Goal: Task Accomplishment & Management: Manage account settings

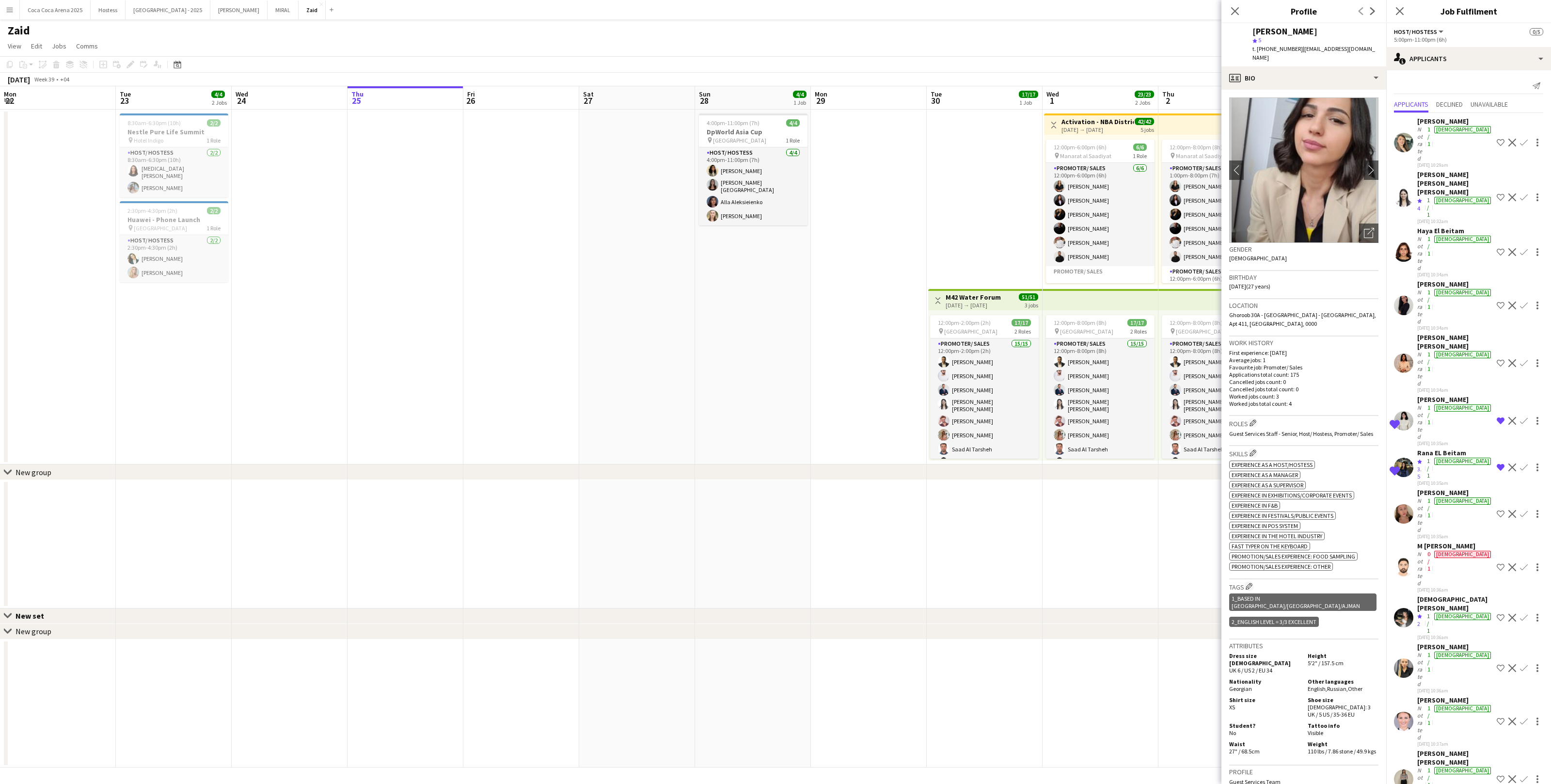
click at [699, 185] on app-card-role "Host/ Hostess 4/4 4:00pm-11:00pm (7h) Urooj Naseem Raffaela Palermo Alla Aleksi…" at bounding box center [753, 186] width 109 height 78
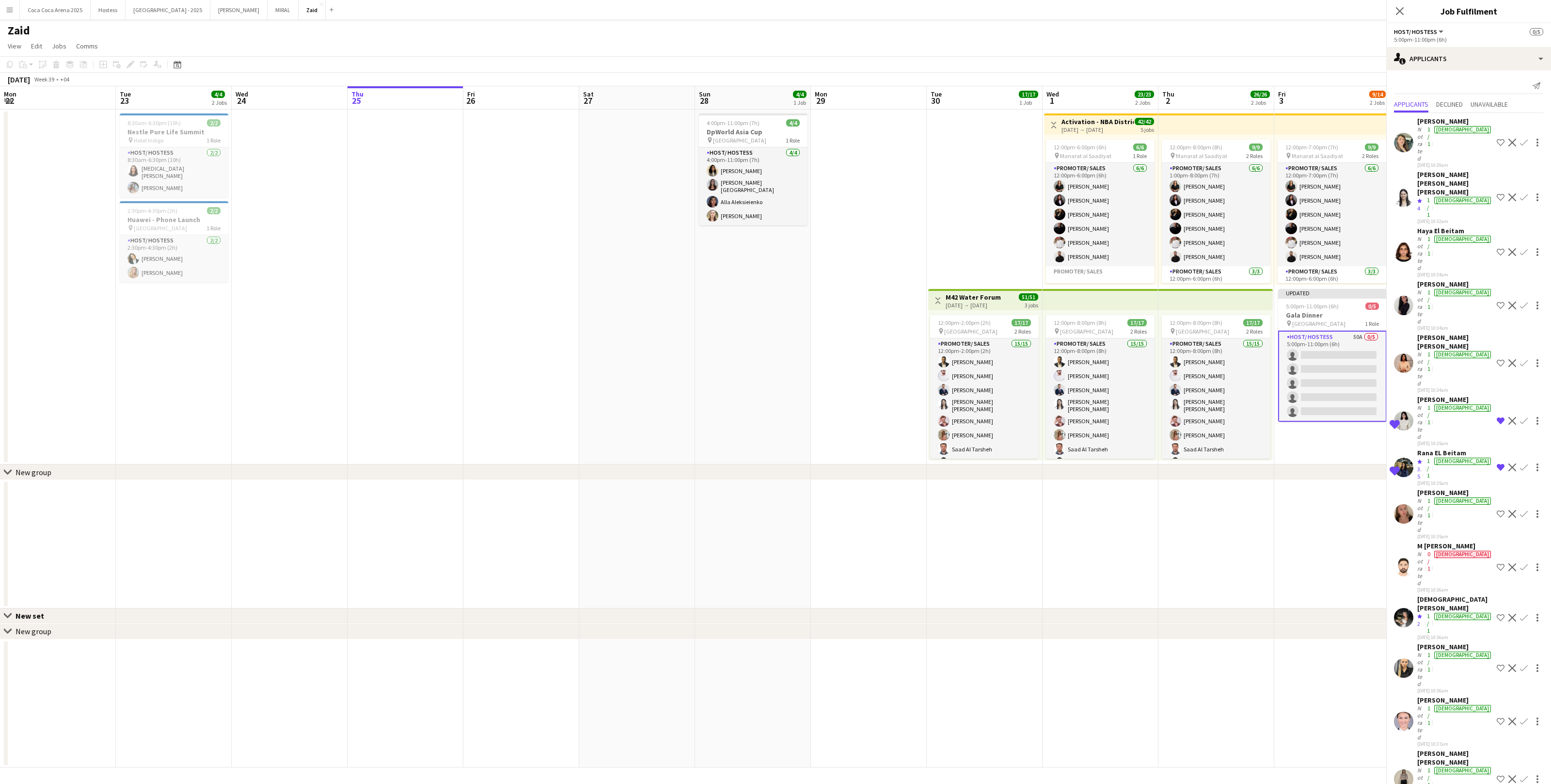
scroll to position [0, 231]
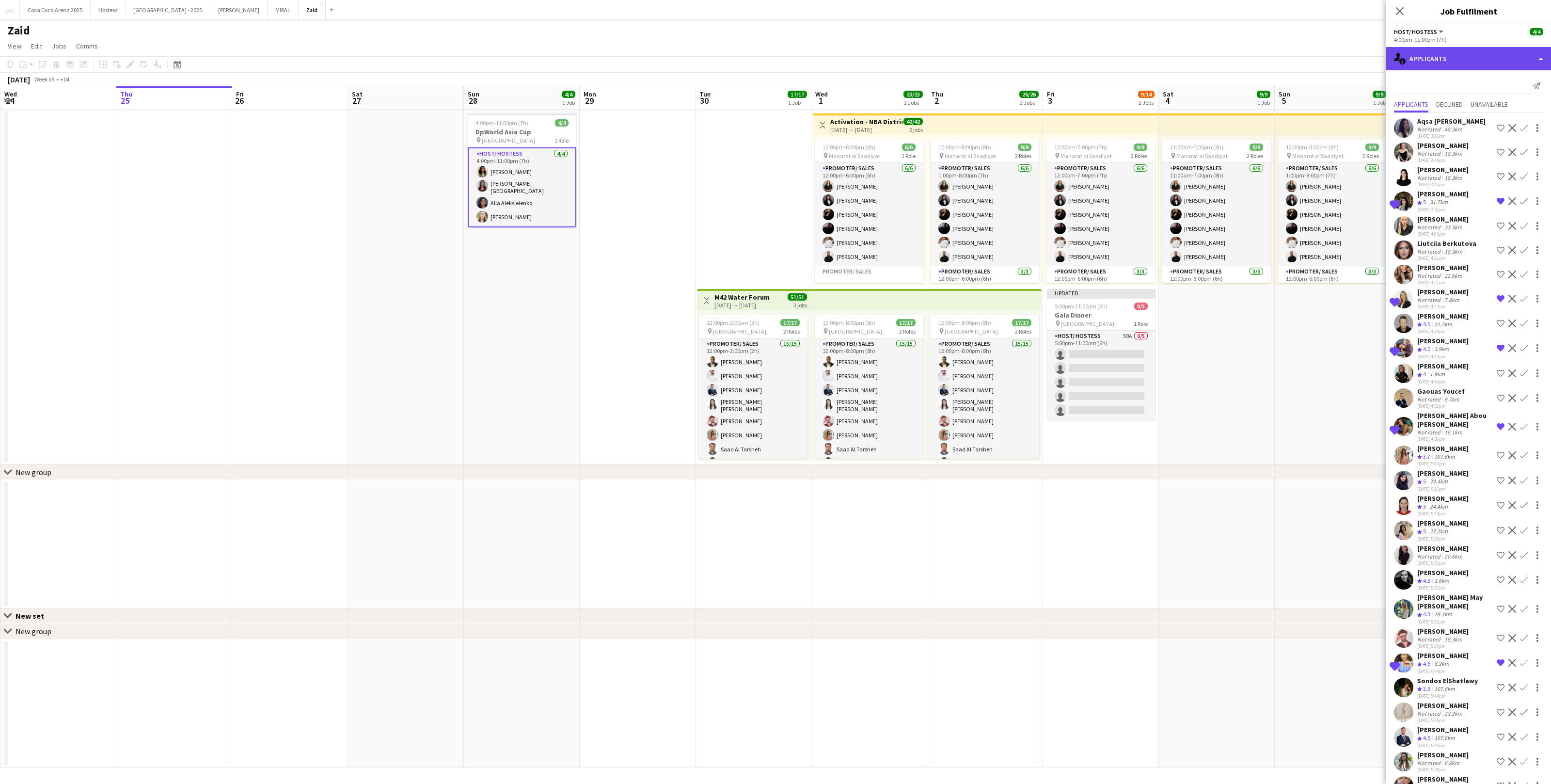
click at [1468, 49] on div "single-neutral-actions-information Applicants" at bounding box center [1469, 59] width 165 height 24
click at [1502, 79] on span "Confirmed" at bounding box center [1491, 80] width 31 height 9
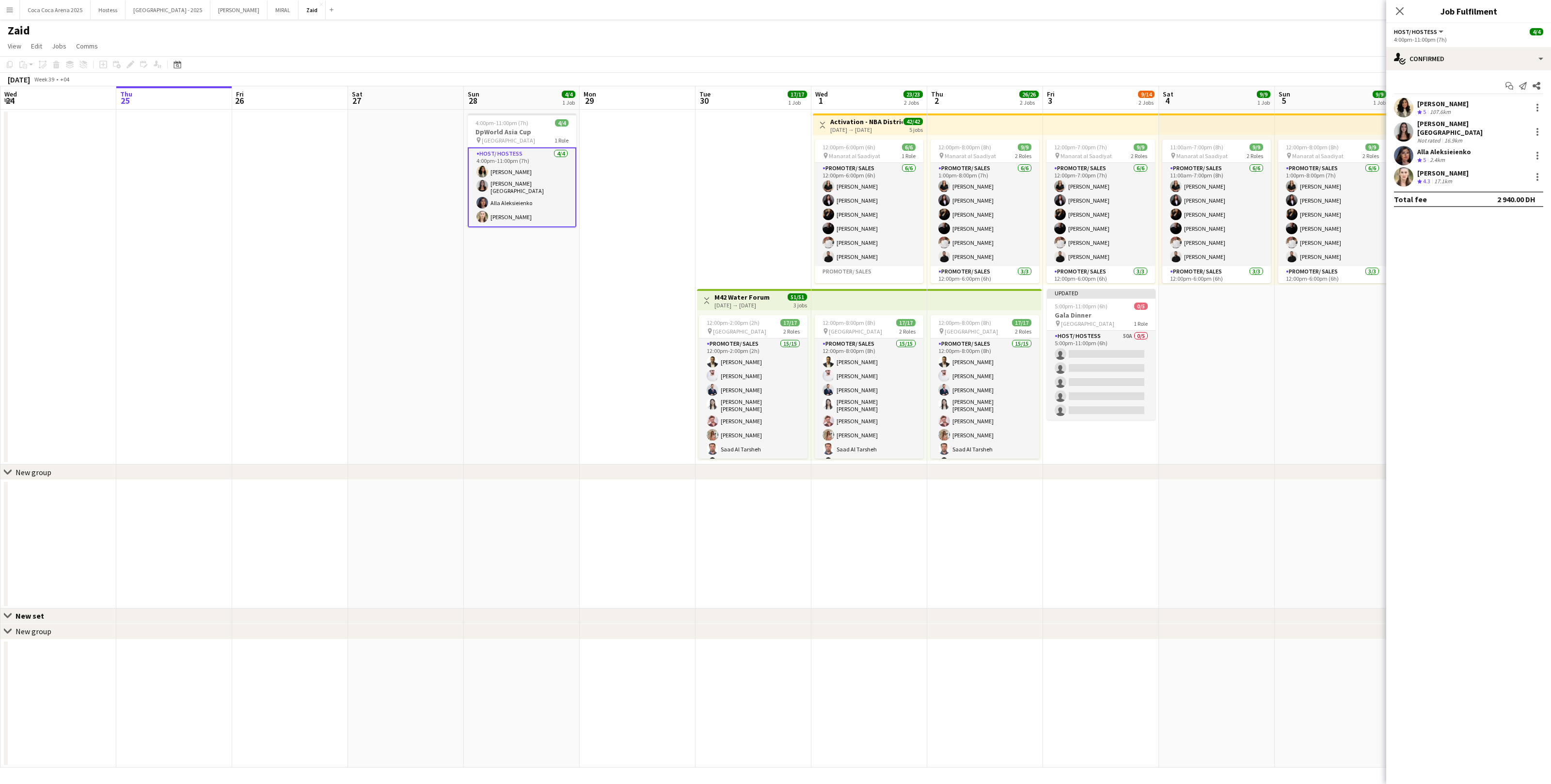
click at [1547, 146] on div "Alla Aleksieienko Crew rating 5 2.4km" at bounding box center [1469, 156] width 165 height 20
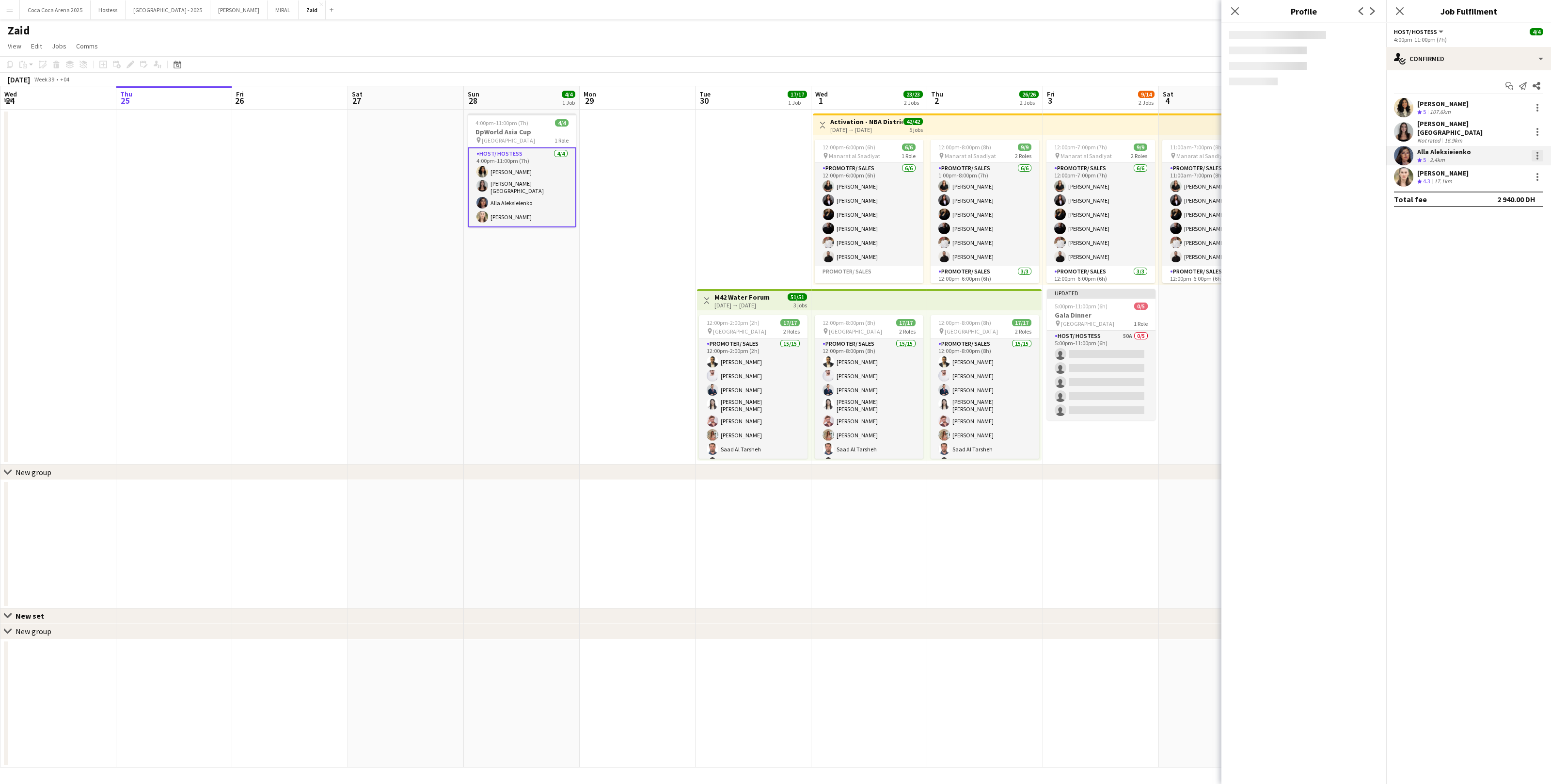
click at [1539, 150] on div at bounding box center [1538, 156] width 12 height 12
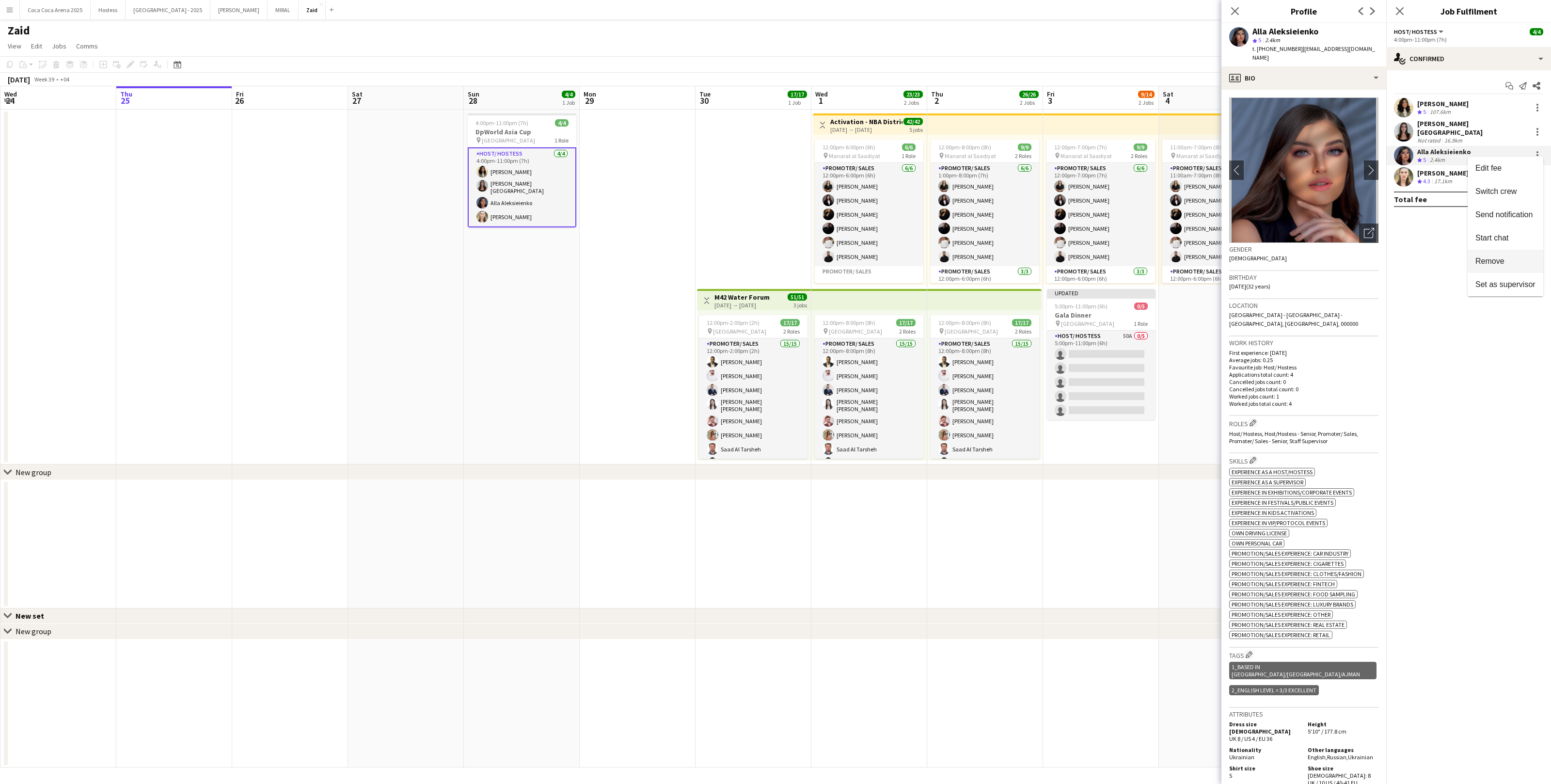
click at [1506, 253] on button "Remove" at bounding box center [1505, 261] width 75 height 24
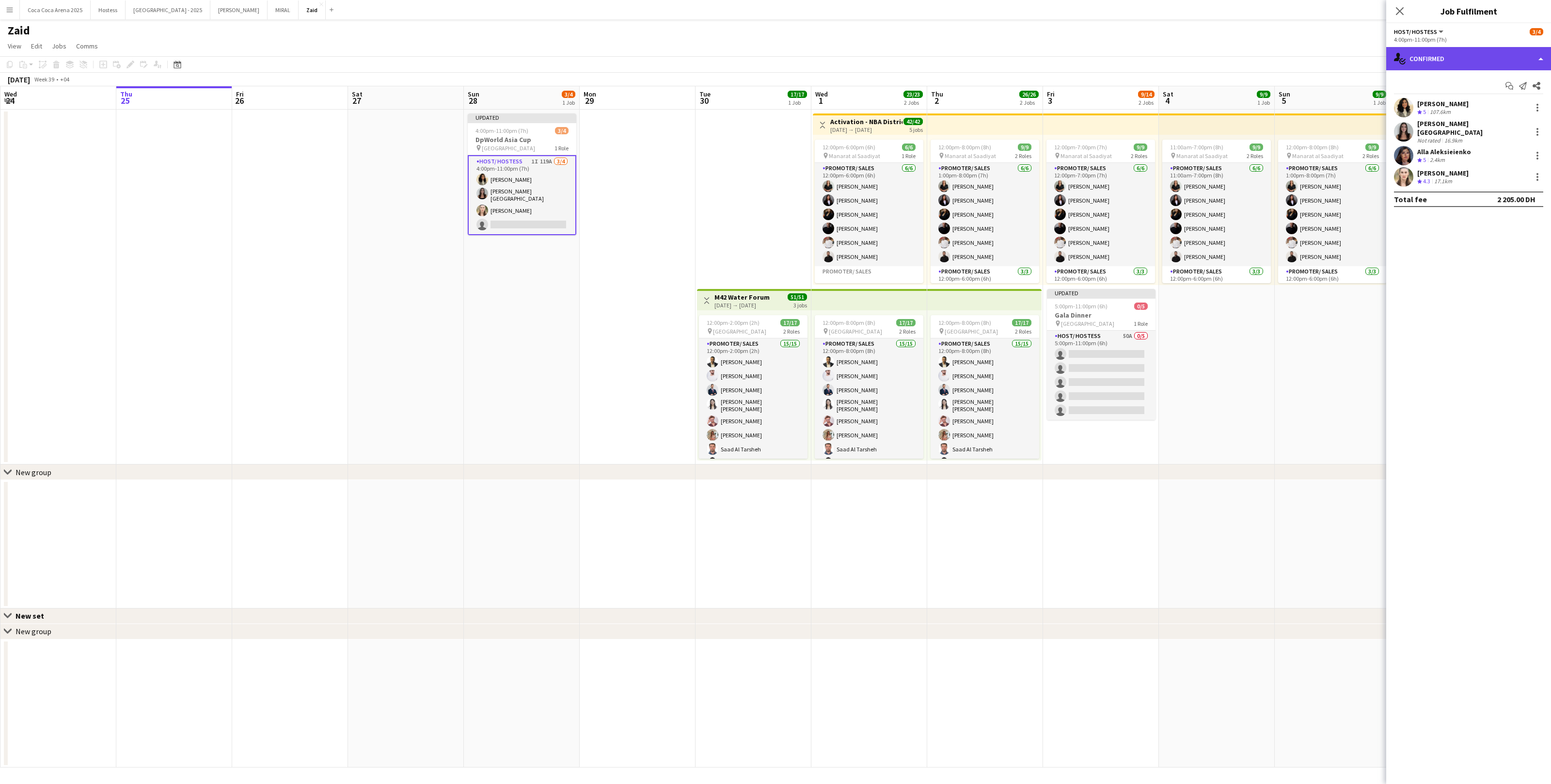
click at [1493, 57] on div "single-neutral-actions-check-2 Confirmed" at bounding box center [1469, 59] width 165 height 24
click at [1498, 111] on div "single-neutral-actions-heart Shortlist" at bounding box center [1501, 119] width 96 height 20
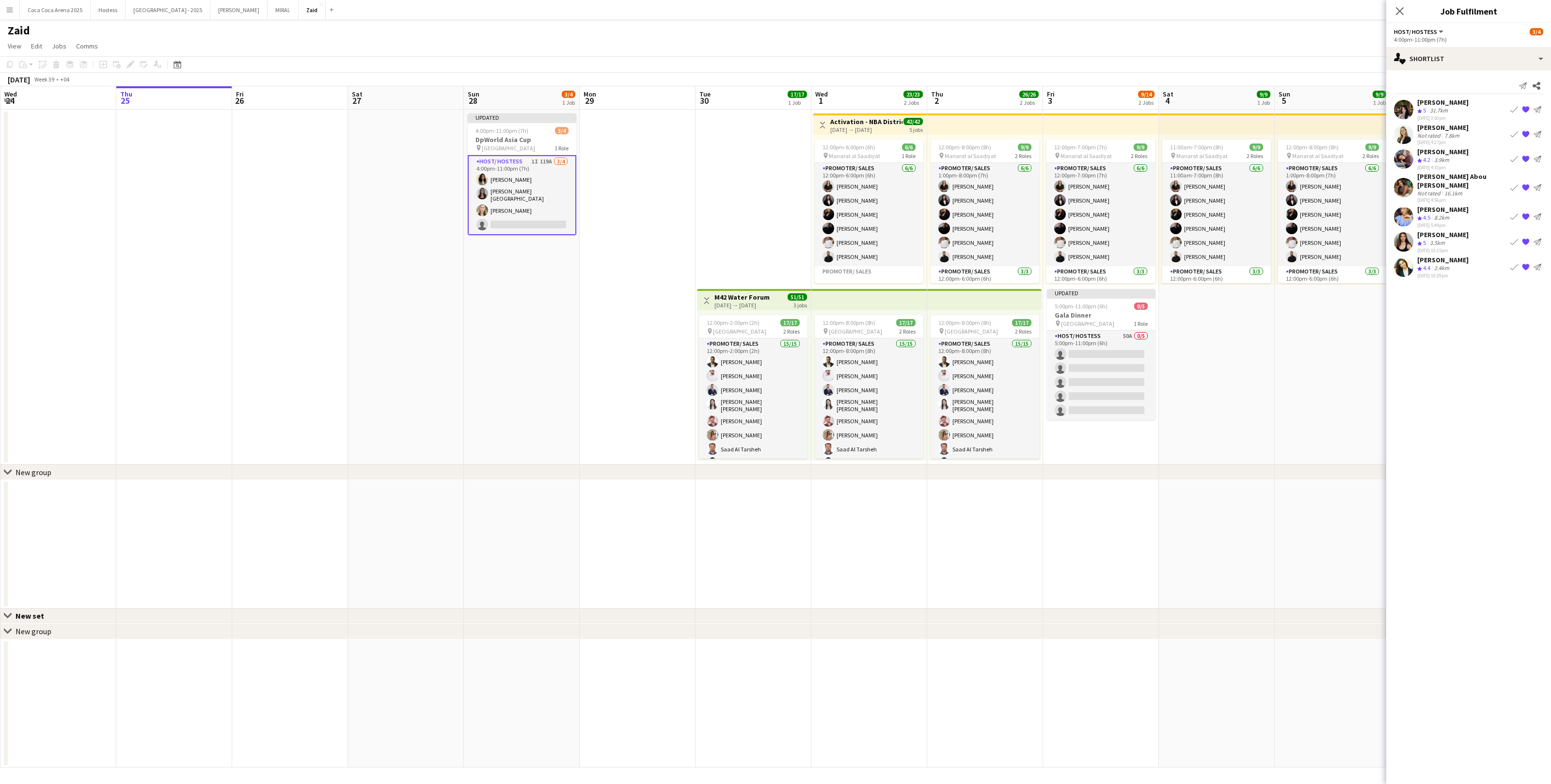
click at [1457, 151] on div "Sabrina Akkouche" at bounding box center [1443, 151] width 51 height 9
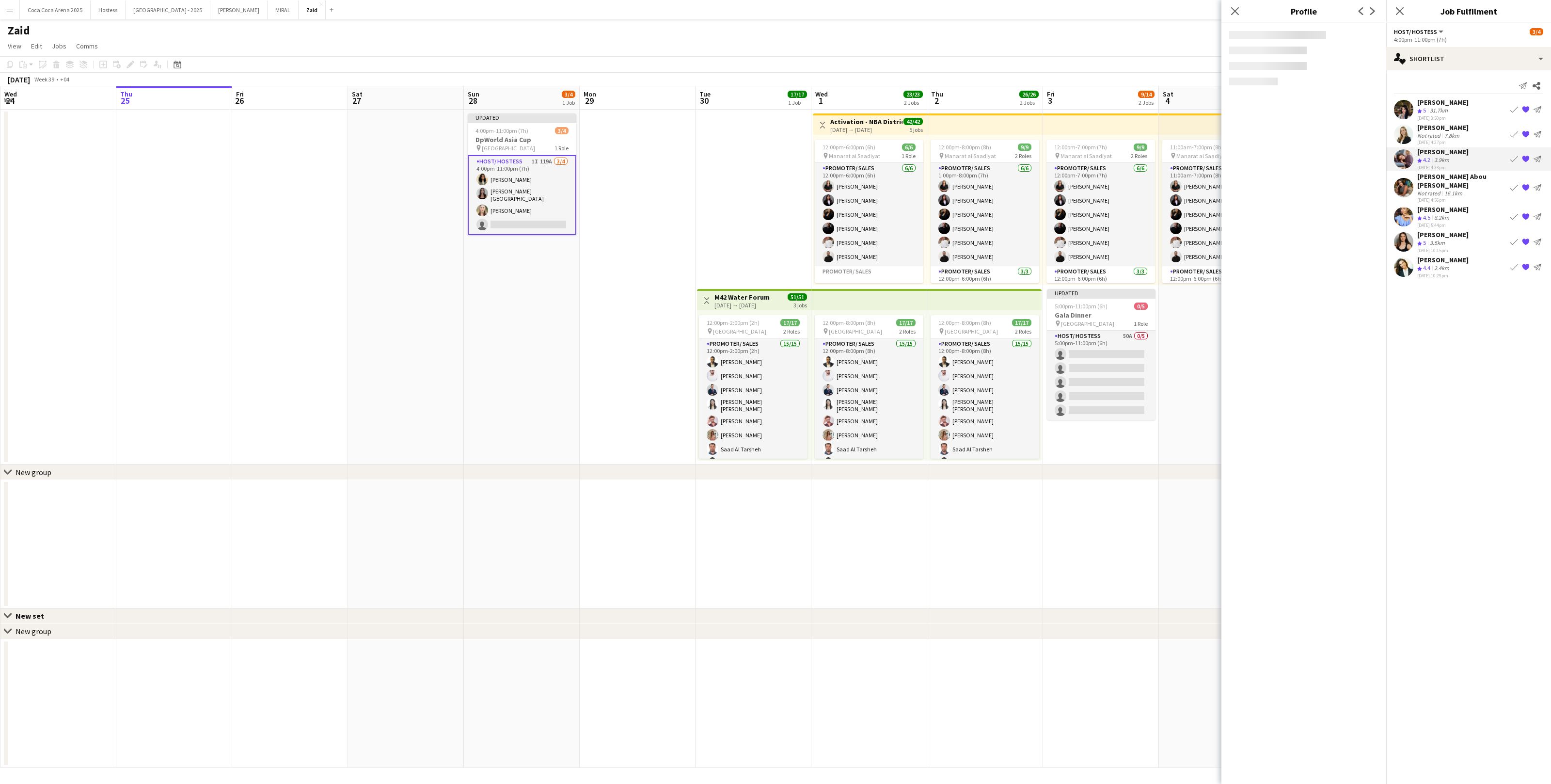
click at [1456, 196] on div "23-09-2025 4:56pm" at bounding box center [1462, 200] width 89 height 7
click at [1451, 222] on div "23-09-2025 5:44pm" at bounding box center [1443, 225] width 51 height 7
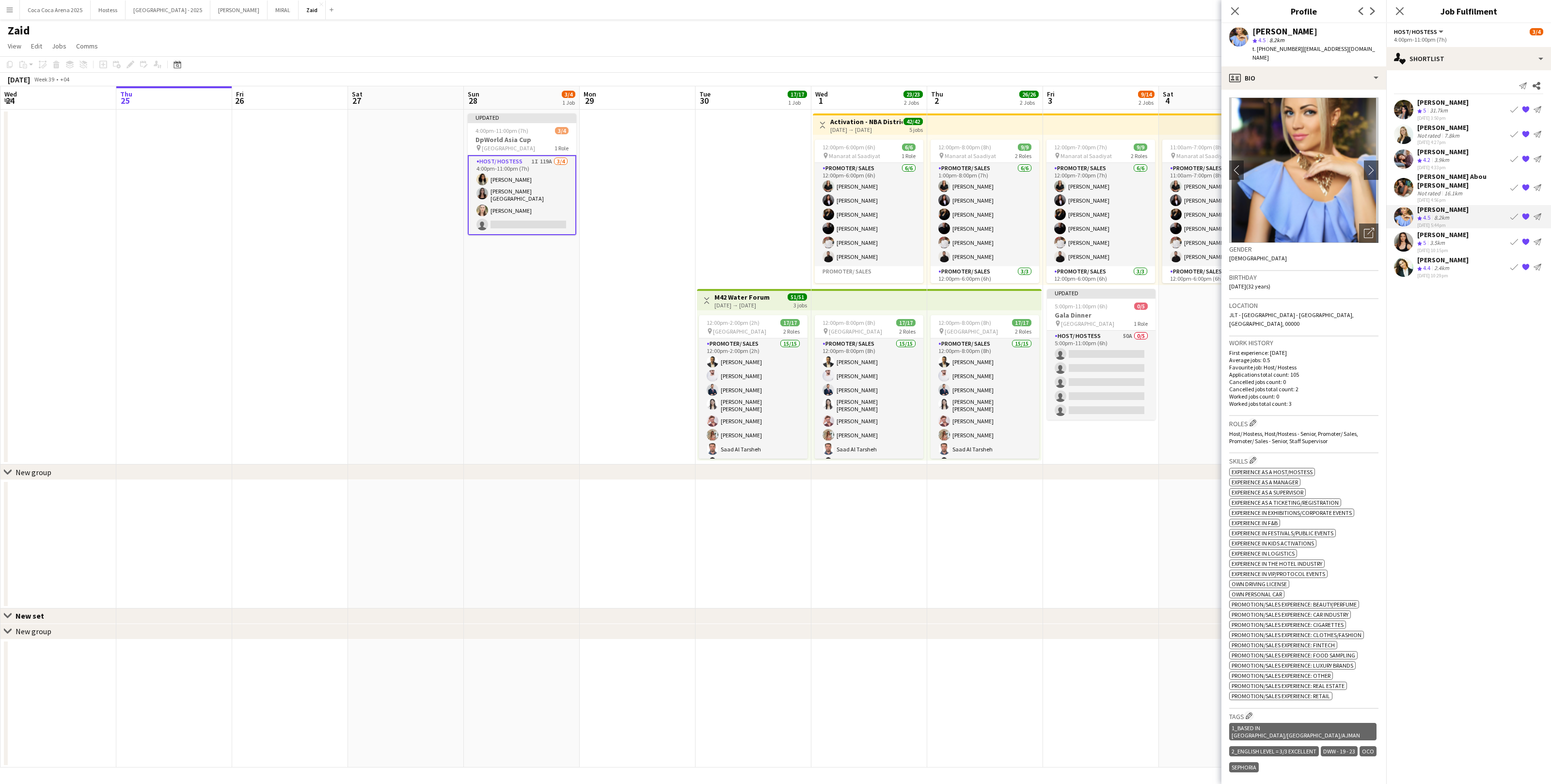
click at [1453, 239] on div "Crew rating 5 3.5km" at bounding box center [1443, 243] width 51 height 9
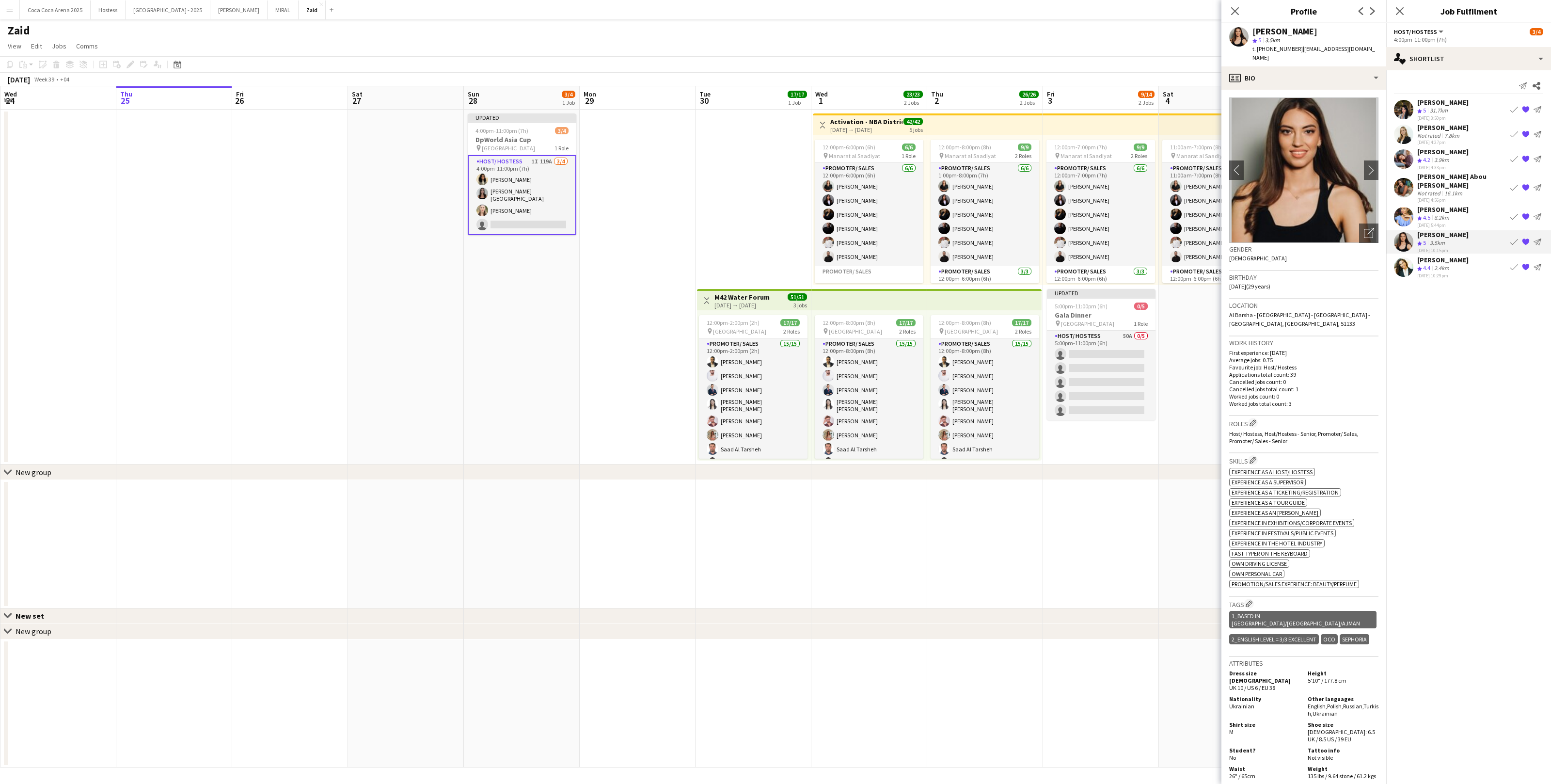
click at [1513, 238] on app-icon "Book crew" at bounding box center [1514, 242] width 8 height 8
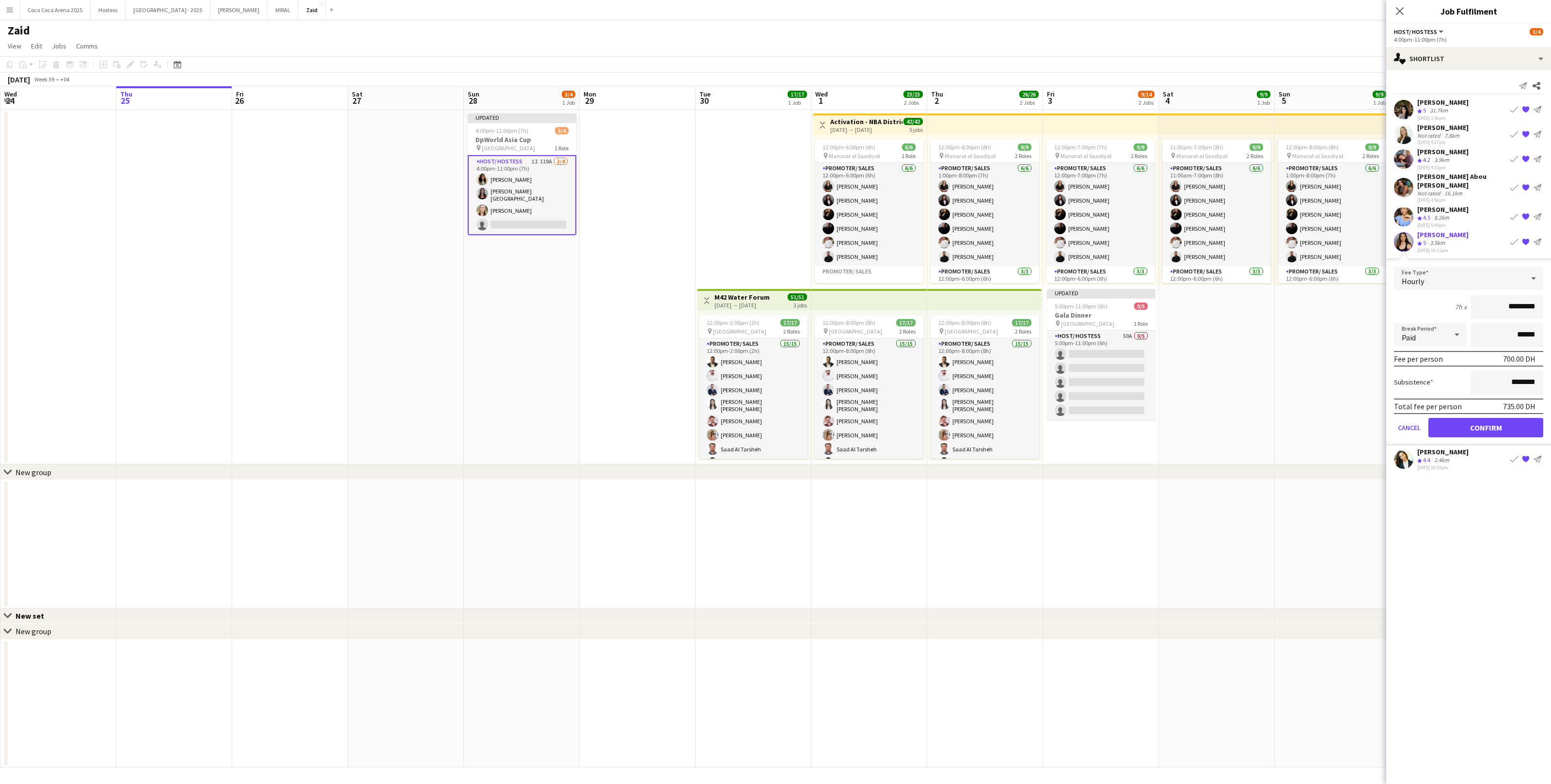
click at [1465, 405] on form "Fee Type Hourly 7h x ********* Break Period Paid ****** Fee per person 700.00 D…" at bounding box center [1469, 356] width 165 height 179
click at [1465, 418] on button "Confirm" at bounding box center [1486, 428] width 115 height 20
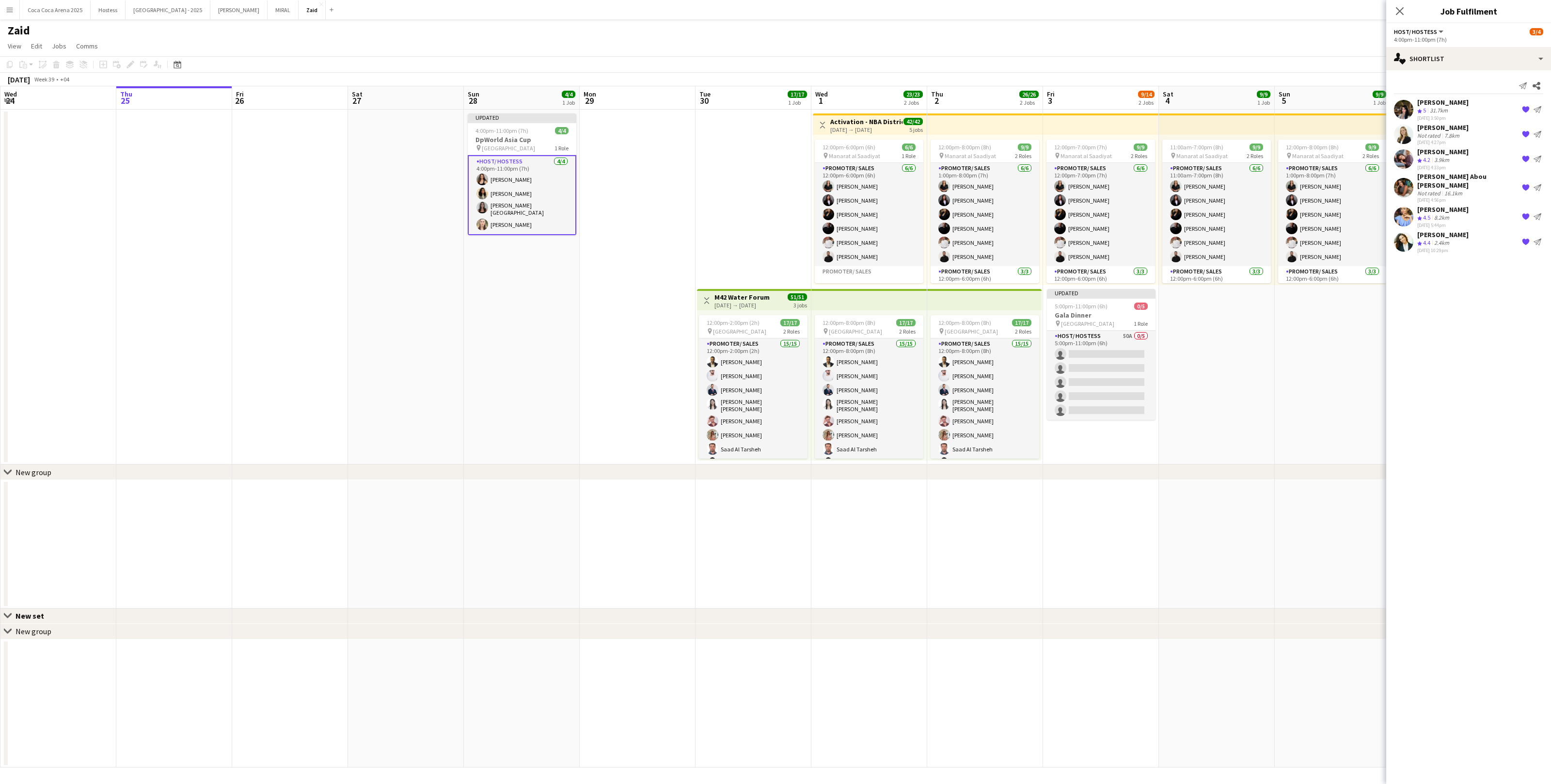
click at [620, 231] on app-date-cell at bounding box center [637, 287] width 116 height 355
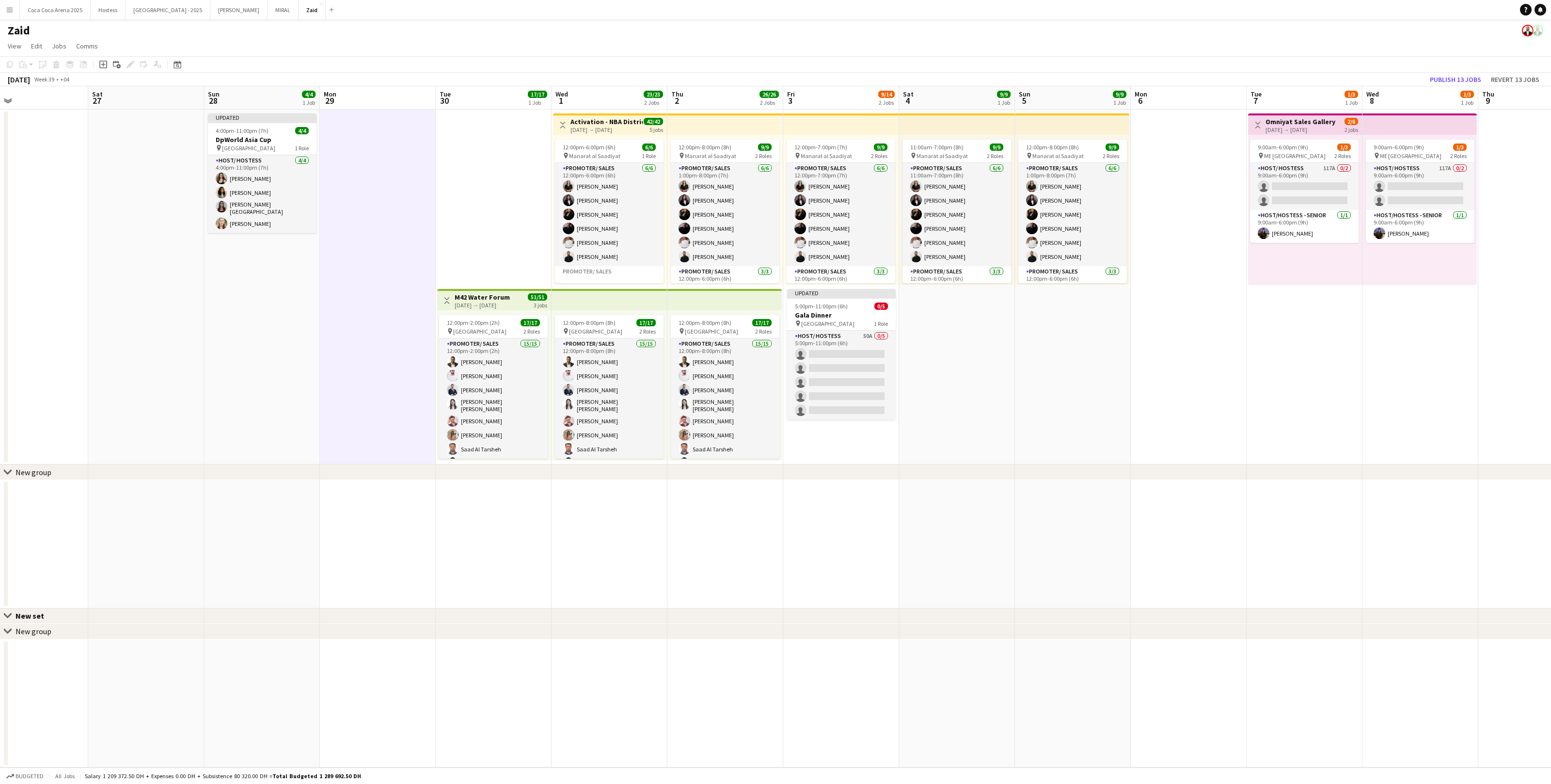
scroll to position [0, 270]
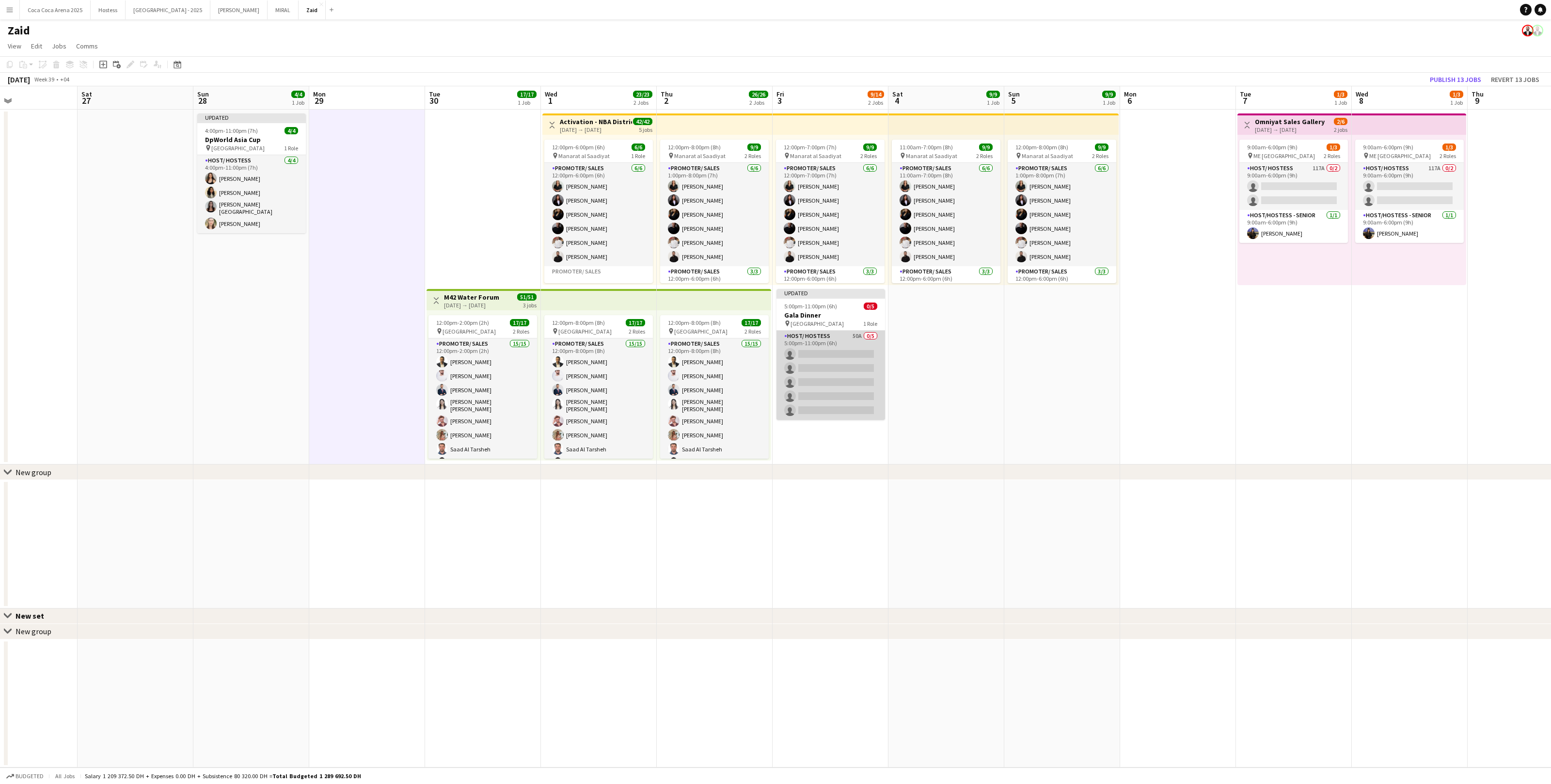
click at [857, 419] on app-card-role "Host/ Hostess 50A 0/5 5:00pm-11:00pm (6h) single-neutral-actions single-neutral…" at bounding box center [831, 375] width 109 height 89
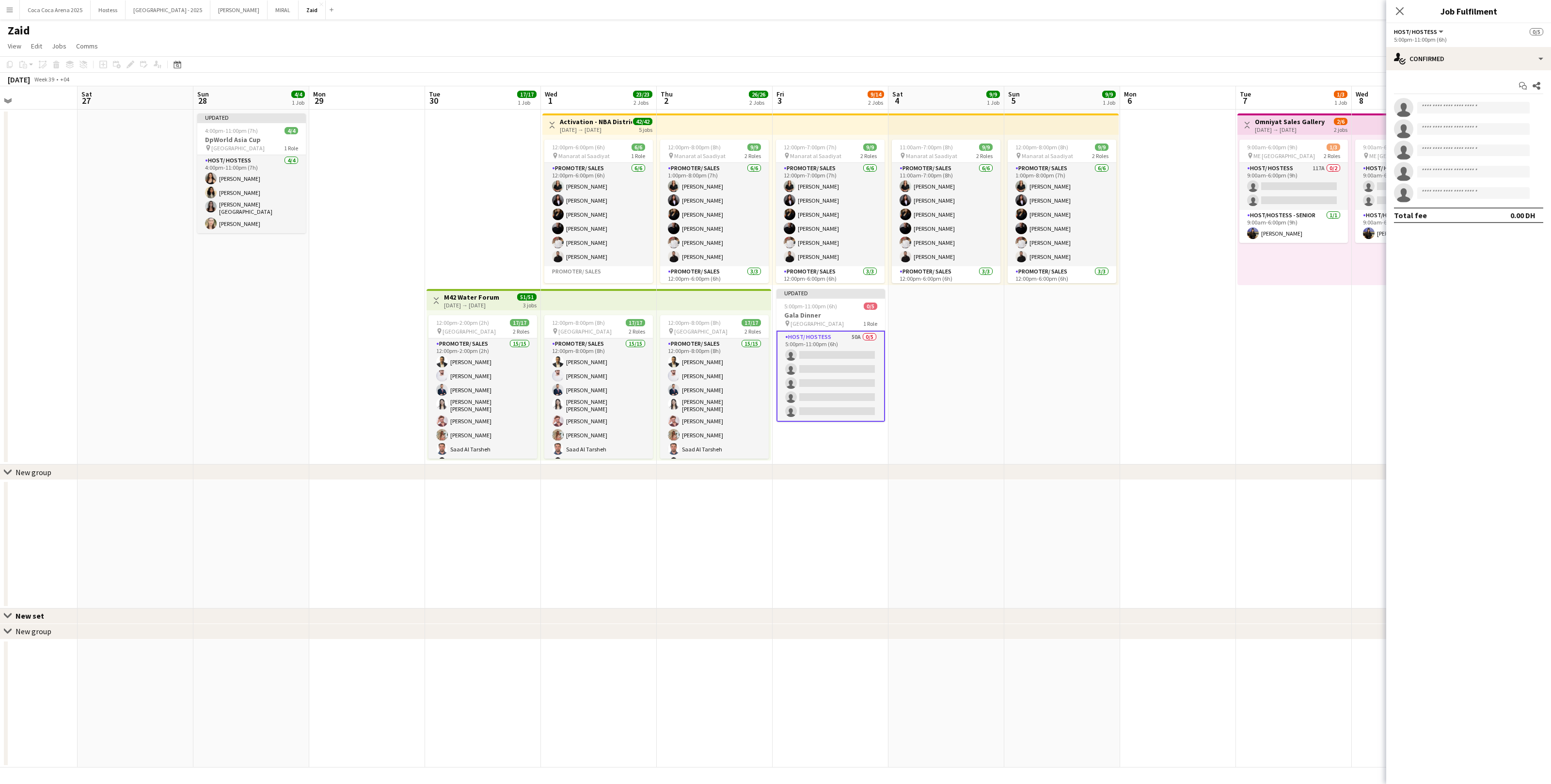
click at [837, 291] on div "Updated" at bounding box center [831, 293] width 109 height 8
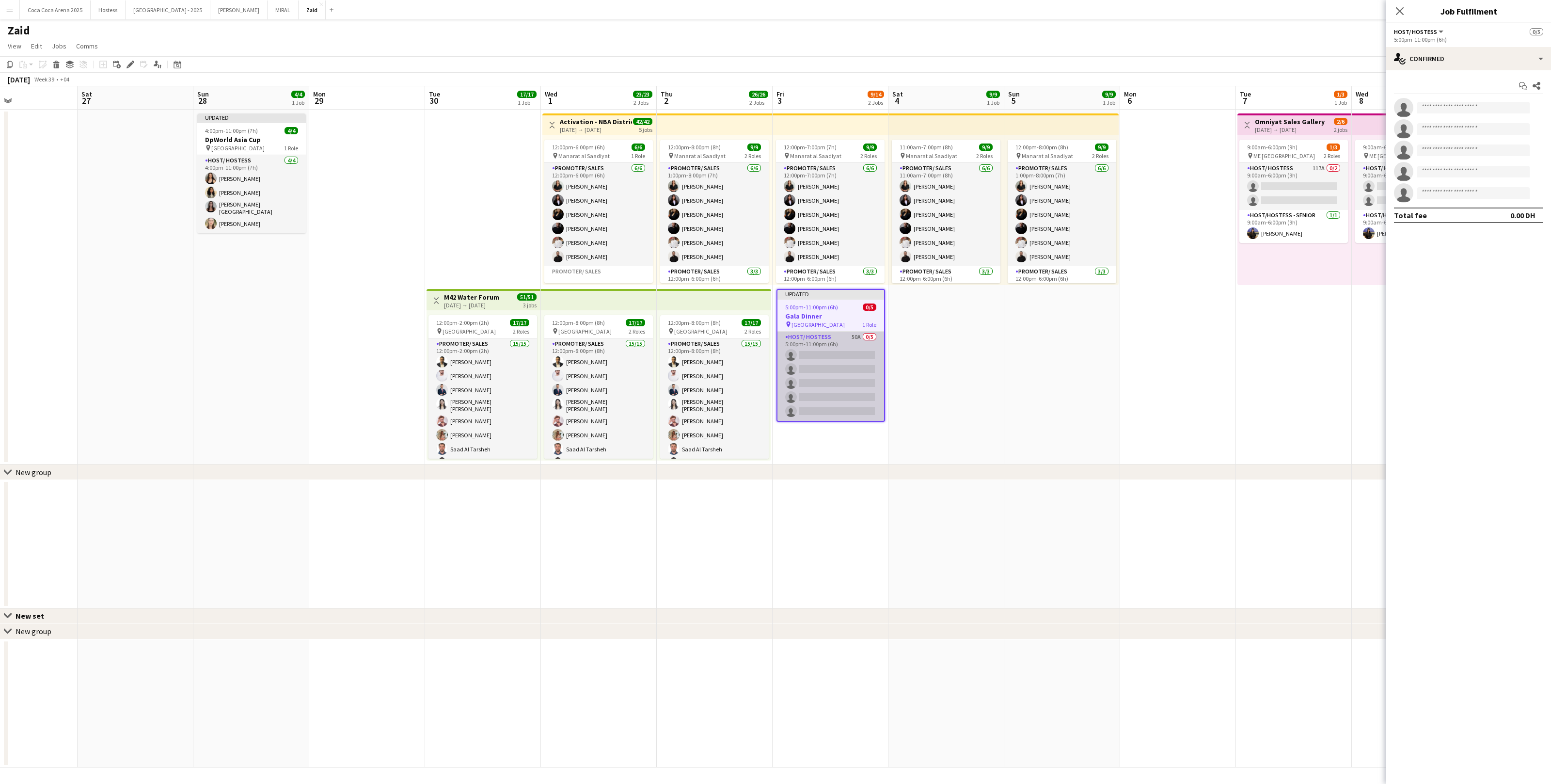
click at [859, 357] on app-card-role "Host/ Hostess 50A 0/5 5:00pm-11:00pm (6h) single-neutral-actions single-neutral…" at bounding box center [831, 376] width 107 height 89
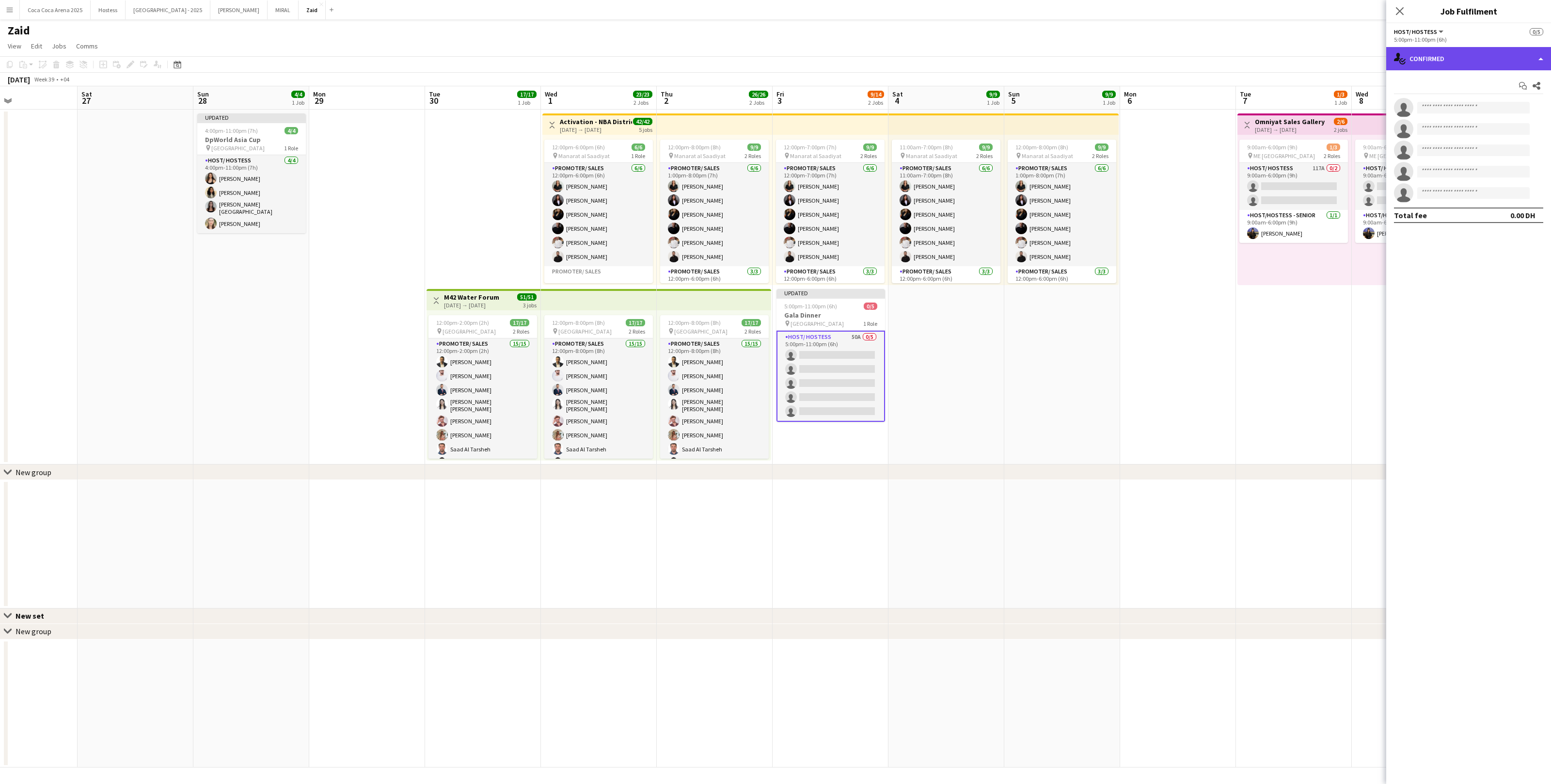
click at [1491, 64] on div "single-neutral-actions-check-2 Confirmed" at bounding box center [1469, 59] width 165 height 24
click at [1508, 163] on div "single-neutral-actions-information Applicants" at bounding box center [1501, 158] width 96 height 20
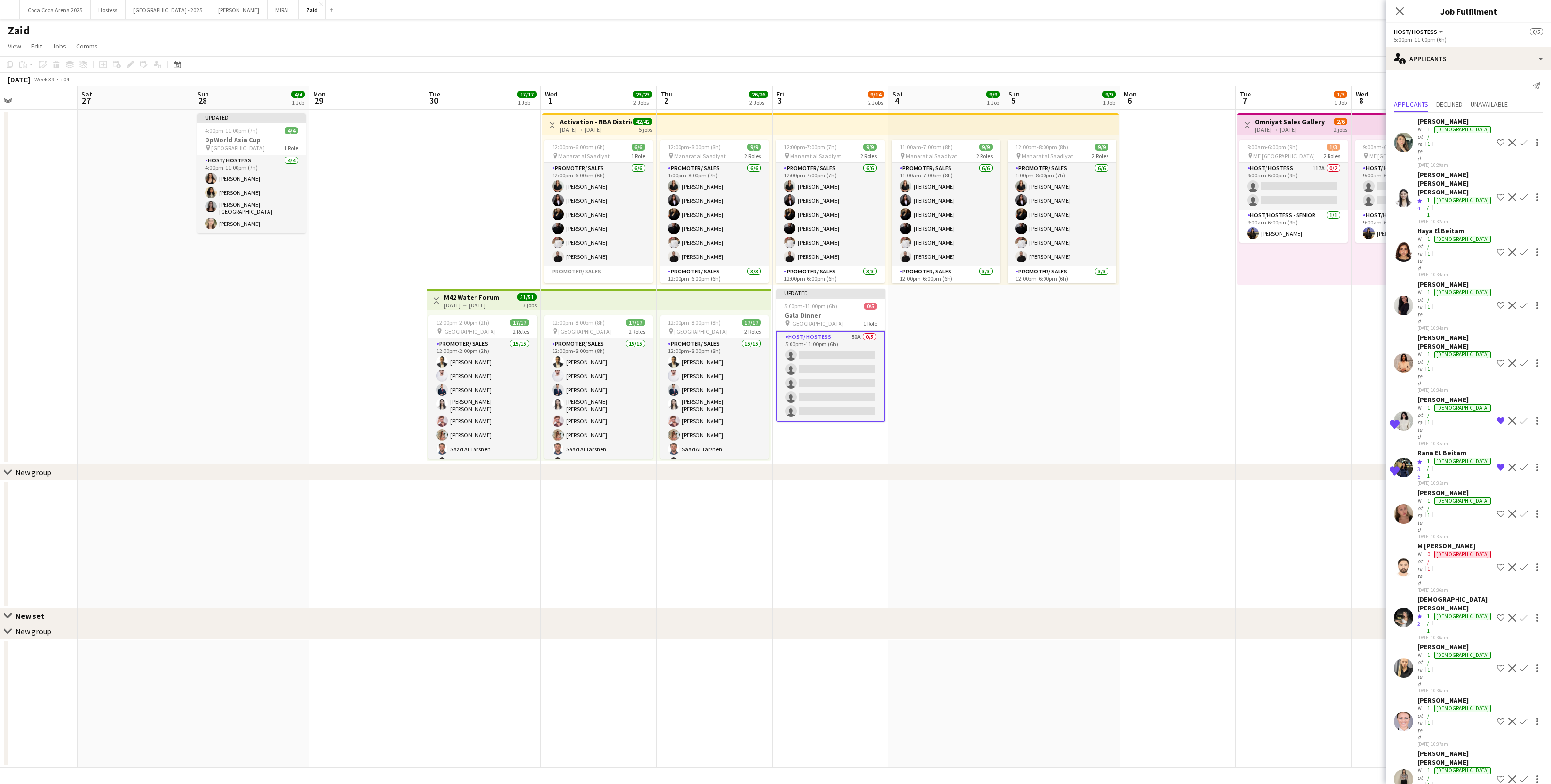
scroll to position [583, 0]
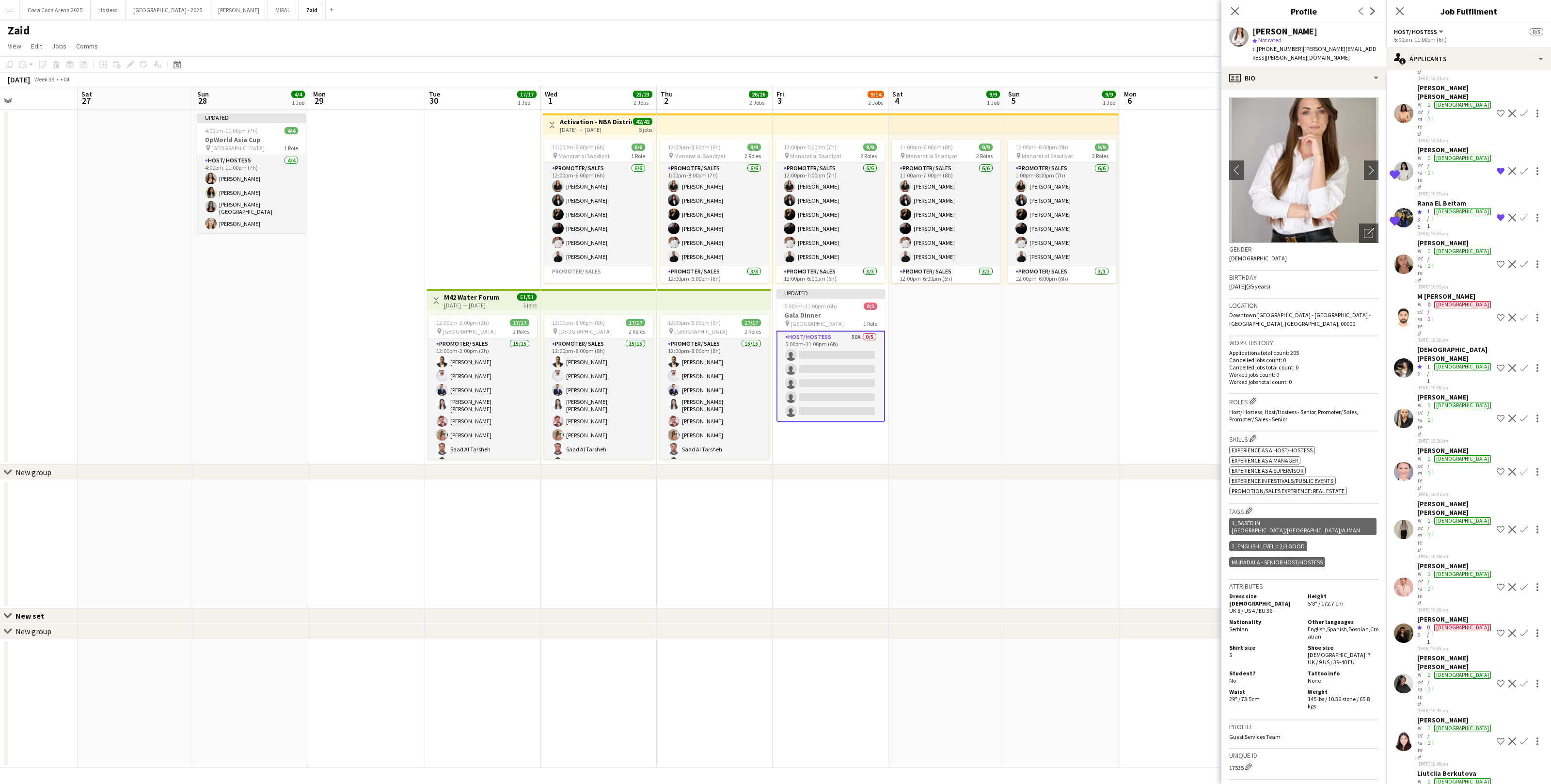
scroll to position [0, 0]
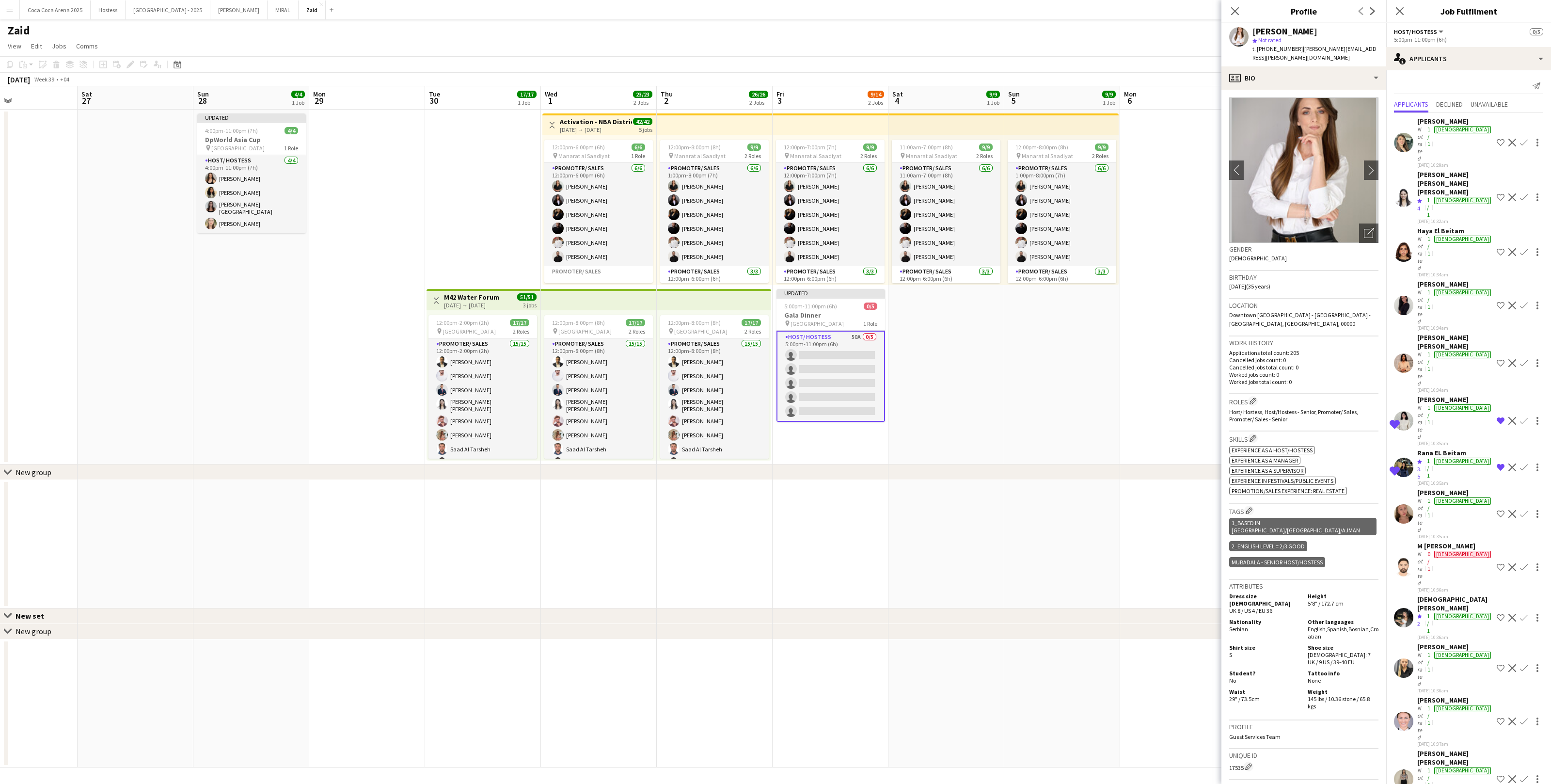
click at [1472, 488] on div "Viktoriia Kuteinikova" at bounding box center [1455, 492] width 75 height 9
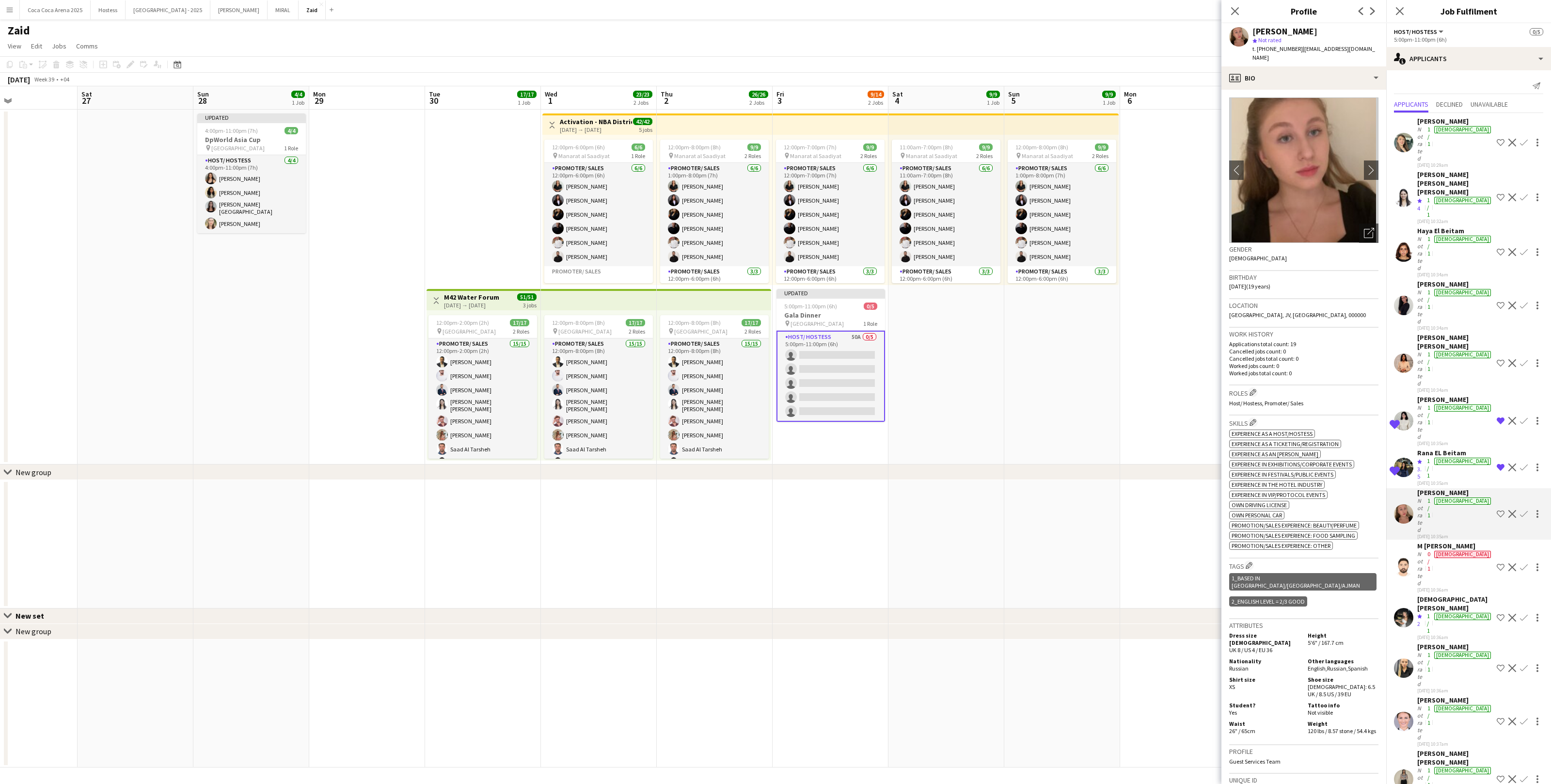
click at [1474, 542] on div "M eyad Al safwa Not rated 0/1 male 25-09-2025 10:36am Shortlist crew Decline Co…" at bounding box center [1469, 567] width 165 height 51
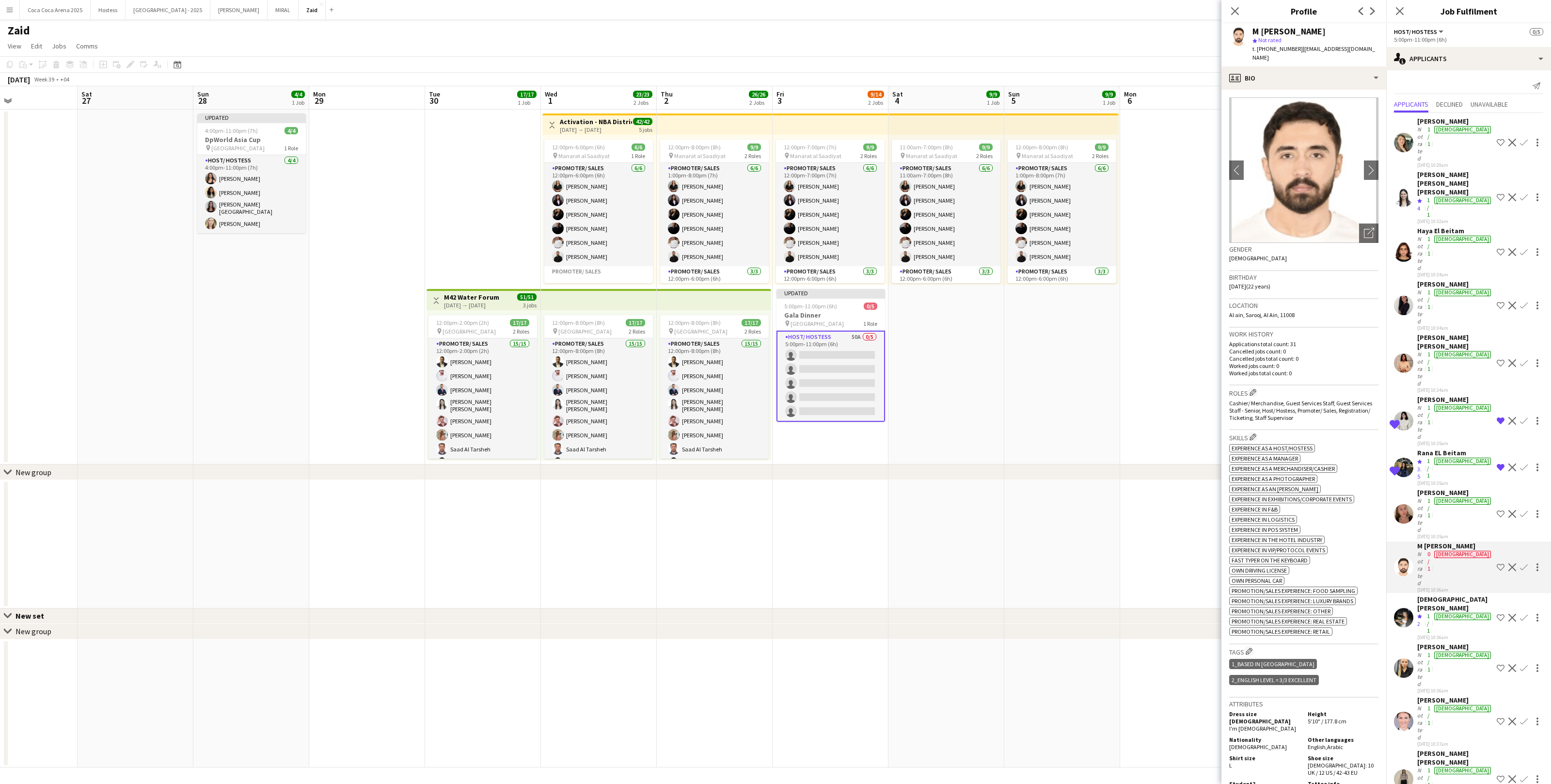
click at [1499, 508] on button "Shortlist crew" at bounding box center [1501, 514] width 12 height 12
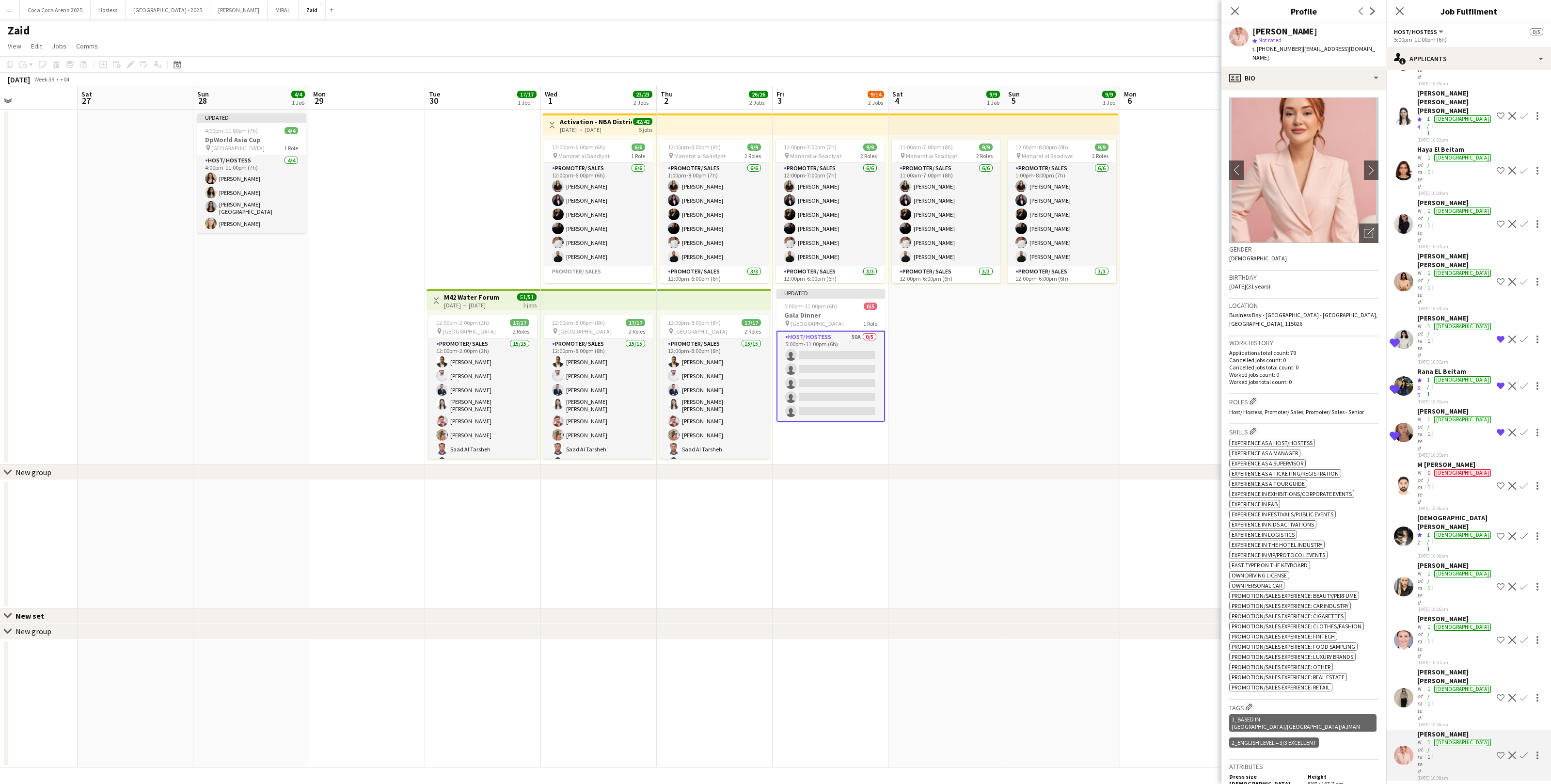
scroll to position [109, 0]
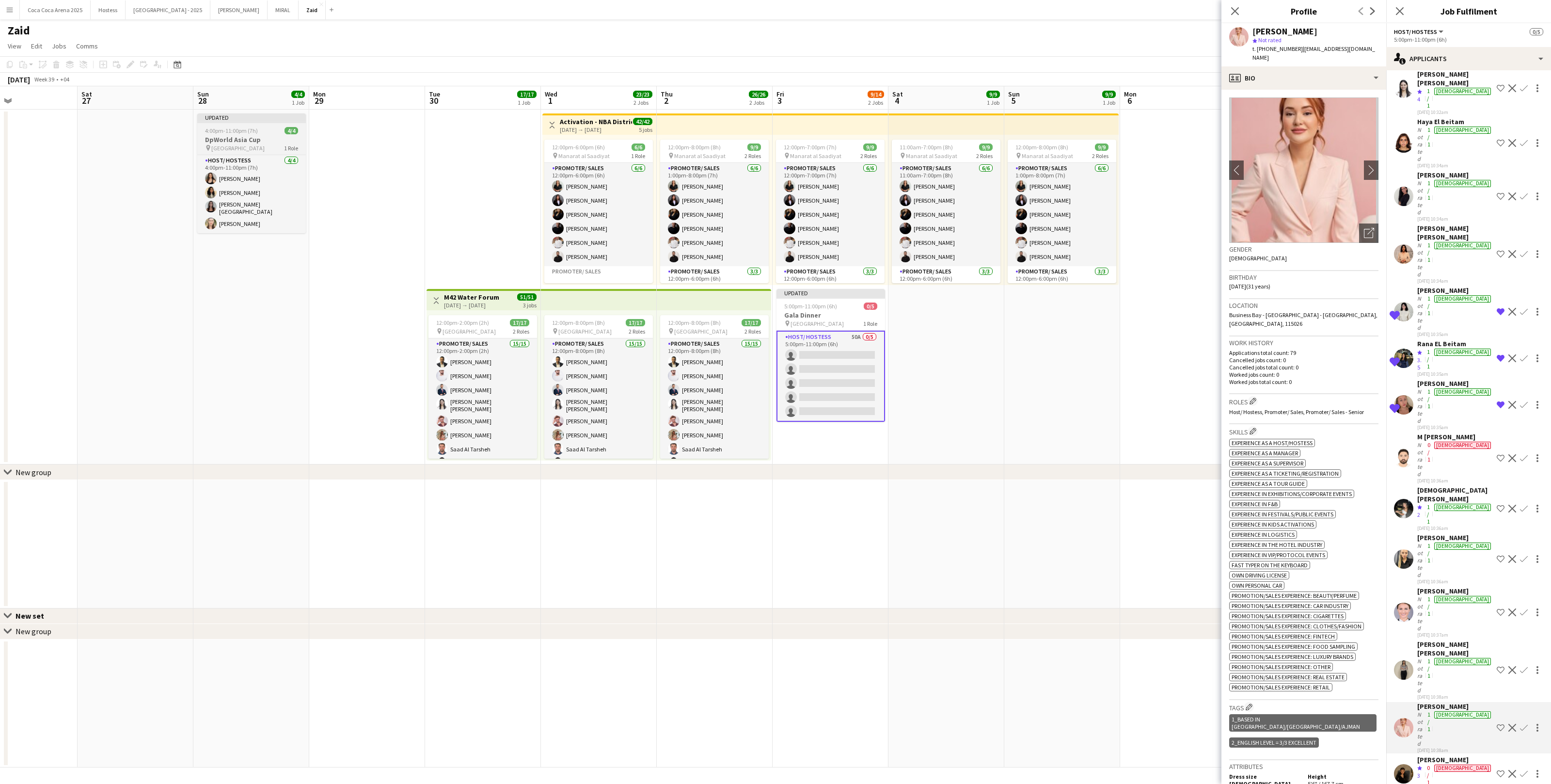
click at [304, 140] on h3 "DpWorld Asia Cup" at bounding box center [252, 139] width 109 height 9
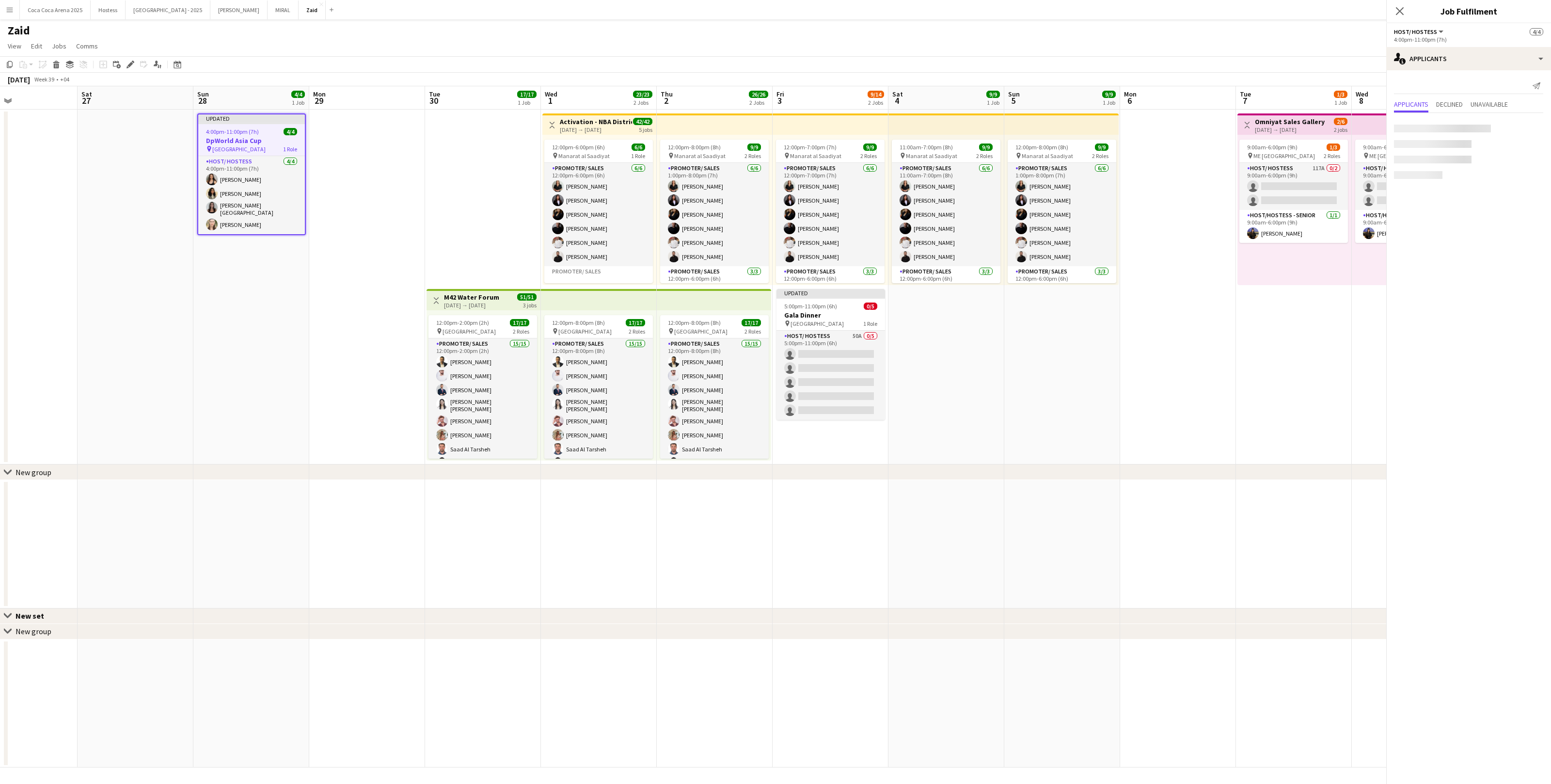
scroll to position [0, 0]
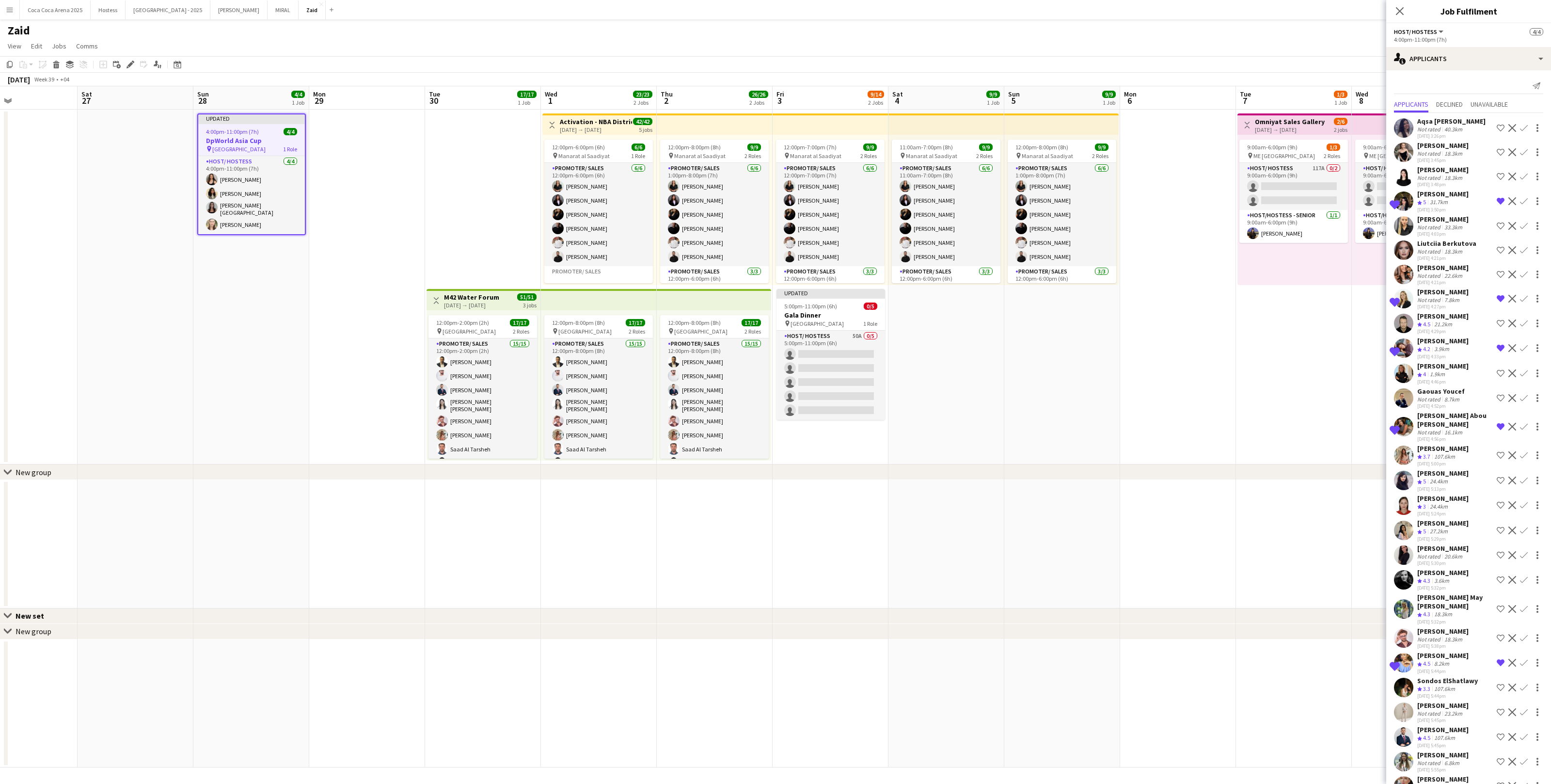
click at [1215, 478] on div "chevron-right New group" at bounding box center [776, 472] width 1551 height 16
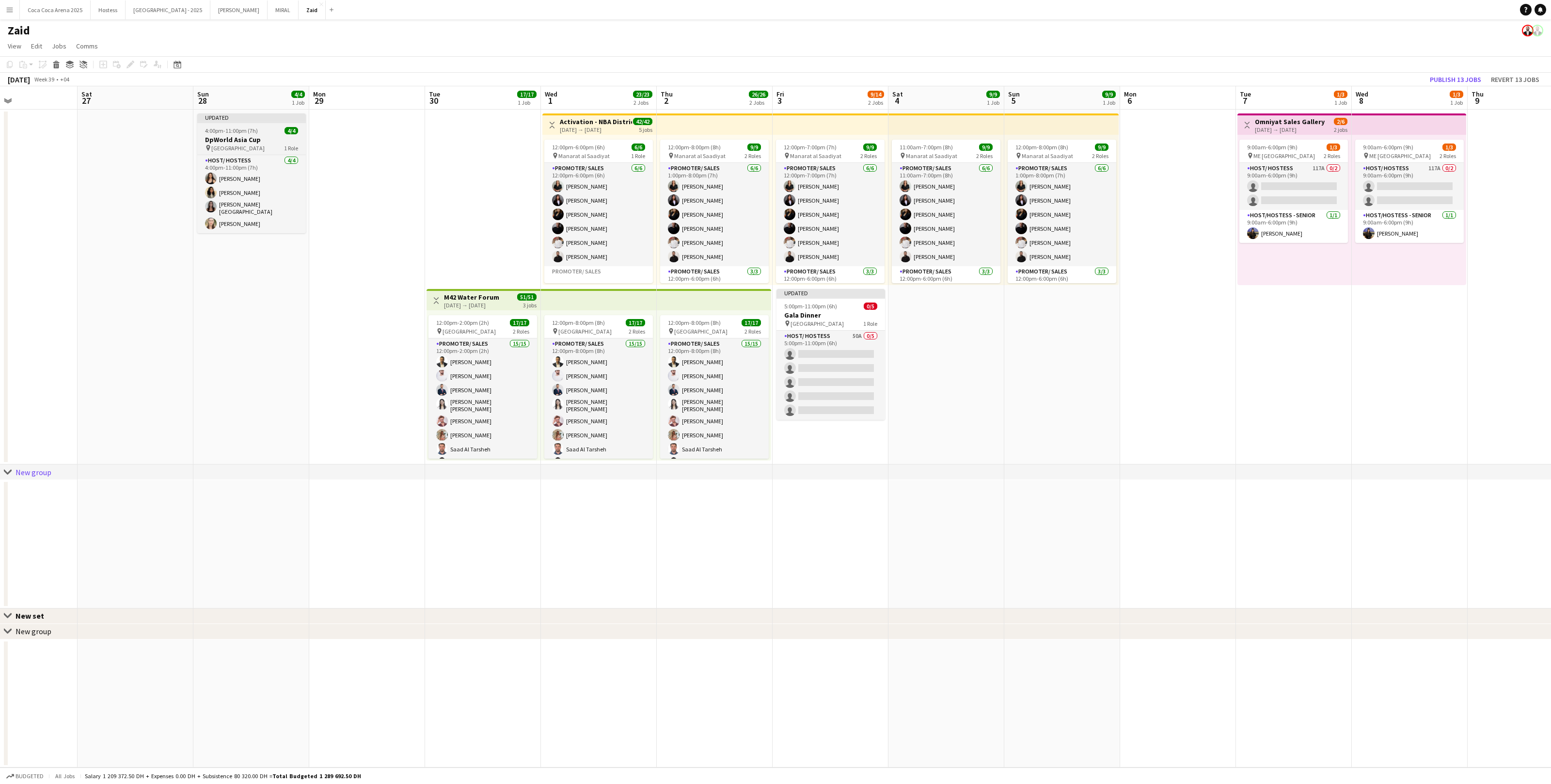
click at [264, 138] on h3 "DpWorld Asia Cup" at bounding box center [252, 139] width 109 height 9
click at [1482, 81] on button "Publish 1 job" at bounding box center [1466, 79] width 52 height 12
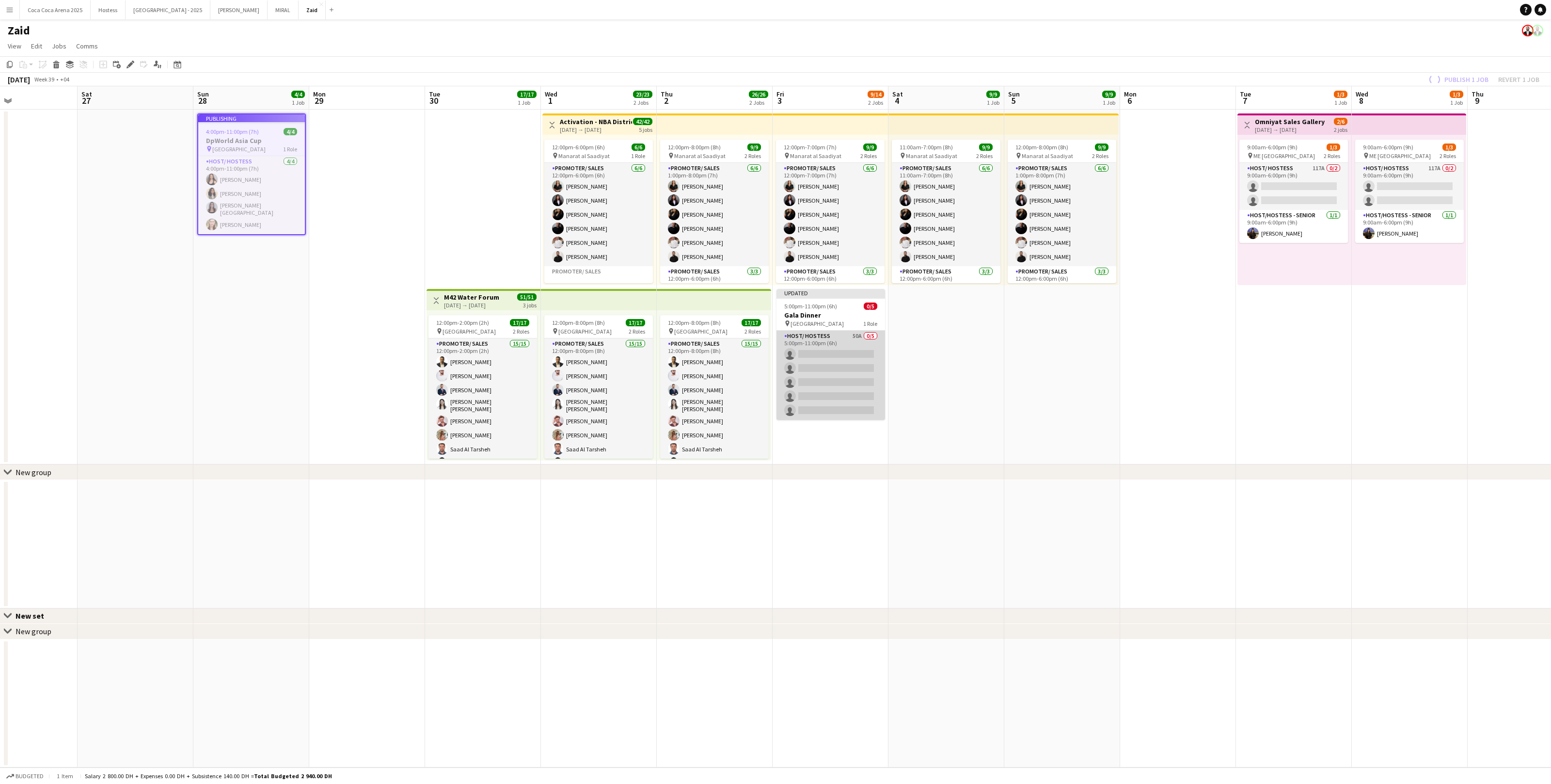
click at [812, 367] on app-card-role "Host/ Hostess 50A 0/5 5:00pm-11:00pm (6h) single-neutral-actions single-neutral…" at bounding box center [831, 375] width 109 height 89
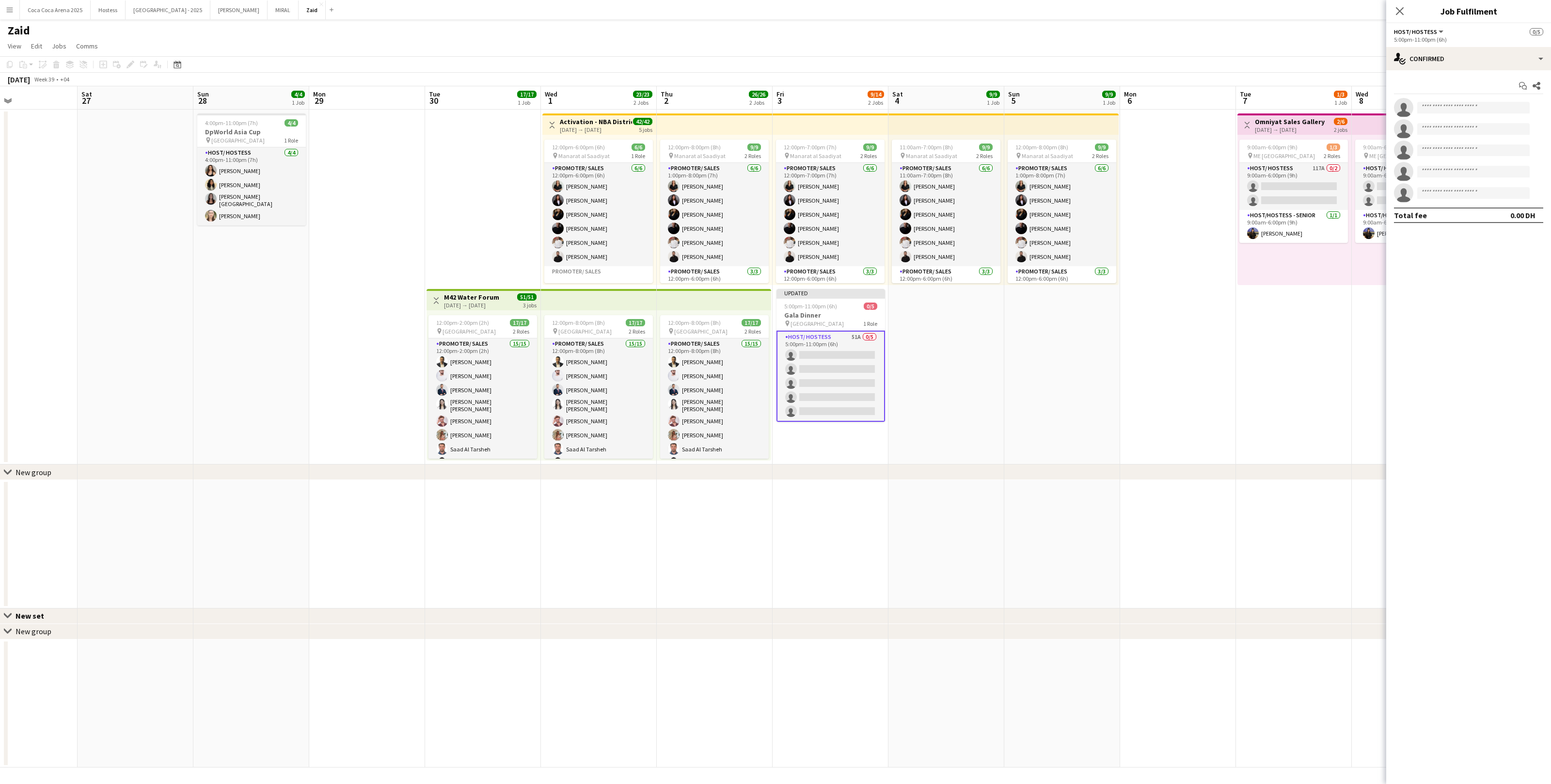
click at [12, 14] on button "Menu" at bounding box center [10, 10] width 20 height 20
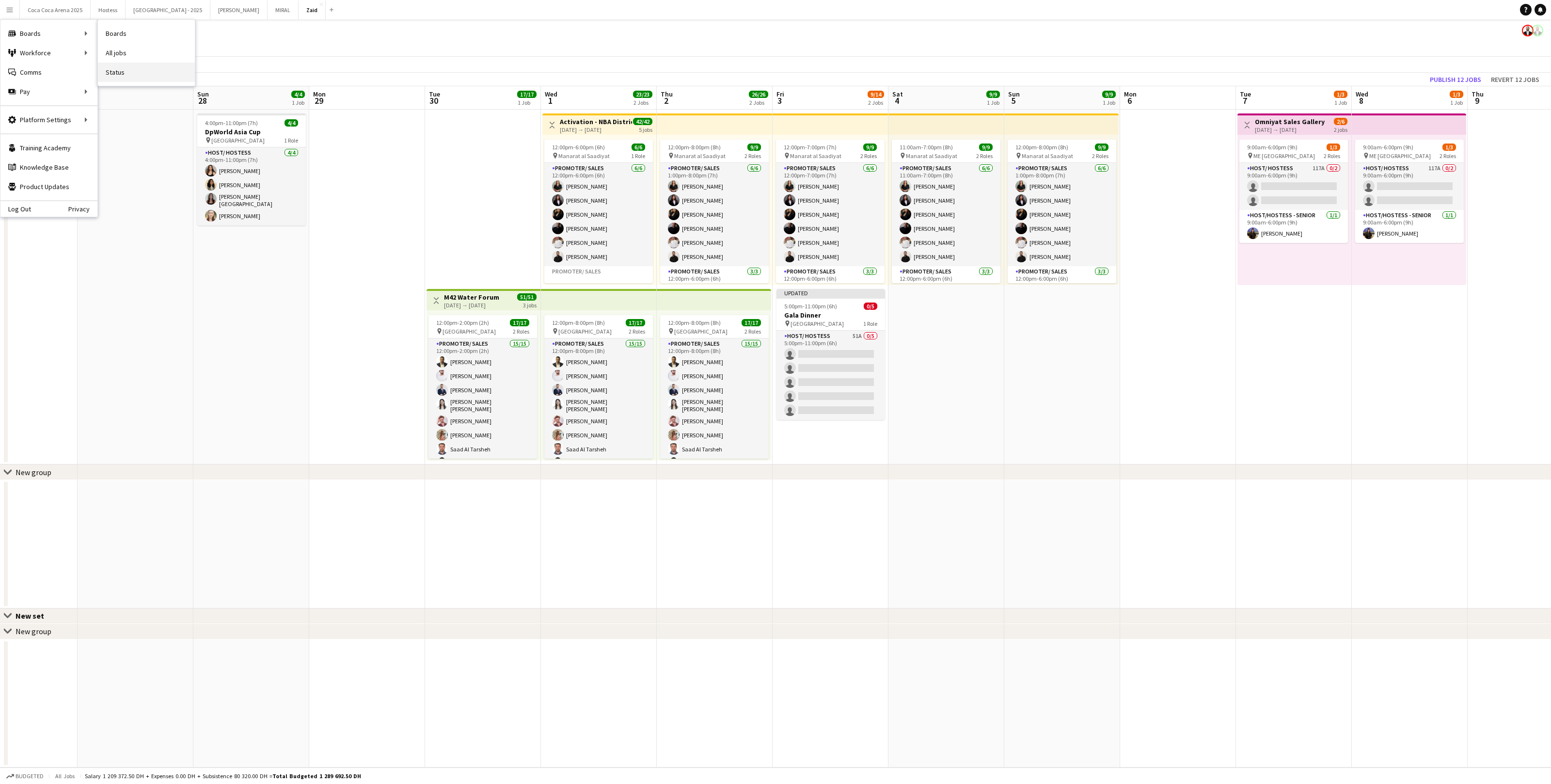
click at [145, 69] on link "Status" at bounding box center [146, 72] width 97 height 20
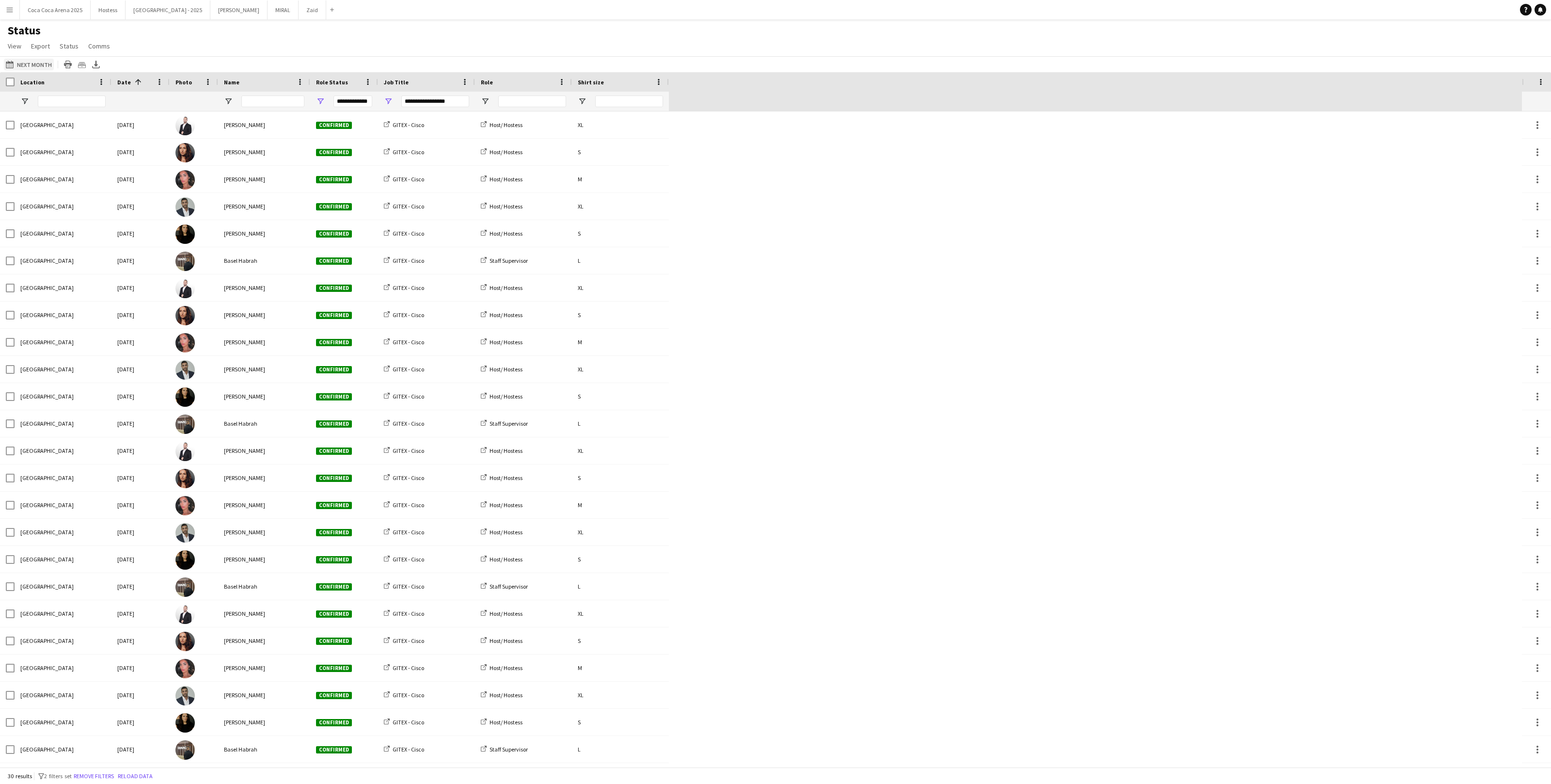
click at [45, 68] on button "24-09-2025 to 30-09-2025 Next Month" at bounding box center [29, 65] width 50 height 12
click at [43, 126] on li "This Month" at bounding box center [31, 126] width 44 height 16
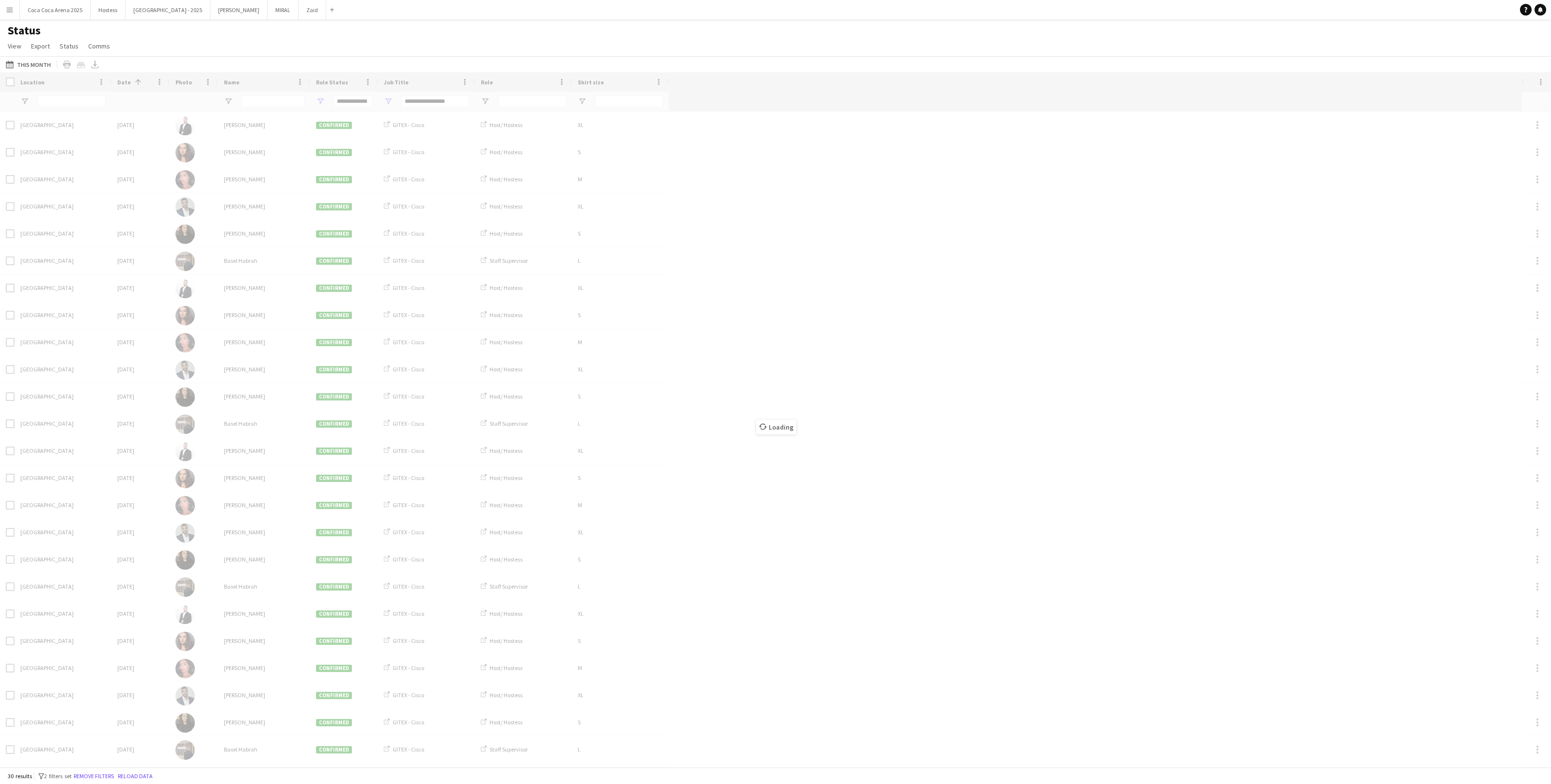
type input "***"
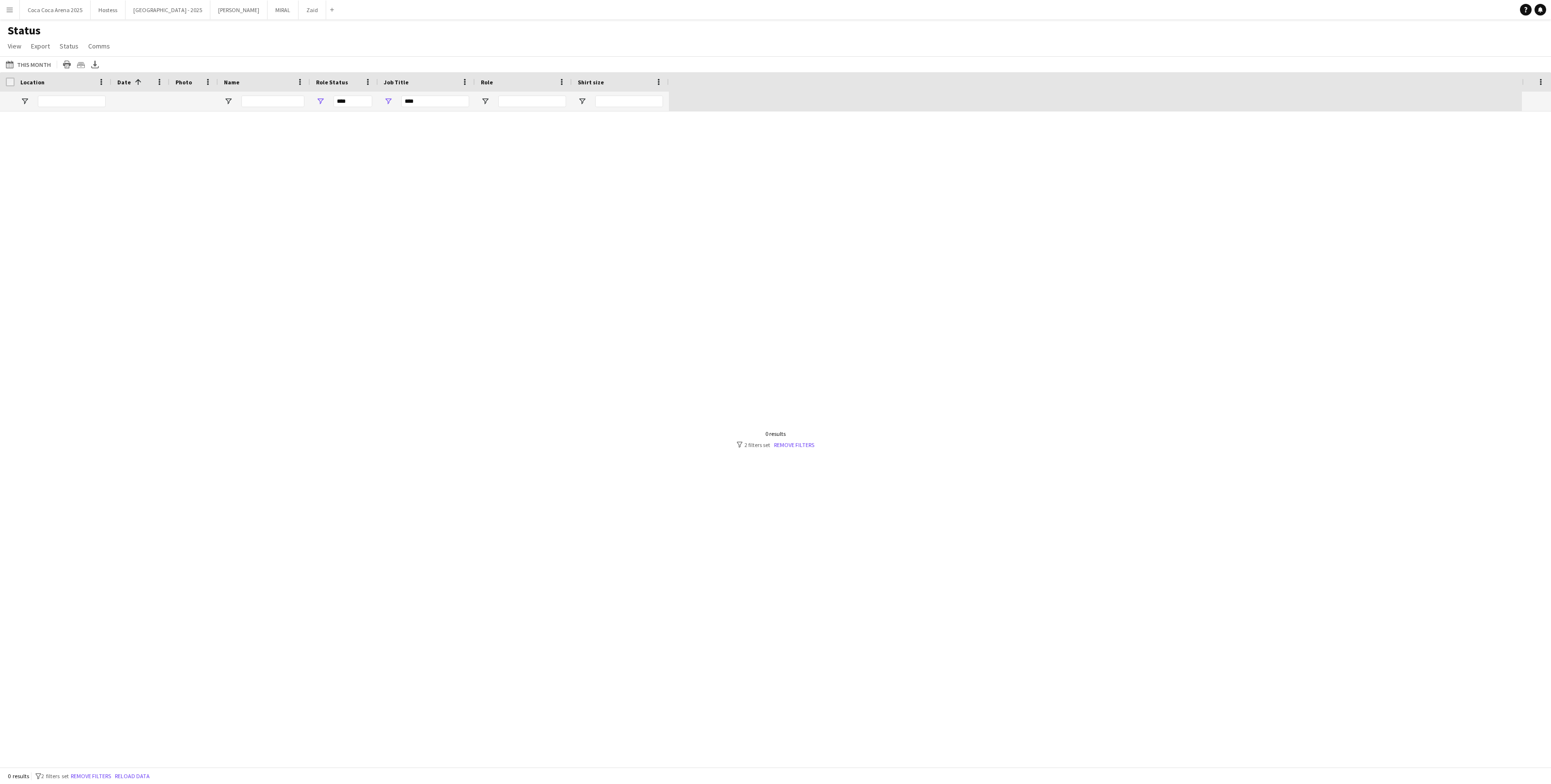
click at [393, 102] on div "***" at bounding box center [426, 102] width 97 height 20
click at [390, 102] on span "Open Filter Menu" at bounding box center [388, 101] width 9 height 9
click at [420, 176] on div "DpWorld Asia Cup" at bounding box center [433, 181] width 91 height 12
click at [421, 179] on div "DpWorld Asia Cup" at bounding box center [438, 181] width 77 height 7
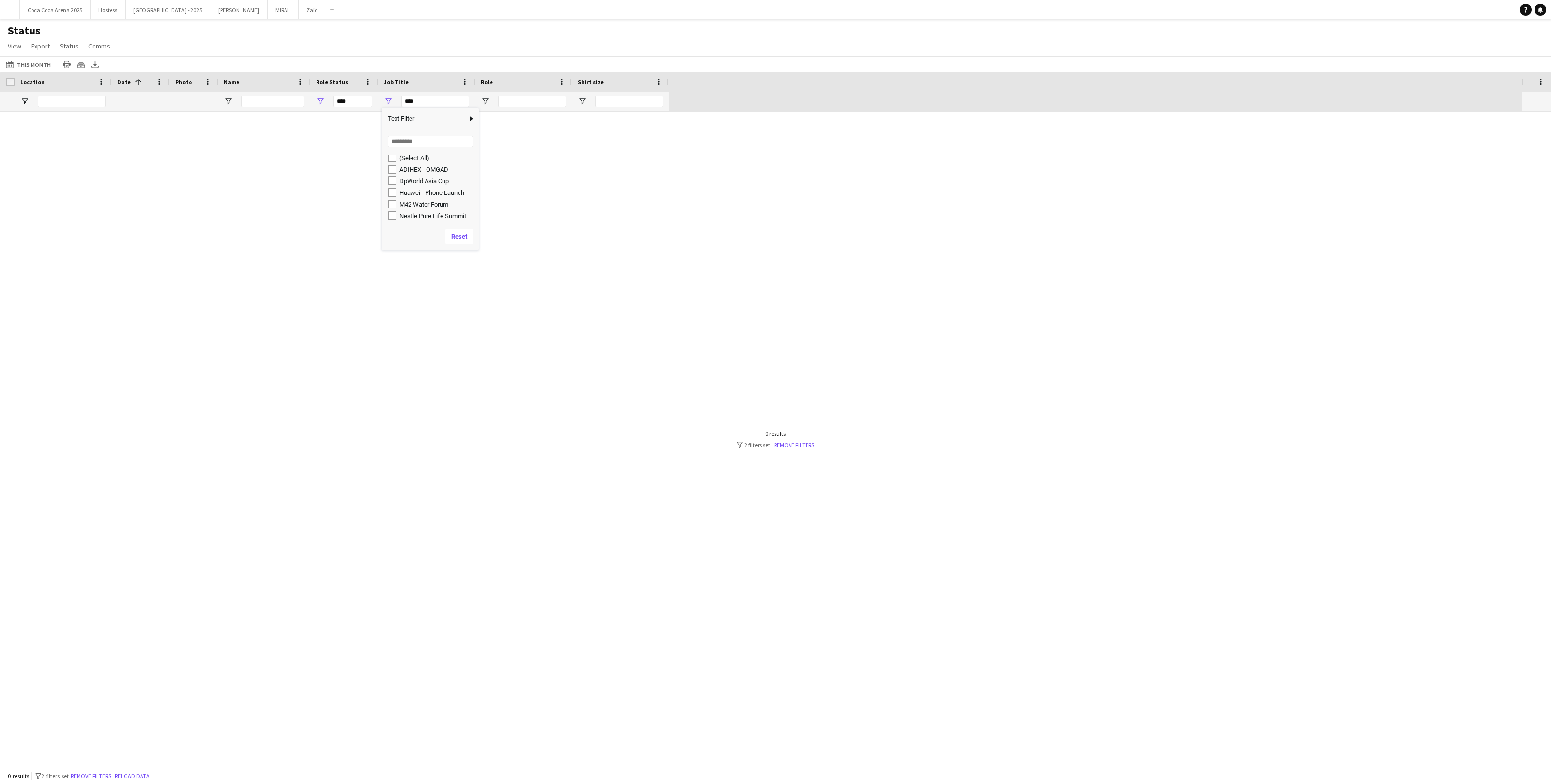
type input "**********"
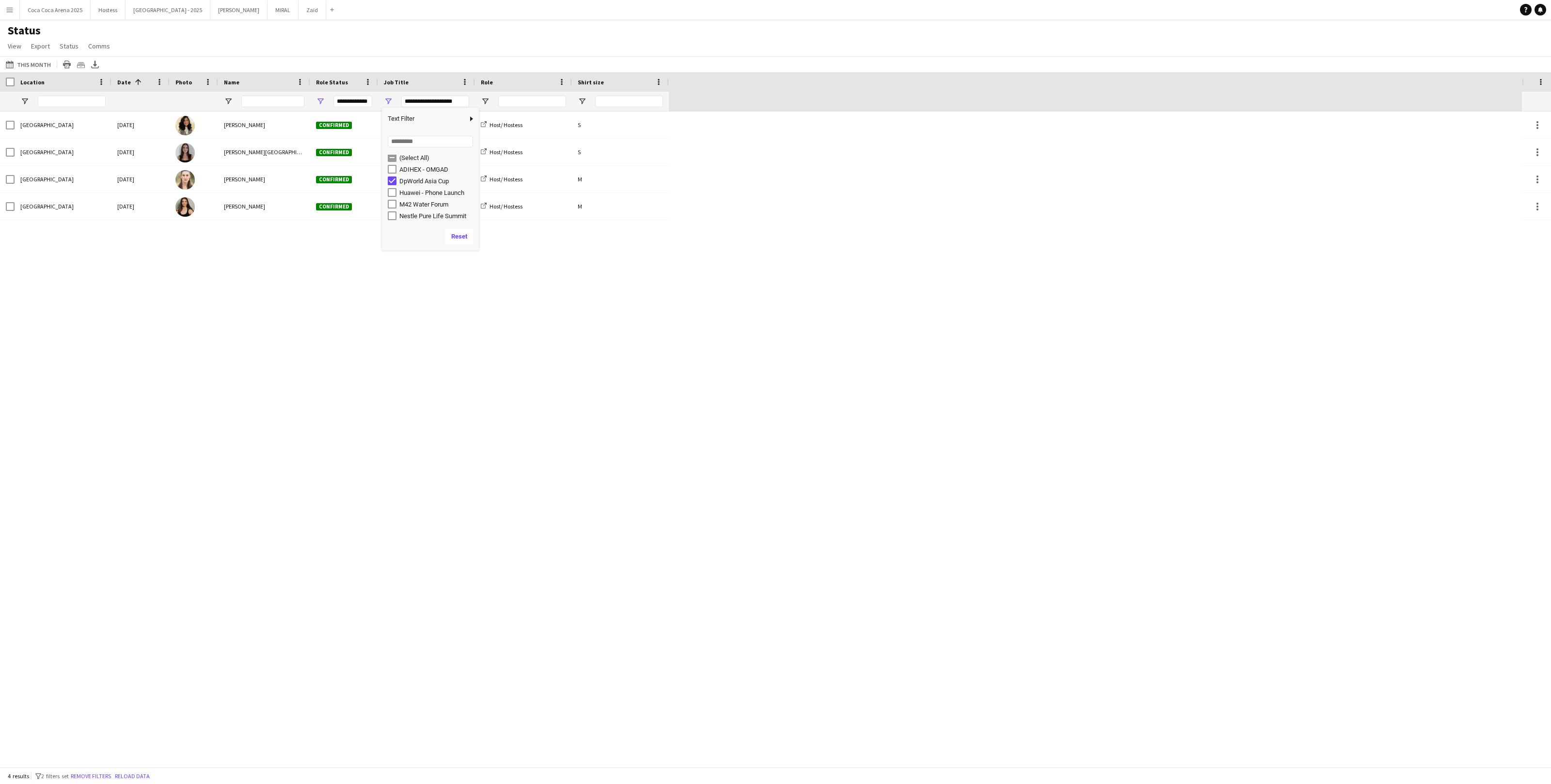
click at [444, 42] on div "Status View Views Default view Attendance Report / F1 Attendance Sheet F1 Group…" at bounding box center [776, 40] width 1551 height 33
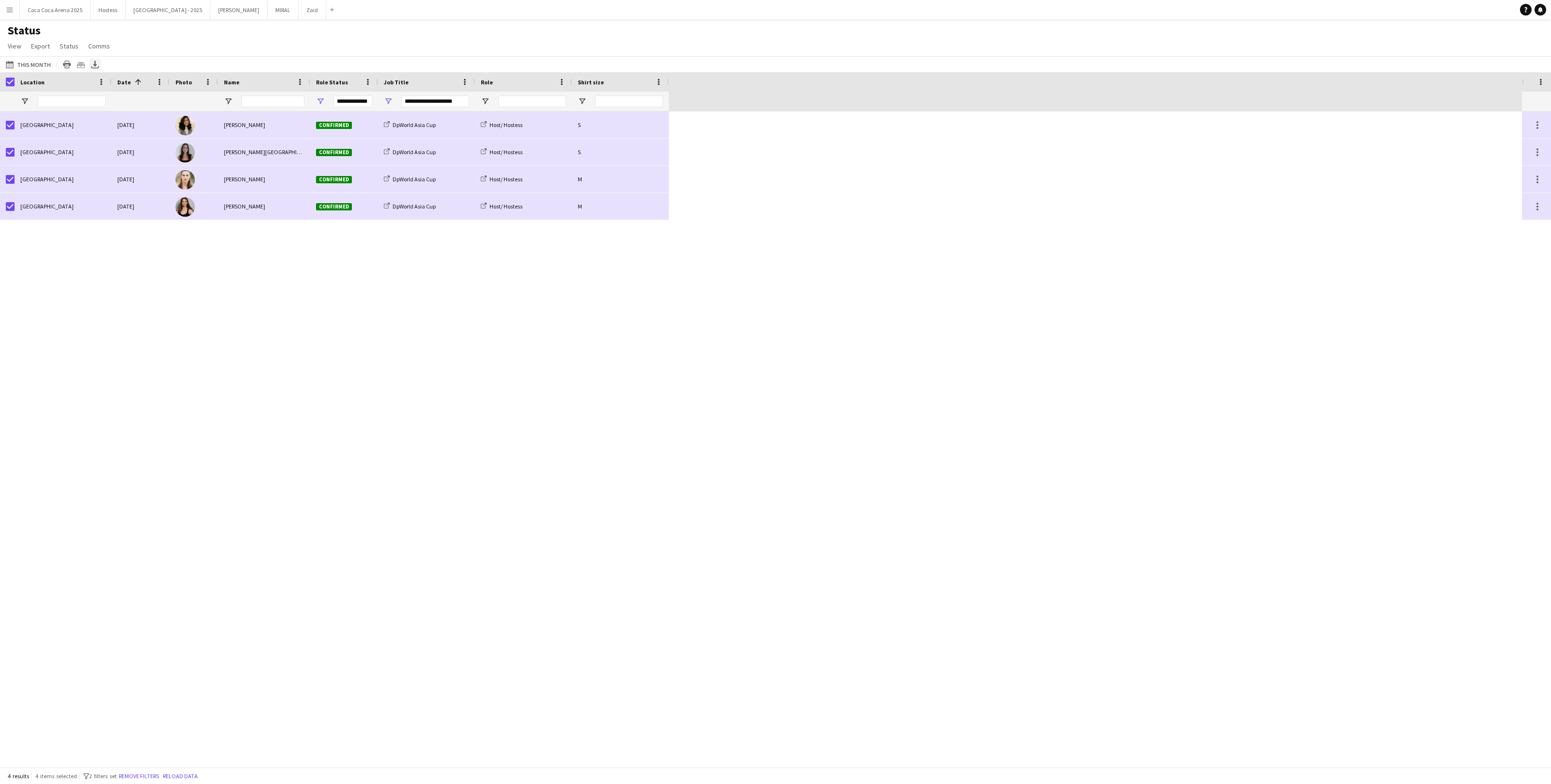
click at [89, 69] on div "Export XLSX" at bounding box center [95, 65] width 12 height 12
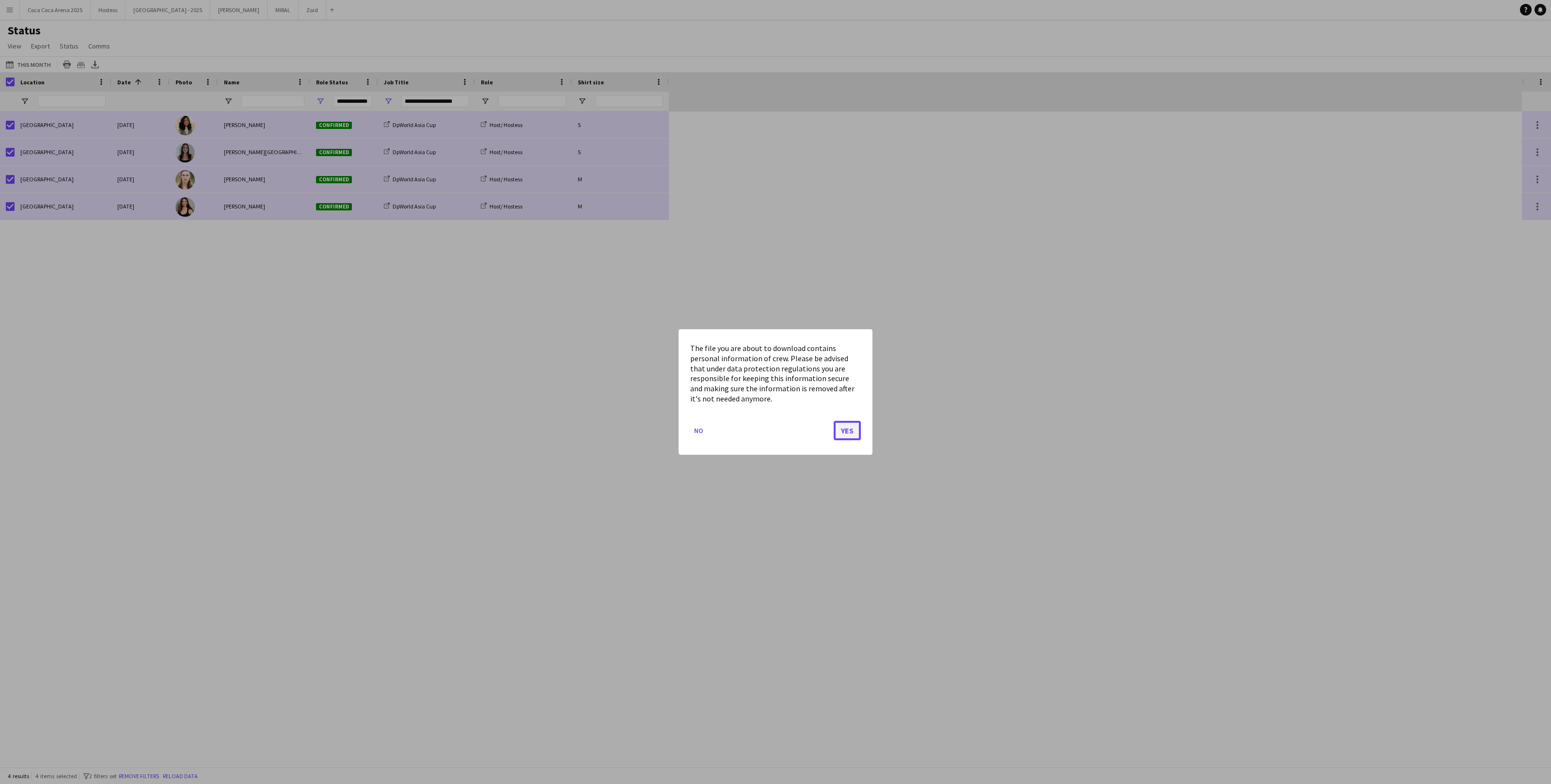
click at [858, 436] on button "Yes" at bounding box center [847, 430] width 27 height 20
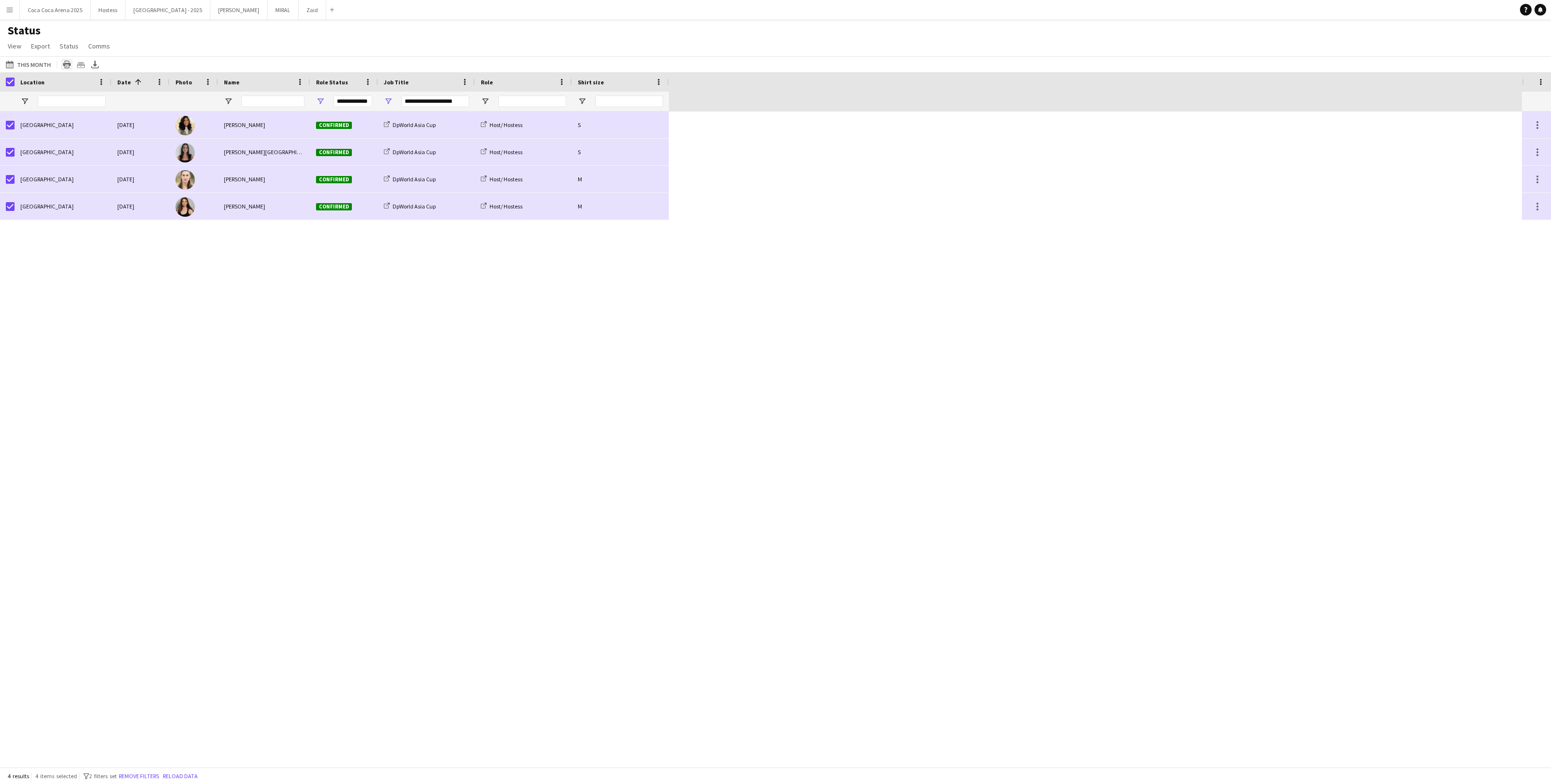
click at [67, 65] on icon at bounding box center [67, 65] width 8 height 5
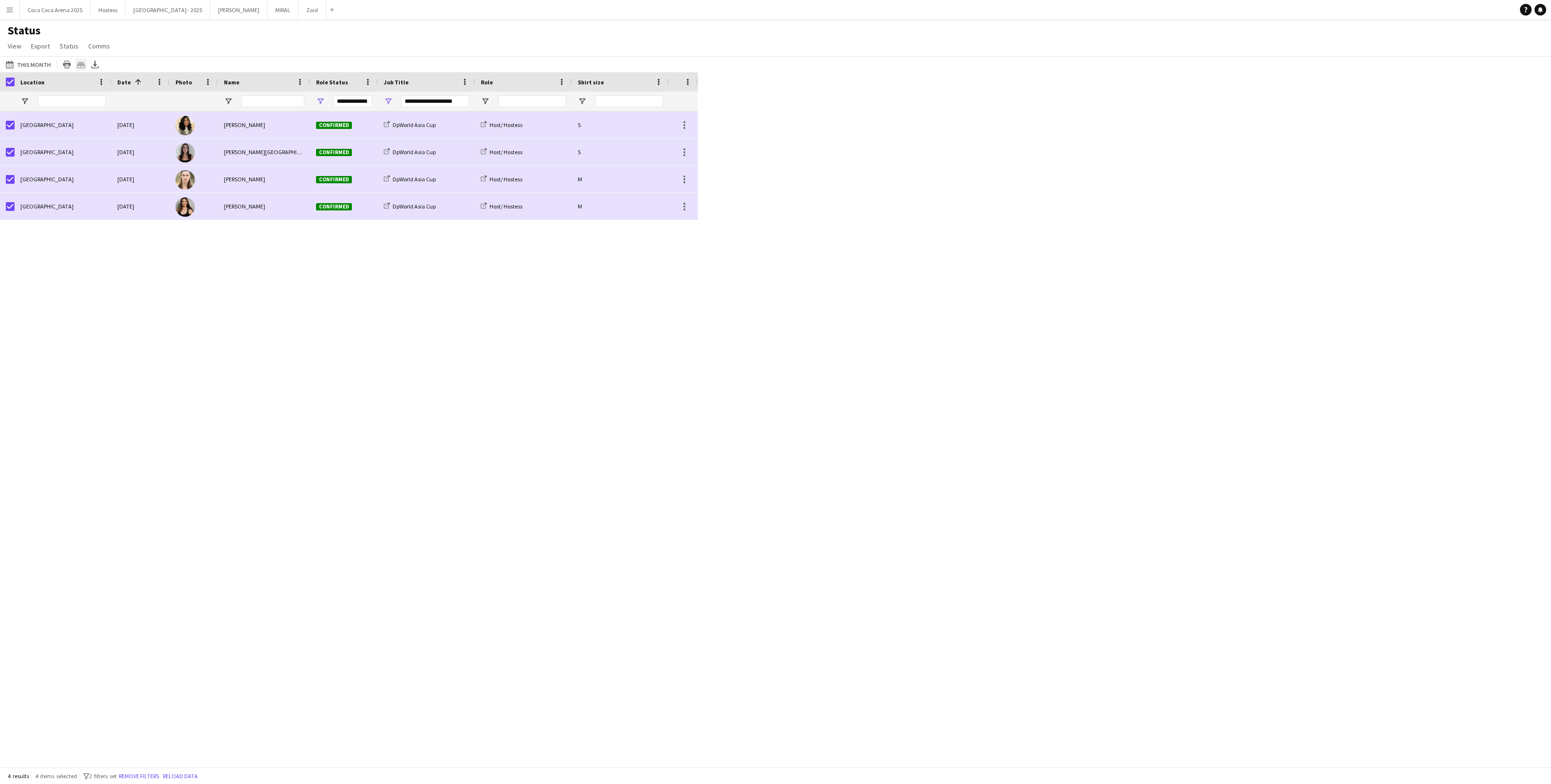
click at [83, 63] on div "Crew files as ZIP" at bounding box center [81, 65] width 12 height 12
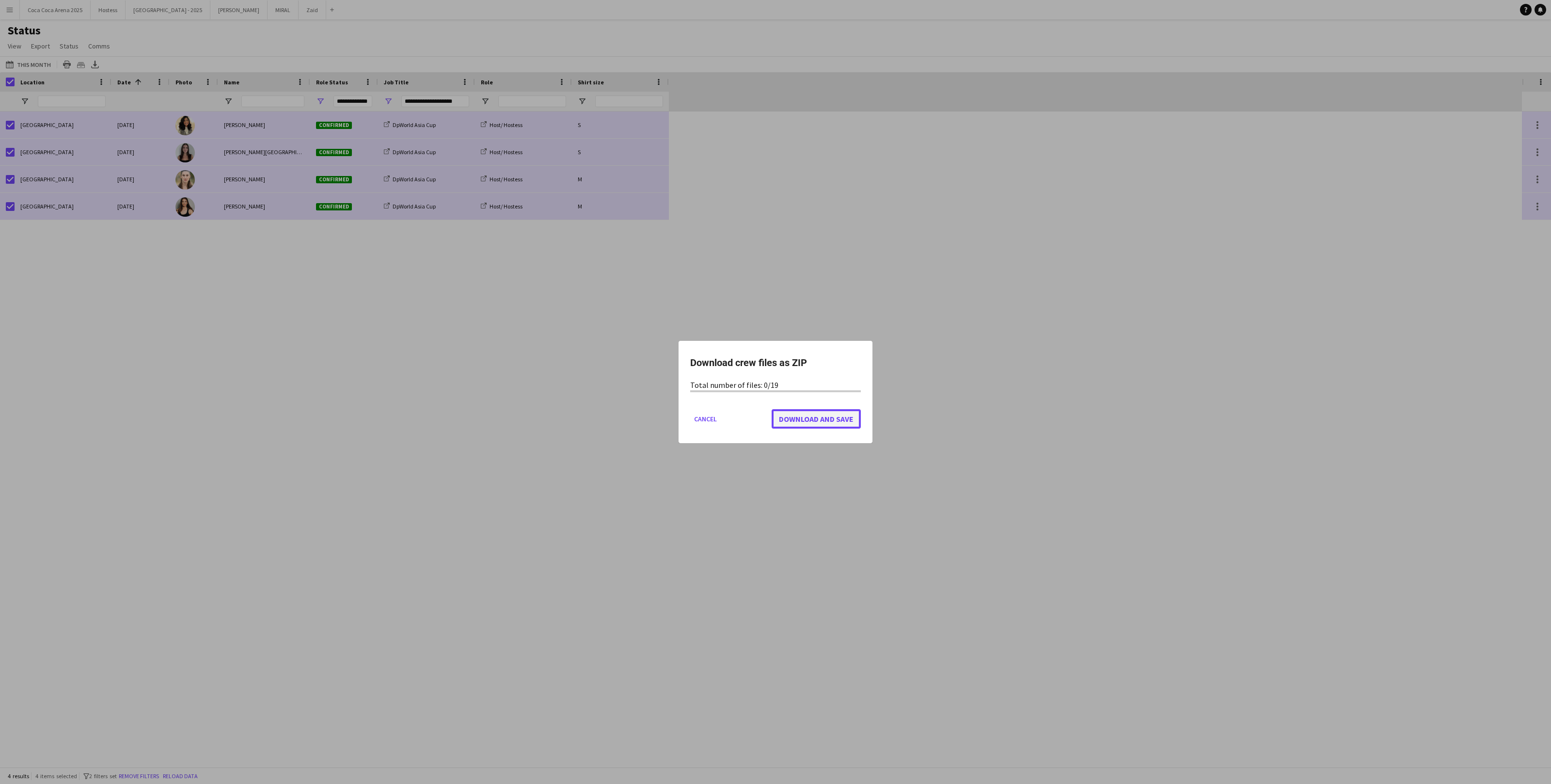
click at [789, 423] on span "Download and Save" at bounding box center [816, 419] width 75 height 10
click at [708, 421] on button "Cancel" at bounding box center [705, 419] width 31 height 16
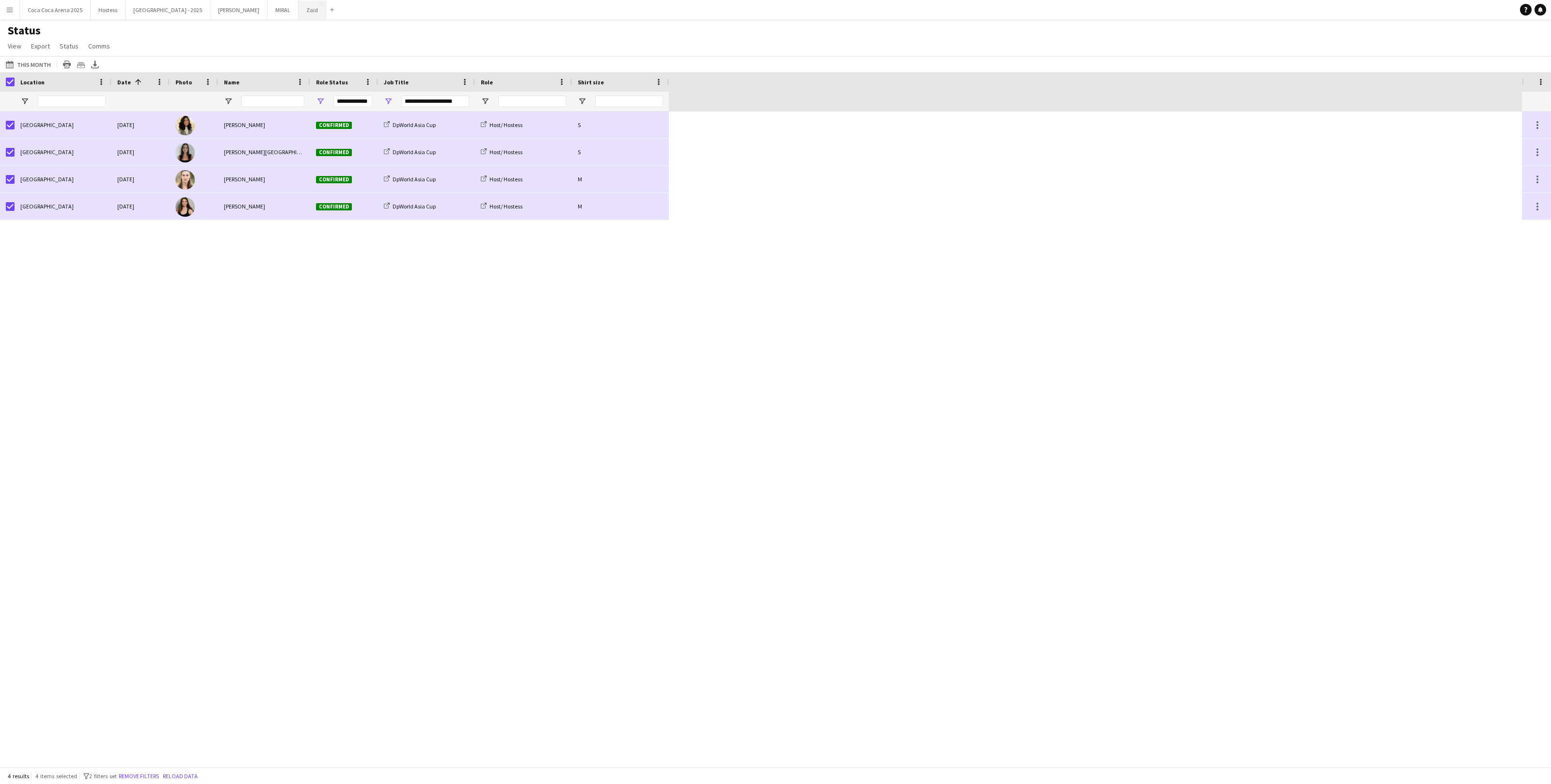
click at [299, 10] on button "Zaid Close" at bounding box center [312, 10] width 28 height 19
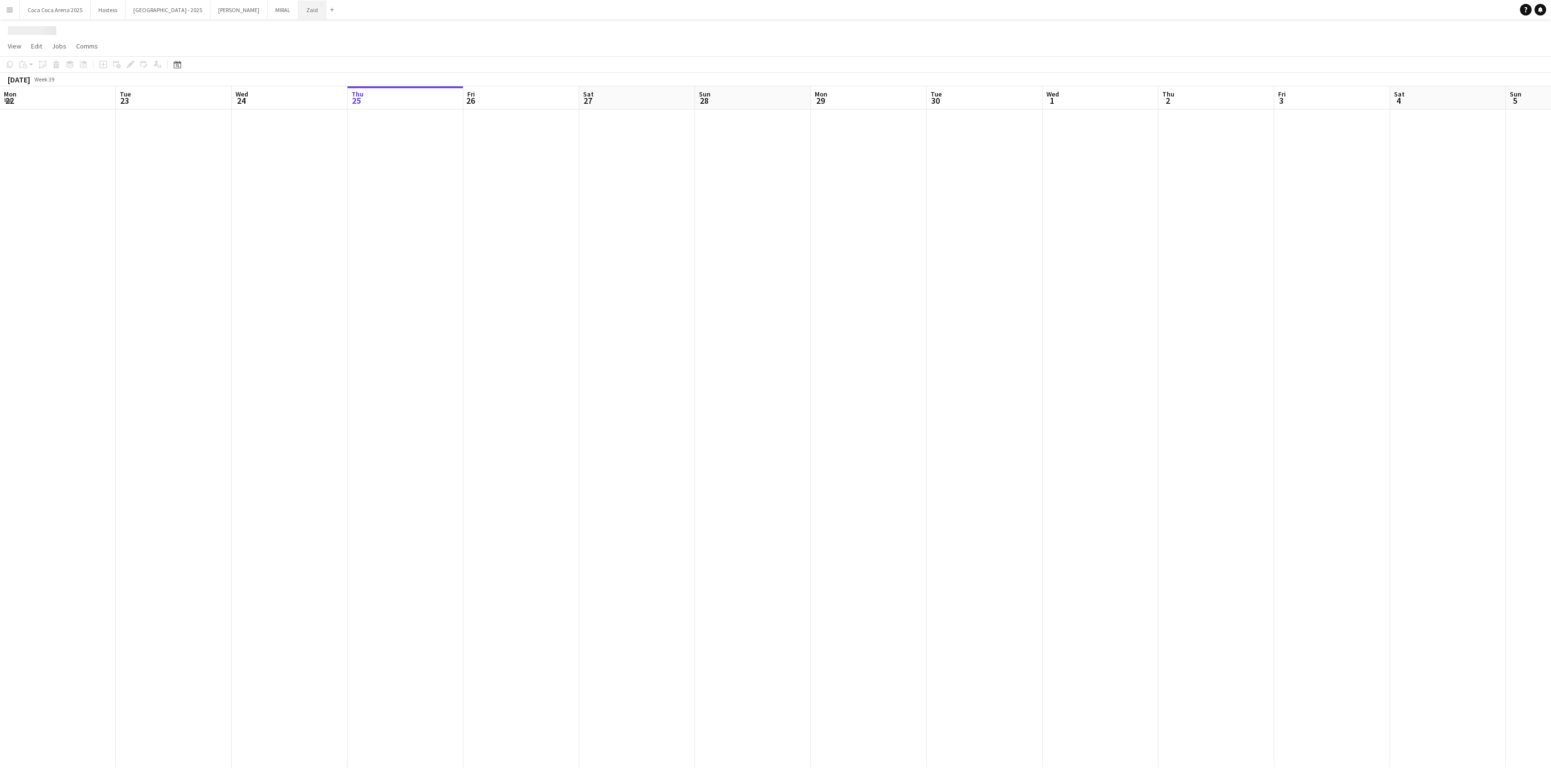
scroll to position [0, 231]
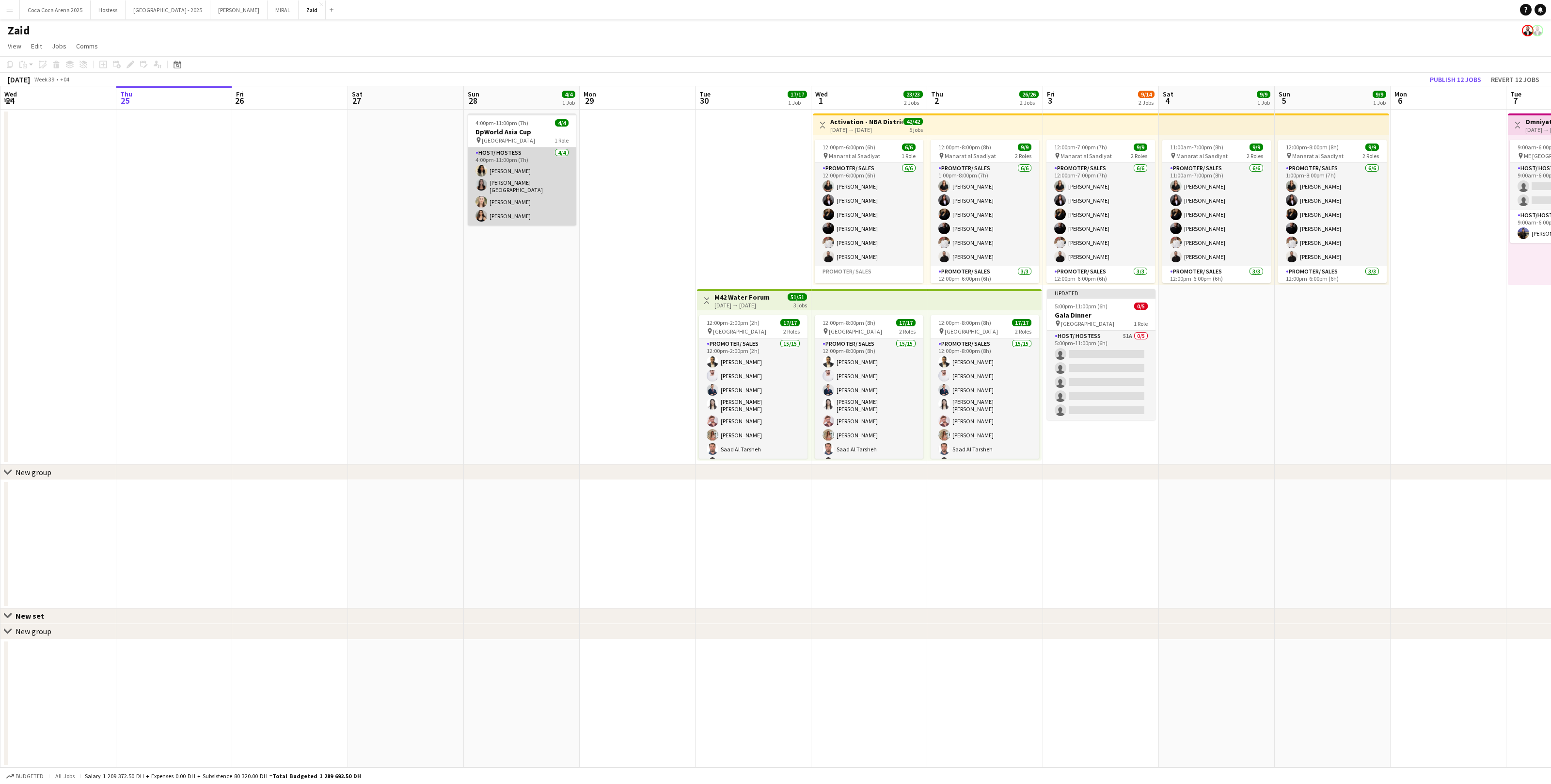
click at [545, 206] on app-card-role "Host/ Hostess 4/4 4:00pm-11:00pm (7h) Urooj Naseem Raffaela Palermo Amanda Neme…" at bounding box center [522, 186] width 109 height 78
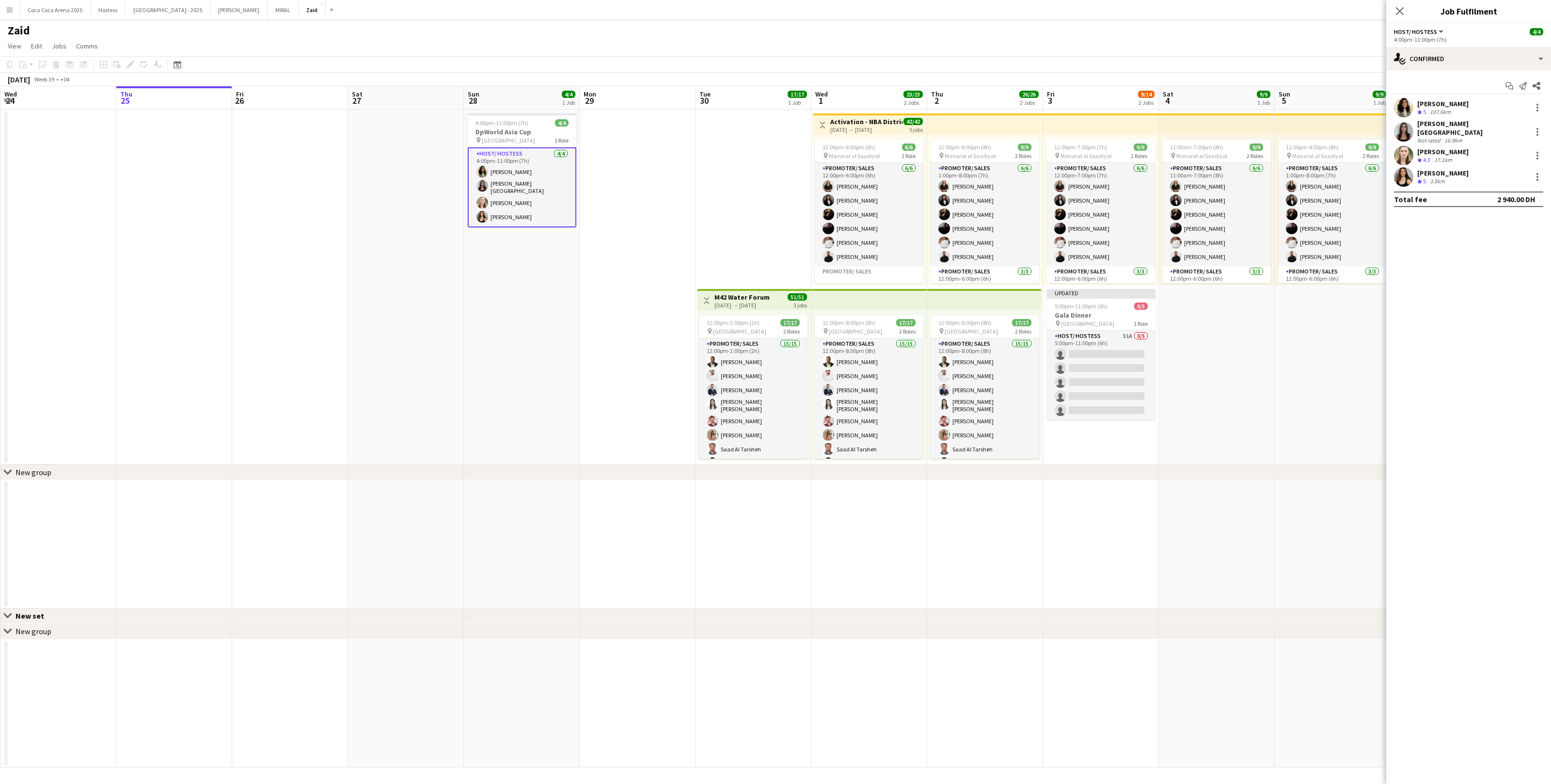
click at [1474, 146] on div "Amanda Neme Crew rating 4.3 17.1km" at bounding box center [1469, 156] width 165 height 20
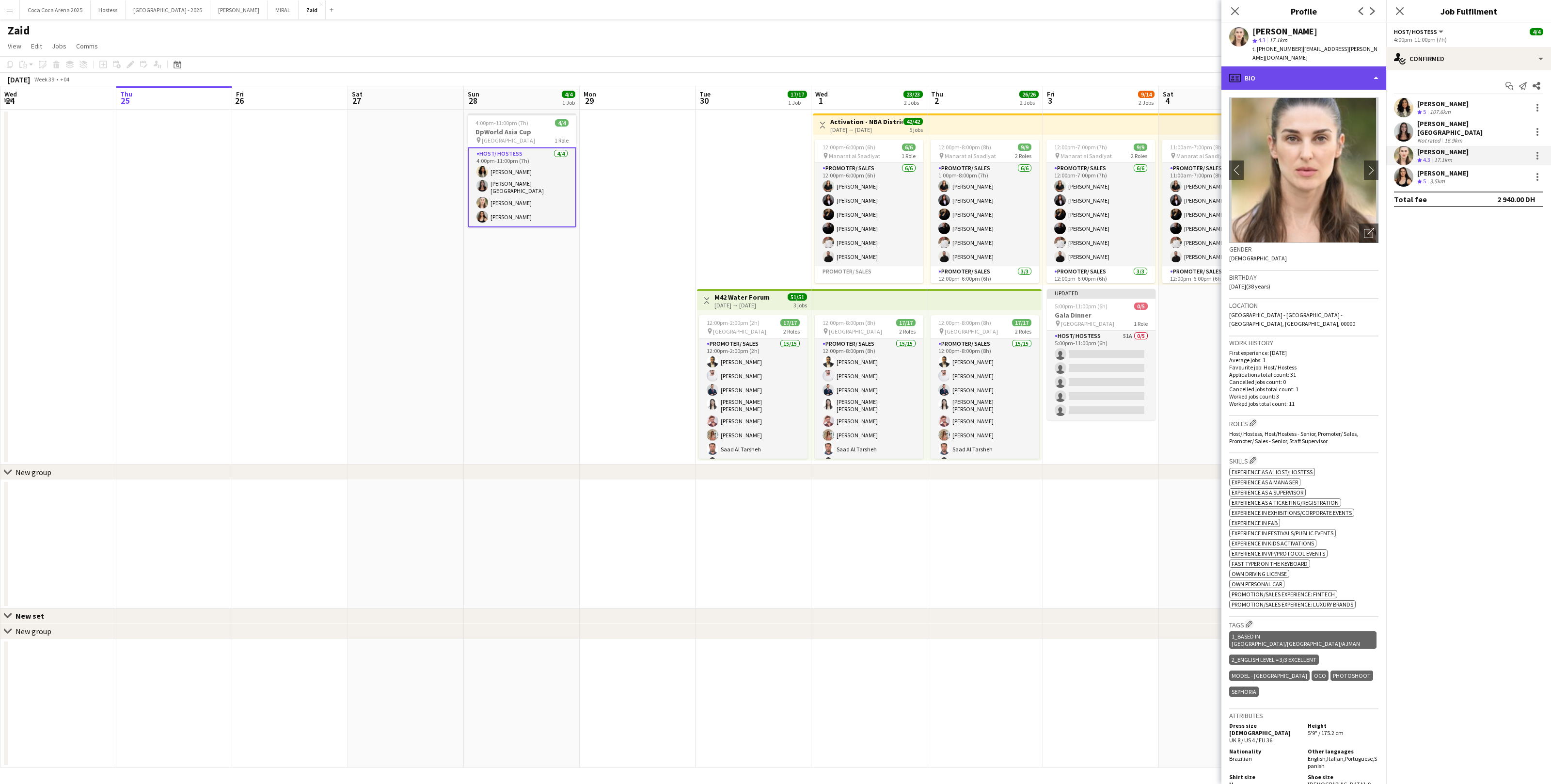
click at [1331, 78] on div "profile Bio" at bounding box center [1304, 78] width 165 height 24
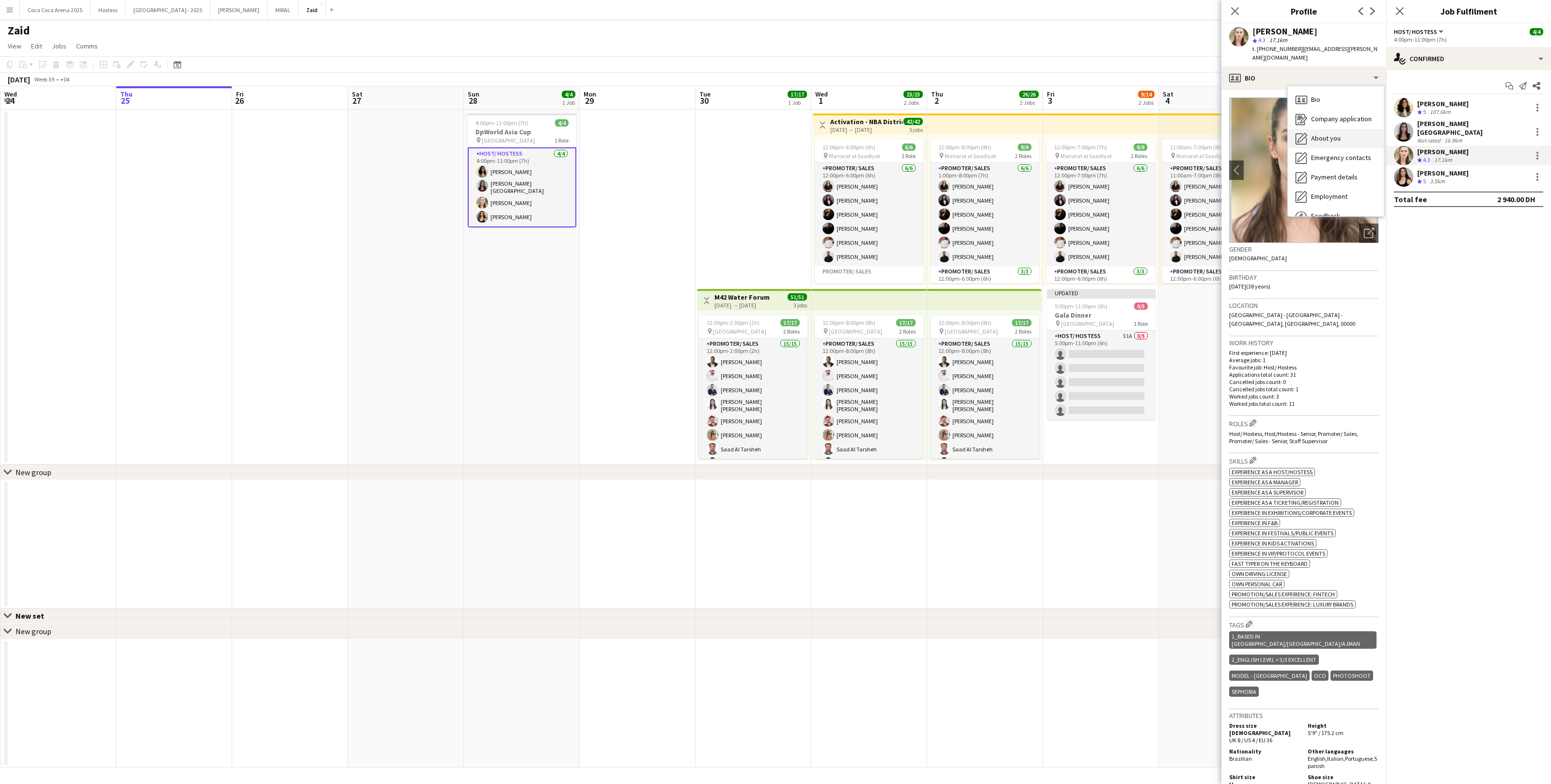
click at [1342, 129] on div "About you About you" at bounding box center [1336, 139] width 96 height 20
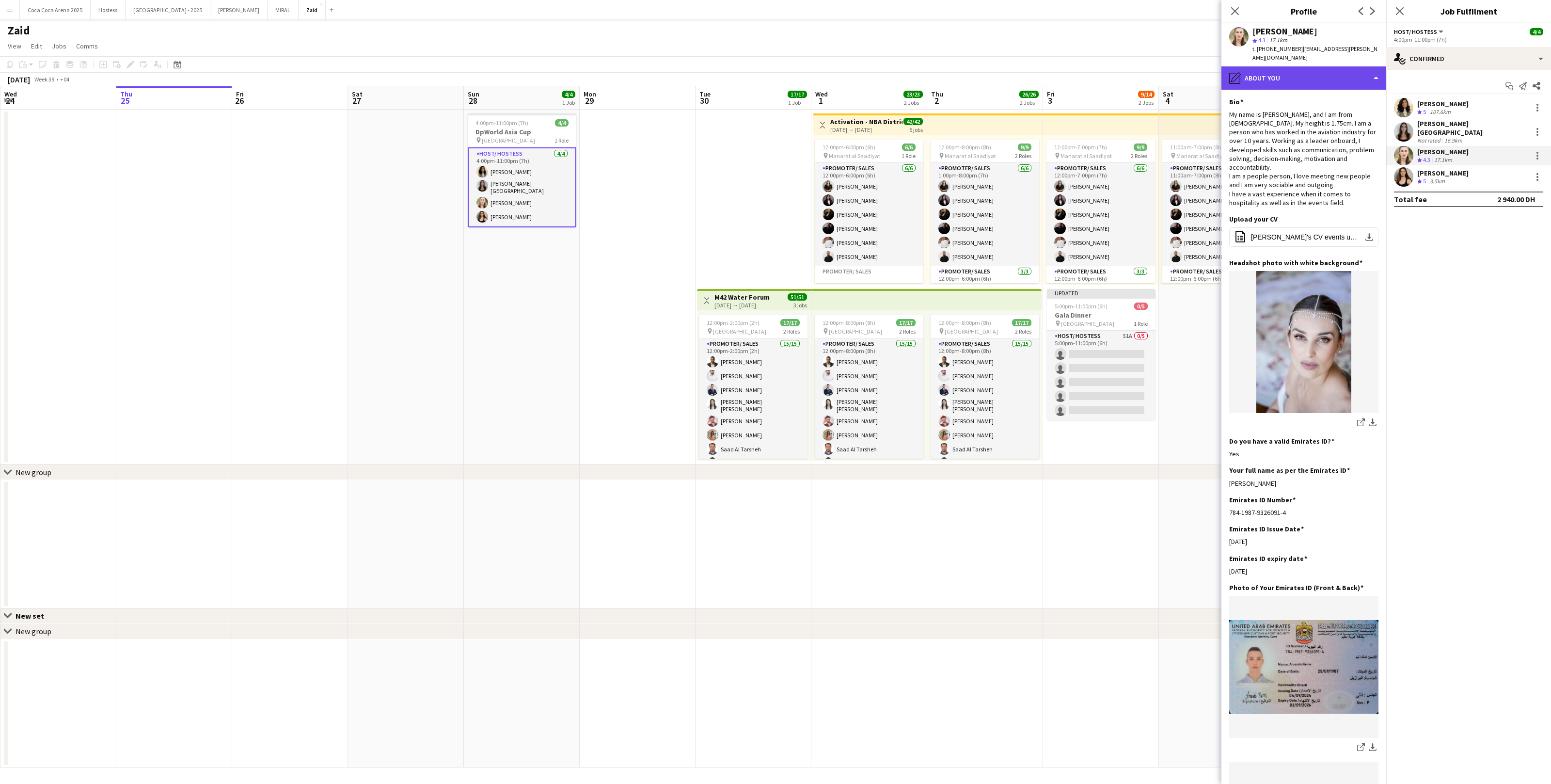
click at [1342, 68] on div "pencil4 About you" at bounding box center [1304, 78] width 165 height 24
click at [1349, 90] on div "Bio Bio" at bounding box center [1336, 100] width 96 height 20
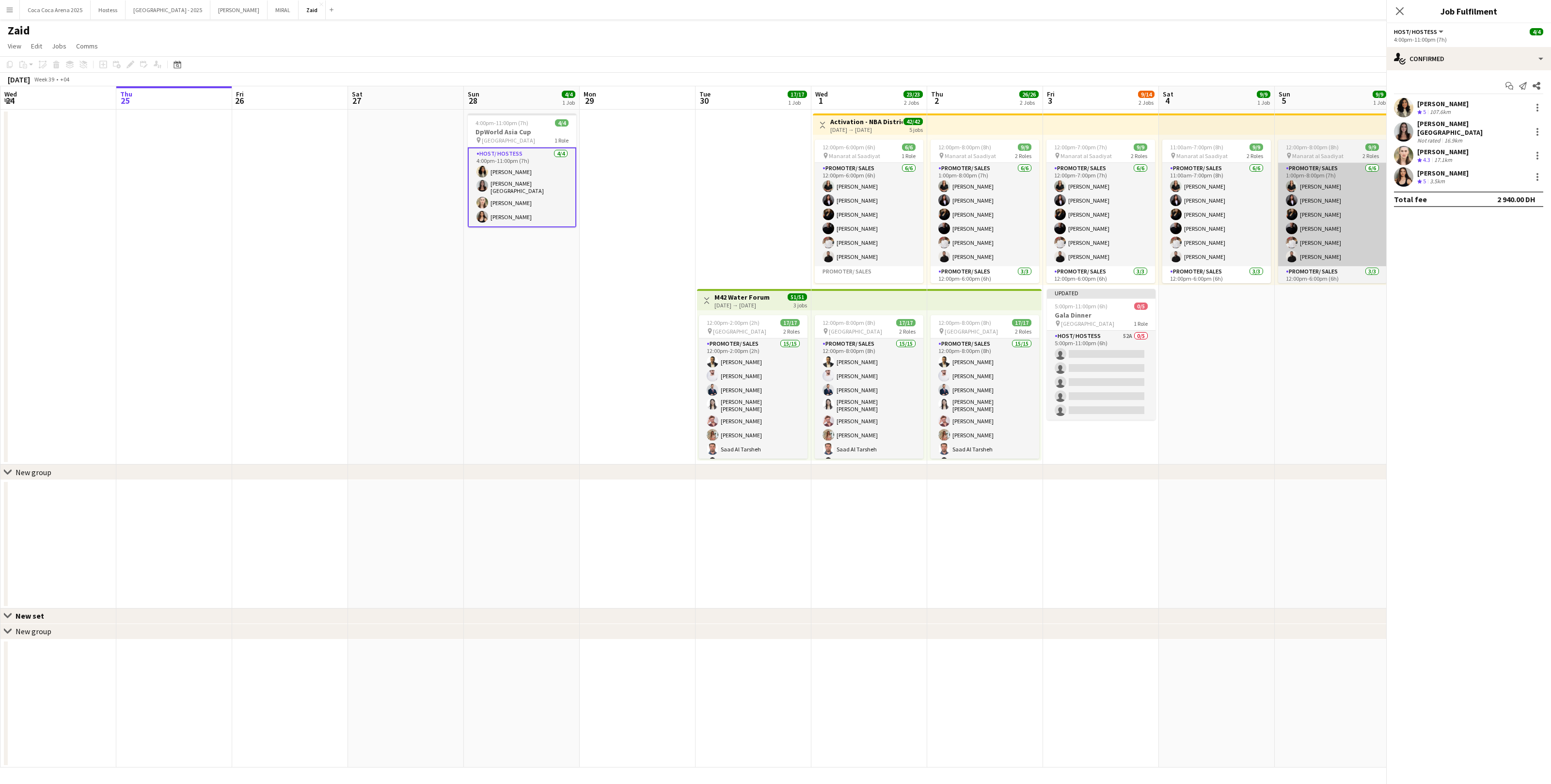
click at [1372, 225] on app-card-role "Promoter/ Sales [DATE] 1:00pm-8:00pm (7h) [PERSON_NAME] [PERSON_NAME] [PERSON_N…" at bounding box center [1333, 215] width 109 height 103
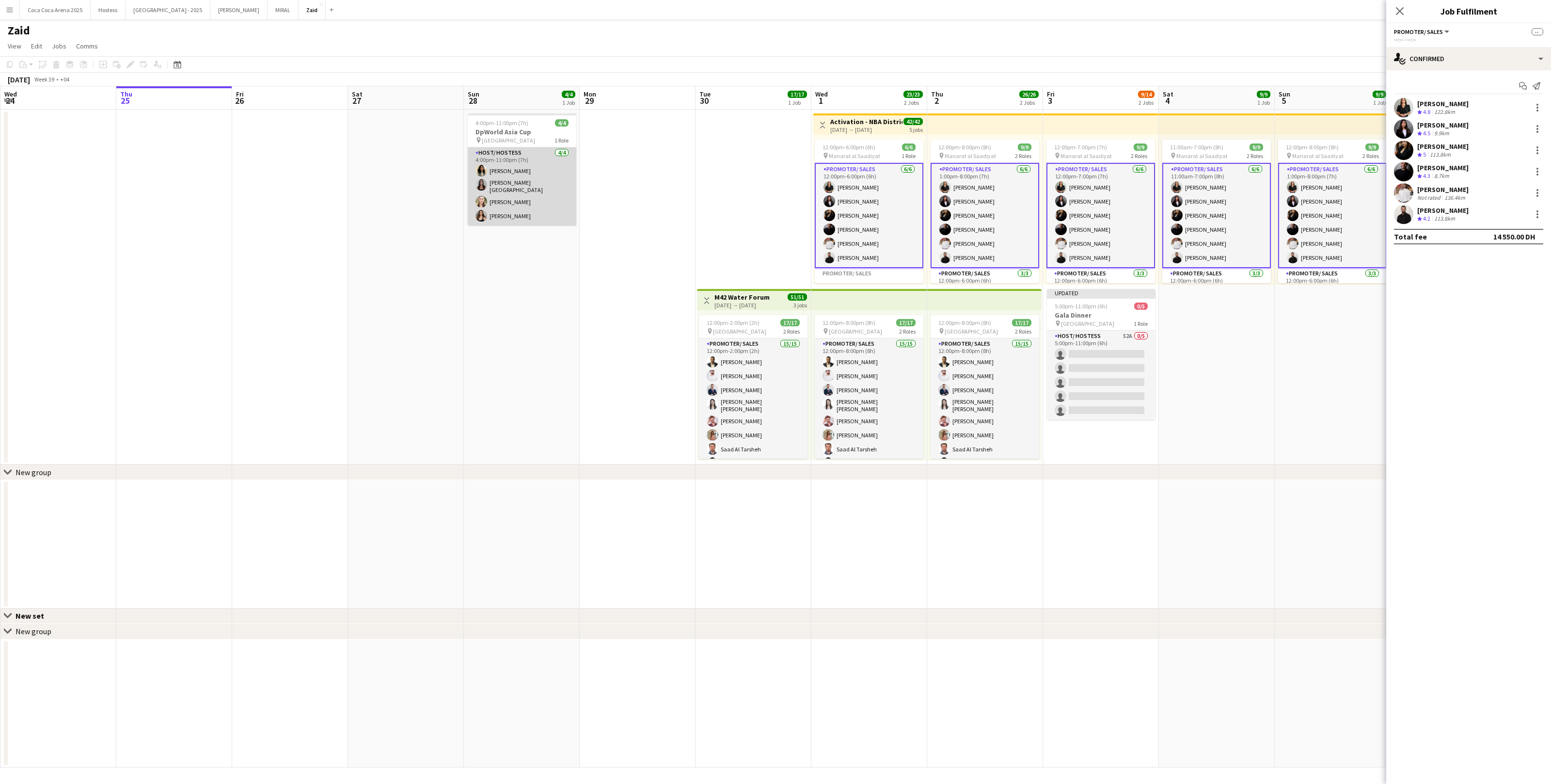
click at [538, 185] on app-card-role "Host/ Hostess 4/4 4:00pm-11:00pm (7h) Urooj Naseem Raffaela Palermo Amanda Neme…" at bounding box center [522, 186] width 109 height 78
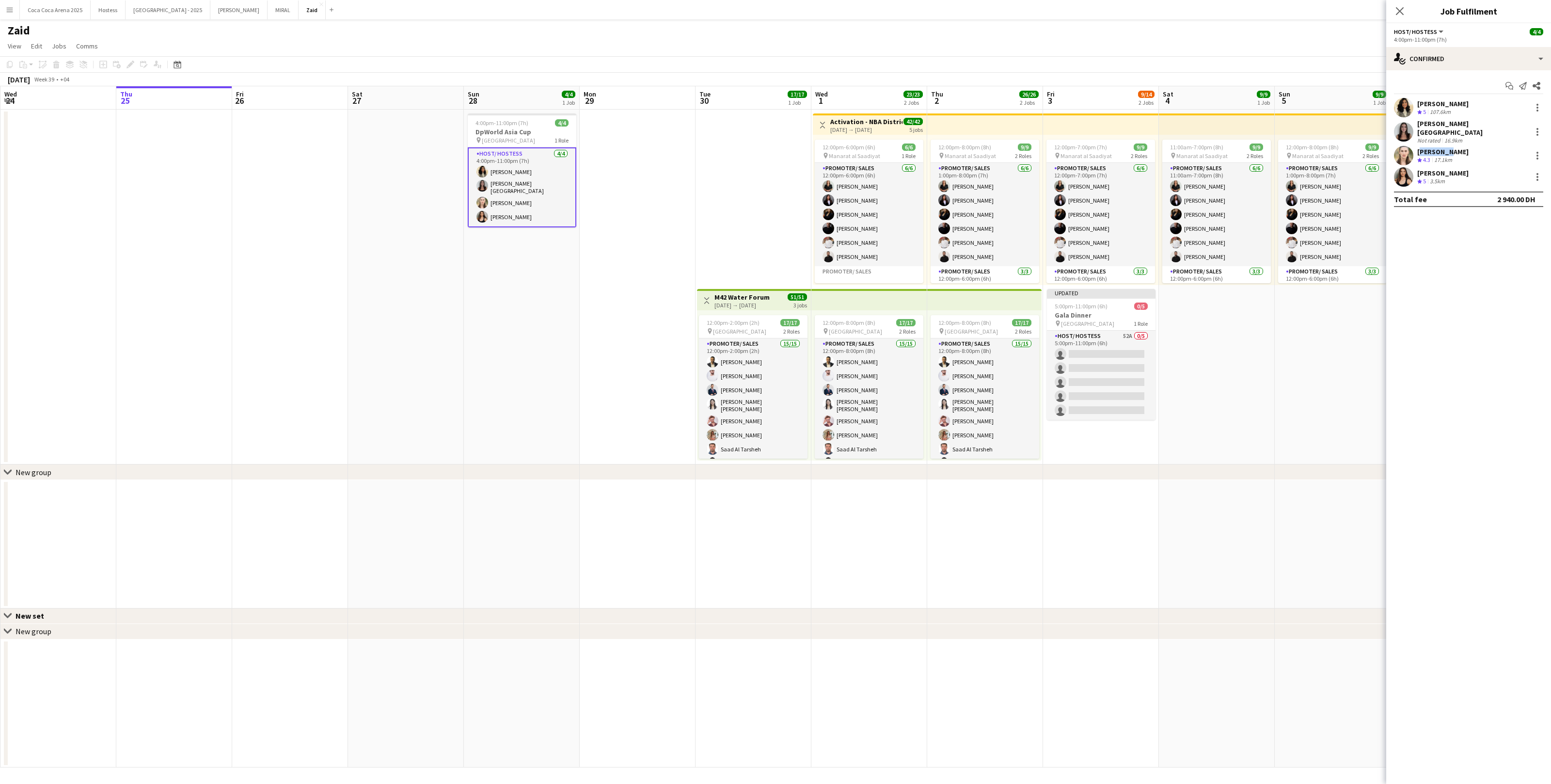
click at [1448, 147] on div "[PERSON_NAME]" at bounding box center [1443, 151] width 51 height 9
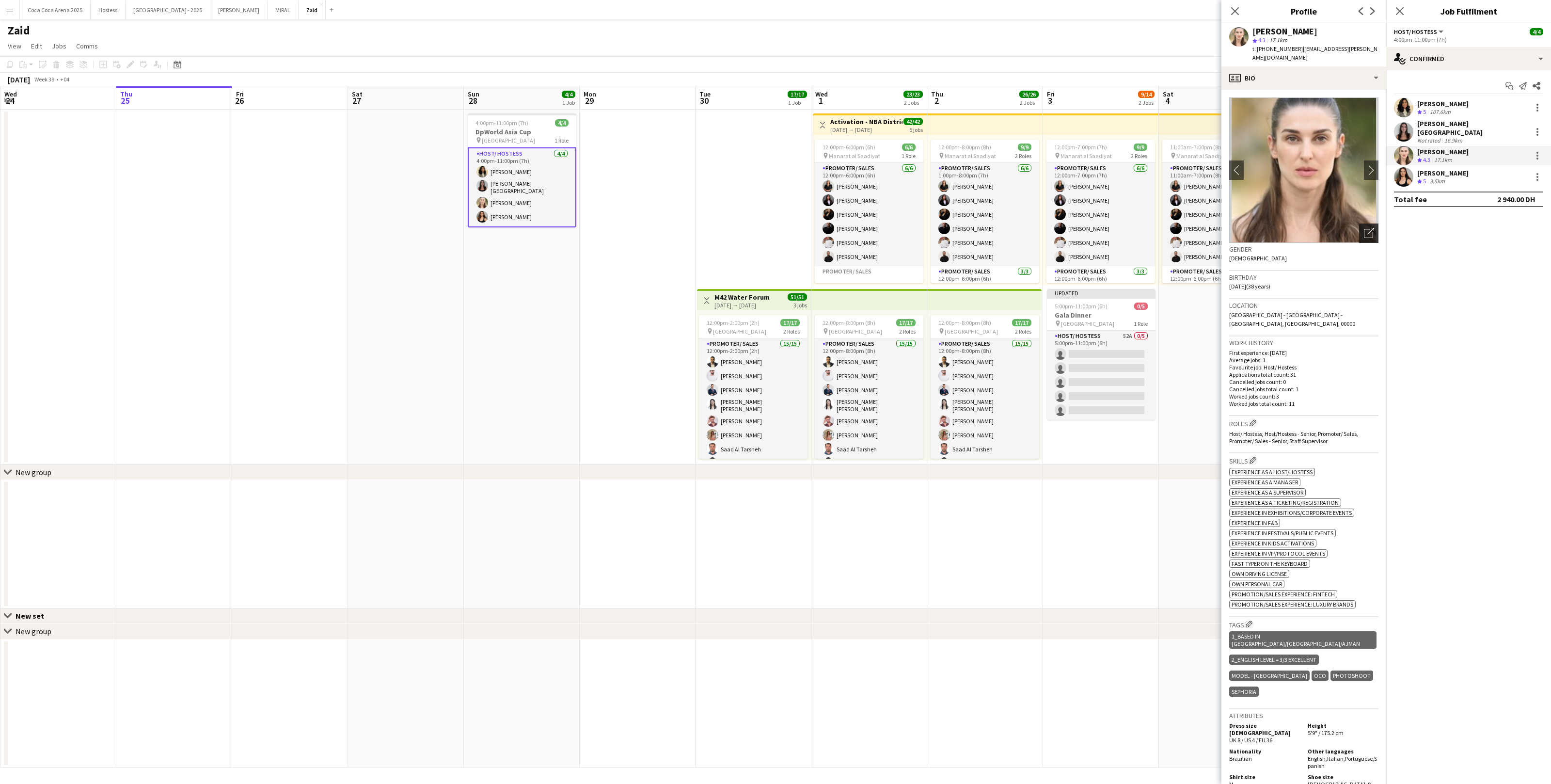
click at [1366, 228] on icon "Open photos pop-in" at bounding box center [1370, 233] width 10 height 10
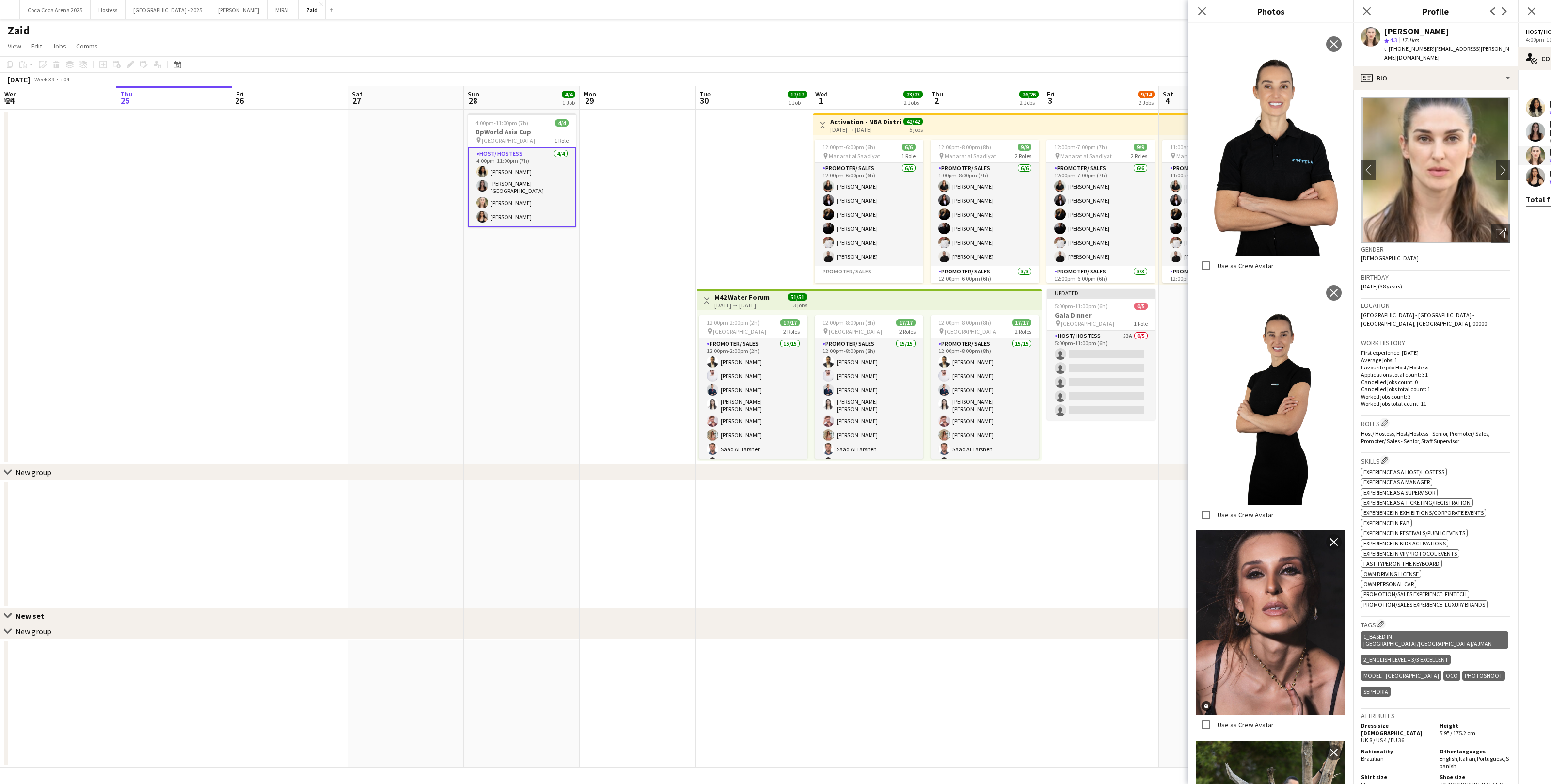
scroll to position [2488, 0]
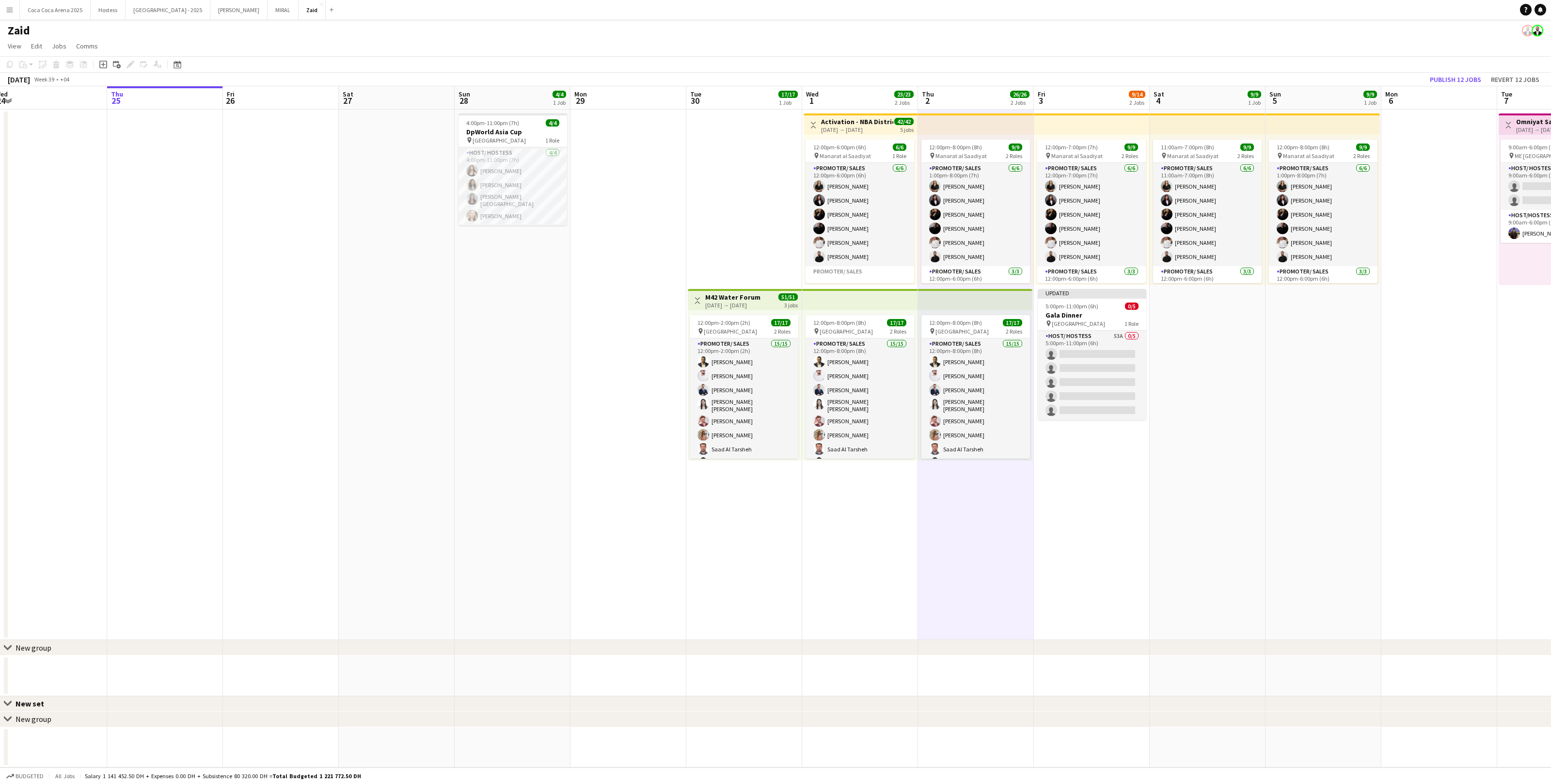
scroll to position [0, 272]
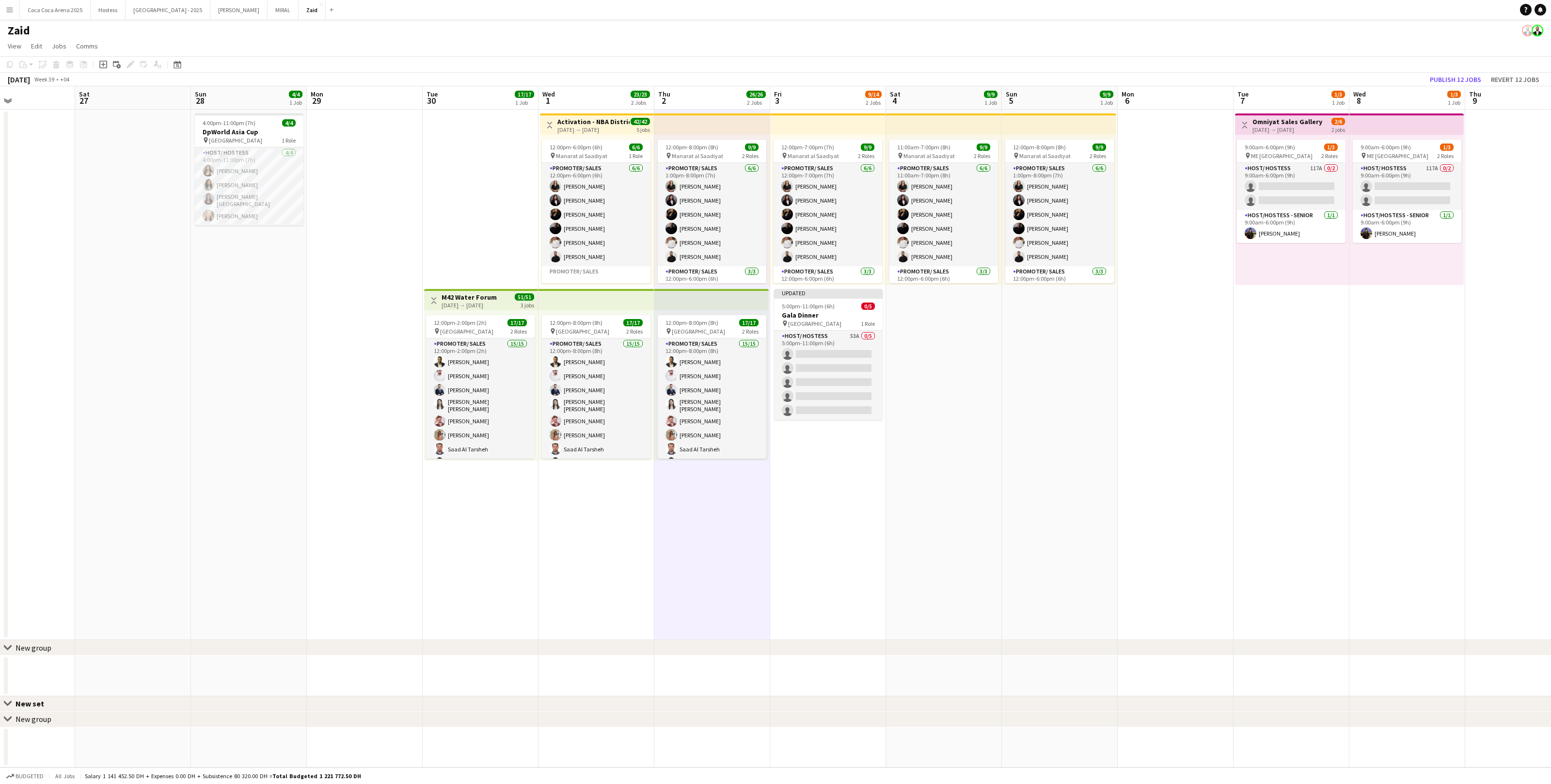
click at [1045, 644] on div "chevron-right New group" at bounding box center [776, 648] width 1551 height 16
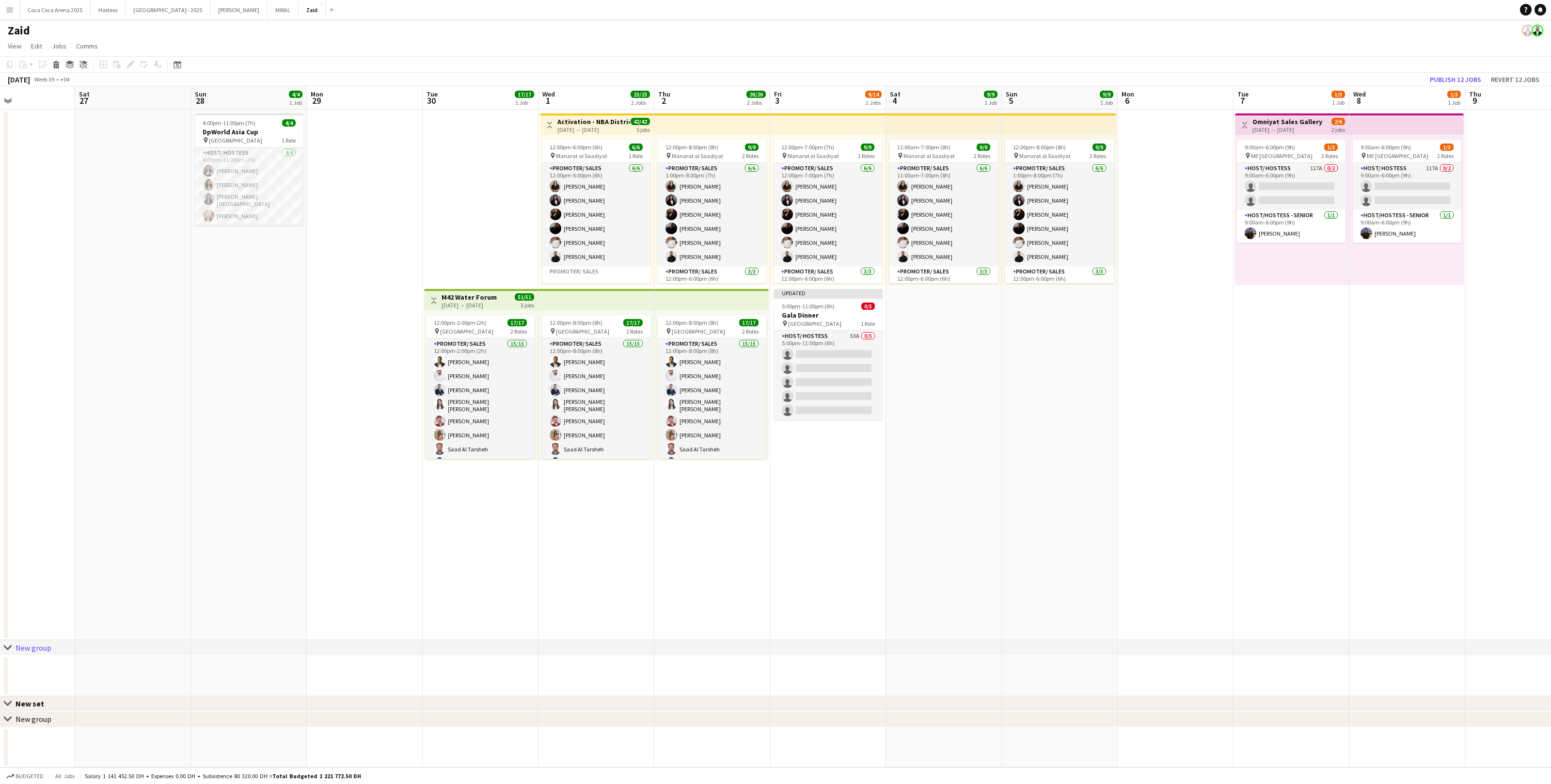
click at [1012, 700] on div "Close set New set" at bounding box center [776, 704] width 1551 height 16
click at [1012, 717] on div "chevron-right New group" at bounding box center [776, 719] width 1551 height 16
click at [1012, 702] on div "Close set New set" at bounding box center [776, 704] width 1551 height 16
click at [1009, 650] on div "chevron-right New group" at bounding box center [776, 648] width 1551 height 16
click at [998, 650] on div "chevron-right New group" at bounding box center [776, 648] width 1551 height 16
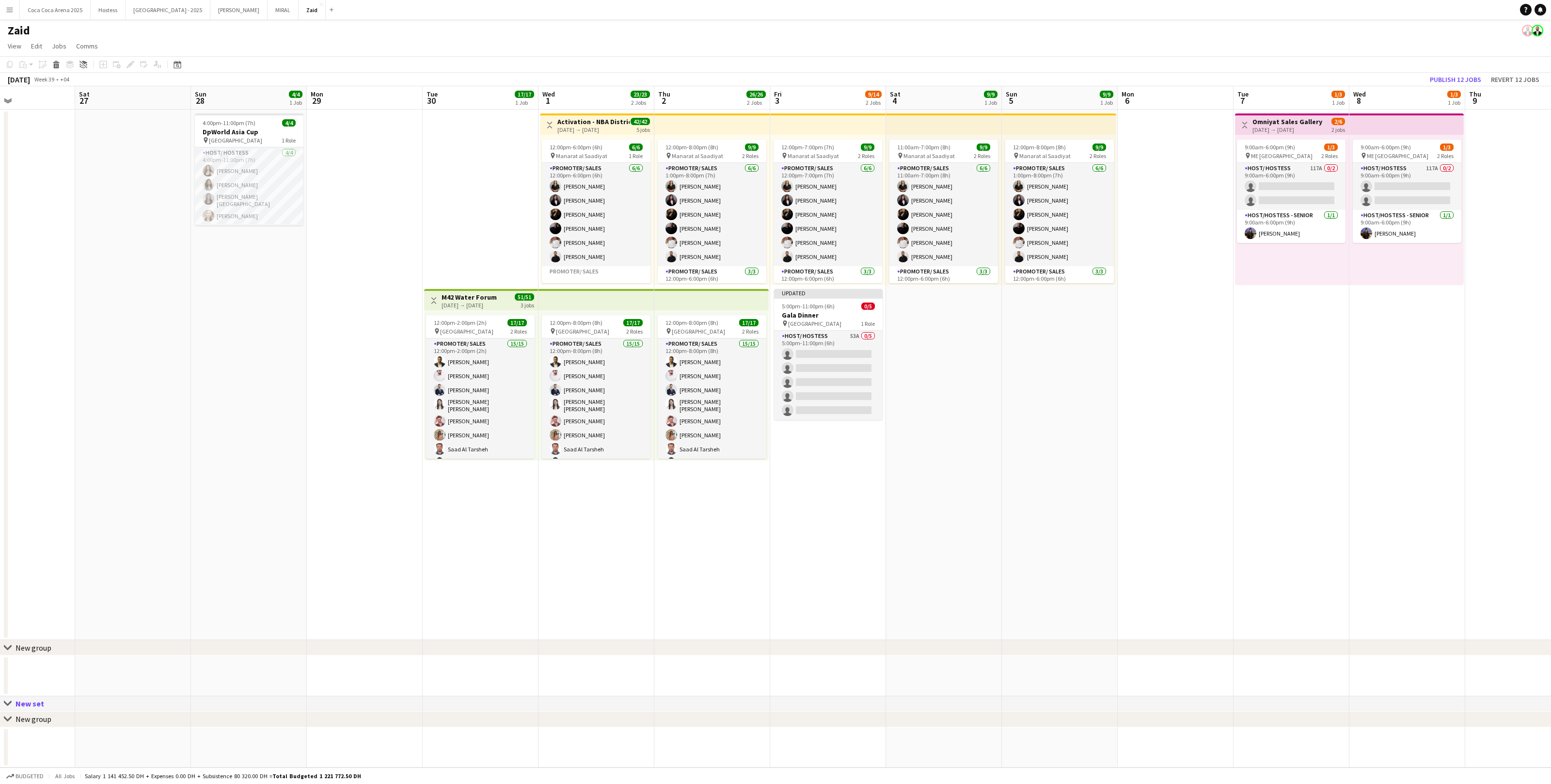
click at [9, 648] on icon "chevron-right" at bounding box center [8, 648] width 8 height 8
click at [7, 644] on icon "chevron-right" at bounding box center [8, 648] width 8 height 8
click at [85, 63] on icon at bounding box center [84, 62] width 5 height 3
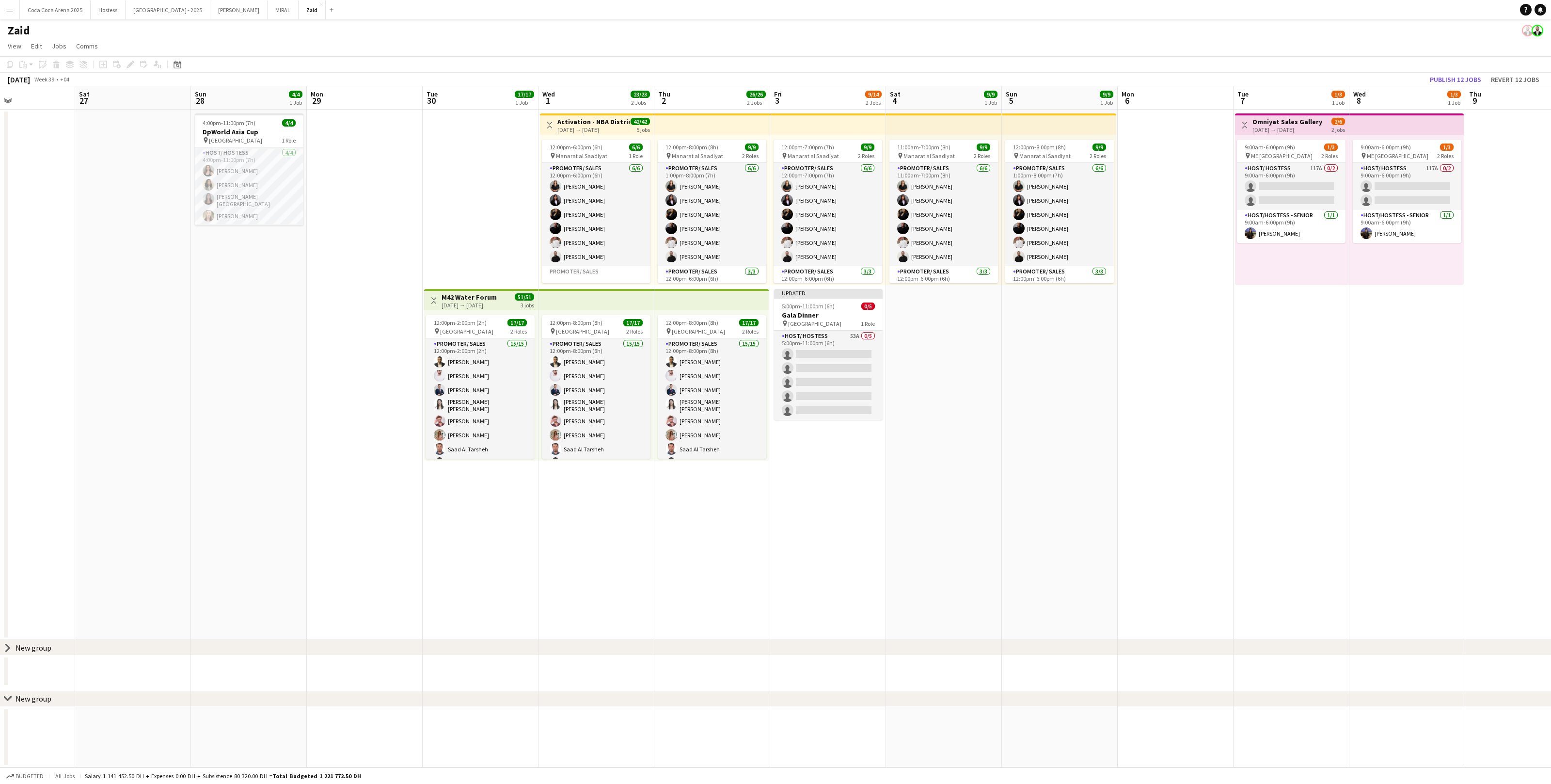
click at [96, 646] on div "chevron-right New group" at bounding box center [776, 648] width 1551 height 16
click at [84, 66] on icon "Ungroup" at bounding box center [83, 65] width 8 height 8
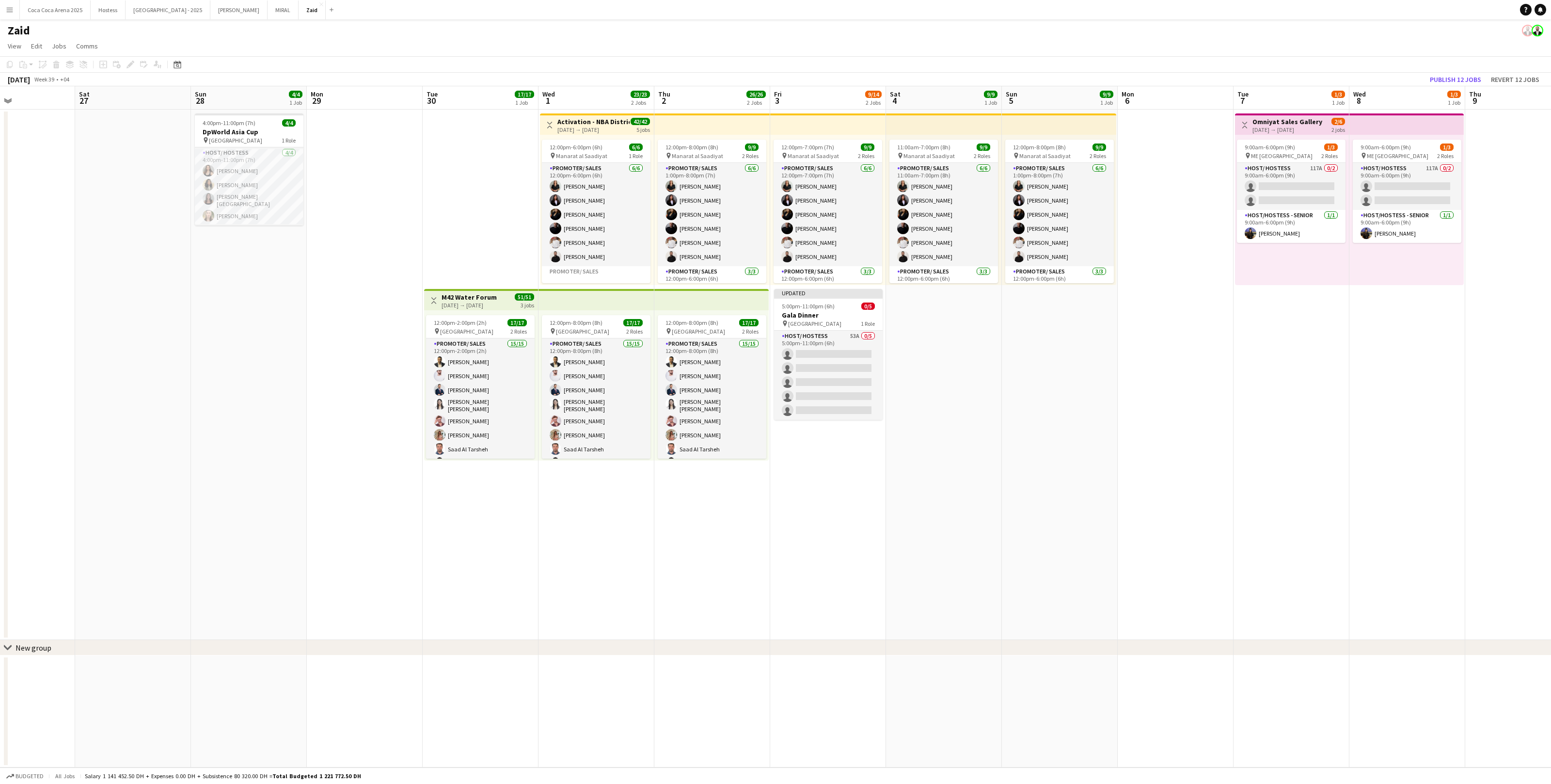
click at [159, 648] on div "chevron-right New group" at bounding box center [776, 648] width 1551 height 16
click at [86, 65] on icon "Ungroup" at bounding box center [83, 65] width 8 height 8
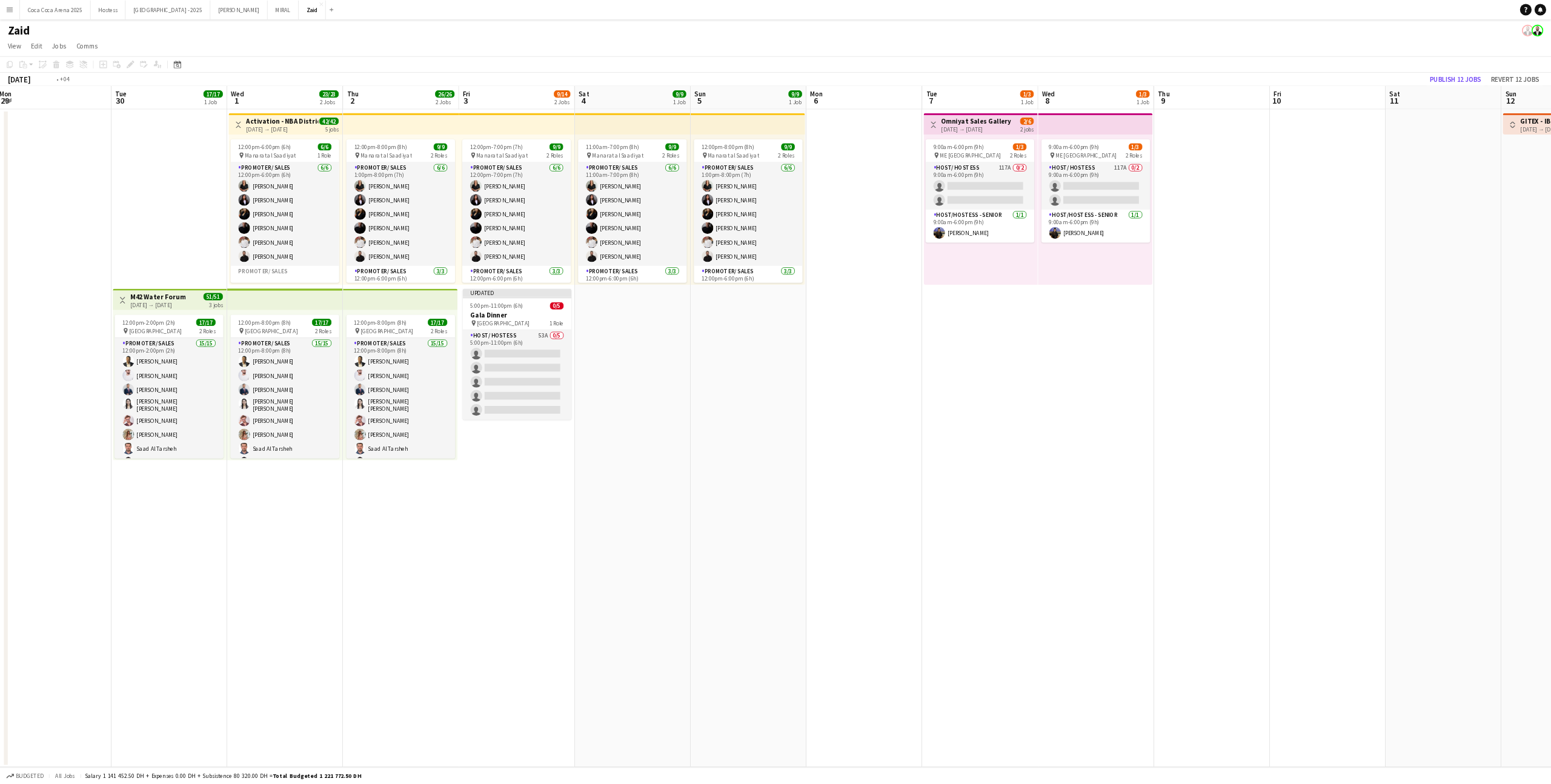
scroll to position [0, 460]
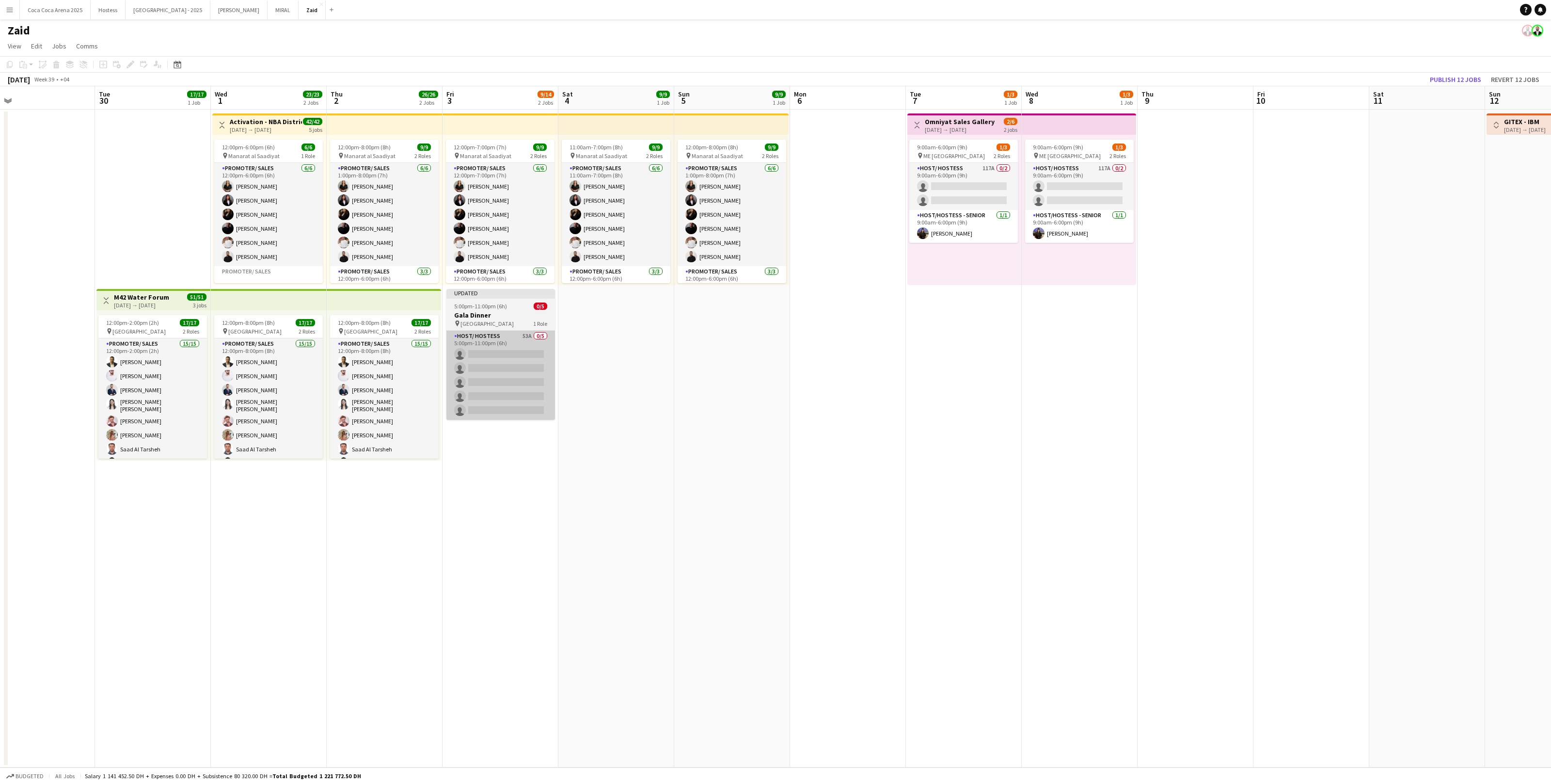
click at [511, 400] on app-card-role "Host/ Hostess 53A 0/5 5:00pm-11:00pm (6h) single-neutral-actions single-neutral…" at bounding box center [501, 375] width 109 height 89
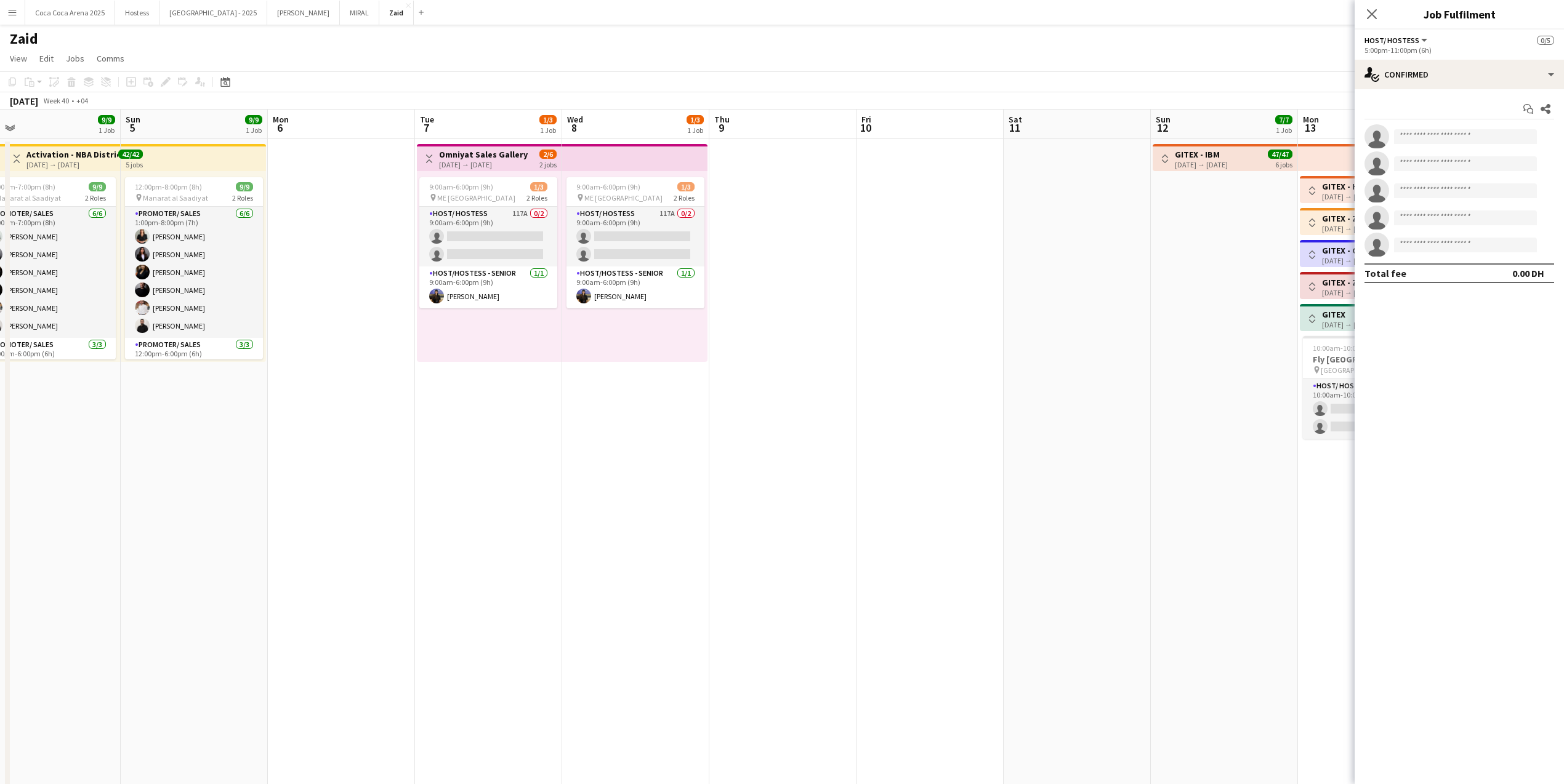
drag, startPoint x: 966, startPoint y: 599, endPoint x: 966, endPoint y: 624, distance: 25.0
click at [966, 624] on app-date-cell at bounding box center [929, 476] width 147 height 673
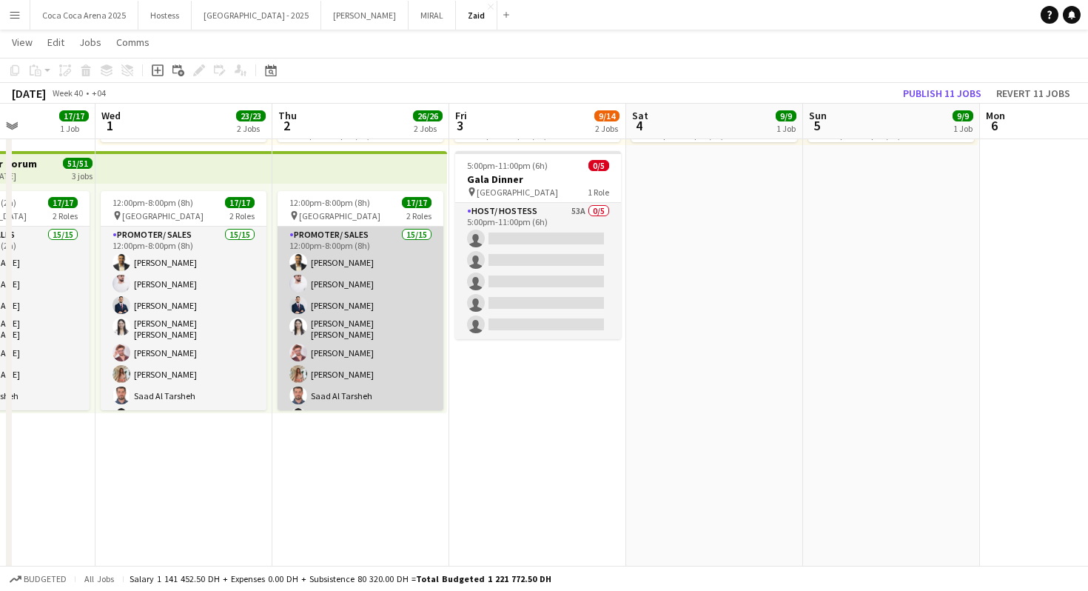
scroll to position [0, 438]
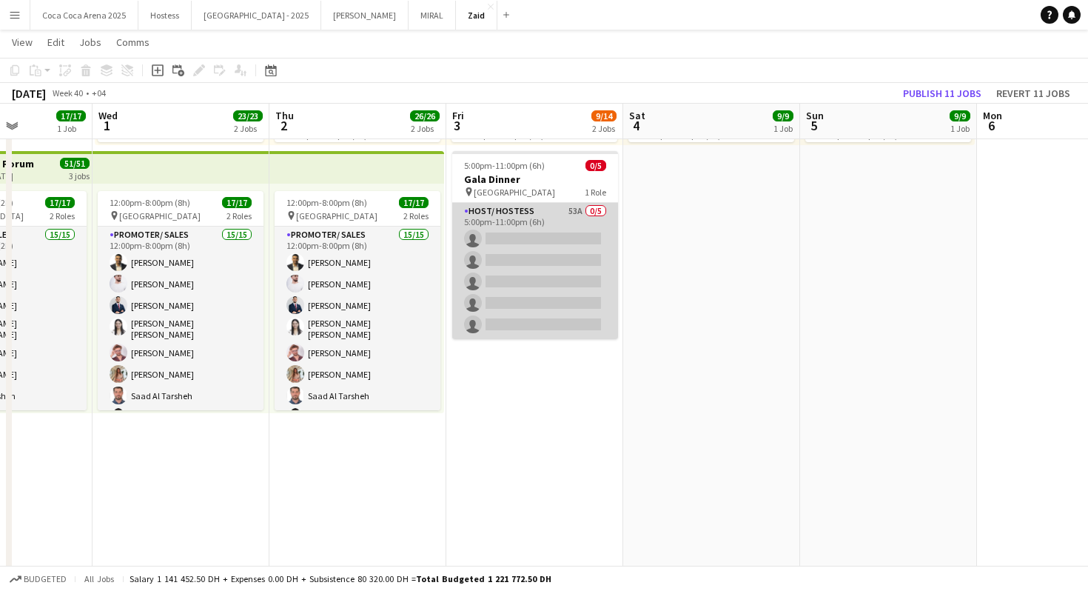
click at [531, 241] on app-card-role "Host/ Hostess 53A 0/5 5:00pm-11:00pm (6h) single-neutral-actions single-neutral…" at bounding box center [535, 271] width 166 height 136
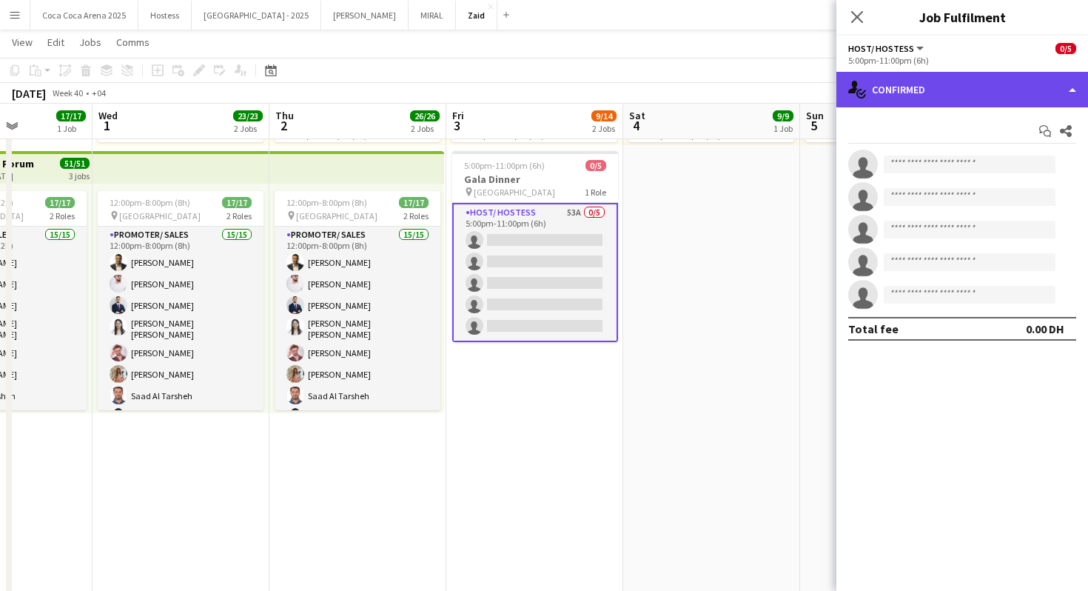
click at [922, 93] on div "single-neutral-actions-check-2 Confirmed" at bounding box center [962, 90] width 252 height 36
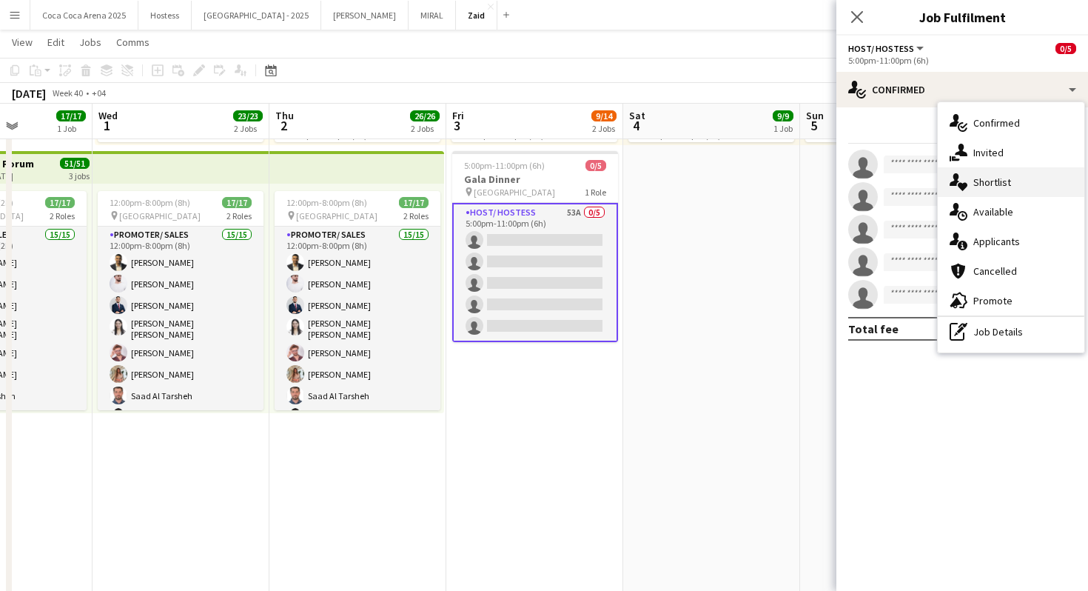
click at [1013, 185] on div "single-neutral-actions-heart Shortlist" at bounding box center [1011, 182] width 147 height 30
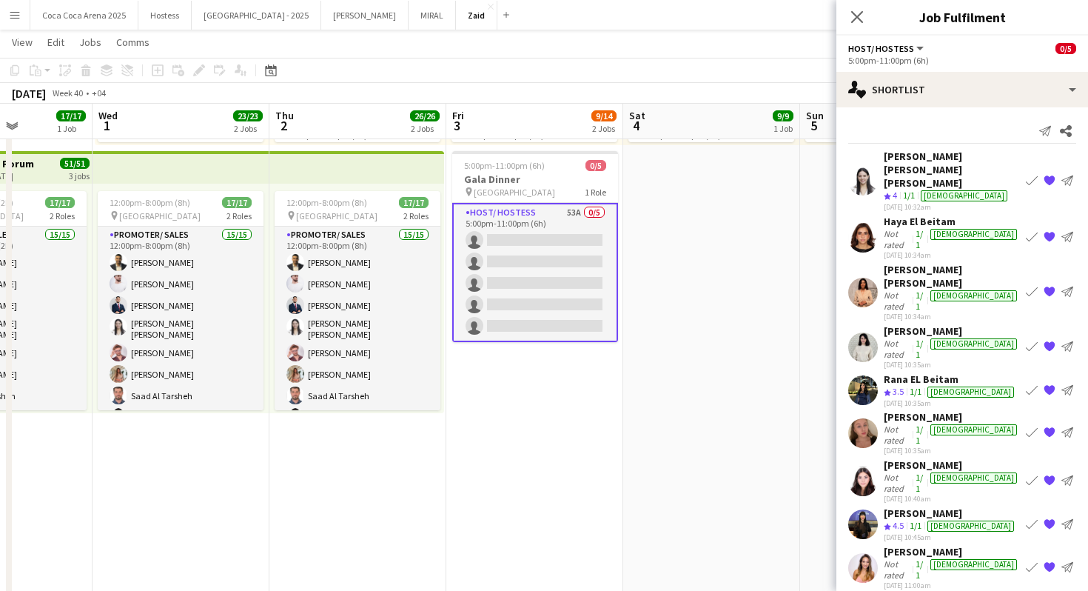
scroll to position [105, 0]
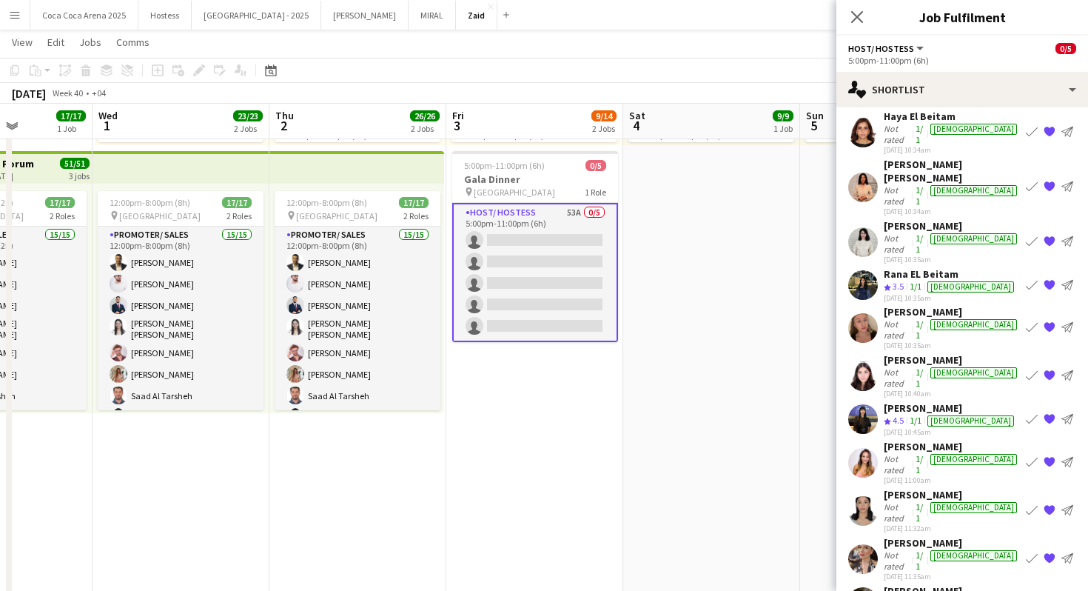
click at [907, 305] on div "Viktoriia Kuteinikova" at bounding box center [952, 311] width 136 height 13
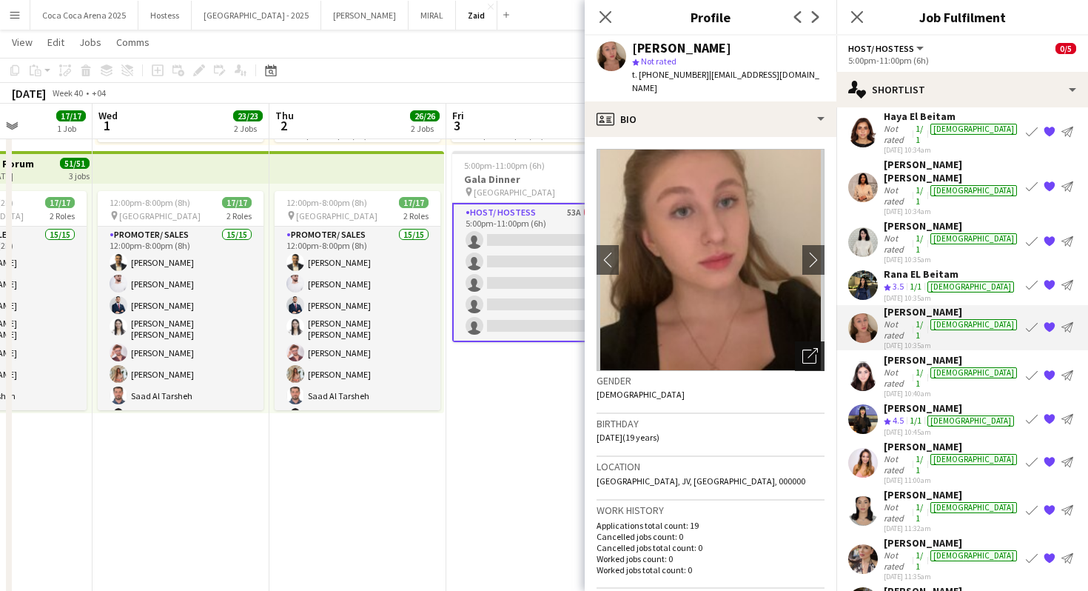
click at [817, 348] on icon at bounding box center [812, 353] width 10 height 10
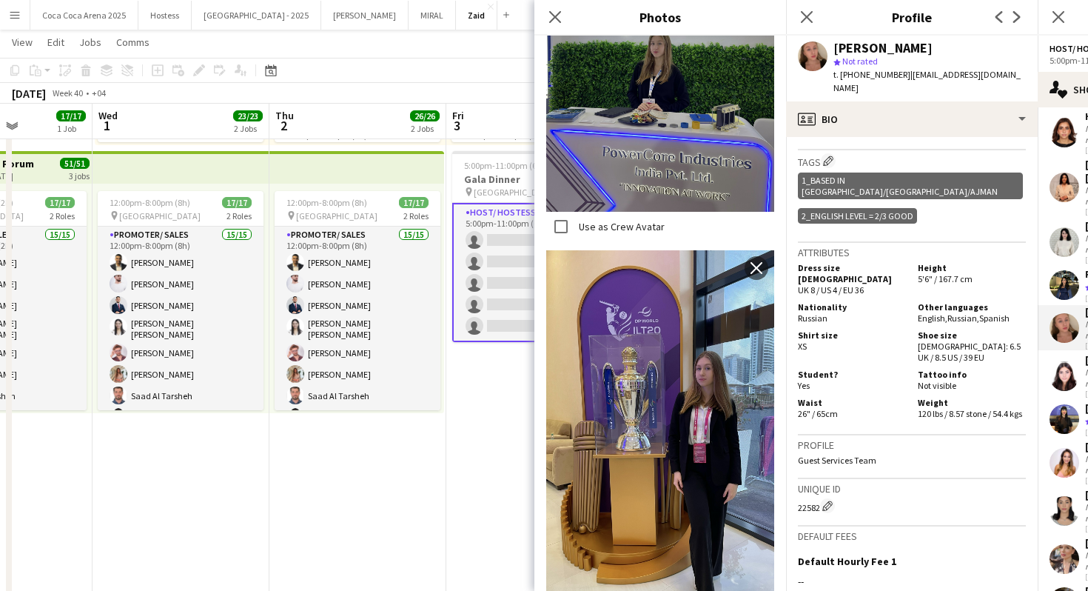
scroll to position [2196, 0]
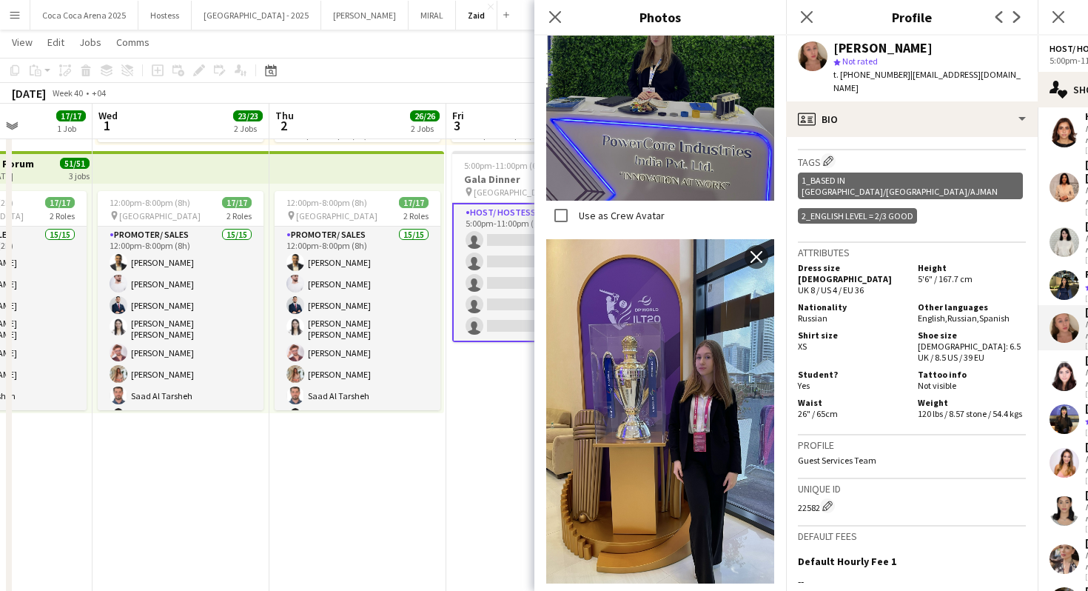
click at [955, 312] on span "Russian ," at bounding box center [963, 317] width 32 height 11
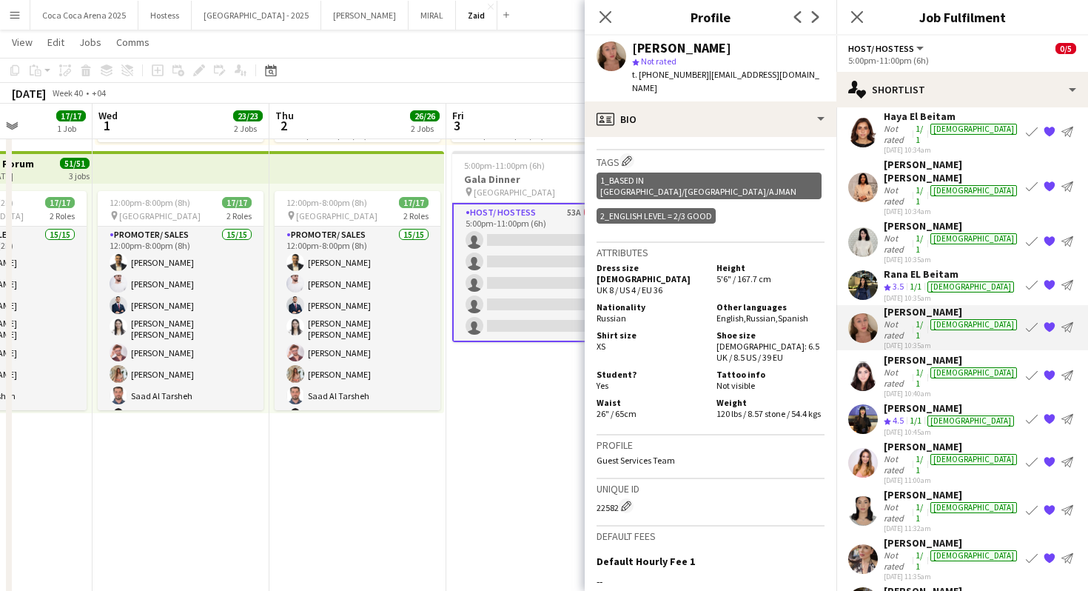
click at [1046, 322] on app-icon "{{ spriteTitle }}" at bounding box center [1049, 328] width 12 height 12
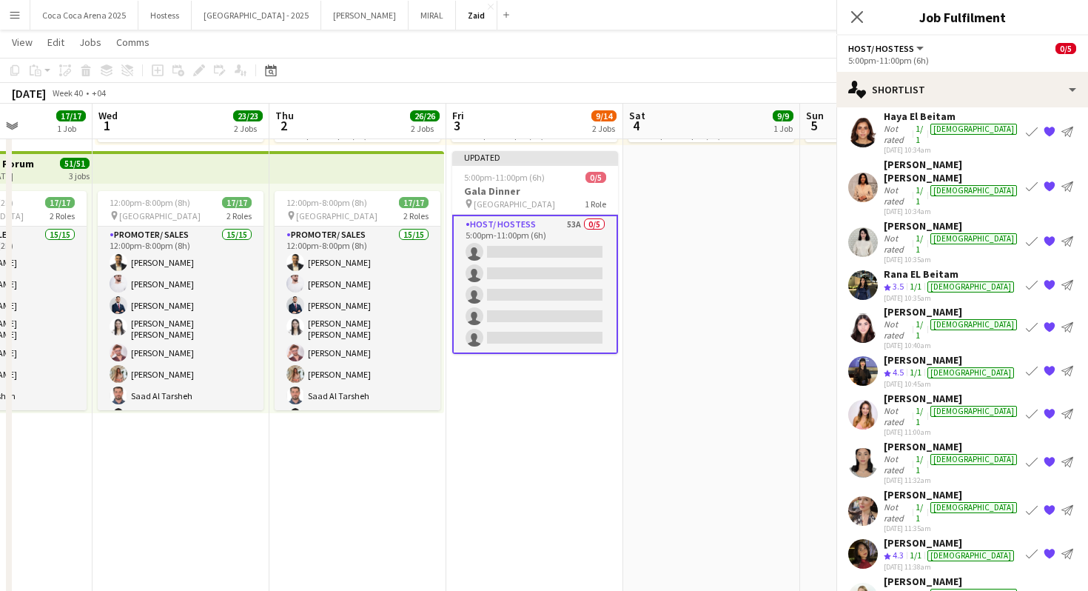
scroll to position [68, 0]
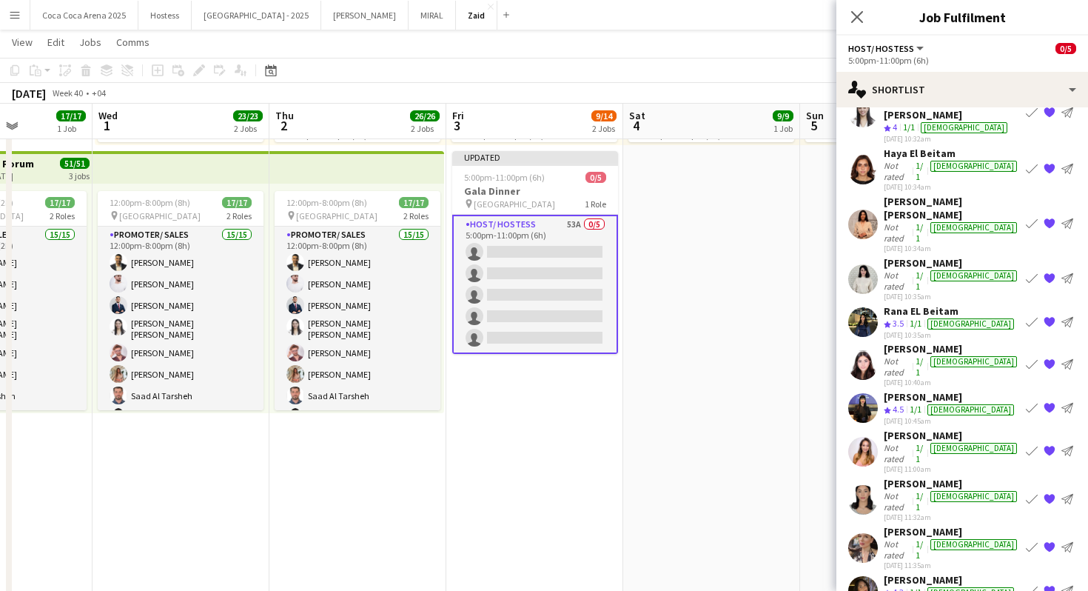
click at [949, 342] on div "Zaina Milhem" at bounding box center [952, 348] width 136 height 13
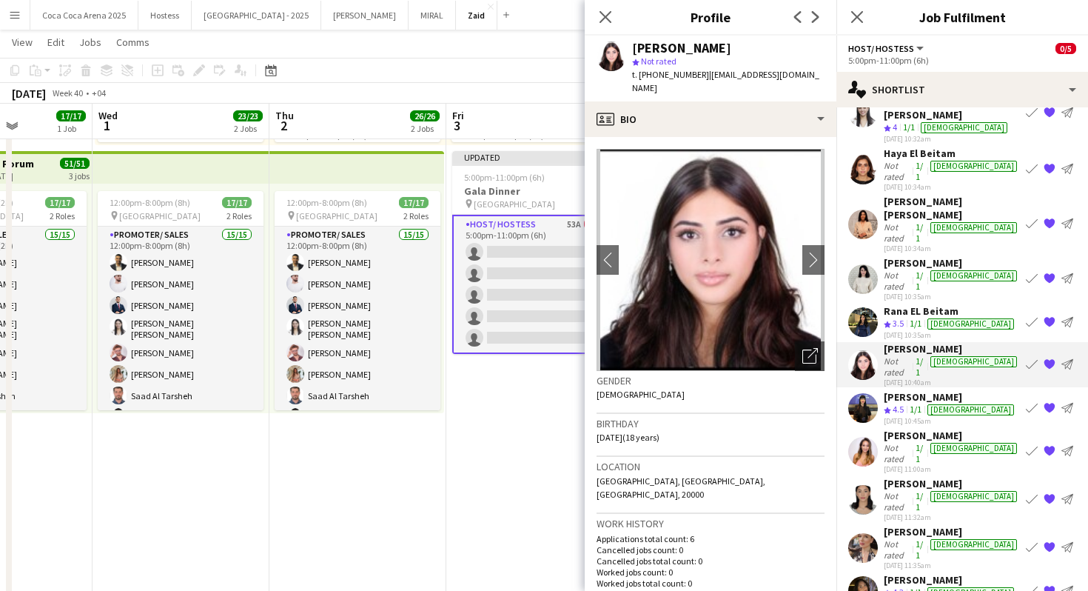
click at [790, 338] on img at bounding box center [710, 260] width 228 height 222
click at [824, 350] on app-crew-profile-bio "chevron-left chevron-right Open photos pop-in Gender Female Birthday 15-09-2007…" at bounding box center [711, 364] width 252 height 454
click at [810, 348] on icon "Open photos pop-in" at bounding box center [810, 356] width 16 height 16
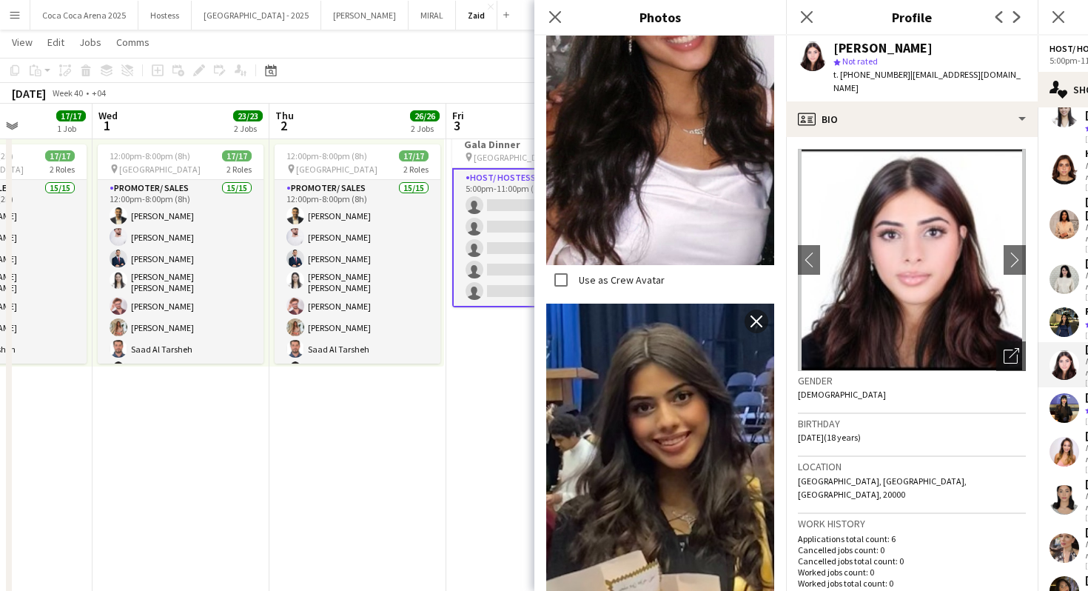
scroll to position [2248, 0]
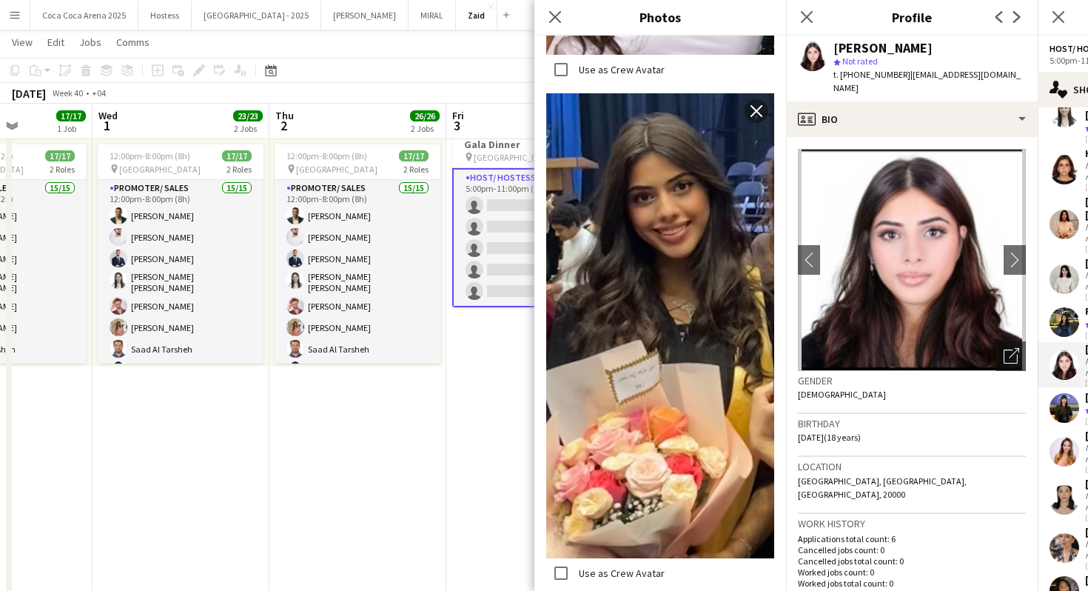
click at [898, 417] on h3 "Birthday" at bounding box center [912, 423] width 228 height 13
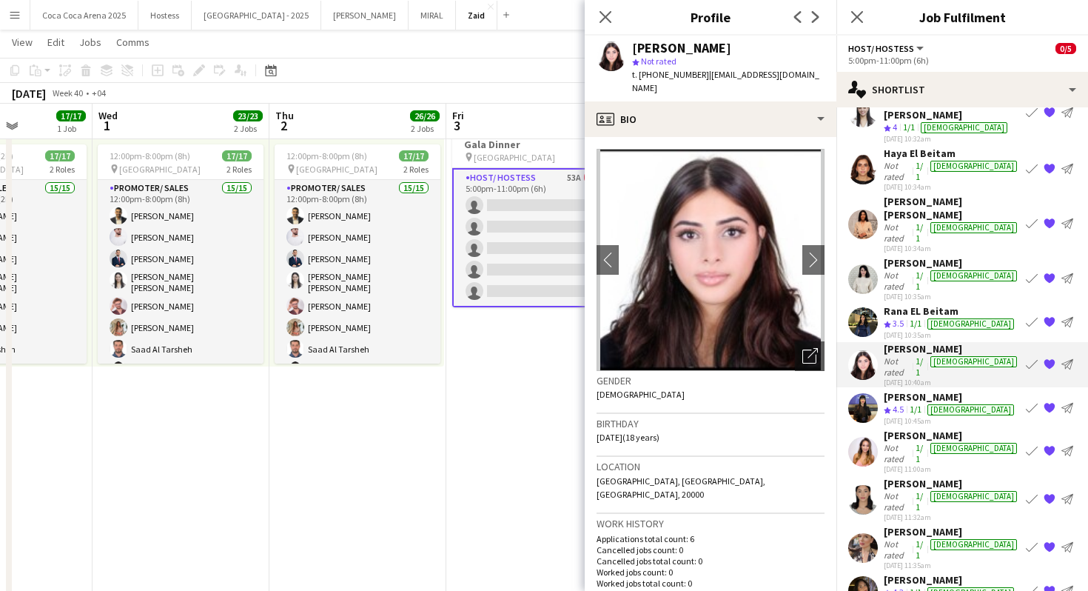
click at [1050, 359] on app-icon "{{ spriteTitle }}" at bounding box center [1049, 365] width 12 height 12
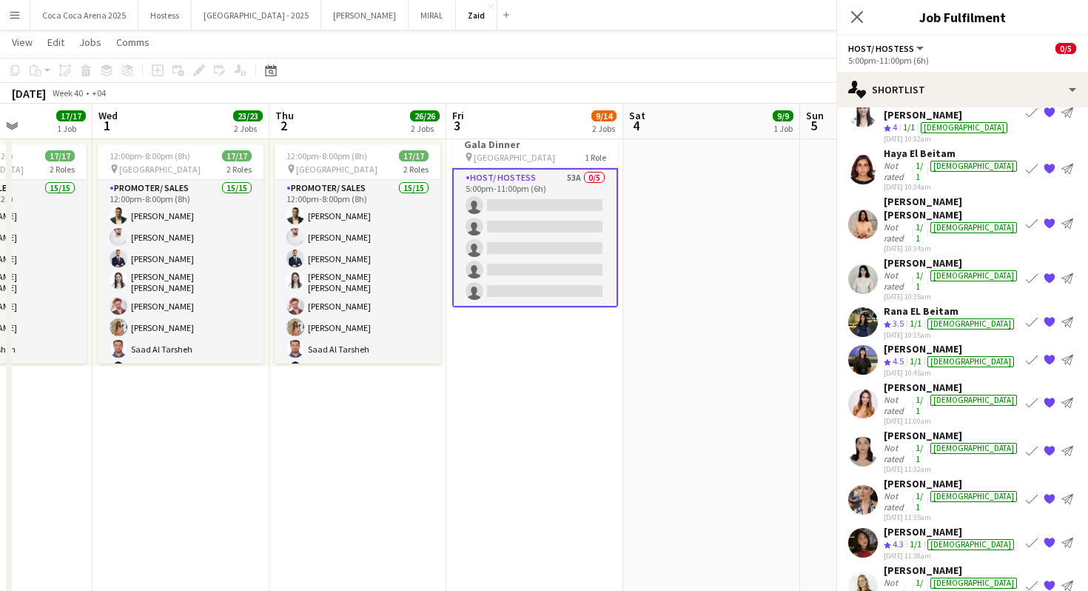
scroll to position [31, 0]
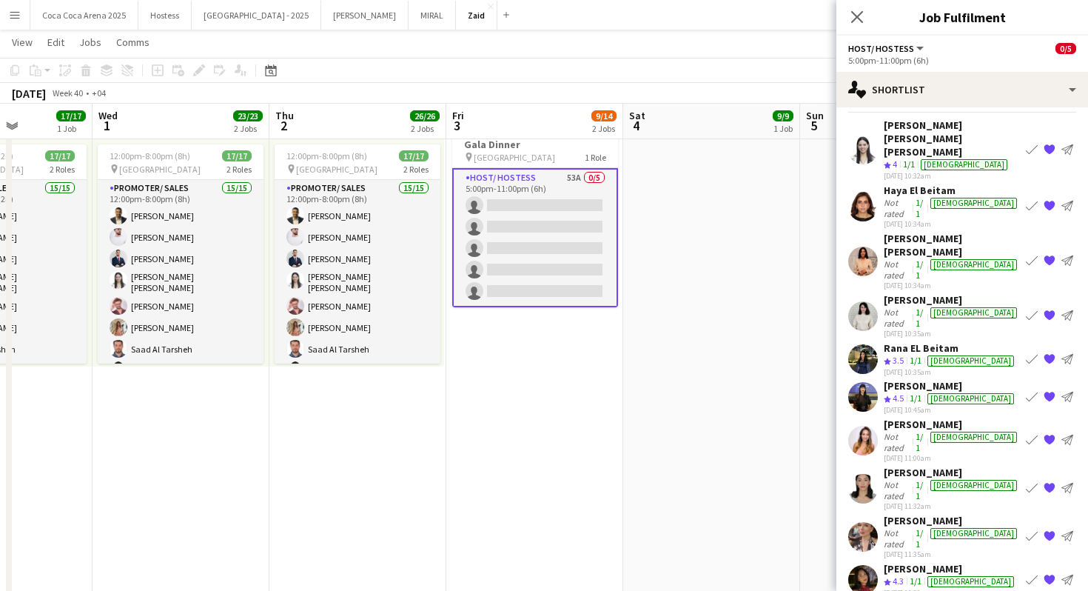
click at [923, 431] on app-skills-label "1/1" at bounding box center [918, 442] width 7 height 22
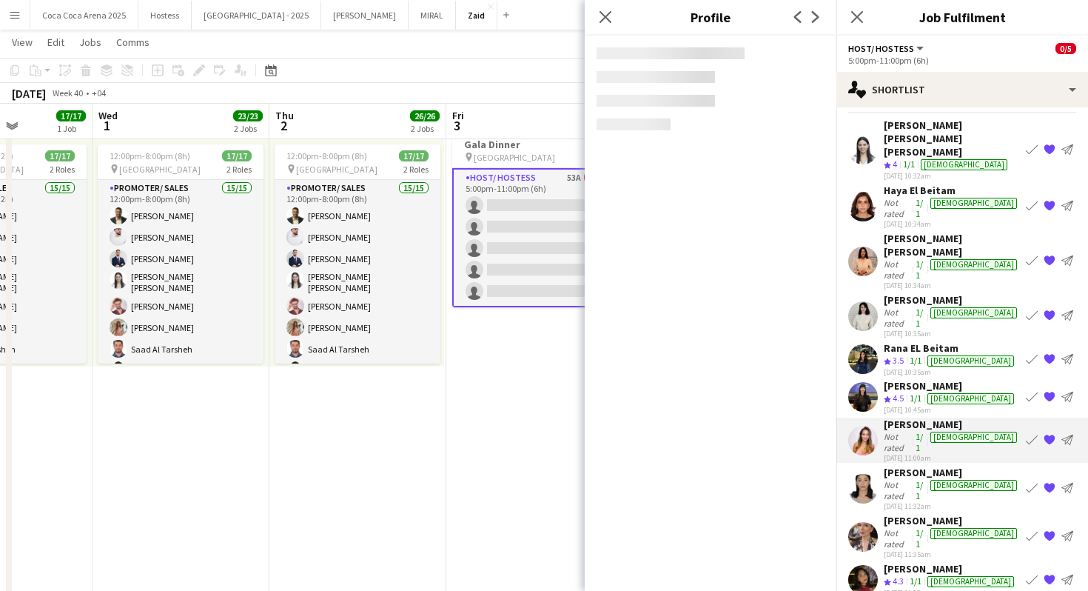
click at [923, 479] on app-skills-label "1/1" at bounding box center [918, 490] width 7 height 22
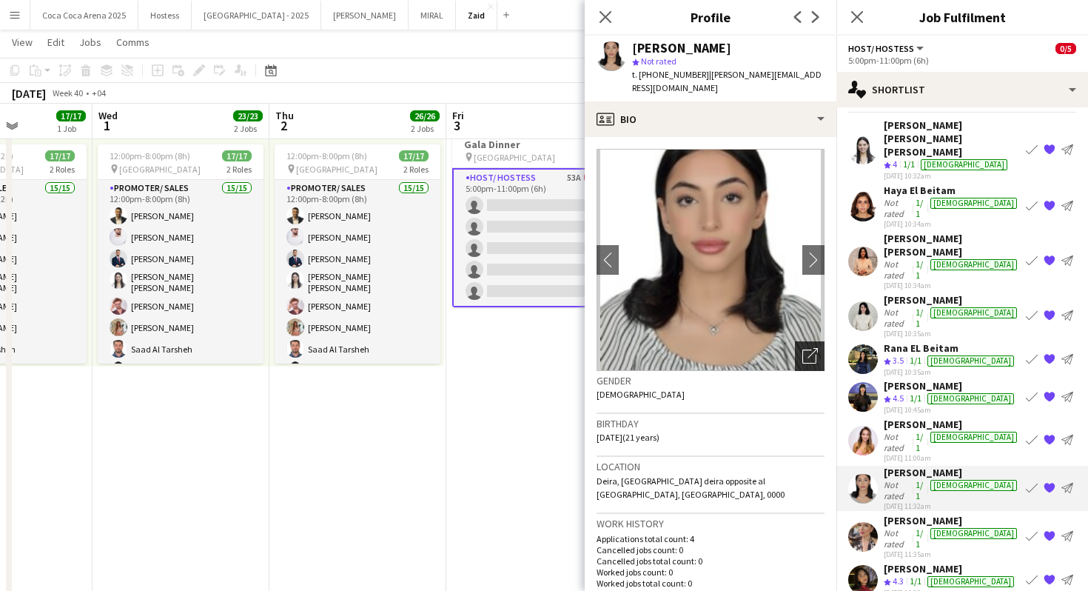
click at [804, 348] on icon "Open photos pop-in" at bounding box center [810, 356] width 16 height 16
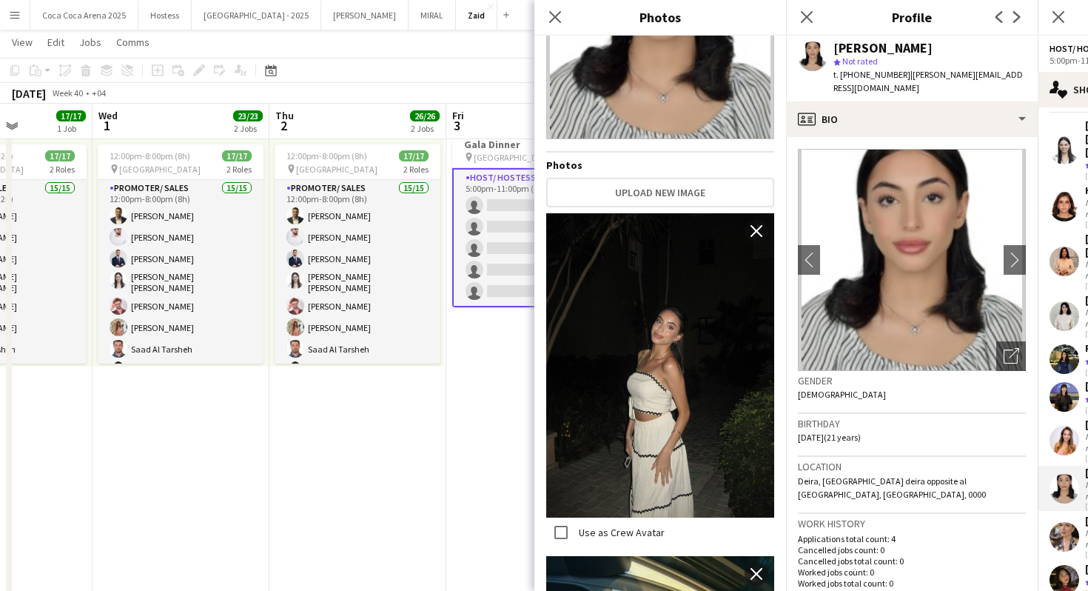
scroll to position [154, 0]
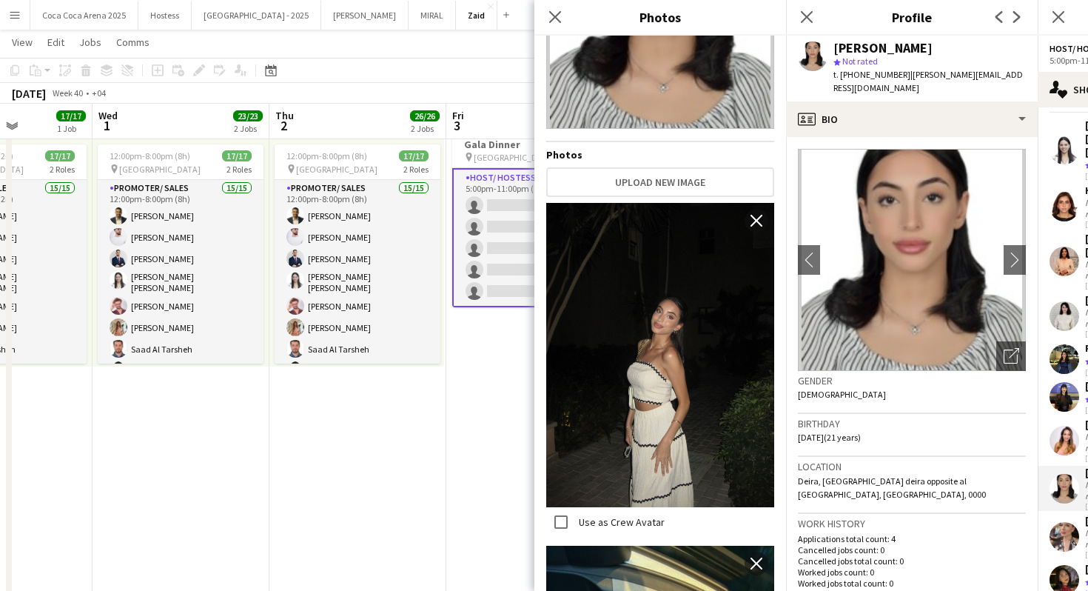
click at [631, 512] on div "Use as Crew Avatar" at bounding box center [605, 522] width 118 height 30
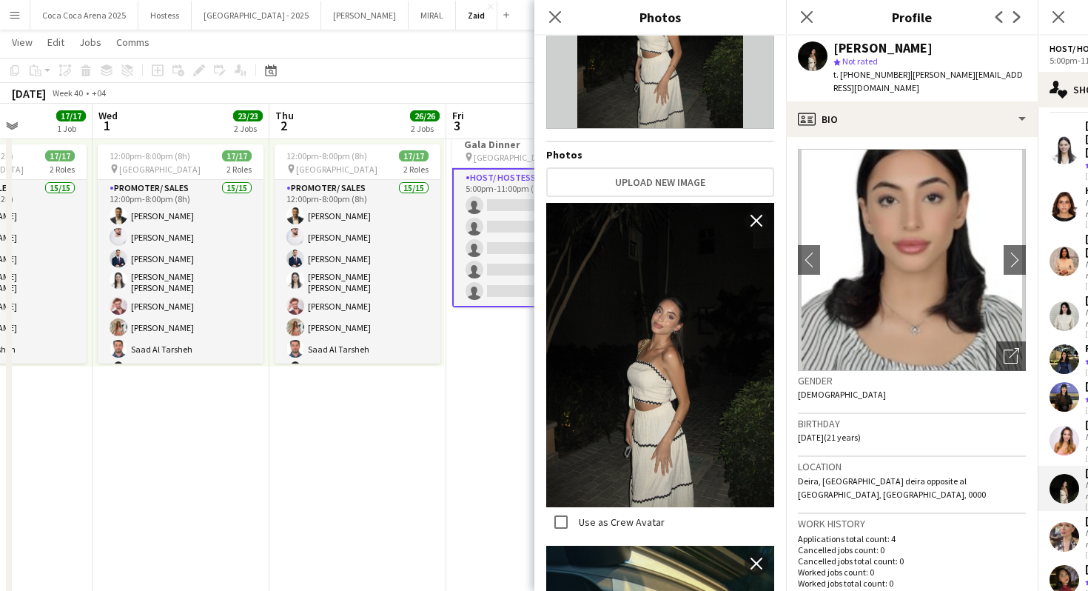
click at [897, 437] on div "Birthday 31-05-2004 (21 years)" at bounding box center [912, 435] width 228 height 43
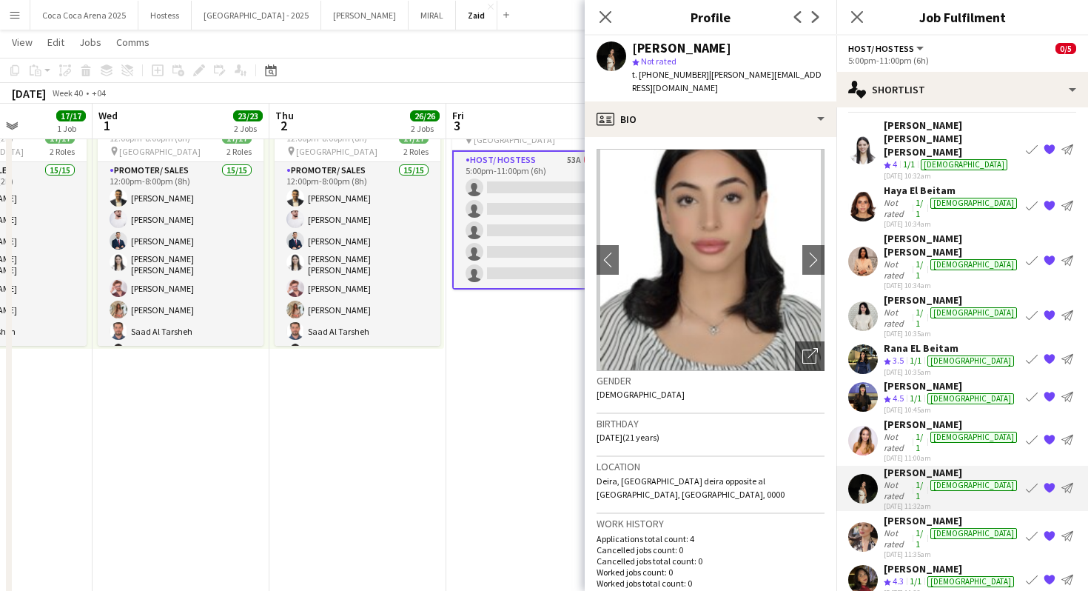
scroll to position [356, 0]
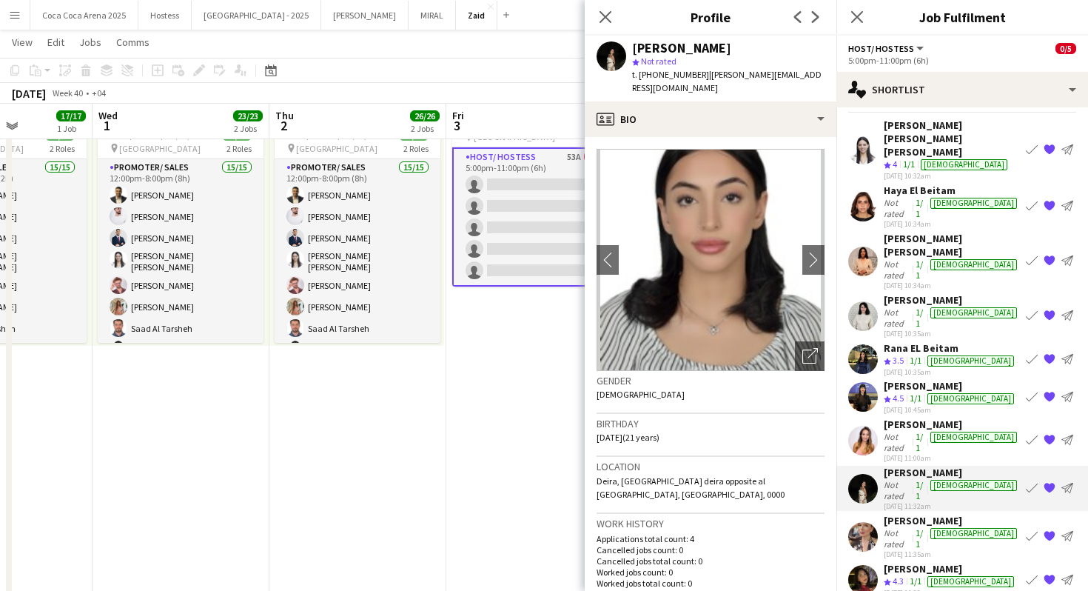
click at [923, 527] on app-skills-label "1/1" at bounding box center [918, 538] width 7 height 22
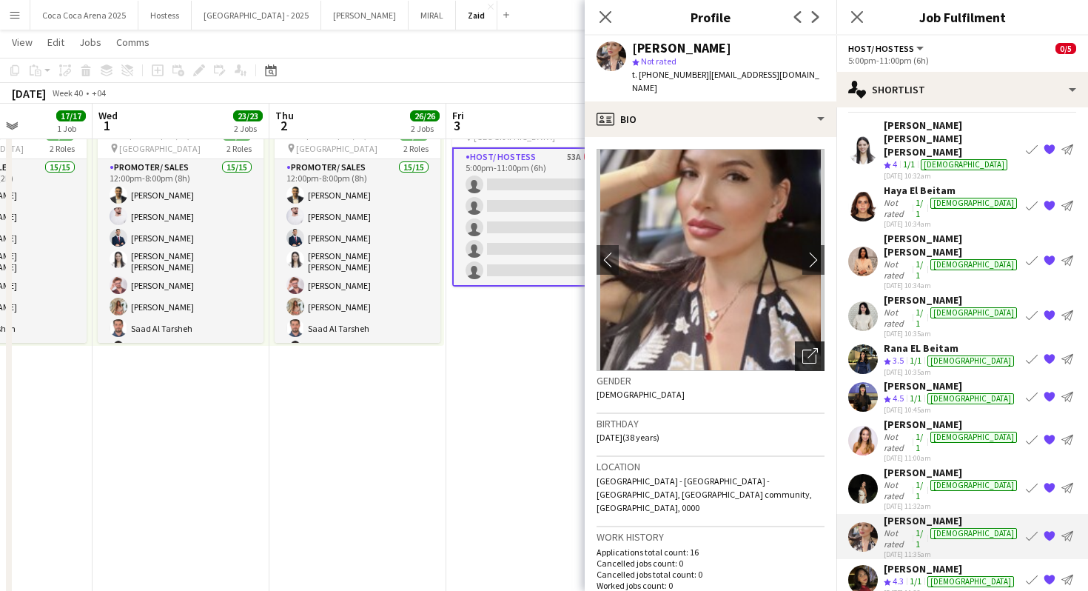
click at [803, 348] on icon "Open photos pop-in" at bounding box center [810, 356] width 16 height 16
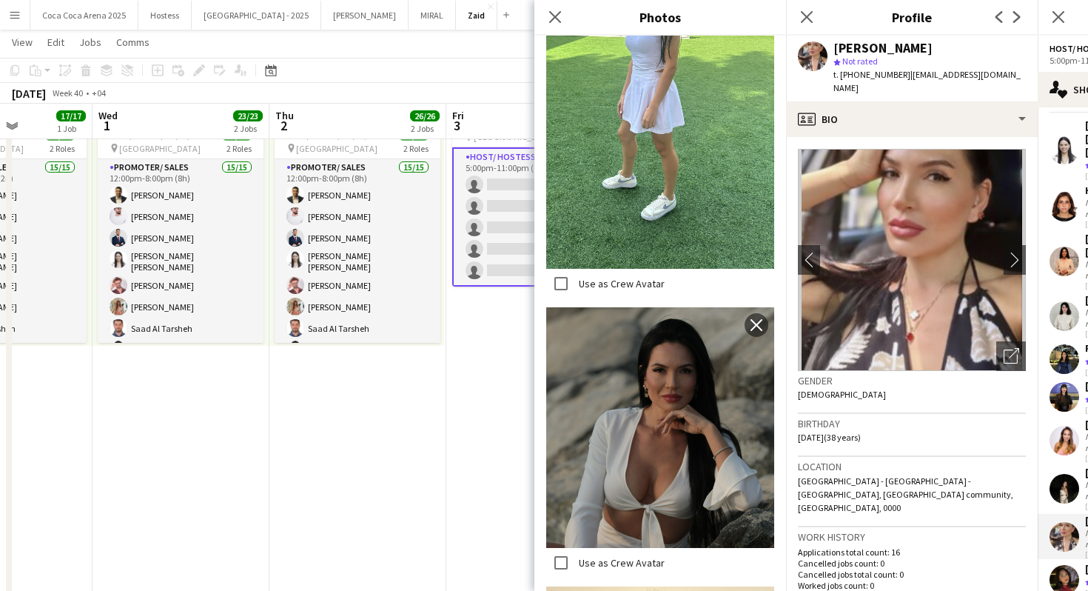
scroll to position [2049, 0]
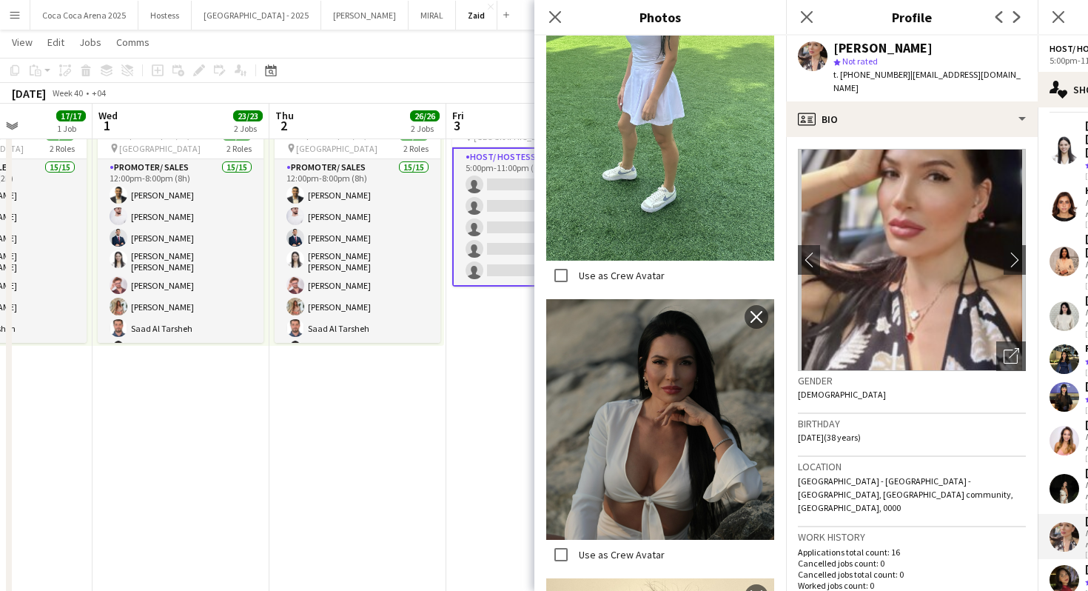
click at [628, 278] on label "Use as Crew Avatar" at bounding box center [620, 275] width 89 height 13
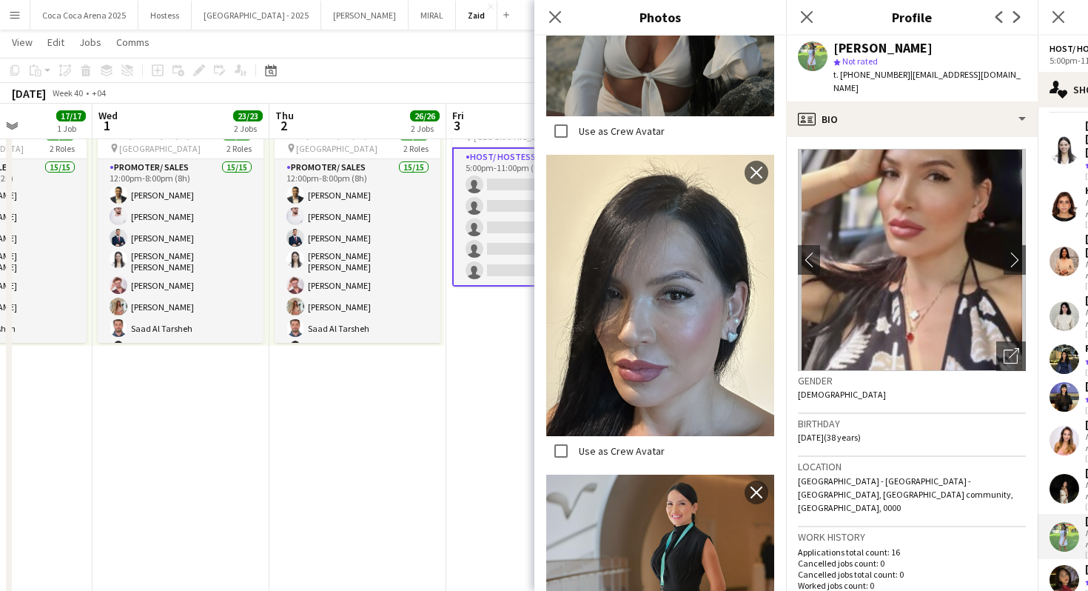
scroll to position [2541, 0]
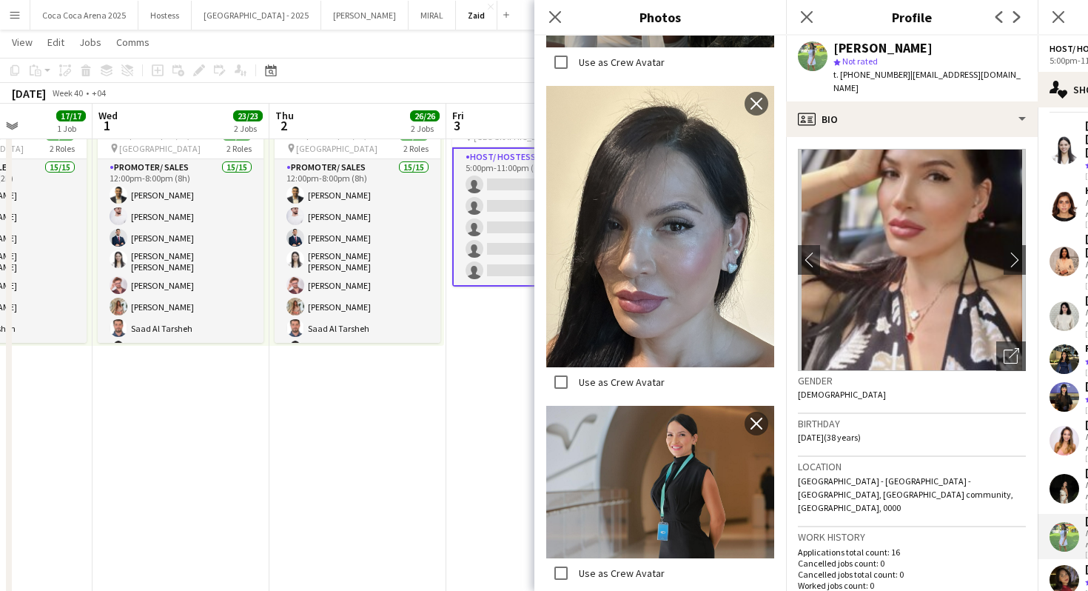
click at [889, 439] on div "Birthday 19-03-1987 (38 years)" at bounding box center [912, 435] width 228 height 43
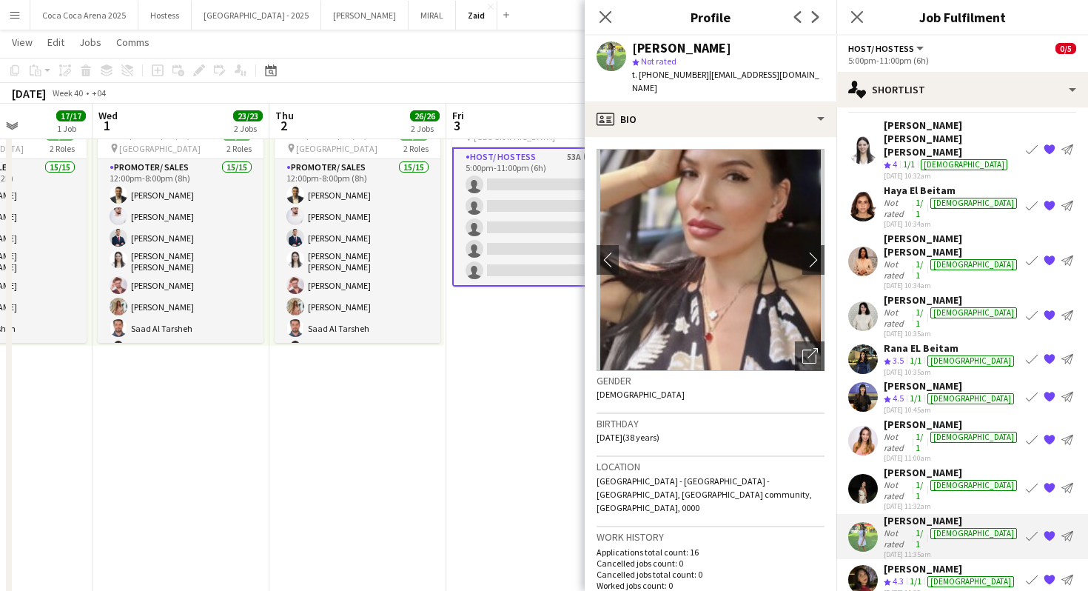
click at [951, 576] on div "female" at bounding box center [970, 581] width 87 height 11
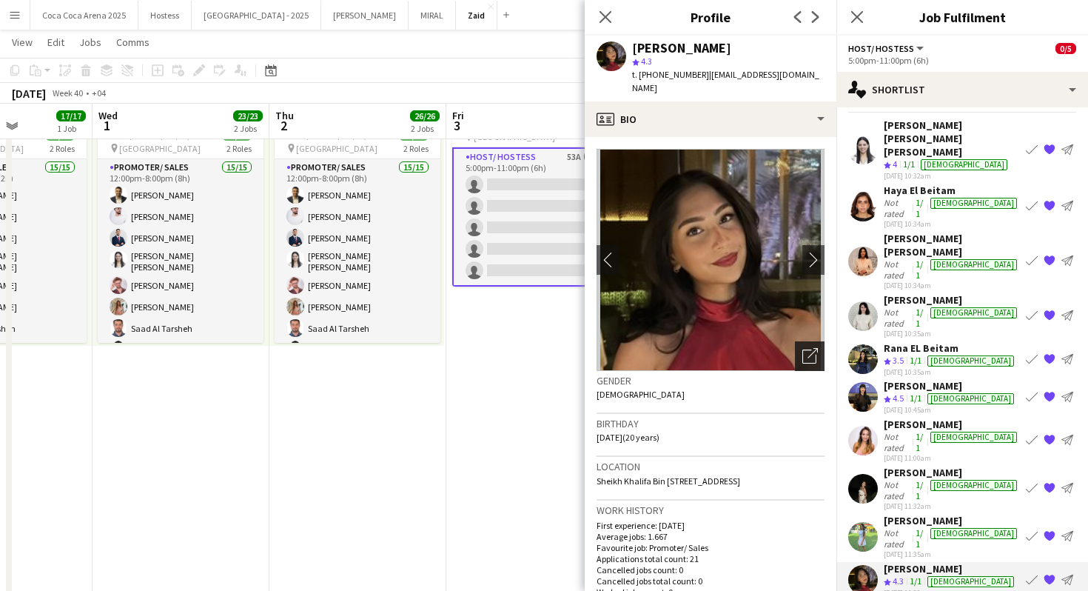
click at [813, 348] on icon "Open photos pop-in" at bounding box center [810, 356] width 16 height 16
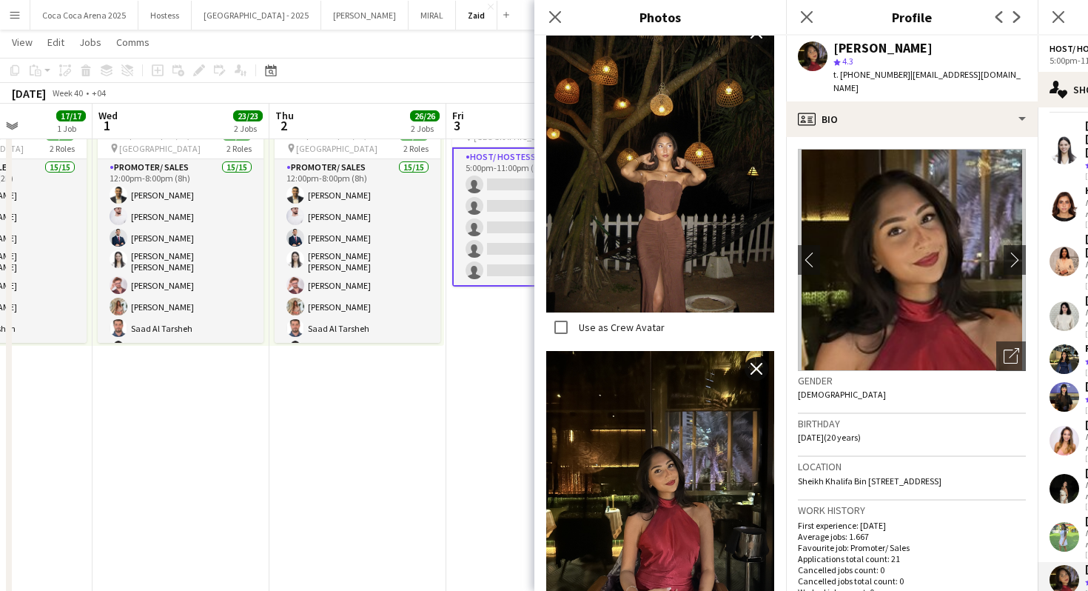
scroll to position [773, 0]
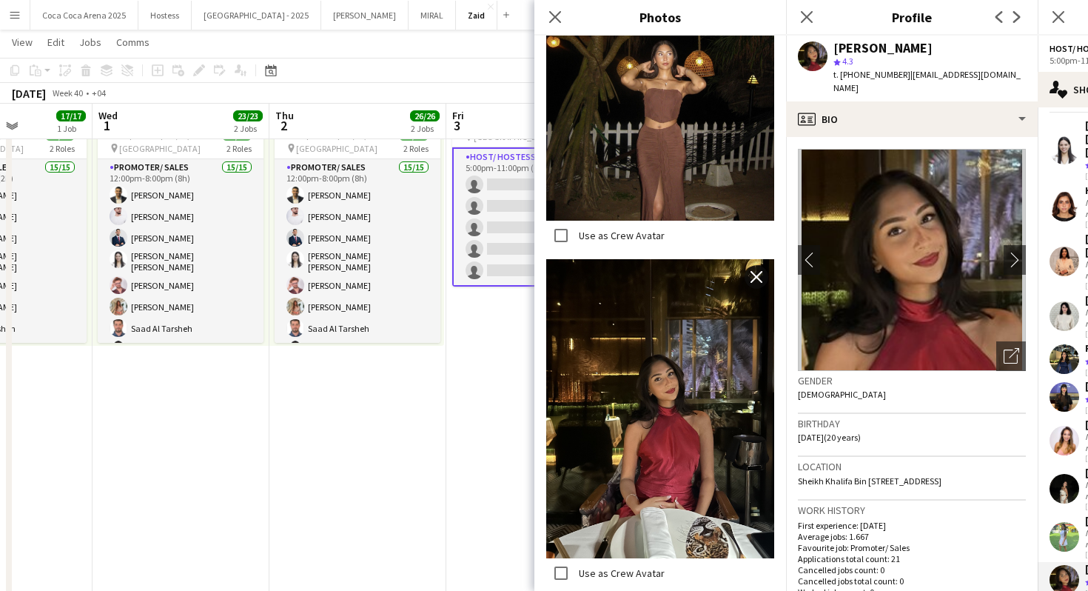
click at [904, 497] on div "Location Sheikh Khalifa Bin Zayed Street, Al Jazeera Tower, Abu Dhabi, 00000" at bounding box center [912, 478] width 228 height 43
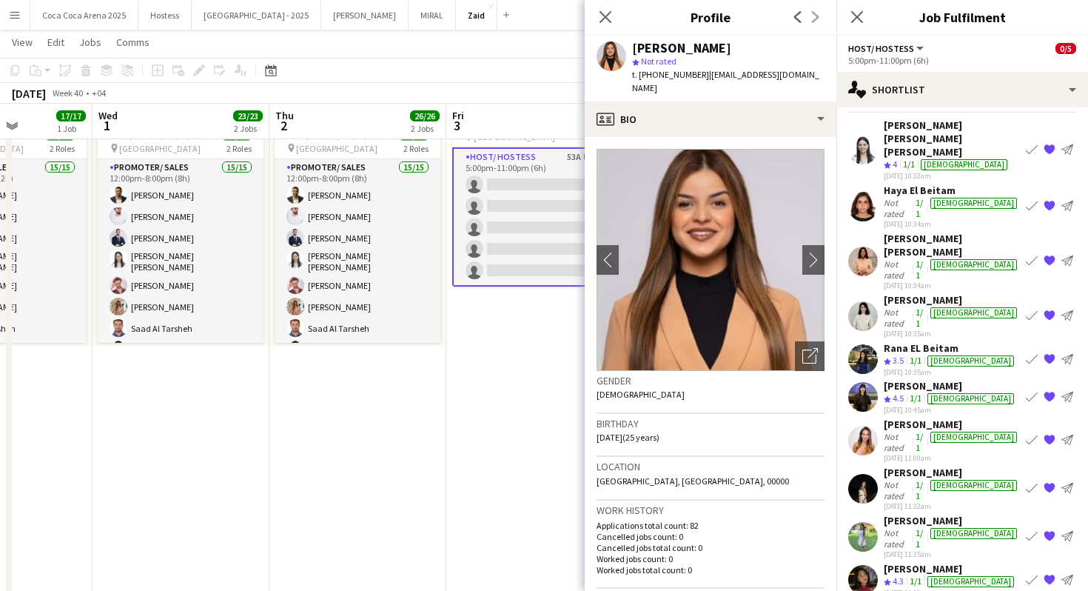
scroll to position [0, 0]
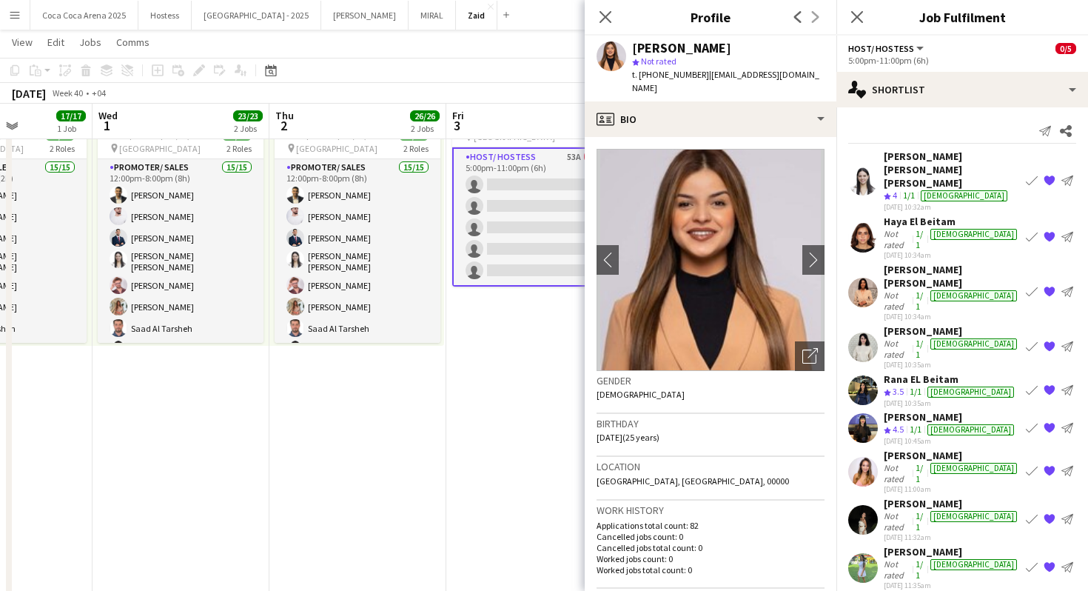
click at [912, 215] on div "Haya El Beitam" at bounding box center [952, 221] width 136 height 13
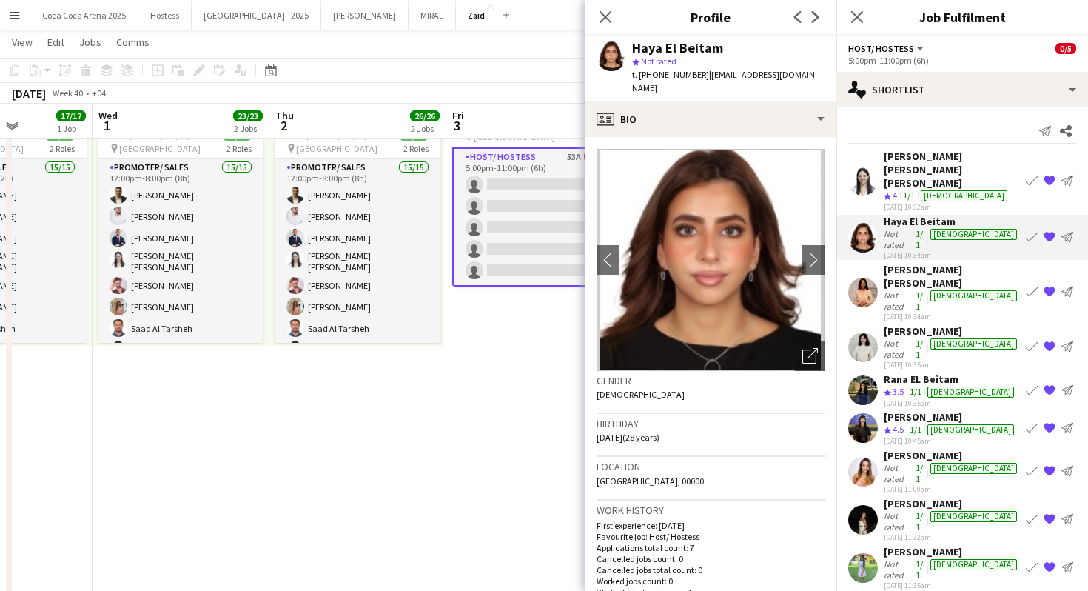
click at [828, 345] on app-crew-profile-bio "chevron-left chevron-right Open photos pop-in Gender Female Birthday 12-11-1996…" at bounding box center [711, 364] width 252 height 454
click at [818, 350] on div "Open photos pop-in" at bounding box center [810, 356] width 30 height 30
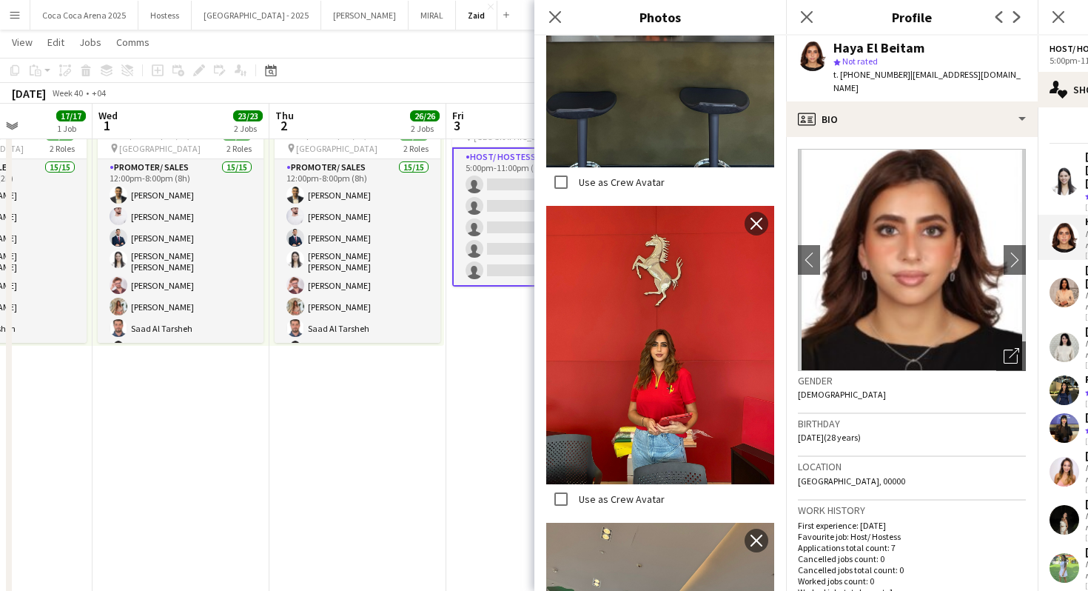
scroll to position [3061, 0]
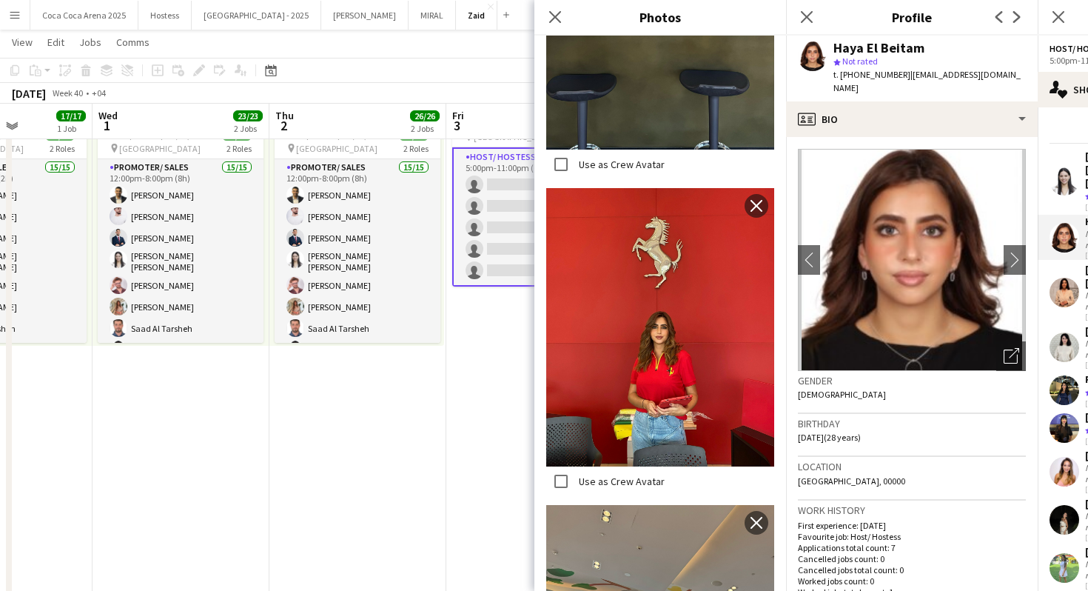
click at [639, 480] on label "Use as Crew Avatar" at bounding box center [620, 480] width 89 height 13
click at [964, 403] on div "Gender Female" at bounding box center [912, 392] width 228 height 43
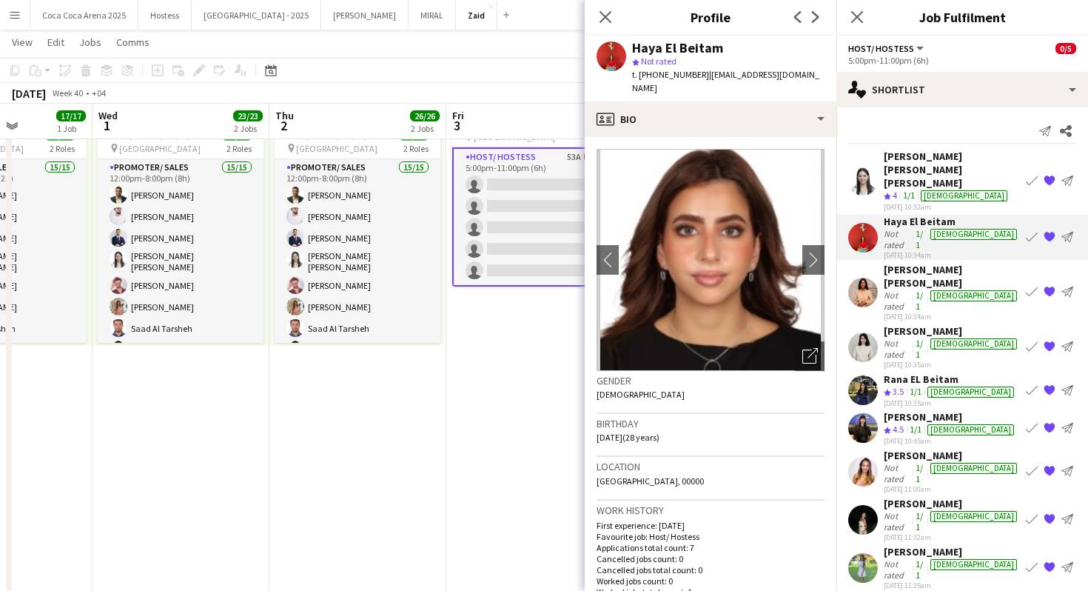
click at [935, 386] on div "female" at bounding box center [970, 392] width 93 height 13
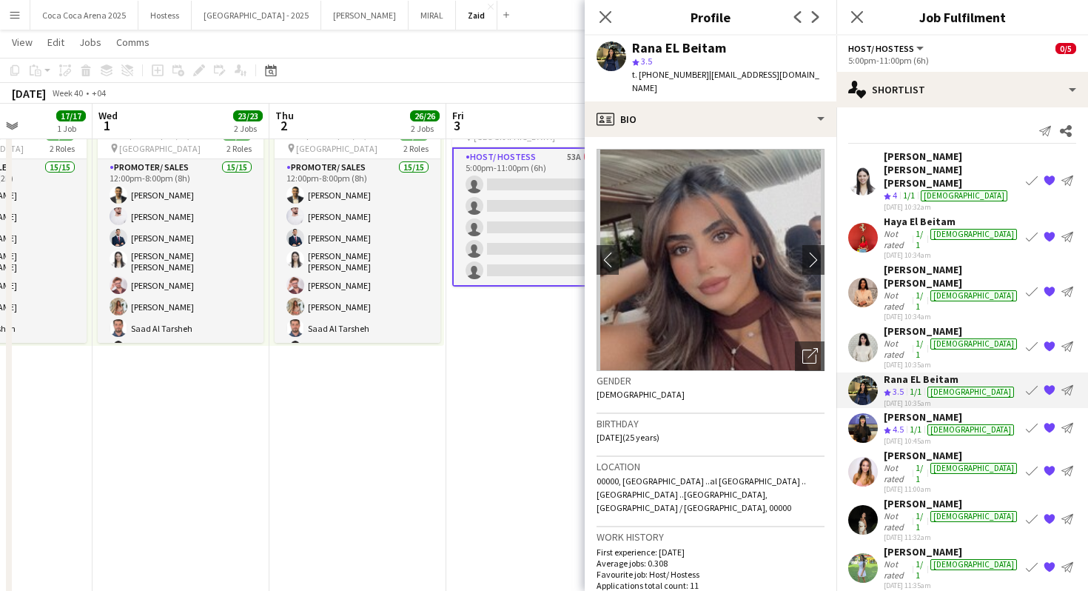
click at [927, 324] on div "Adella Magerramova" at bounding box center [952, 330] width 136 height 13
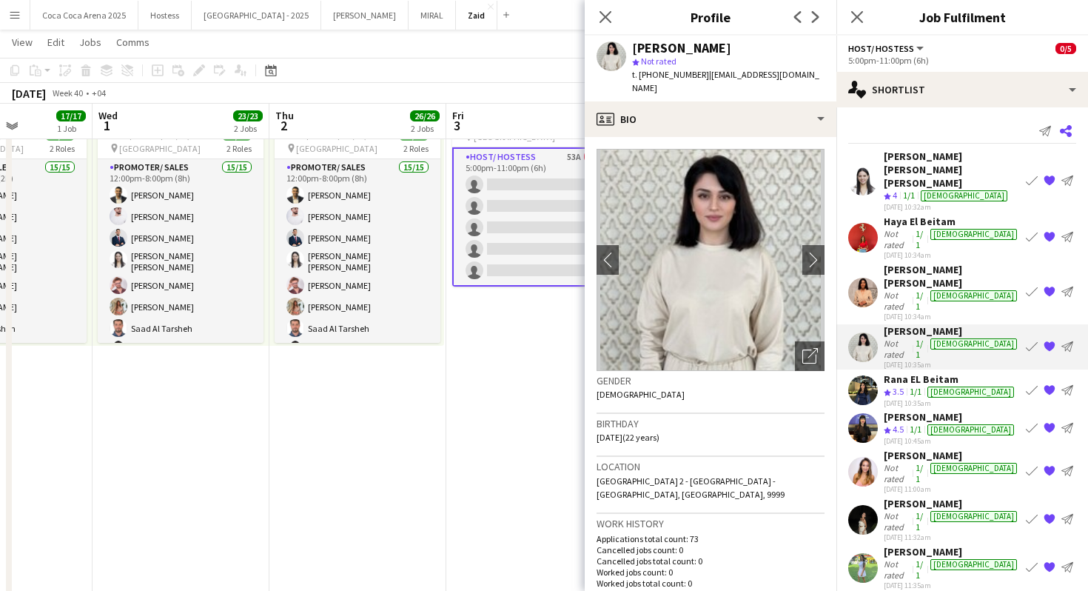
click at [1075, 126] on app-icon "Share" at bounding box center [1065, 131] width 21 height 21
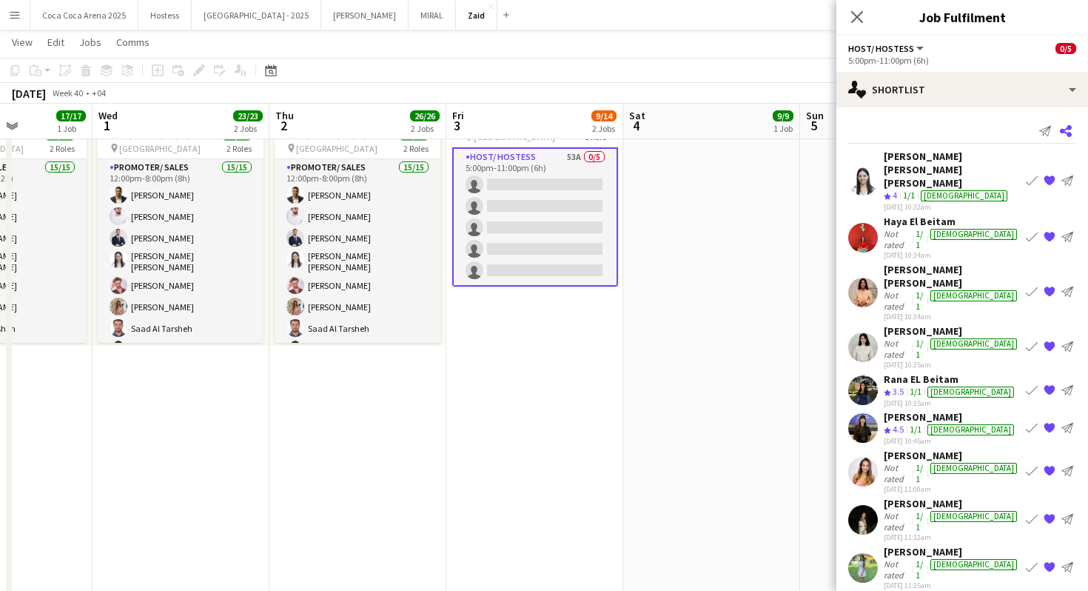
click at [1062, 121] on app-icon "Share" at bounding box center [1065, 131] width 21 height 21
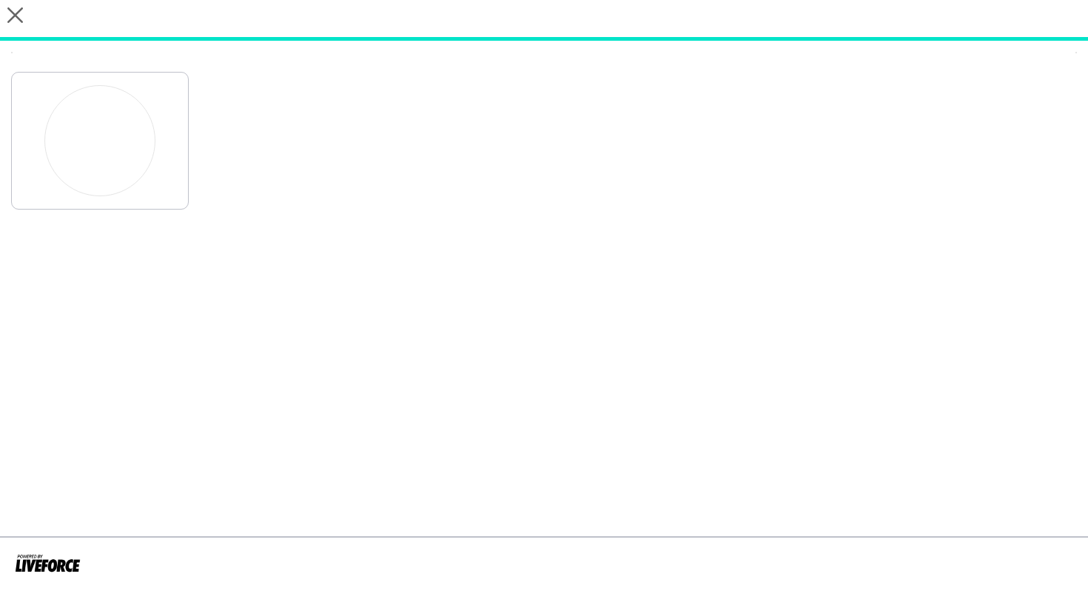
click at [1069, 136] on div at bounding box center [544, 136] width 1066 height 145
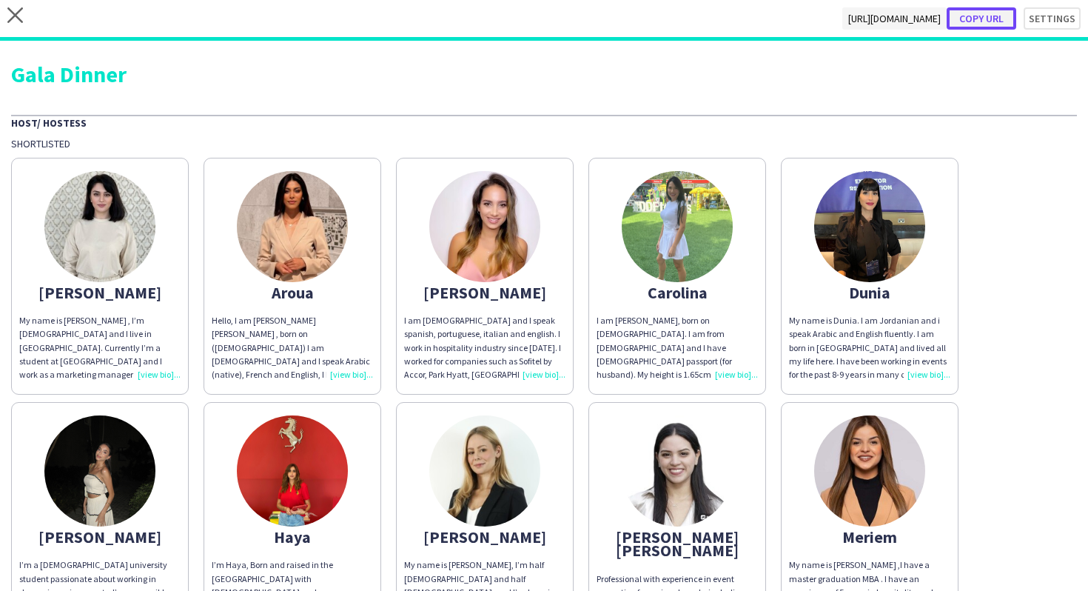
click at [978, 21] on button "Copy url" at bounding box center [982, 18] width 70 height 22
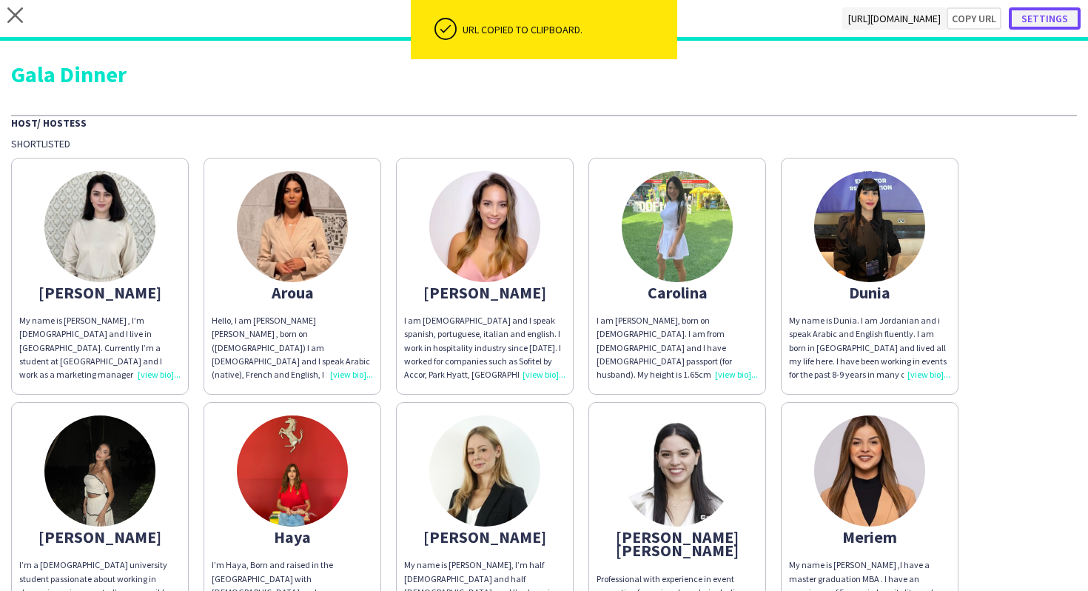
click at [1041, 22] on button "Settings" at bounding box center [1045, 18] width 72 height 22
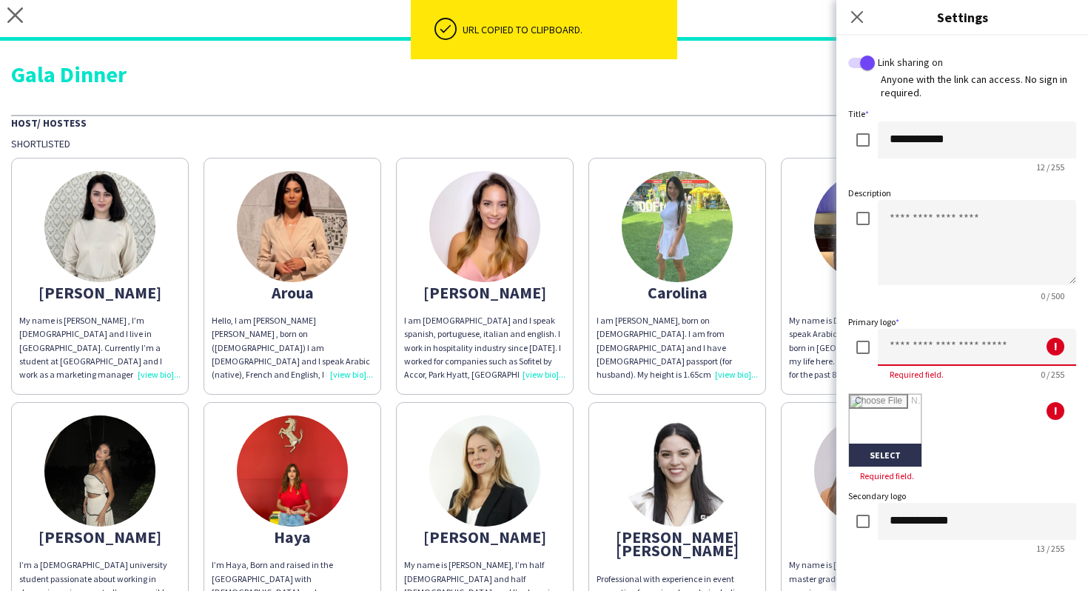
click at [925, 346] on input at bounding box center [977, 347] width 198 height 37
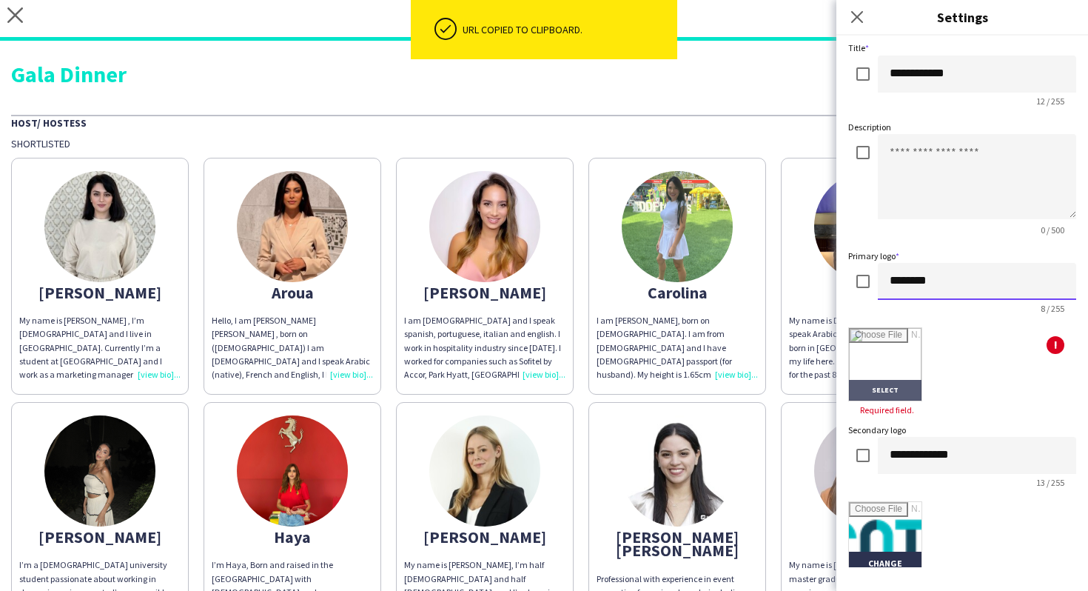
scroll to position [65, 0]
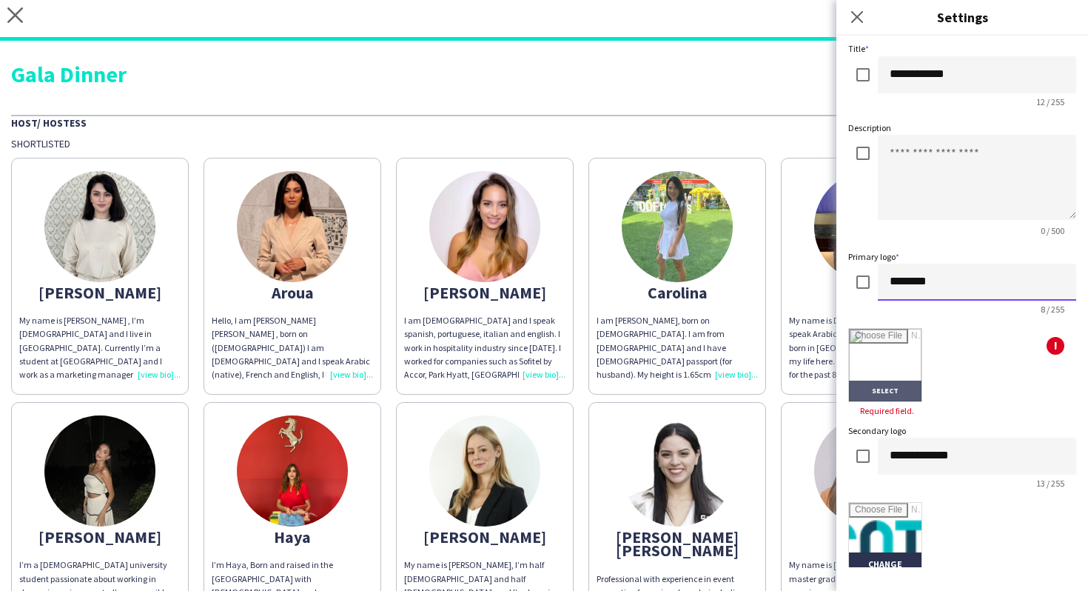
type input "********"
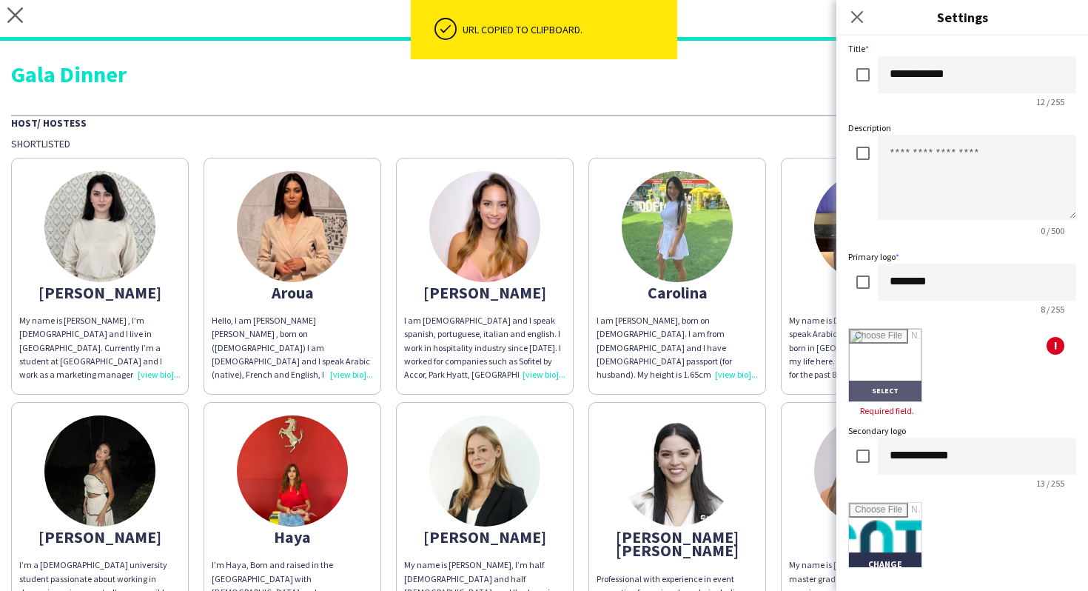
click at [885, 380] on input "file" at bounding box center [885, 365] width 73 height 73
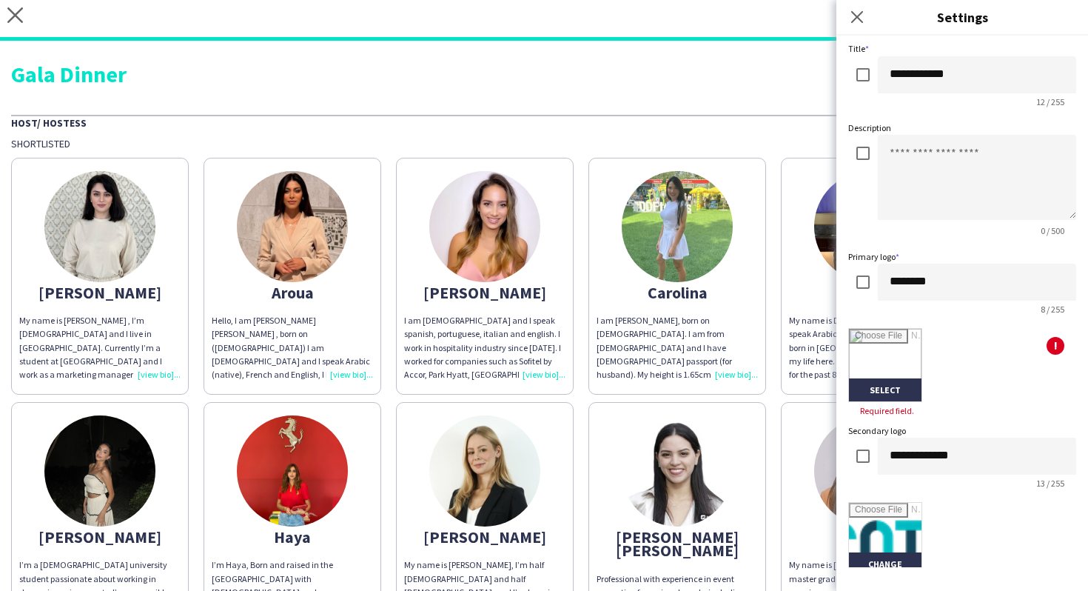
type input "**********"
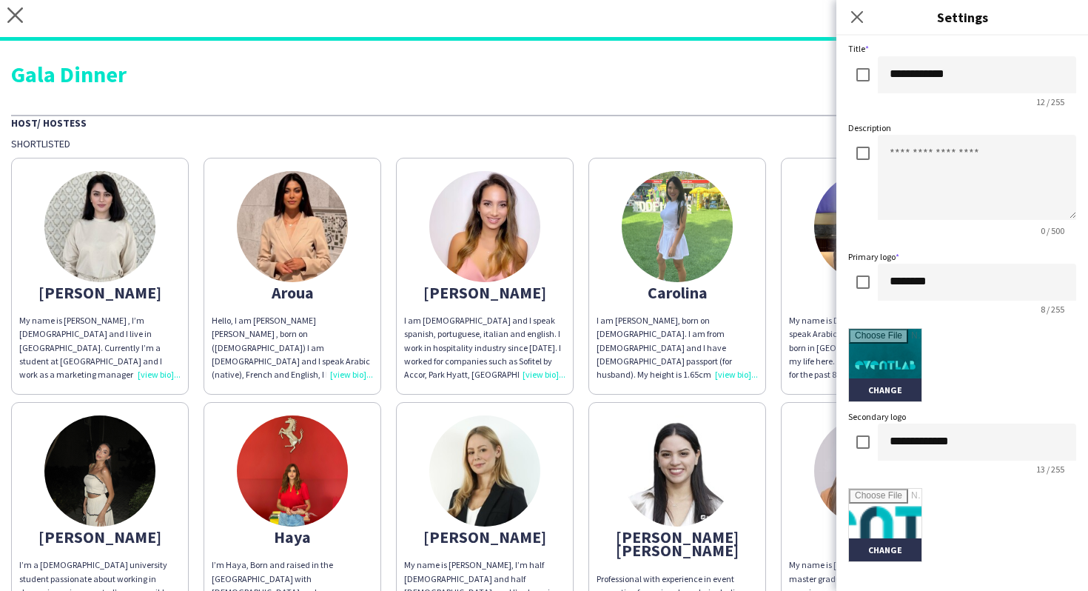
scroll to position [281, 0]
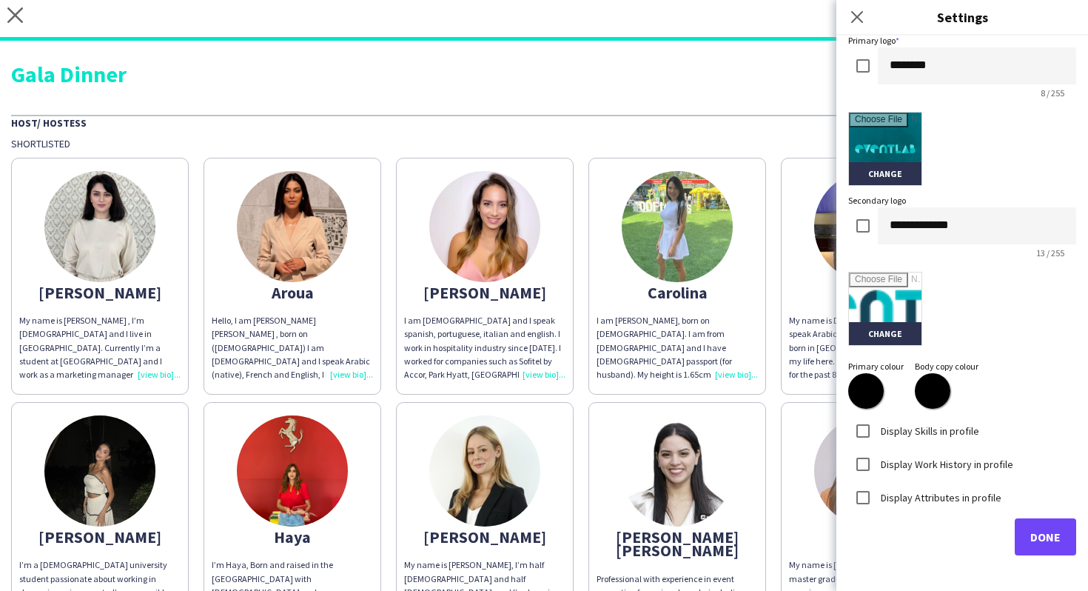
click at [934, 434] on label "Display Skills in profile" at bounding box center [928, 429] width 101 height 13
click at [932, 461] on label "Display Work History in profile" at bounding box center [945, 463] width 135 height 13
click at [930, 491] on label "Display Attributes in profile" at bounding box center [940, 496] width 124 height 13
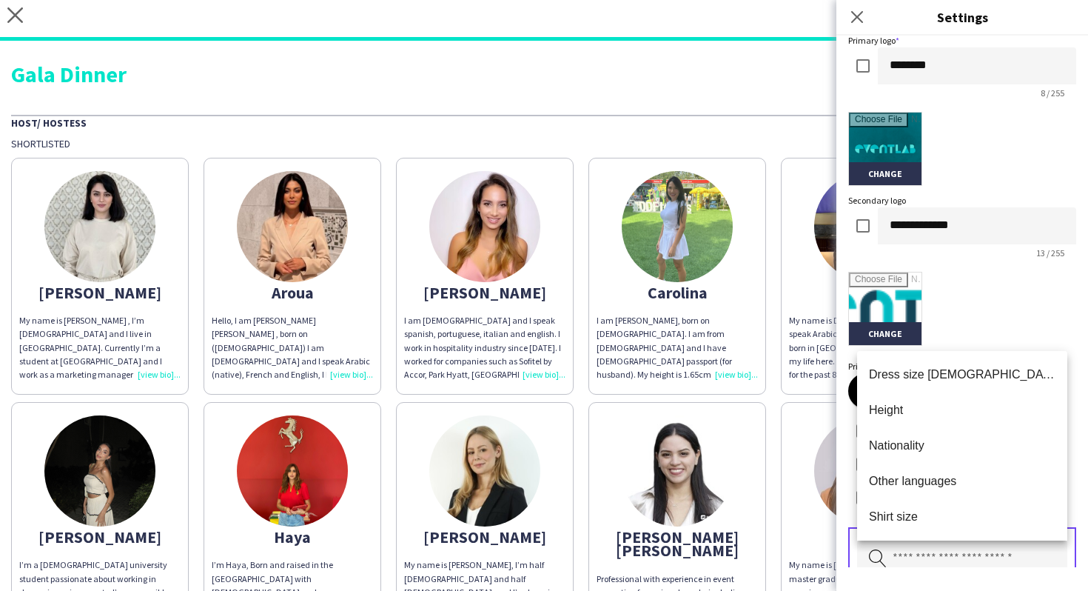
click at [938, 552] on input "text" at bounding box center [962, 558] width 210 height 37
click at [901, 424] on mat-option "Height" at bounding box center [962, 410] width 210 height 36
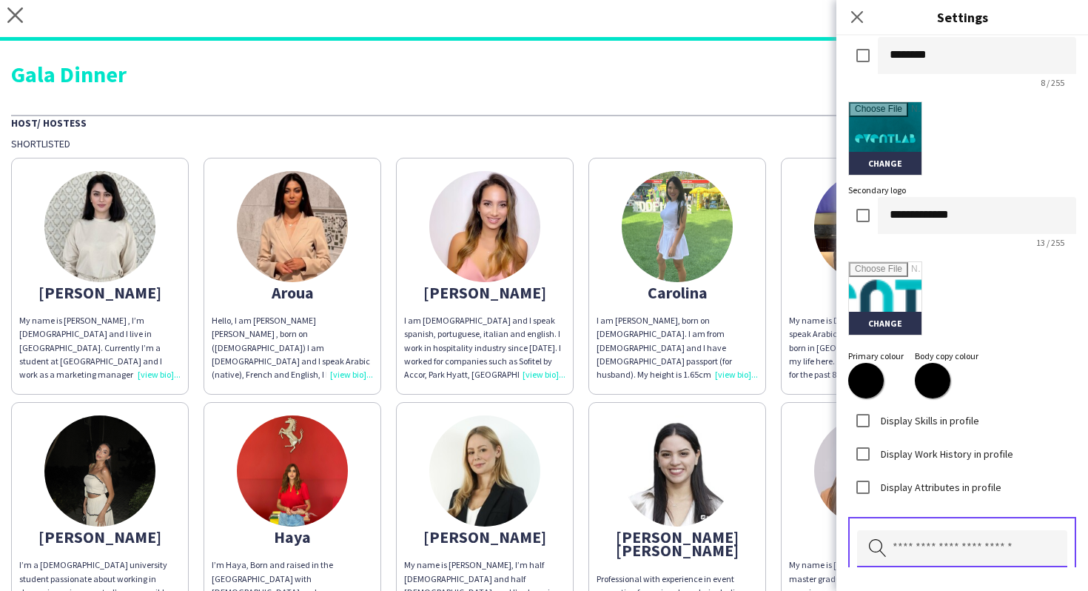
click at [912, 540] on input "text" at bounding box center [962, 548] width 210 height 37
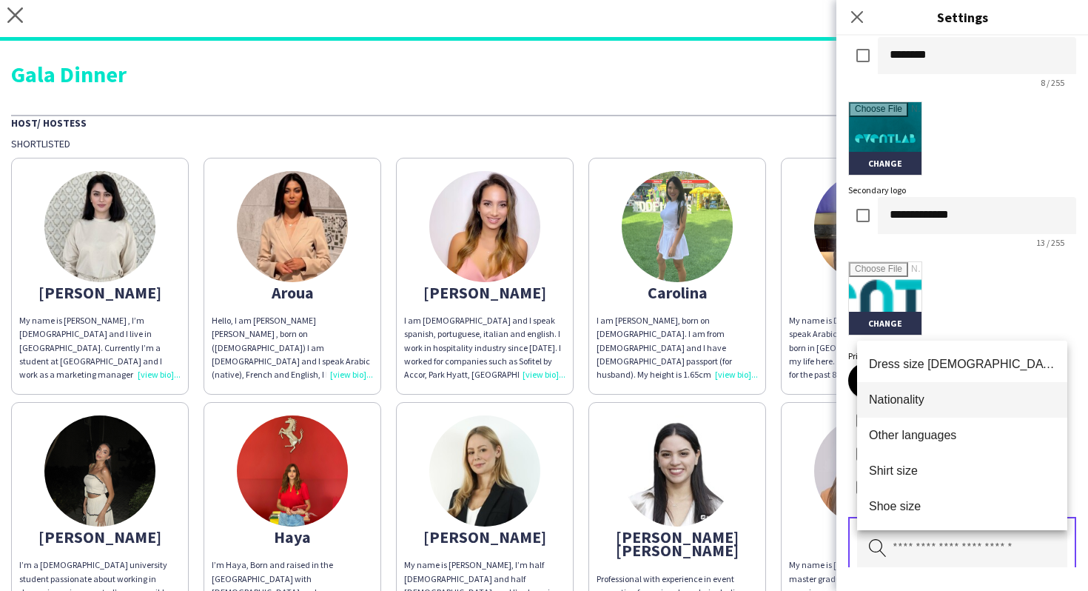
click at [911, 409] on mat-option "Nationality" at bounding box center [962, 400] width 210 height 36
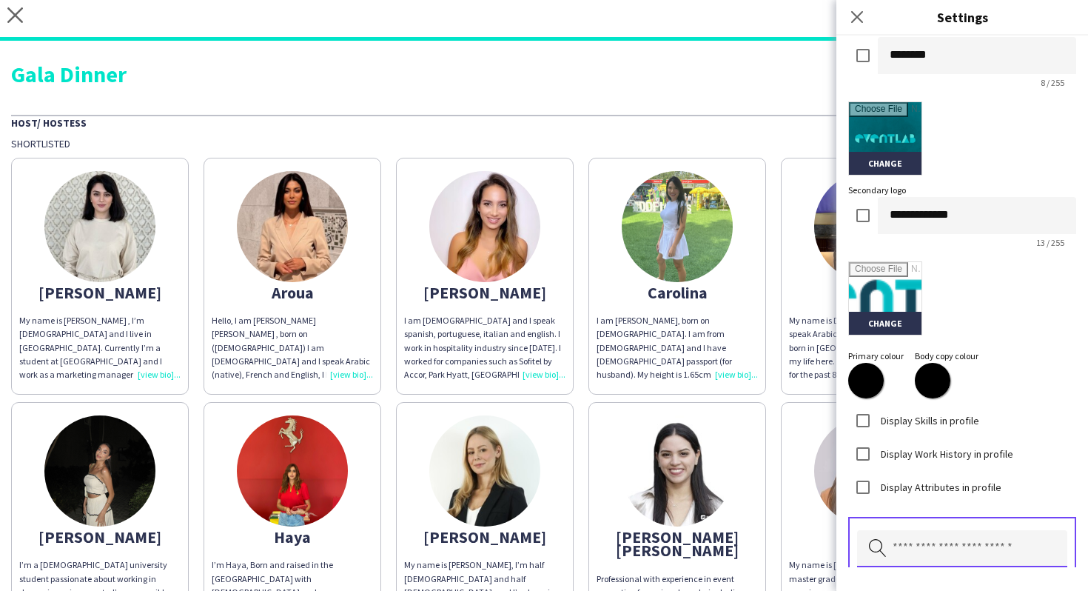
click at [925, 538] on input "text" at bounding box center [962, 548] width 210 height 37
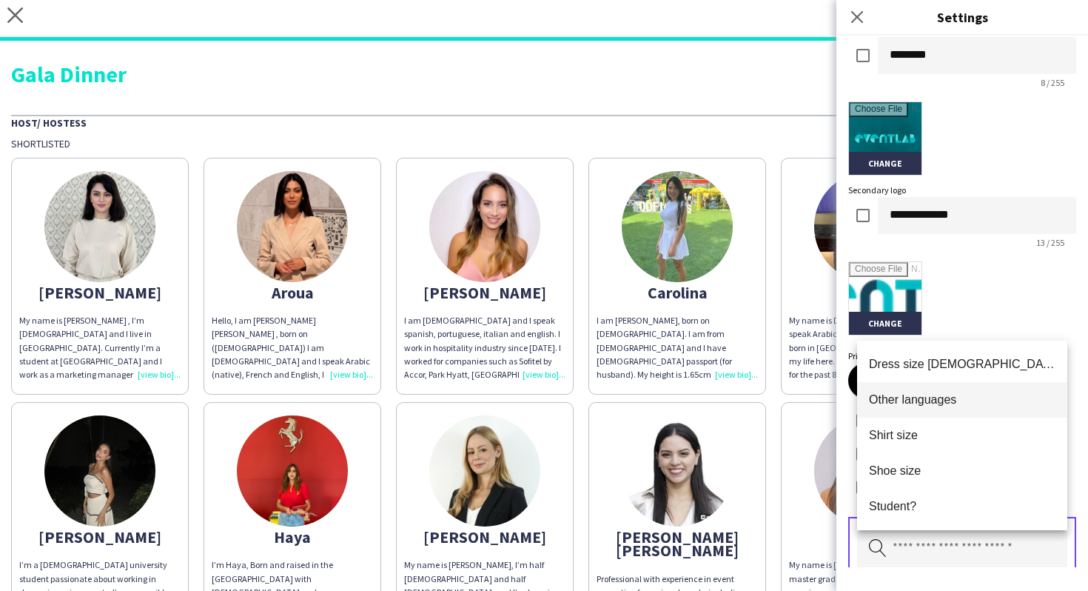
click at [926, 396] on span "Other languages" at bounding box center [962, 399] width 186 height 14
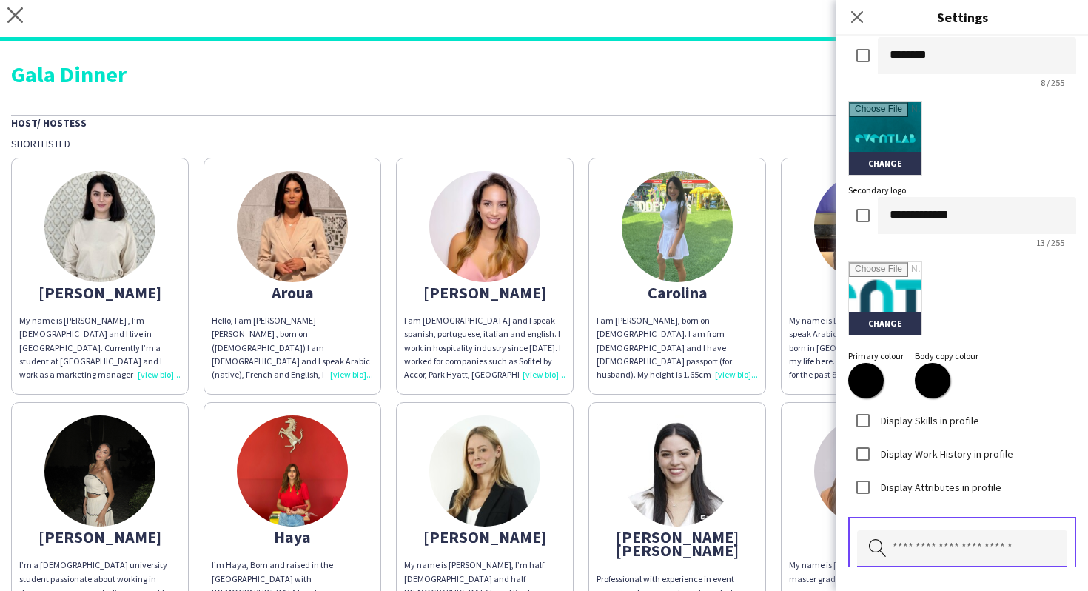
scroll to position [422, 0]
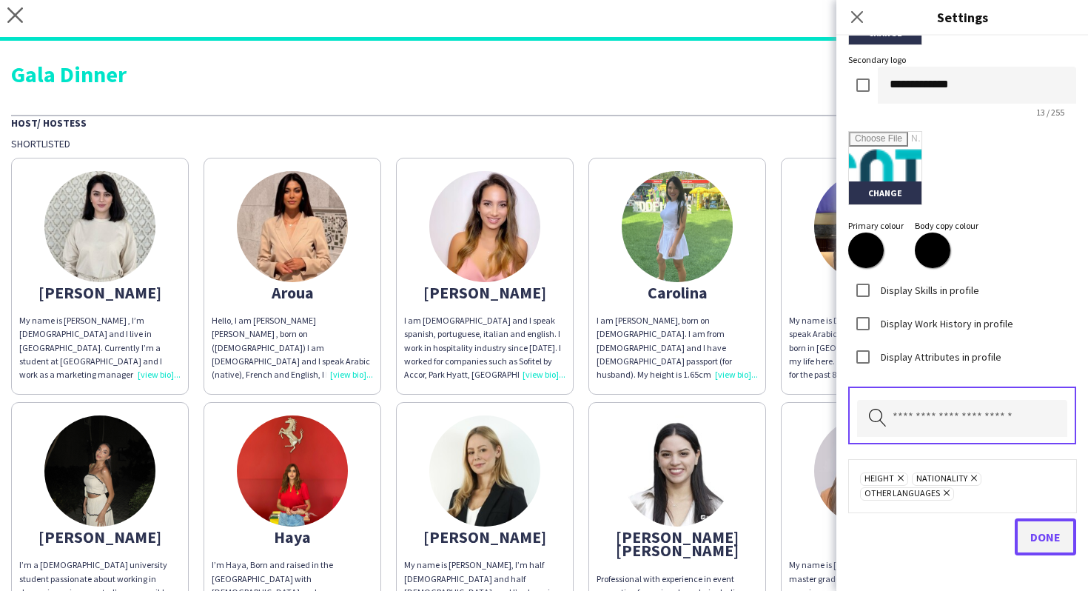
click at [1042, 523] on button "Done" at bounding box center [1045, 536] width 61 height 37
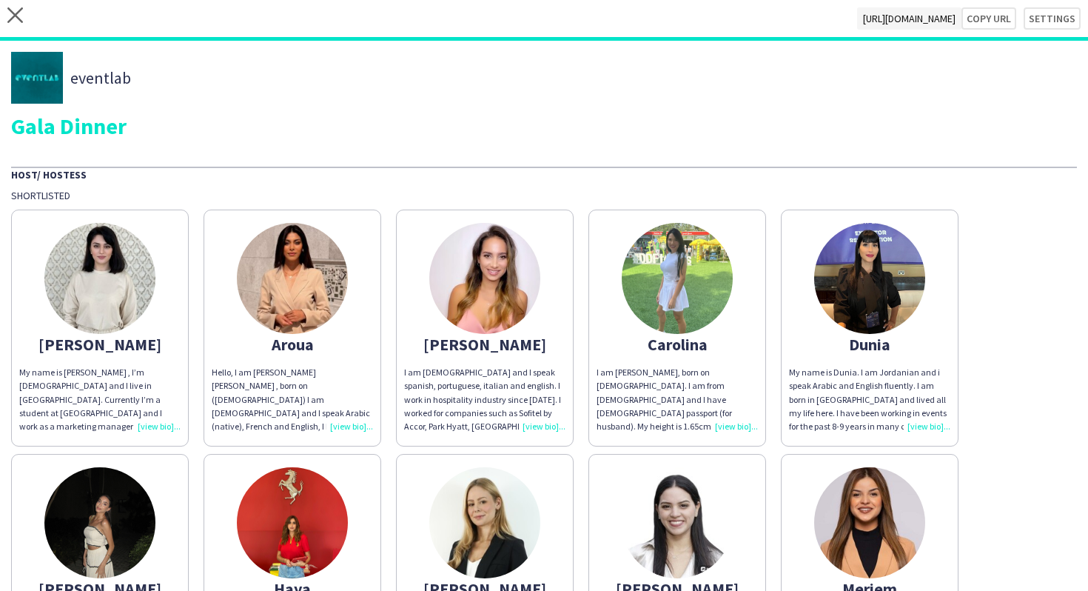
click at [826, 537] on img at bounding box center [869, 522] width 111 height 111
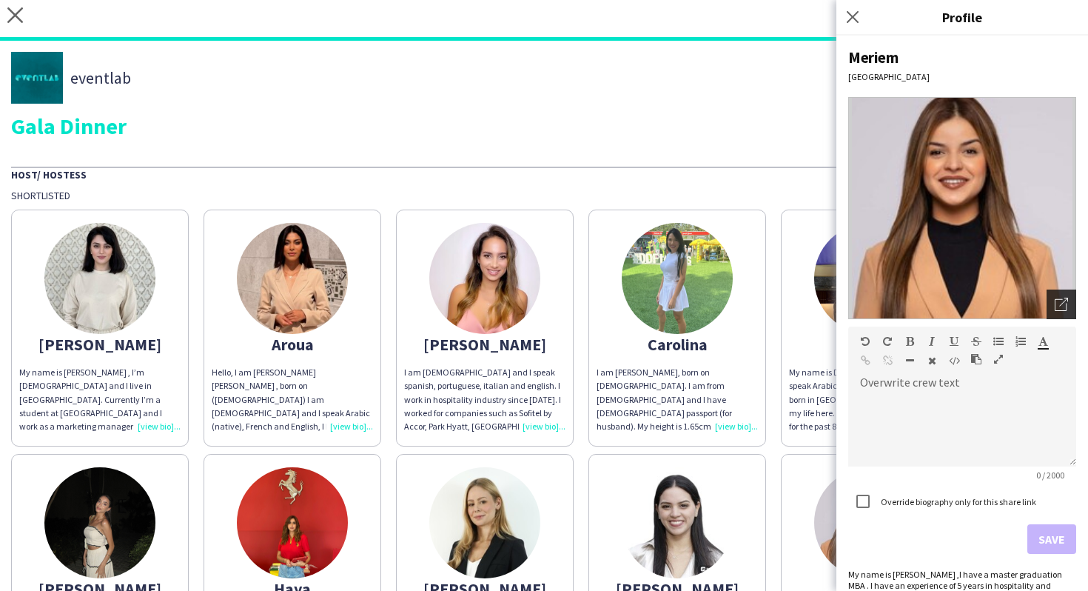
click at [1064, 309] on icon "Open photos pop-in" at bounding box center [1061, 304] width 13 height 13
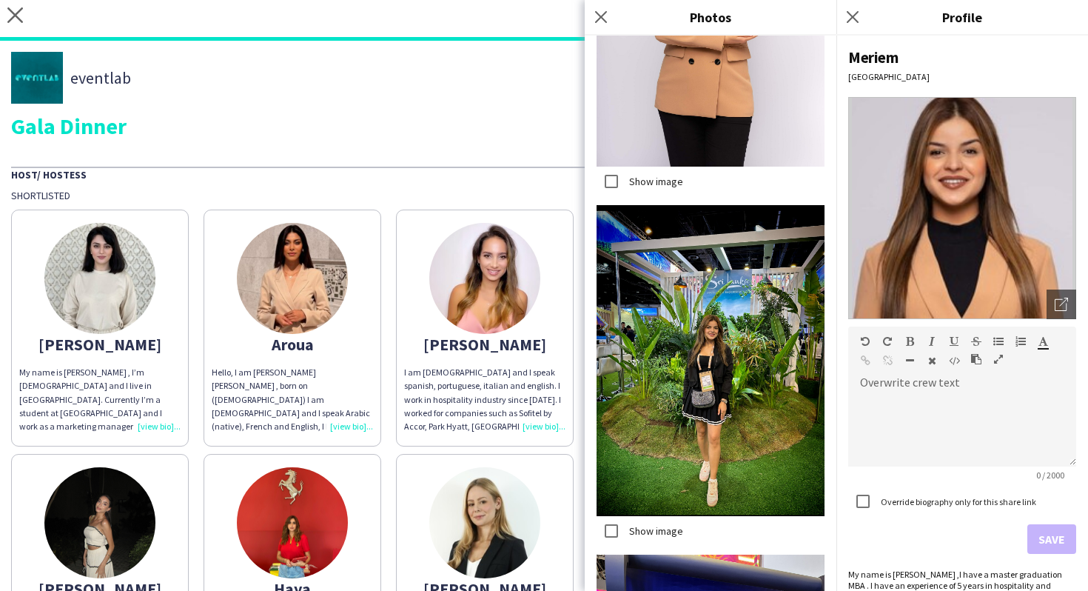
click at [671, 182] on label "Show image" at bounding box center [654, 180] width 57 height 13
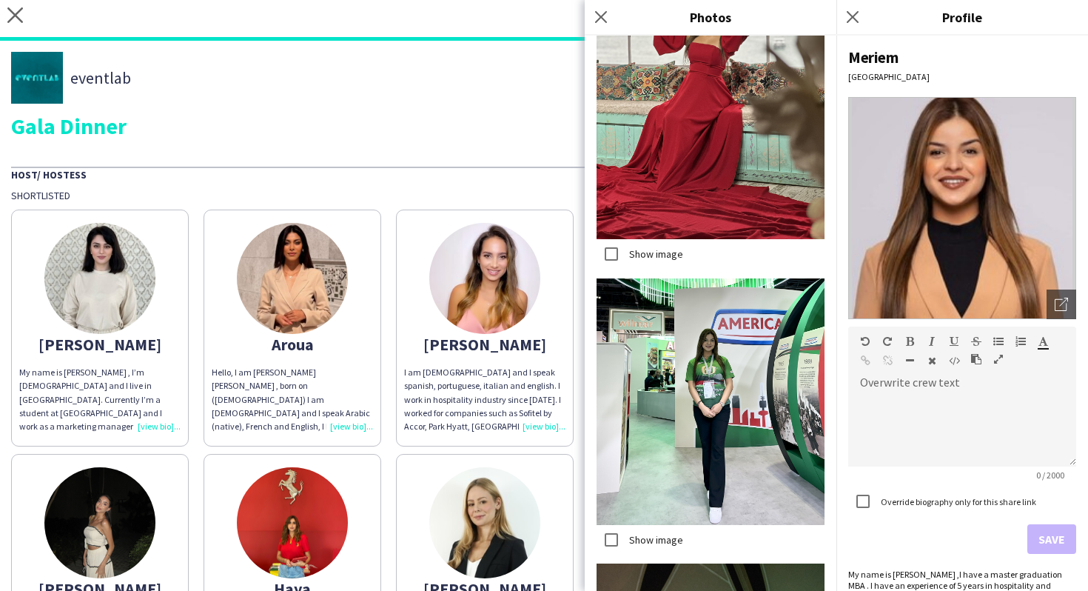
scroll to position [1389, 0]
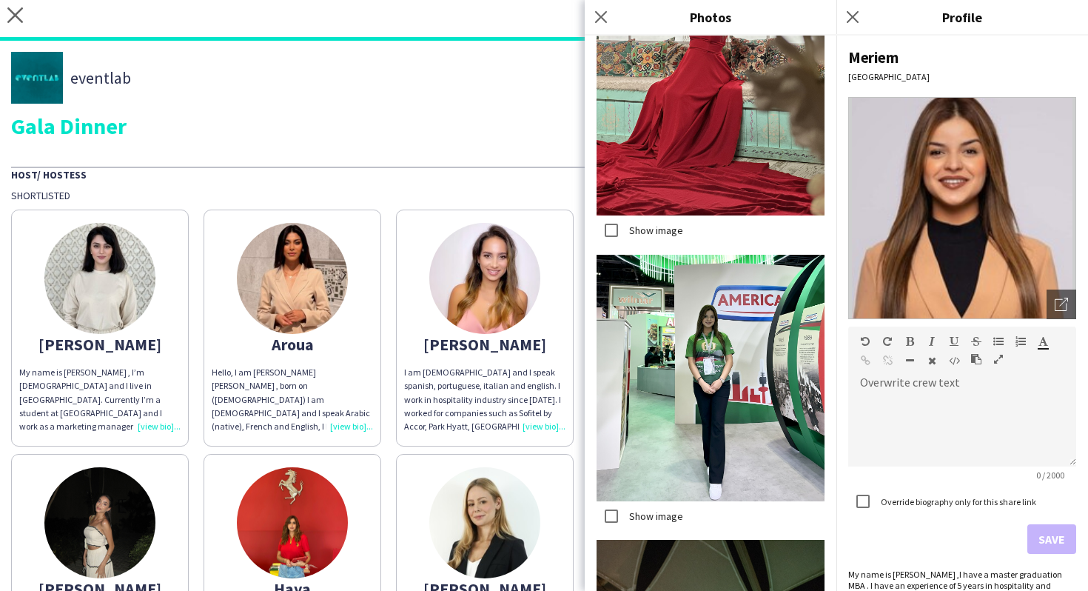
click at [644, 495] on img at bounding box center [710, 378] width 228 height 246
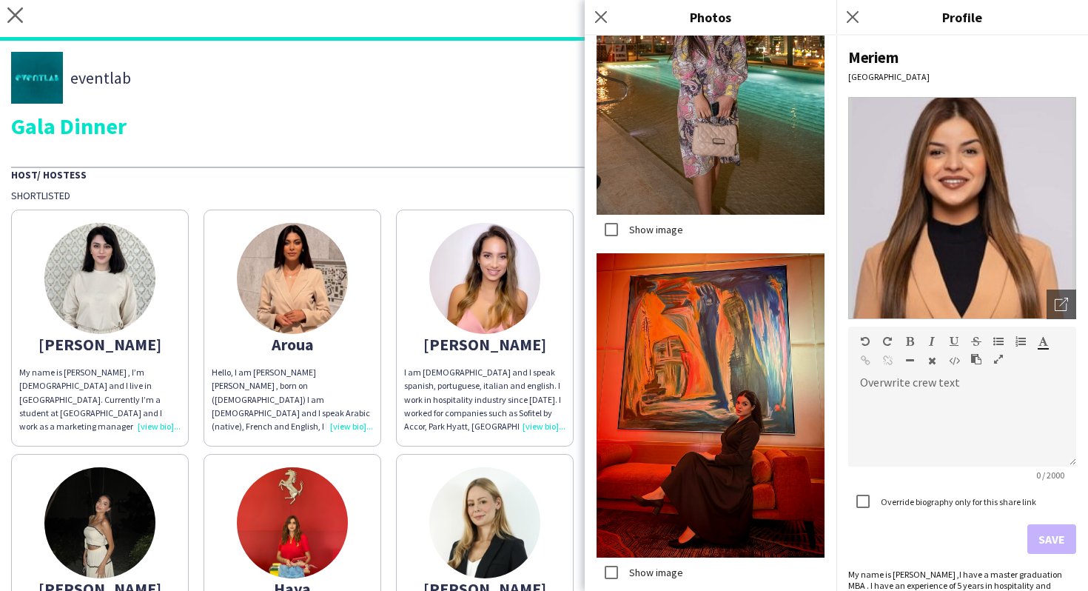
scroll to position [2049, 0]
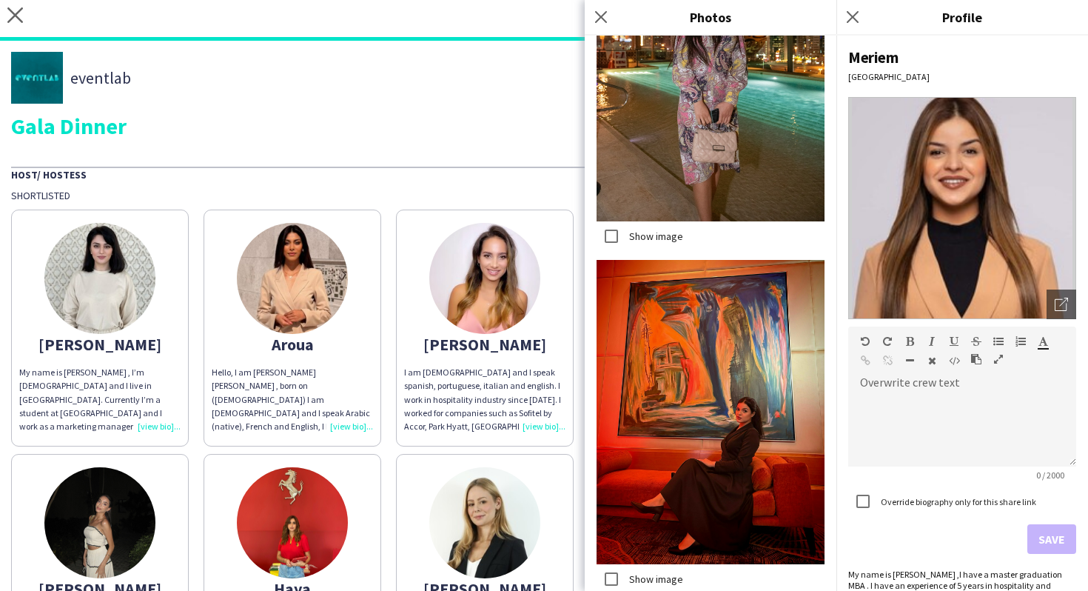
click at [655, 232] on label "Show image" at bounding box center [654, 235] width 57 height 13
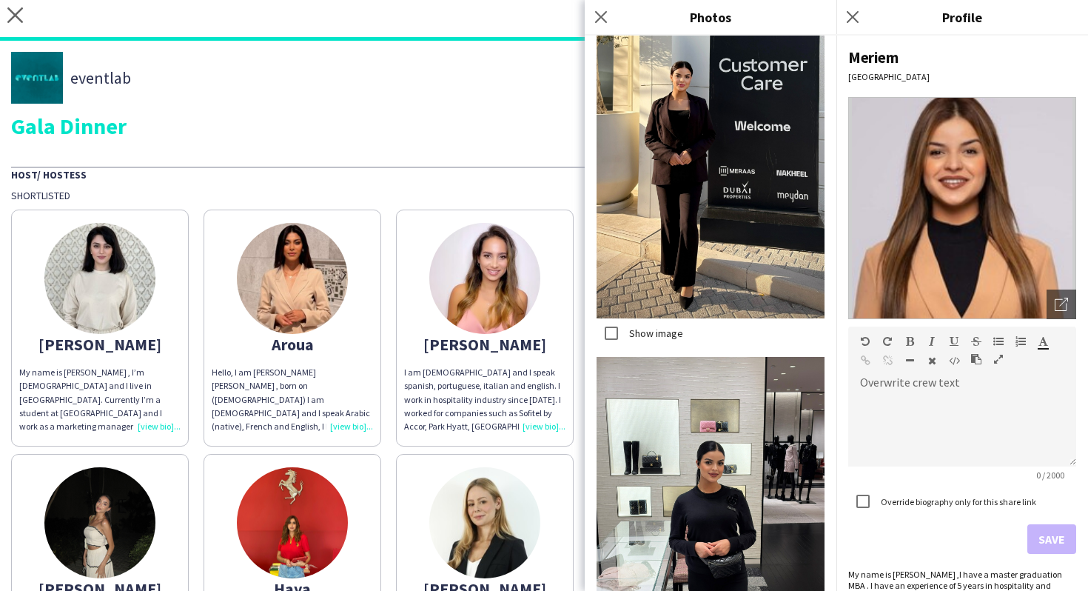
scroll to position [3423, 0]
click at [656, 327] on label "Show image" at bounding box center [654, 333] width 57 height 13
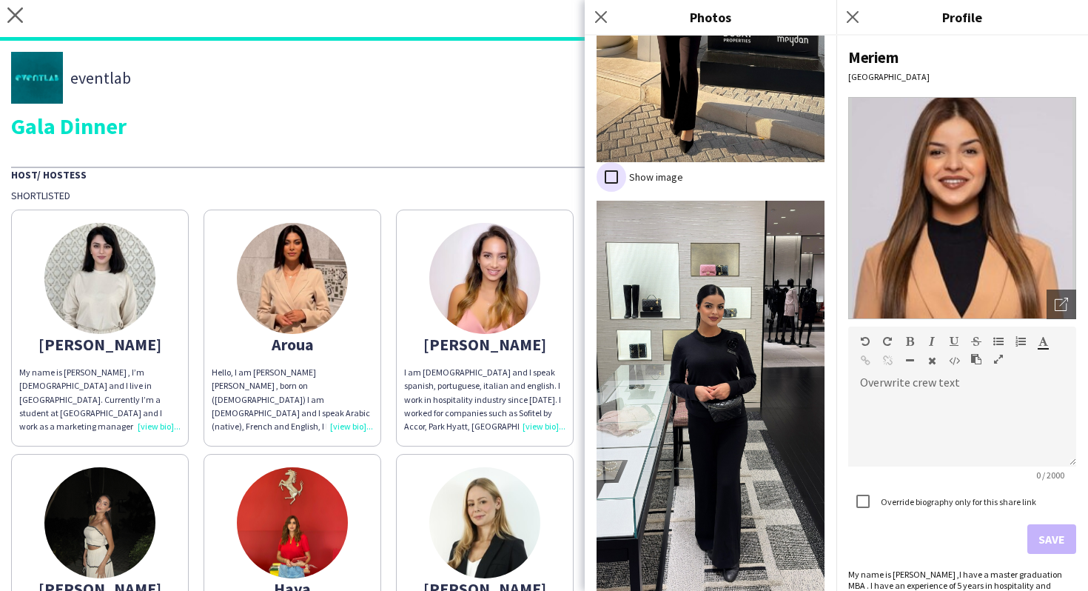
scroll to position [3687, 0]
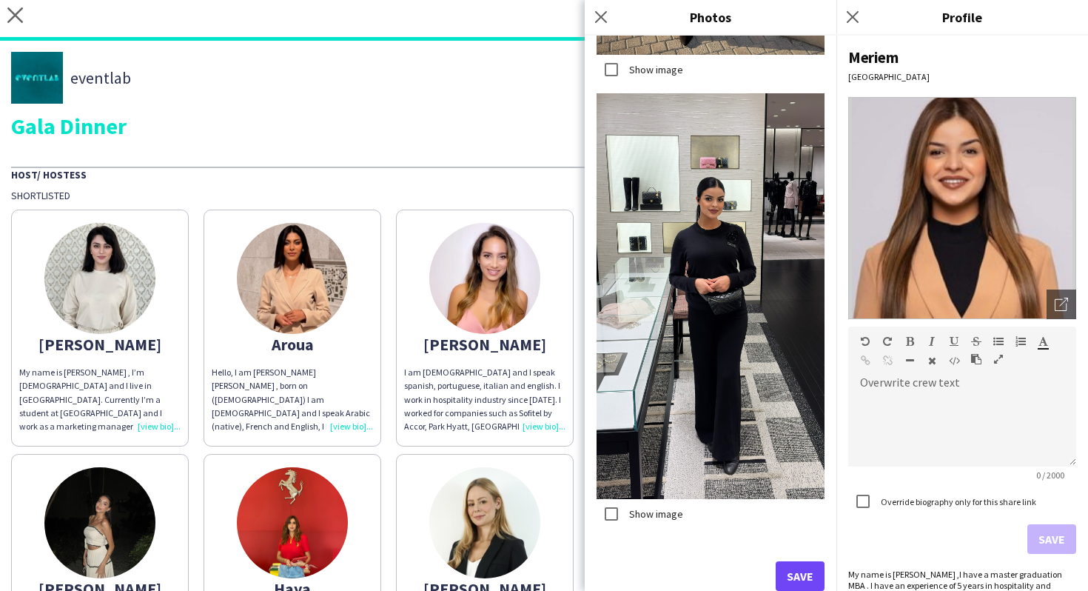
click at [645, 507] on label "Show image" at bounding box center [654, 513] width 57 height 13
click at [784, 573] on button "Save" at bounding box center [800, 576] width 49 height 30
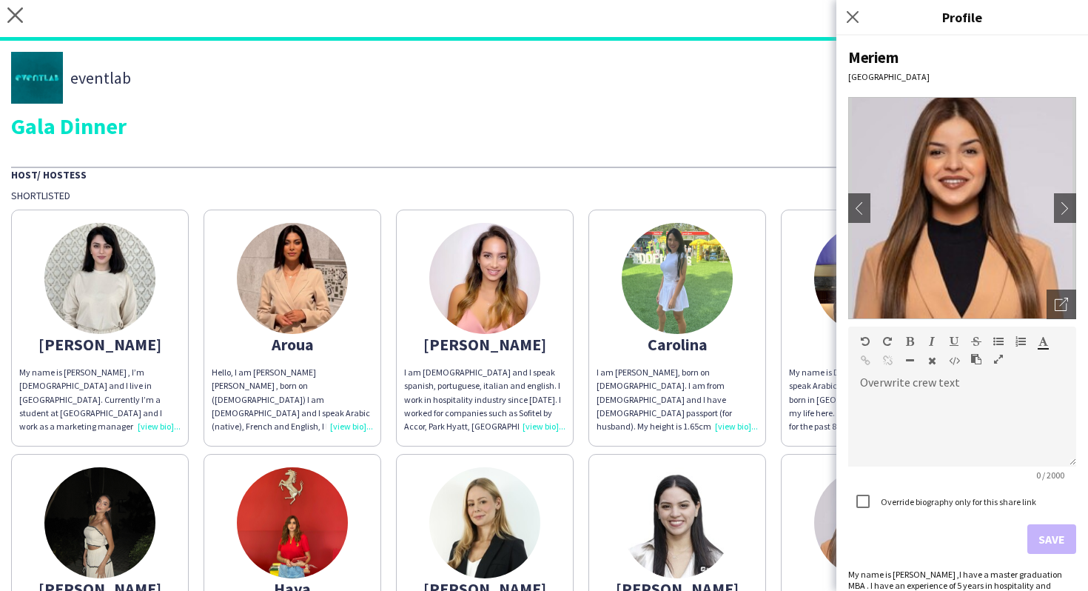
click at [465, 497] on img at bounding box center [484, 522] width 111 height 111
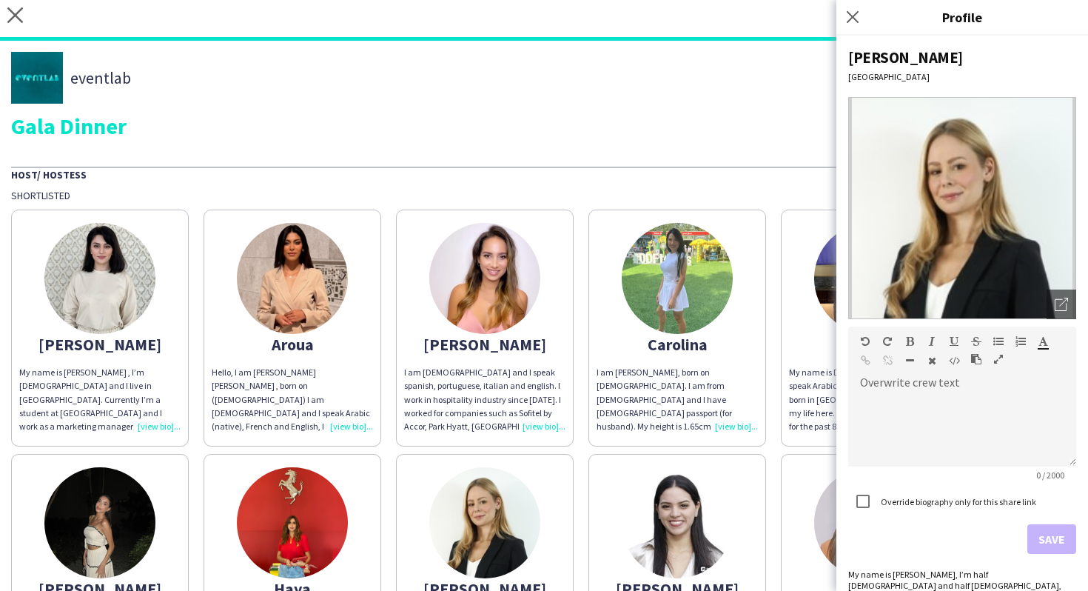
click at [1066, 288] on img at bounding box center [962, 208] width 228 height 222
click at [1066, 302] on icon "Open photos pop-in" at bounding box center [1061, 304] width 13 height 13
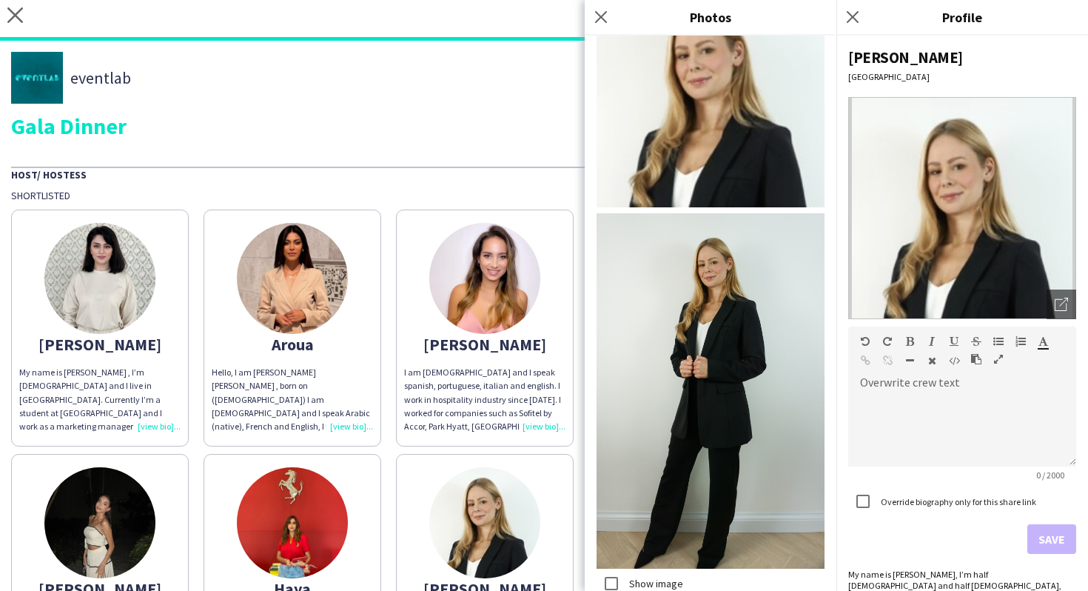
scroll to position [513, 0]
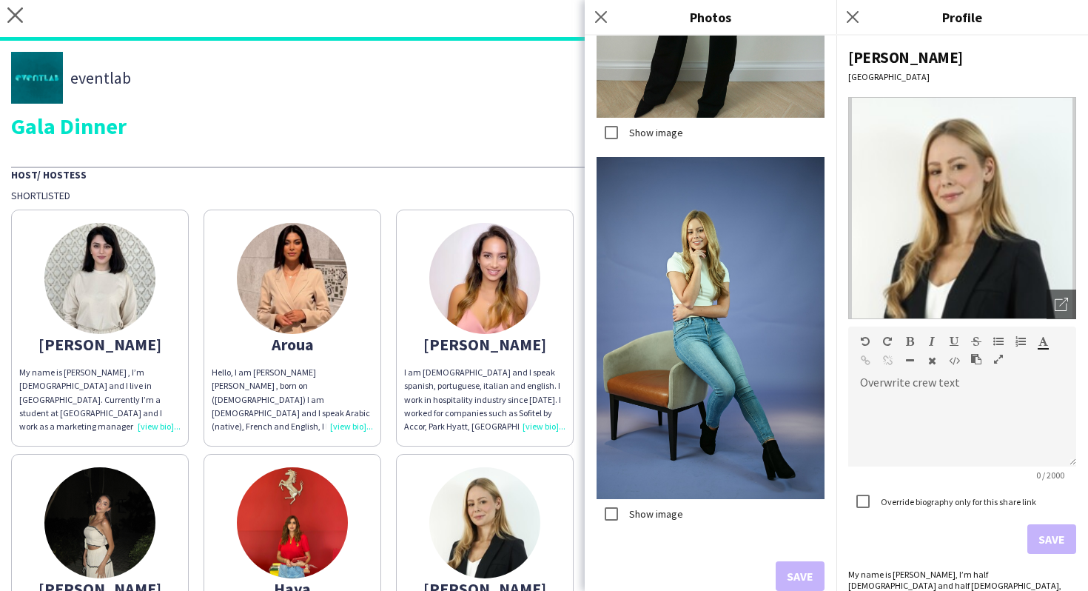
click at [656, 513] on label "Show image" at bounding box center [654, 513] width 57 height 13
click at [797, 577] on button "Save" at bounding box center [800, 576] width 49 height 30
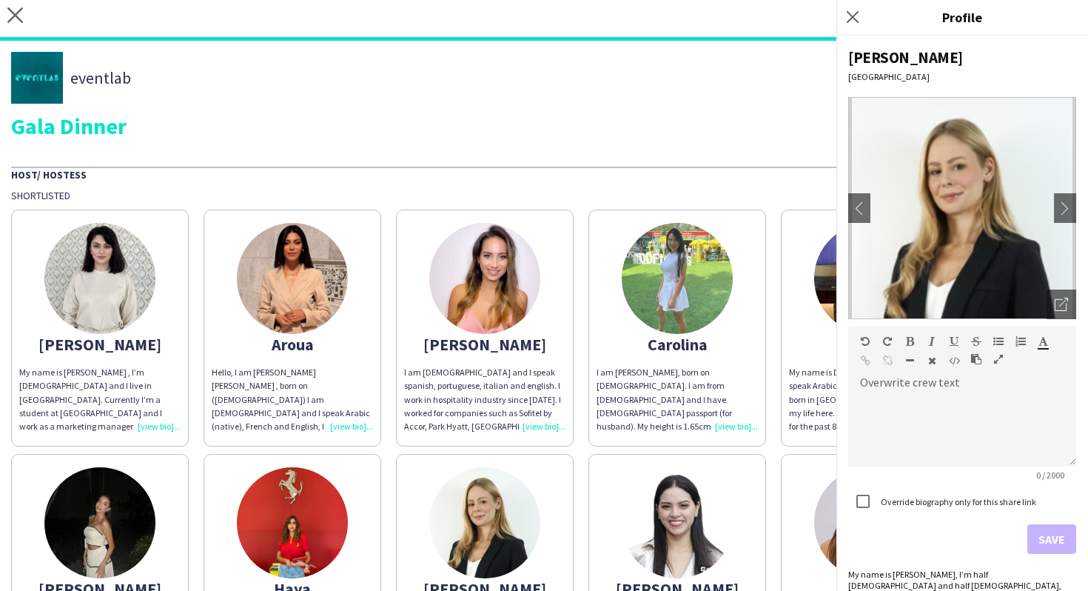
click at [343, 526] on img at bounding box center [292, 522] width 111 height 111
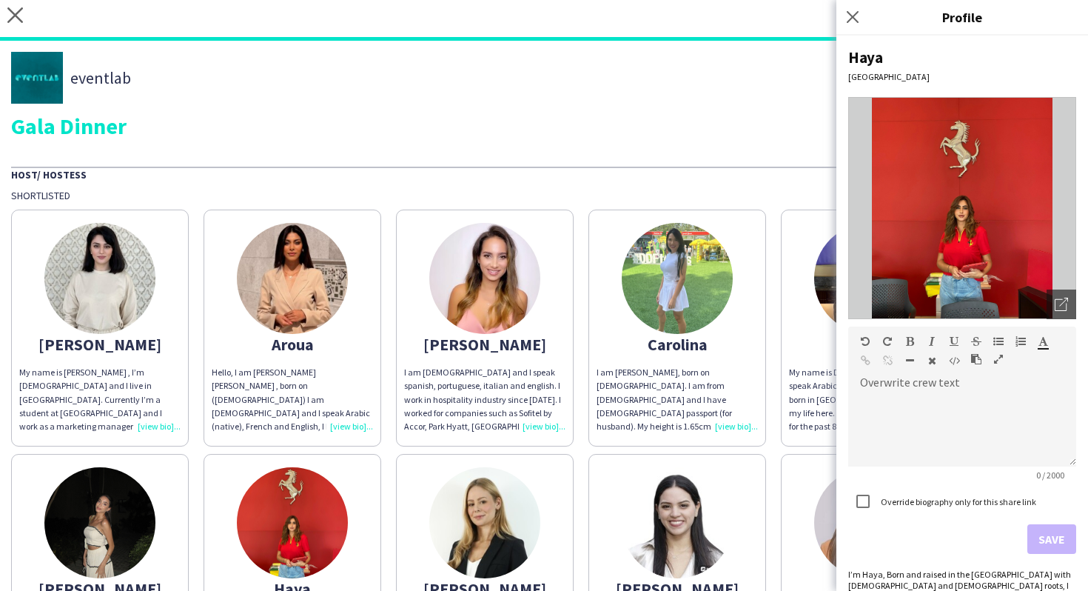
click at [1080, 291] on div "Haya Abu Dhabi Open photos pop-in Overwrite crew text default Heading 1 Heading…" at bounding box center [962, 313] width 252 height 555
click at [1069, 292] on div "Open photos pop-in" at bounding box center [1061, 304] width 30 height 30
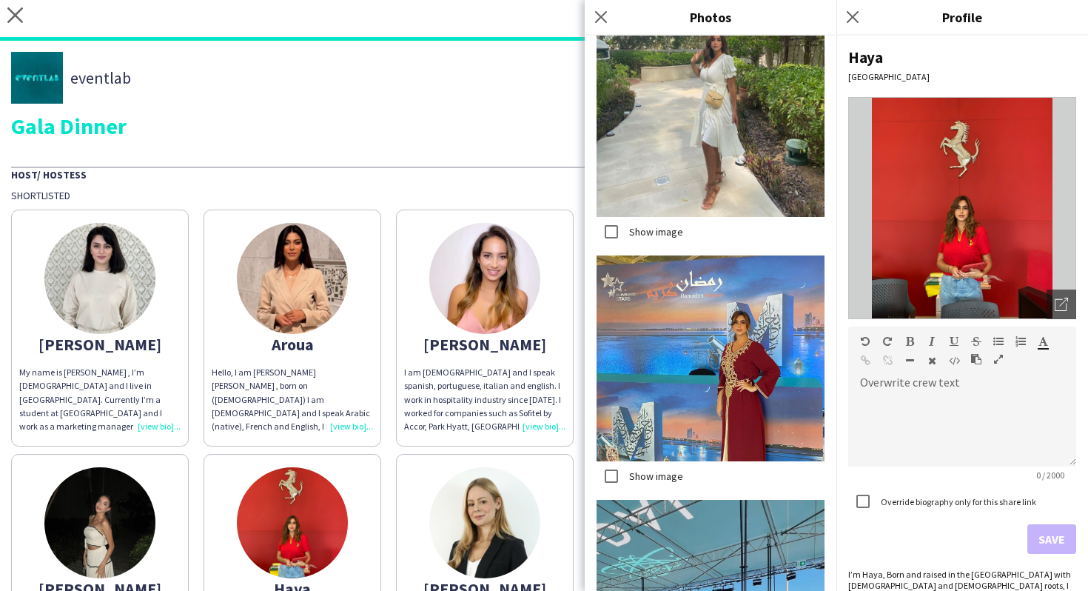
scroll to position [839, 0]
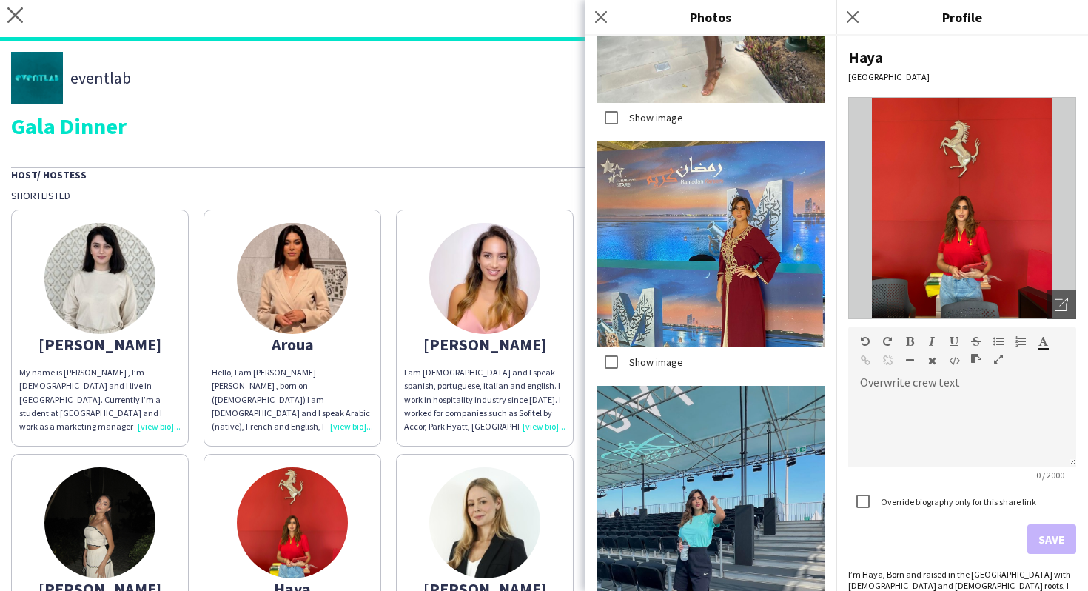
click at [662, 360] on label "Show image" at bounding box center [654, 361] width 57 height 13
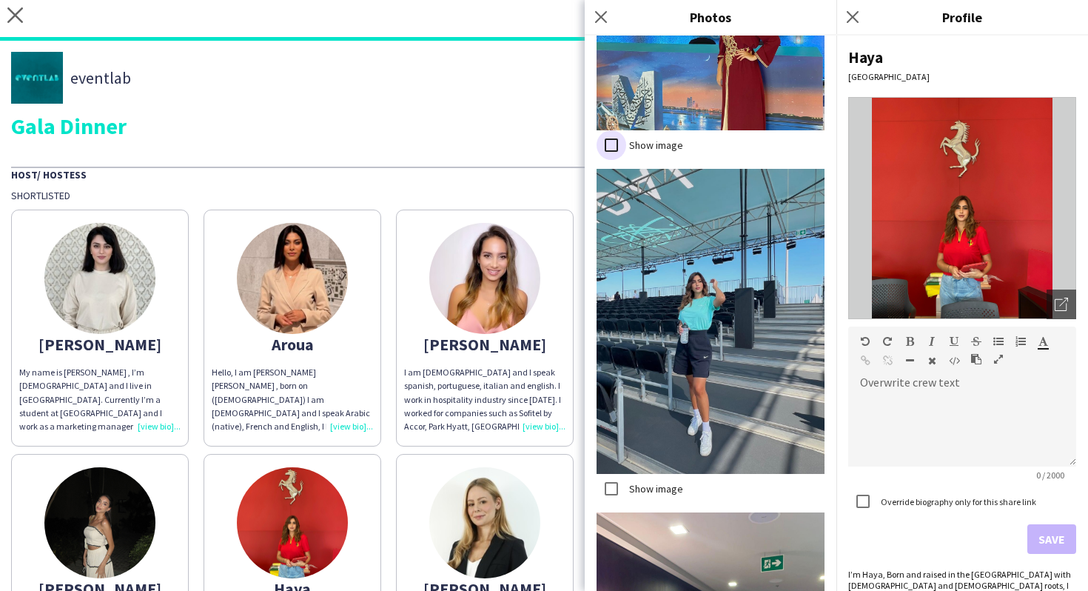
scroll to position [1115, 0]
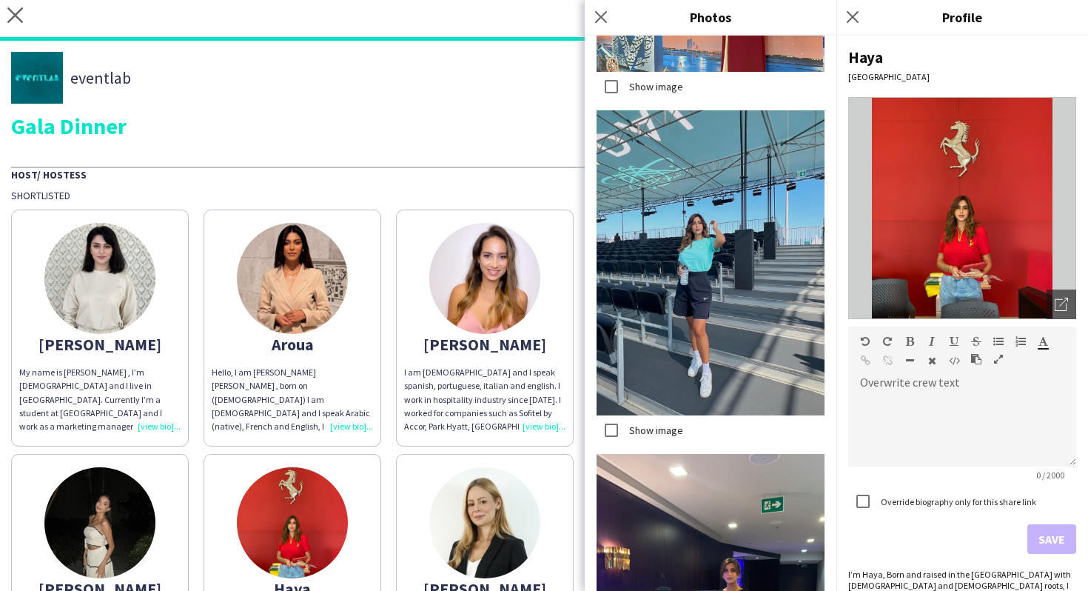
click at [659, 425] on label "Show image" at bounding box center [654, 429] width 57 height 13
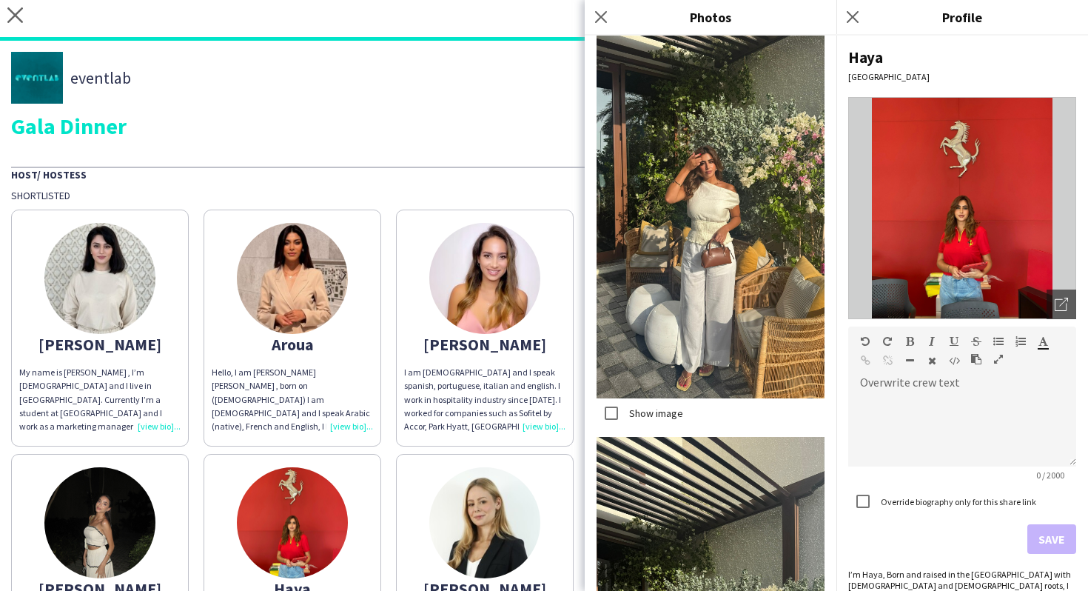
scroll to position [5711, 0]
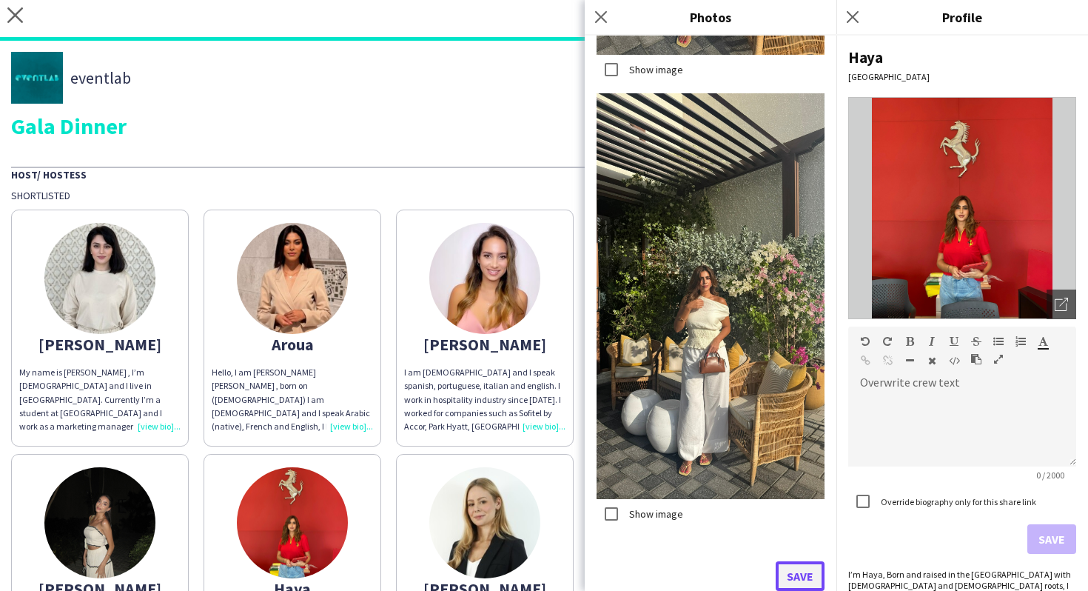
click at [800, 565] on button "Save" at bounding box center [800, 576] width 49 height 30
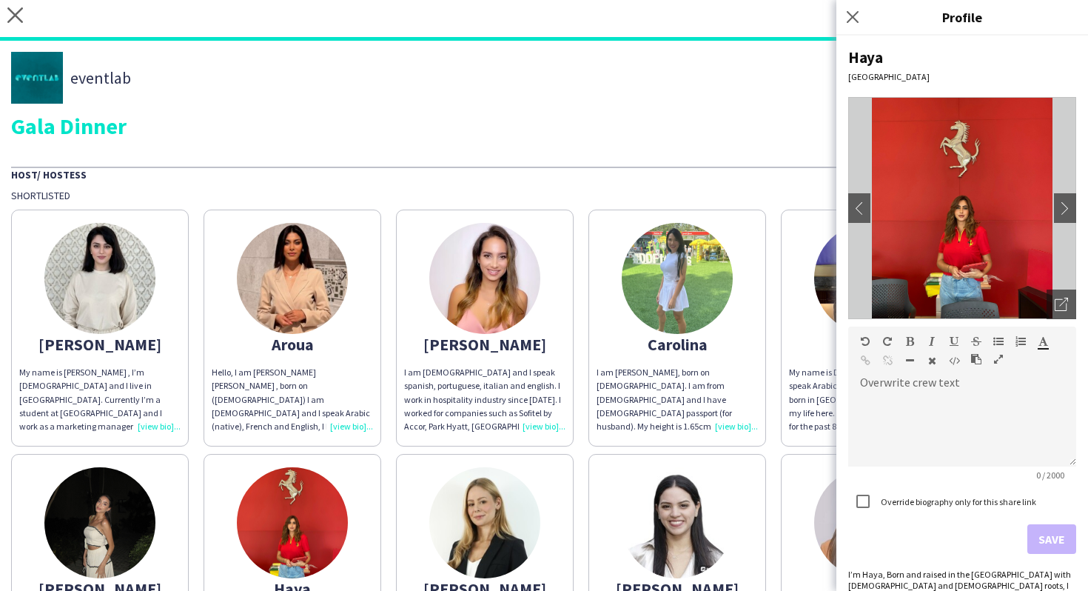
click at [101, 510] on img at bounding box center [99, 522] width 111 height 111
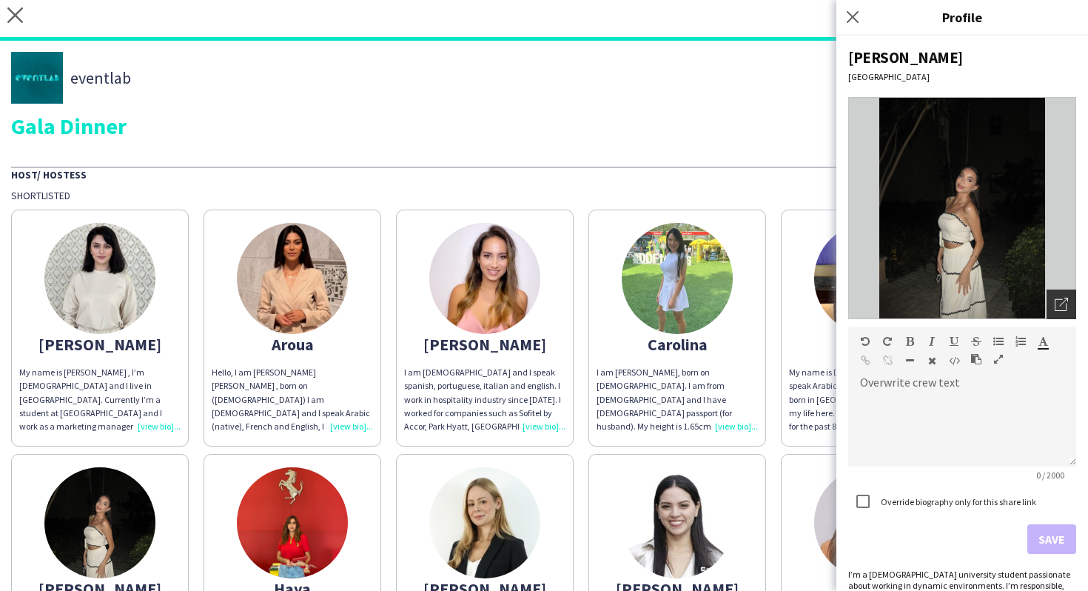
click at [1061, 306] on icon "Open photos pop-in" at bounding box center [1061, 304] width 13 height 13
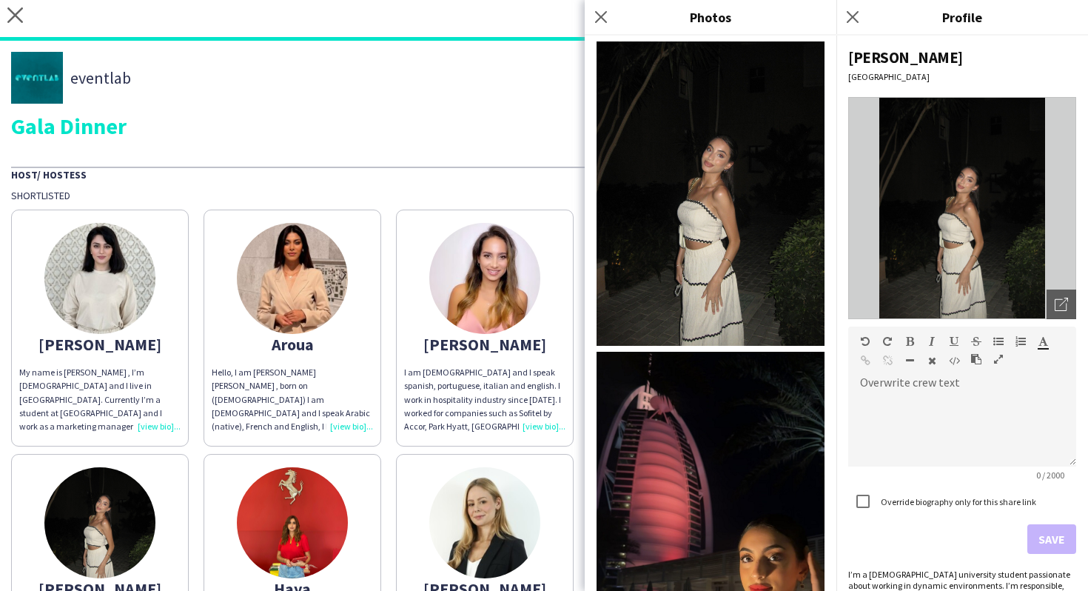
scroll to position [308, 0]
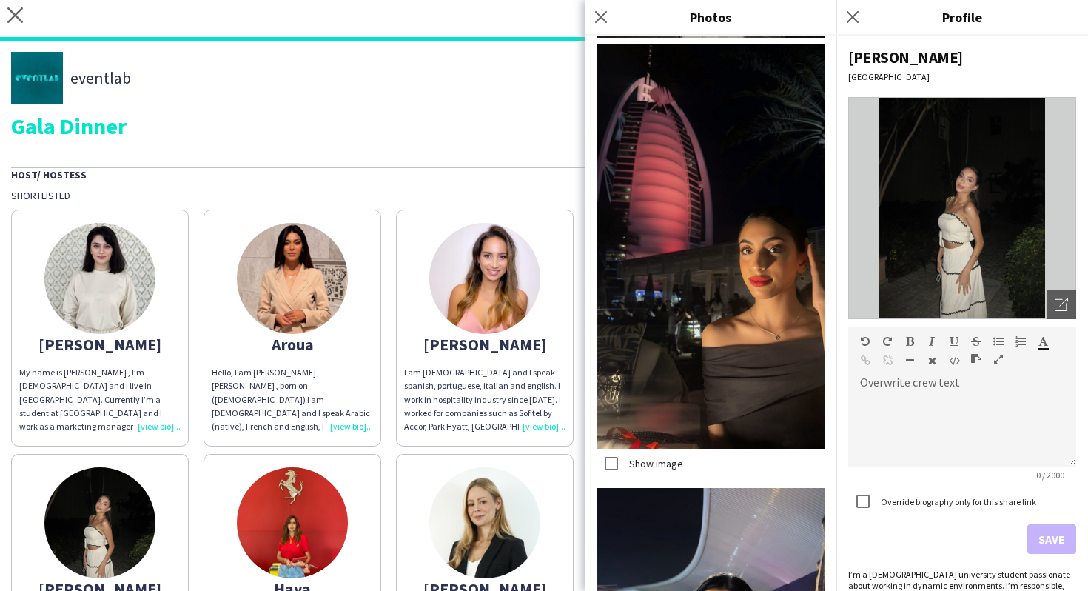
click at [678, 458] on label "Show image" at bounding box center [654, 463] width 57 height 13
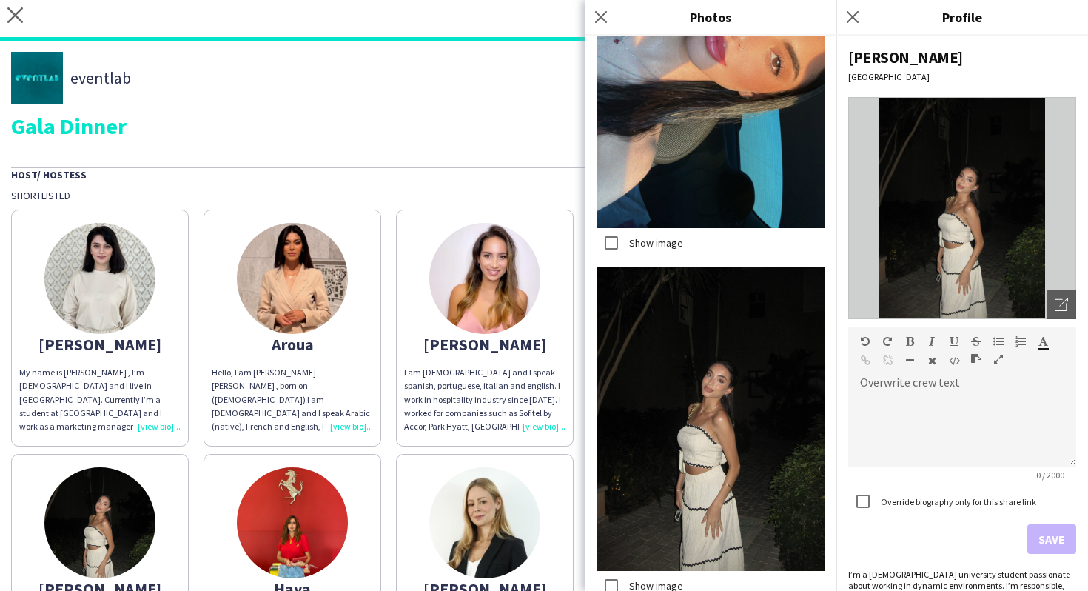
scroll to position [1488, 0]
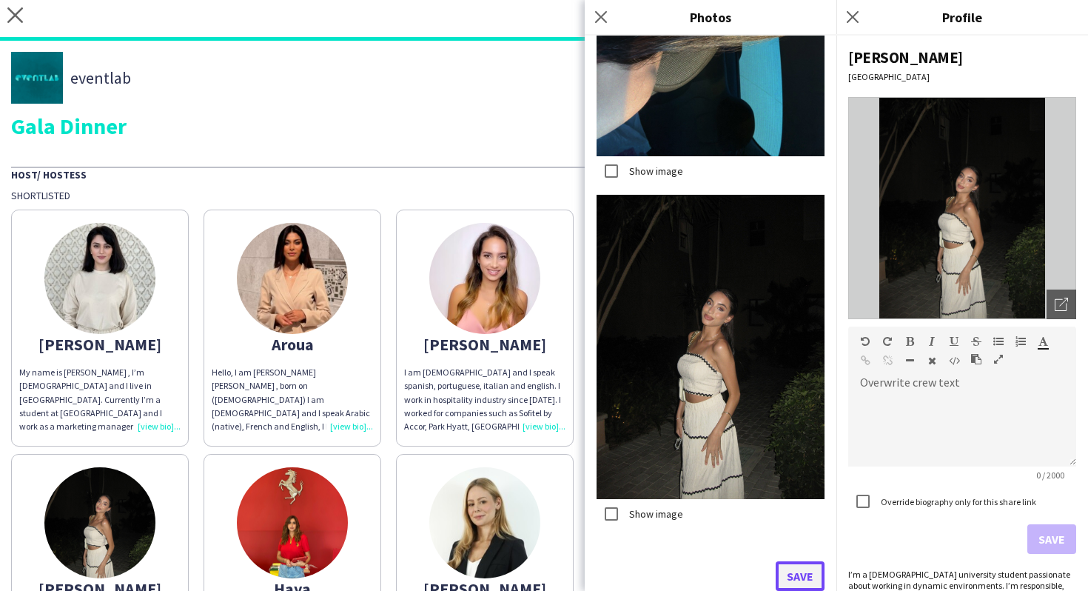
click at [801, 575] on button "Save" at bounding box center [800, 576] width 49 height 30
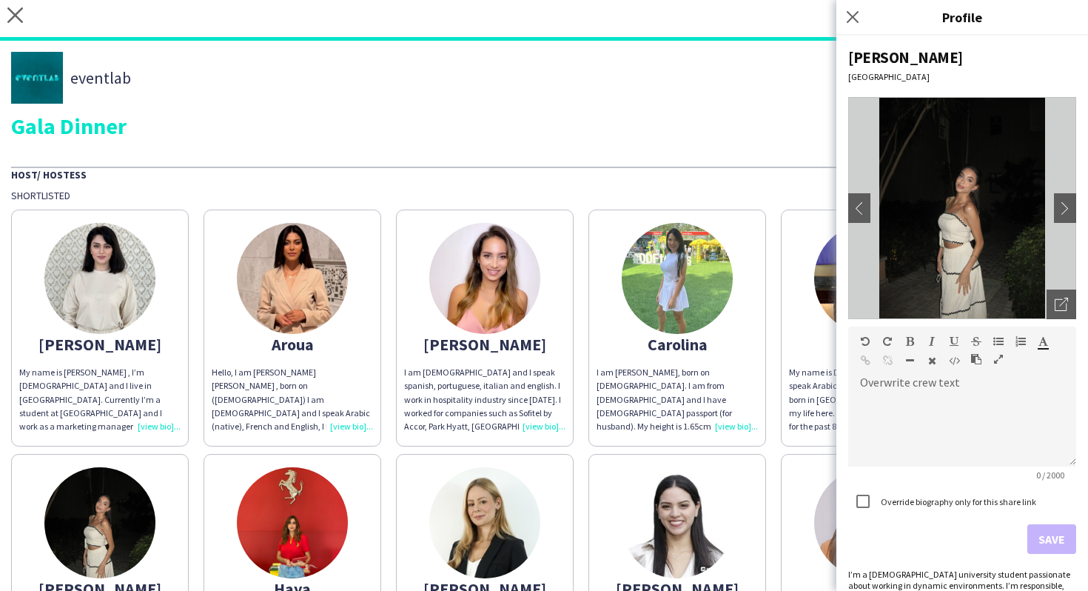
click at [579, 451] on div "Adella My name is Adella Magerramova , I’m 21 years old and I live in Dubai. Cu…" at bounding box center [544, 575] width 1066 height 747
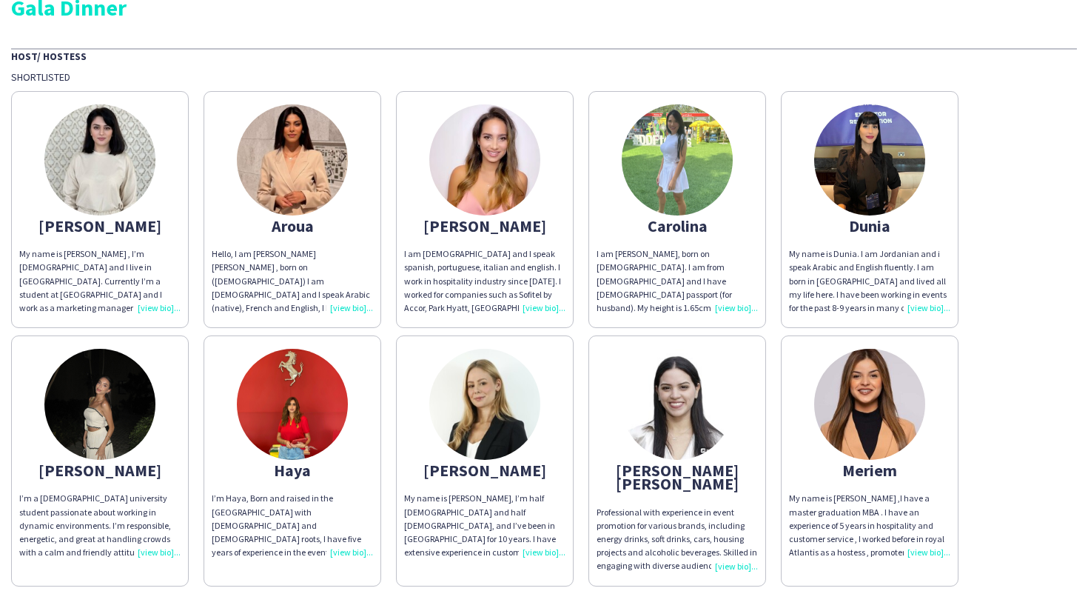
scroll to position [167, 0]
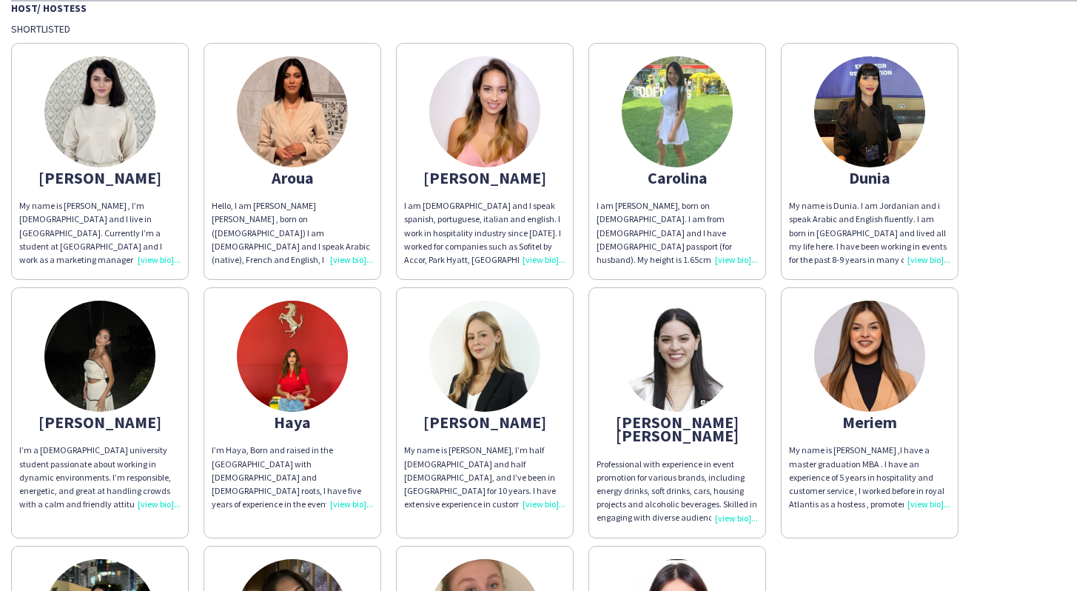
click at [813, 198] on app-share-pages-crew-card "Dunia My name is Dunia. I am Jordanian and i speak Arabic and English fluently.…" at bounding box center [870, 161] width 178 height 237
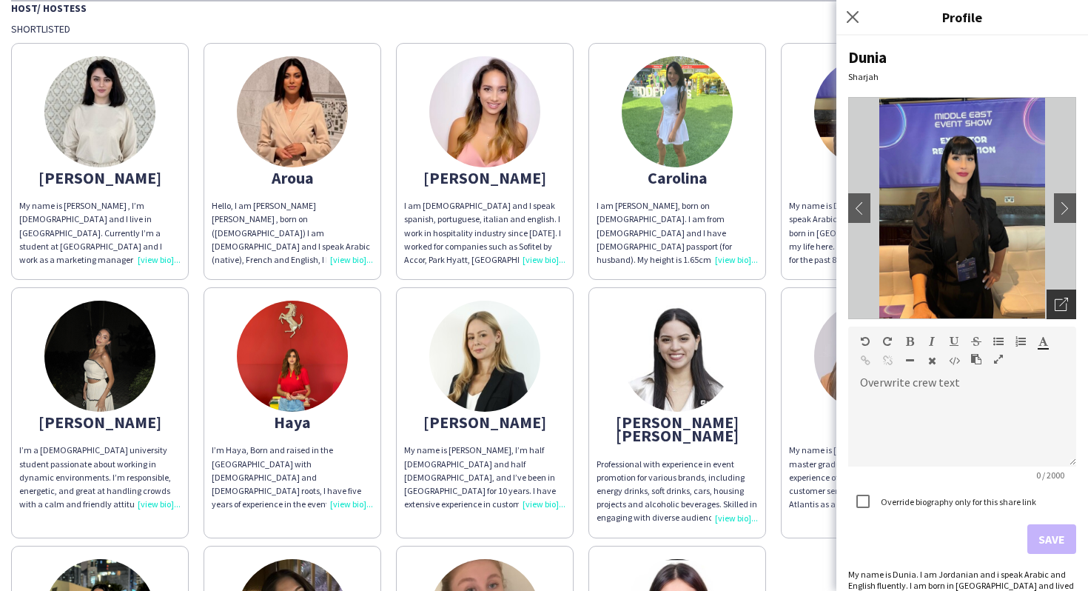
click at [1066, 305] on icon at bounding box center [1061, 305] width 12 height 12
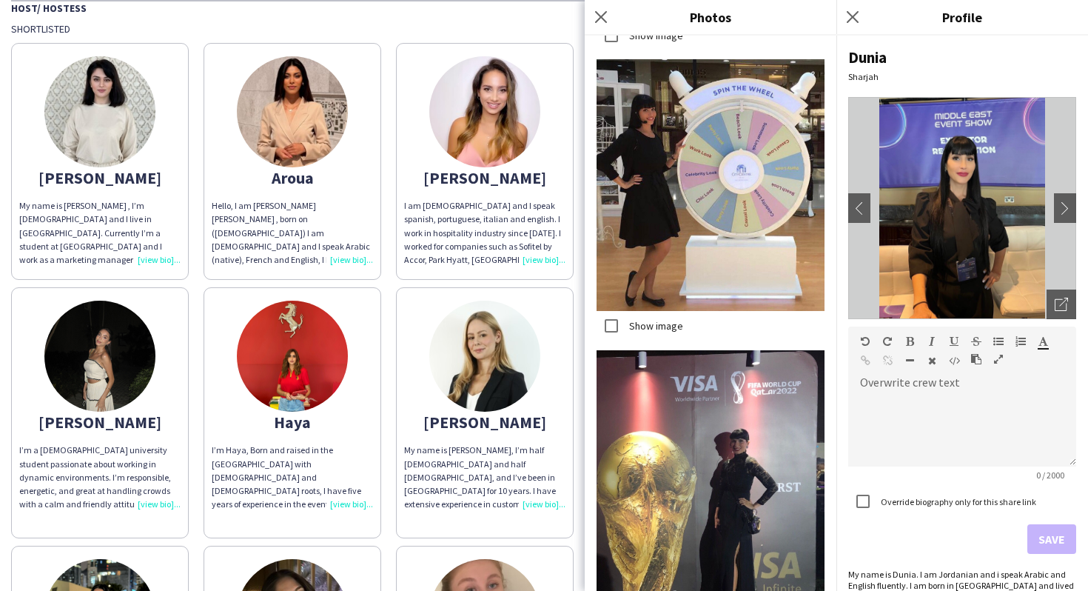
scroll to position [2101, 0]
click at [506, 206] on div "I am [DEMOGRAPHIC_DATA] and I speak spanish, portuguese, italian and english. I…" at bounding box center [484, 232] width 161 height 67
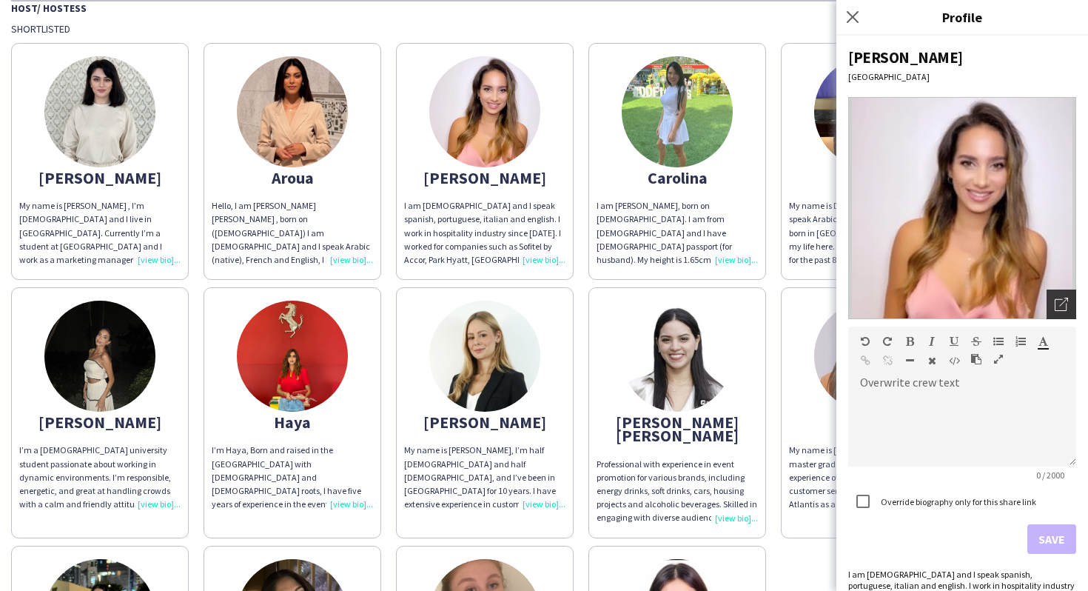
click at [1062, 298] on icon "Open photos pop-in" at bounding box center [1061, 304] width 13 height 13
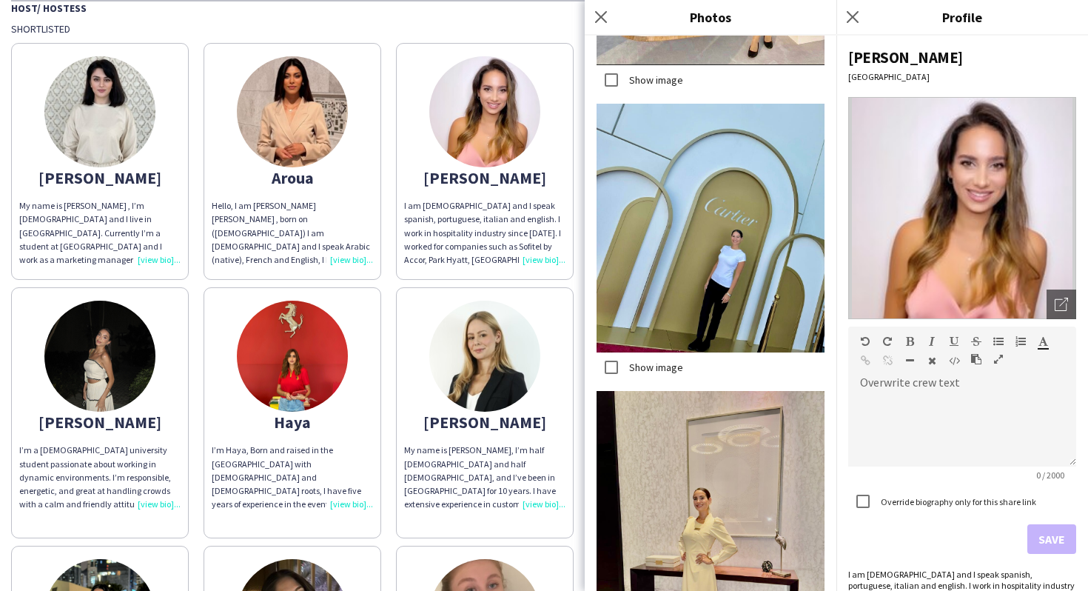
scroll to position [465, 0]
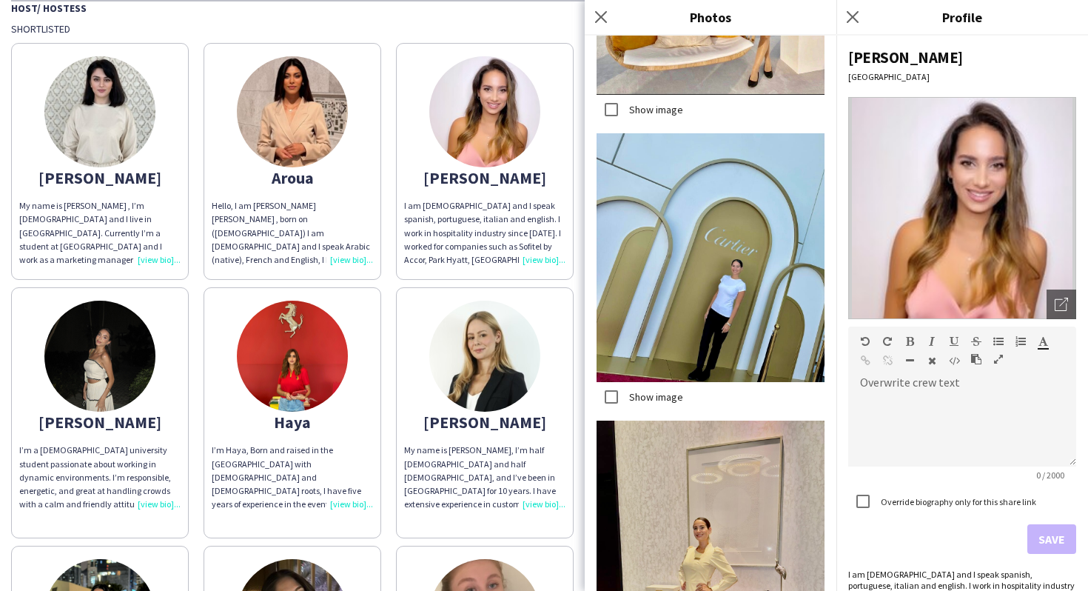
click at [671, 398] on label "Show image" at bounding box center [654, 396] width 57 height 13
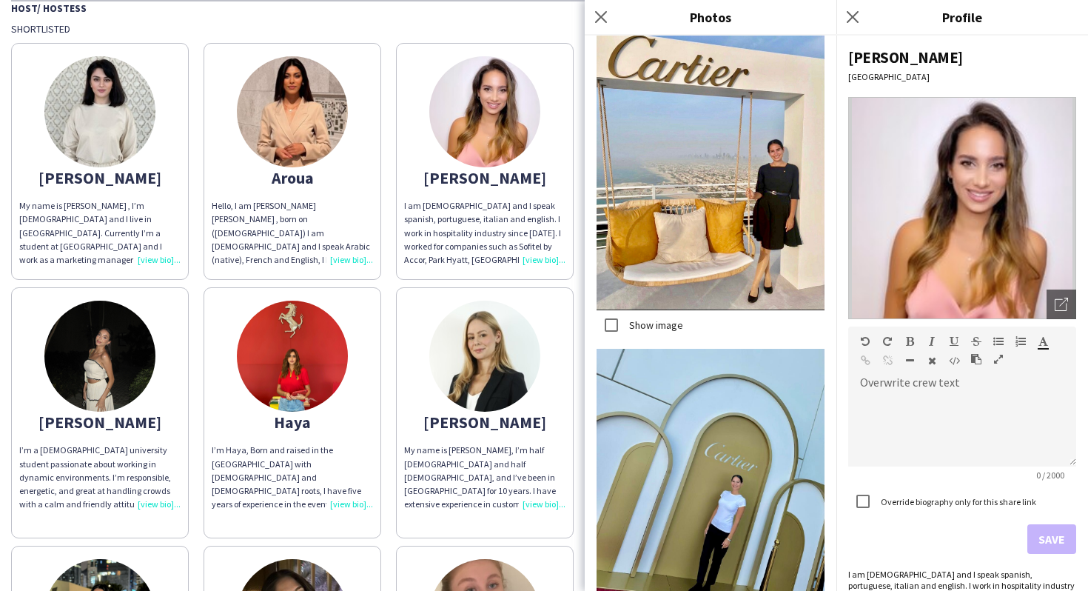
click at [668, 322] on label "Show image" at bounding box center [654, 324] width 57 height 13
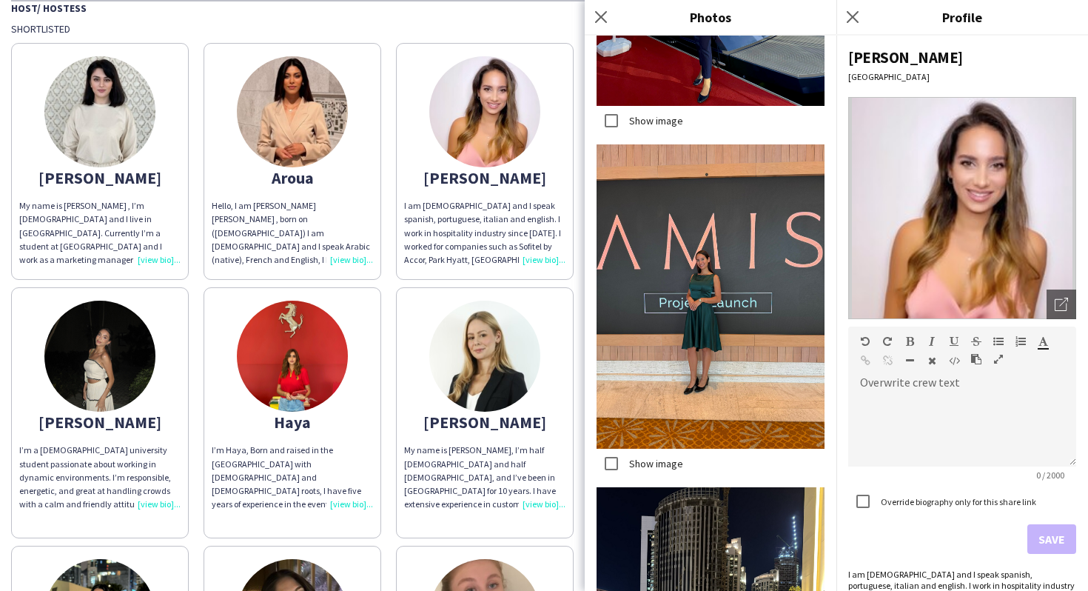
scroll to position [3113, 0]
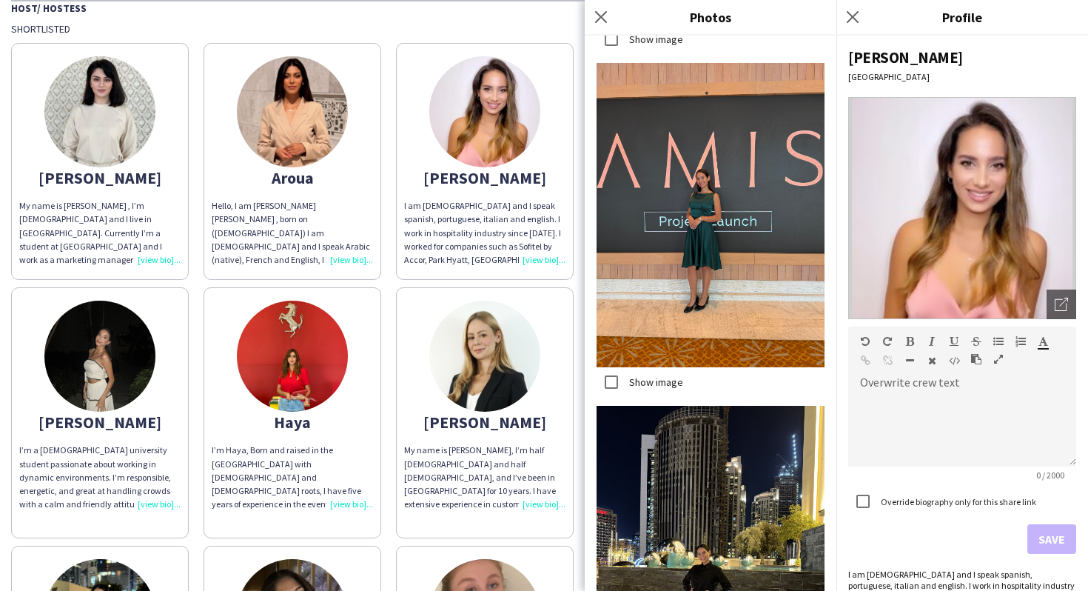
click at [651, 377] on label "Show image" at bounding box center [654, 381] width 57 height 13
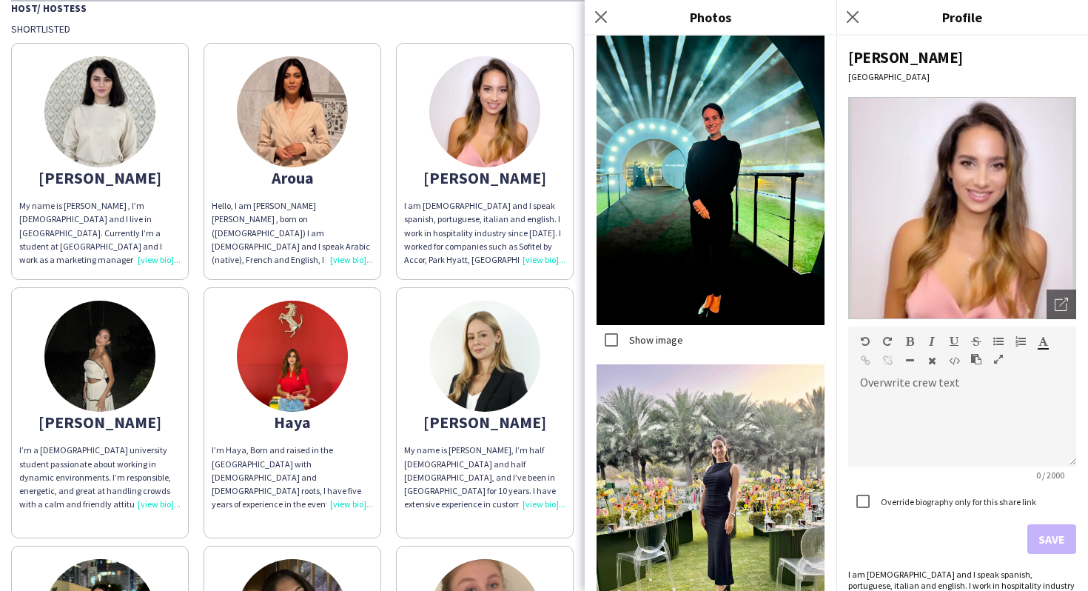
scroll to position [4018, 0]
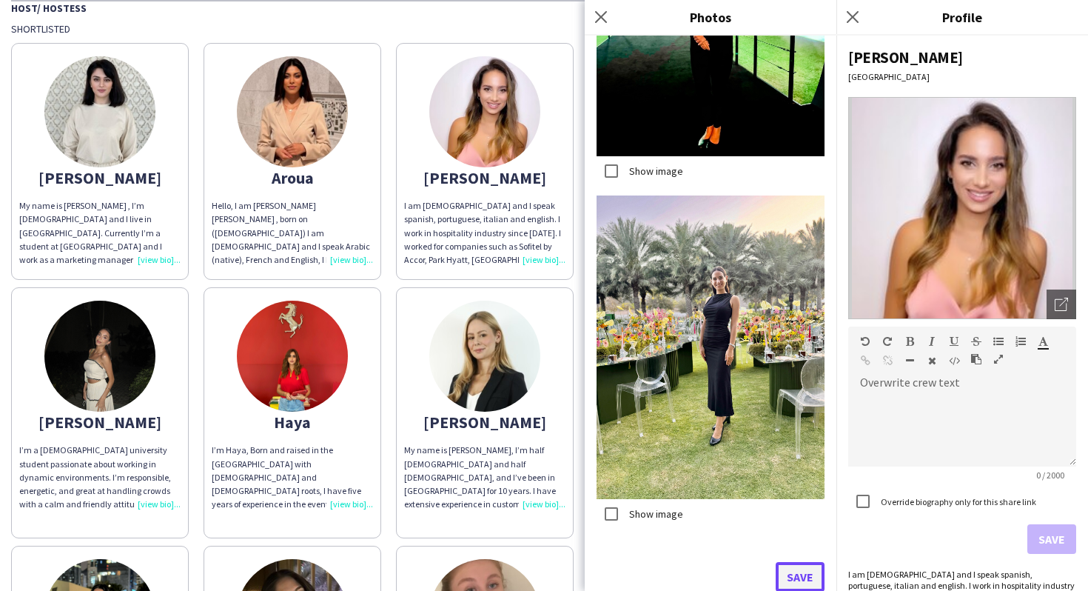
click at [792, 570] on button "Save" at bounding box center [800, 577] width 49 height 30
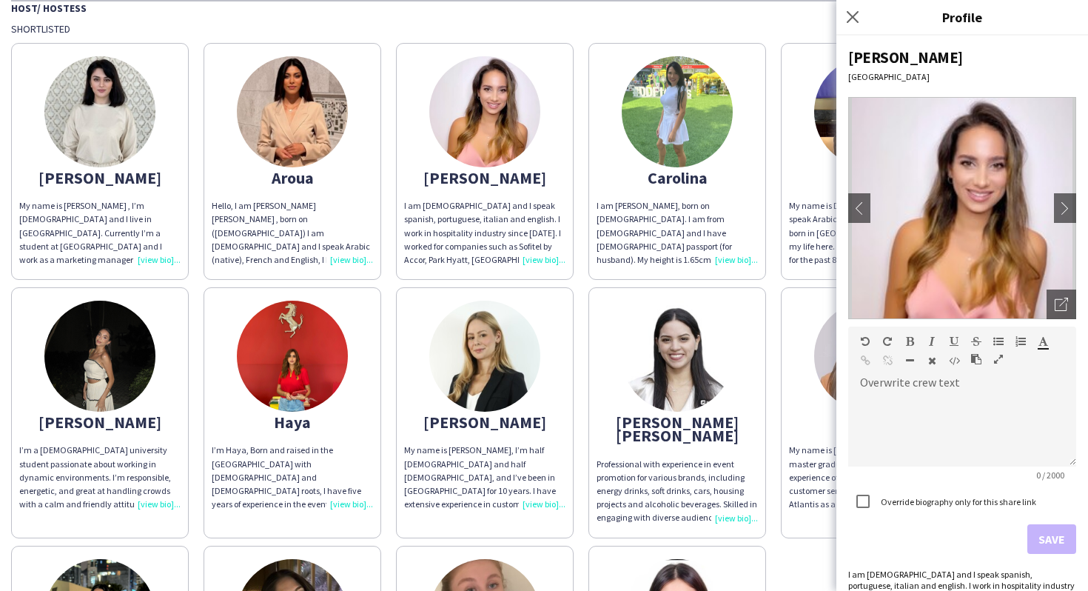
click at [573, 286] on div "Adella My name is Adella Magerramova , I’m 21 years old and I live in Dubai. Cu…" at bounding box center [544, 409] width 1066 height 747
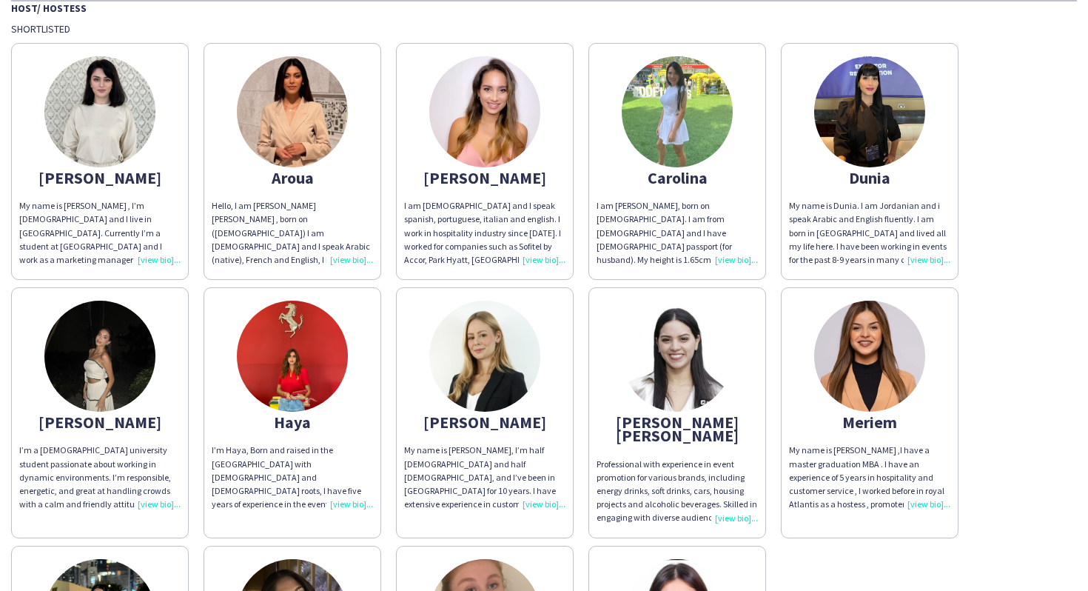
click at [224, 137] on app-share-pages-crew-card "Aroua Hello, I am Aroua Aouini , born on (18th November 1995) I am Tunisian and…" at bounding box center [293, 161] width 178 height 237
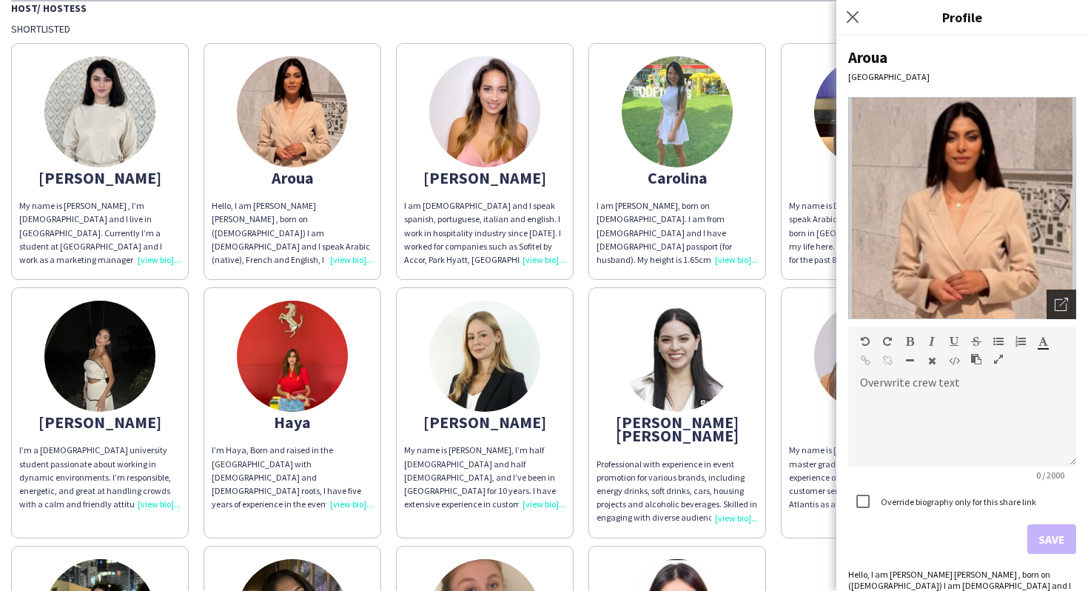
click at [1046, 295] on div "Open photos pop-in" at bounding box center [1061, 304] width 30 height 30
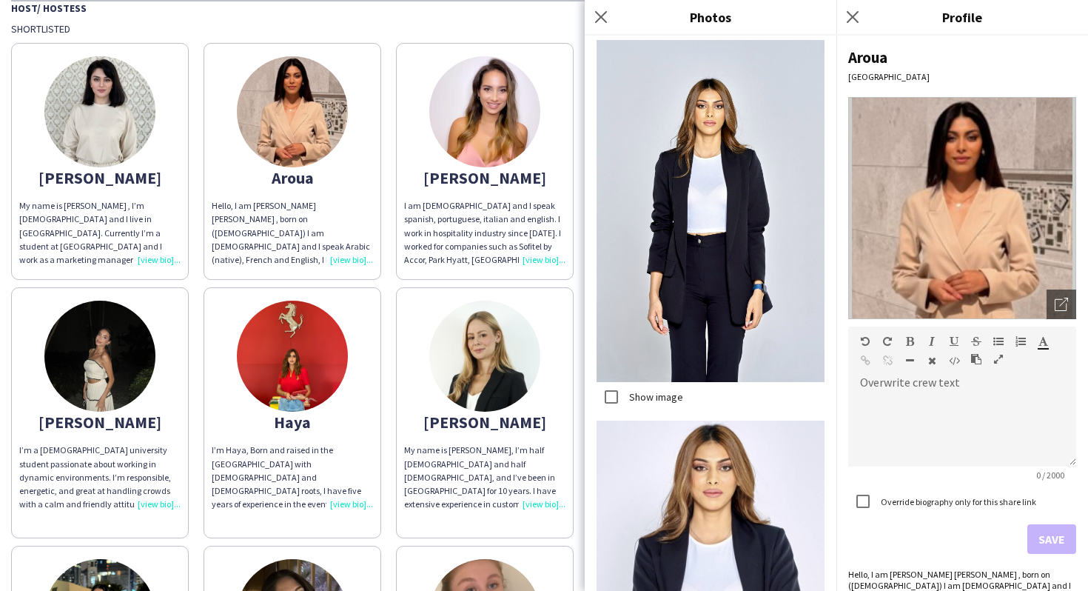
scroll to position [243, 0]
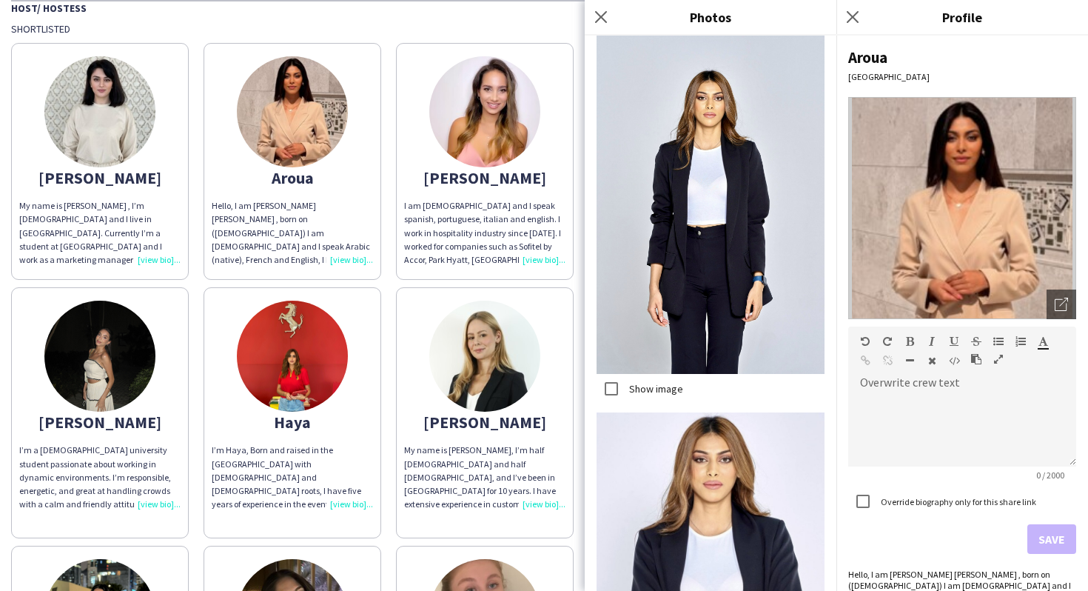
click at [658, 378] on div "Show image" at bounding box center [639, 389] width 87 height 30
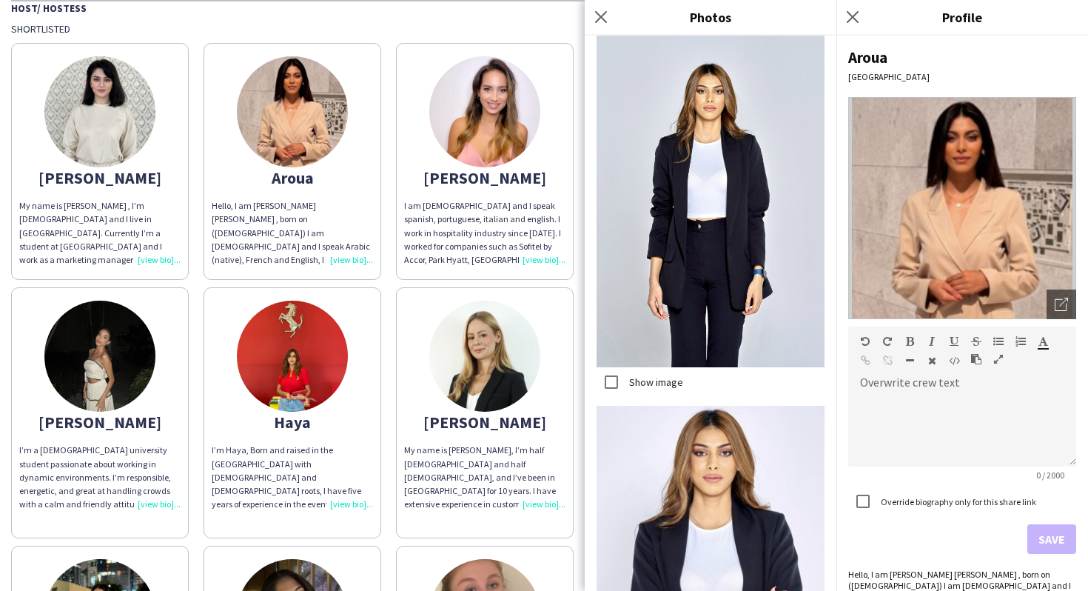
click at [658, 378] on label "Show image" at bounding box center [654, 381] width 57 height 13
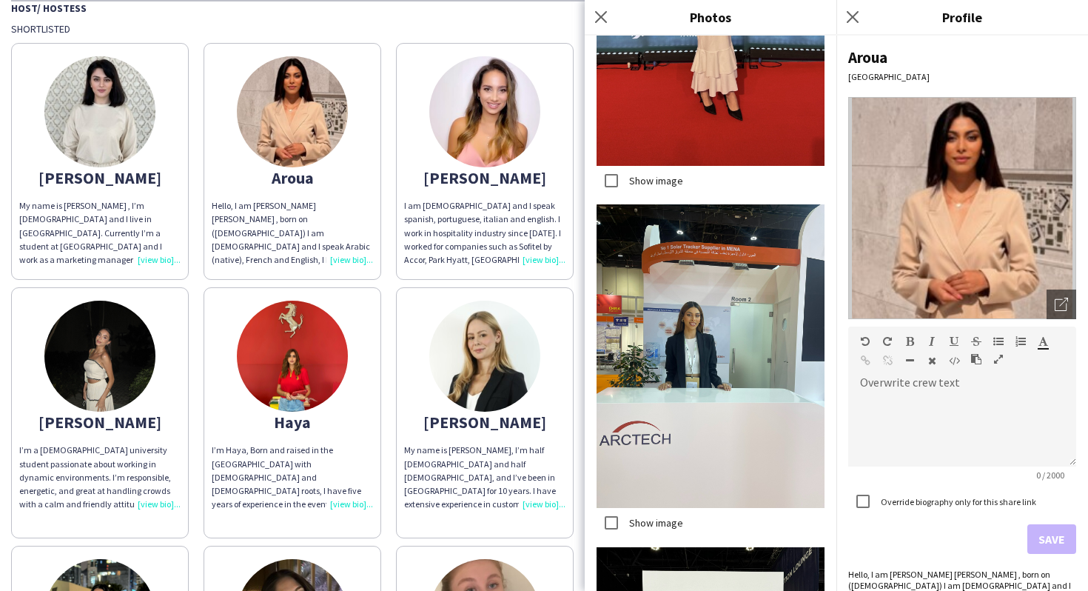
scroll to position [1152, 0]
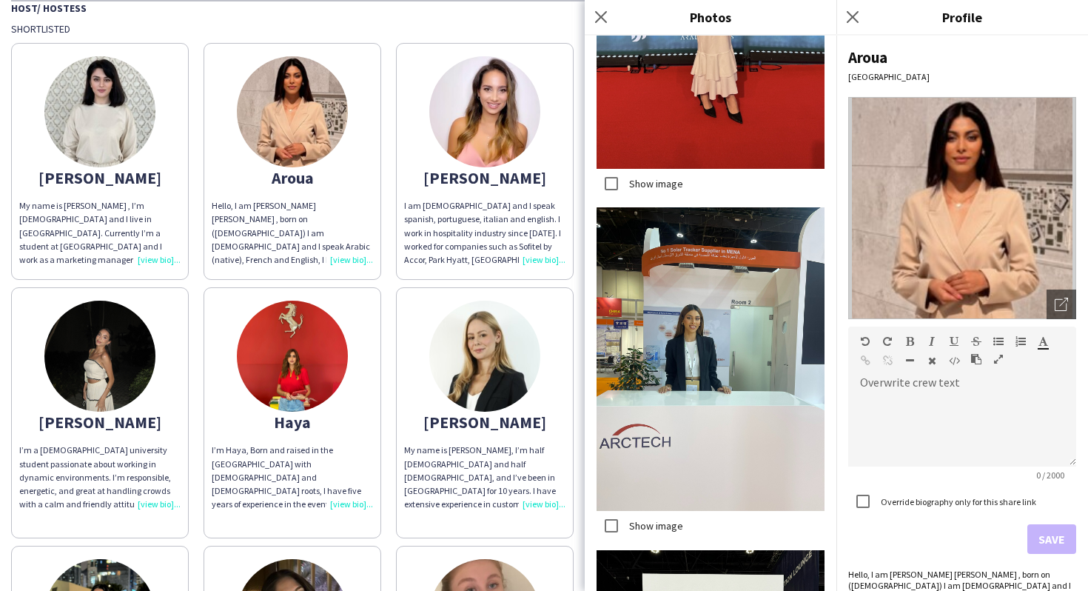
click at [637, 517] on div "Show image" at bounding box center [639, 526] width 87 height 30
click at [639, 528] on label "Show image" at bounding box center [654, 525] width 57 height 13
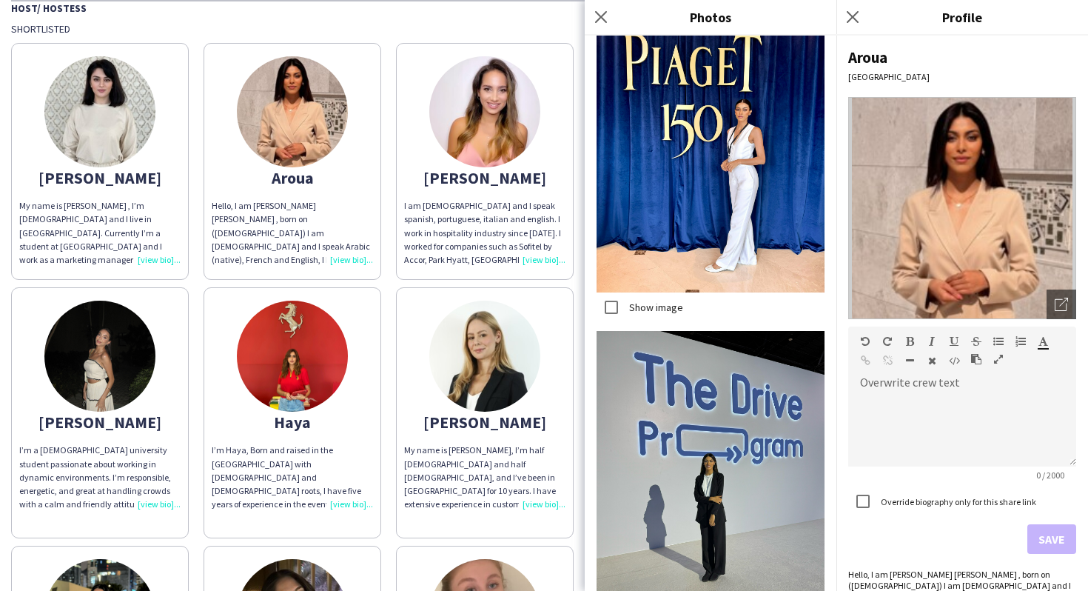
scroll to position [3930, 0]
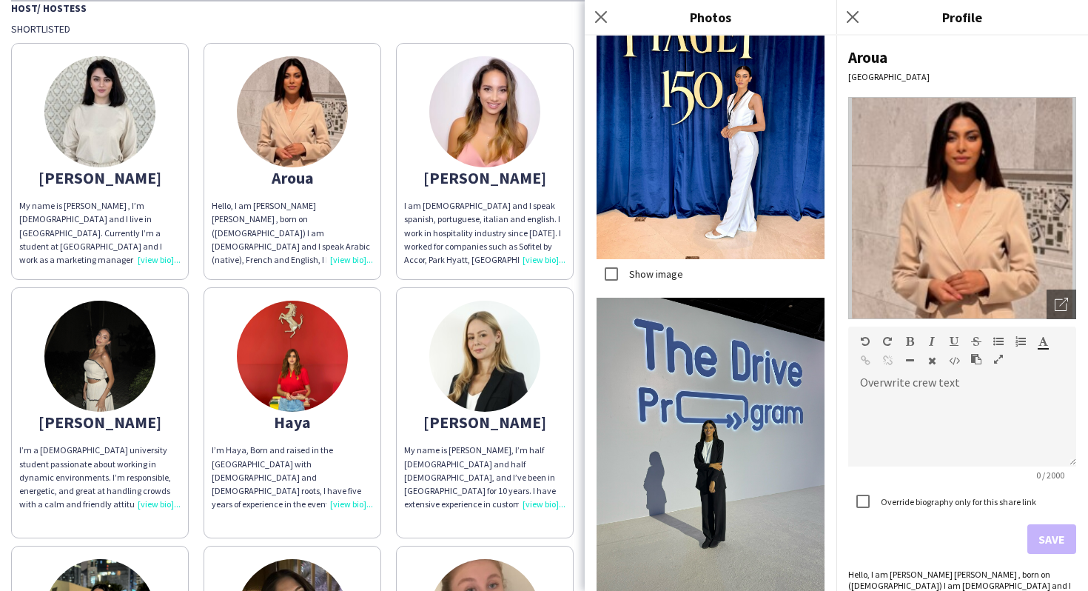
click at [650, 279] on label "Show image" at bounding box center [654, 273] width 57 height 13
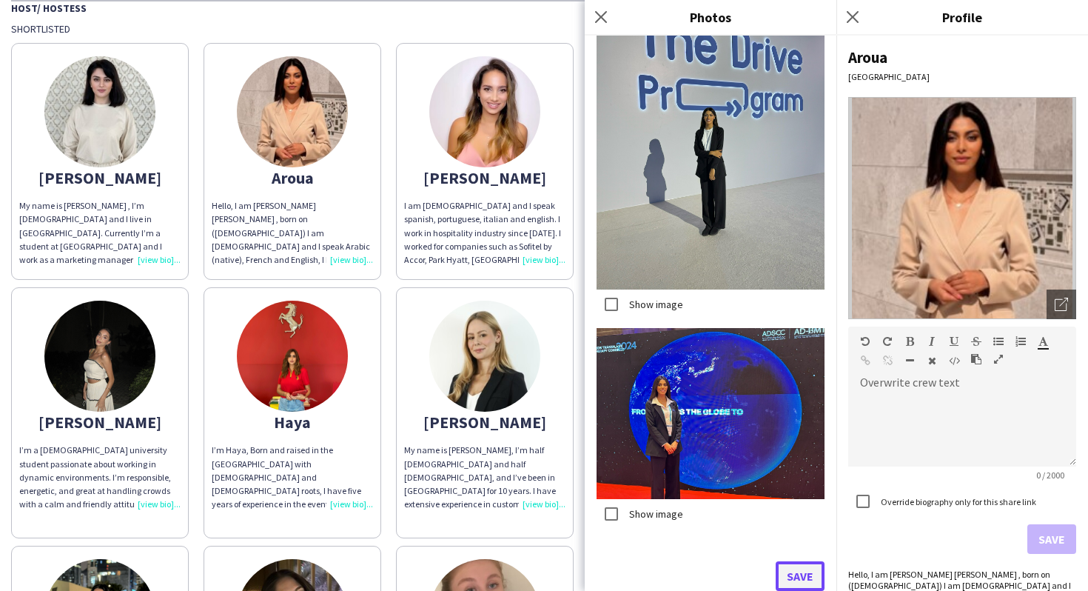
click at [799, 562] on button "Save" at bounding box center [800, 576] width 49 height 30
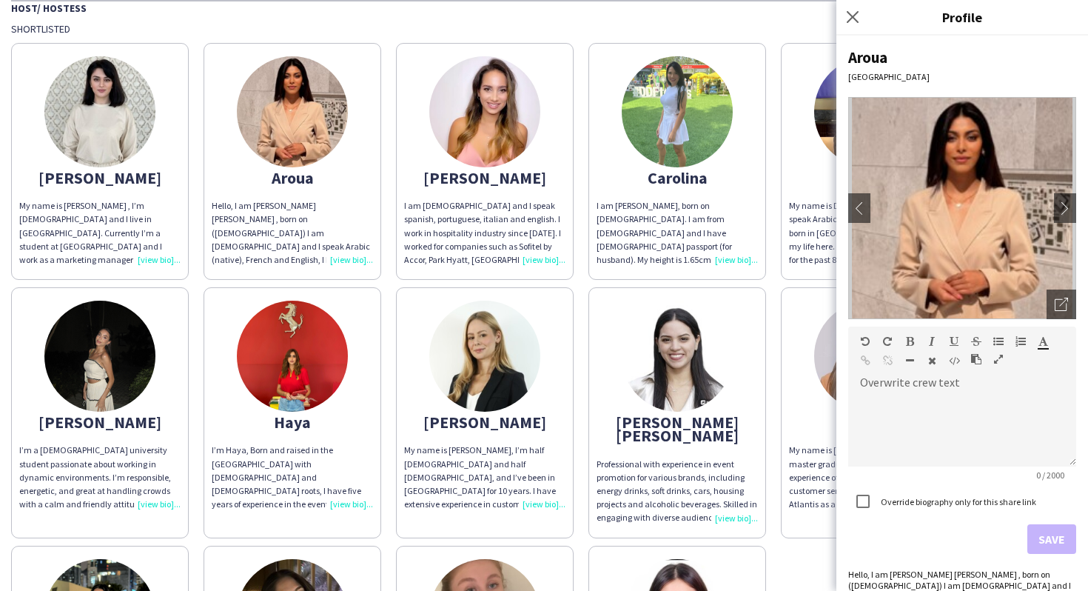
click at [138, 370] on img at bounding box center [99, 355] width 111 height 111
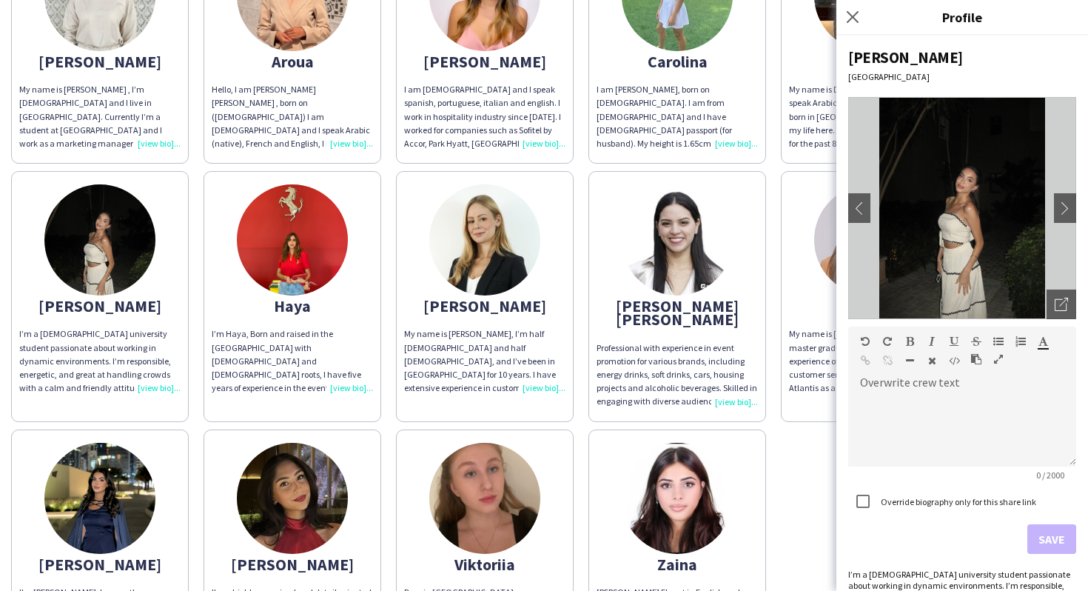
scroll to position [410, 0]
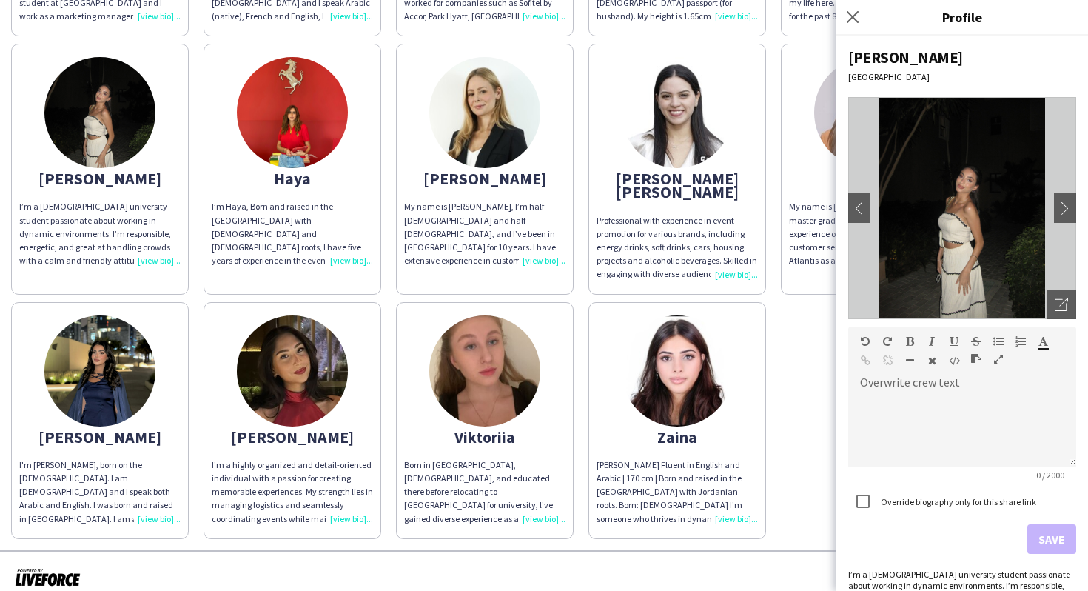
click at [280, 394] on img at bounding box center [292, 370] width 111 height 111
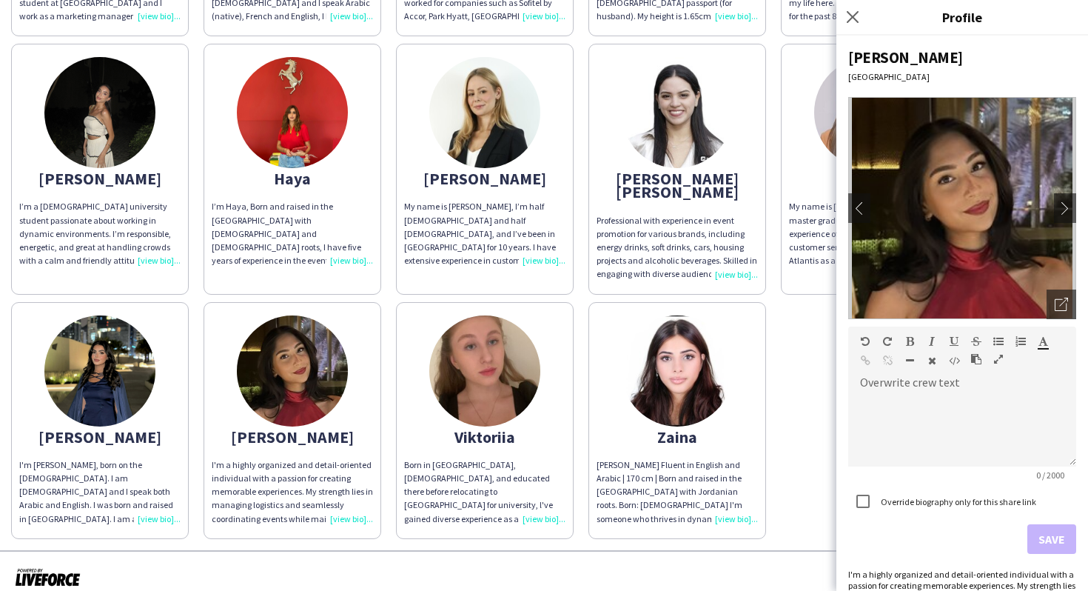
click at [149, 394] on app-share-pages-crew-card "Rana I'm Rana EL Beitam, born on the 27th of August 2000. I am Palestinian Leba…" at bounding box center [100, 420] width 178 height 237
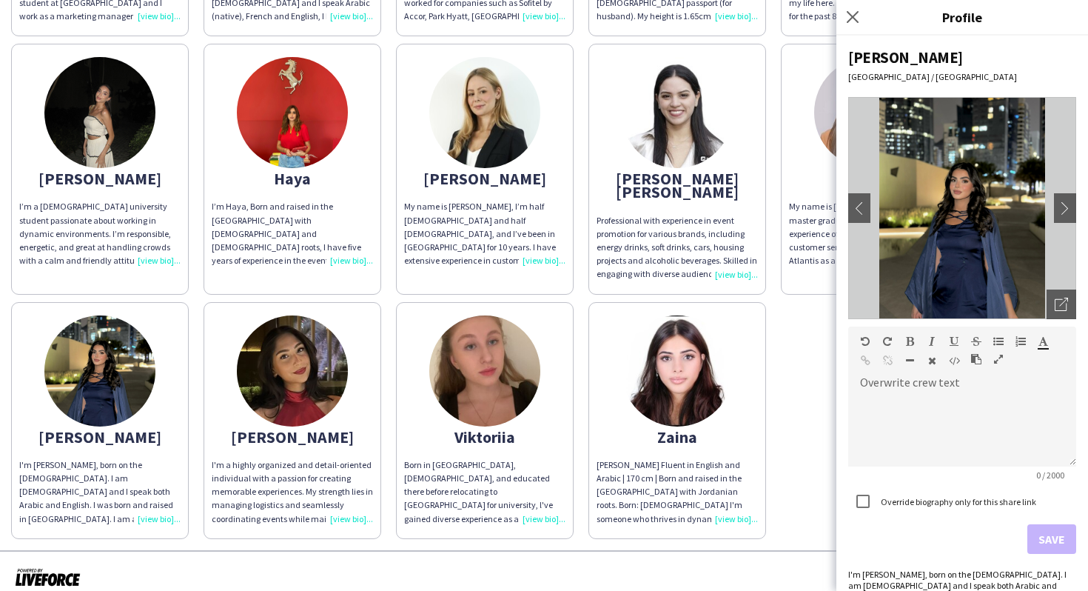
click at [475, 430] on div "Viktoriia" at bounding box center [484, 436] width 161 height 13
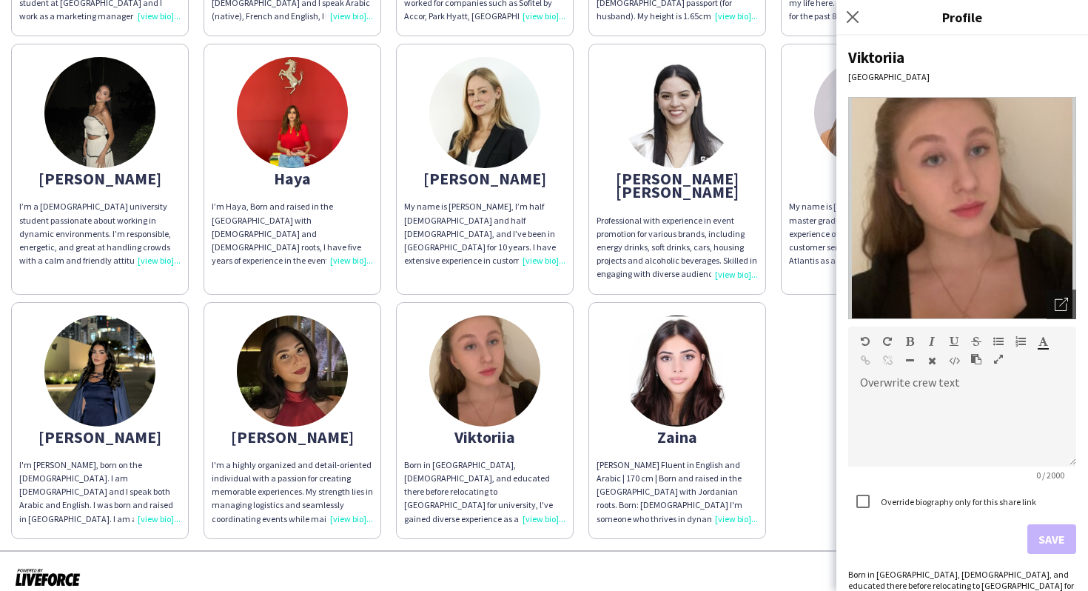
click at [741, 398] on app-share-pages-crew-card "Zaina Zaina Sahel Almilhem Fluent in English and Arabic | 170 cm | Born and rai…" at bounding box center [677, 420] width 178 height 237
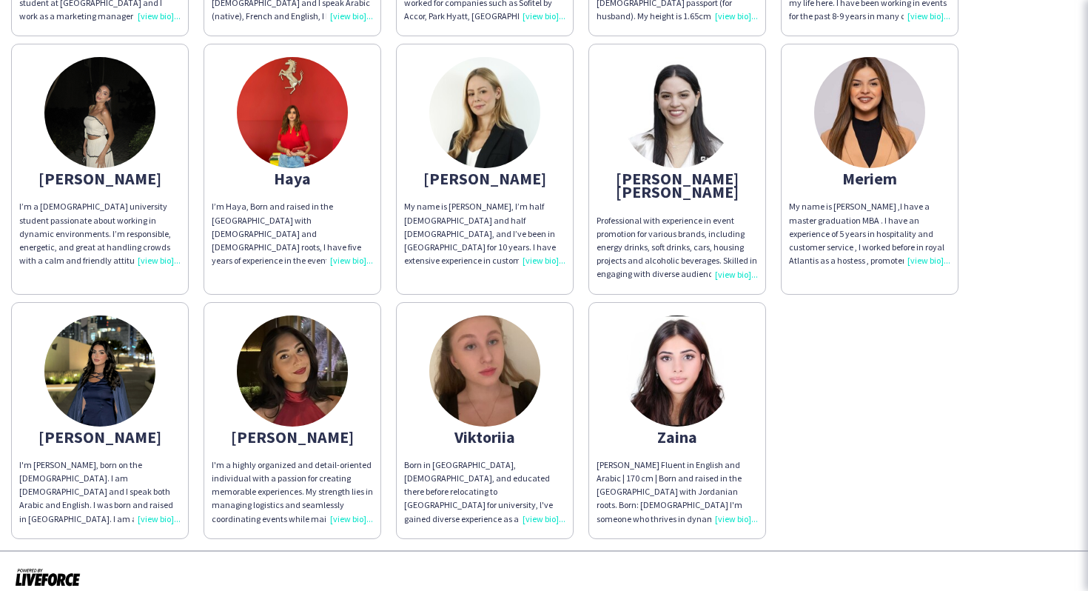
click at [816, 397] on div "Adella My name is Adella Magerramova , I’m 21 years old and I live in Dubai. Cu…" at bounding box center [544, 165] width 1066 height 747
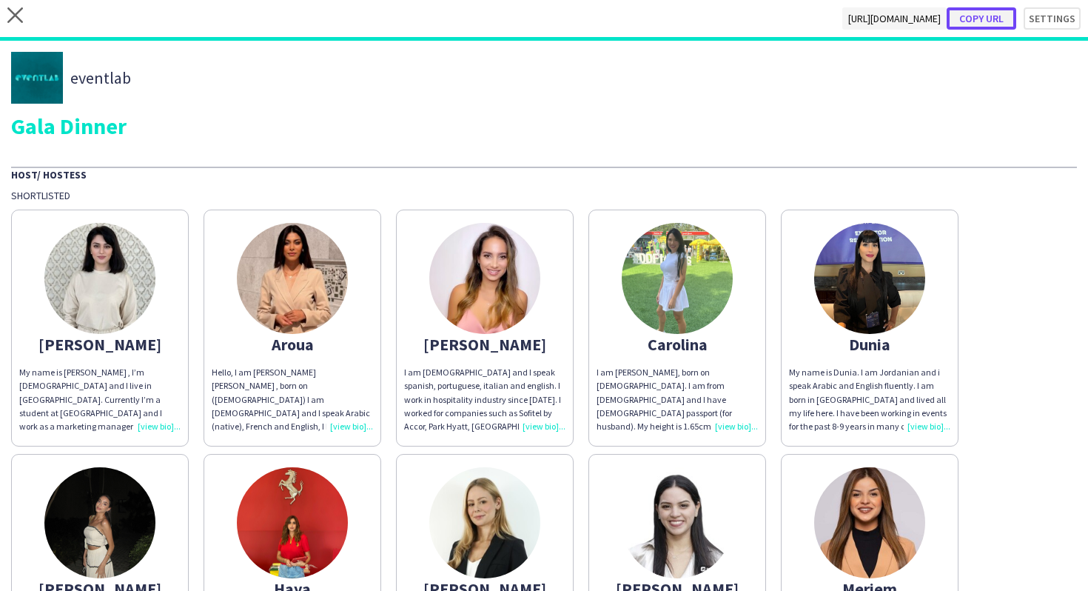
click at [983, 20] on button "Copy url" at bounding box center [982, 18] width 70 height 22
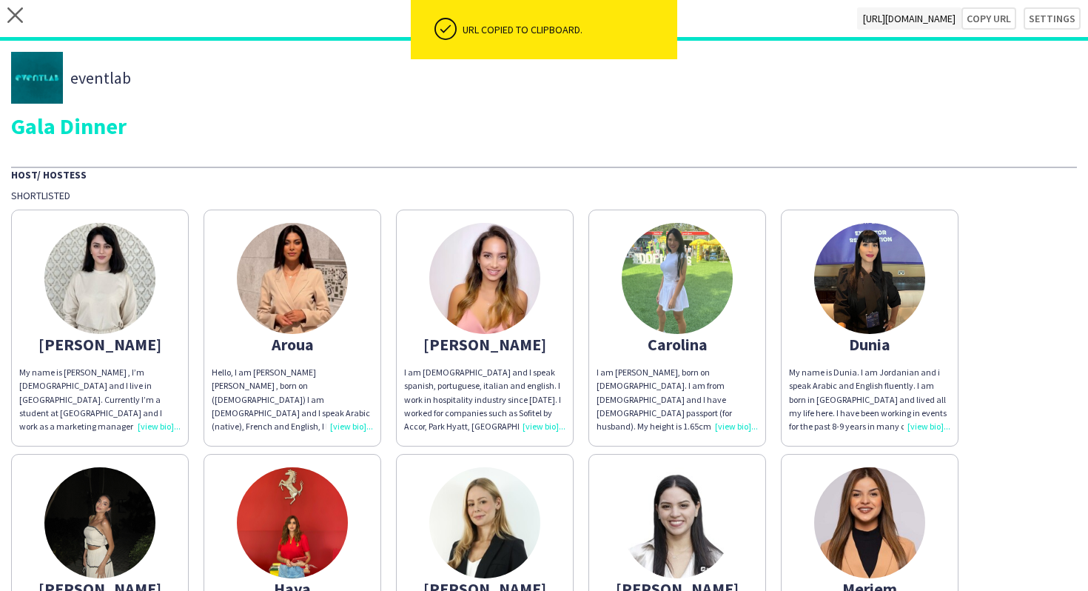
click at [175, 263] on app-share-pages-crew-card "Adella My name is Adella Magerramova , I’m 21 years old and I live in Dubai. Cu…" at bounding box center [100, 327] width 178 height 237
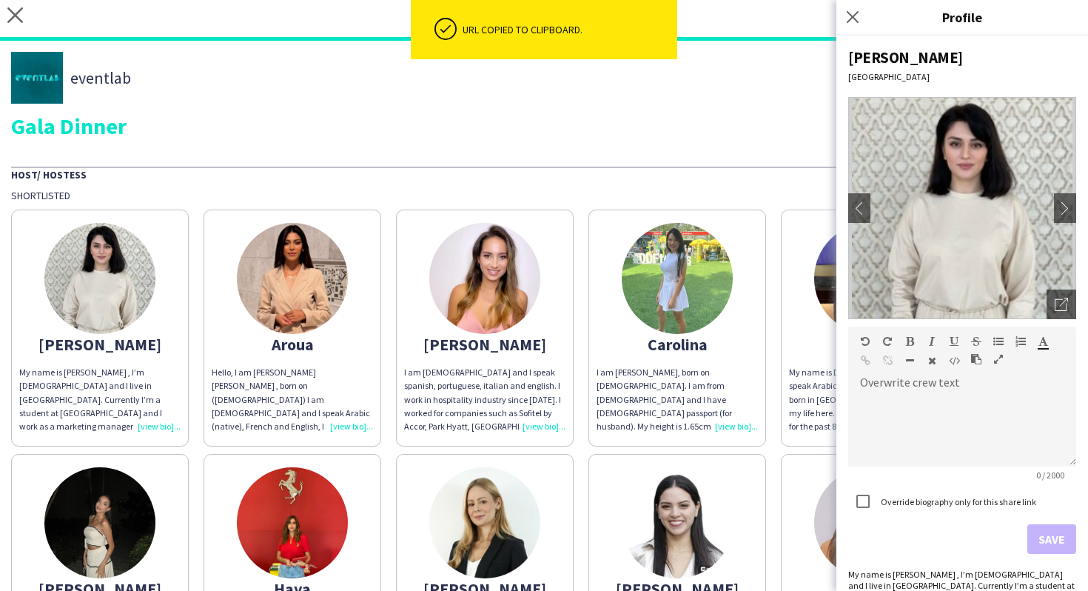
click at [636, 176] on div "Host/ Hostess" at bounding box center [544, 174] width 1066 height 15
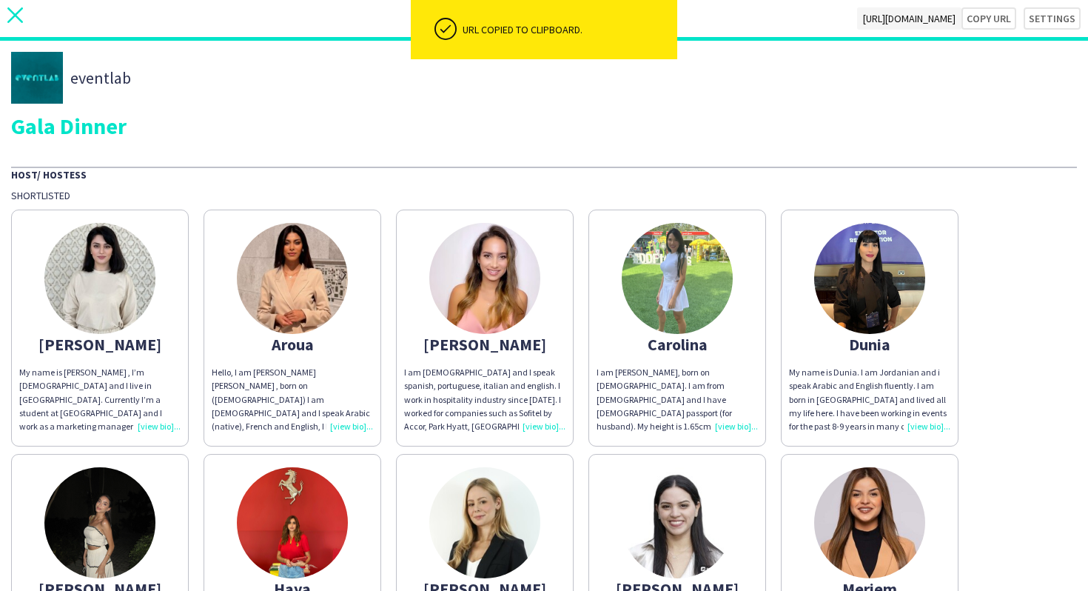
click at [19, 16] on icon "close" at bounding box center [15, 15] width 16 height 16
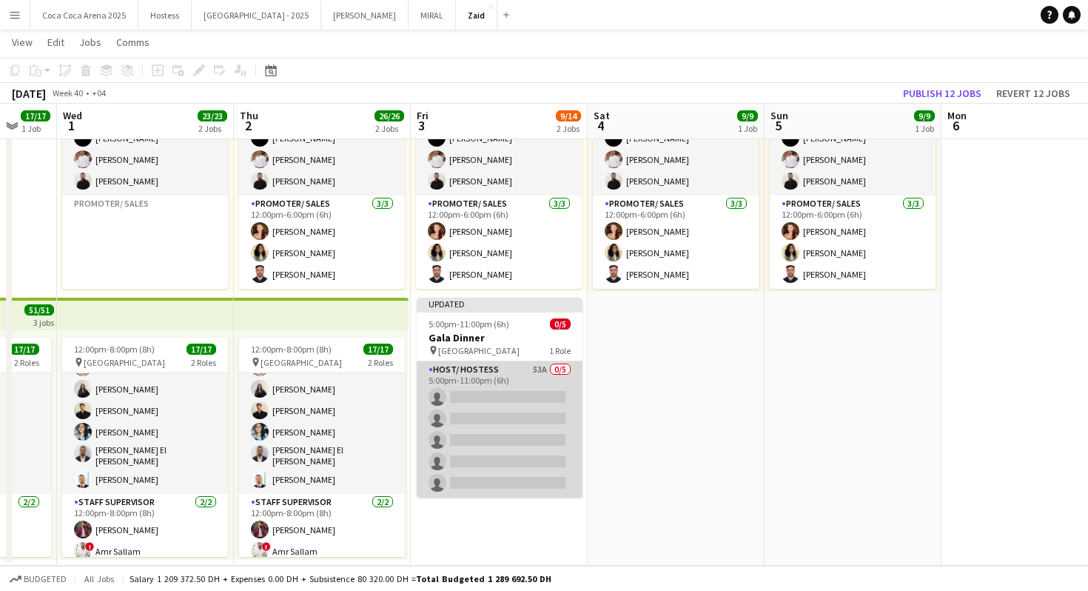
click at [492, 397] on app-card-role "Host/ Hostess 53A 0/5 5:00pm-11:00pm (6h) single-neutral-actions single-neutral…" at bounding box center [500, 429] width 166 height 136
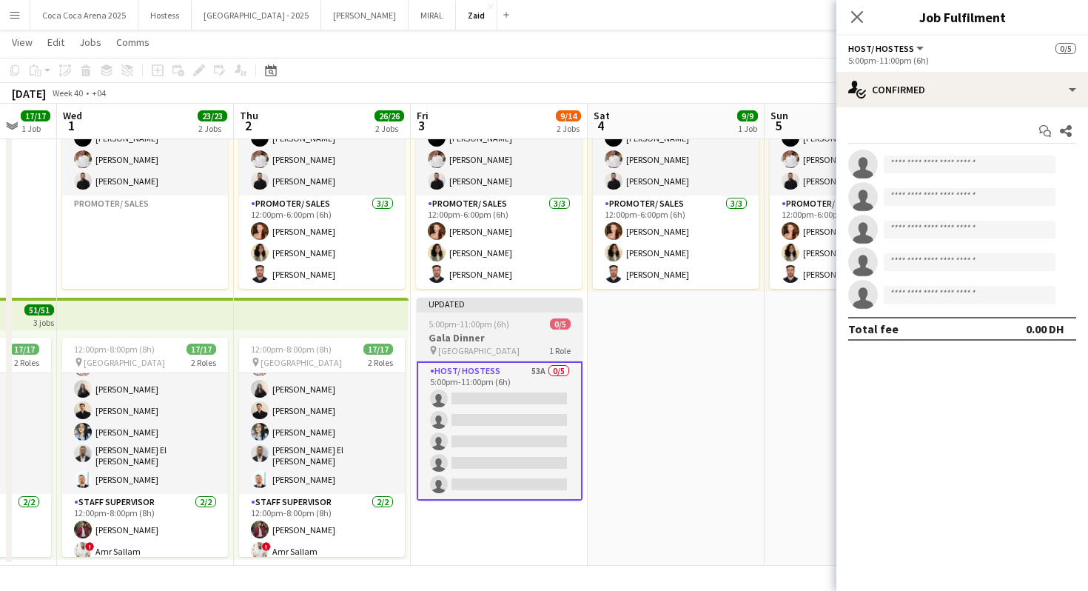
click at [521, 337] on h3 "Gala Dinner" at bounding box center [500, 337] width 166 height 13
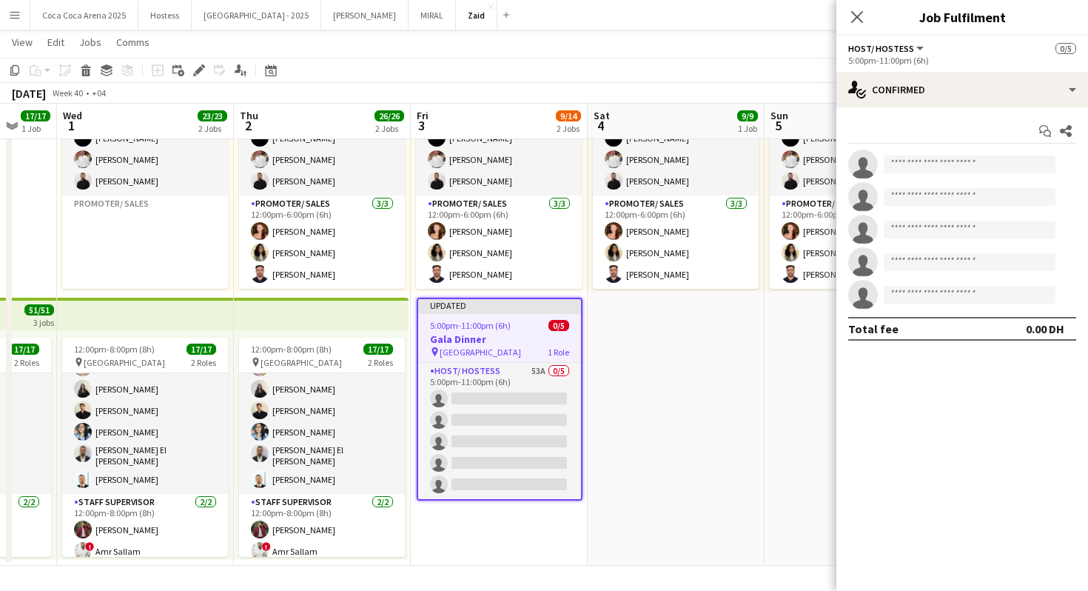
click at [645, 413] on app-date-cell "11:00am-7:00pm (8h) 9/9 pin Manarat al Saadiyat 2 Roles Promoter/ Sales 6/6 11:…" at bounding box center [676, 295] width 177 height 542
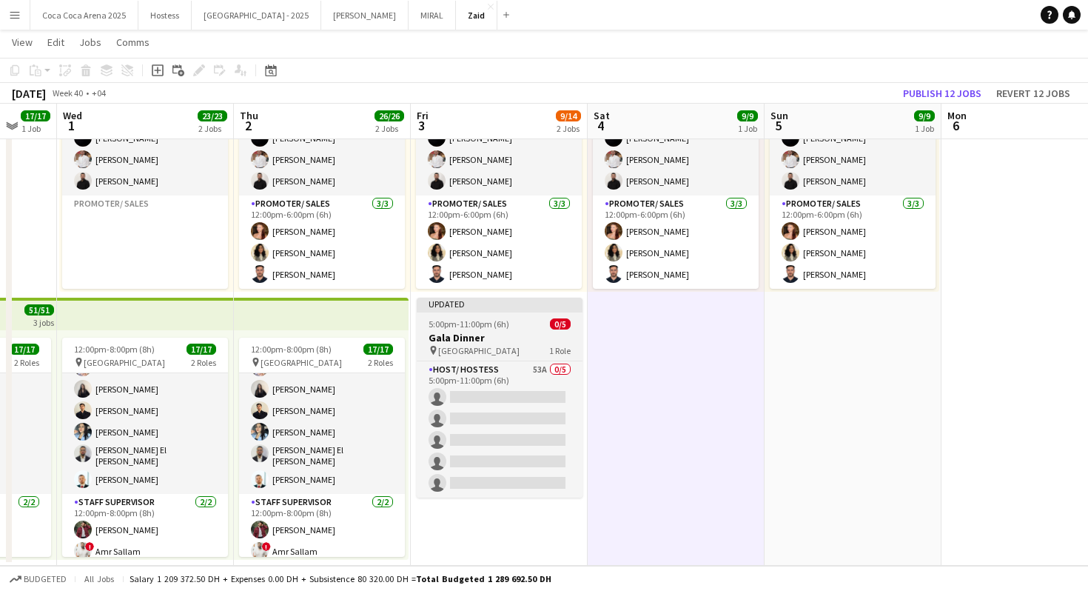
click at [493, 335] on h3 "Gala Dinner" at bounding box center [500, 337] width 166 height 13
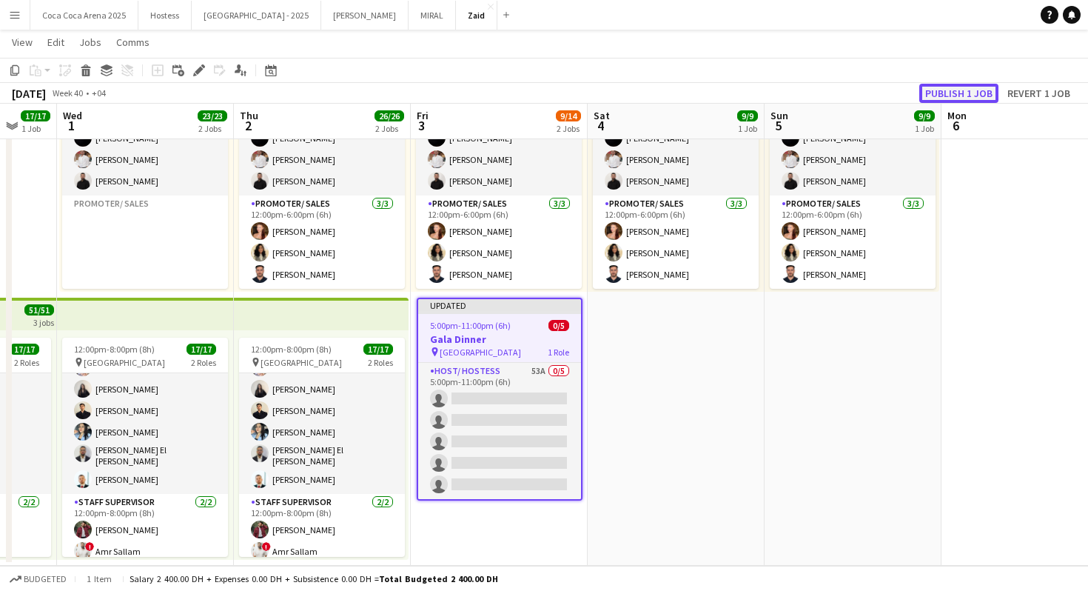
click at [969, 98] on button "Publish 1 job" at bounding box center [958, 93] width 79 height 19
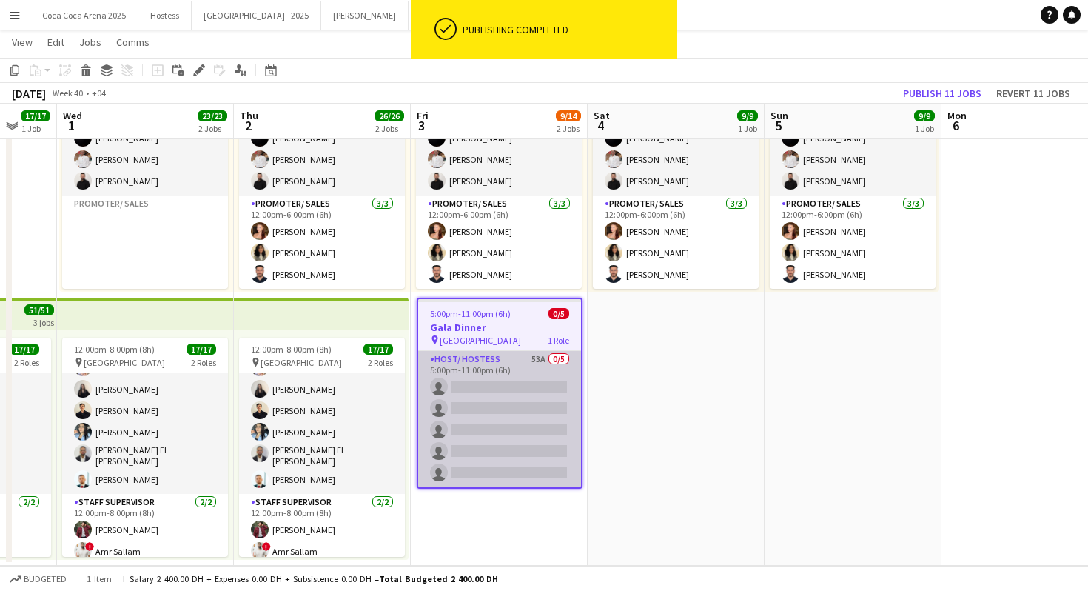
click at [540, 453] on app-card-role "Host/ Hostess 53A 0/5 5:00pm-11:00pm (6h) single-neutral-actions single-neutral…" at bounding box center [499, 419] width 163 height 136
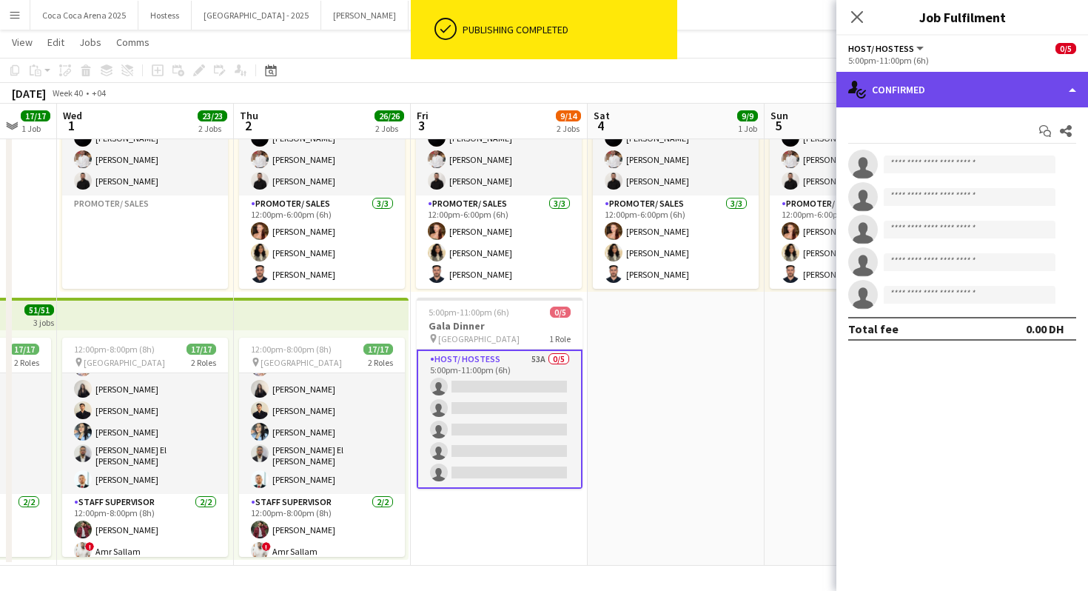
click at [1008, 78] on div "single-neutral-actions-check-2 Confirmed" at bounding box center [962, 90] width 252 height 36
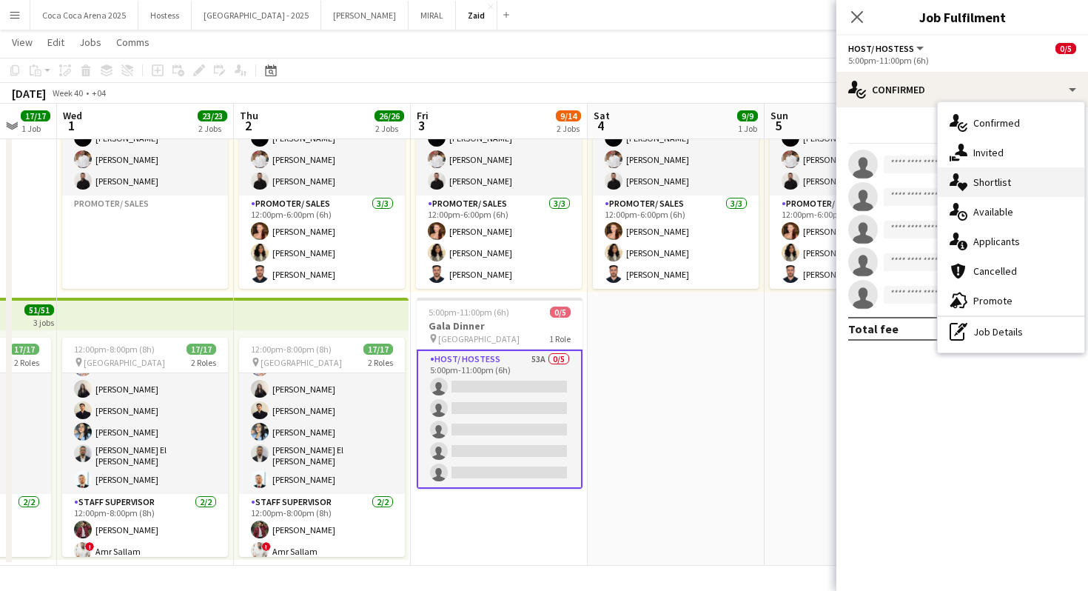
click at [1018, 187] on div "single-neutral-actions-heart Shortlist" at bounding box center [1011, 182] width 147 height 30
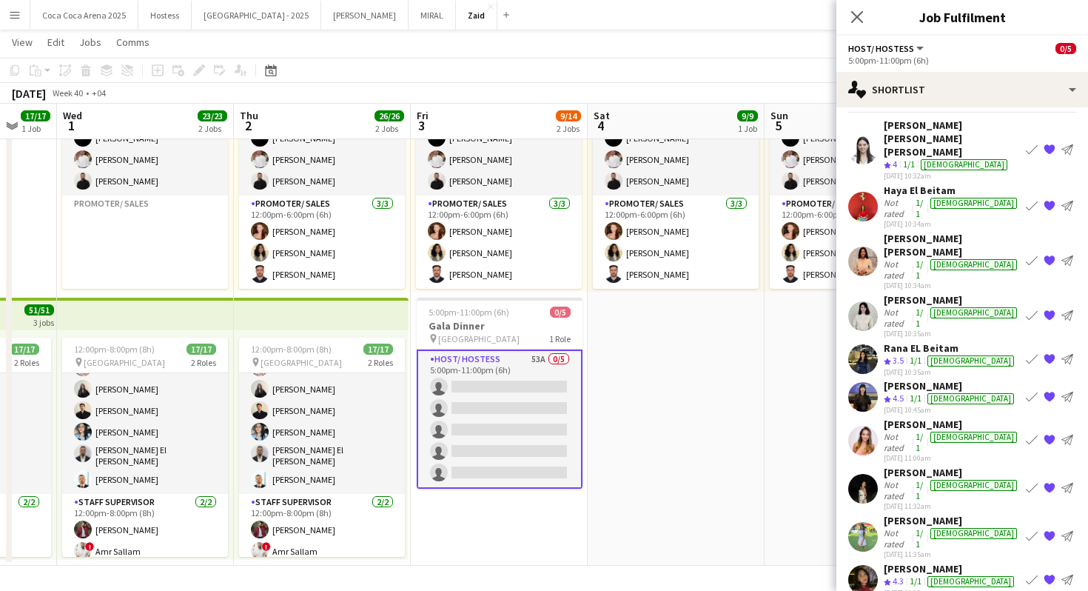
click at [710, 359] on app-date-cell "11:00am-7:00pm (8h) 9/9 pin Manarat al Saadiyat 2 Roles Promoter/ Sales 6/6 11:…" at bounding box center [676, 295] width 177 height 542
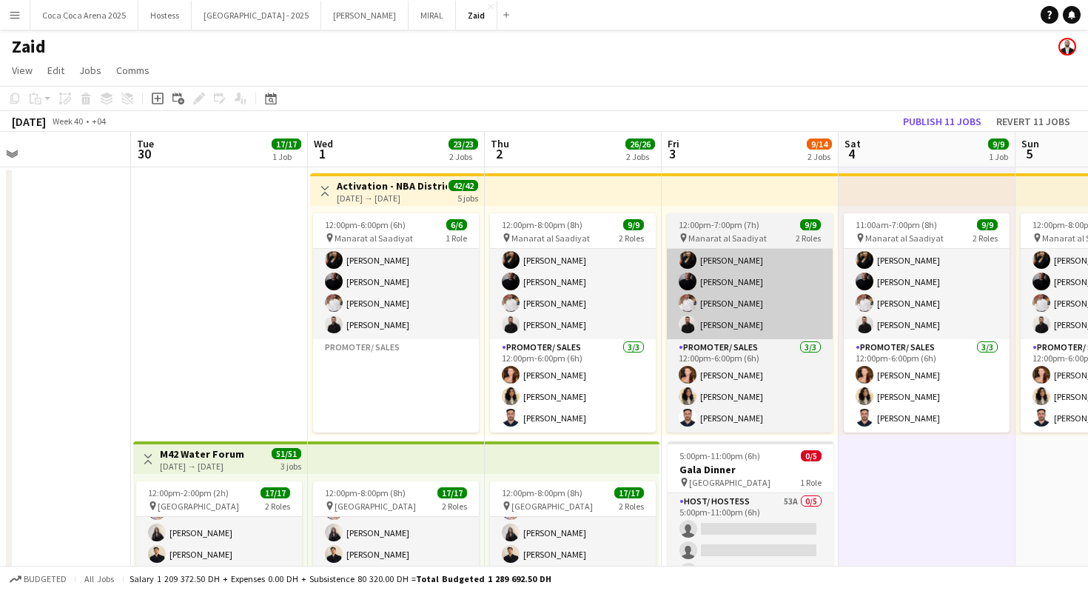
scroll to position [0, 397]
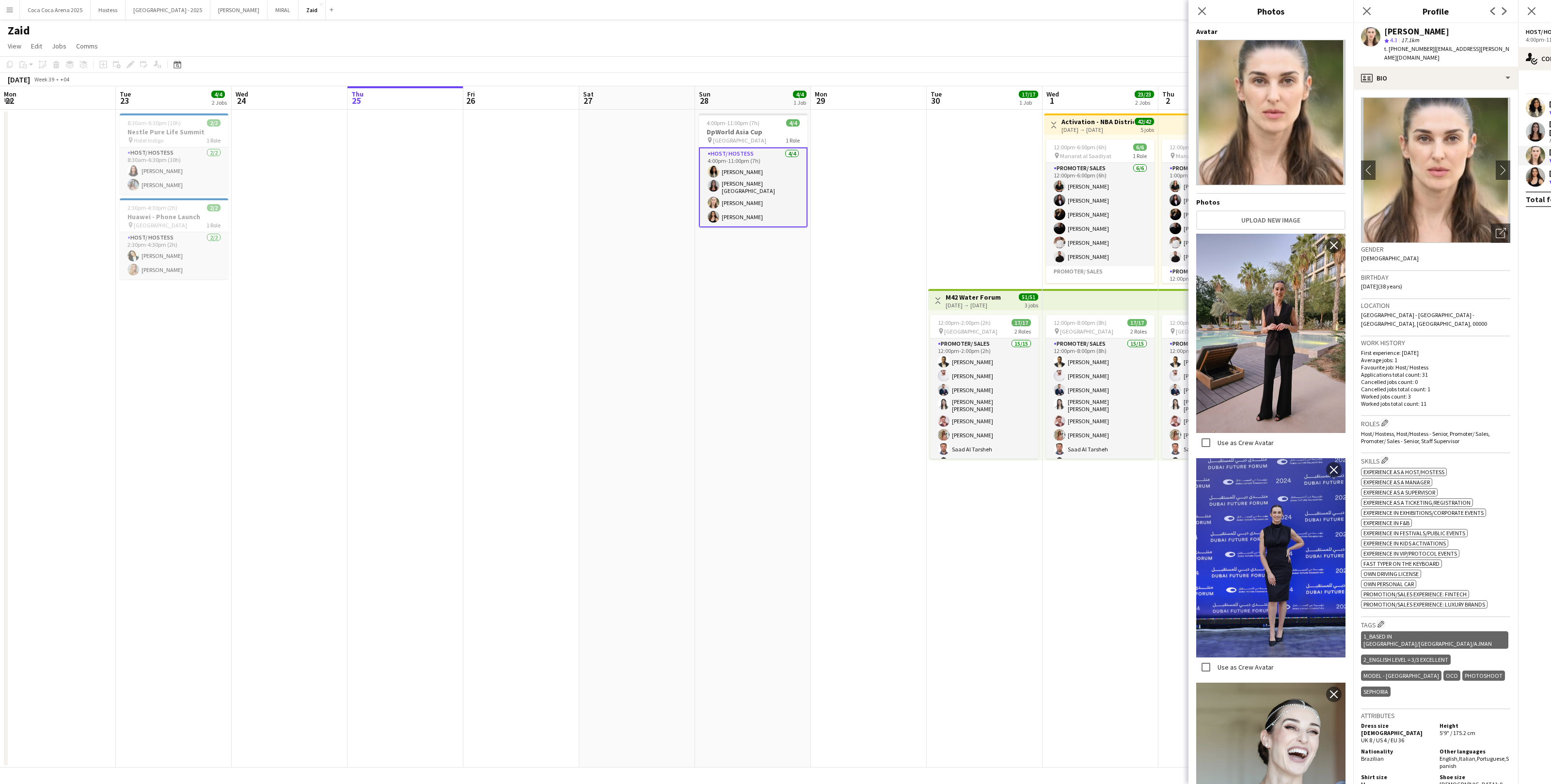
scroll to position [2488, 0]
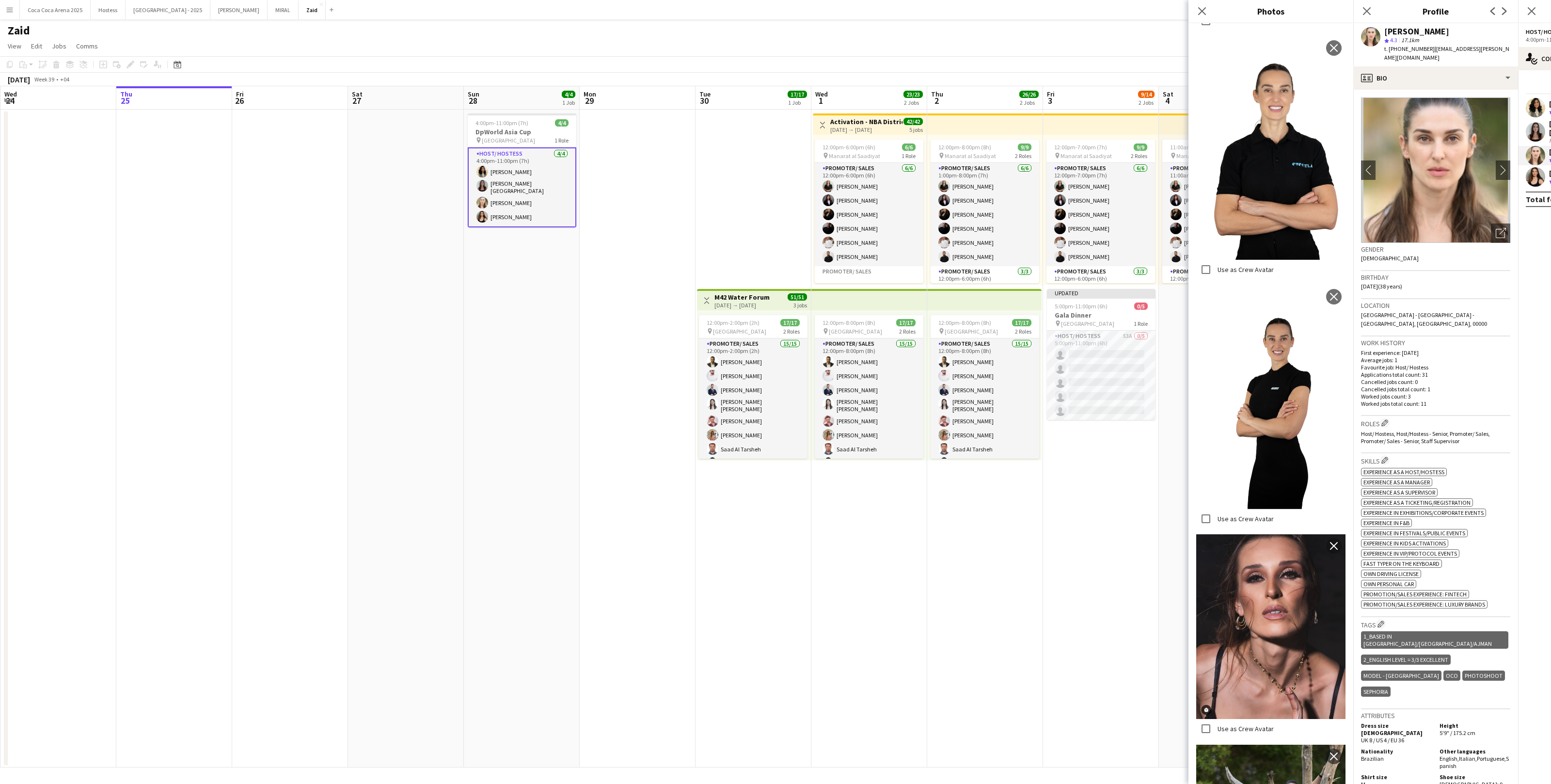
click at [658, 237] on app-date-cell at bounding box center [637, 438] width 116 height 658
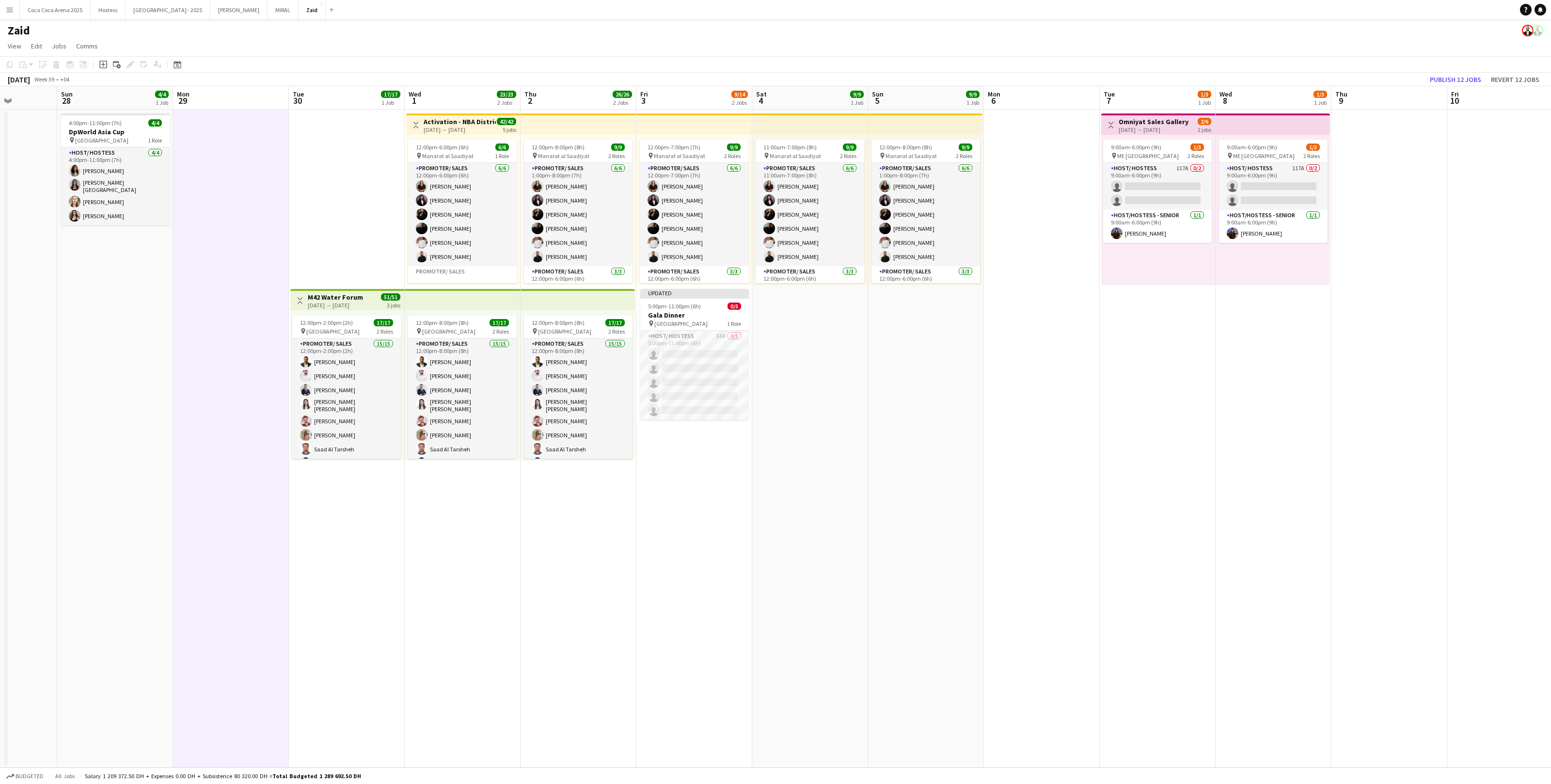
scroll to position [0, 432]
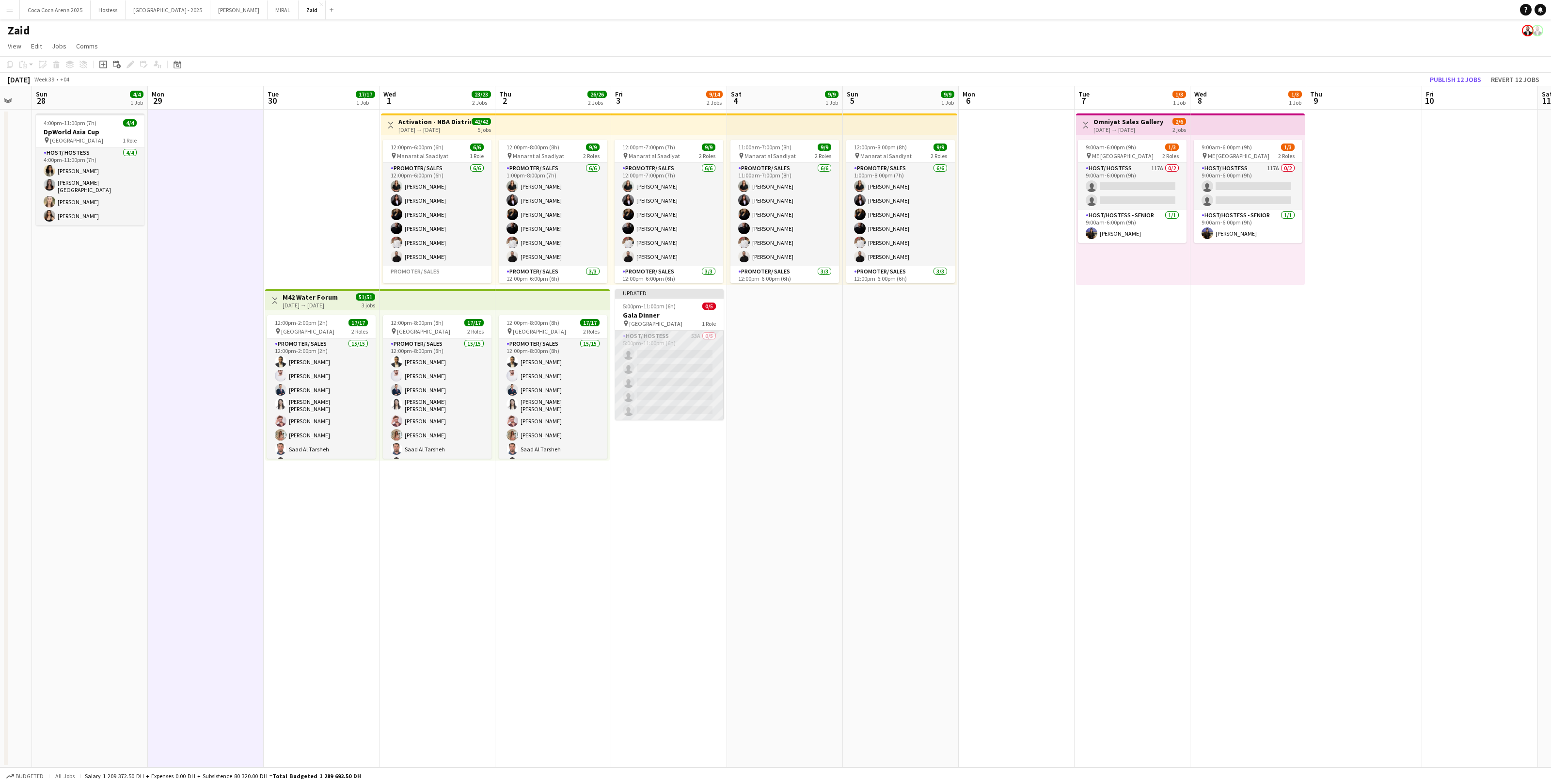
click at [702, 355] on app-card-role "Host/ Hostess 53A 0/5 5:00pm-11:00pm (6h) single-neutral-actions single-neutral…" at bounding box center [669, 375] width 109 height 89
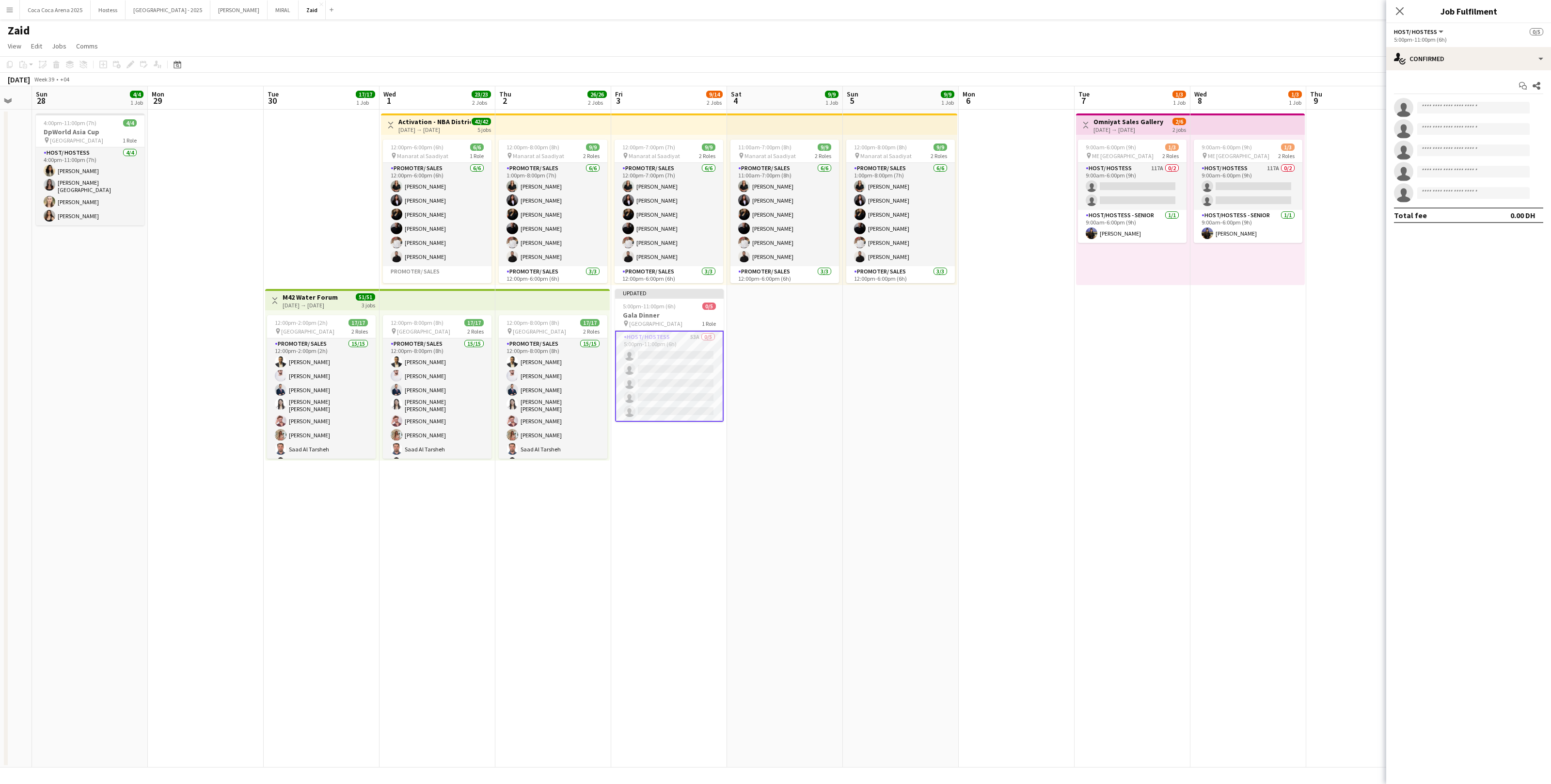
click at [702, 331] on app-card-role "Host/ Hostess 53A 0/5 5:00pm-11:00pm (6h) single-neutral-actions single-neutral…" at bounding box center [669, 376] width 109 height 91
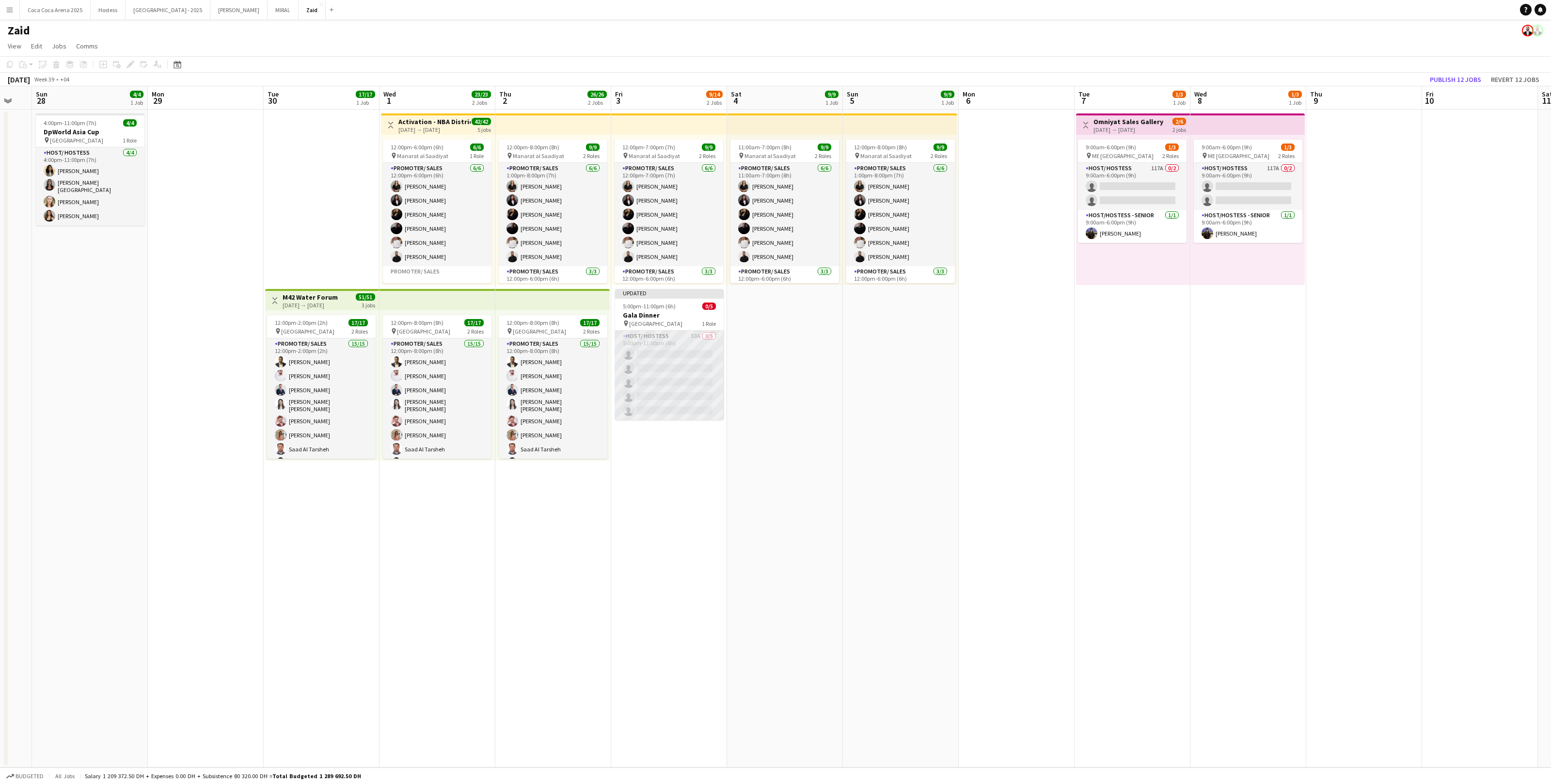
click at [711, 355] on app-card-role "Host/ Hostess 53A 0/5 5:00pm-11:00pm (6h) single-neutral-actions single-neutral…" at bounding box center [669, 375] width 109 height 89
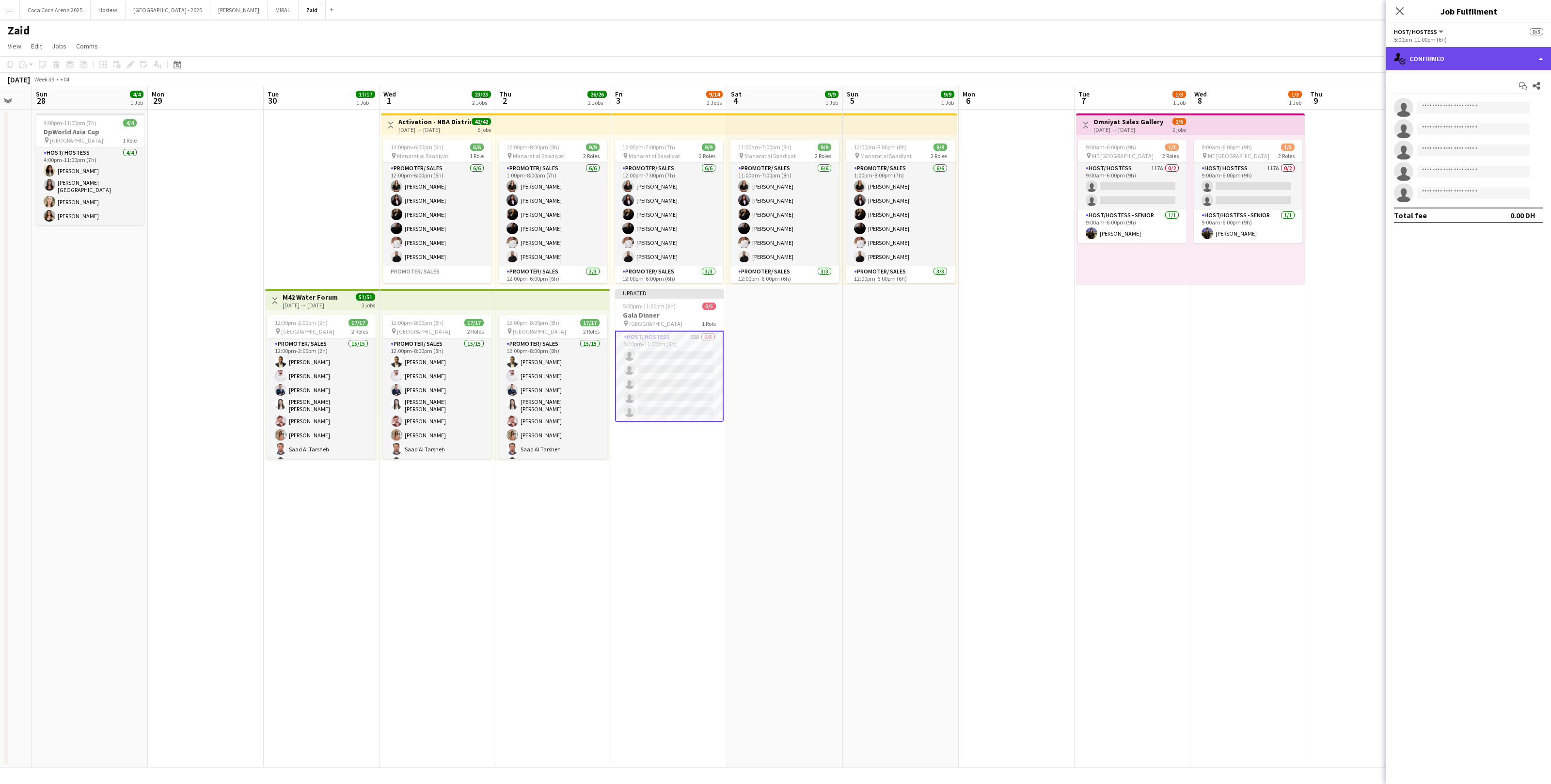
click at [1516, 51] on div "single-neutral-actions-check-2 Confirmed" at bounding box center [1469, 59] width 165 height 24
click at [1499, 164] on div "single-neutral-actions-information Applicants" at bounding box center [1501, 158] width 96 height 20
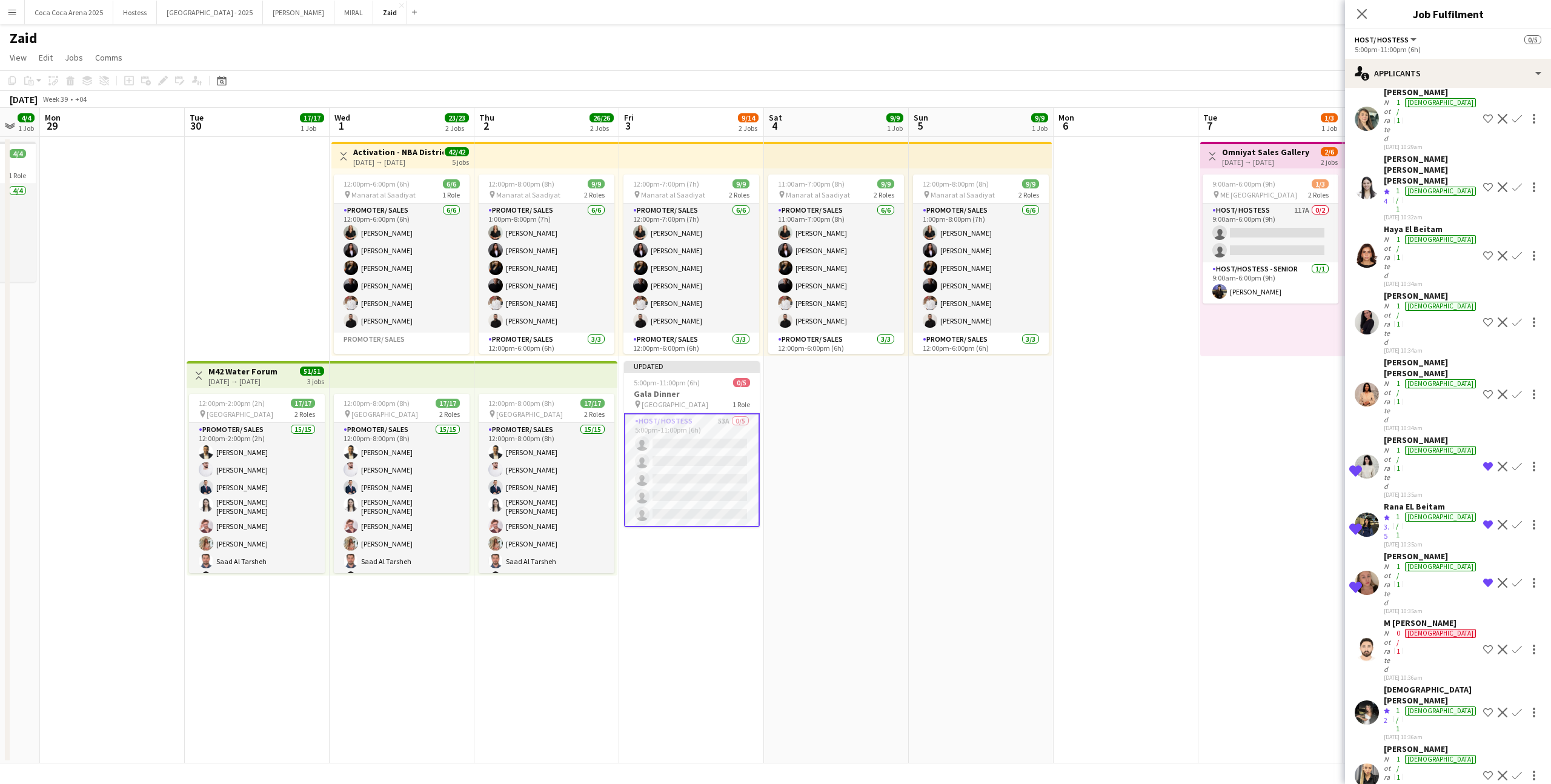
scroll to position [85, 0]
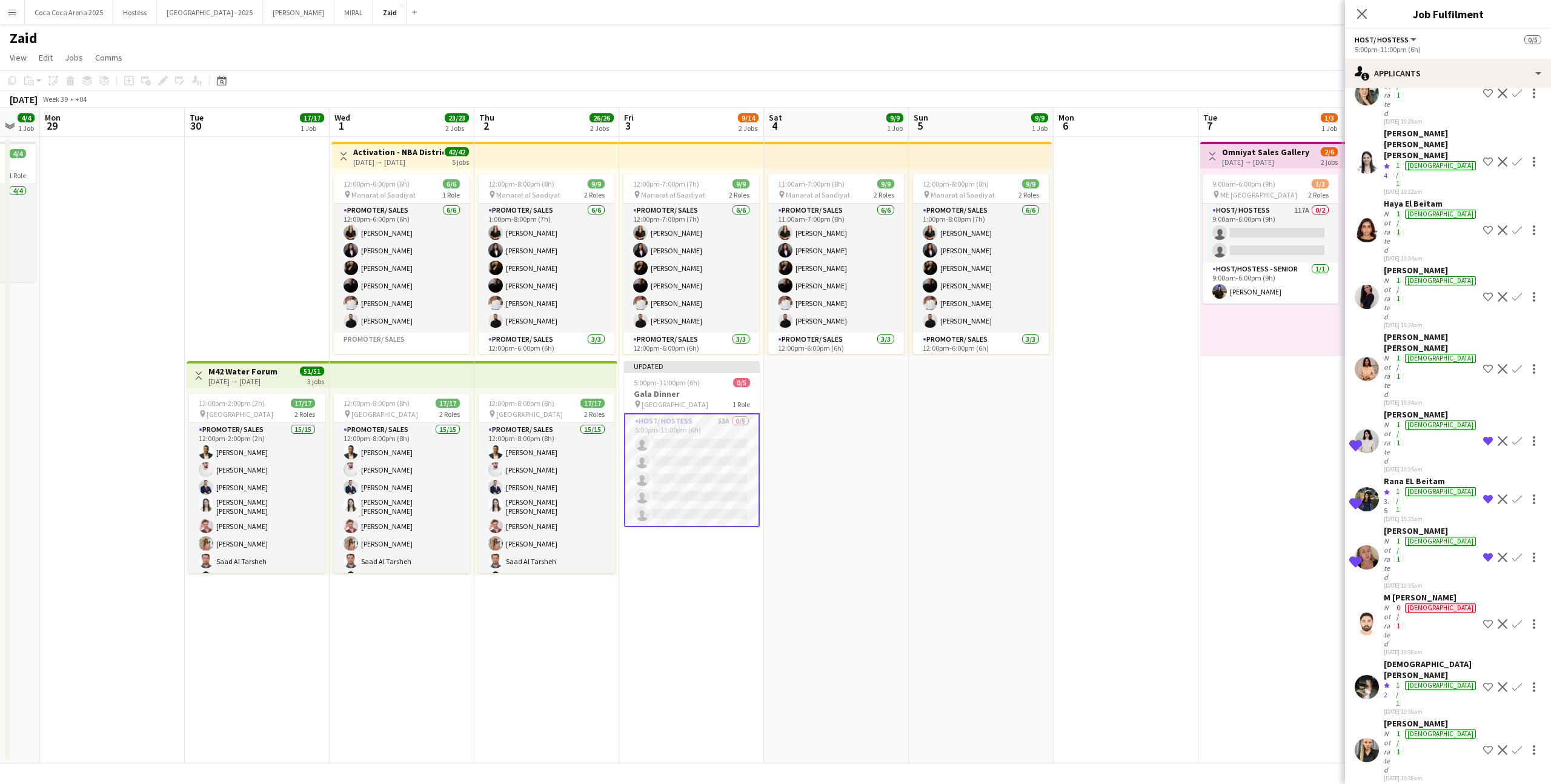
click at [1400, 680] on app-skills-label "1/1" at bounding box center [1397, 693] width 3 height 27
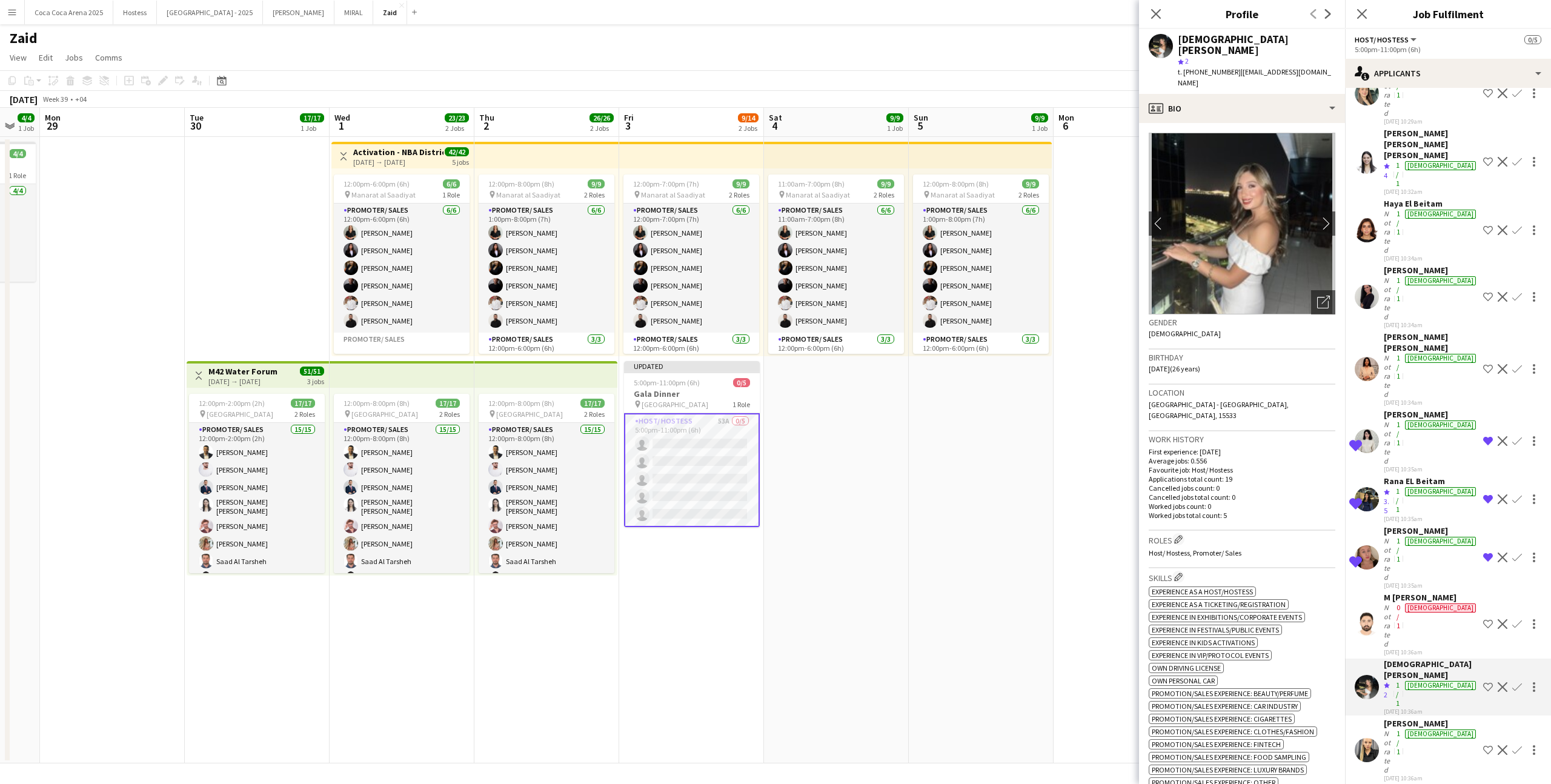
click at [1442, 729] on div "female" at bounding box center [1440, 733] width 71 height 9
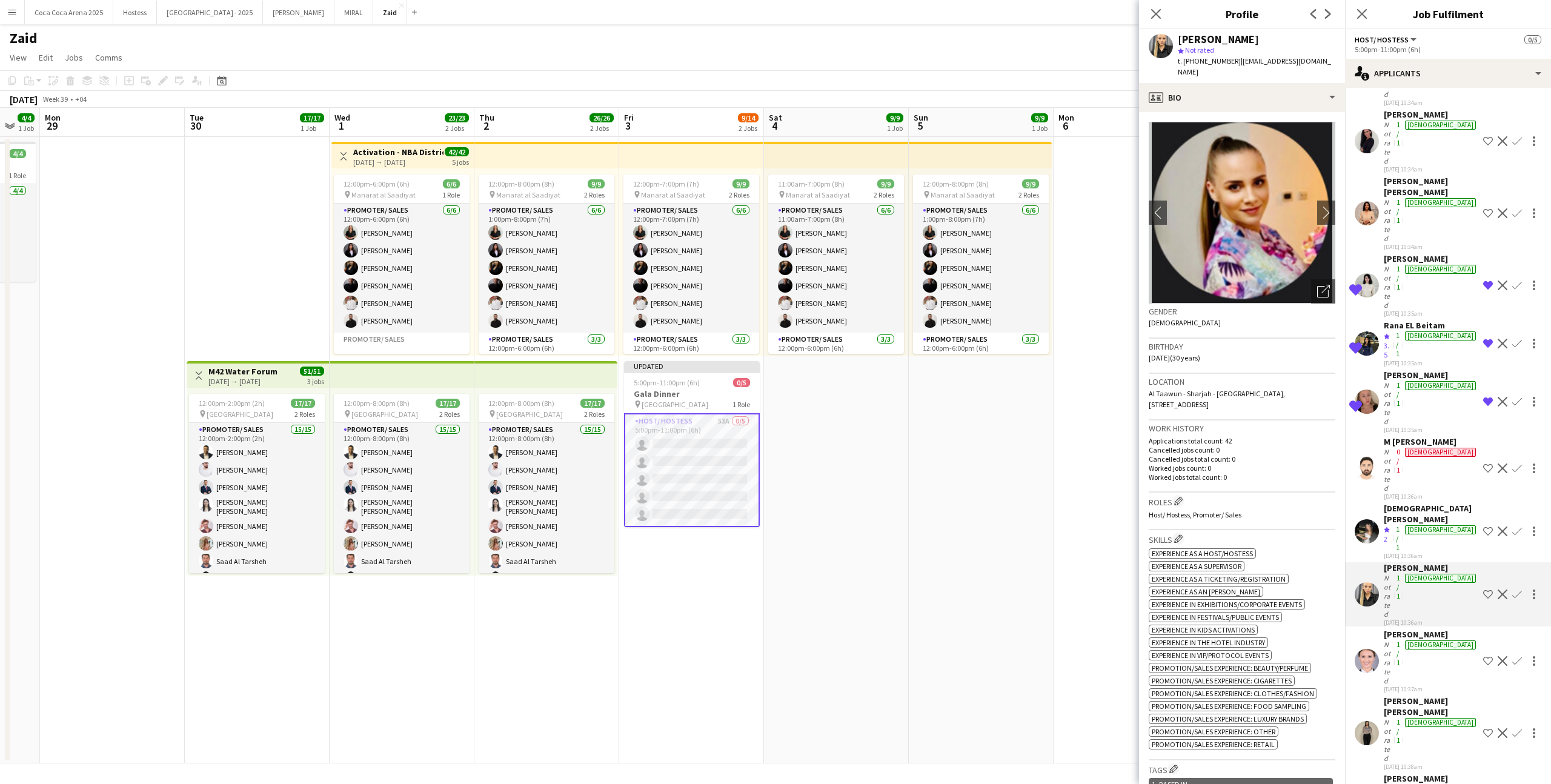
scroll to position [244, 0]
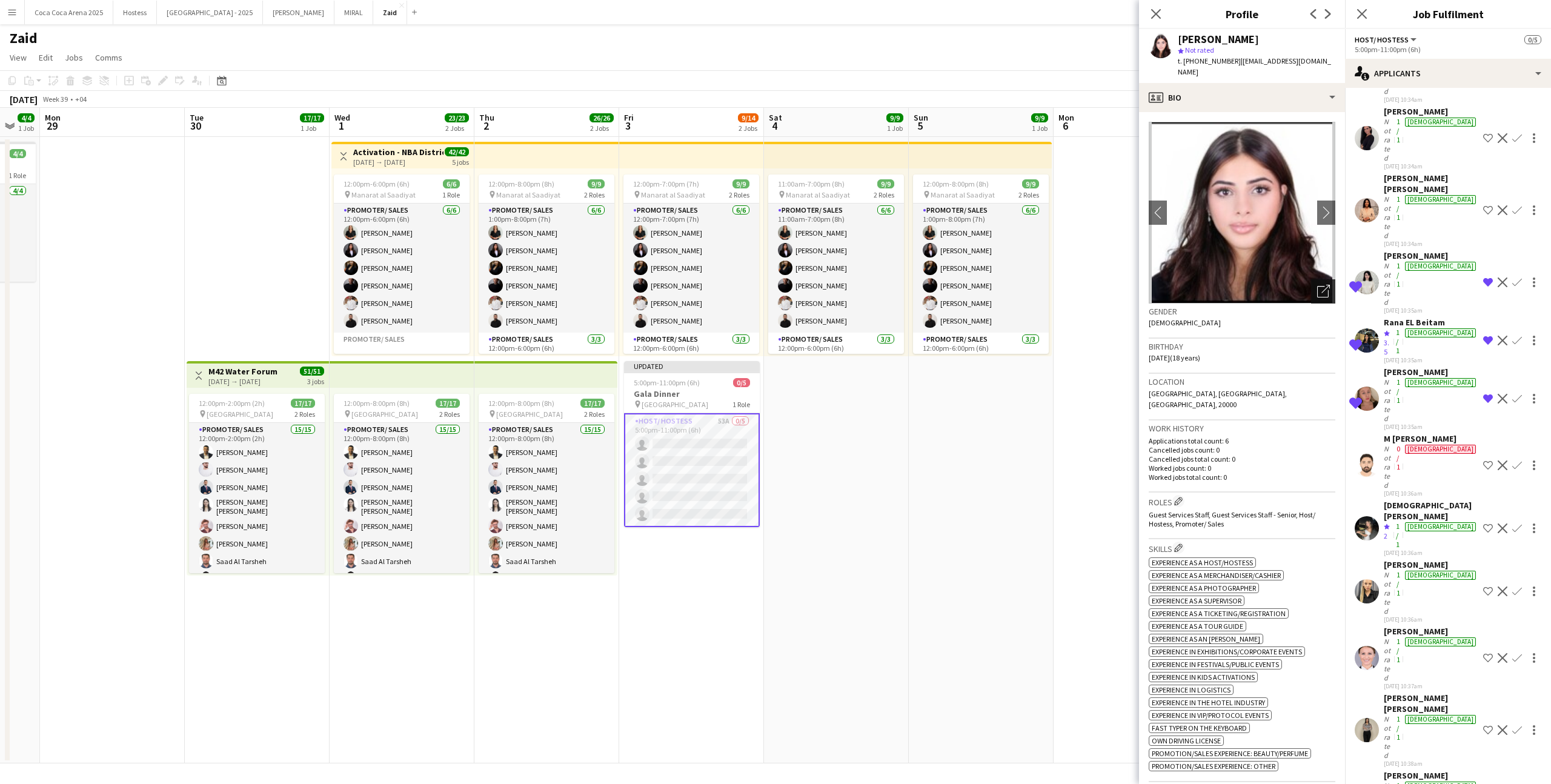
click at [1318, 285] on icon "Open photos pop-in" at bounding box center [1323, 291] width 13 height 13
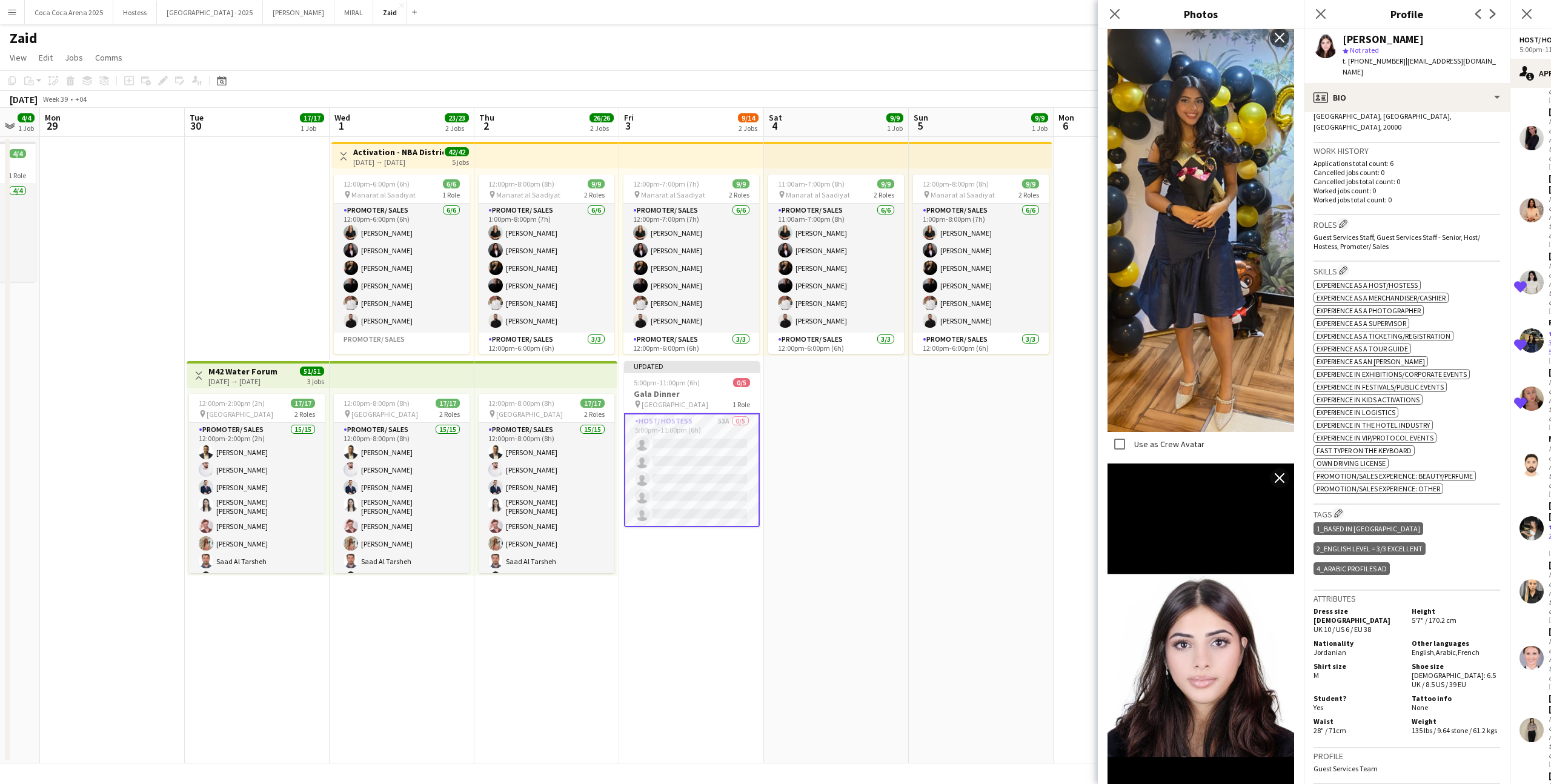
scroll to position [498, 0]
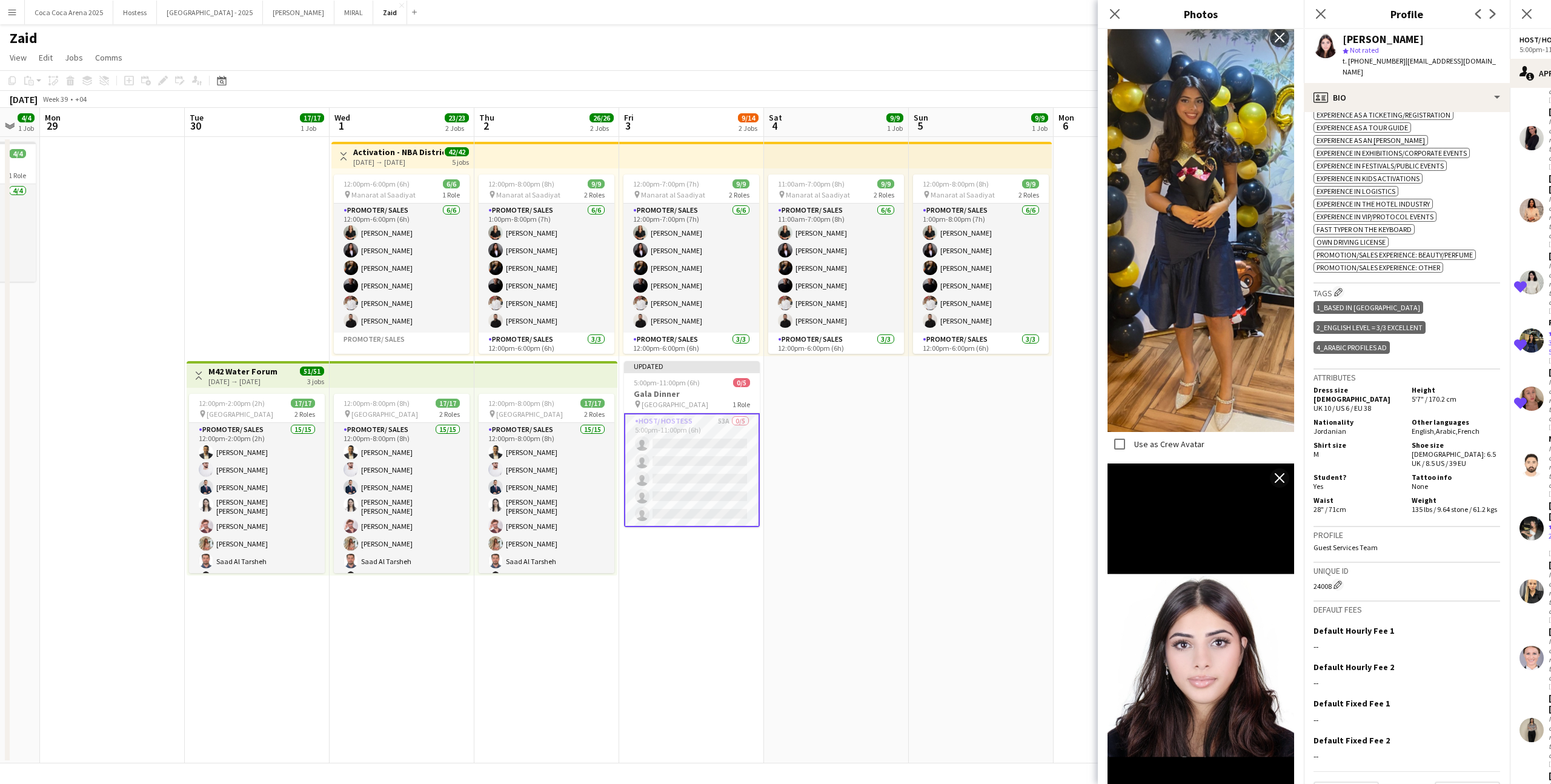
click at [1409, 543] on p "Guest Services Team" at bounding box center [1406, 547] width 187 height 9
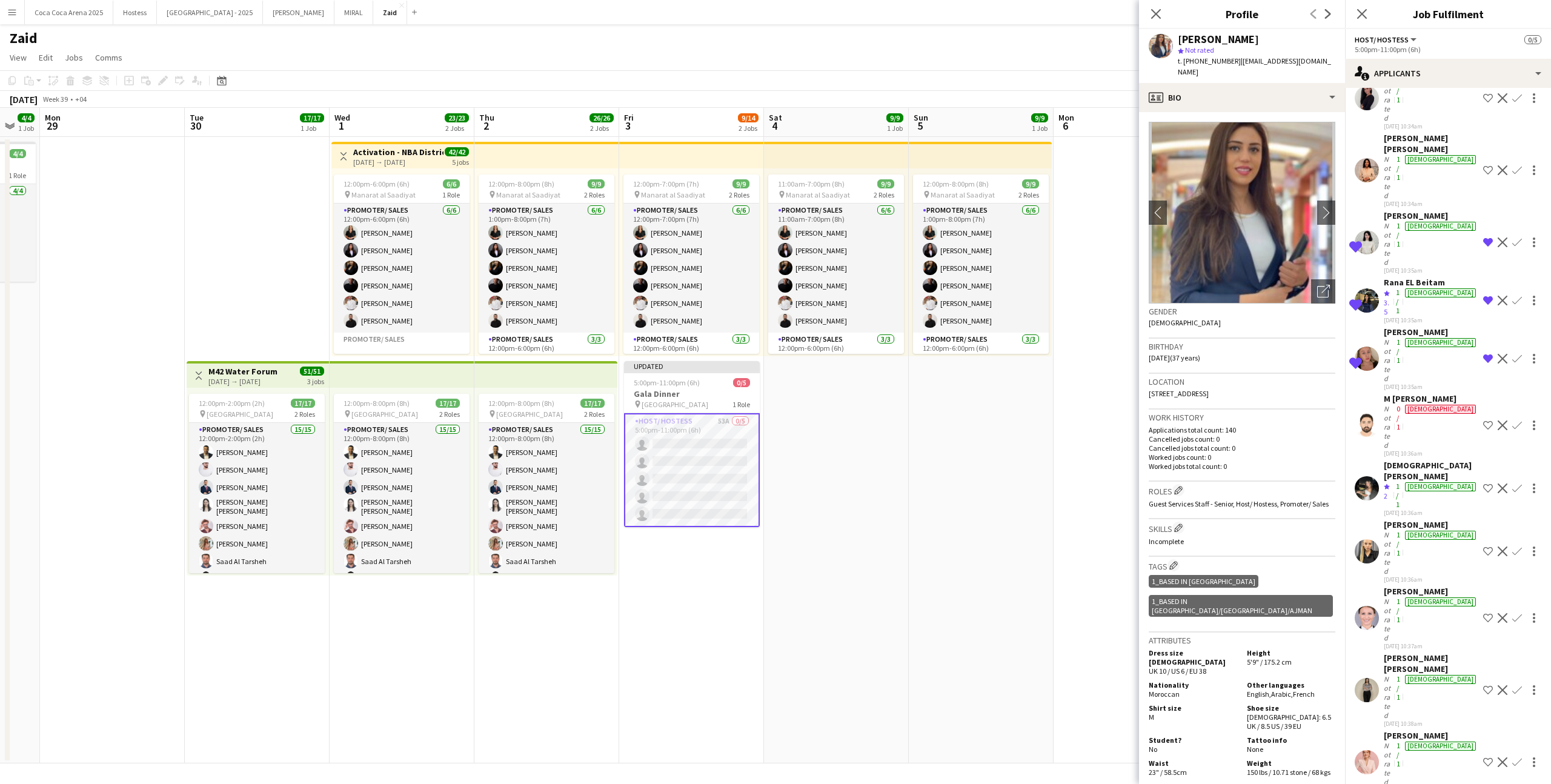
scroll to position [283, 0]
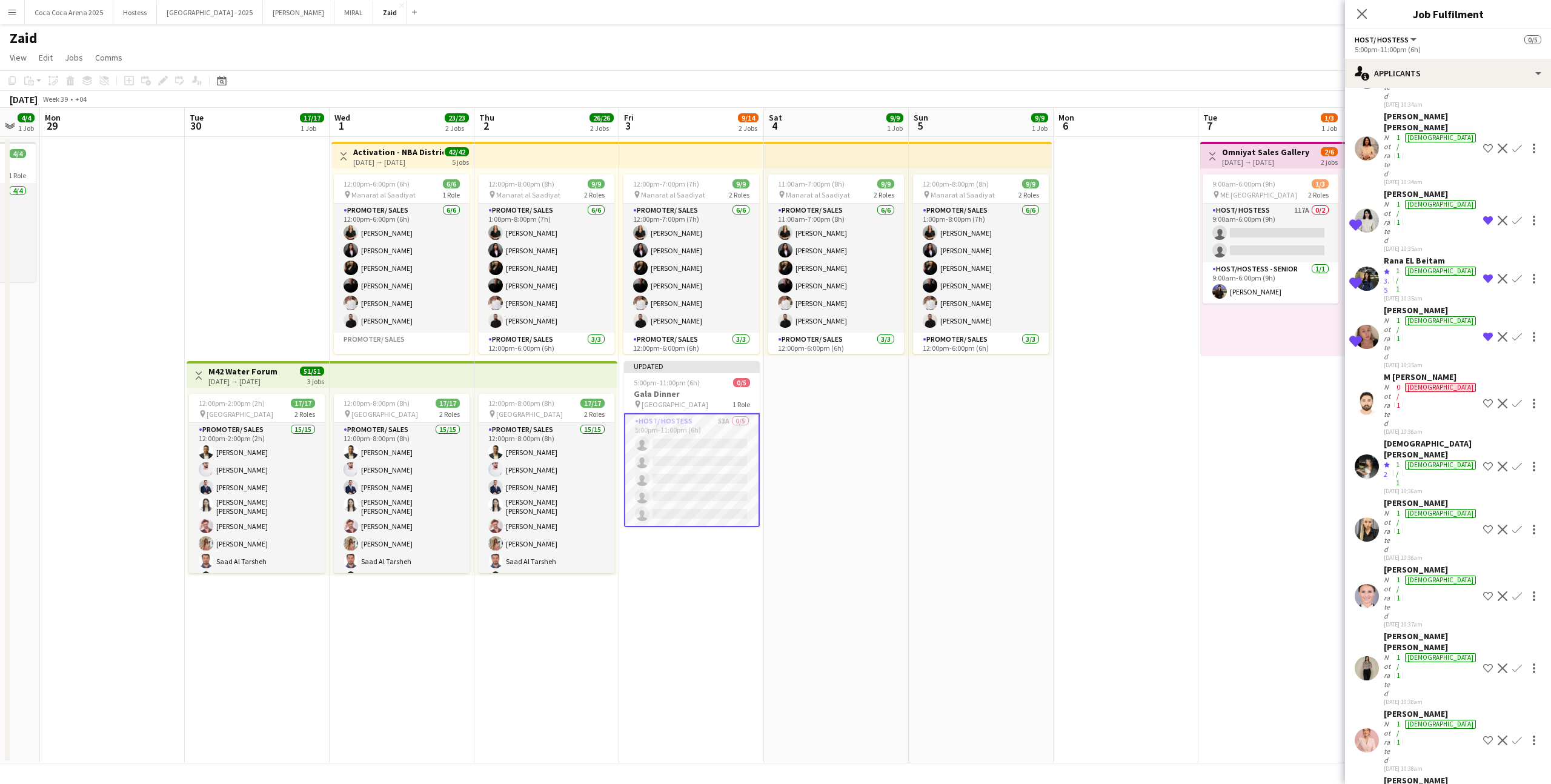
scroll to position [304, 0]
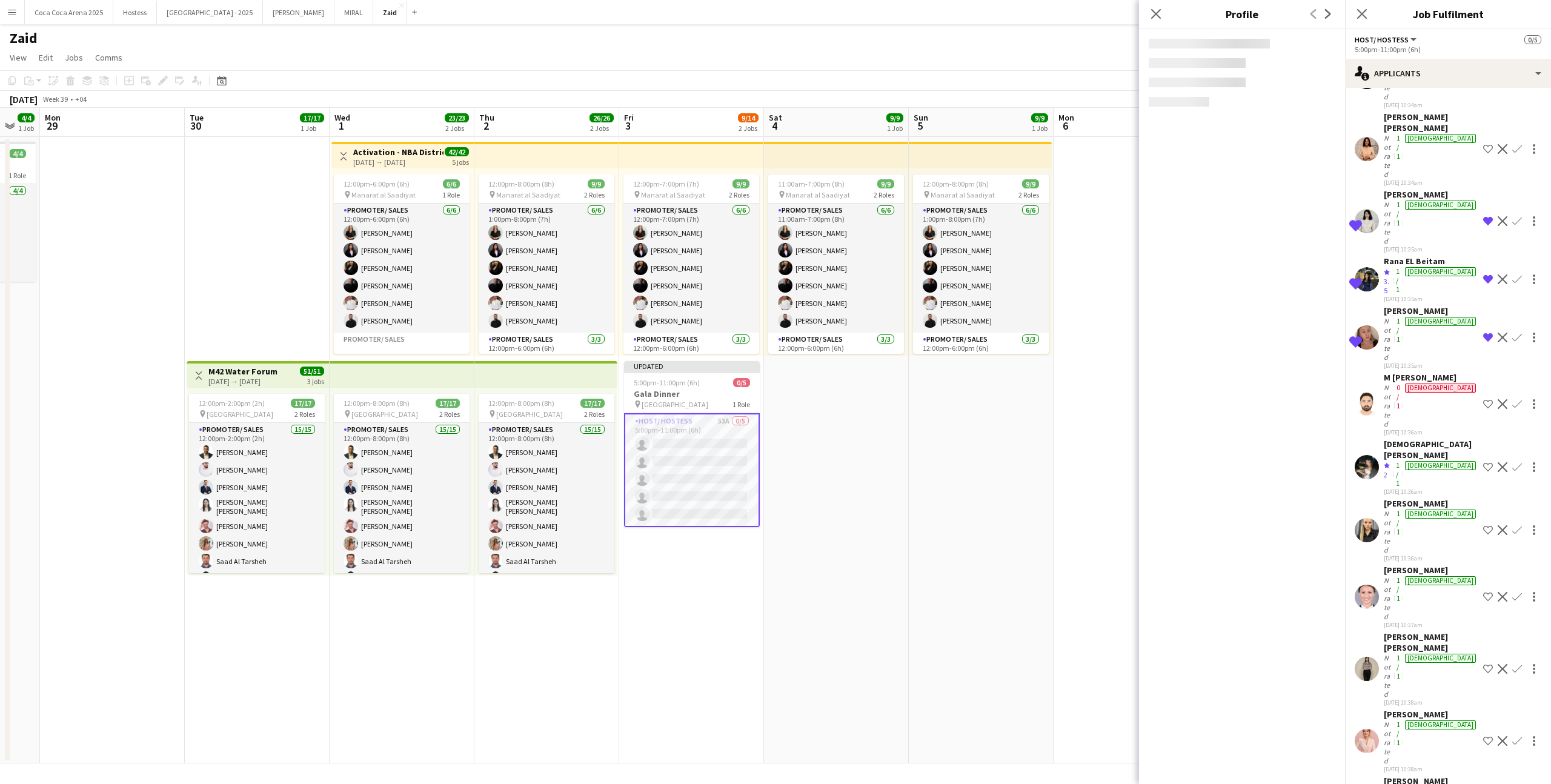
scroll to position [334, 0]
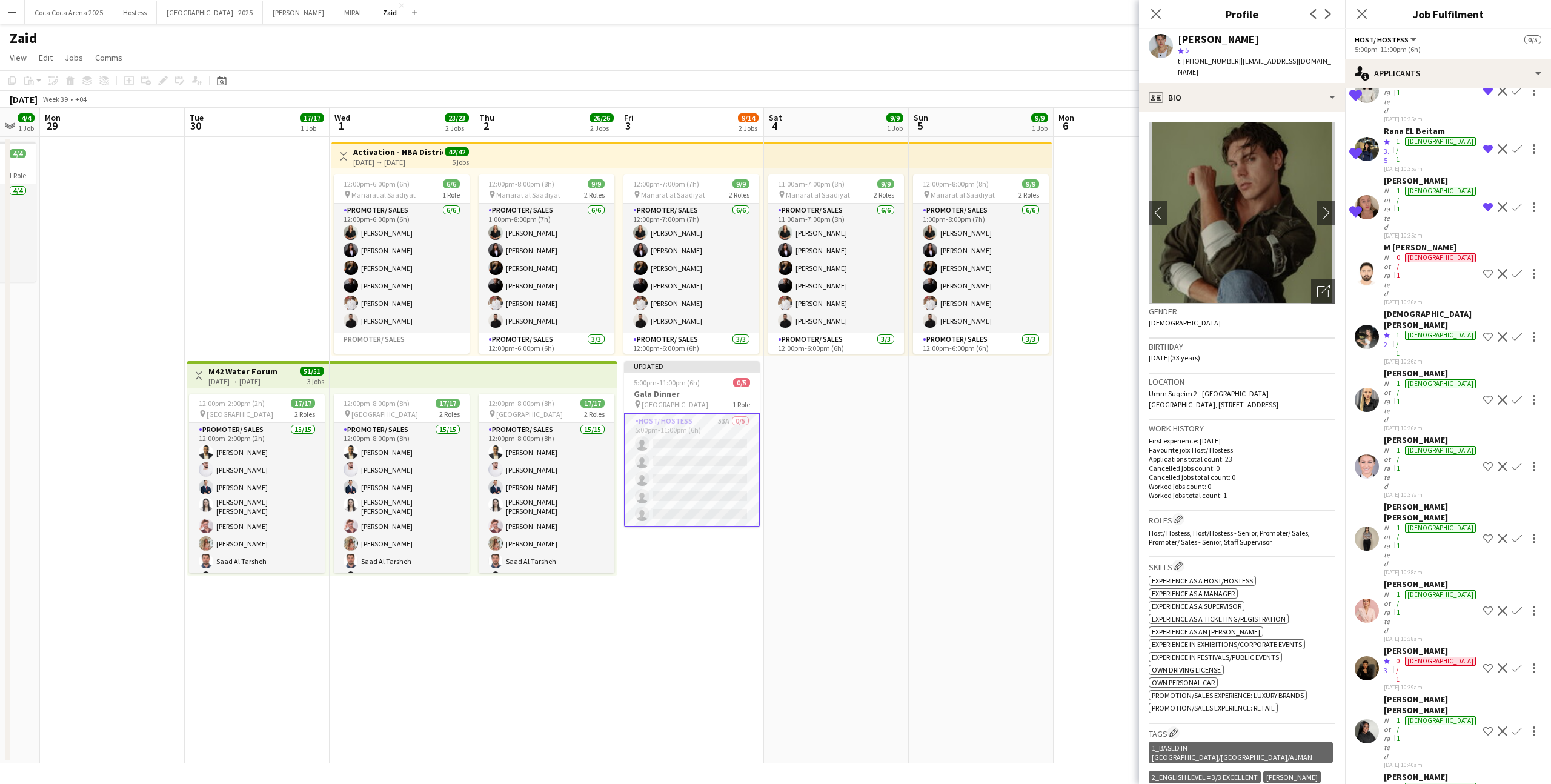
scroll to position [444, 0]
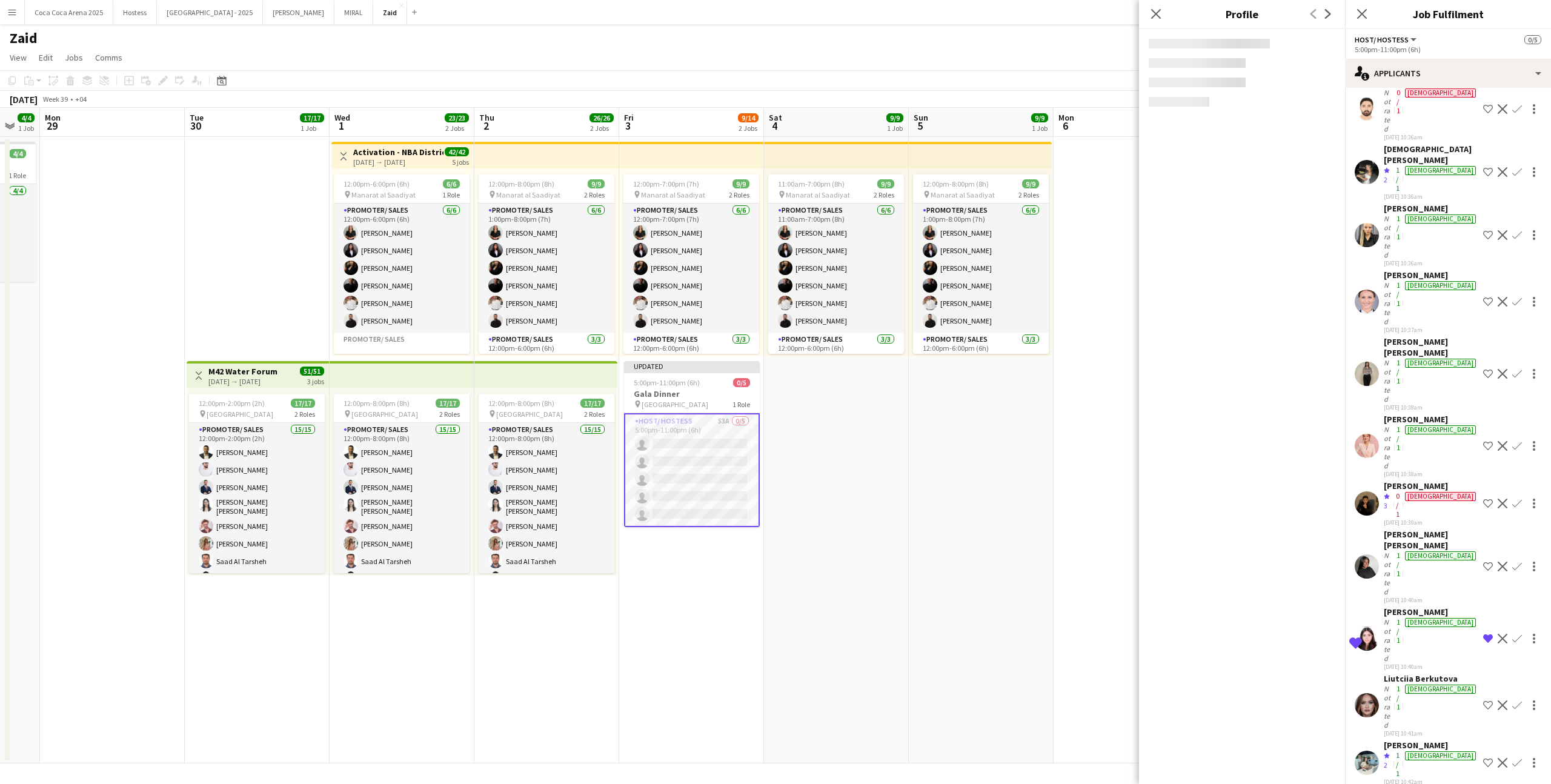
scroll to position [607, 0]
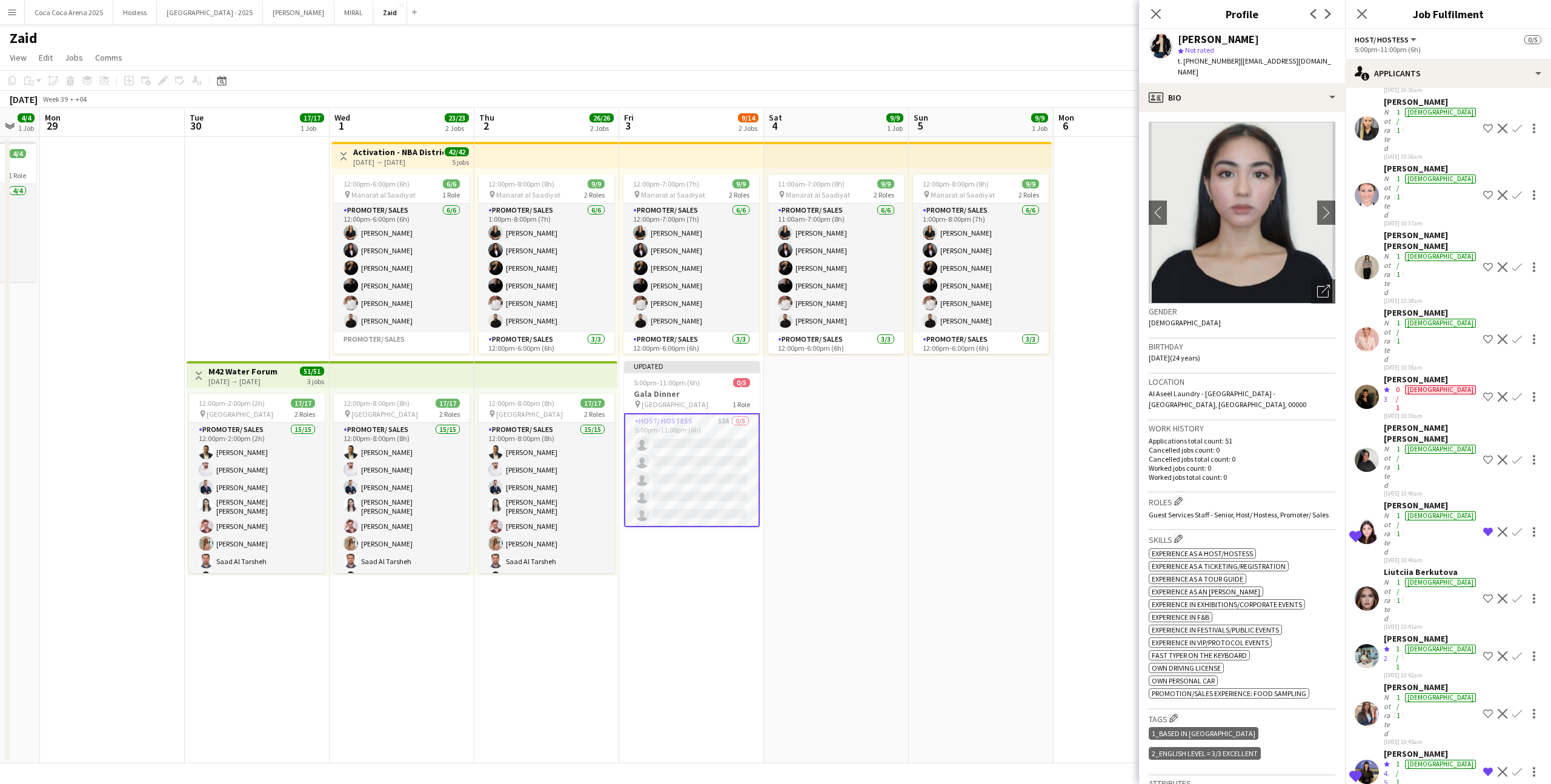
scroll to position [713, 0]
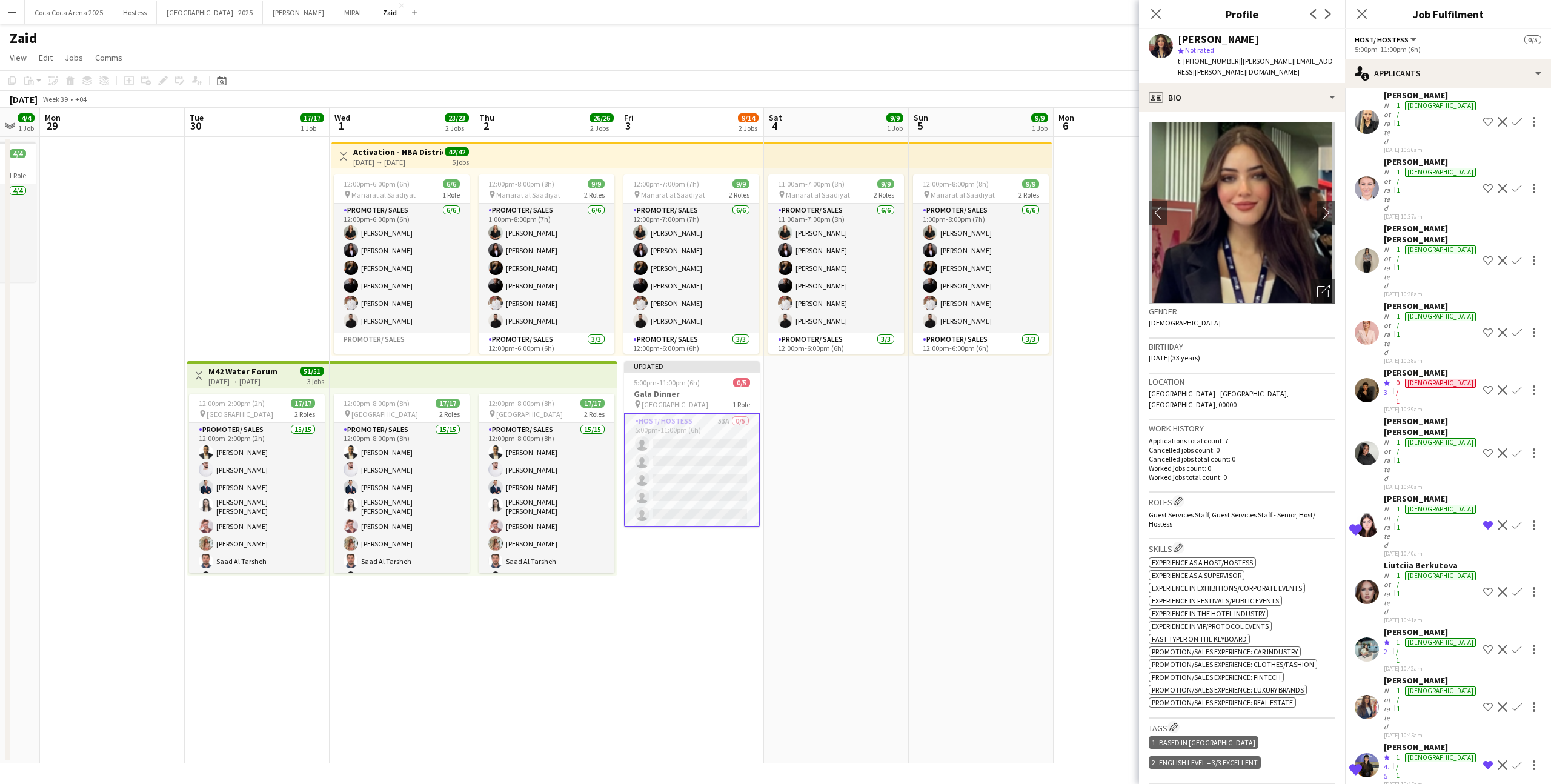
scroll to position [798, 0]
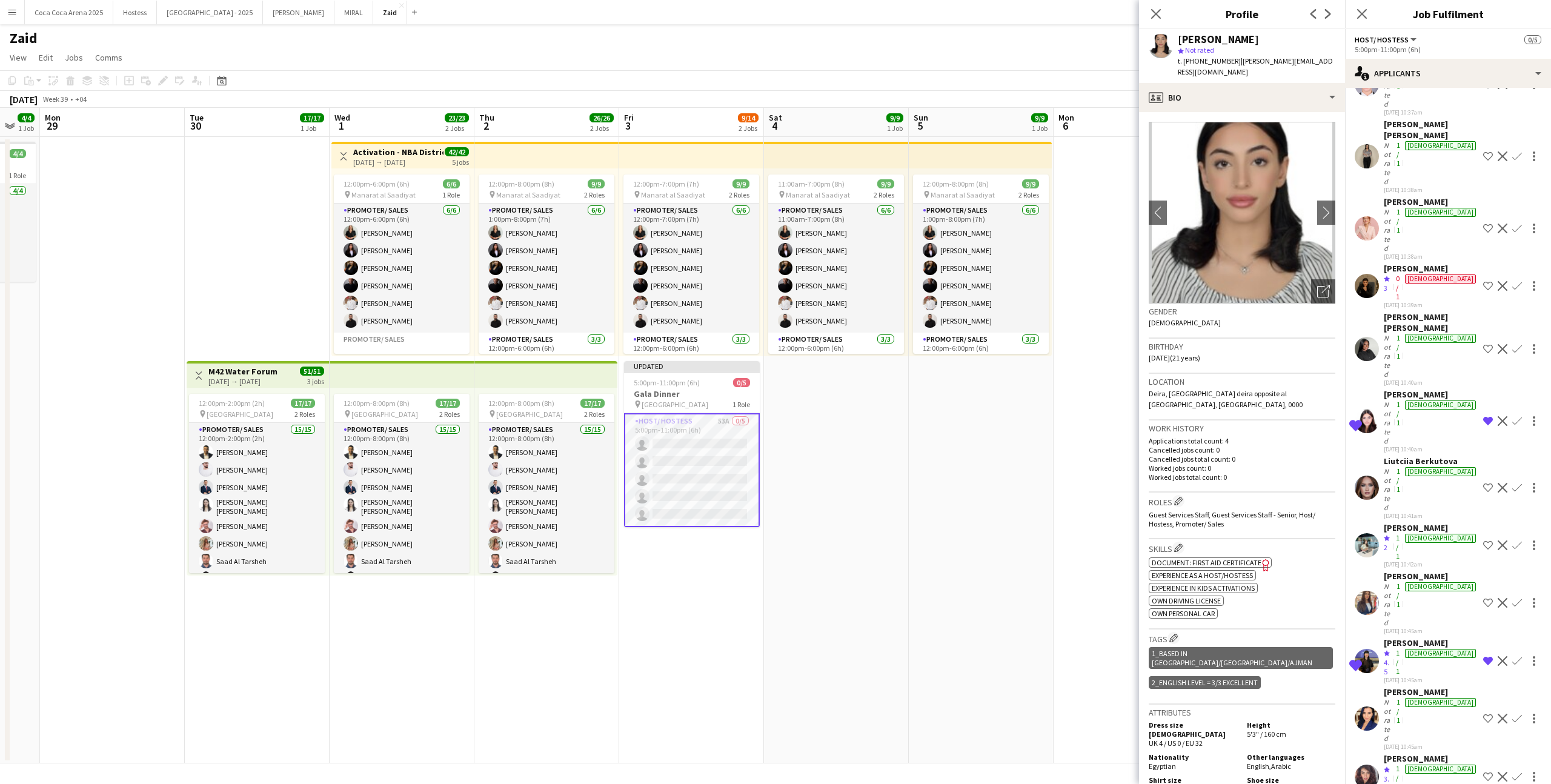
scroll to position [822, 0]
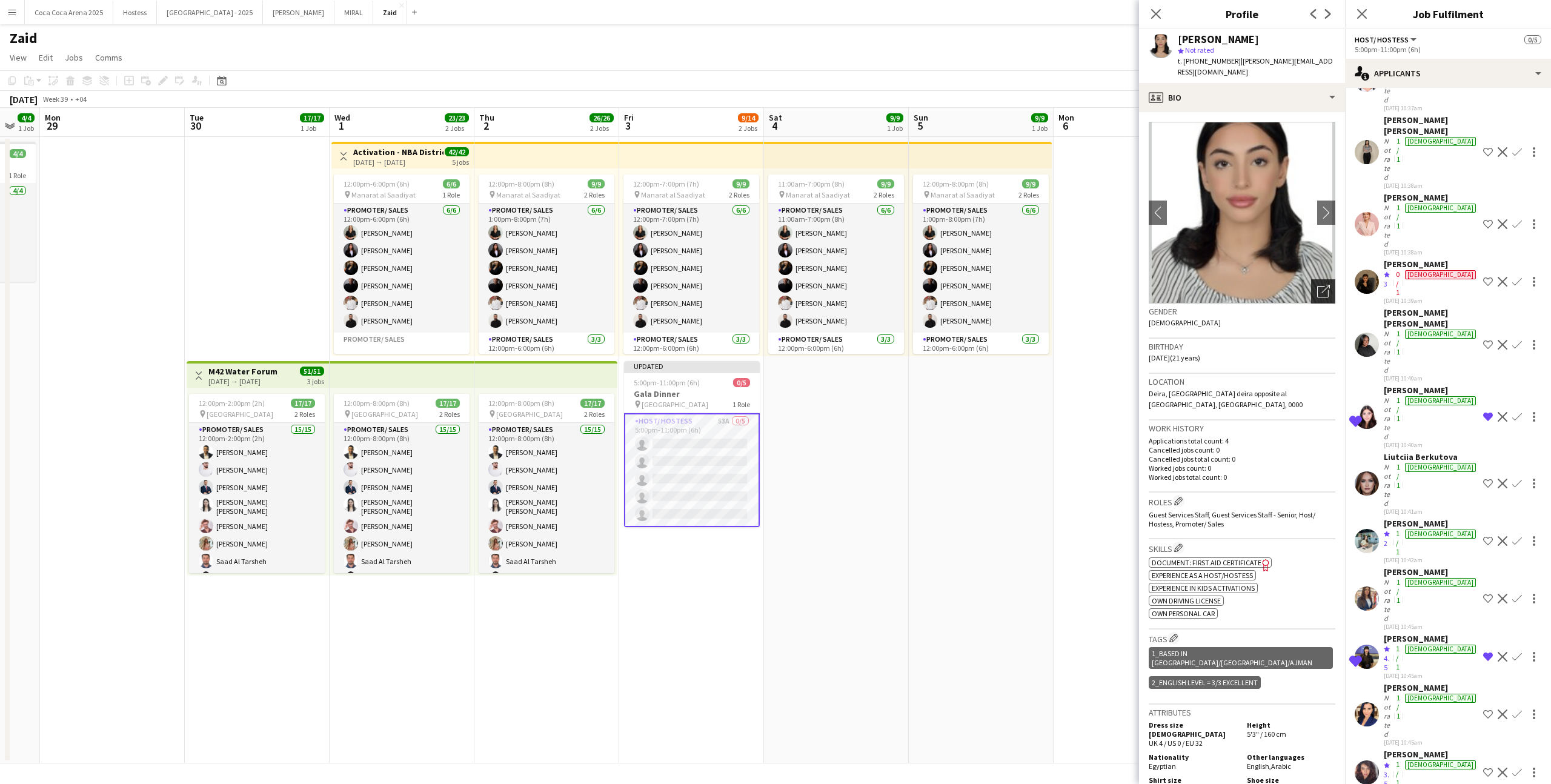
click at [1319, 285] on icon "Open photos pop-in" at bounding box center [1323, 291] width 13 height 13
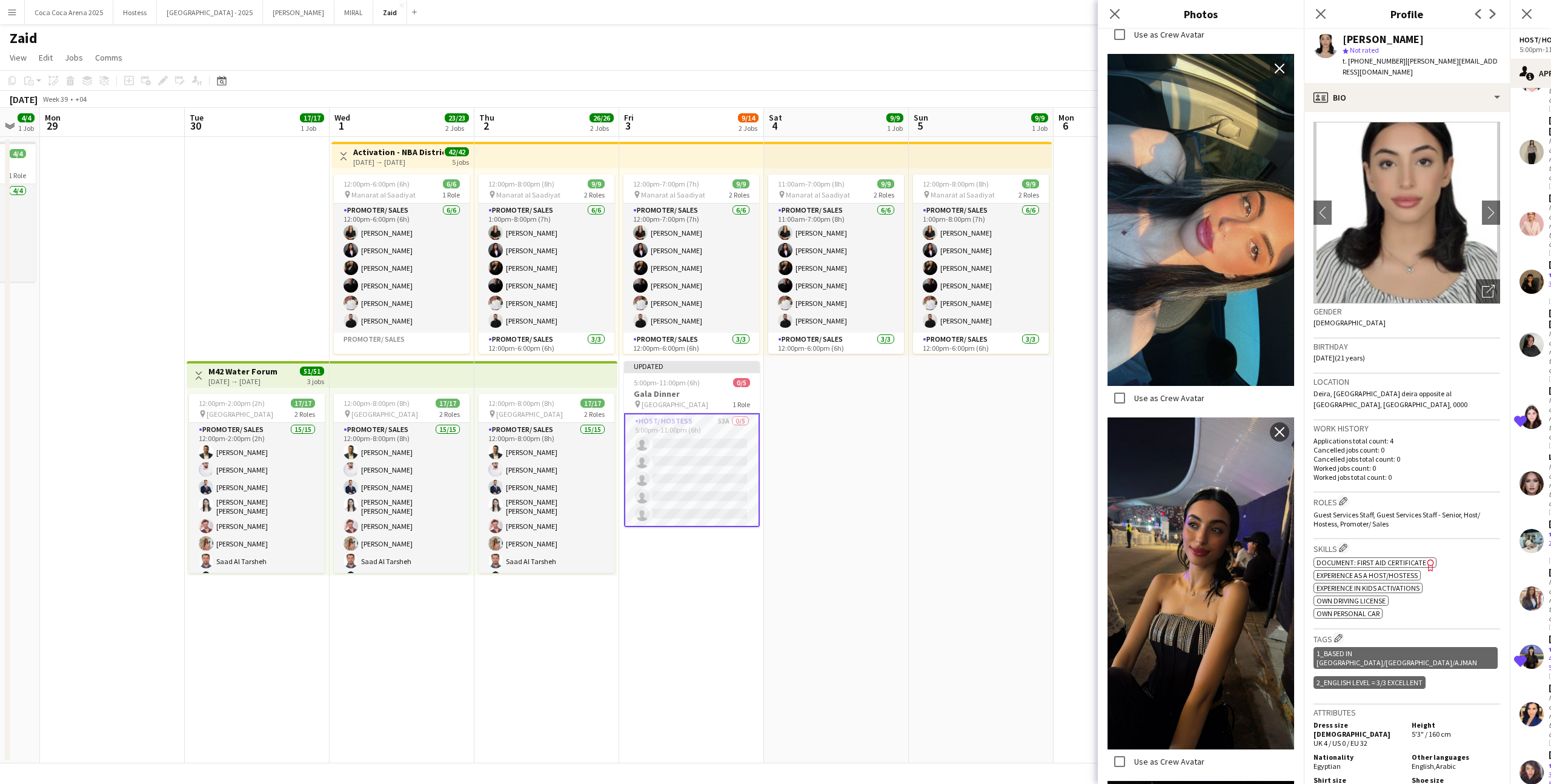
scroll to position [874, 0]
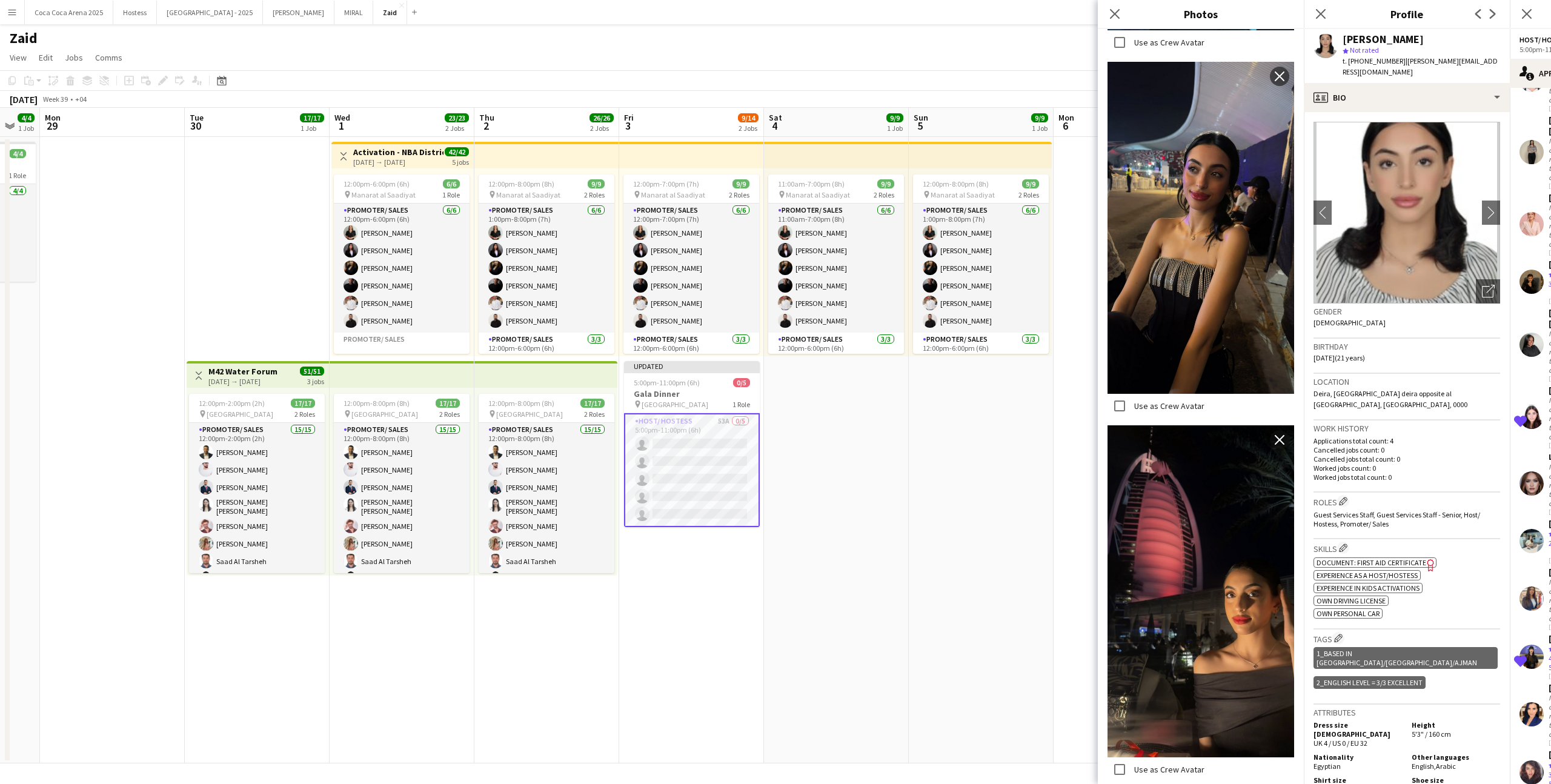
click at [1353, 517] on div "Roles Edit crew company roles Guest Services Staff, Guest Services Staff - Seni…" at bounding box center [1406, 516] width 187 height 47
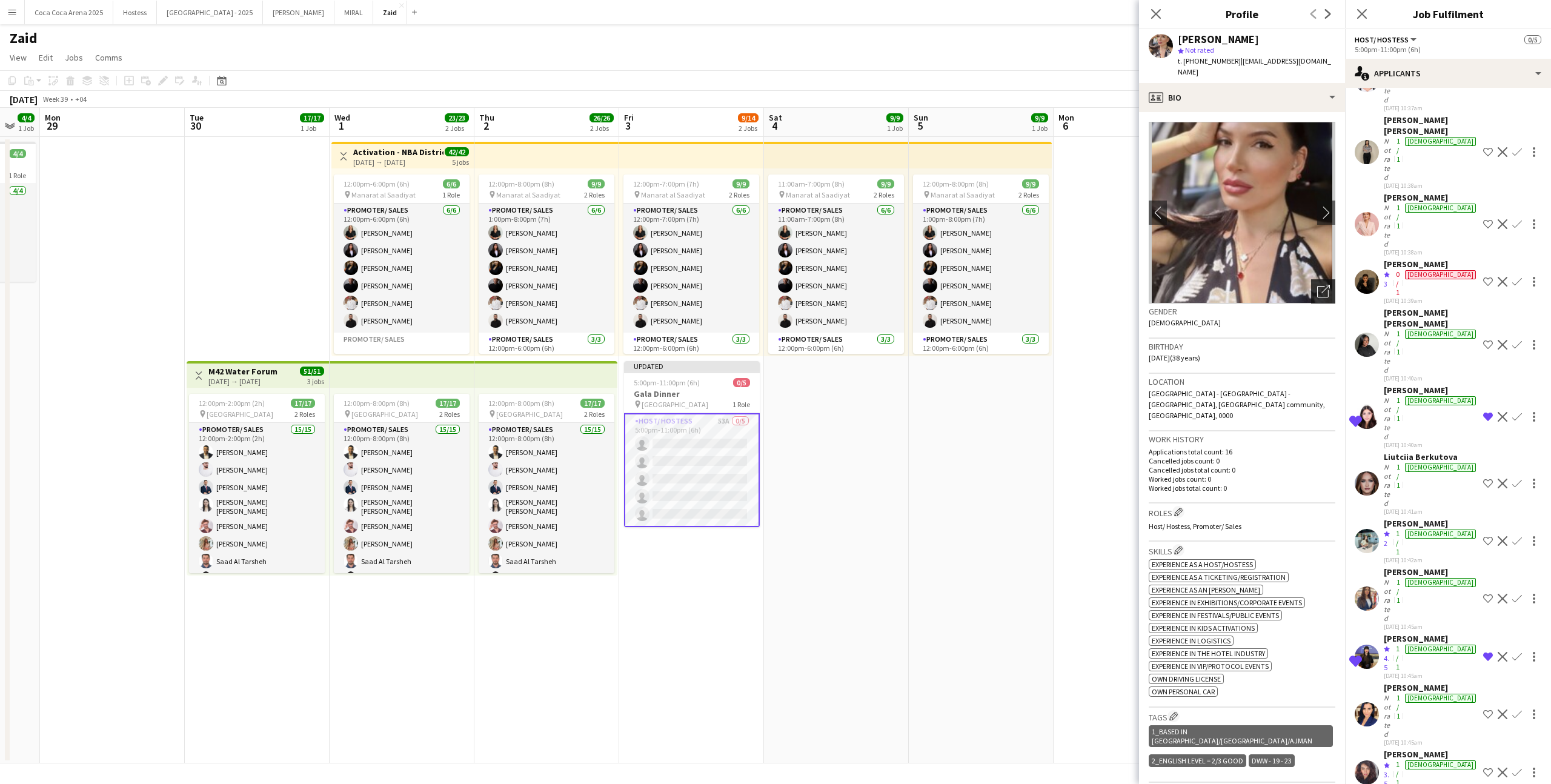
click at [1329, 285] on icon "Open photos pop-in" at bounding box center [1323, 291] width 13 height 13
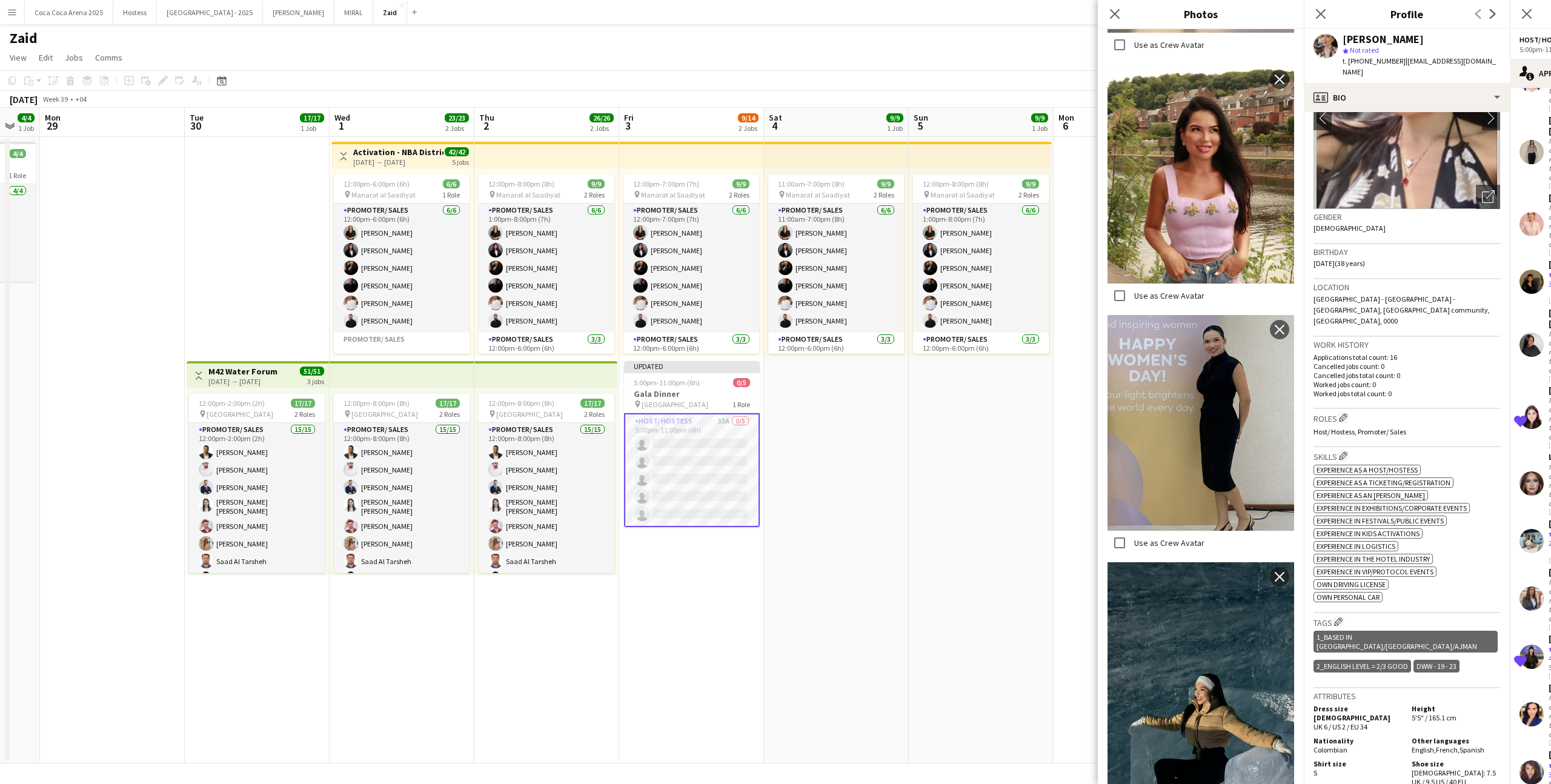
scroll to position [101, 0]
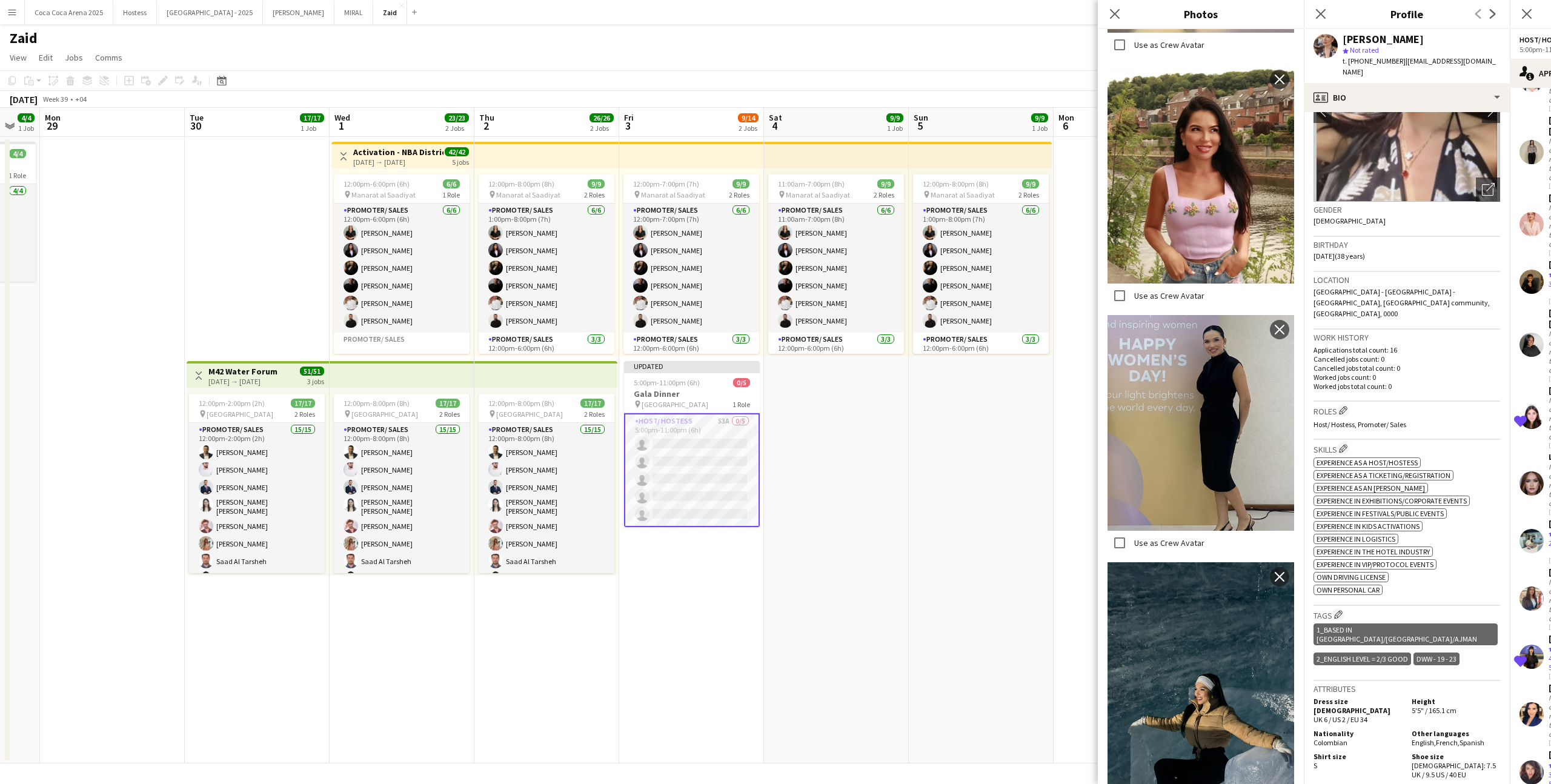
click at [1445, 696] on h5 "Height" at bounding box center [1455, 701] width 88 height 9
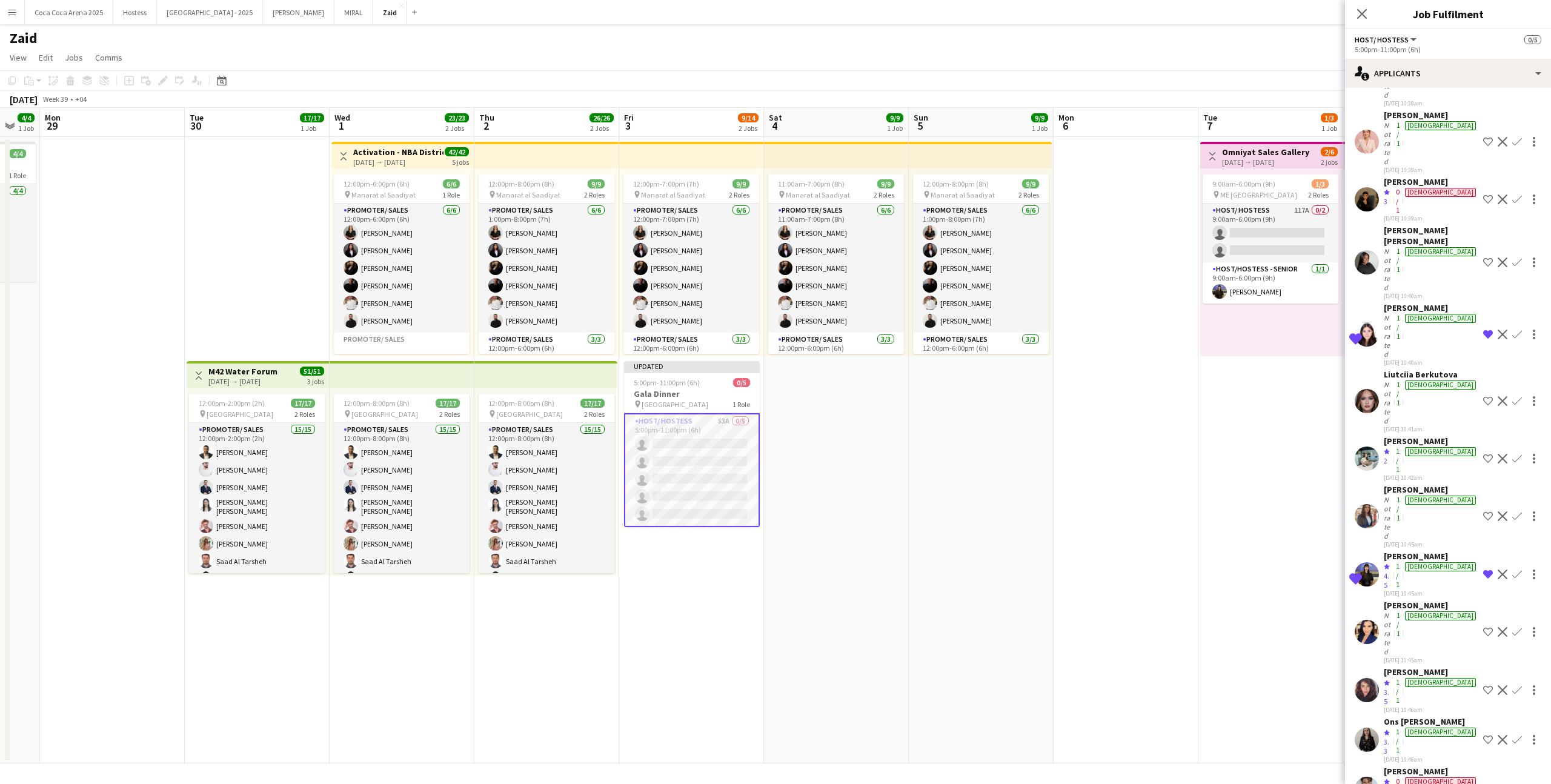
scroll to position [905, 0]
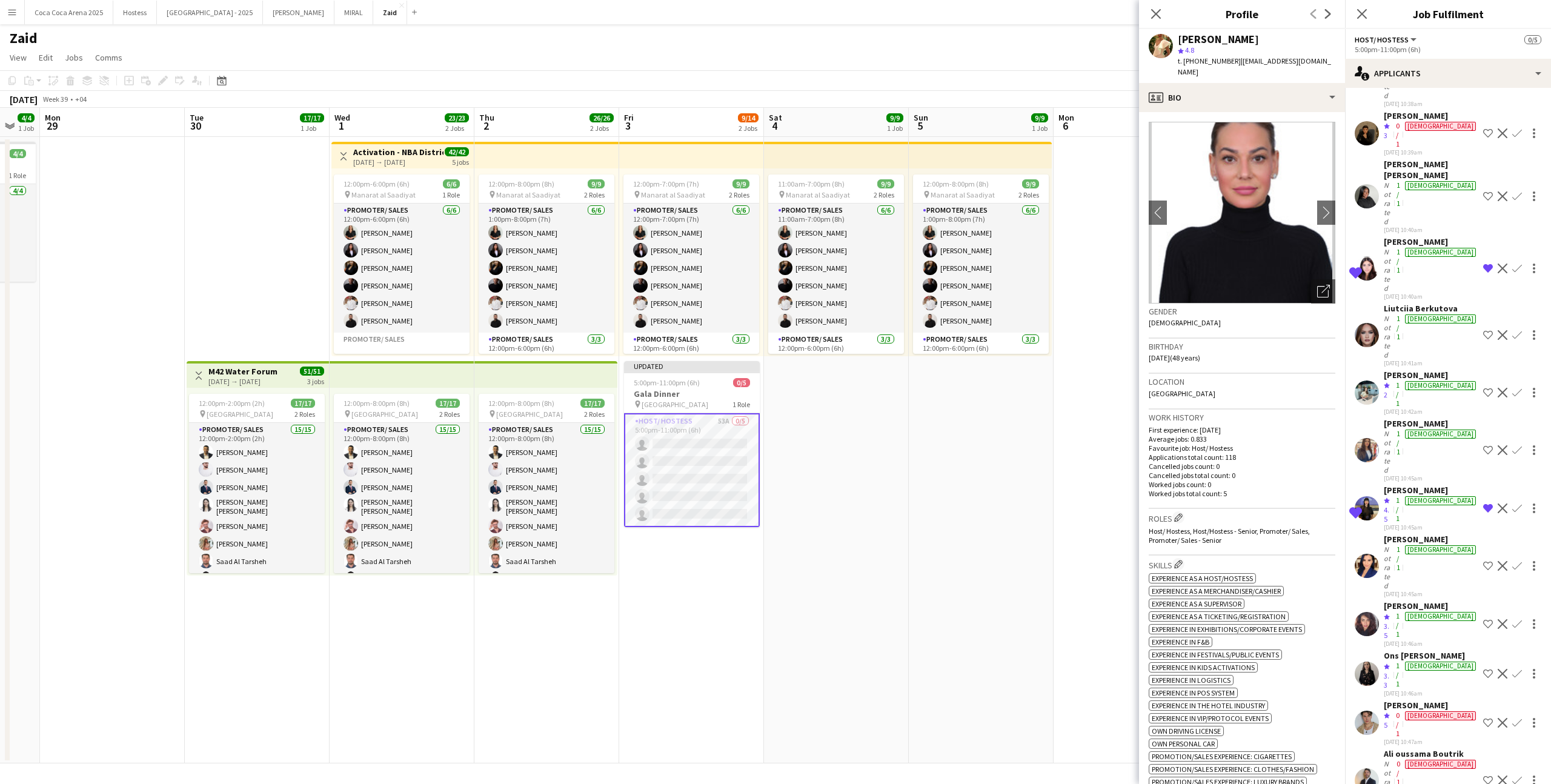
scroll to position [1036, 0]
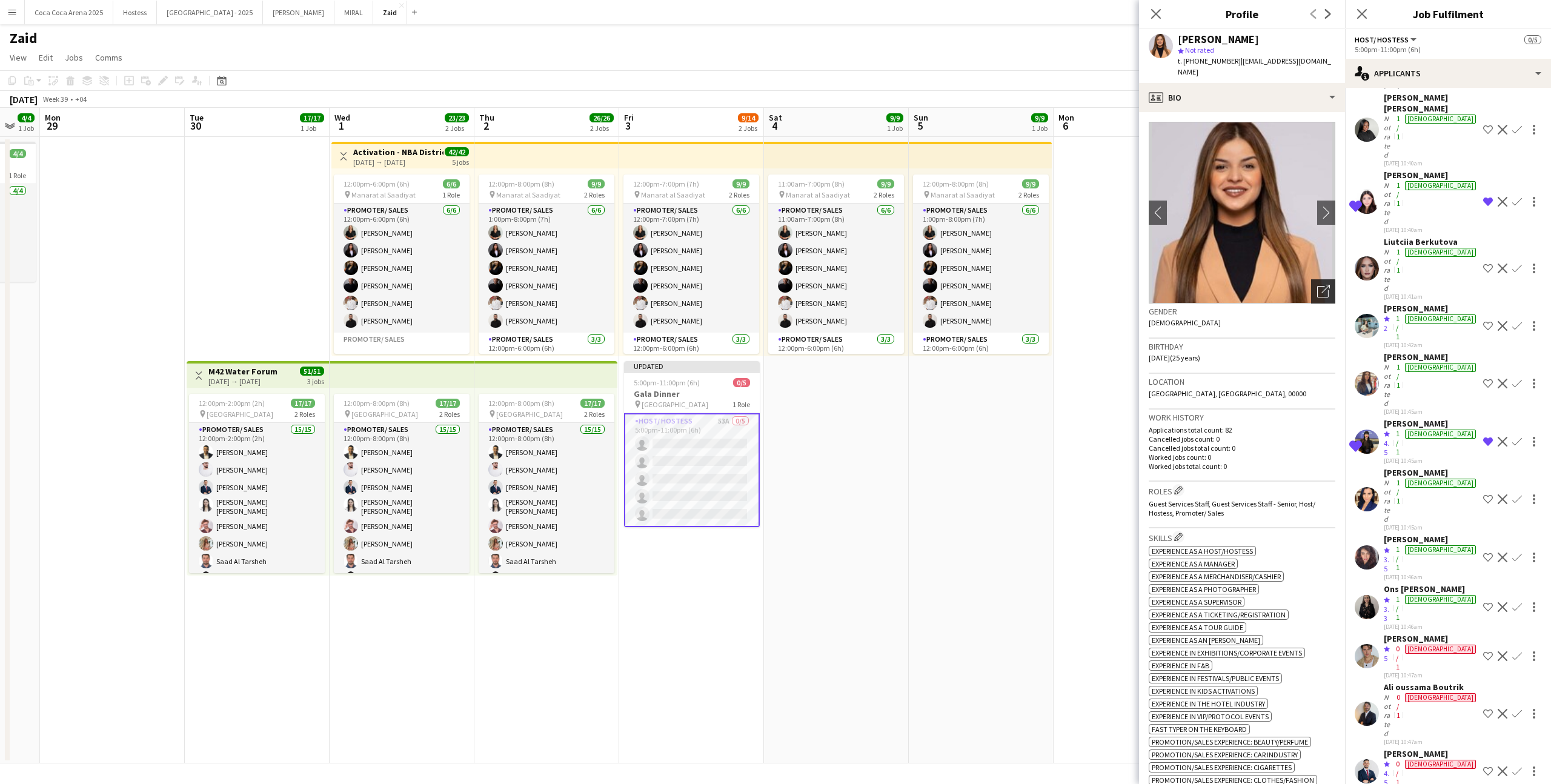
click at [1315, 283] on div "Open photos pop-in" at bounding box center [1323, 291] width 25 height 25
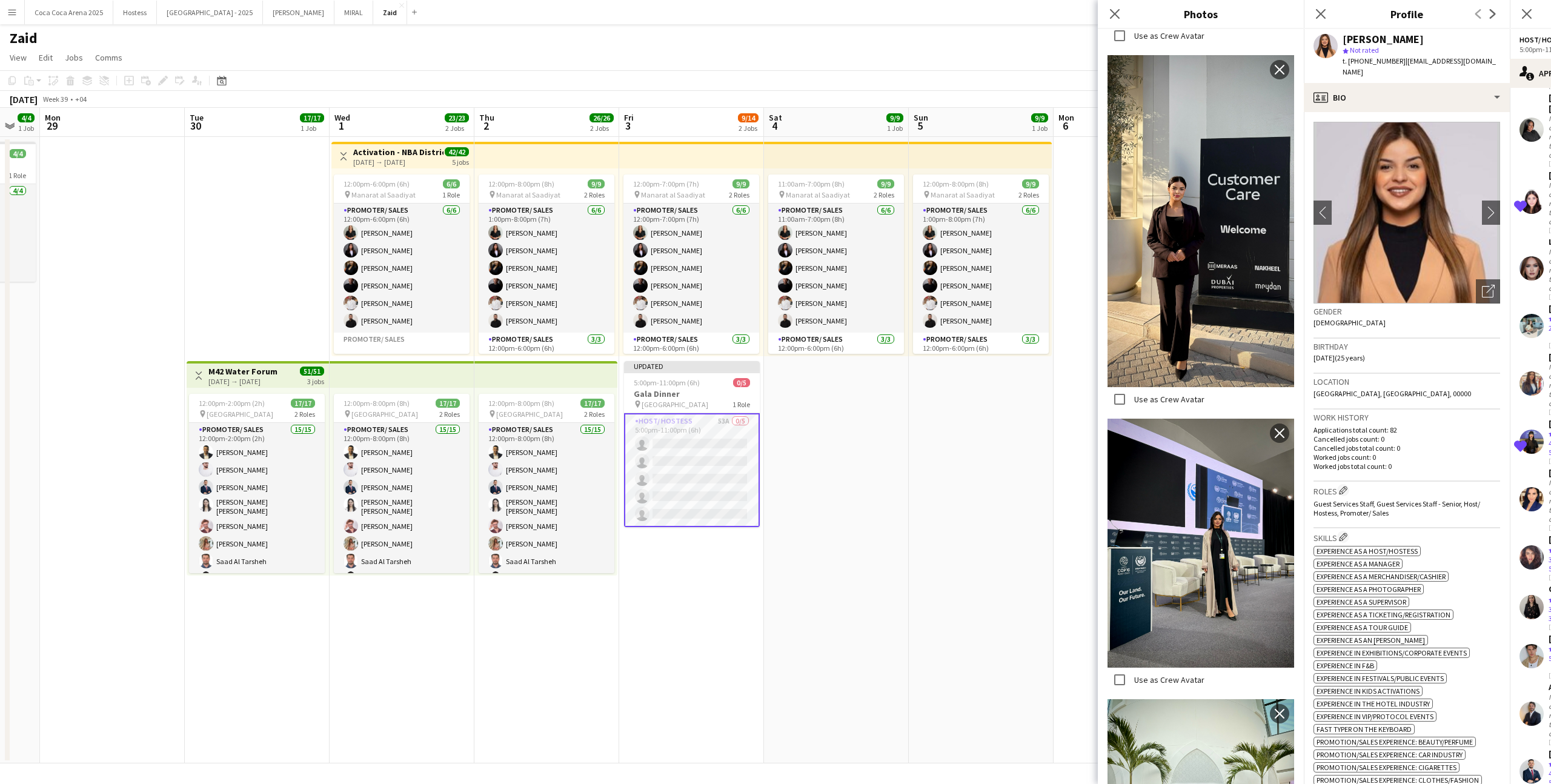
scroll to position [611, 0]
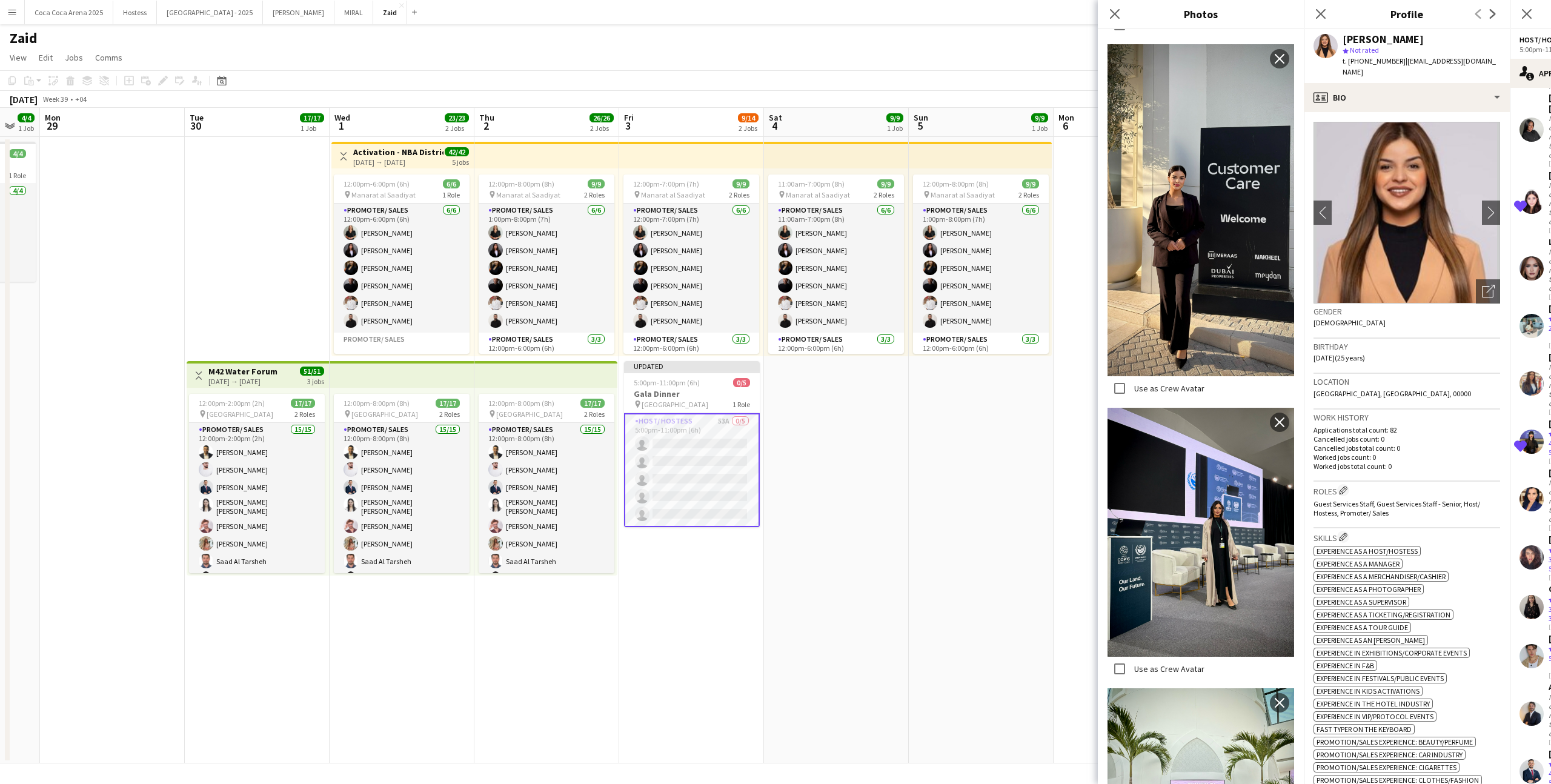
click at [1373, 481] on div "Roles Edit crew company roles Guest Services Staff, Guest Services Staff - Seni…" at bounding box center [1406, 504] width 187 height 47
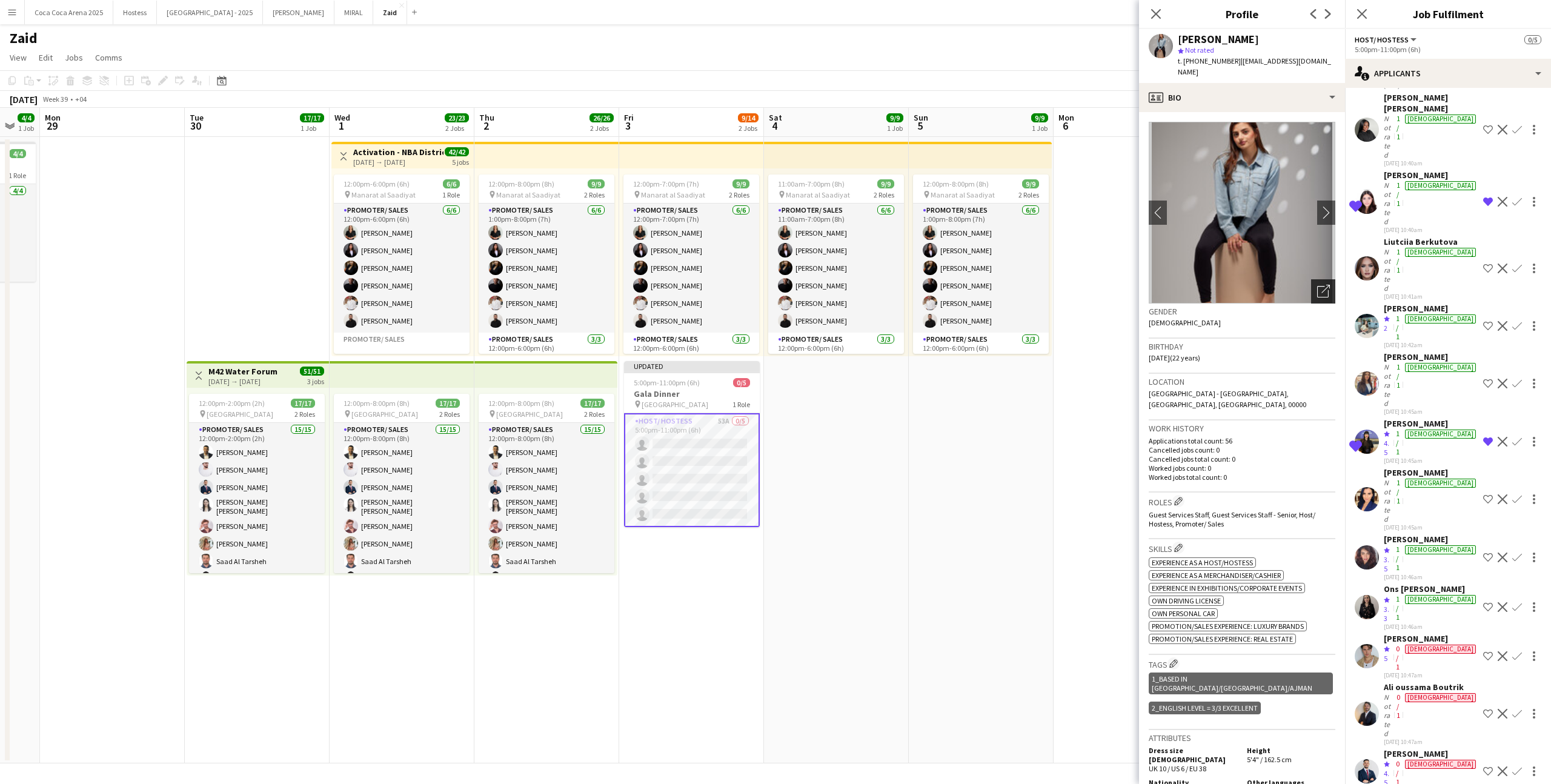
click at [1318, 285] on icon "Open photos pop-in" at bounding box center [1323, 291] width 13 height 13
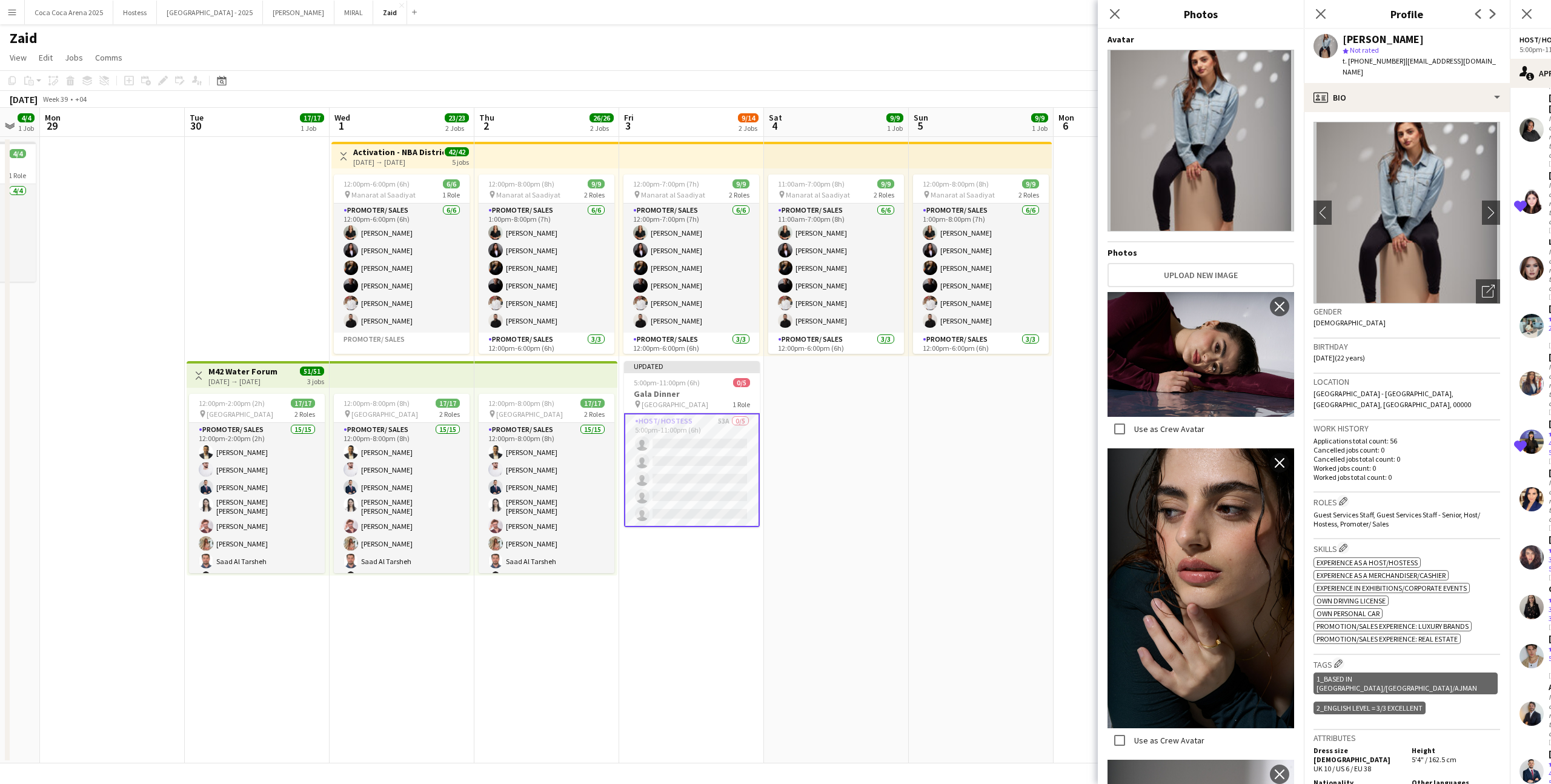
scroll to position [593, 0]
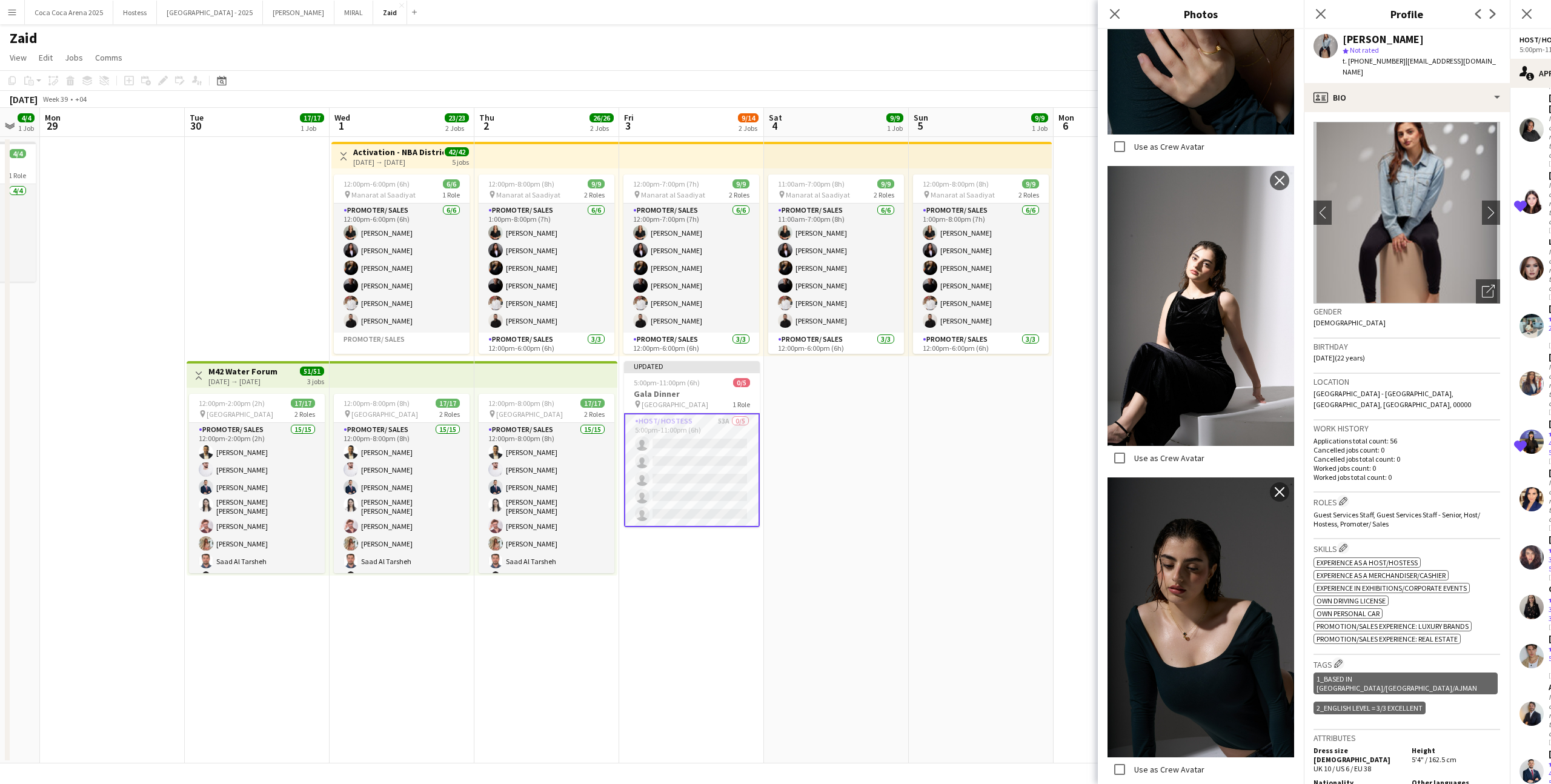
click at [1032, 442] on app-date-cell "12:00pm-8:00pm (8h) 9/9 pin Manarat al Saadiyat 2 Roles Promoter/ Sales 6/6 1:0…" at bounding box center [981, 449] width 145 height 626
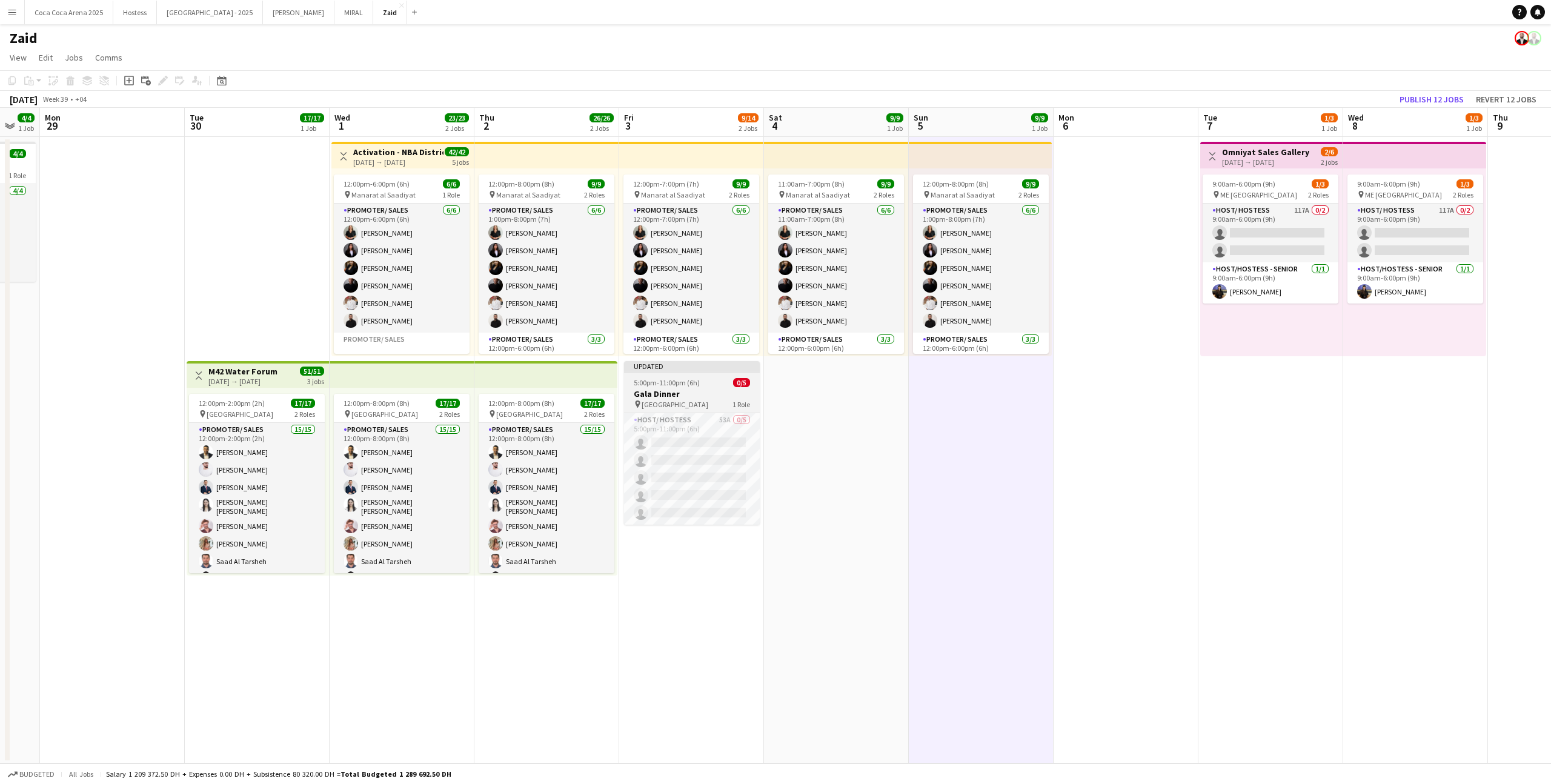
click at [733, 399] on span "1 Role" at bounding box center [741, 403] width 17 height 9
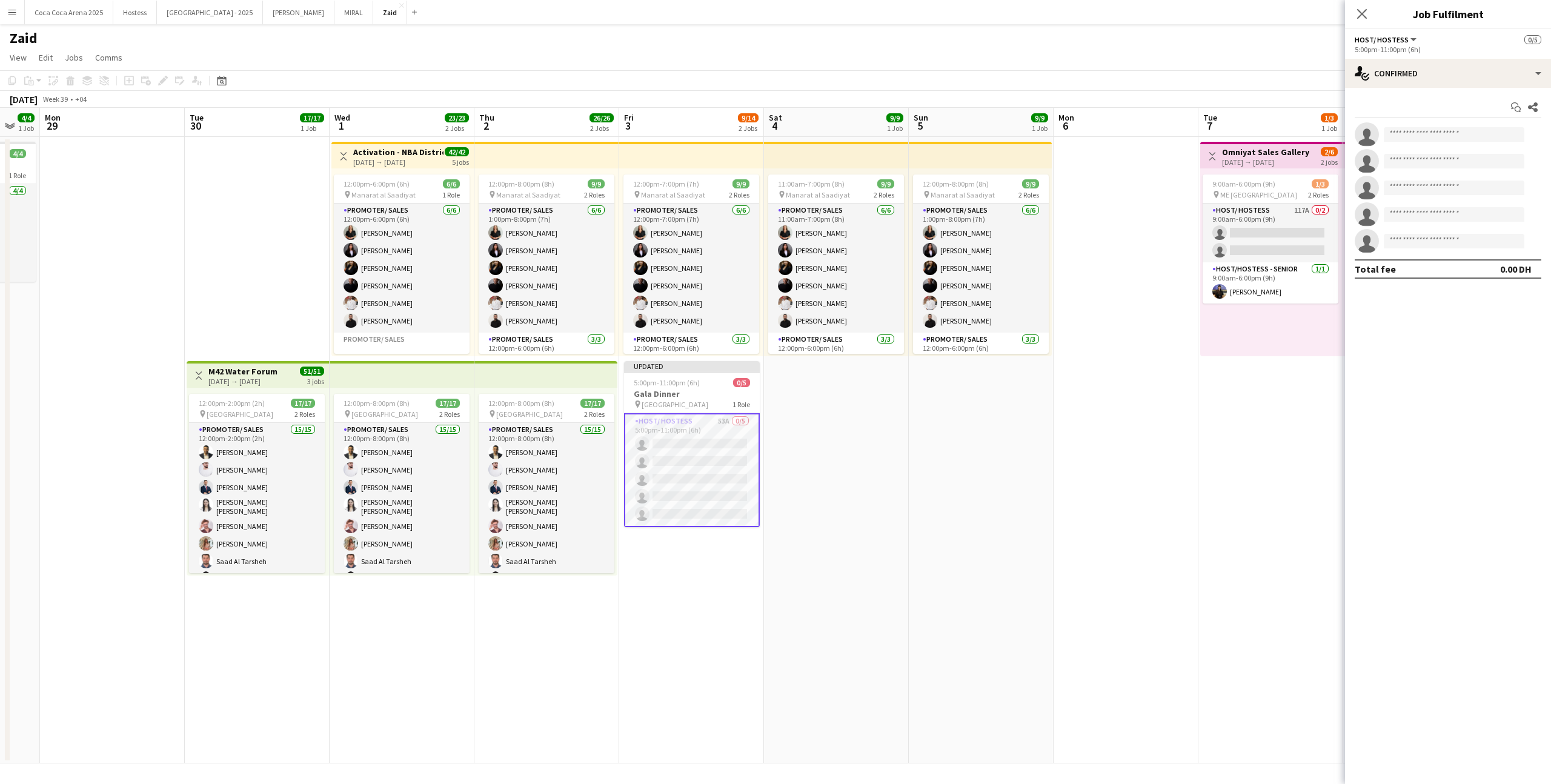
click at [1267, 353] on div "9:00am-6:00pm (9h) 1/3 pin ME Dubai 2 Roles Host/ Hostess 117A 0/2 9:00am-6:00p…" at bounding box center [1271, 262] width 142 height 187
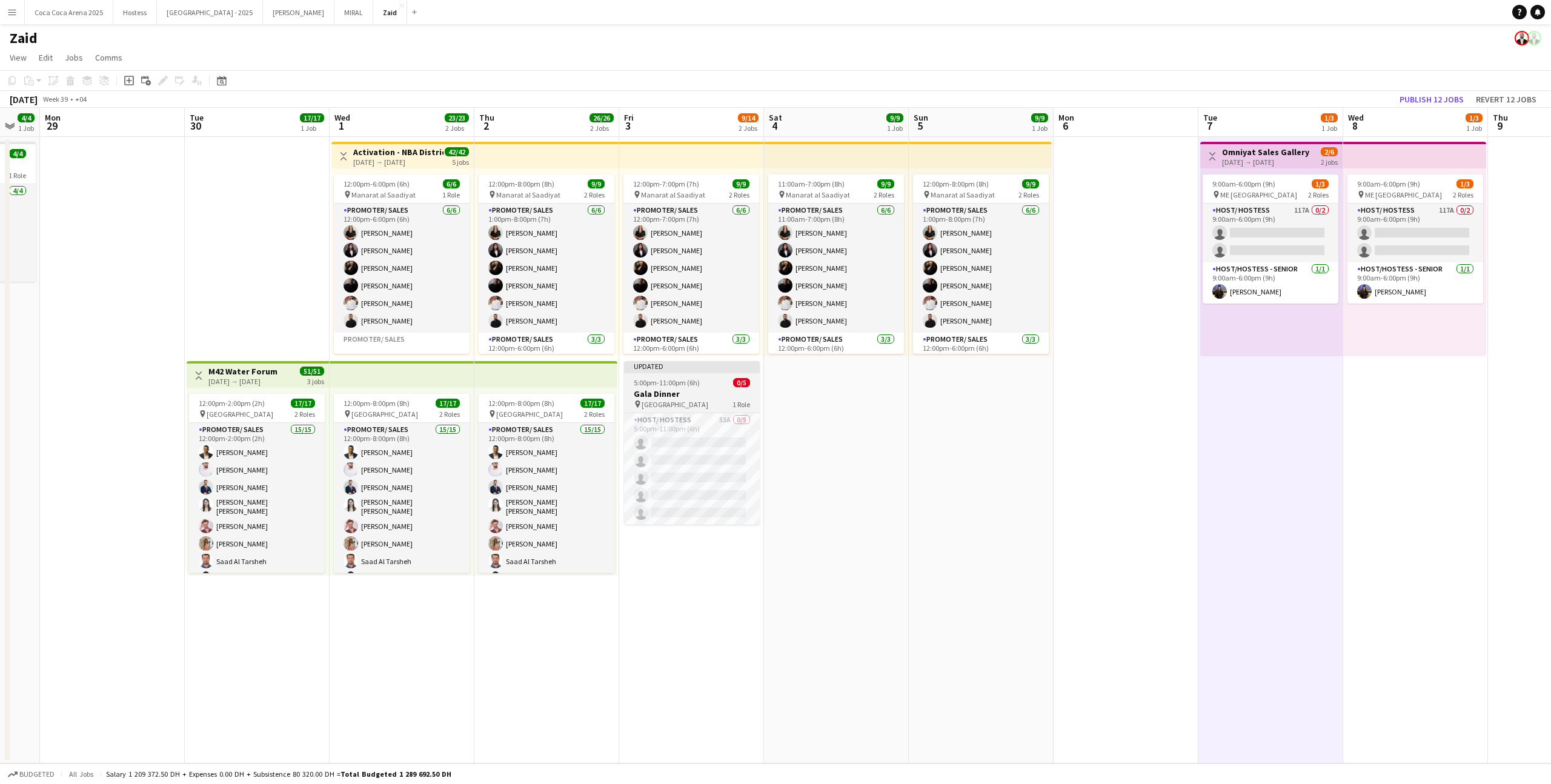
click at [749, 379] on span "0/5" at bounding box center [741, 382] width 17 height 9
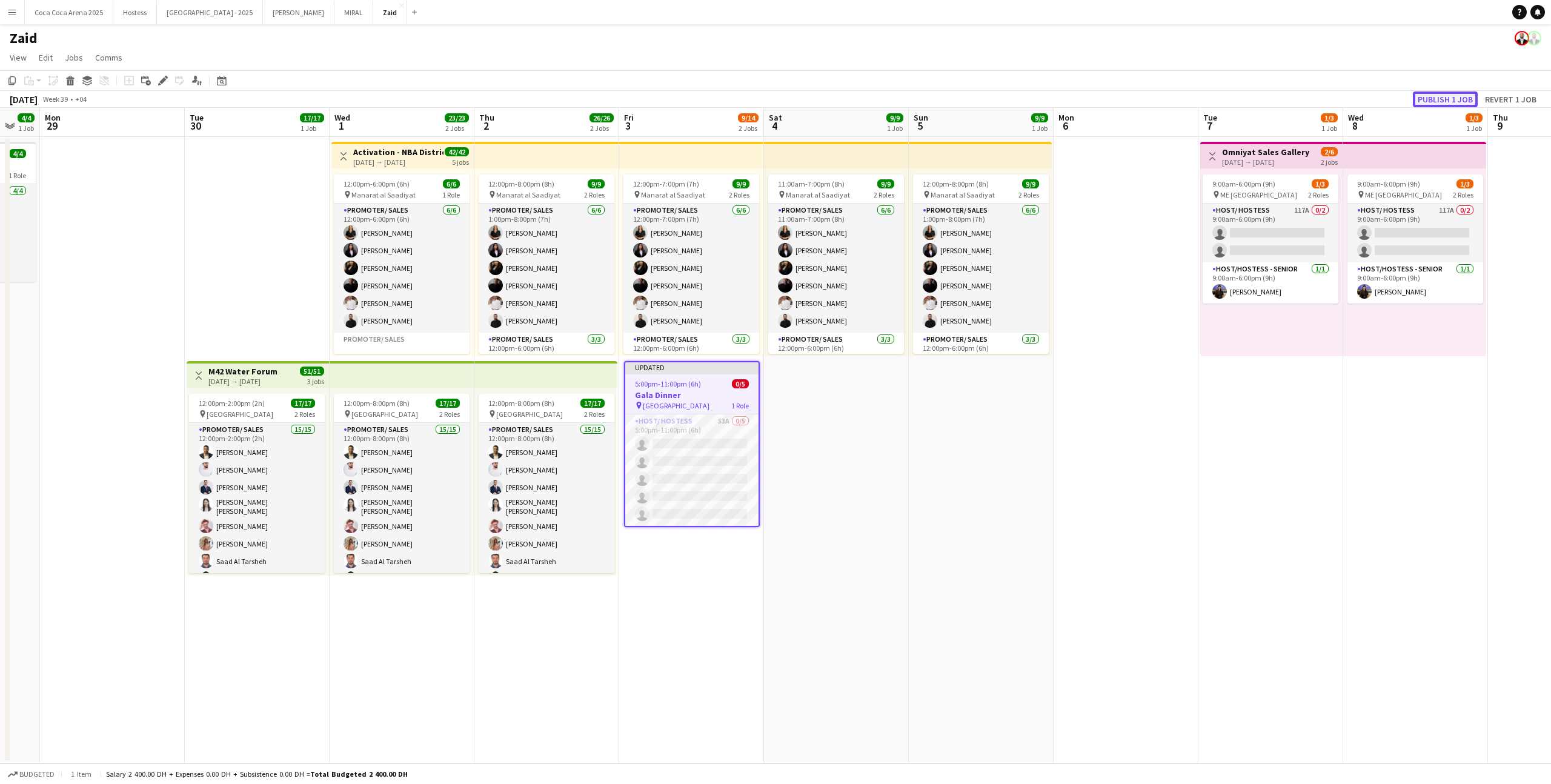
click at [1430, 95] on button "Publish 1 job" at bounding box center [1445, 99] width 65 height 16
click at [859, 437] on app-date-cell "11:00am-7:00pm (8h) 9/9 pin Manarat al Saadiyat 2 Roles Promoter/ Sales 6/6 11:…" at bounding box center [836, 449] width 145 height 626
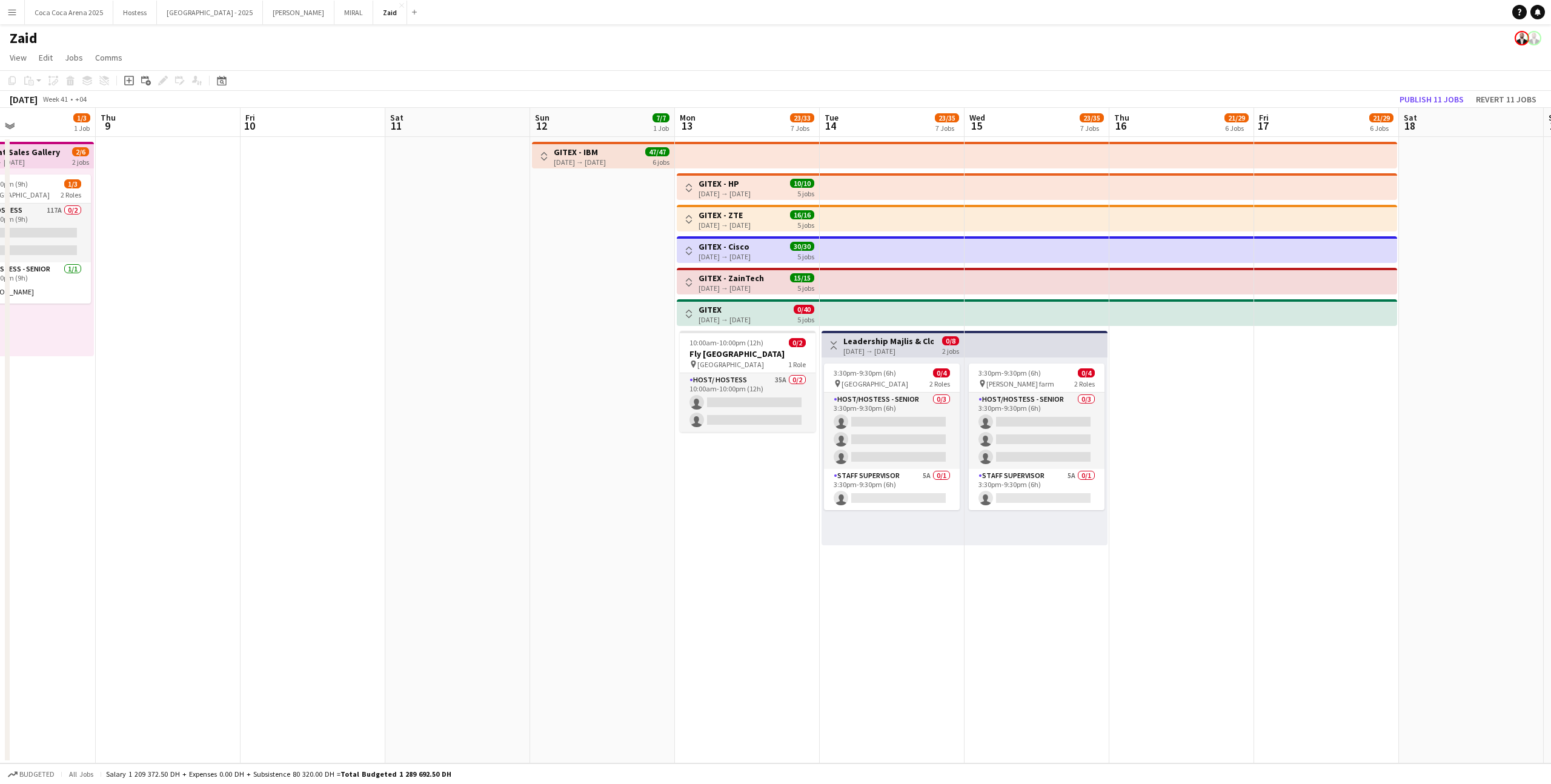
scroll to position [0, 337]
click at [811, 408] on app-card-role "Host/ Hostess 35A 0/2 10:00am-10:00pm (12h) single-neutral-actions single-neutr…" at bounding box center [749, 403] width 136 height 59
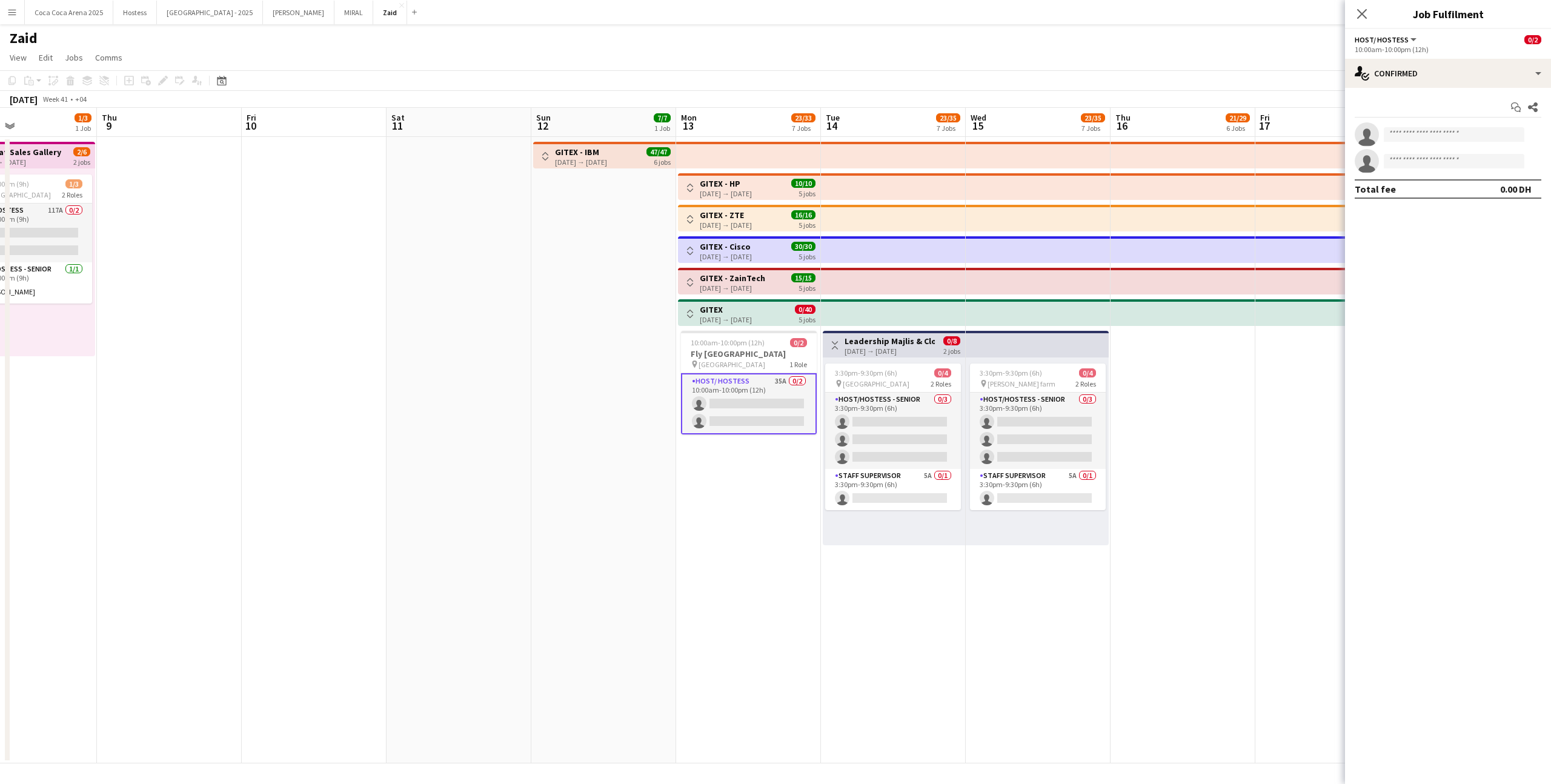
click at [790, 462] on app-date-cell "Toggle View GITEX - HP 13-10-2025 → 17-10-2025 10/10 5 jobs Toggle View GITEX -…" at bounding box center [748, 449] width 145 height 626
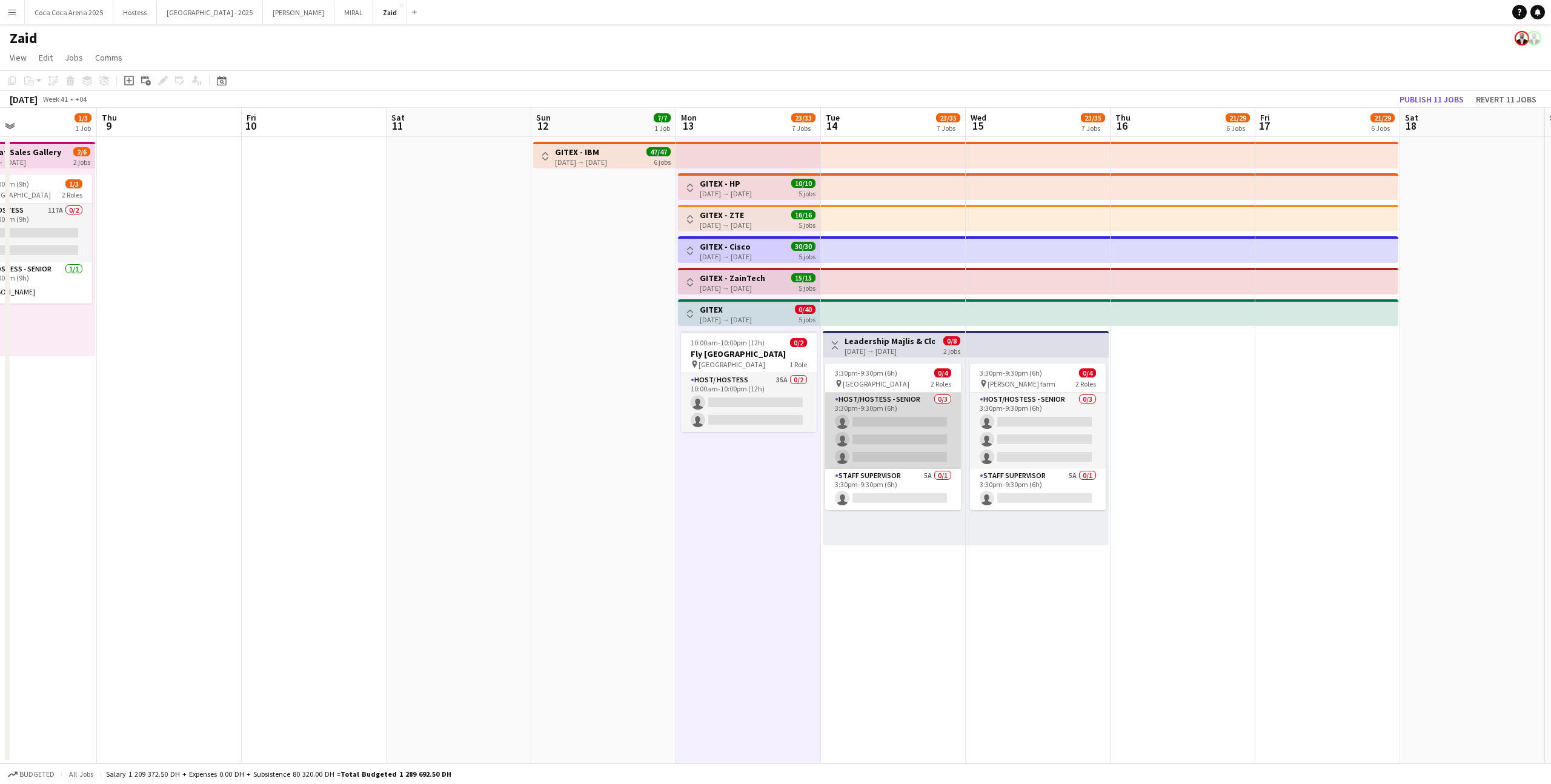
click at [881, 442] on app-card-role "Host/Hostess - Senior 0/3 3:30pm-9:30pm (6h) single-neutral-actions single-neut…" at bounding box center [893, 430] width 136 height 76
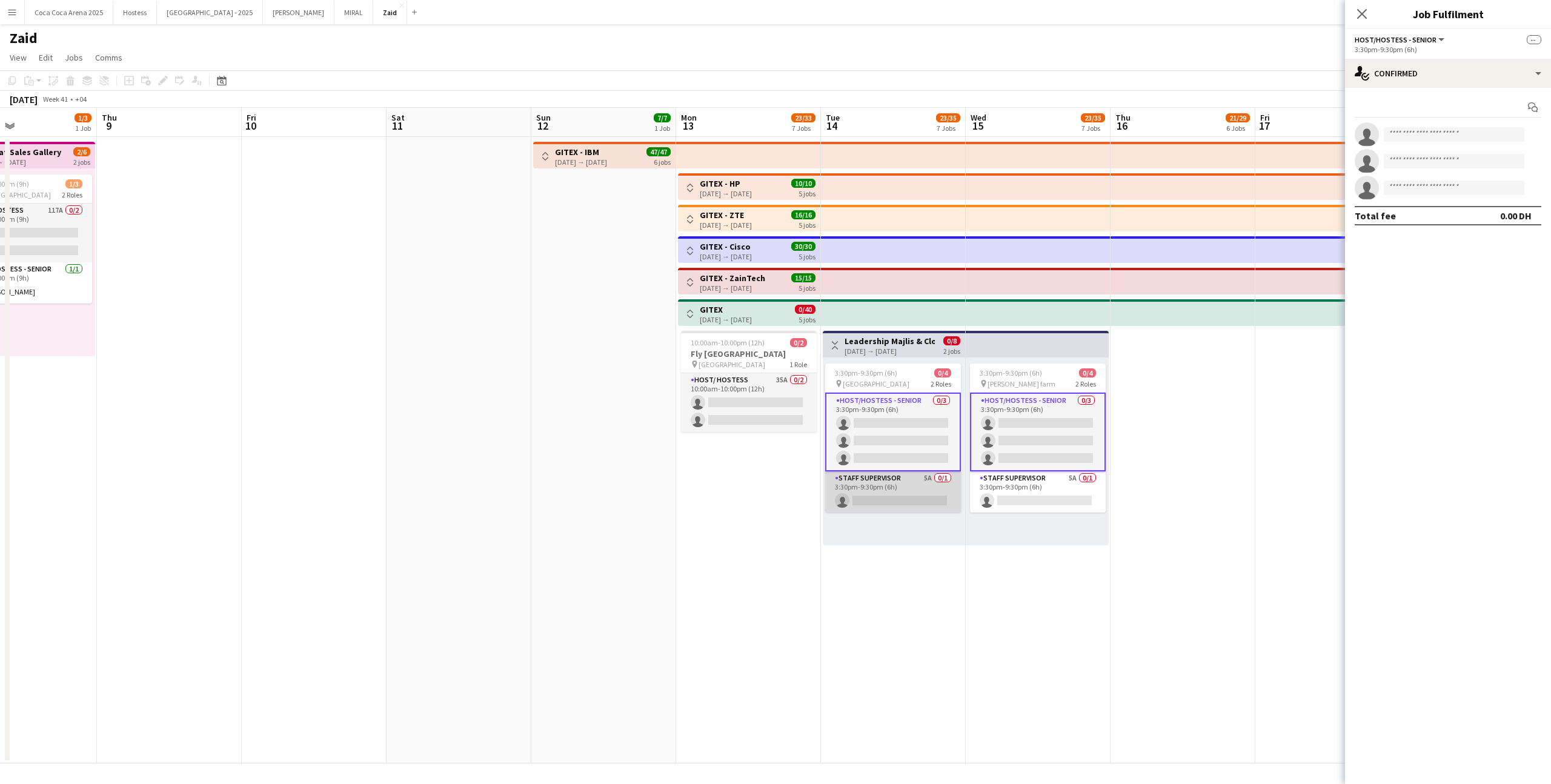
click at [949, 487] on app-card-role "Staff Supervisor 5A 0/1 3:30pm-9:30pm (6h) single-neutral-actions" at bounding box center [893, 492] width 136 height 41
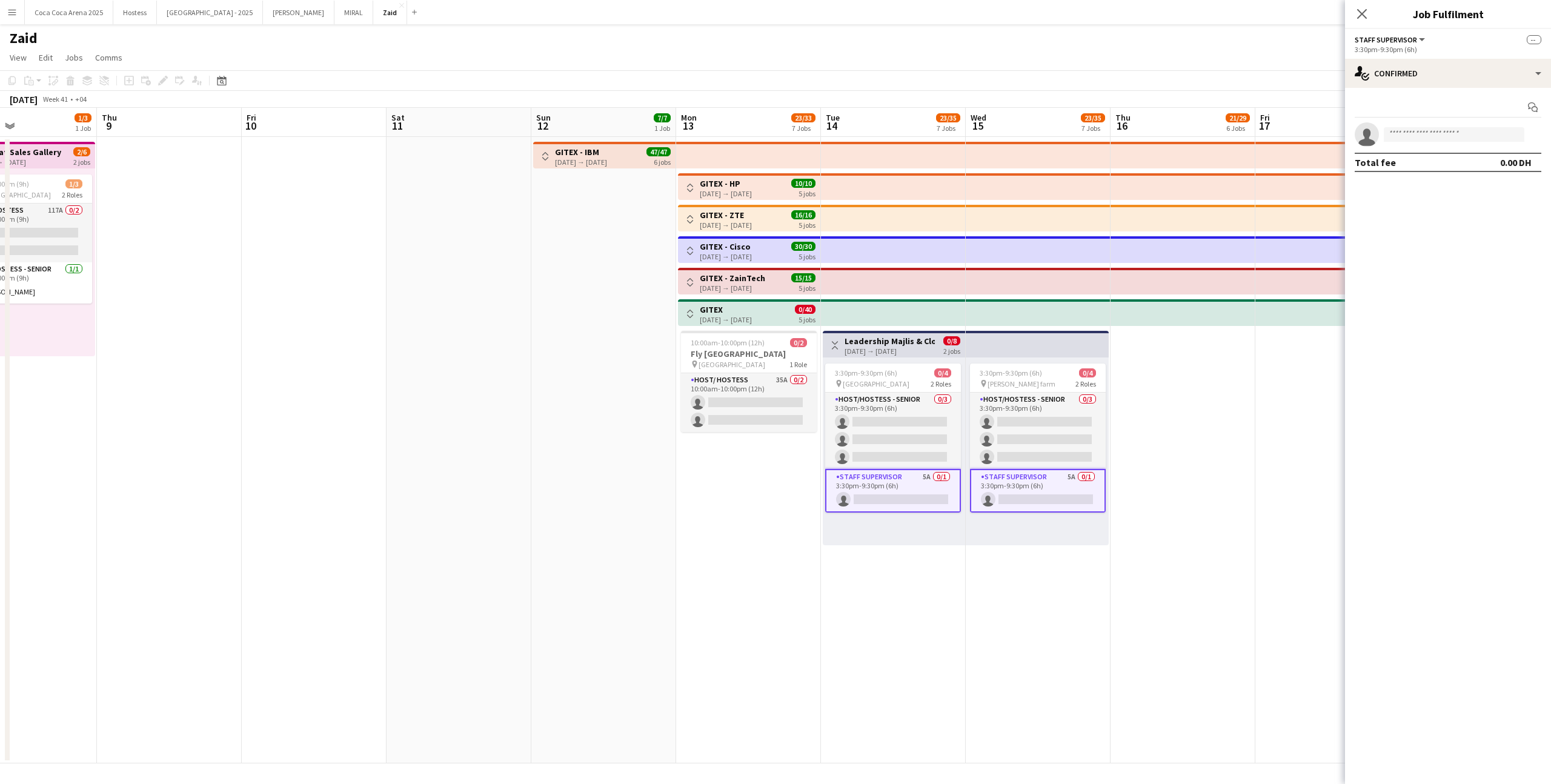
click at [1446, 88] on div "Start chat single-neutral-actions Total fee 0.00 DH" at bounding box center [1448, 134] width 206 height 94
click at [1448, 75] on div "single-neutral-actions-check-2 Confirmed" at bounding box center [1448, 74] width 206 height 29
click at [1490, 195] on span "Applicants" at bounding box center [1476, 197] width 38 height 11
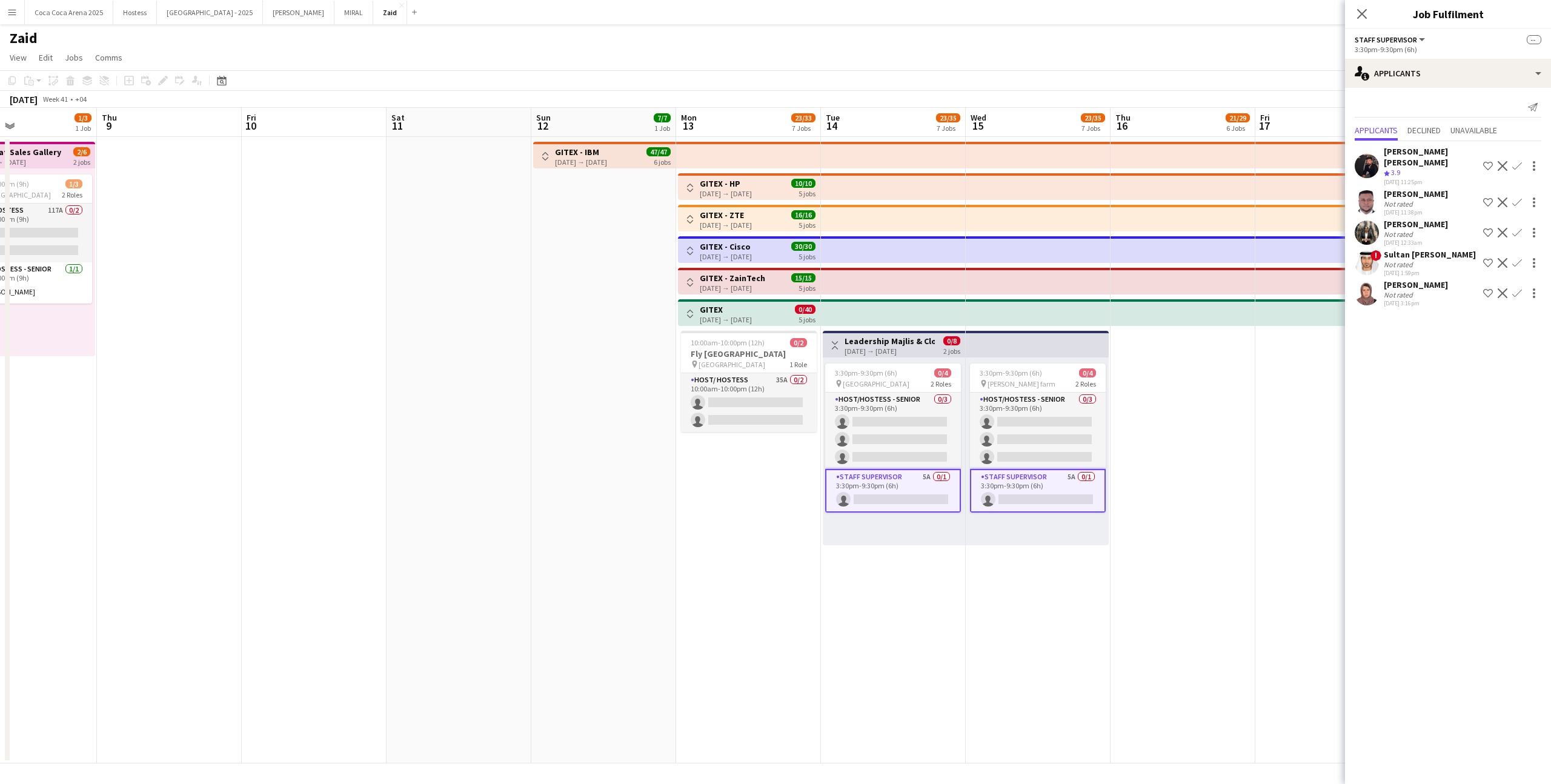
click at [1423, 168] on div "Crew rating 3.9" at bounding box center [1430, 173] width 94 height 11
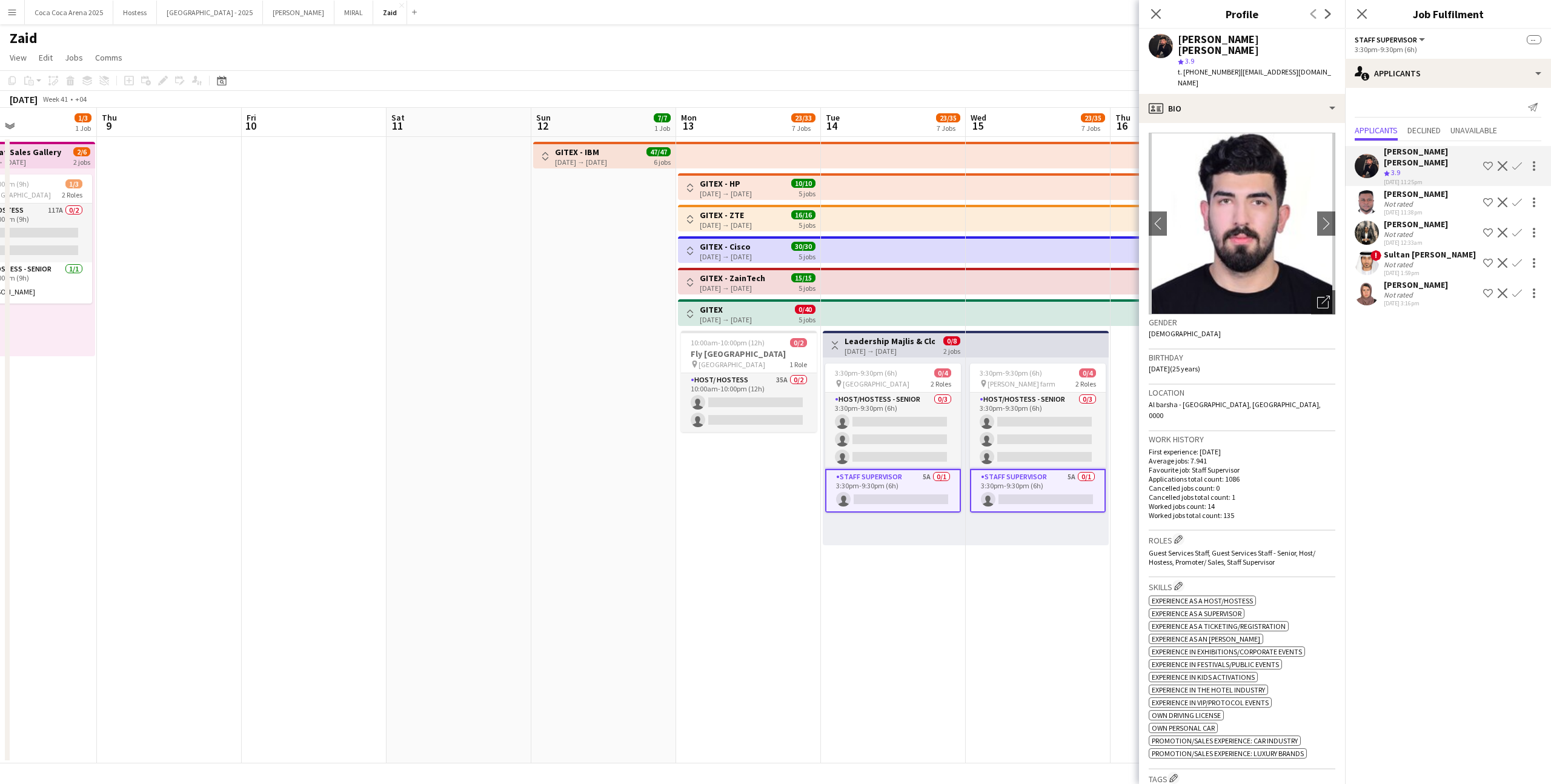
click at [1150, 456] on p "Average jobs: 7.941" at bounding box center [1242, 460] width 187 height 9
click at [1120, 442] on app-date-cell at bounding box center [1183, 449] width 145 height 626
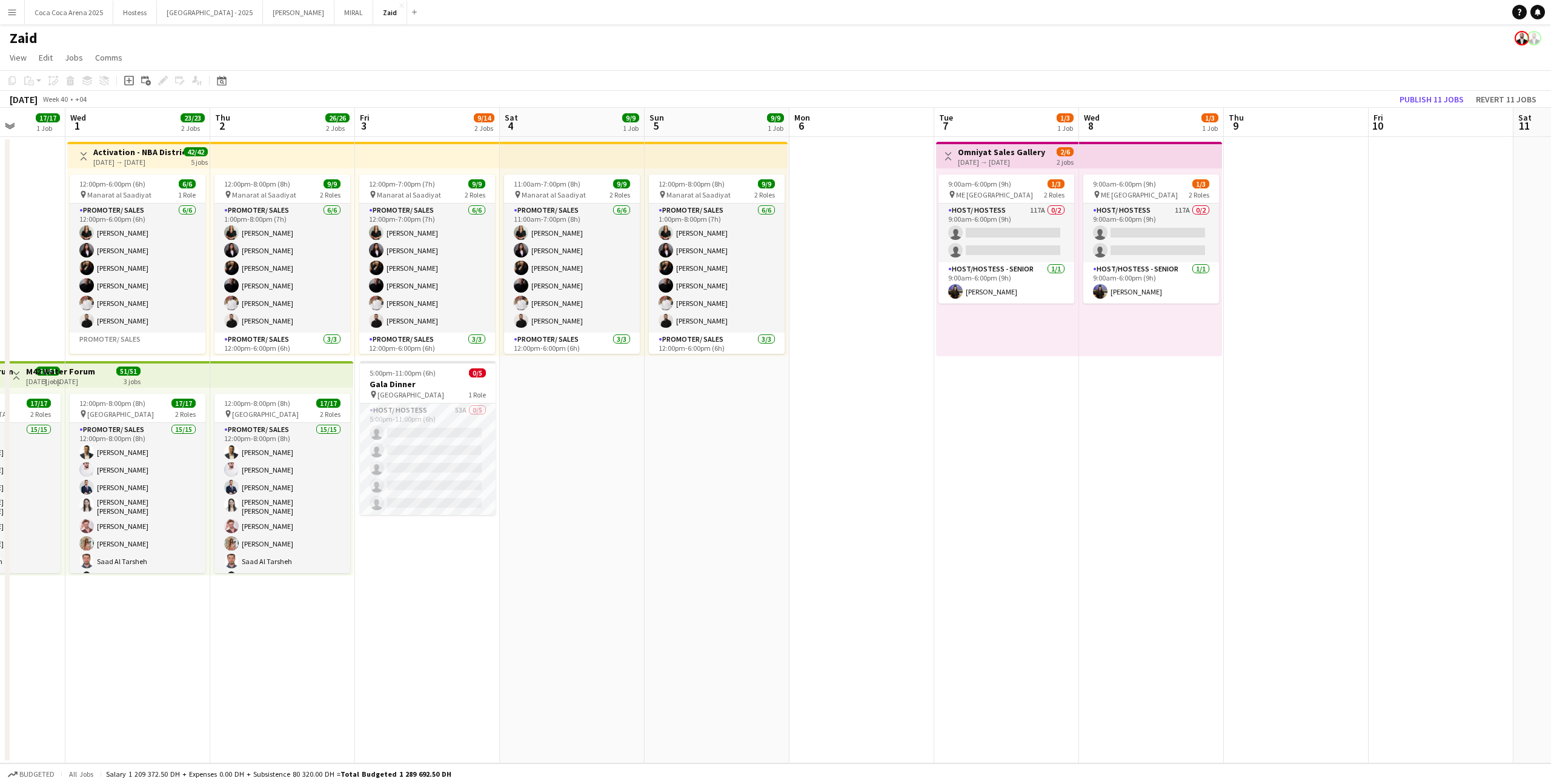
scroll to position [0, 282]
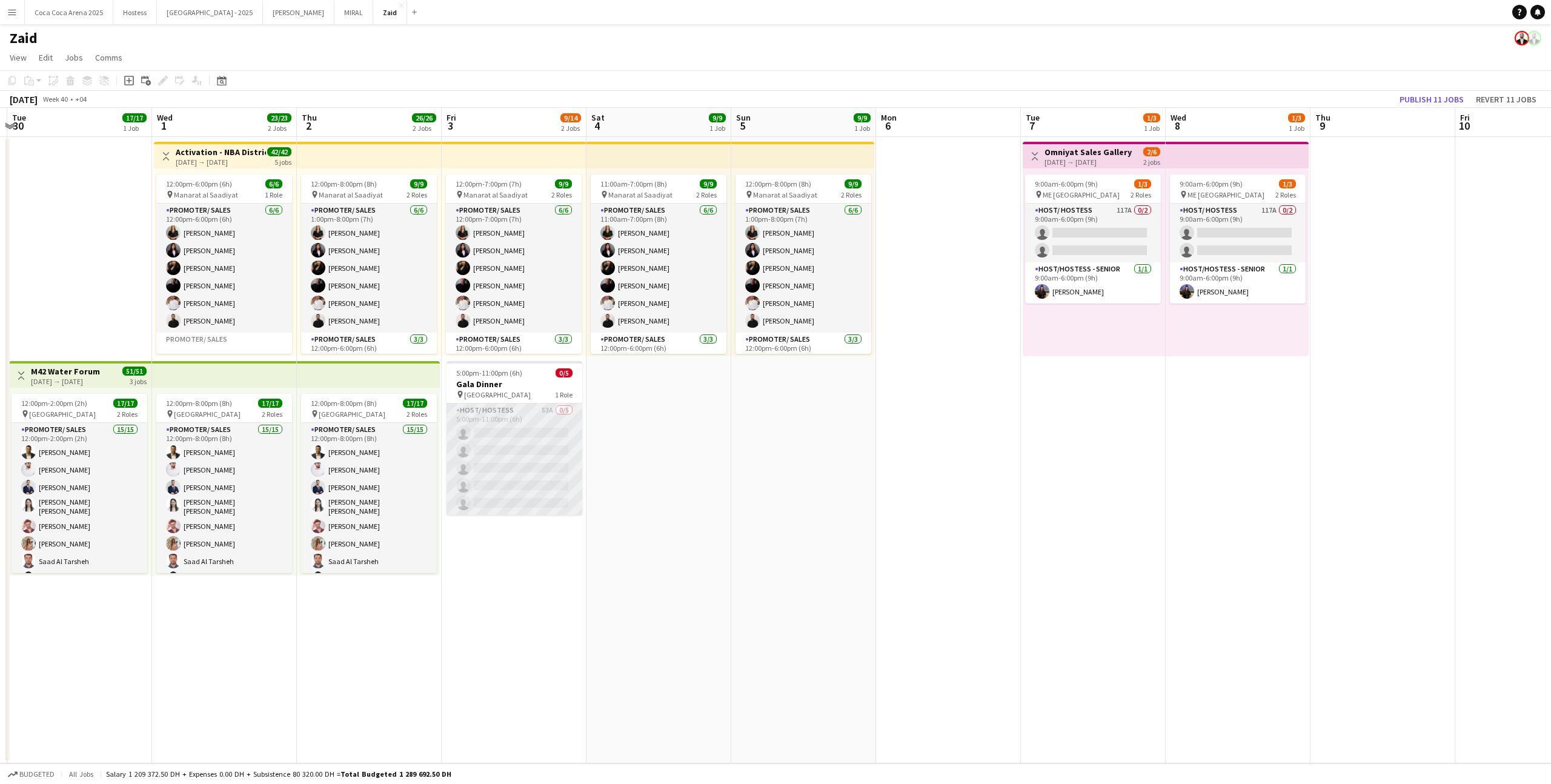
click at [539, 439] on app-card-role "Host/ Hostess 53A 0/5 5:00pm-11:00pm (6h) single-neutral-actions single-neutral…" at bounding box center [514, 459] width 136 height 111
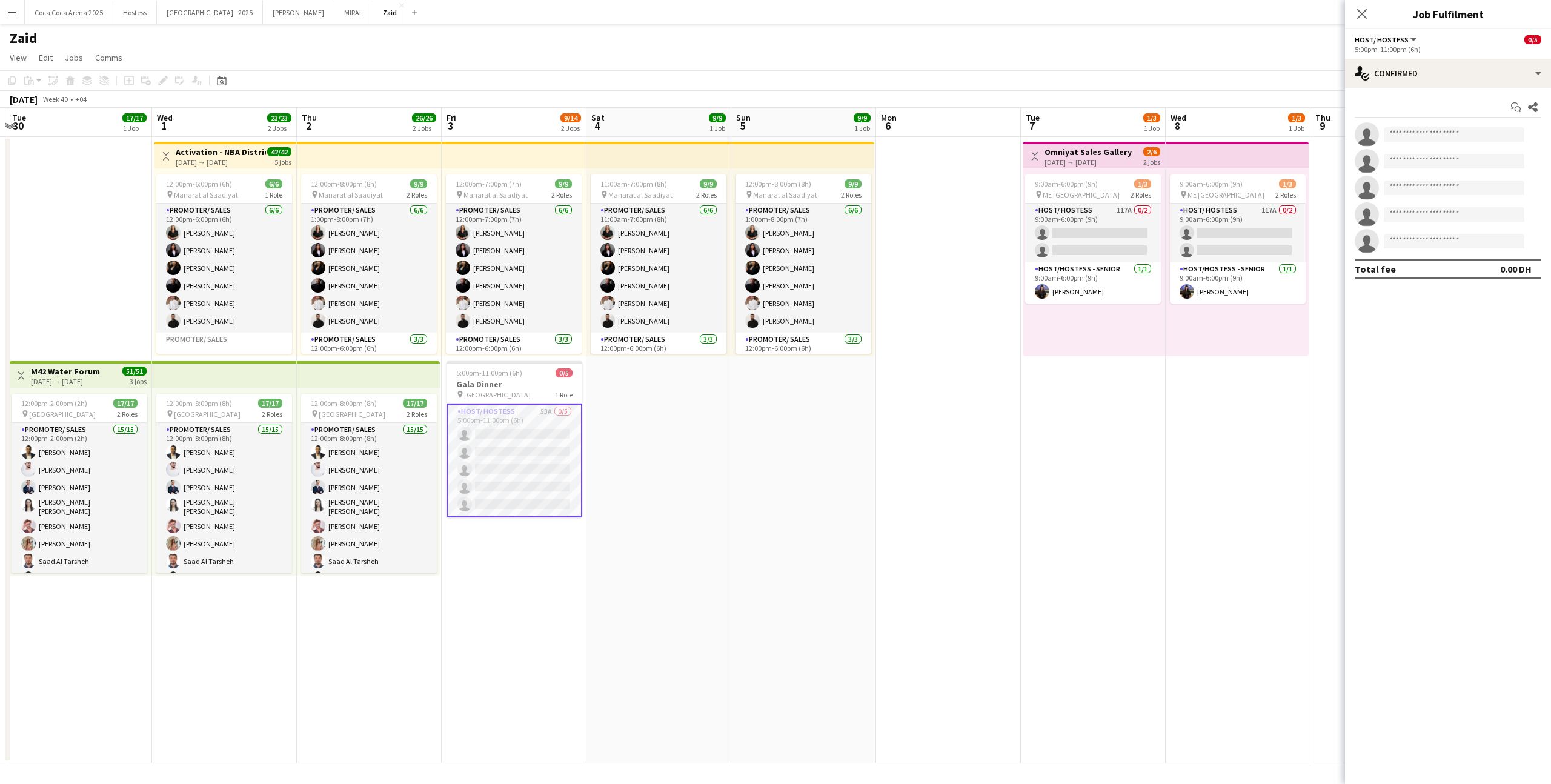
click at [721, 520] on app-date-cell "11:00am-7:00pm (8h) 9/9 pin Manarat al Saadiyat 2 Roles Promoter/ Sales 6/6 11:…" at bounding box center [658, 449] width 145 height 626
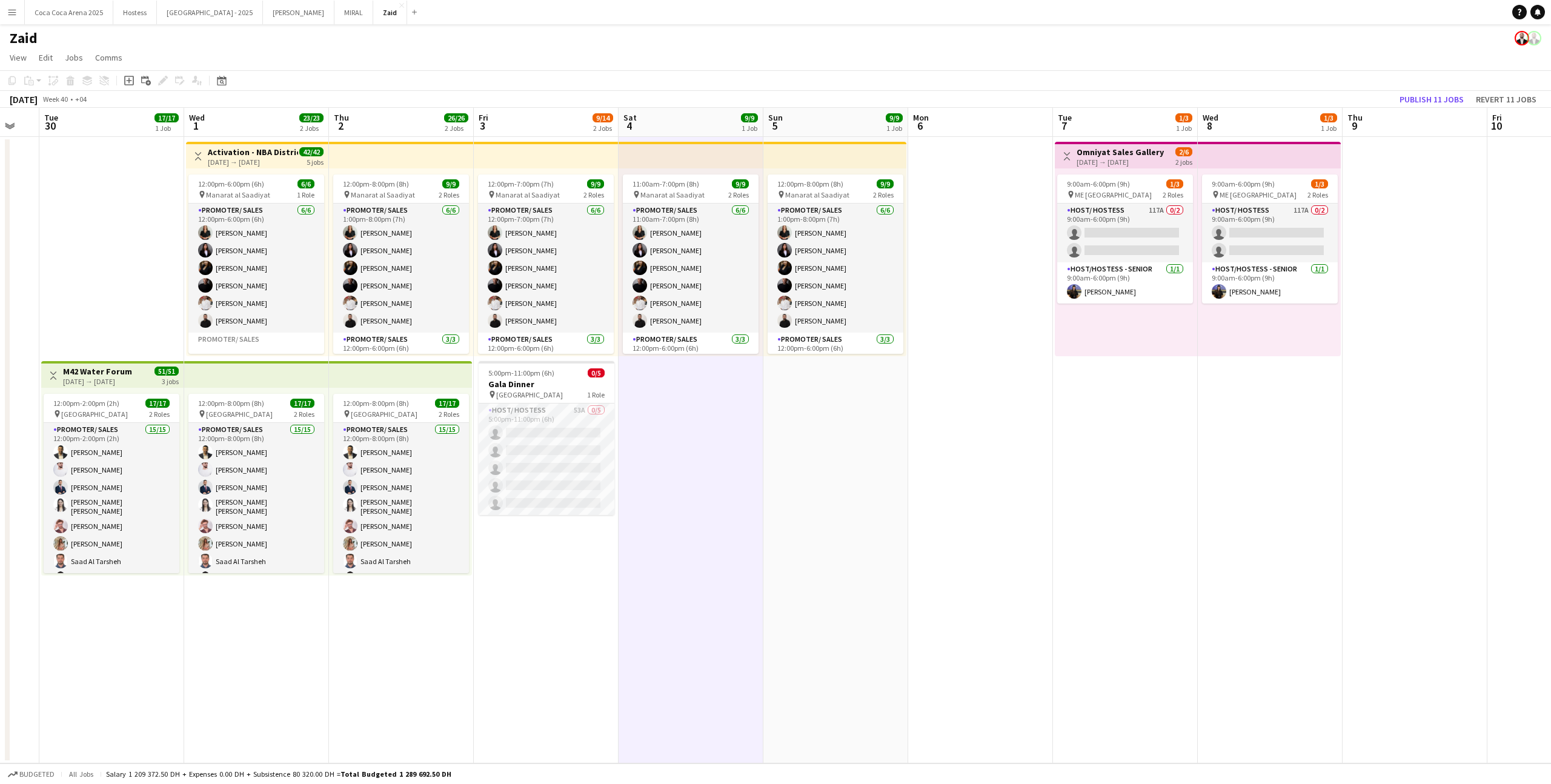
scroll to position [0, 245]
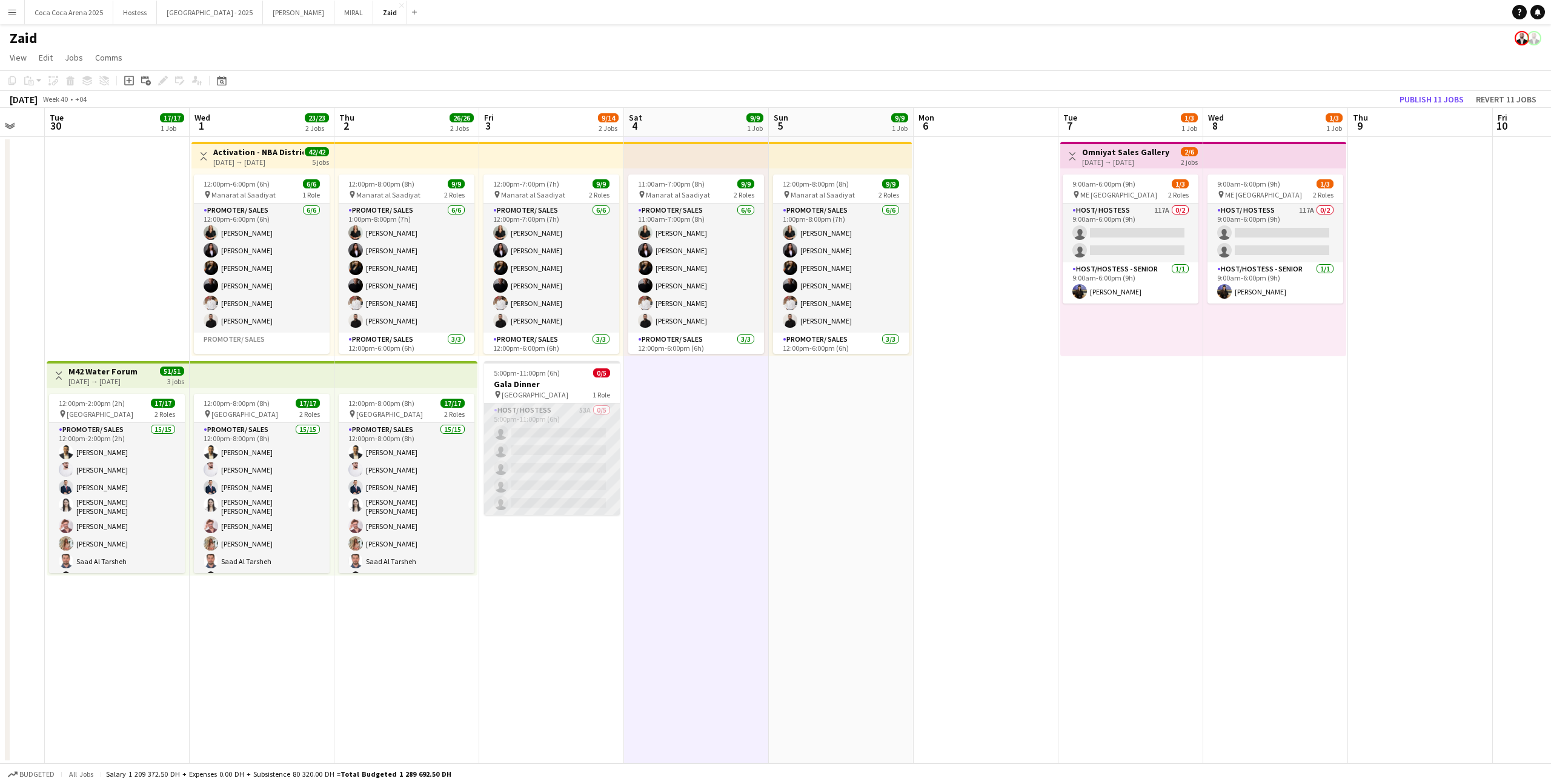
click at [589, 423] on app-card-role "Host/ Hostess 53A 0/5 5:00pm-11:00pm (6h) single-neutral-actions single-neutral…" at bounding box center [552, 459] width 136 height 111
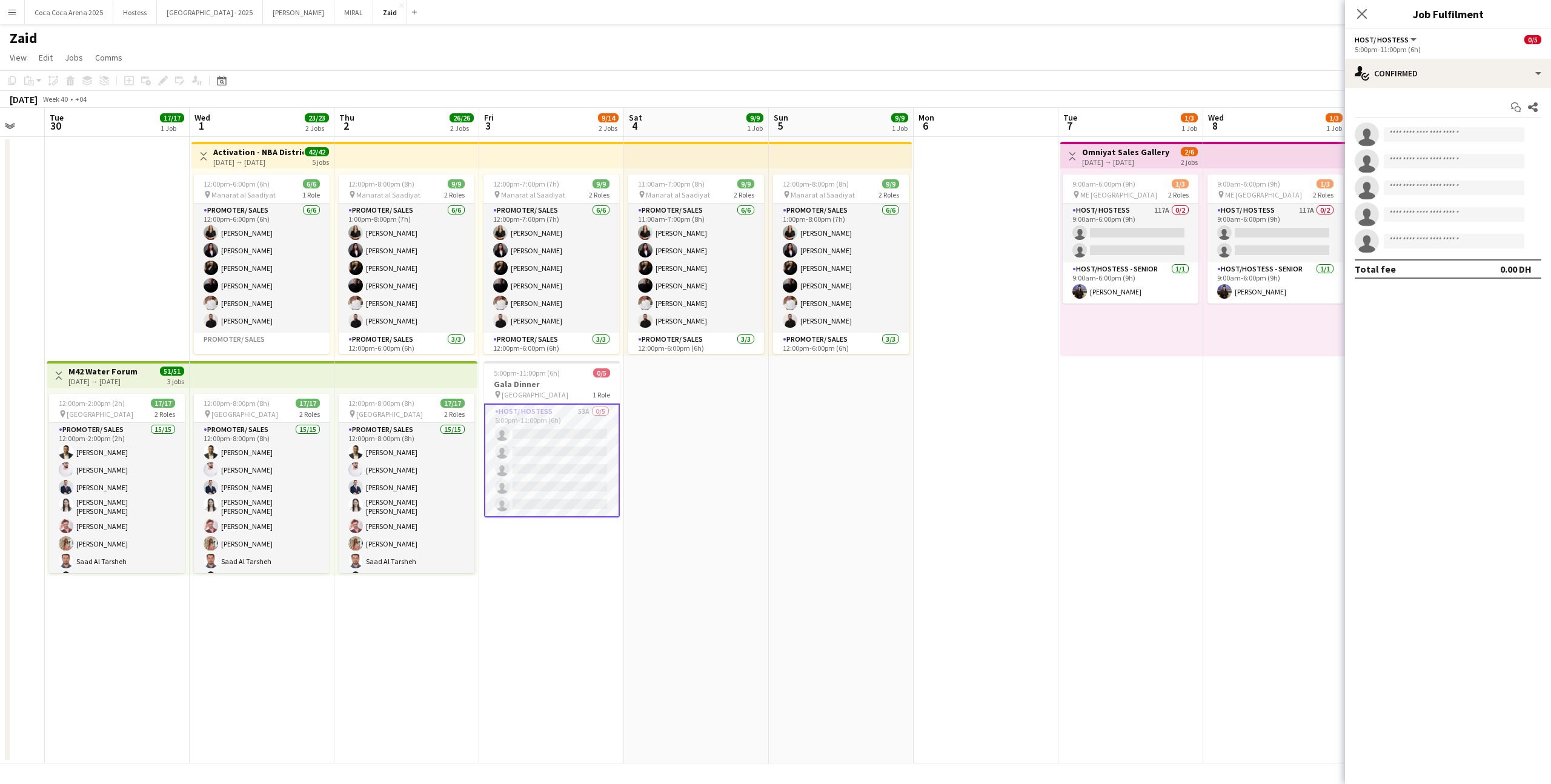
click at [1477, 57] on app-options-switcher "Host/ Hostess All roles Host/ Hostess 0/5 5:00pm-11:00pm (6h)" at bounding box center [1448, 44] width 206 height 29
click at [1477, 66] on div "single-neutral-actions-check-2 Confirmed" at bounding box center [1448, 74] width 206 height 29
click at [1504, 195] on div "single-neutral-actions-information Applicants" at bounding box center [1487, 197] width 120 height 25
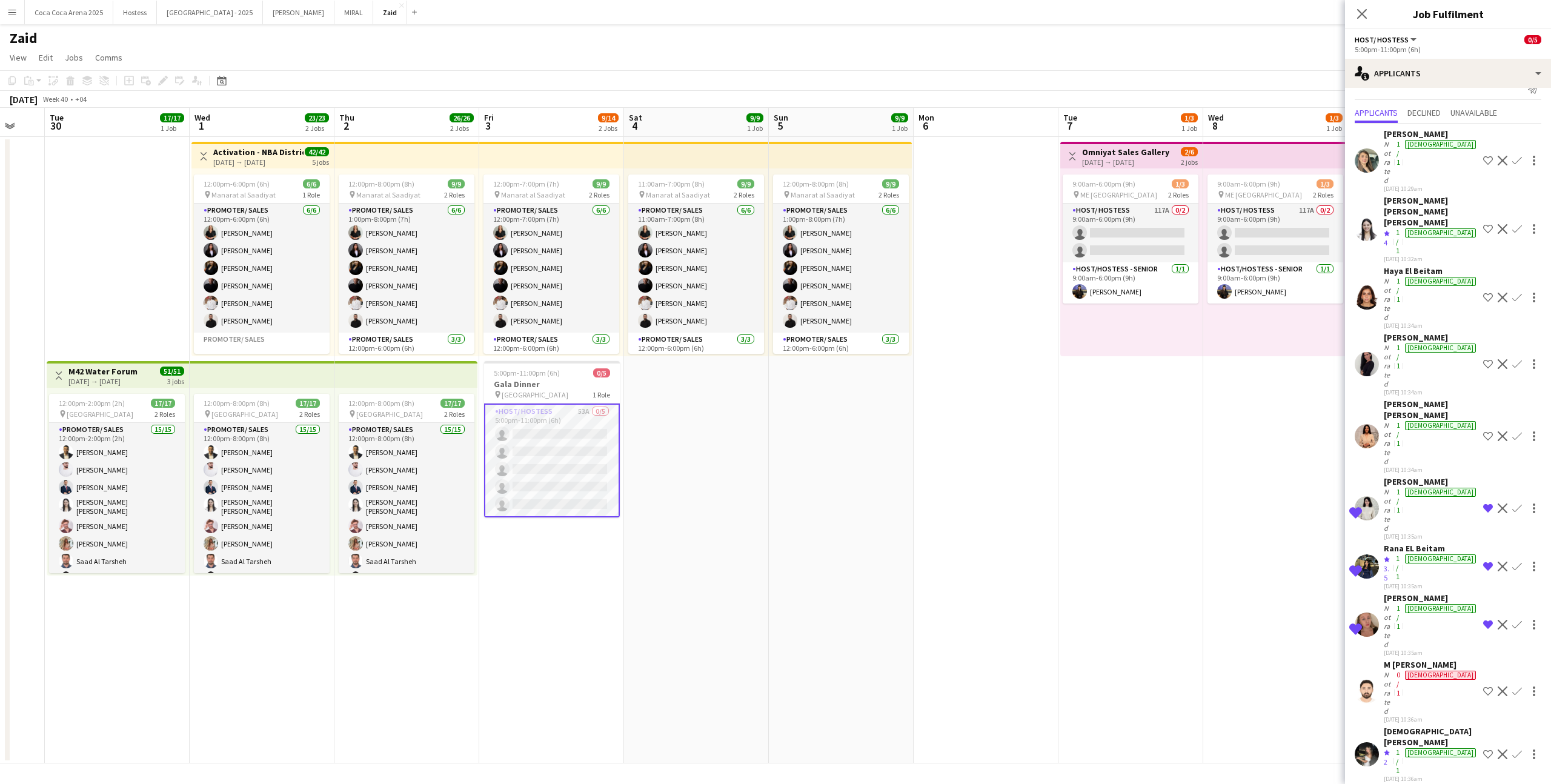
scroll to position [0, 0]
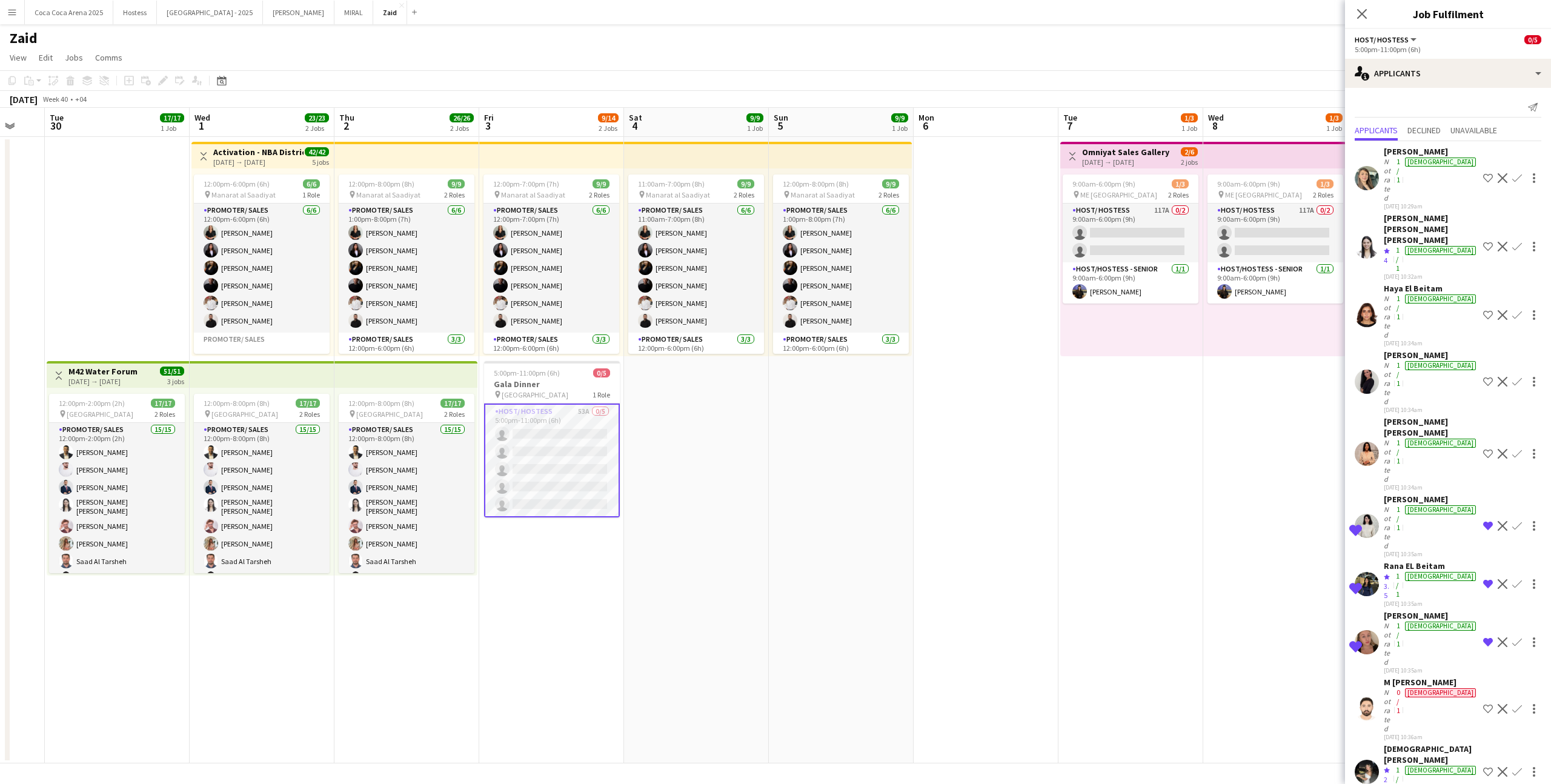
click at [1486, 310] on app-icon "Shortlist crew" at bounding box center [1488, 315] width 10 height 10
click at [1484, 241] on app-icon "Shortlist crew" at bounding box center [1488, 246] width 10 height 10
click at [1400, 438] on app-skills-label "1/1" at bounding box center [1398, 451] width 3 height 27
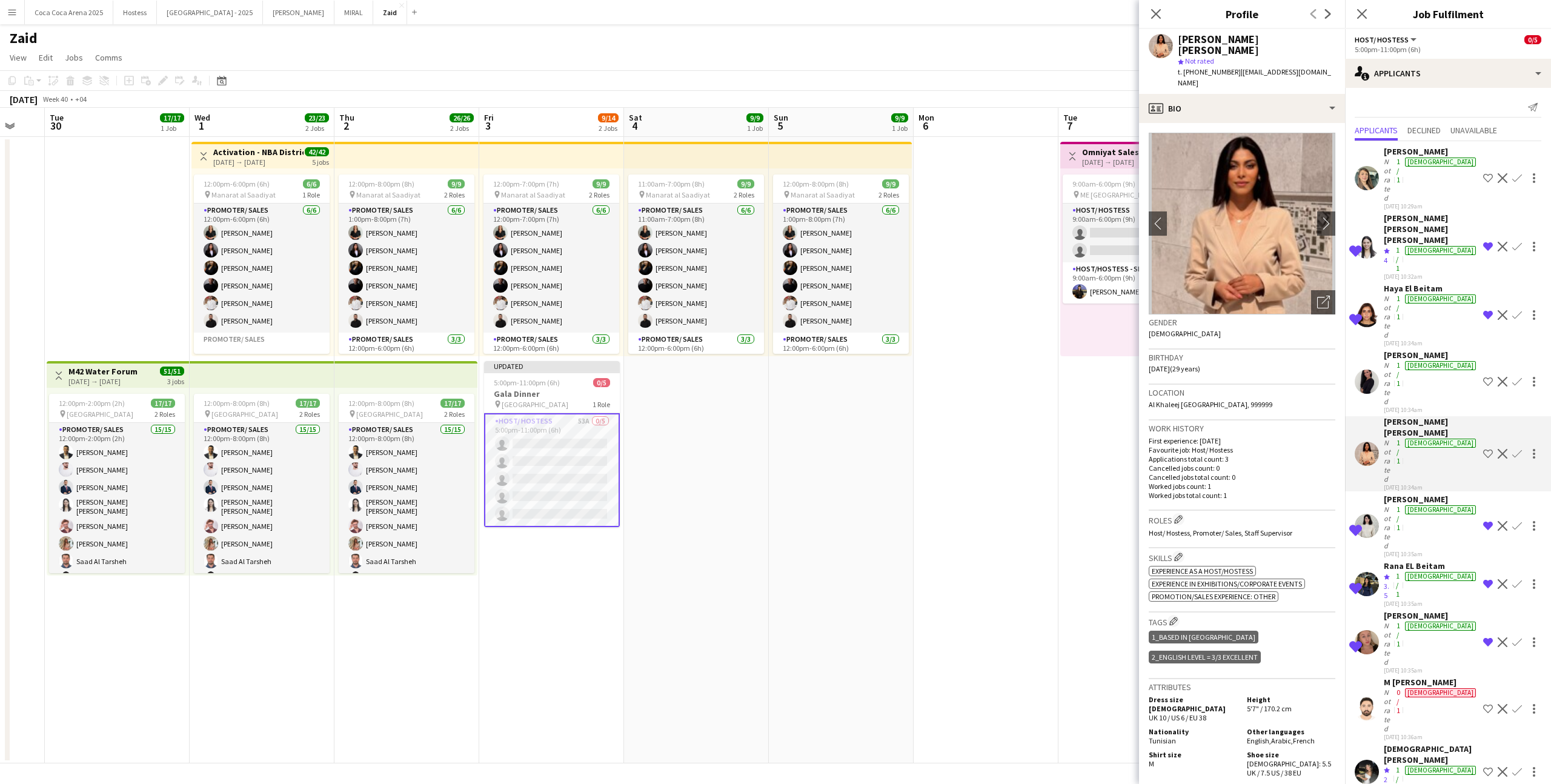
click at [1303, 274] on img at bounding box center [1242, 223] width 187 height 182
click at [1315, 290] on div "Open photos pop-in" at bounding box center [1323, 302] width 25 height 25
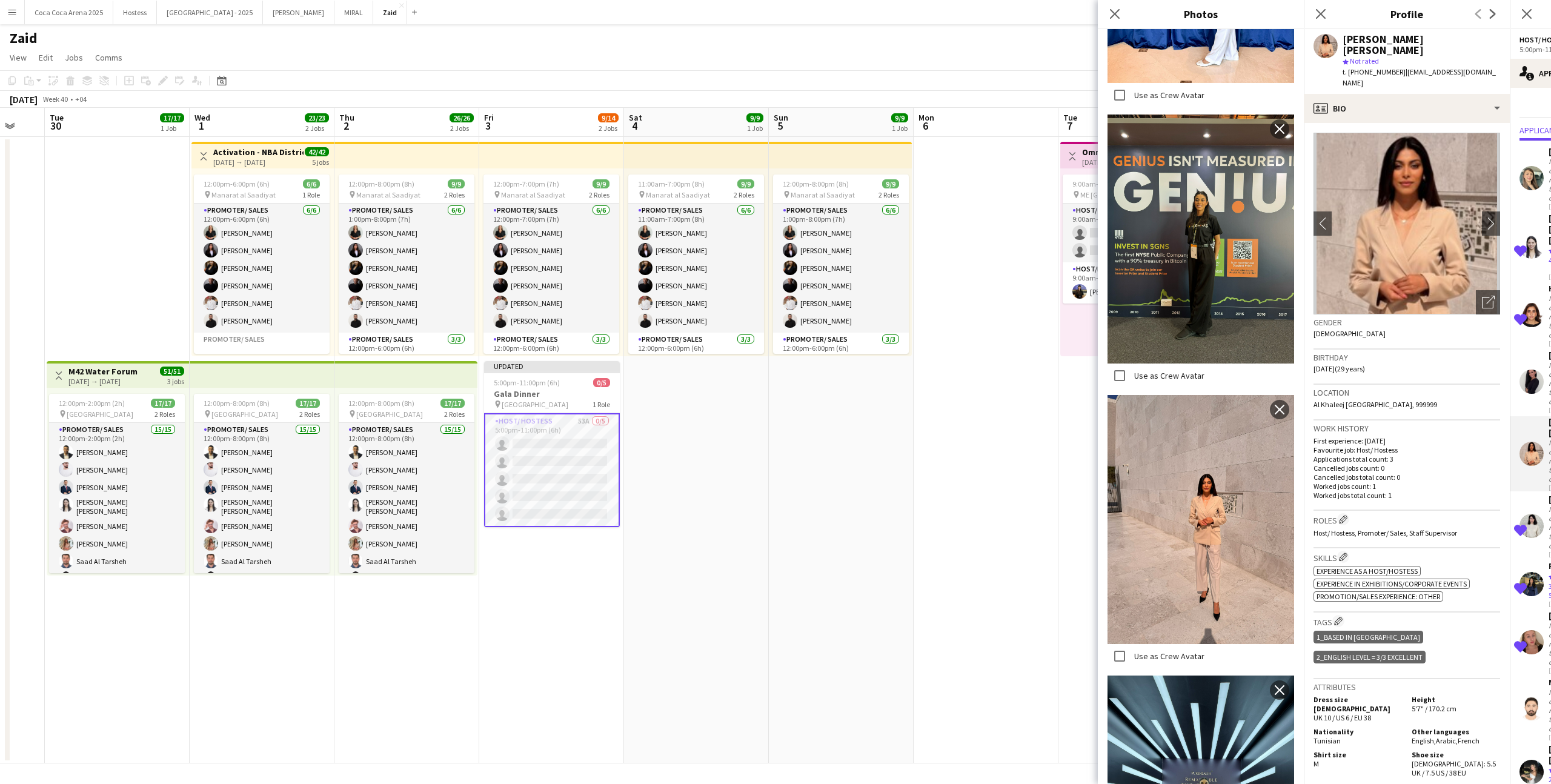
scroll to position [906, 0]
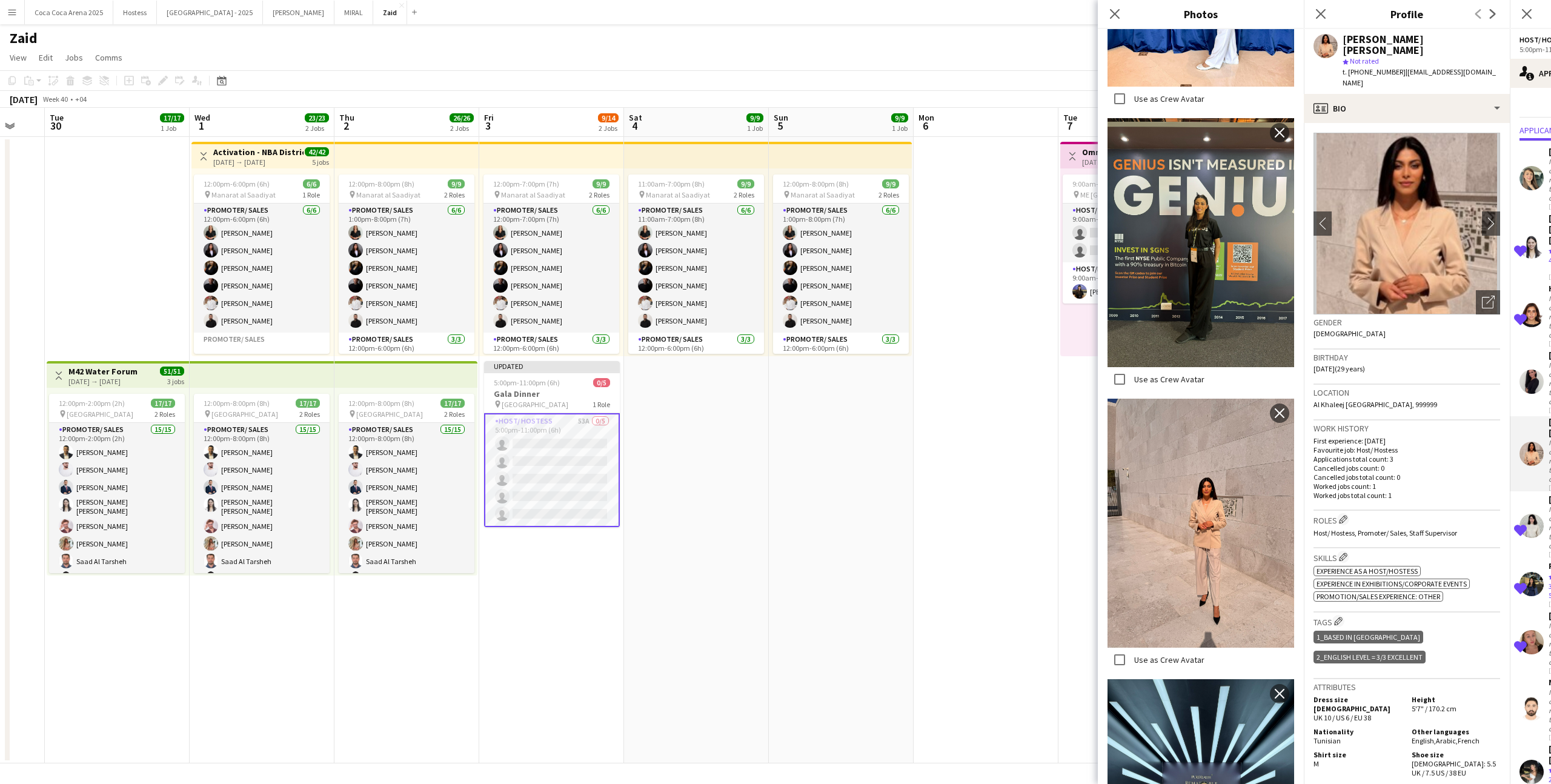
click at [1418, 490] on p "Worked jobs total count: 1" at bounding box center [1406, 494] width 187 height 9
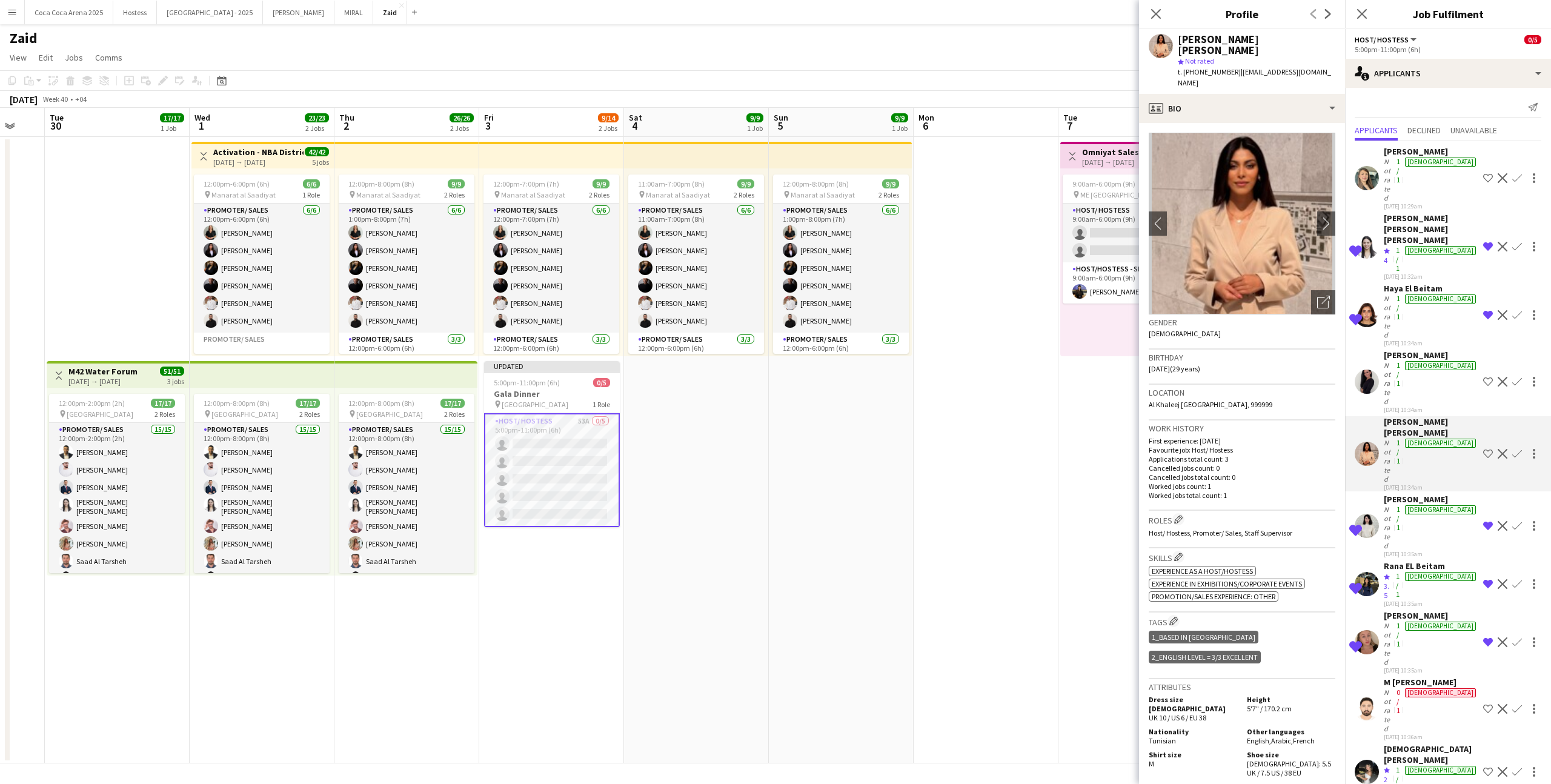
click at [1492, 448] on app-icon "Shortlist crew" at bounding box center [1488, 453] width 10 height 10
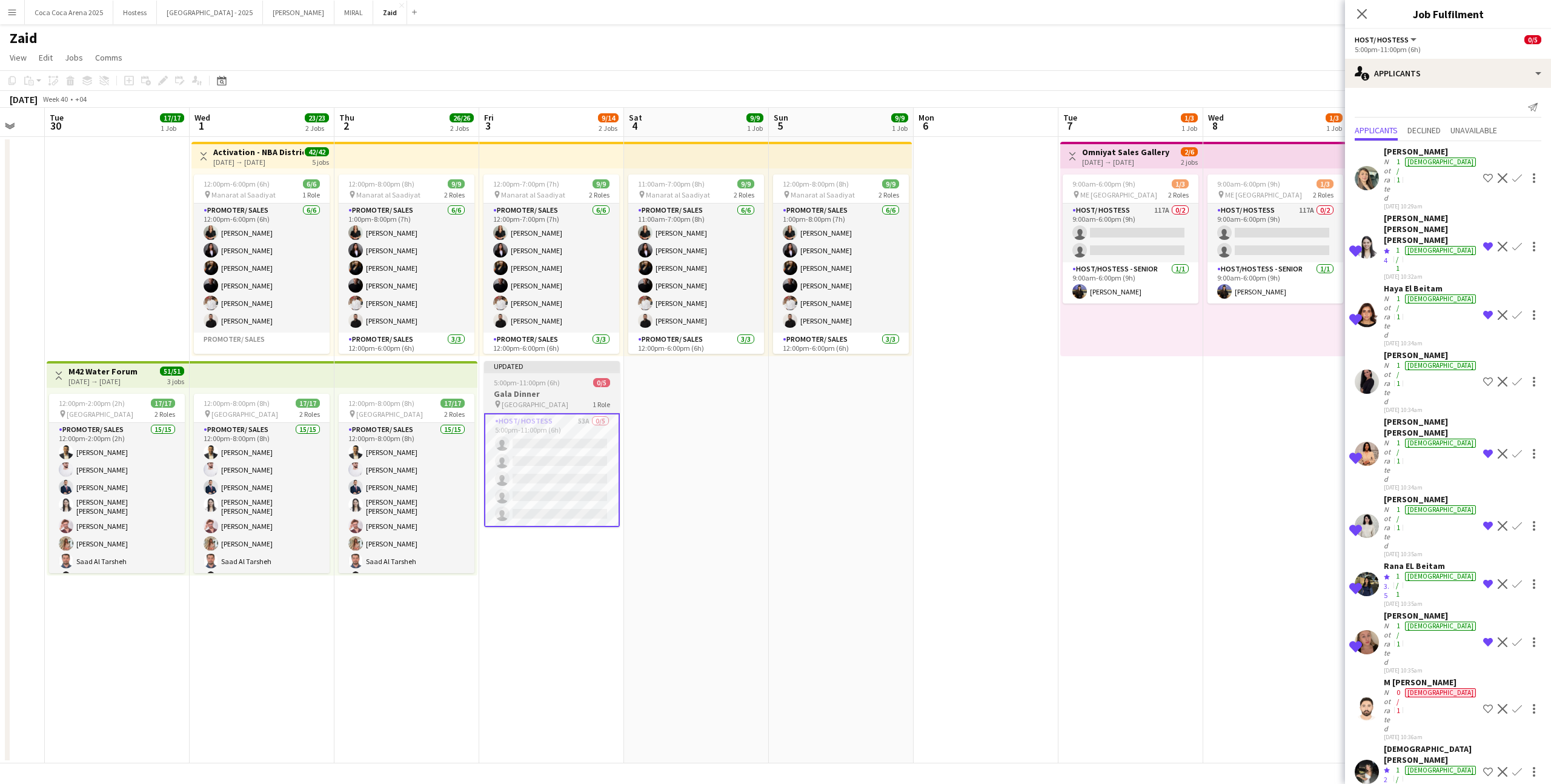
click at [567, 402] on div "pin Abu dhabi 1 Role" at bounding box center [552, 404] width 136 height 10
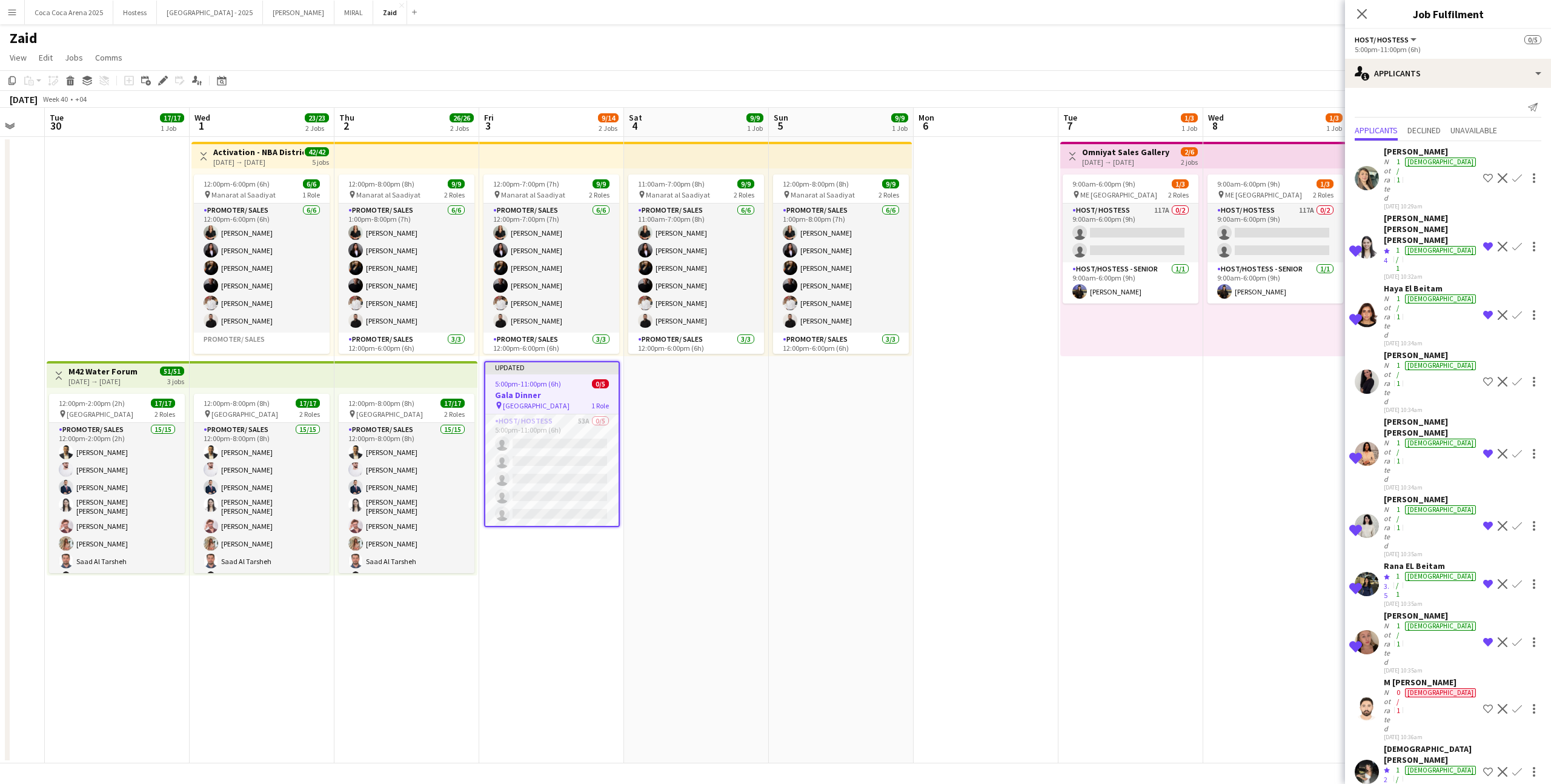
click at [1076, 467] on app-date-cell "Toggle View Omniyat Sales Gallery 07-10-2025 → 08-10-2025 2/6 2 jobs 9:00am-6:0…" at bounding box center [1130, 449] width 145 height 626
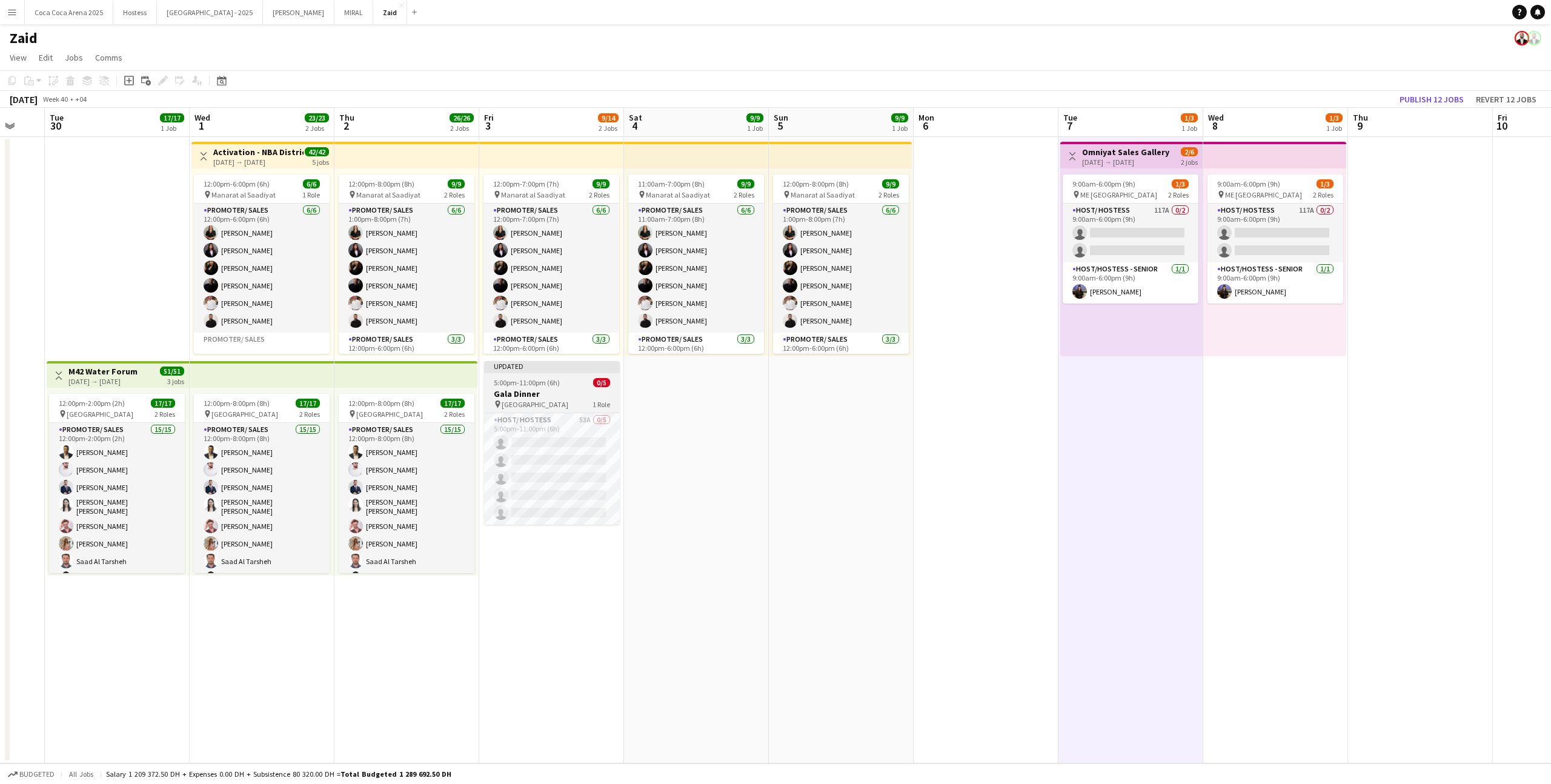
click at [588, 390] on h3 "Gala Dinner" at bounding box center [552, 393] width 136 height 11
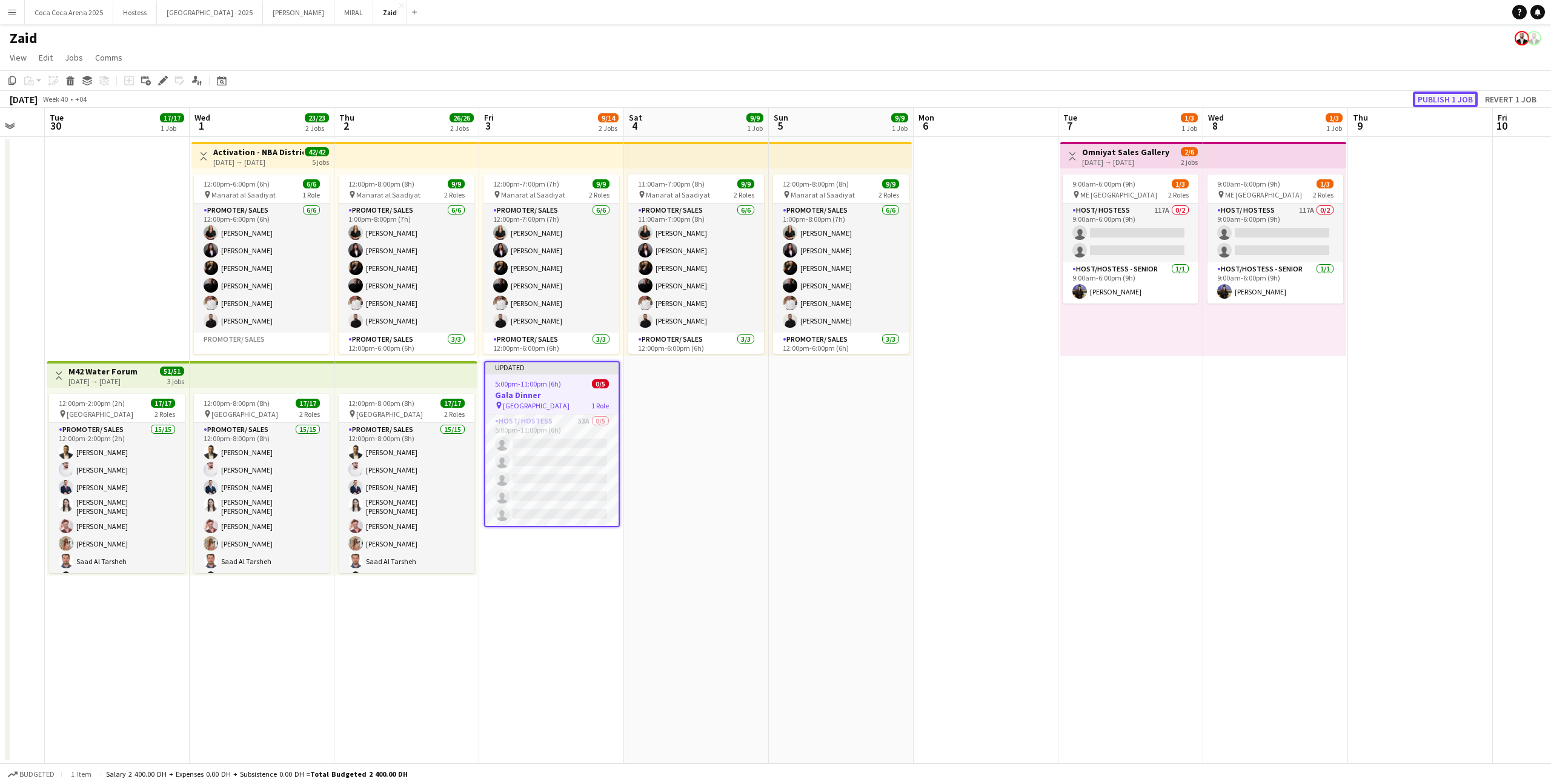
click at [1438, 97] on button "Publish 1 job" at bounding box center [1445, 99] width 65 height 16
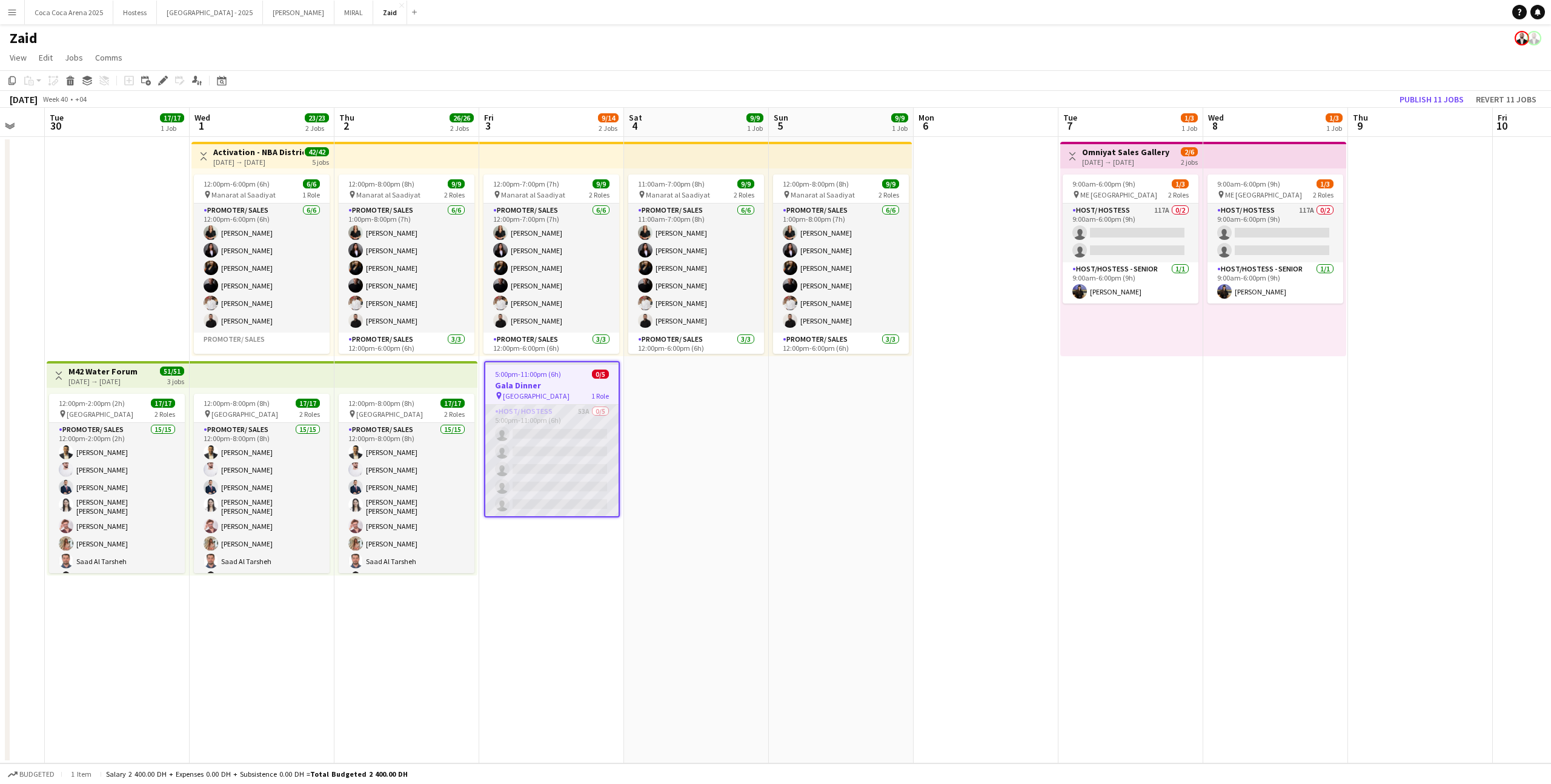
click at [595, 455] on app-card-role "Host/ Hostess 53A 0/5 5:00pm-11:00pm (6h) single-neutral-actions single-neutral…" at bounding box center [552, 460] width 133 height 111
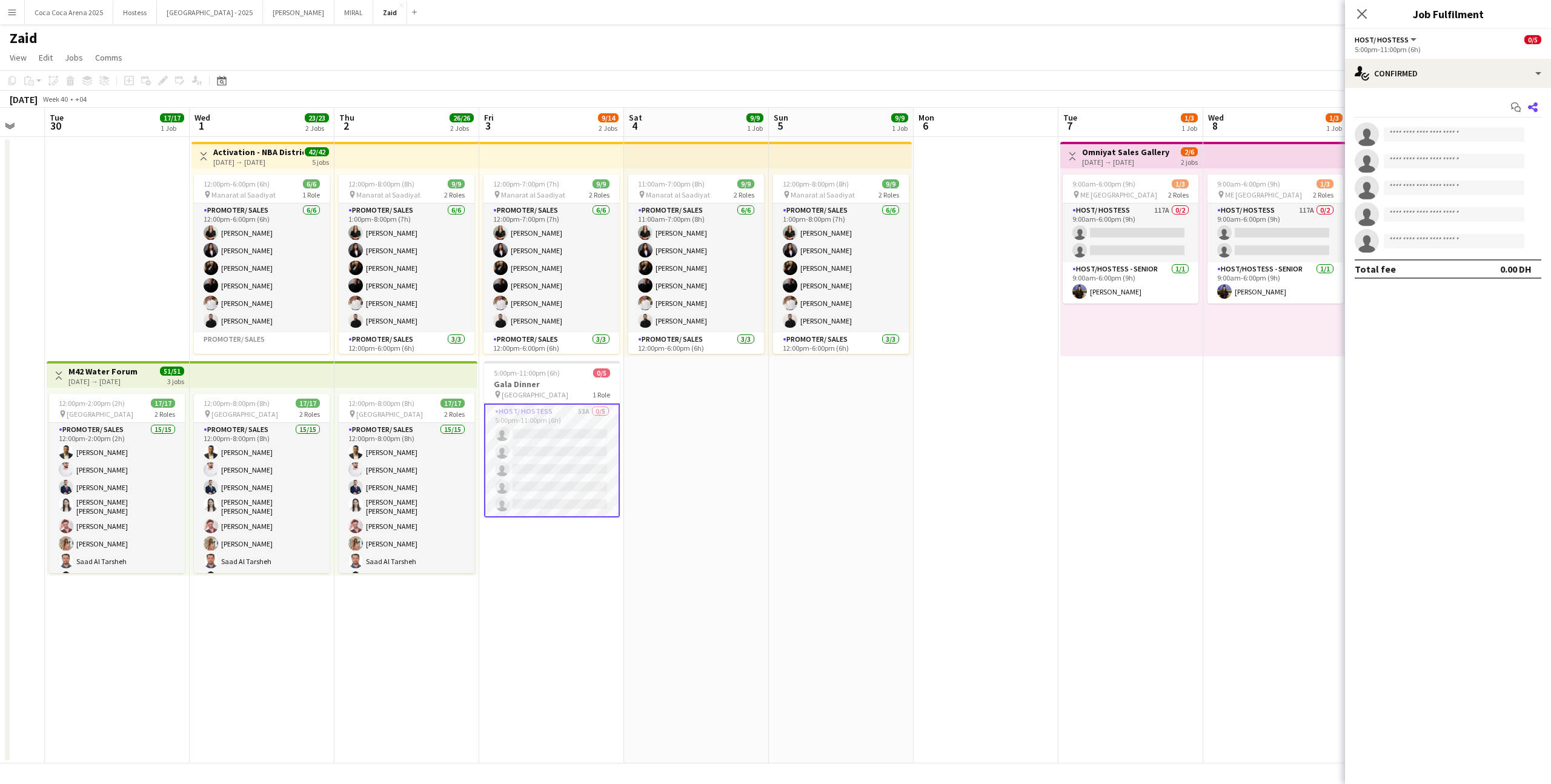
click at [1535, 108] on icon at bounding box center [1532, 107] width 10 height 10
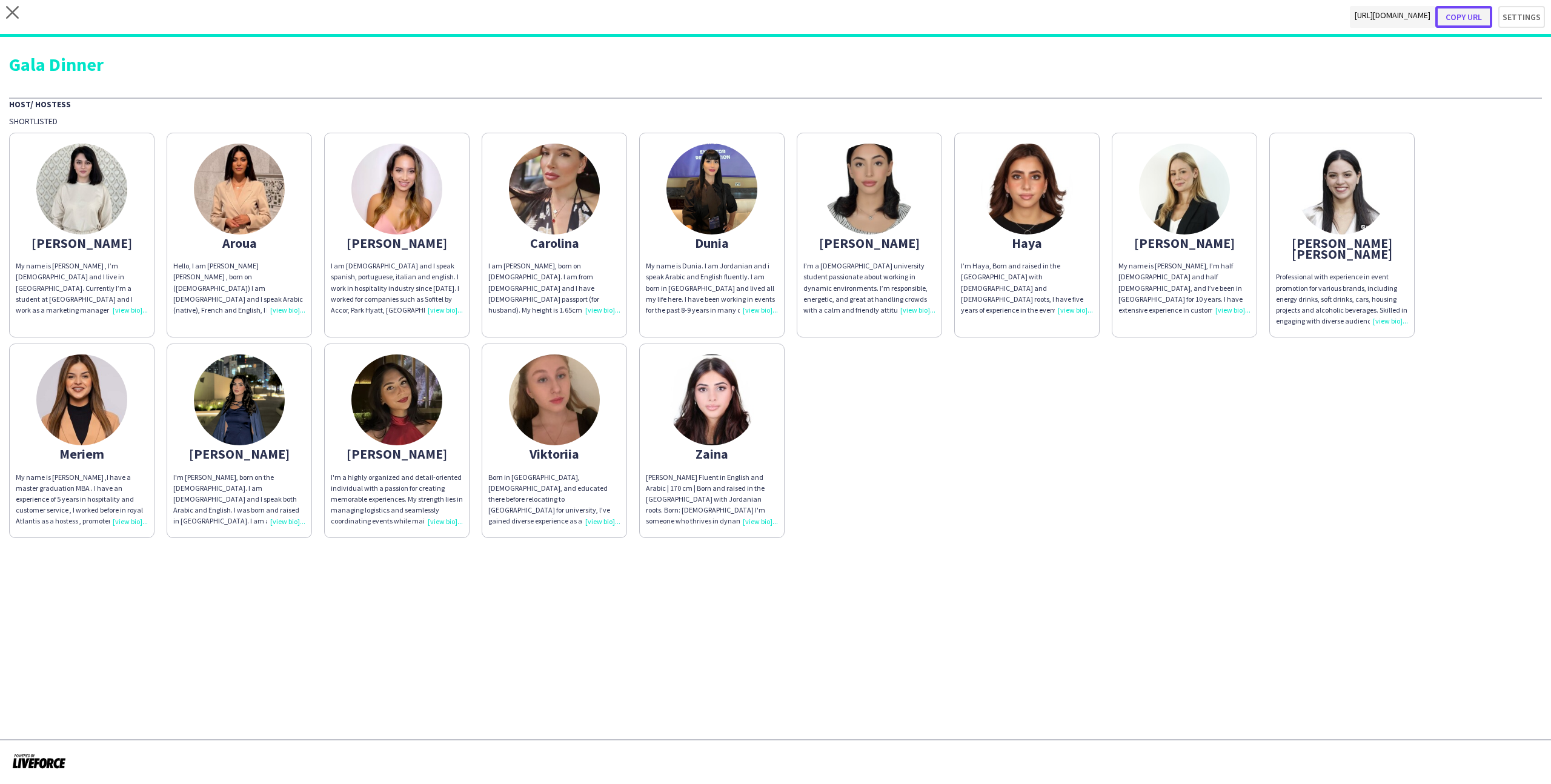
click at [1460, 17] on button "Copy url" at bounding box center [1463, 16] width 57 height 22
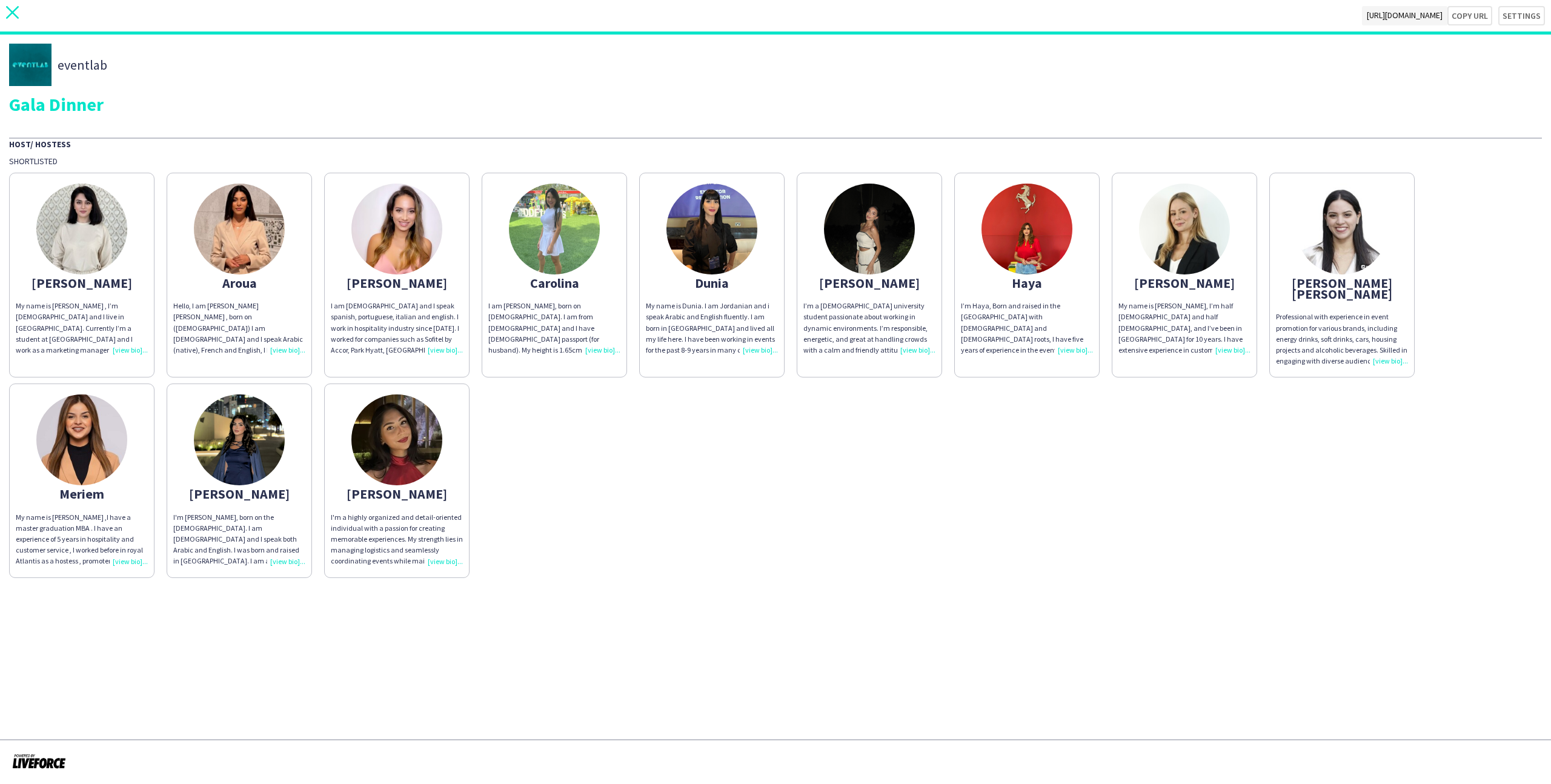
click at [15, 11] on icon "close" at bounding box center [12, 12] width 13 height 13
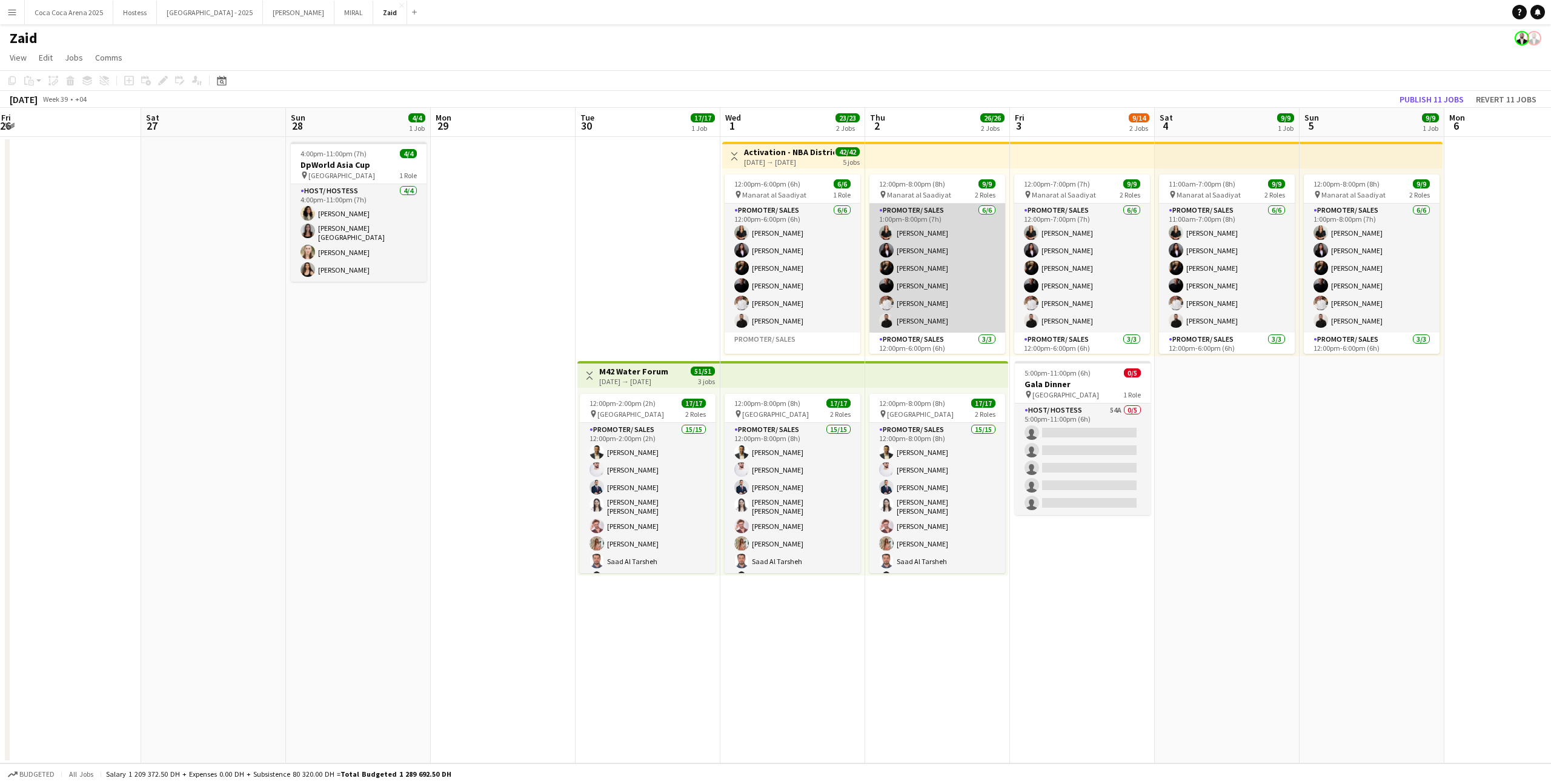
scroll to position [55, 0]
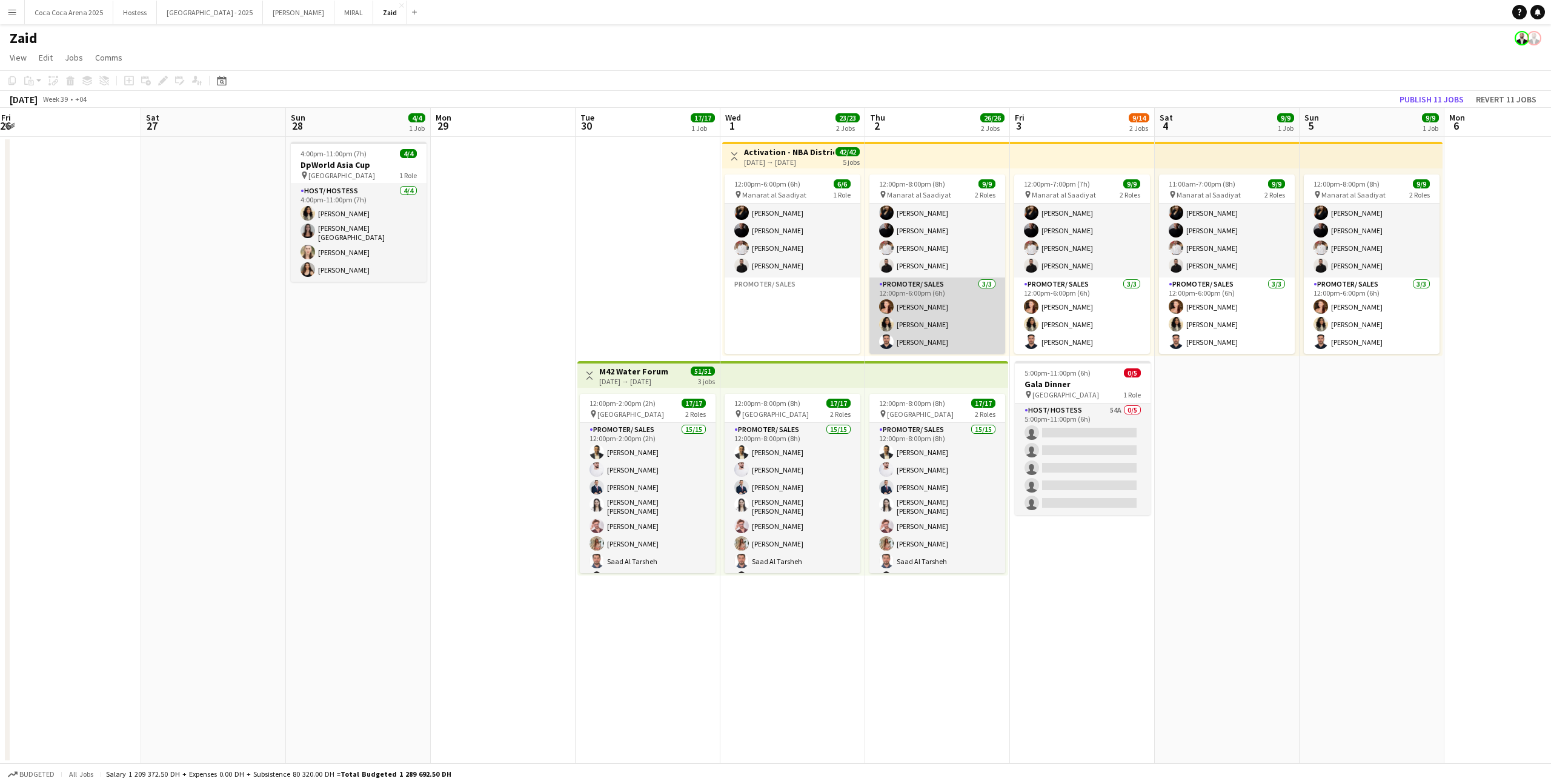
click at [911, 327] on app-card-role "Promoter/ Sales [DATE] 12:00pm-6:00pm (6h) [PERSON_NAME] Urooj [PERSON_NAME] El…" at bounding box center [937, 315] width 136 height 76
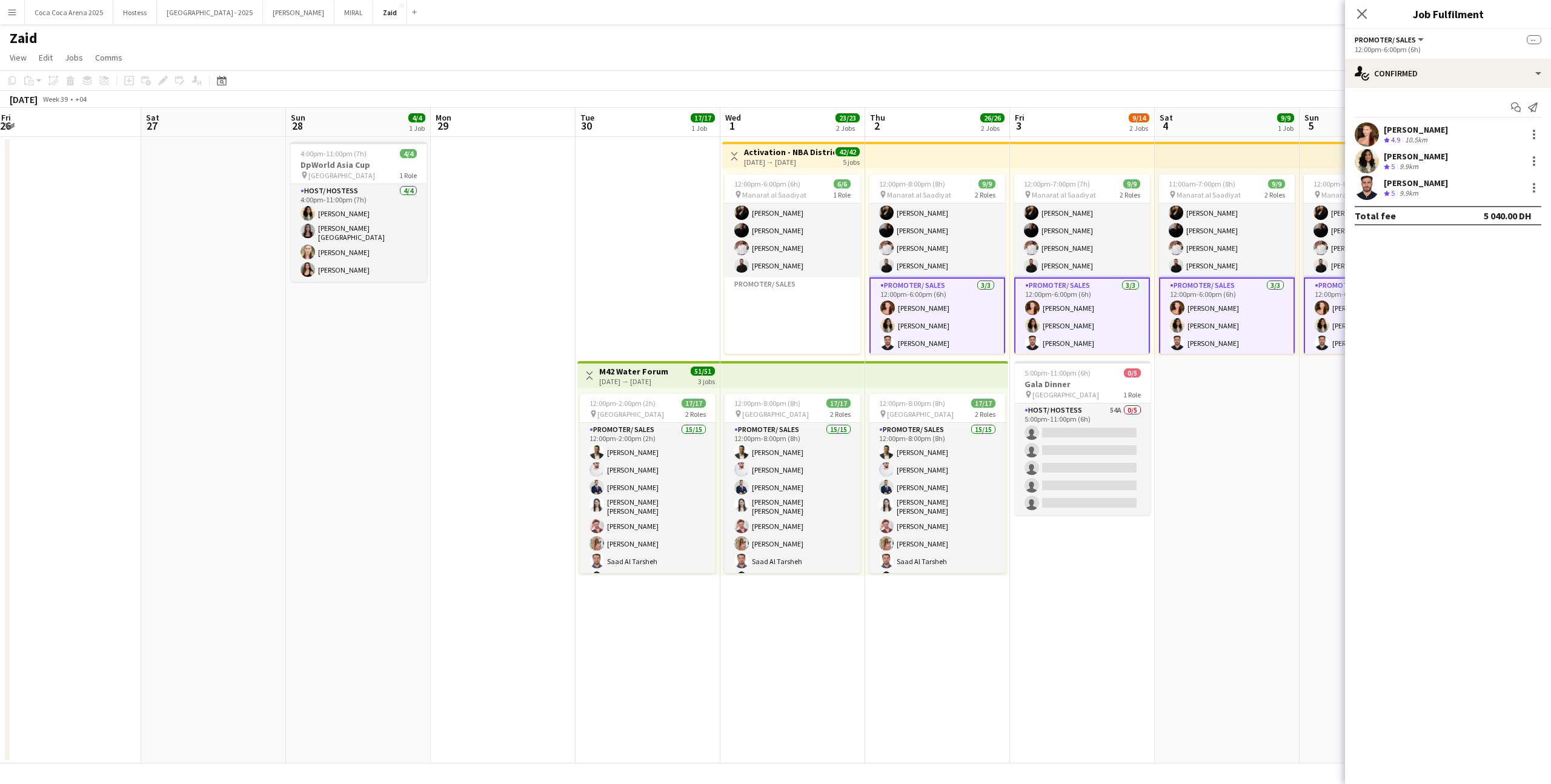
click at [931, 315] on app-card-role "Promoter/ Sales [DATE] 12:00pm-6:00pm (6h) [PERSON_NAME] Urooj [PERSON_NAME] El…" at bounding box center [937, 317] width 136 height 79
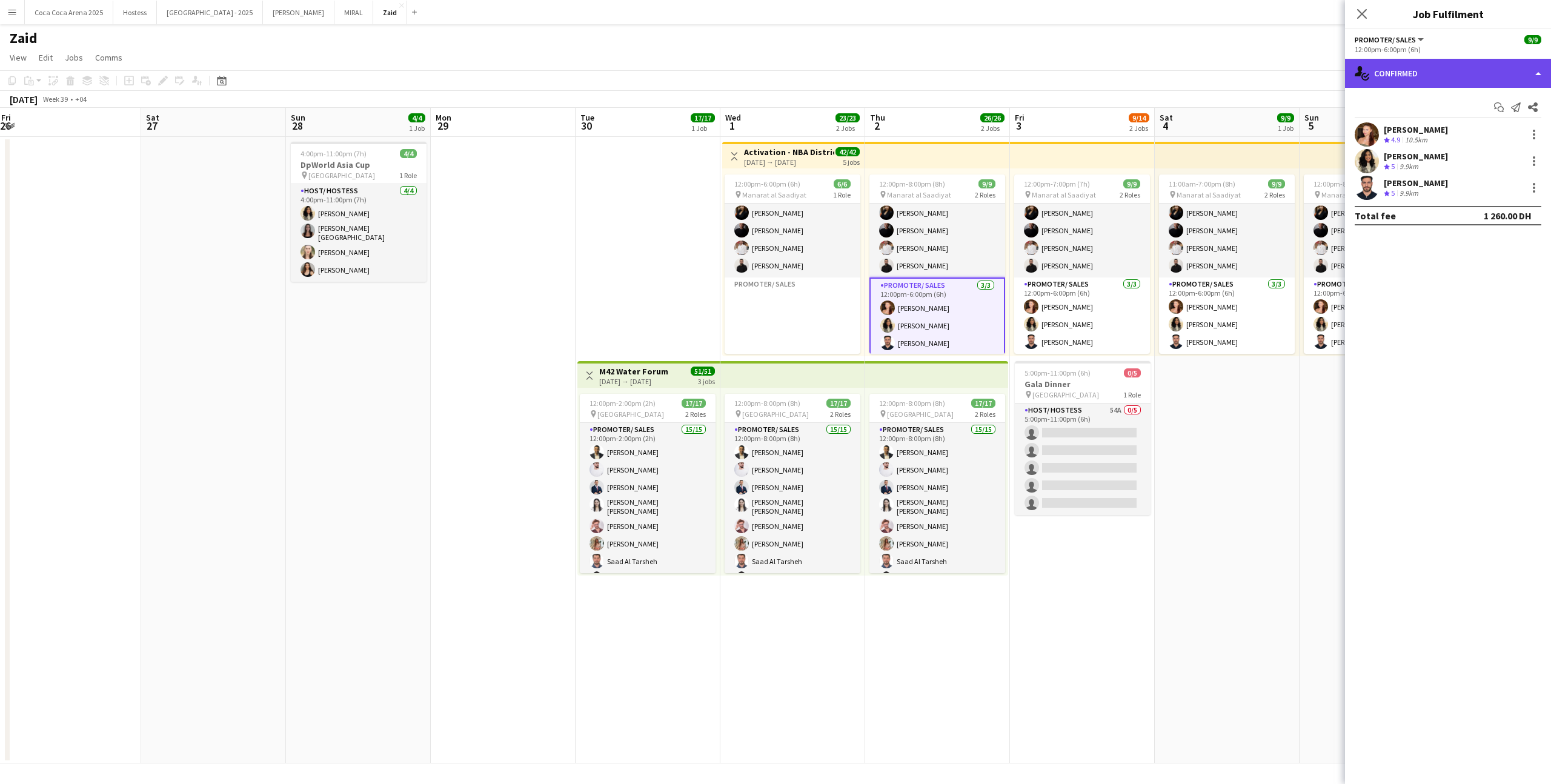
click at [1429, 71] on div "single-neutral-actions-check-2 Confirmed" at bounding box center [1448, 74] width 206 height 29
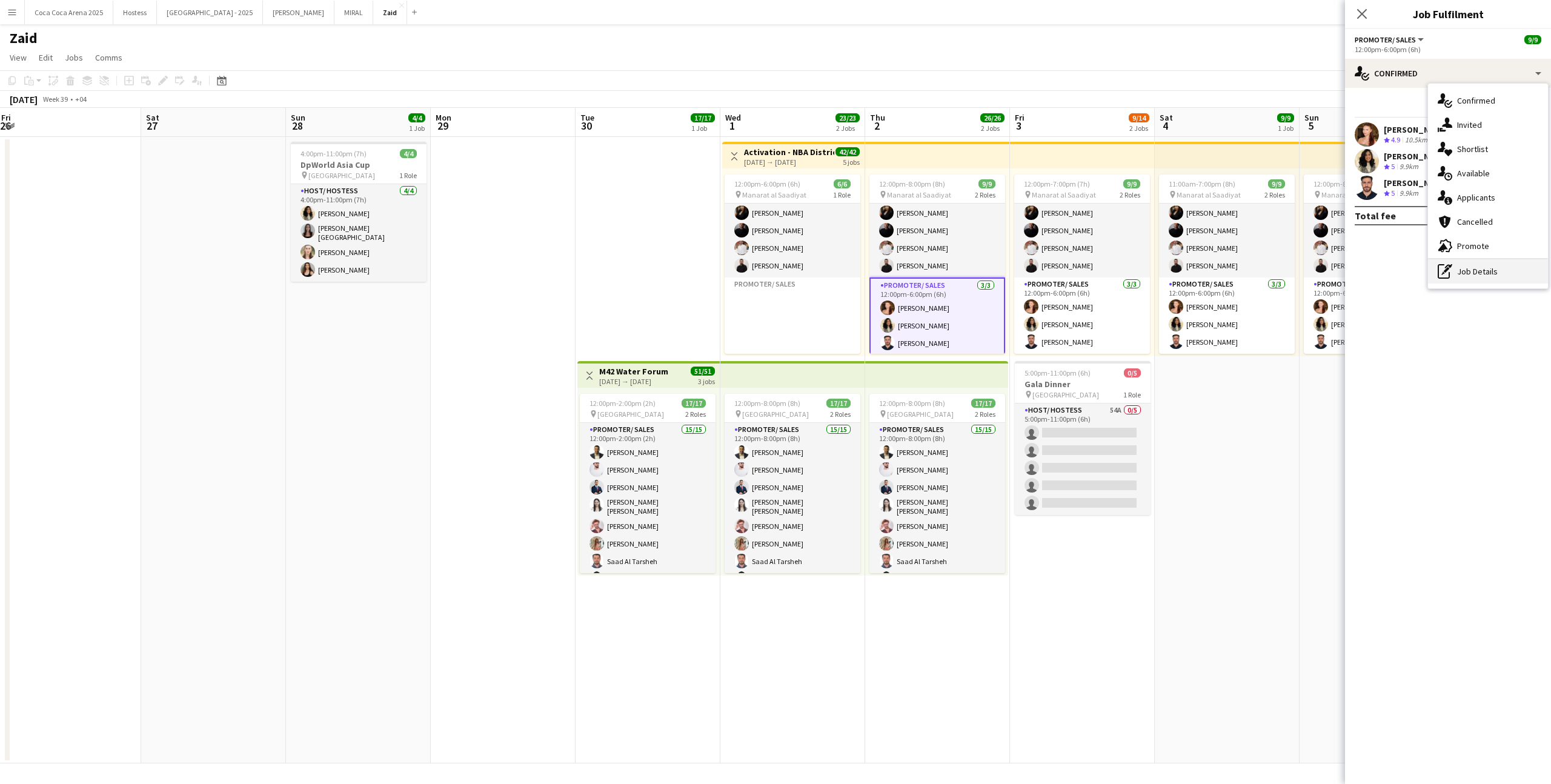
click at [1469, 264] on div "pen-write Job Details" at bounding box center [1487, 272] width 120 height 25
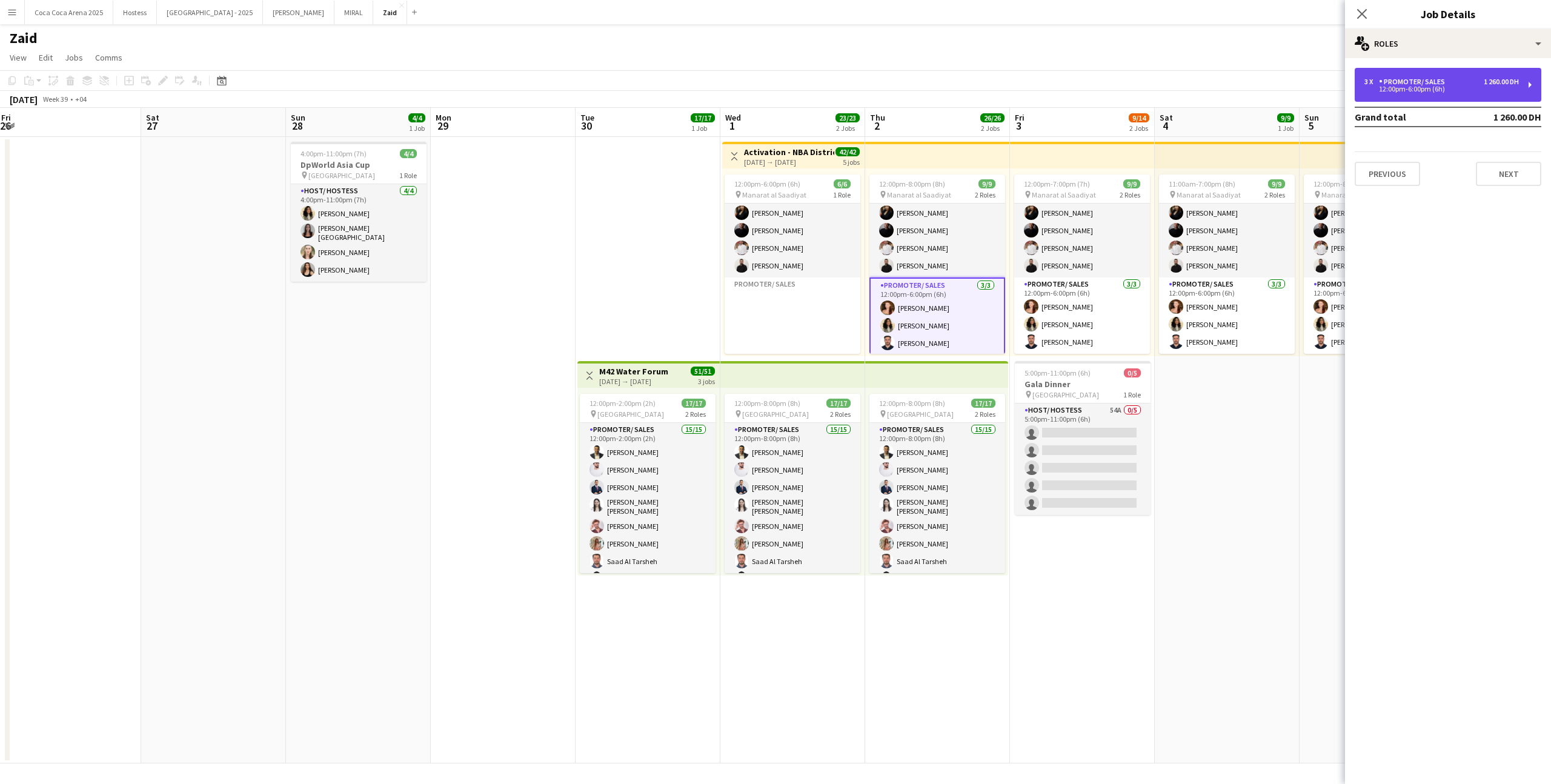
click at [1382, 68] on div "3 x Promoter/ Sales 1 260.00 DH 12:00pm-6:00pm (6h)" at bounding box center [1448, 84] width 187 height 34
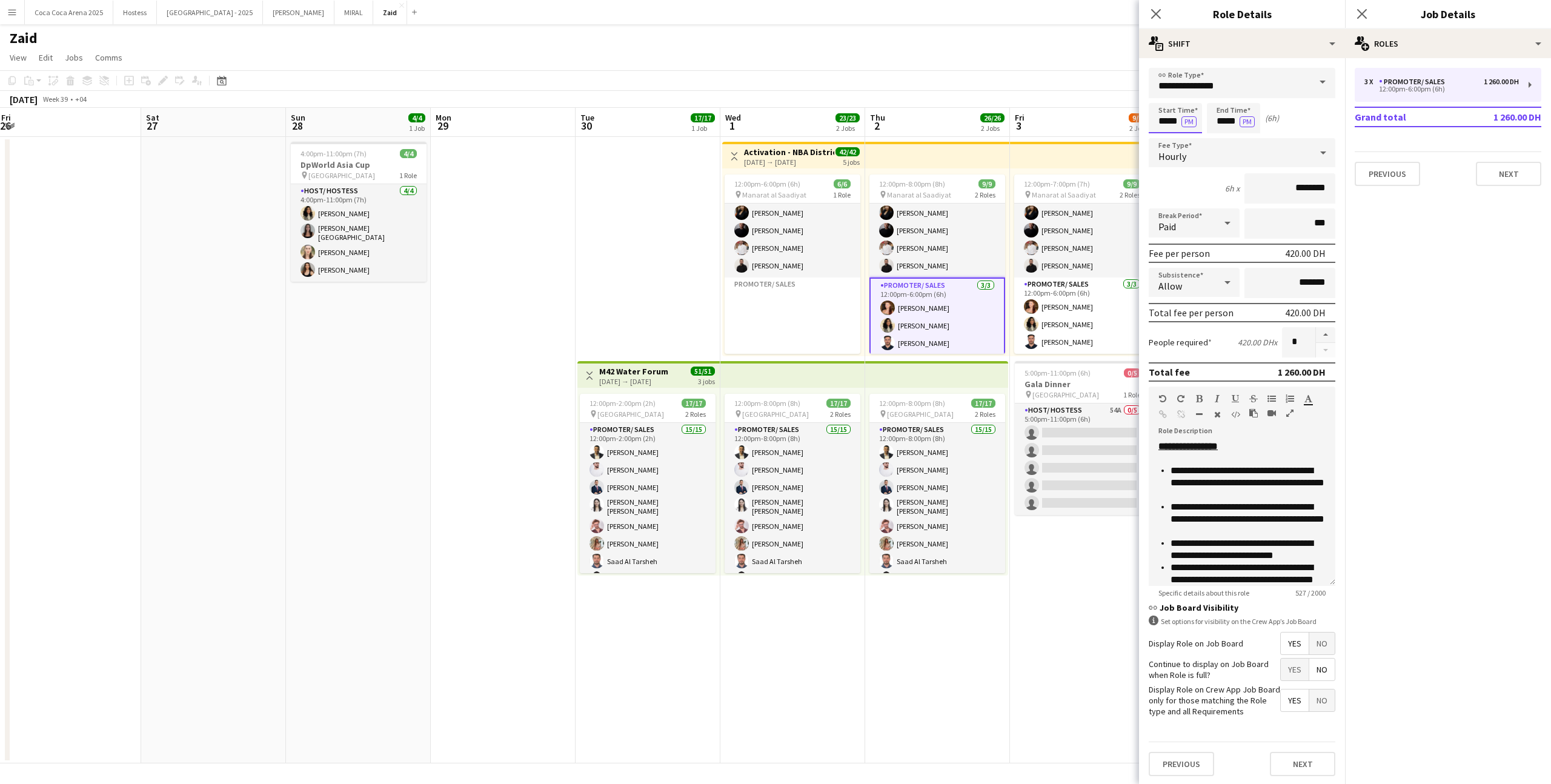
click at [1189, 109] on input "*****" at bounding box center [1175, 118] width 53 height 30
click at [1188, 100] on div at bounding box center [1188, 97] width 25 height 12
type input "*****"
click at [1188, 100] on div at bounding box center [1188, 97] width 25 height 12
click at [1224, 116] on input "*****" at bounding box center [1233, 118] width 53 height 30
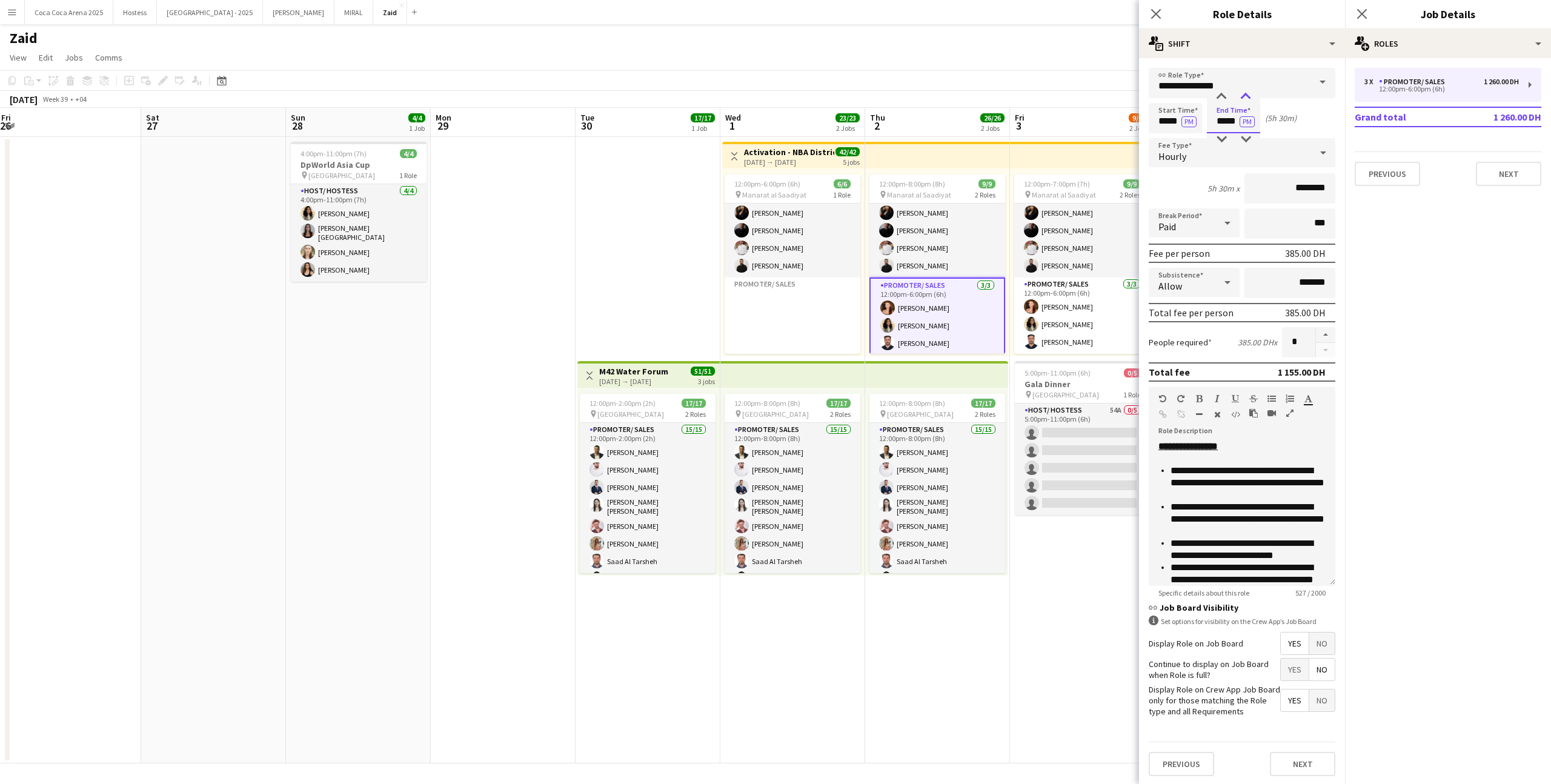
click at [1243, 91] on div at bounding box center [1246, 97] width 25 height 12
type input "*****"
click at [1243, 91] on div at bounding box center [1246, 97] width 25 height 12
click at [1044, 320] on app-card-role "Promoter/ Sales [DATE] 12:00pm-6:00pm (6h) [PERSON_NAME] Urooj [PERSON_NAME] El…" at bounding box center [1082, 315] width 136 height 76
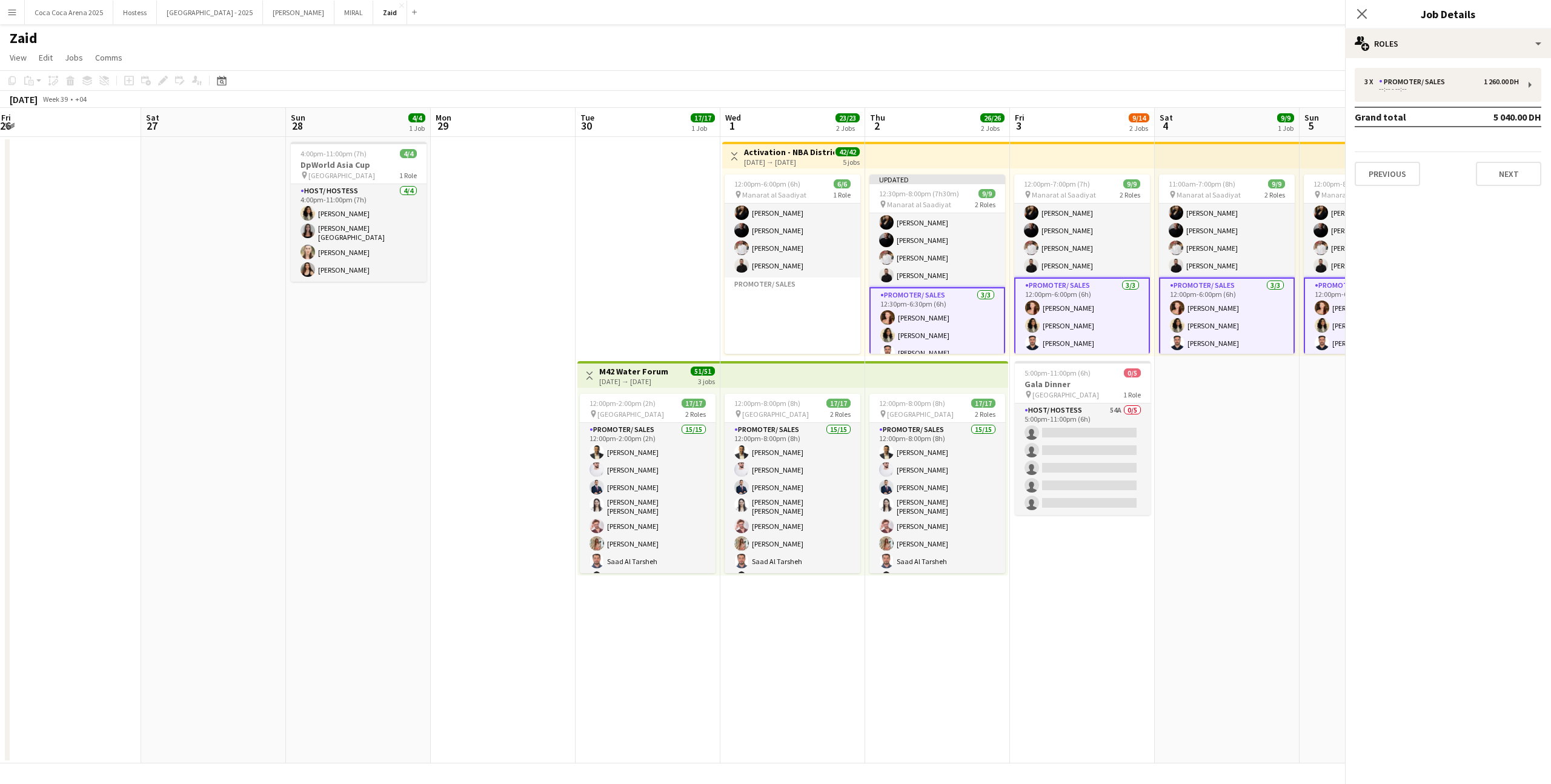
click at [1044, 320] on app-card-role "Promoter/ Sales [DATE] 12:00pm-6:00pm (6h) [PERSON_NAME] Urooj [PERSON_NAME] El…" at bounding box center [1082, 317] width 136 height 79
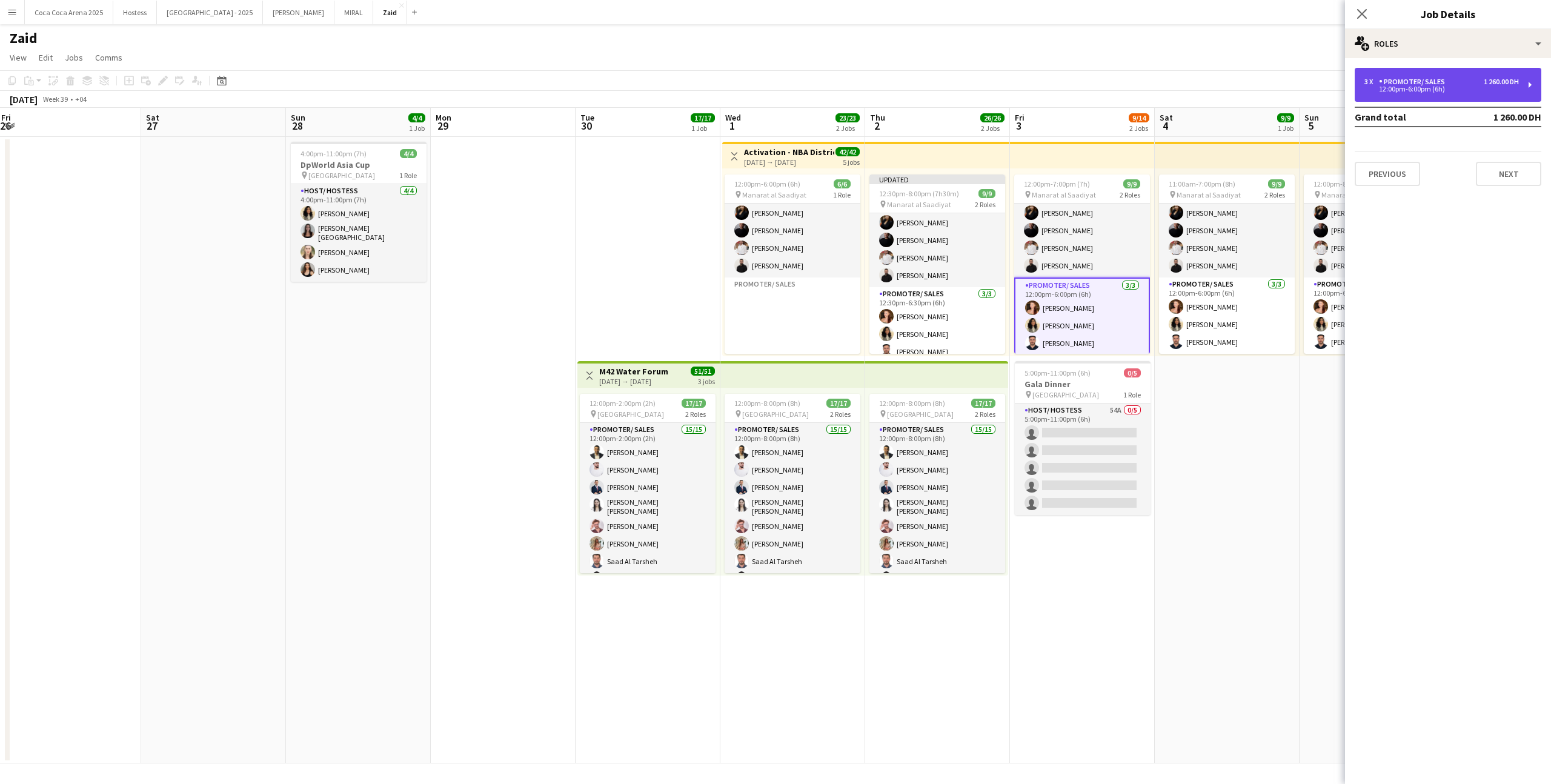
click at [1432, 84] on div "Promoter/ Sales" at bounding box center [1413, 82] width 71 height 8
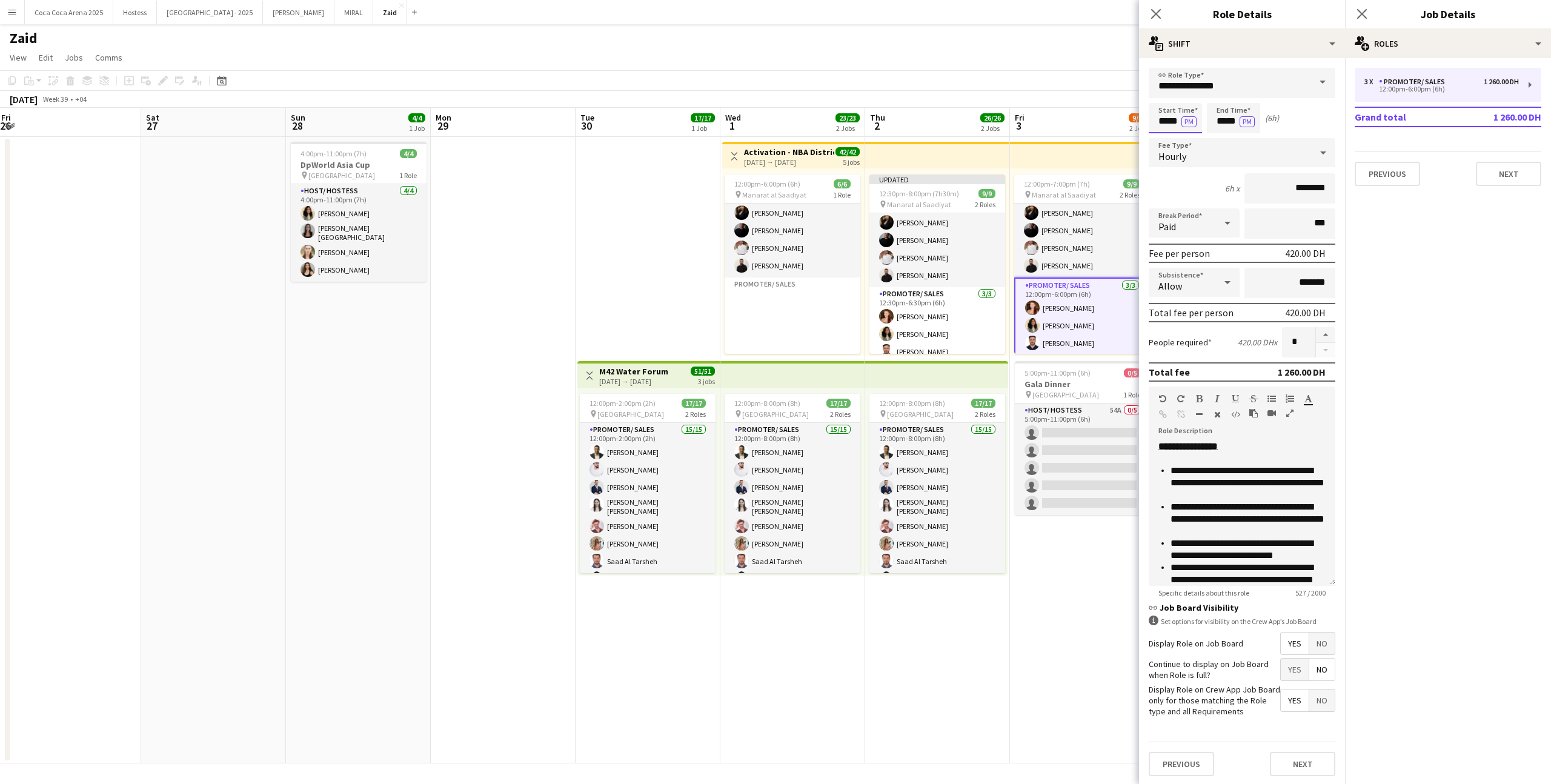
click at [1182, 112] on input "*****" at bounding box center [1175, 118] width 53 height 30
type input "*****"
click at [1165, 95] on div at bounding box center [1163, 97] width 25 height 12
click at [1241, 116] on app-time-picker "***** PM" at bounding box center [1233, 120] width 53 height 9
type input "*****"
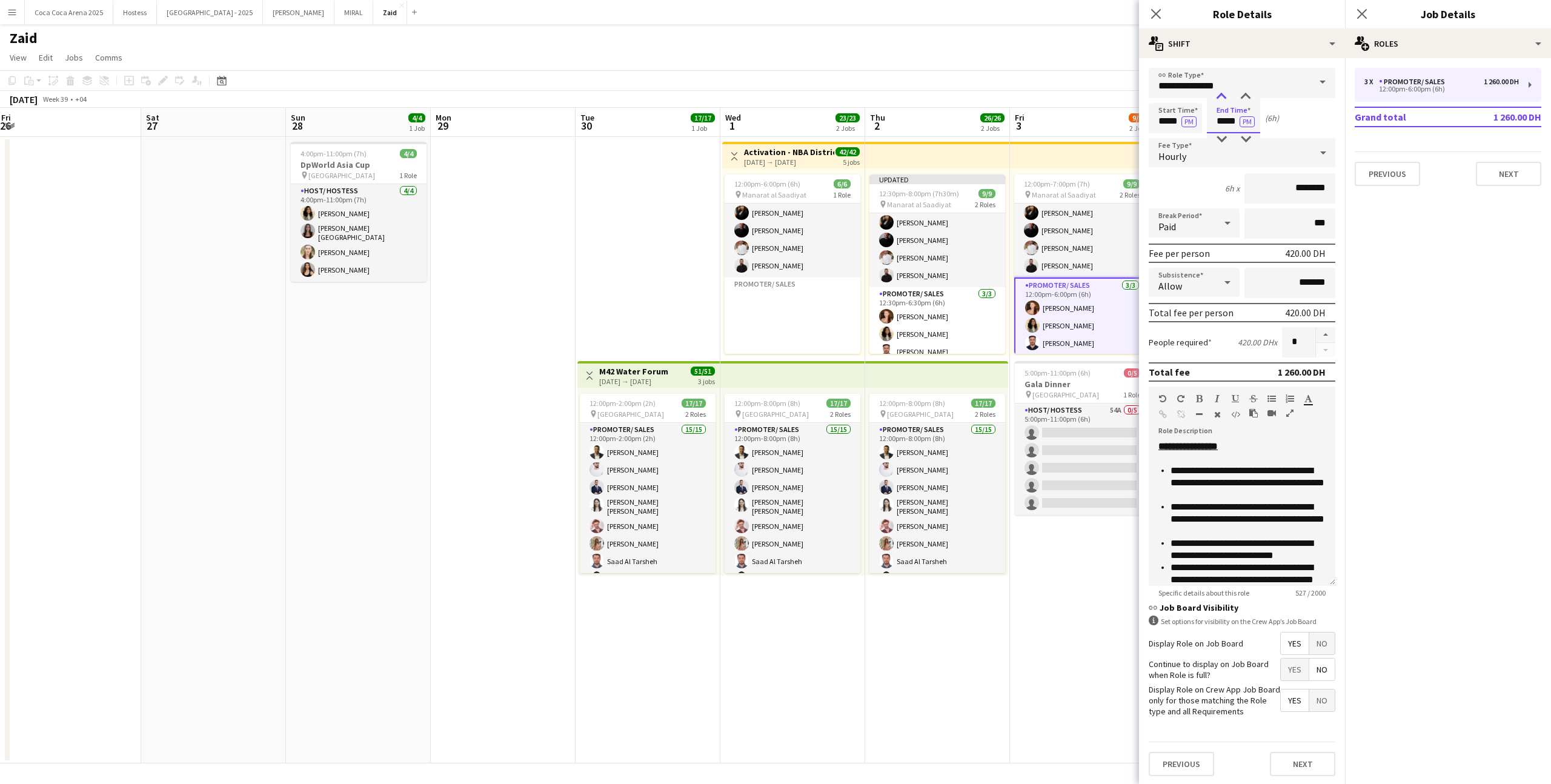
click at [1221, 94] on div at bounding box center [1221, 97] width 25 height 12
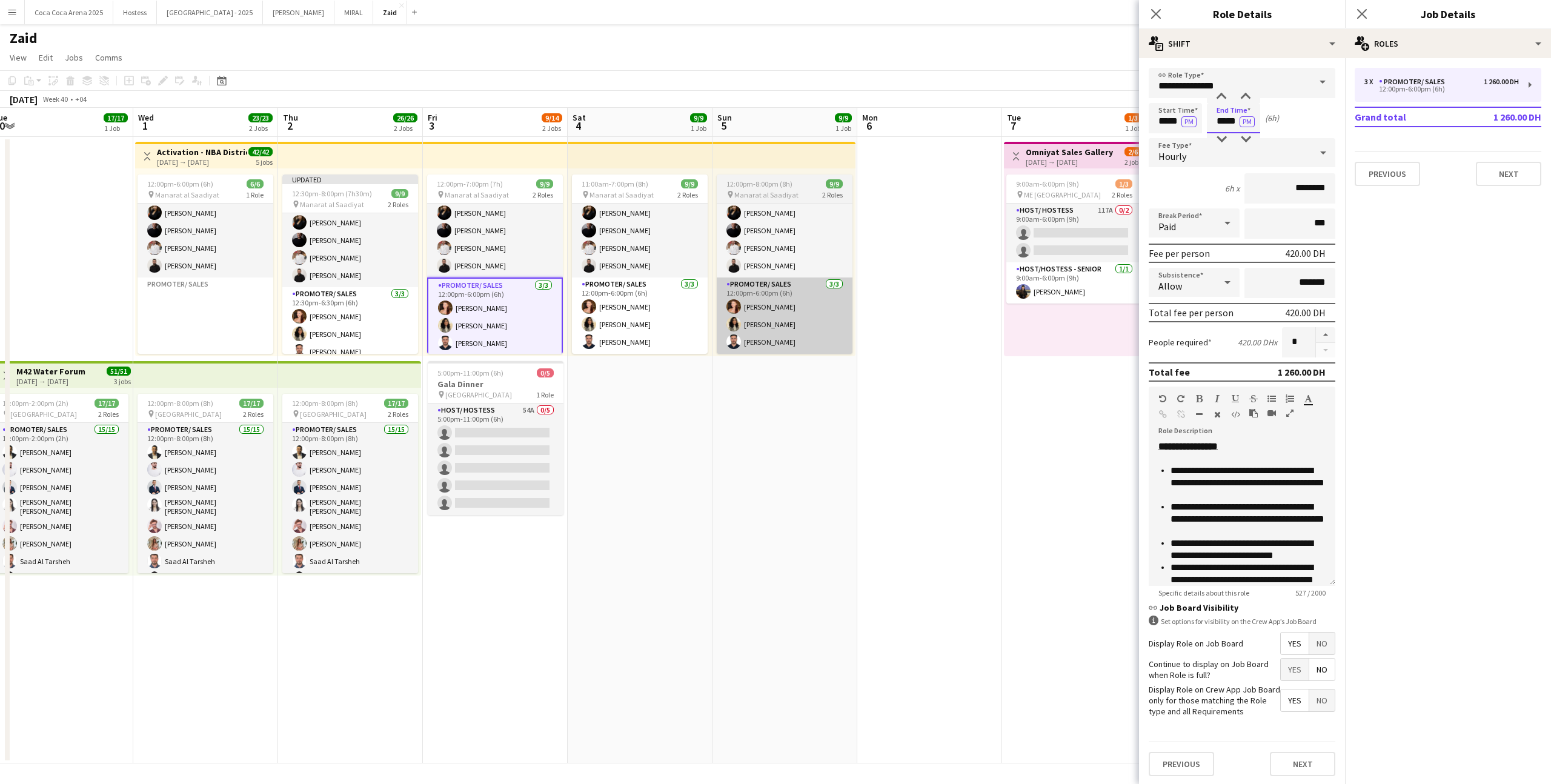
scroll to position [0, 423]
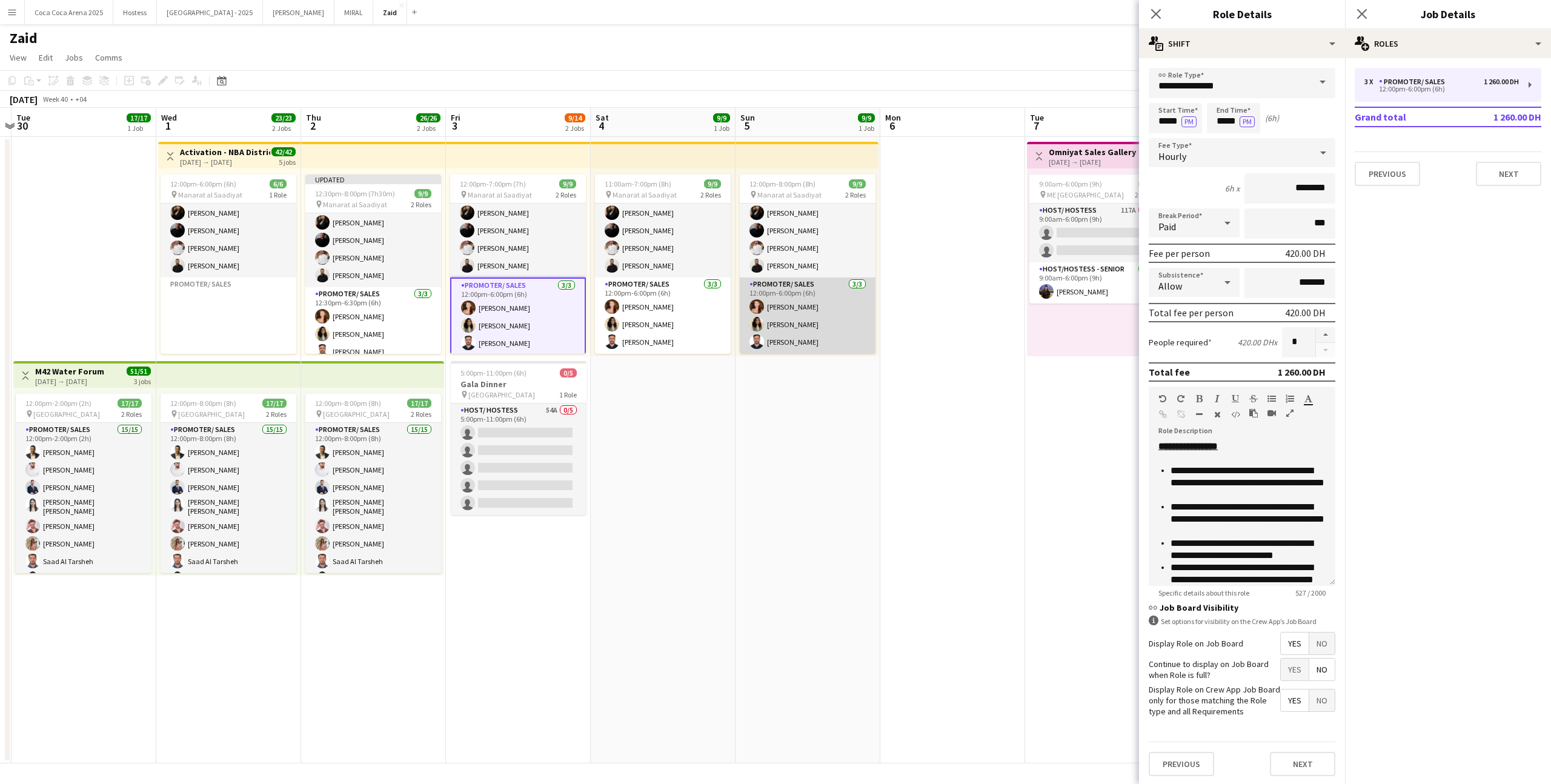
click at [814, 287] on app-card-role "Promoter/ Sales [DATE] 12:00pm-6:00pm (6h) [PERSON_NAME] Urooj [PERSON_NAME] El…" at bounding box center [808, 315] width 136 height 76
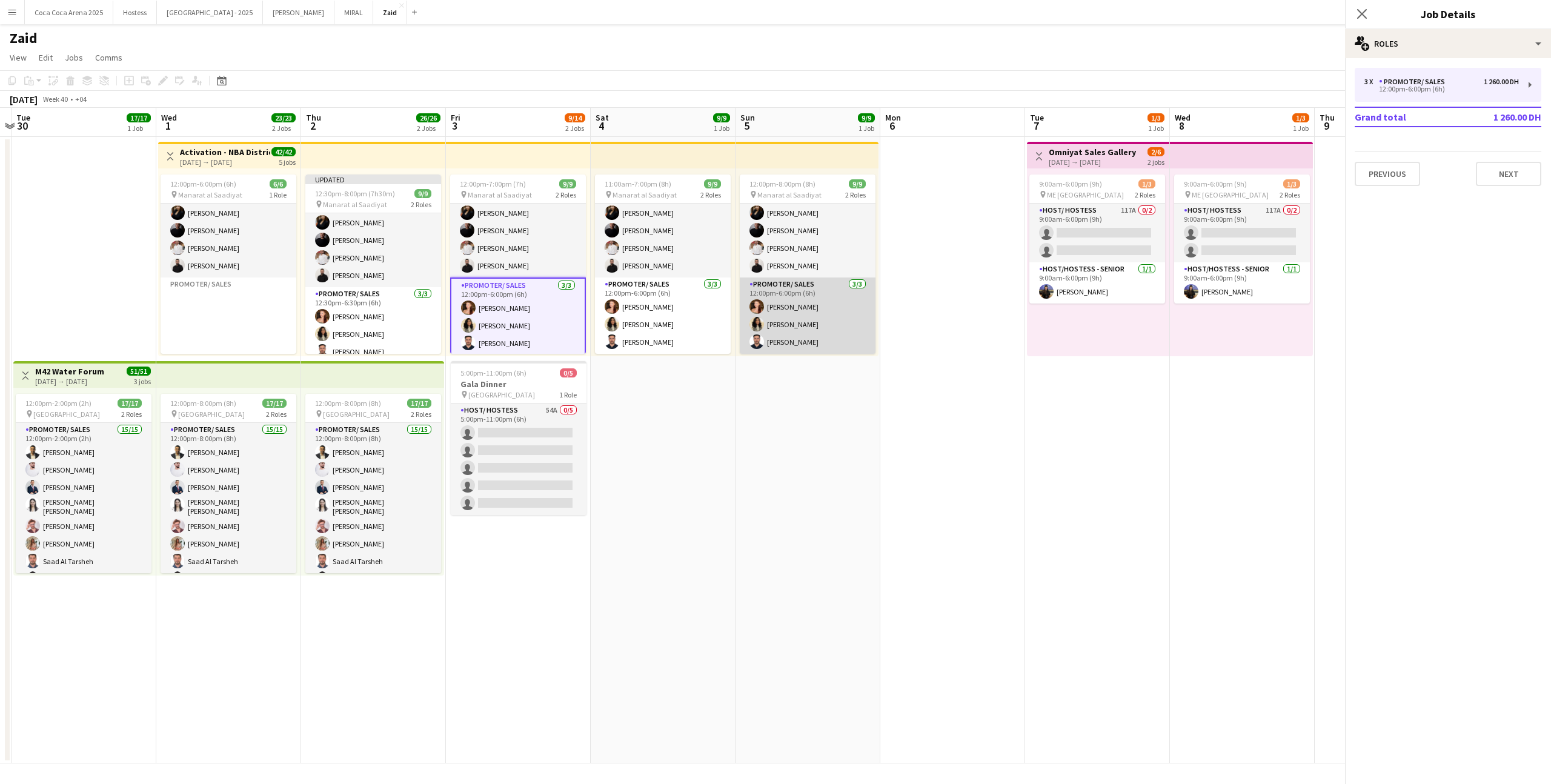
click at [814, 287] on app-card-role "Promoter/ Sales [DATE] 12:00pm-6:00pm (6h) [PERSON_NAME] Urooj [PERSON_NAME] El…" at bounding box center [808, 315] width 136 height 76
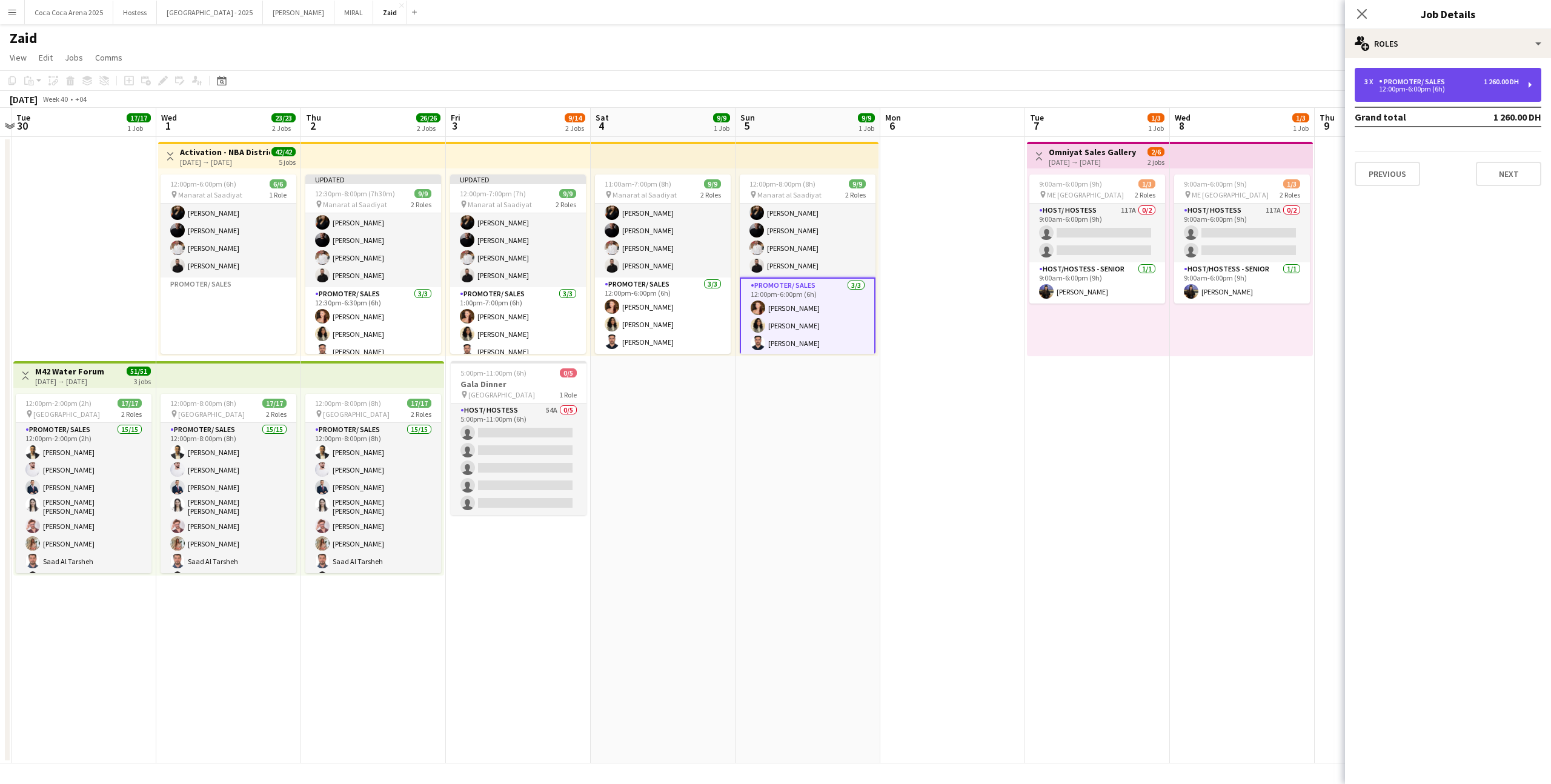
click at [1430, 90] on div "12:00pm-6:00pm (6h)" at bounding box center [1441, 88] width 155 height 6
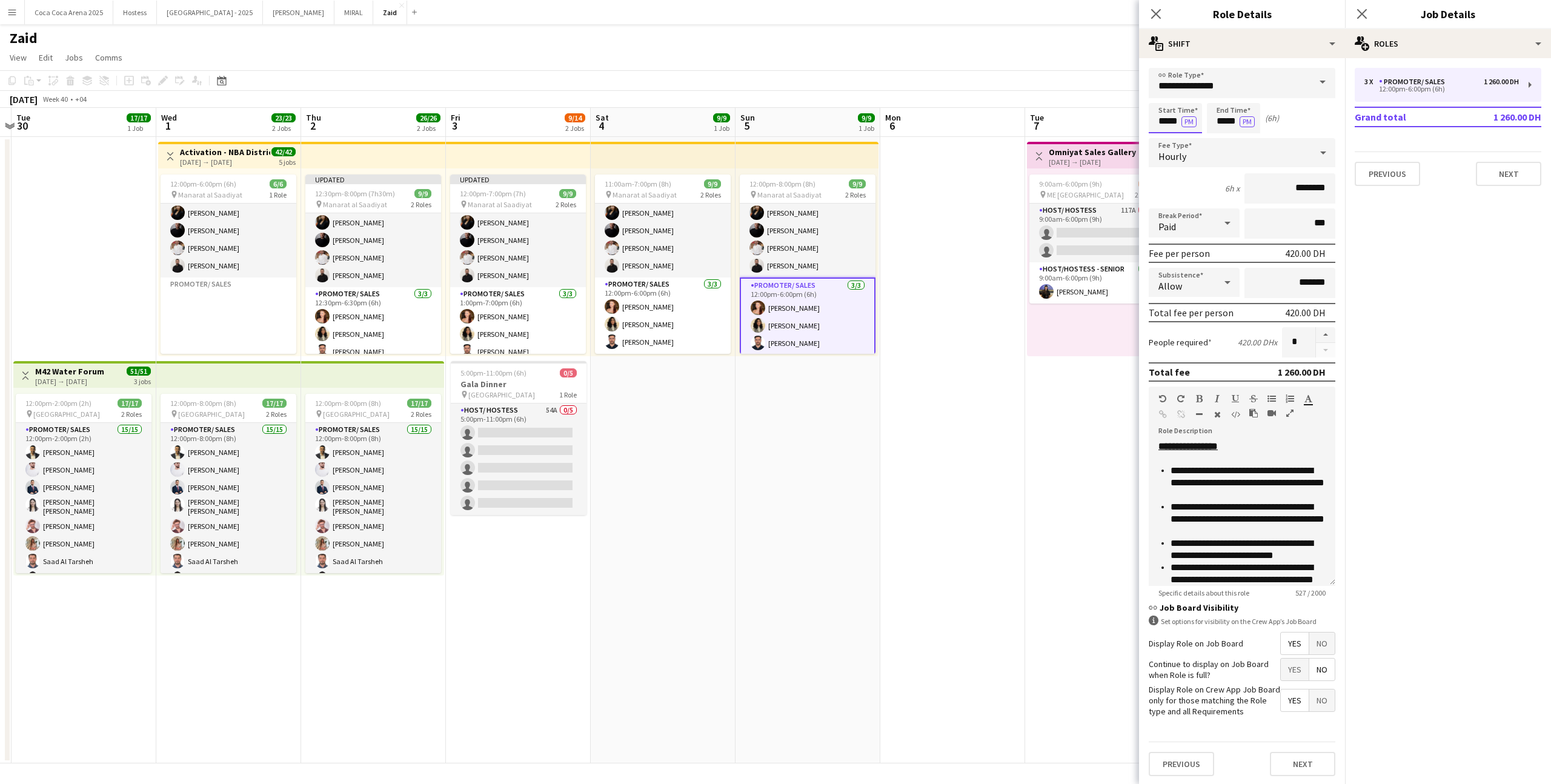
click at [1179, 116] on input "*****" at bounding box center [1175, 118] width 53 height 30
type input "*****"
click at [1163, 102] on div at bounding box center [1163, 97] width 25 height 12
click at [1218, 106] on input "*****" at bounding box center [1233, 118] width 53 height 30
type input "*****"
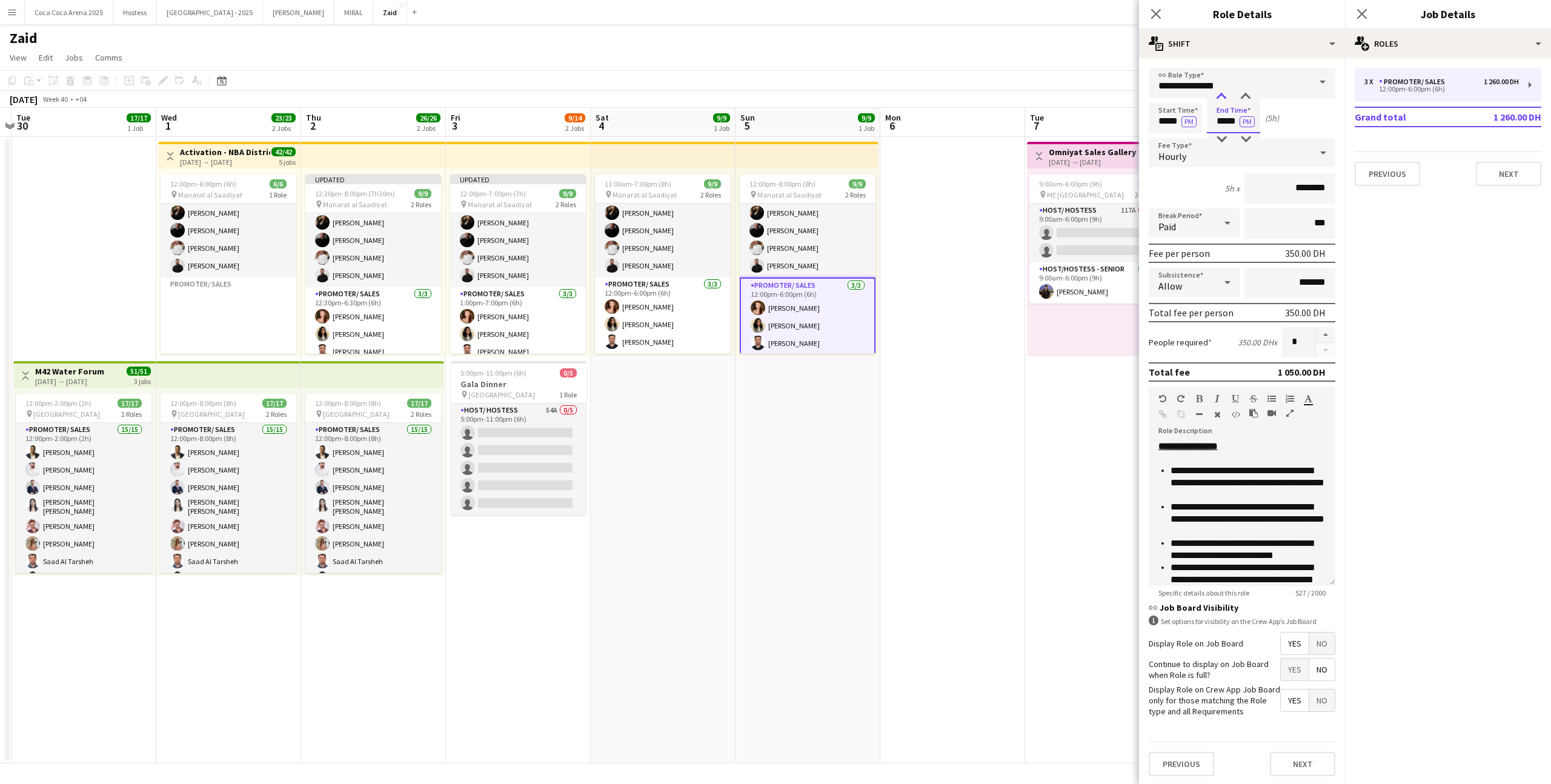
click at [1224, 94] on div at bounding box center [1221, 97] width 25 height 12
click at [922, 322] on app-date-cell at bounding box center [952, 449] width 145 height 626
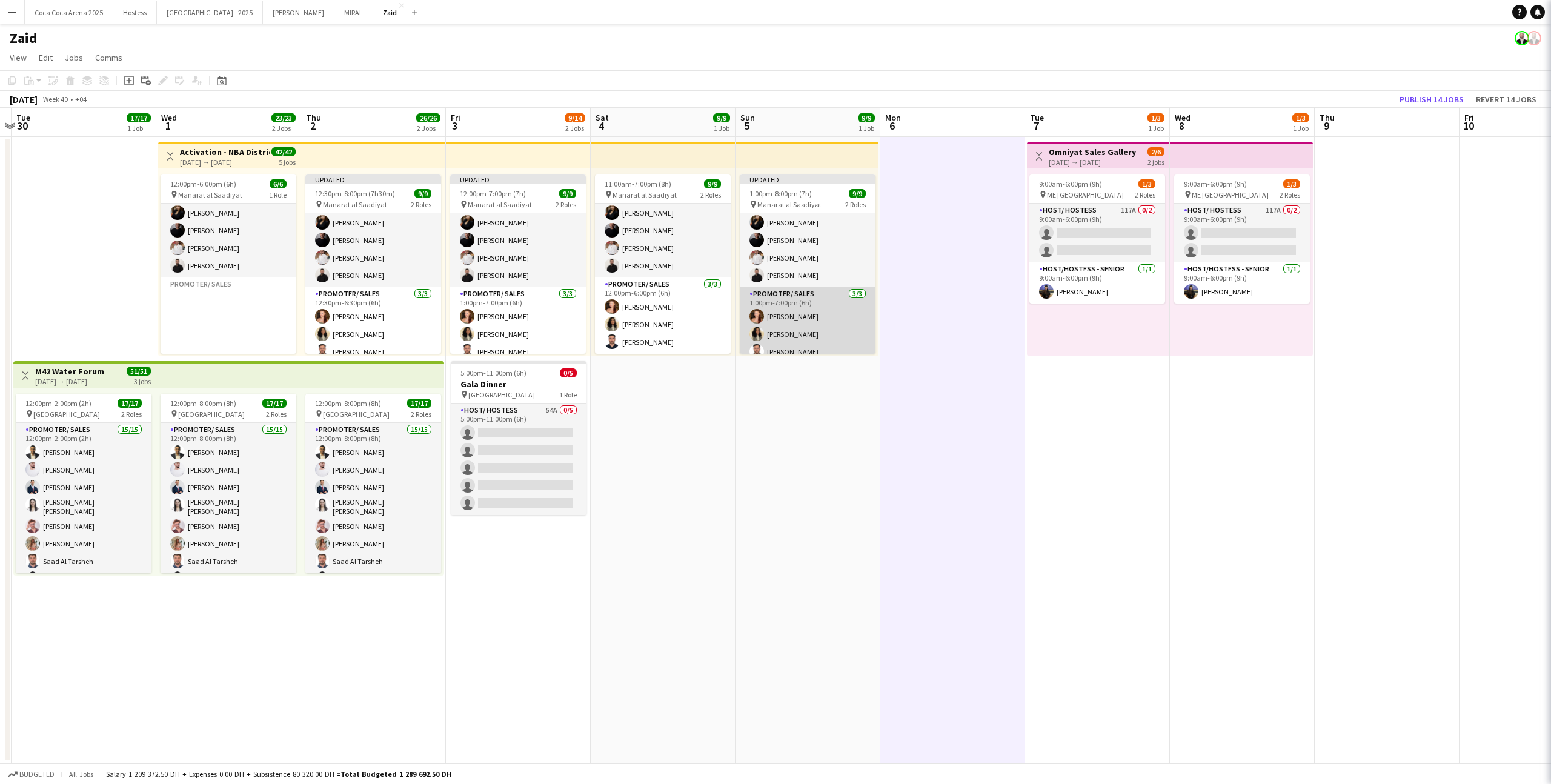
click at [836, 321] on app-card-role "Promoter/ Sales [DATE] 1:00pm-7:00pm (6h) [PERSON_NAME] Urooj [PERSON_NAME] El …" at bounding box center [808, 325] width 136 height 76
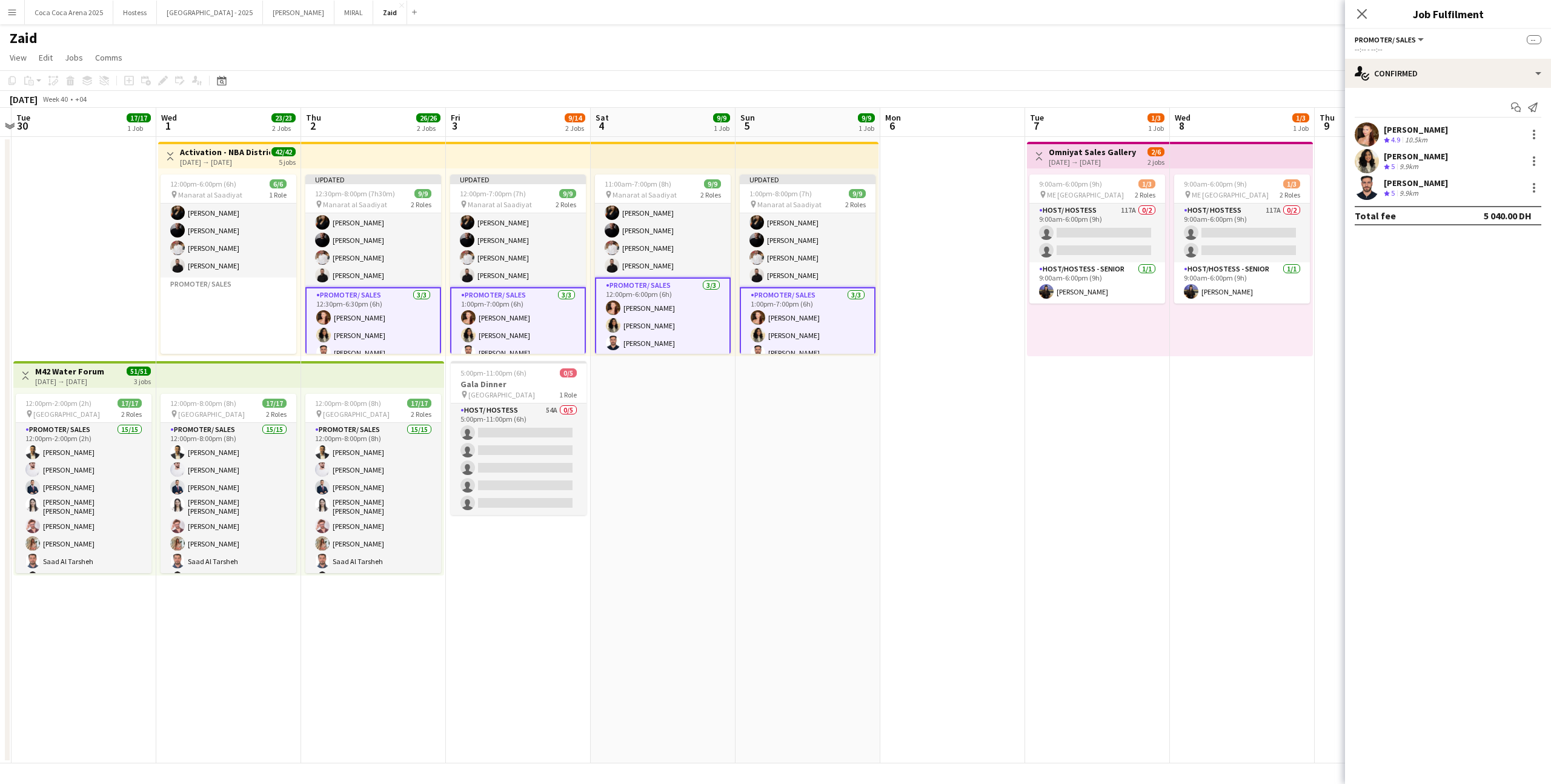
click at [820, 152] on app-top-bar at bounding box center [806, 155] width 143 height 27
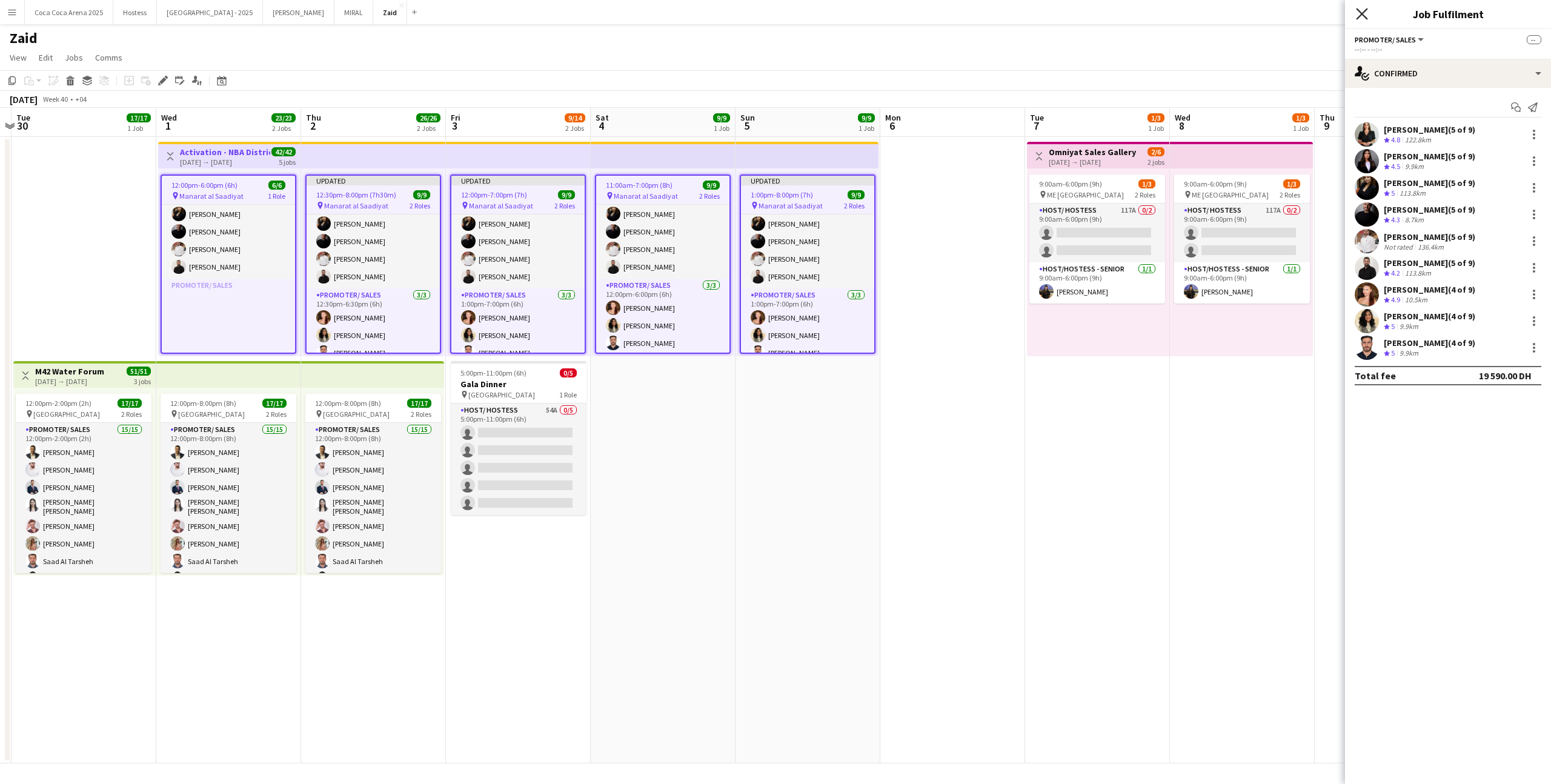
click at [1356, 14] on icon "Close pop-in" at bounding box center [1361, 14] width 11 height 11
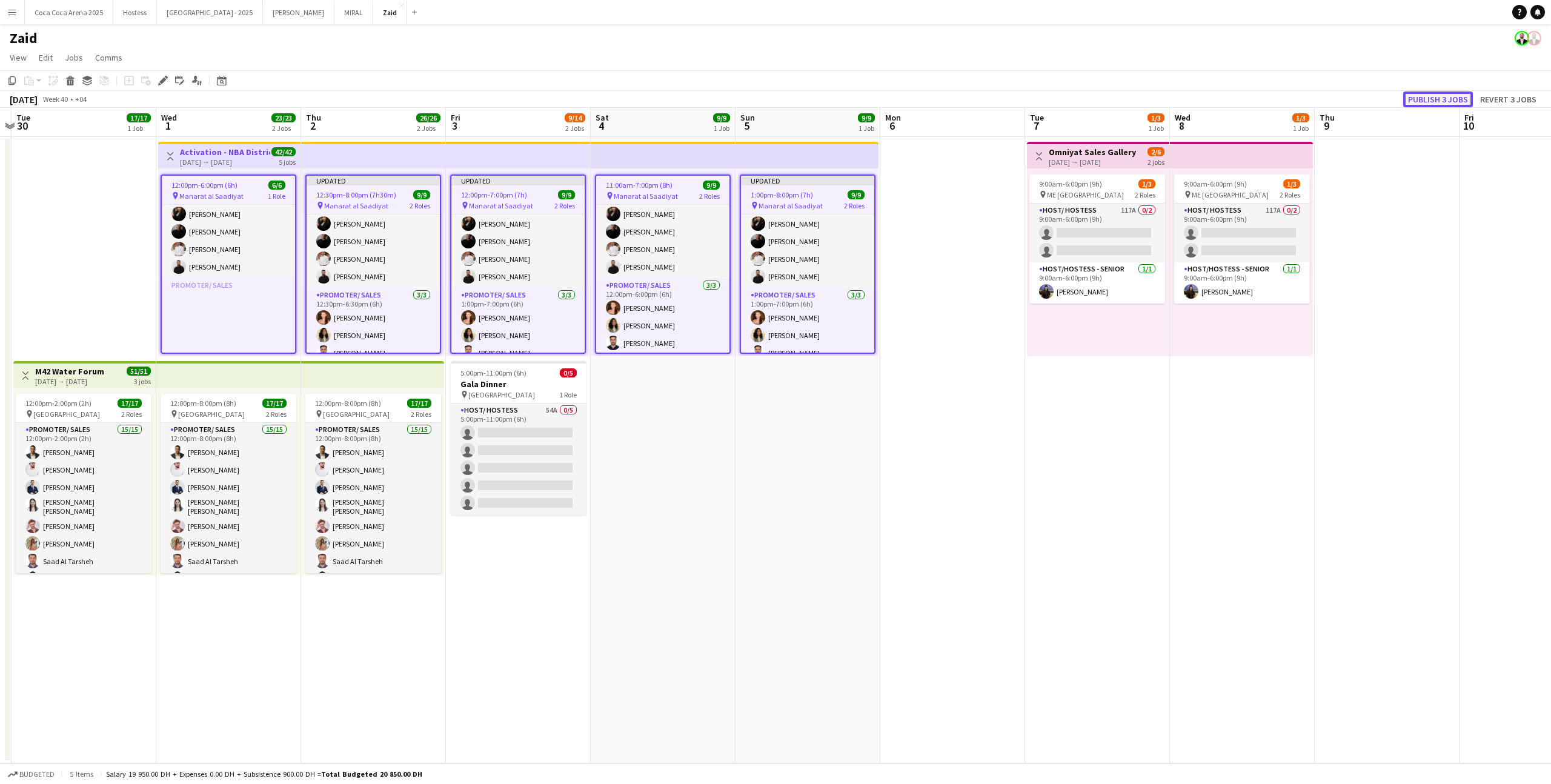
click at [1457, 99] on button "Publish 3 jobs" at bounding box center [1437, 99] width 70 height 16
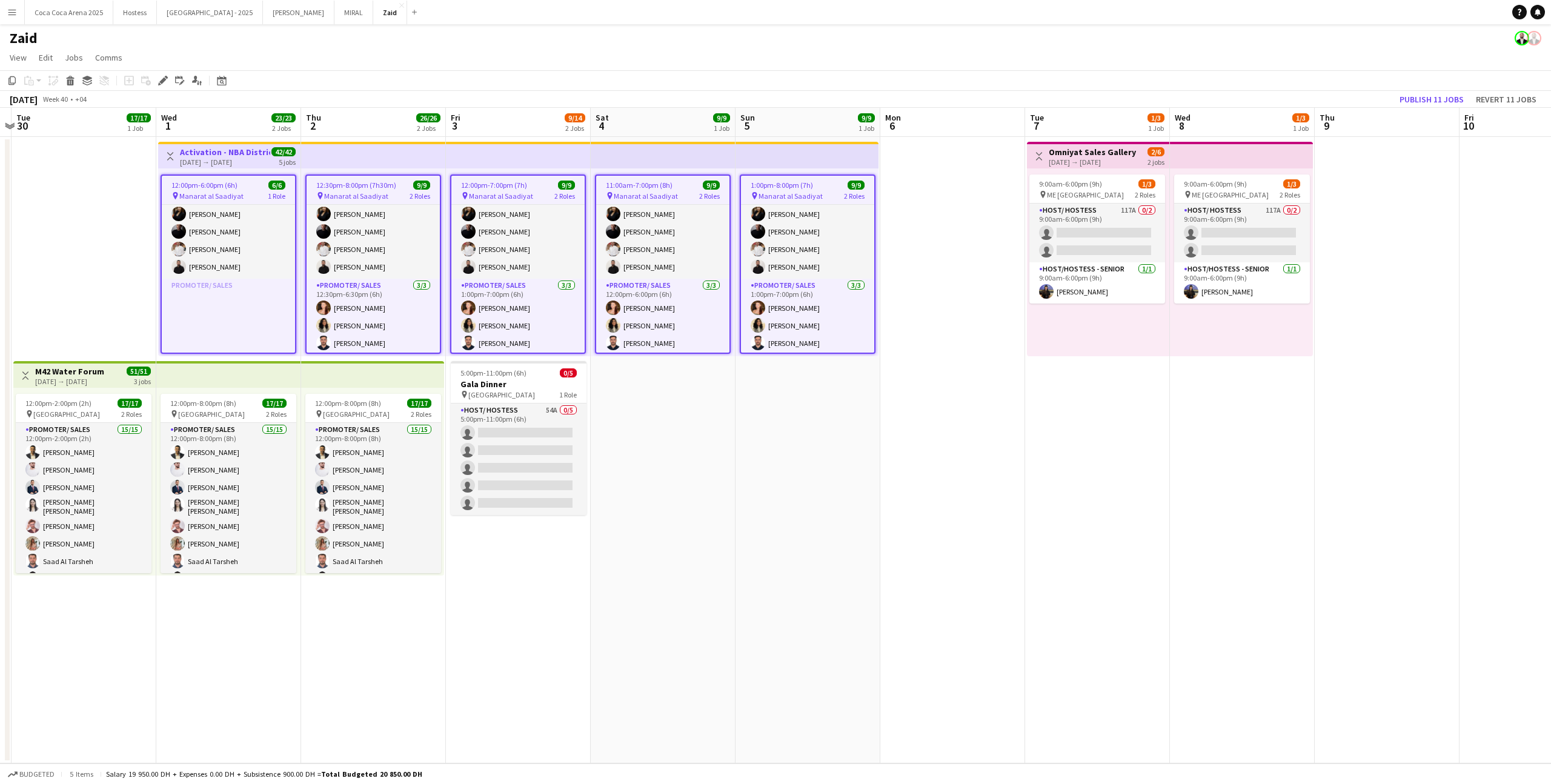
click at [994, 416] on app-date-cell at bounding box center [952, 449] width 145 height 626
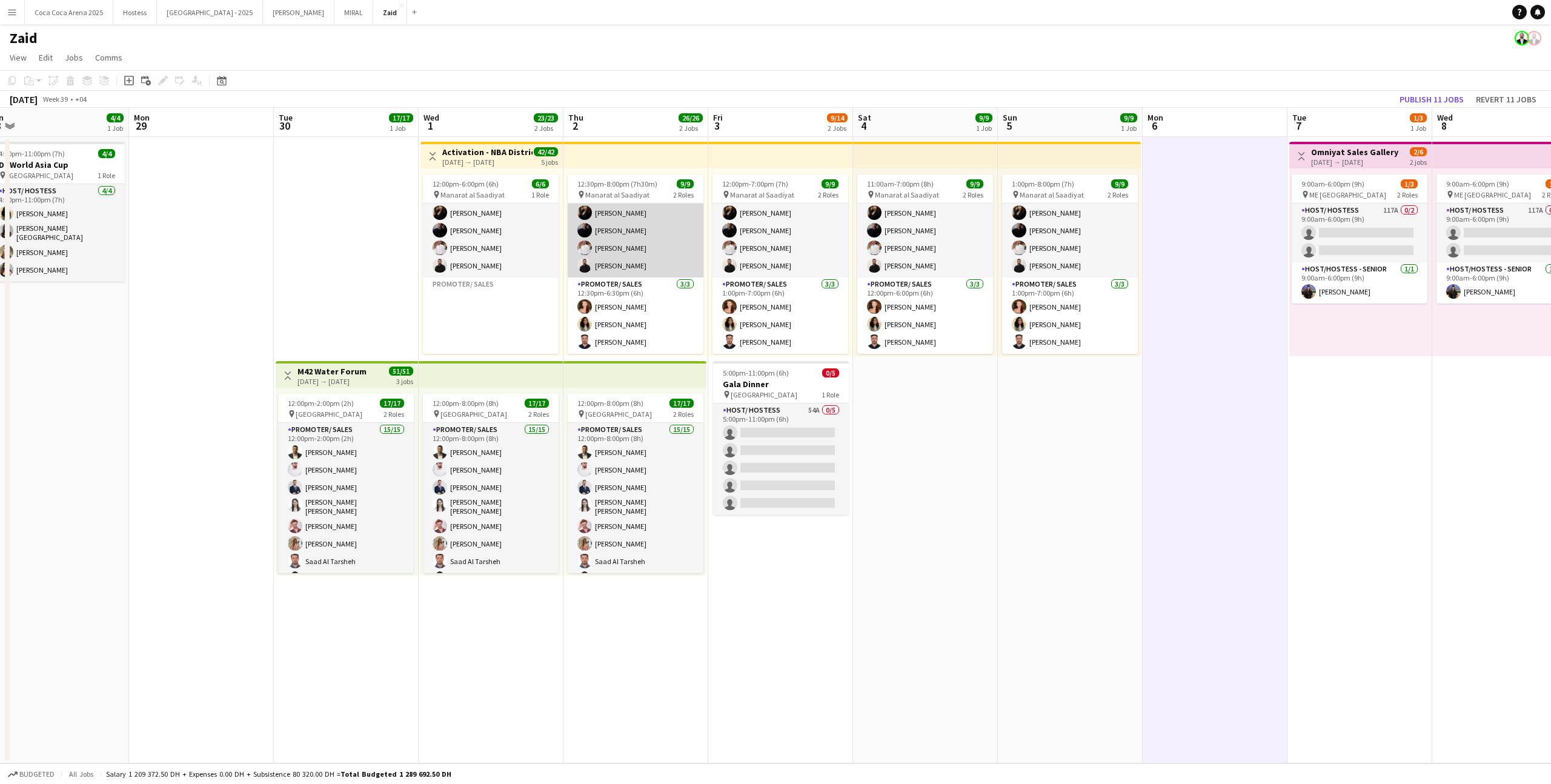
scroll to position [0, 0]
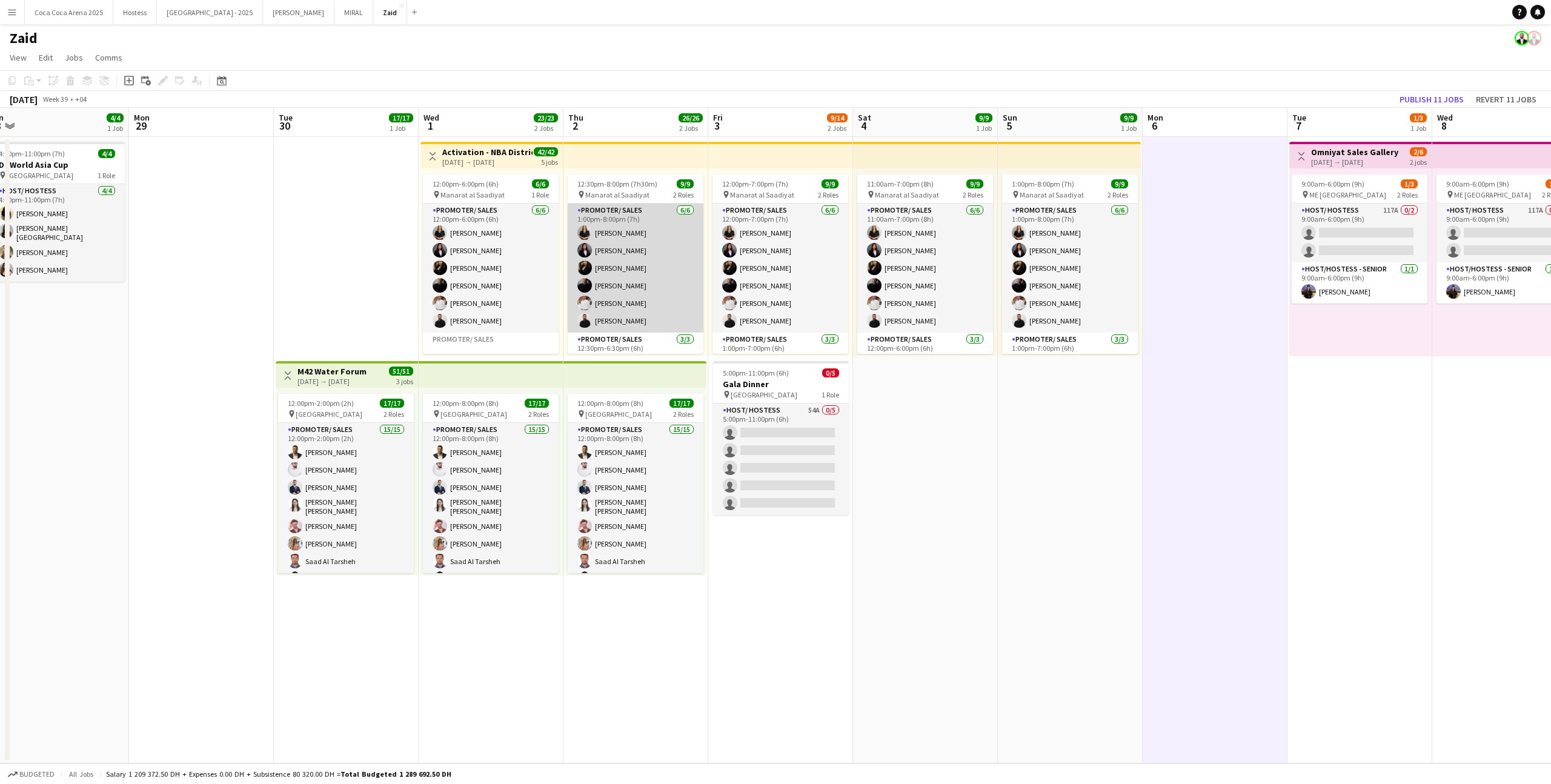
click at [650, 240] on app-card-role "Promoter/ Sales [DATE] 1:00pm-8:00pm (7h) [PERSON_NAME] [PERSON_NAME] [PERSON_N…" at bounding box center [635, 268] width 136 height 129
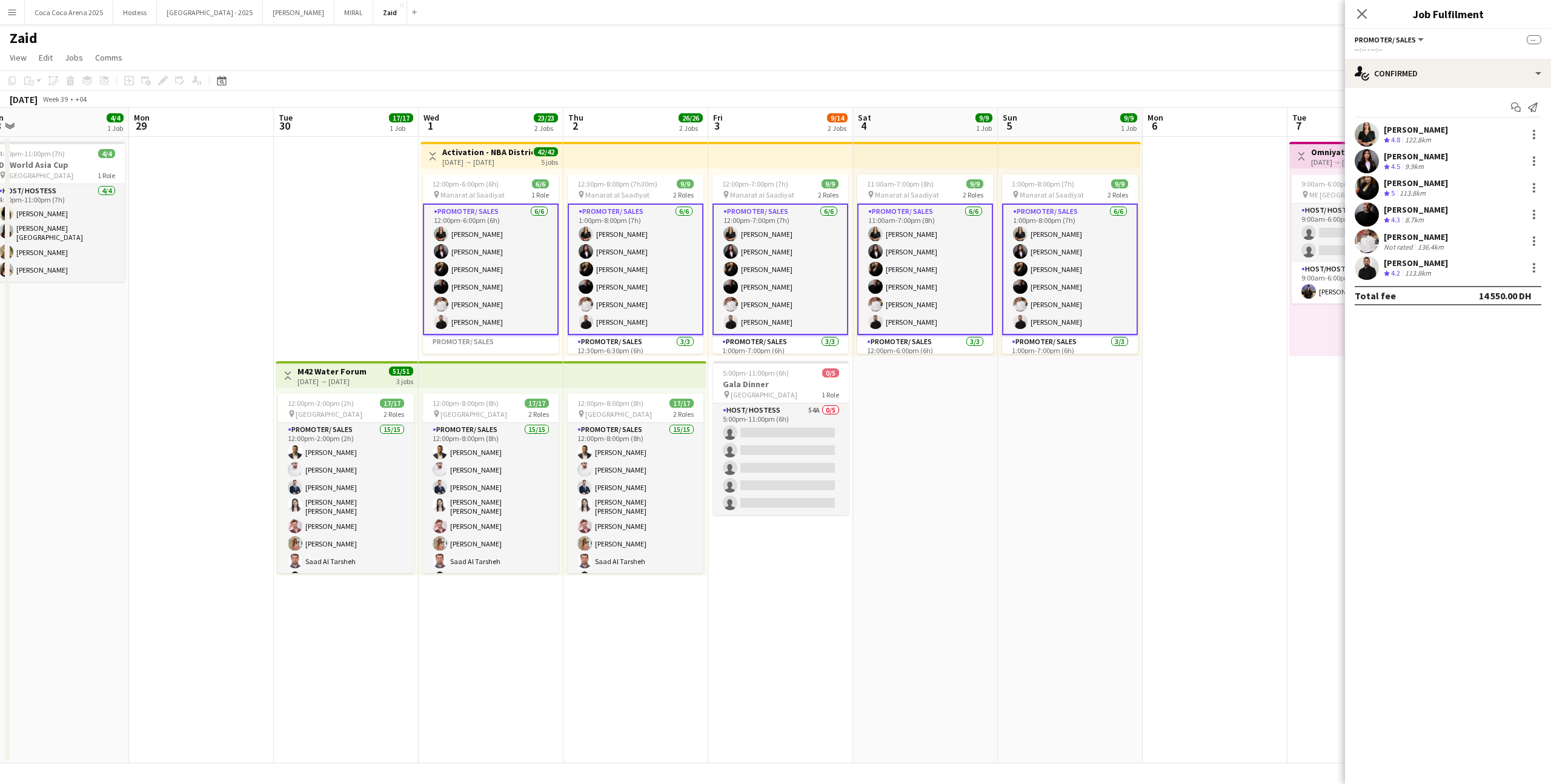
click at [526, 223] on app-card-role "Promoter/ Sales [DATE] 12:00pm-6:00pm (6h) [PERSON_NAME] [PERSON_NAME] [PERSON_…" at bounding box center [491, 269] width 136 height 132
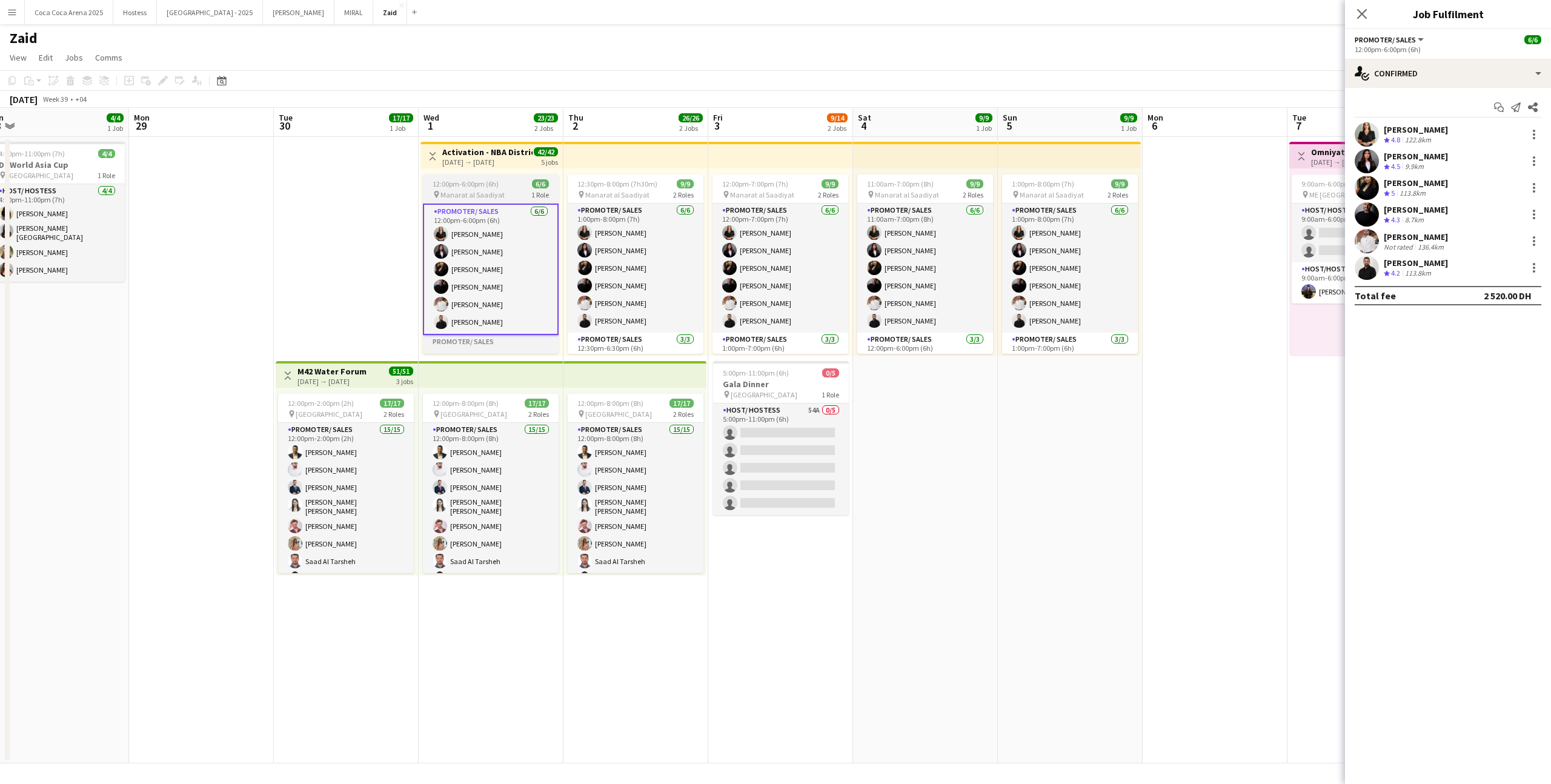
click at [534, 177] on app-job-card "12:00pm-6:00pm (6h) 6/6 pin Manarat al Saadiyat 1 Role Promoter/ Sales [DATE] 1…" at bounding box center [491, 264] width 136 height 179
click at [533, 188] on span "6/6" at bounding box center [539, 185] width 17 height 9
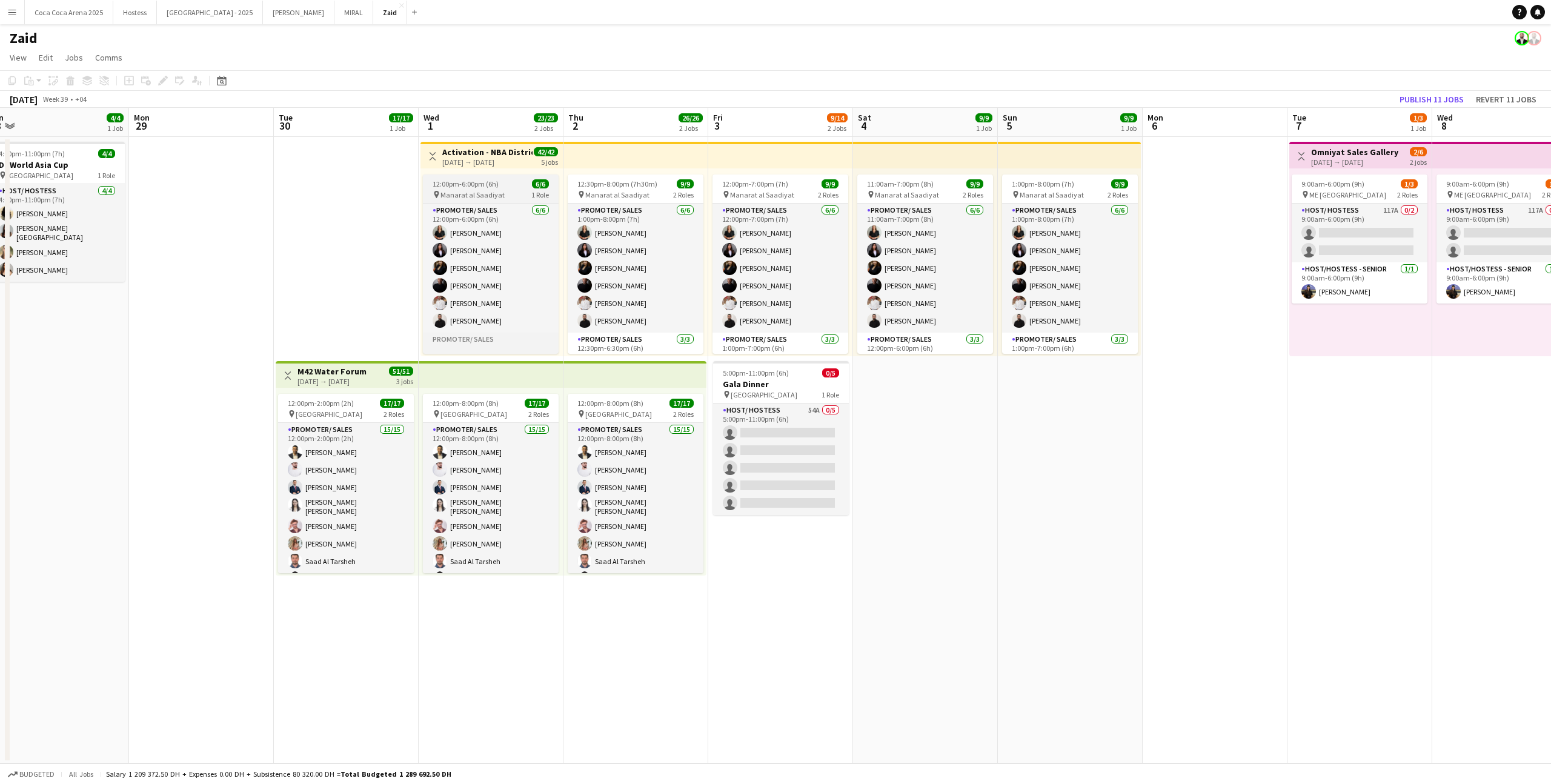
click at [533, 188] on app-job-card "12:00pm-6:00pm (6h) 6/6 pin Manarat al Saadiyat 1 Role Promoter/ Sales [DATE] 1…" at bounding box center [491, 264] width 136 height 179
click at [64, 80] on div "Delete" at bounding box center [70, 81] width 15 height 15
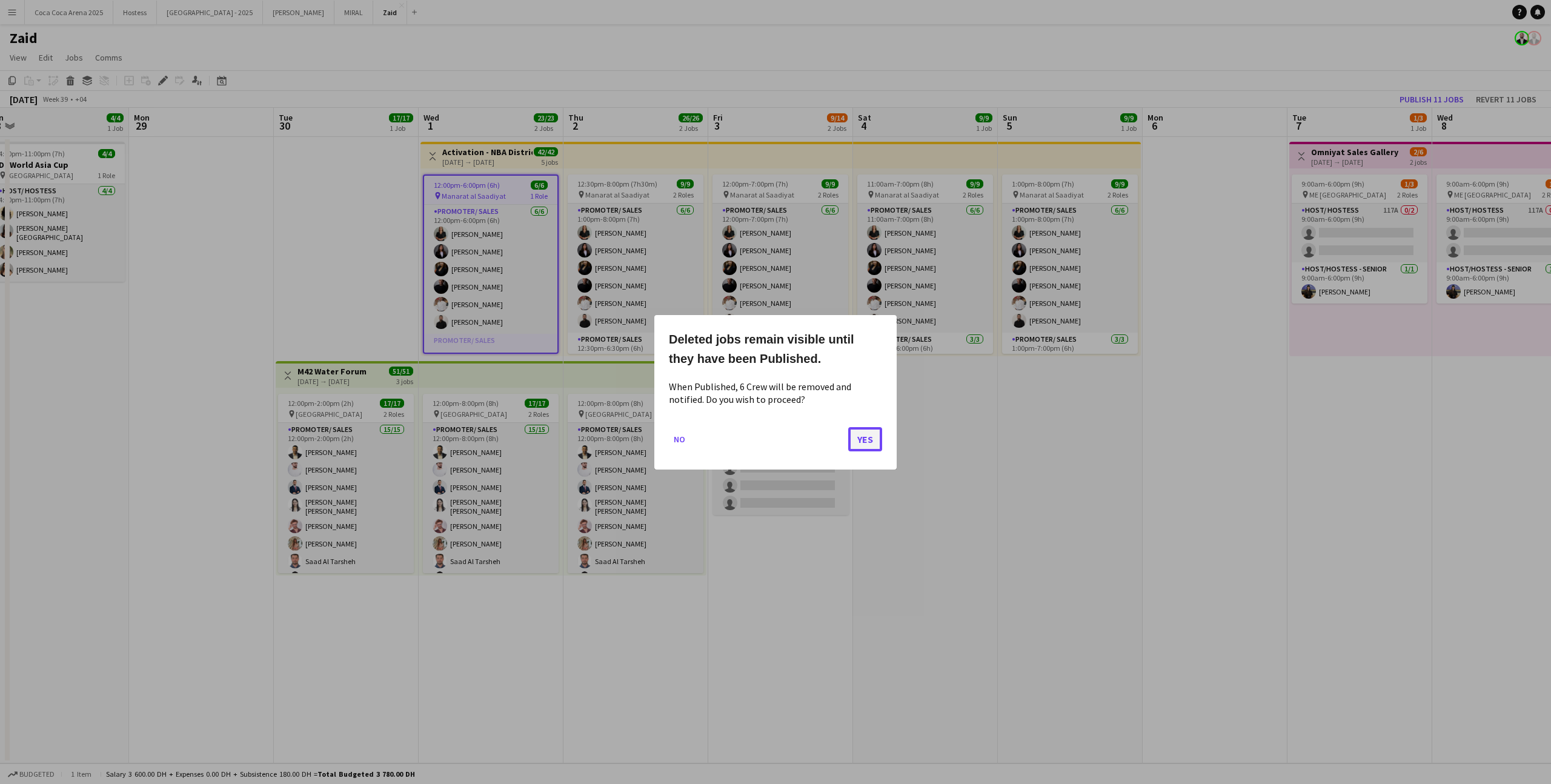
click at [866, 446] on button "Yes" at bounding box center [864, 439] width 34 height 25
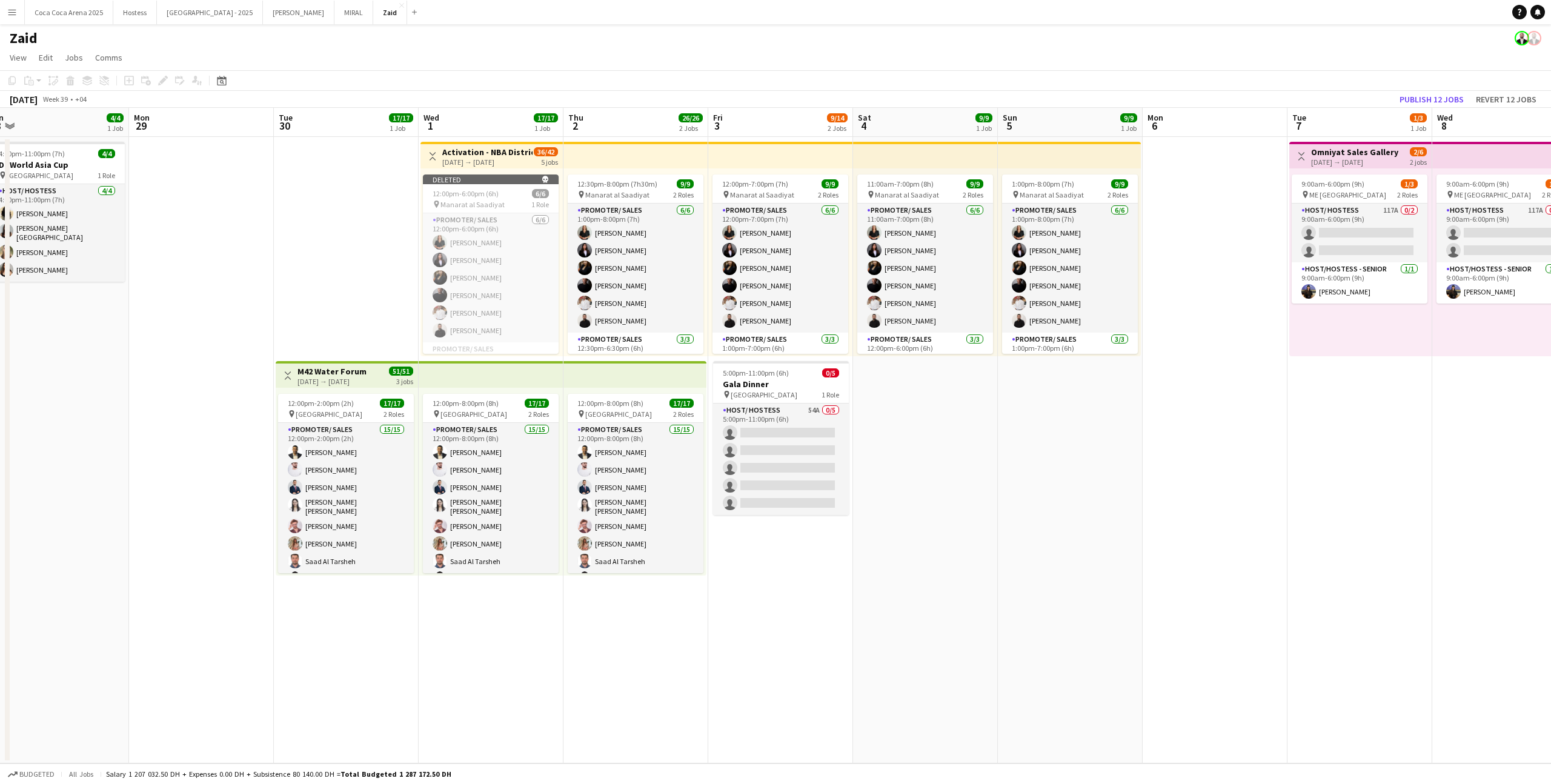
click at [644, 169] on div "12:30pm-8:00pm (7h30m) 9/9 pin Manarat al Saadiyat 2 Roles Promoter/ Sales [DAT…" at bounding box center [635, 262] width 145 height 187
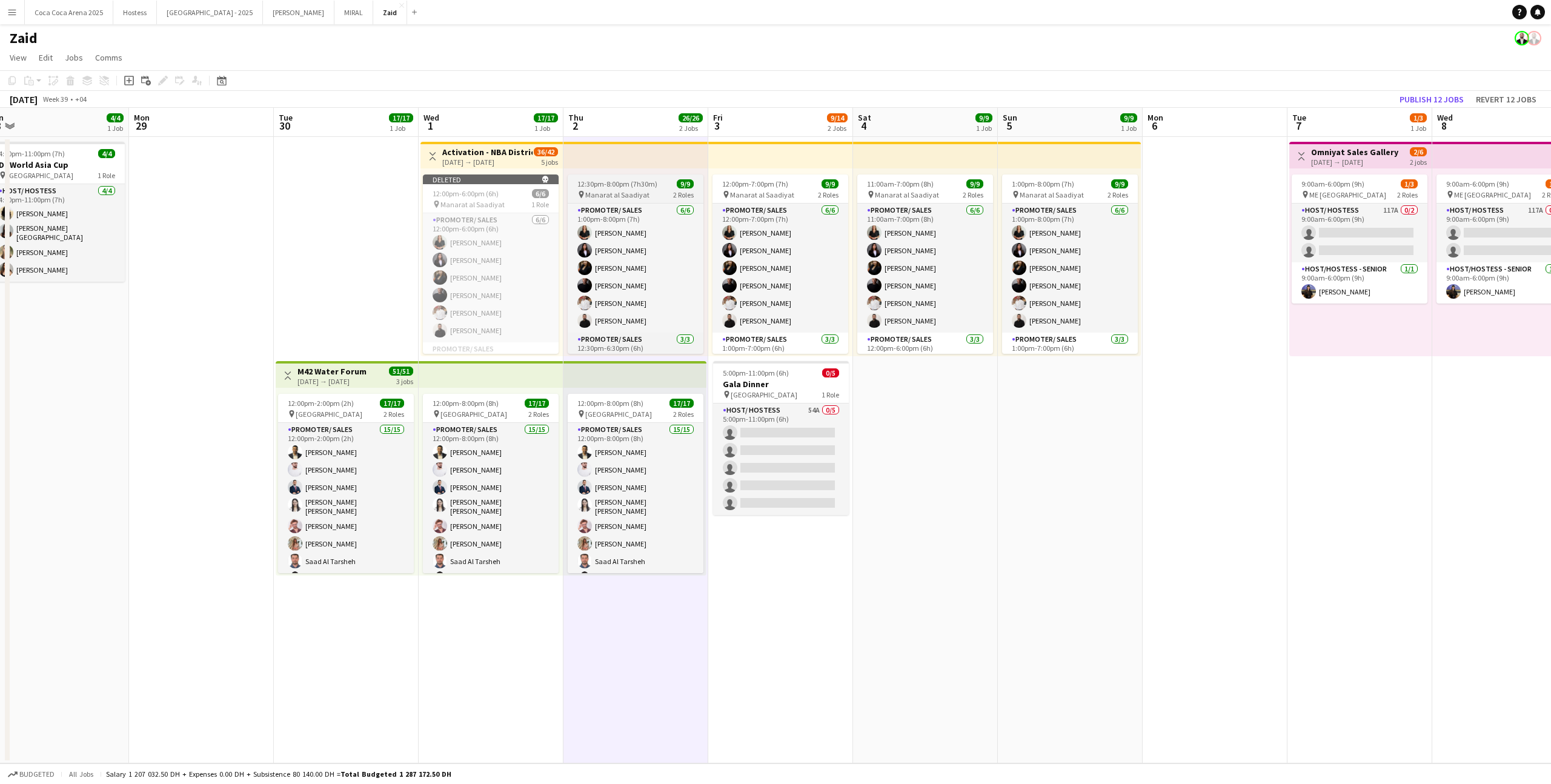
click at [660, 185] on div "12:30pm-8:00pm (7h30m) 9/9" at bounding box center [635, 183] width 136 height 9
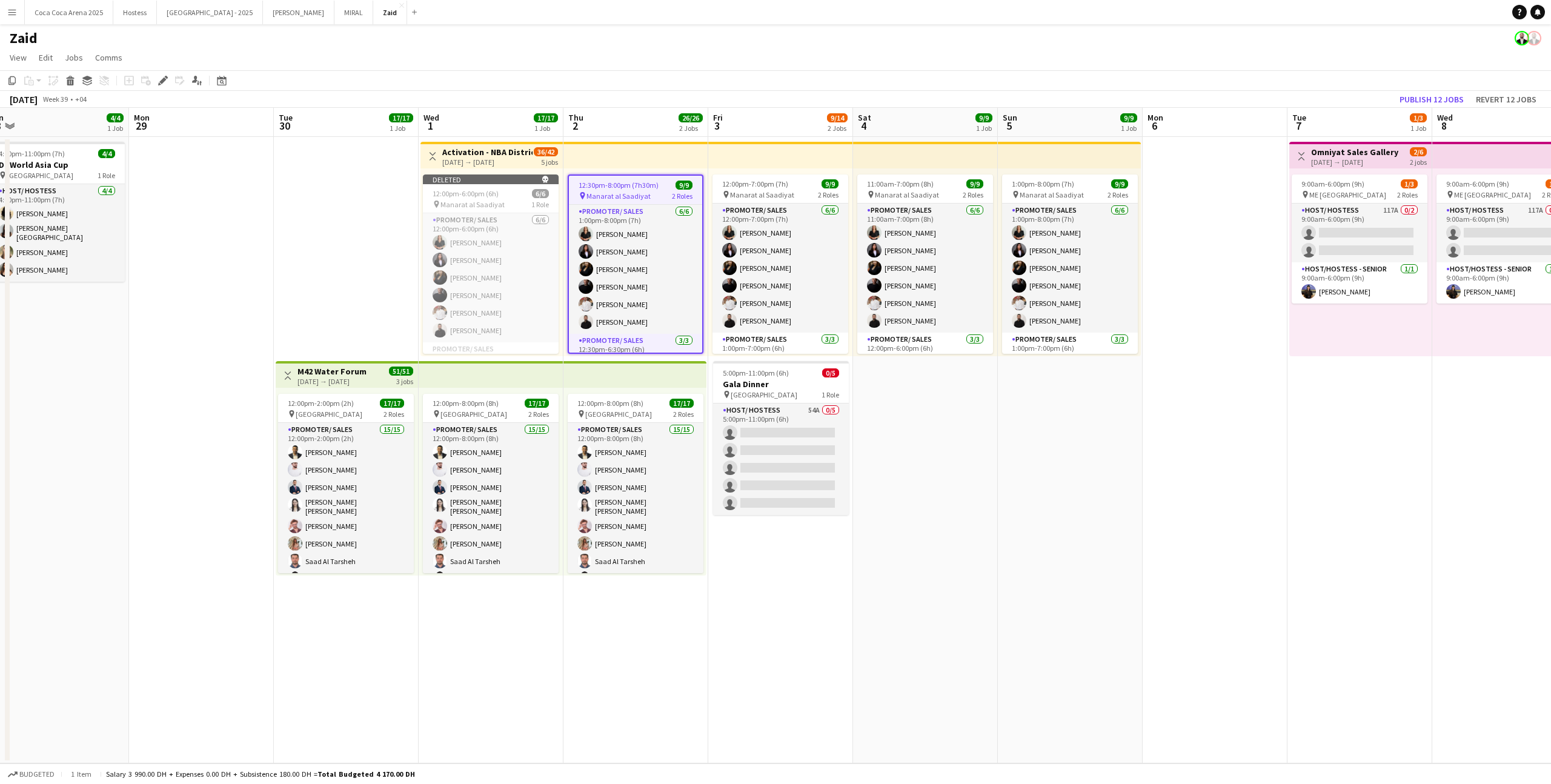
click at [1114, 154] on app-top-bar at bounding box center [1069, 155] width 143 height 27
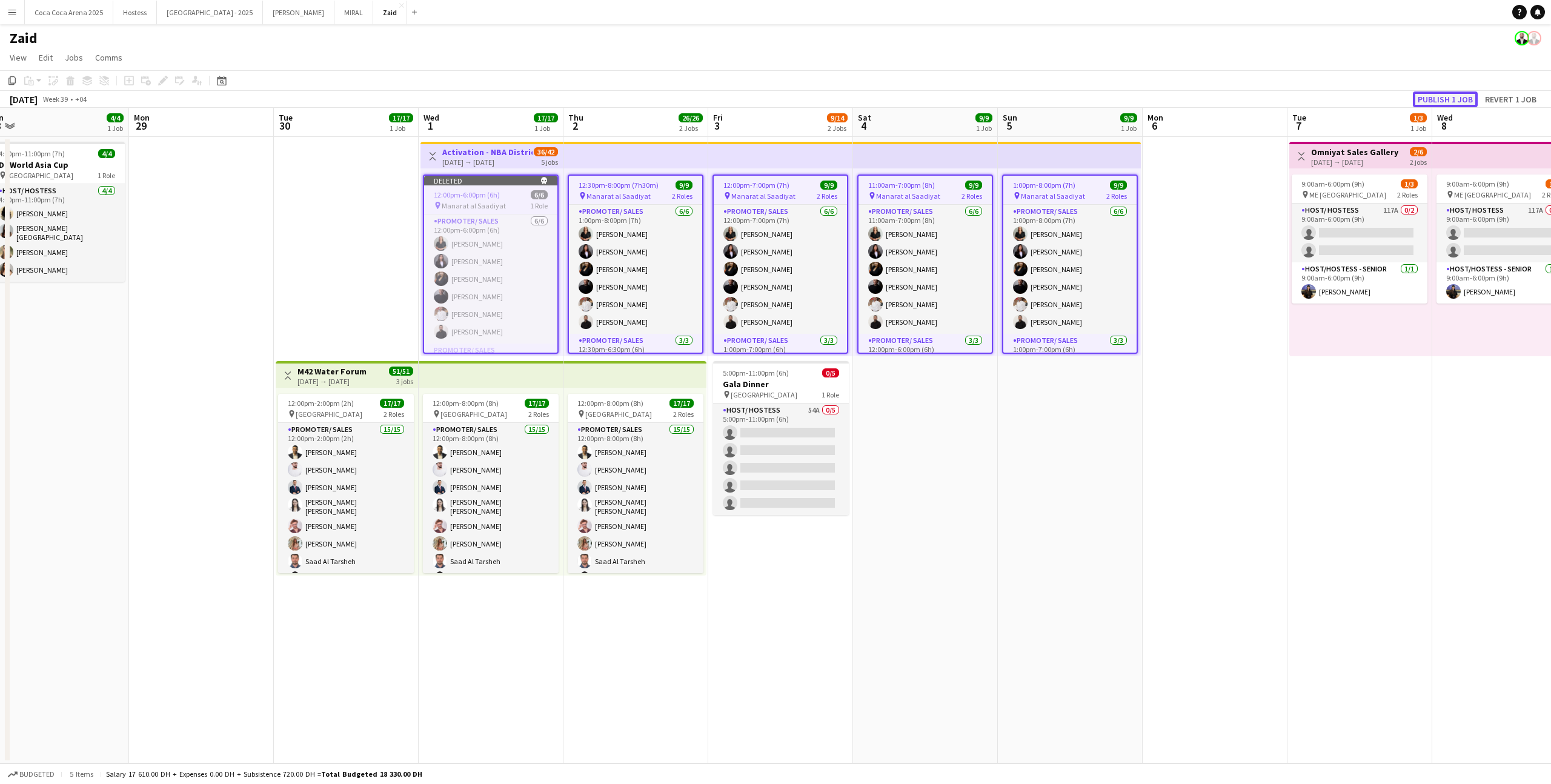
click at [1457, 99] on button "Publish 1 job" at bounding box center [1445, 99] width 65 height 16
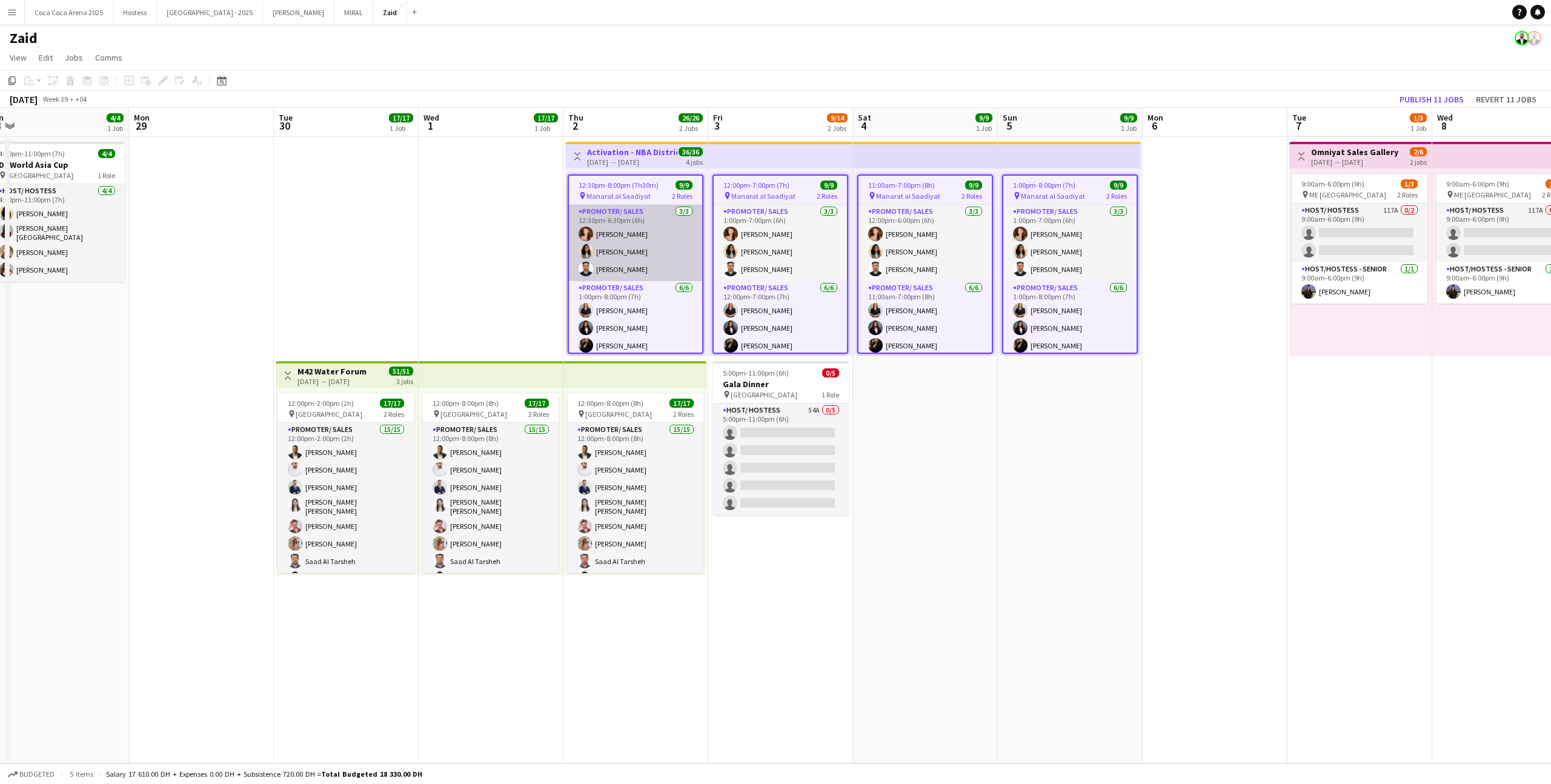
click at [670, 237] on app-card-role "Promoter/ Sales [DATE] 12:30pm-6:30pm (6h) [PERSON_NAME] Urooj [PERSON_NAME] El…" at bounding box center [635, 242] width 133 height 76
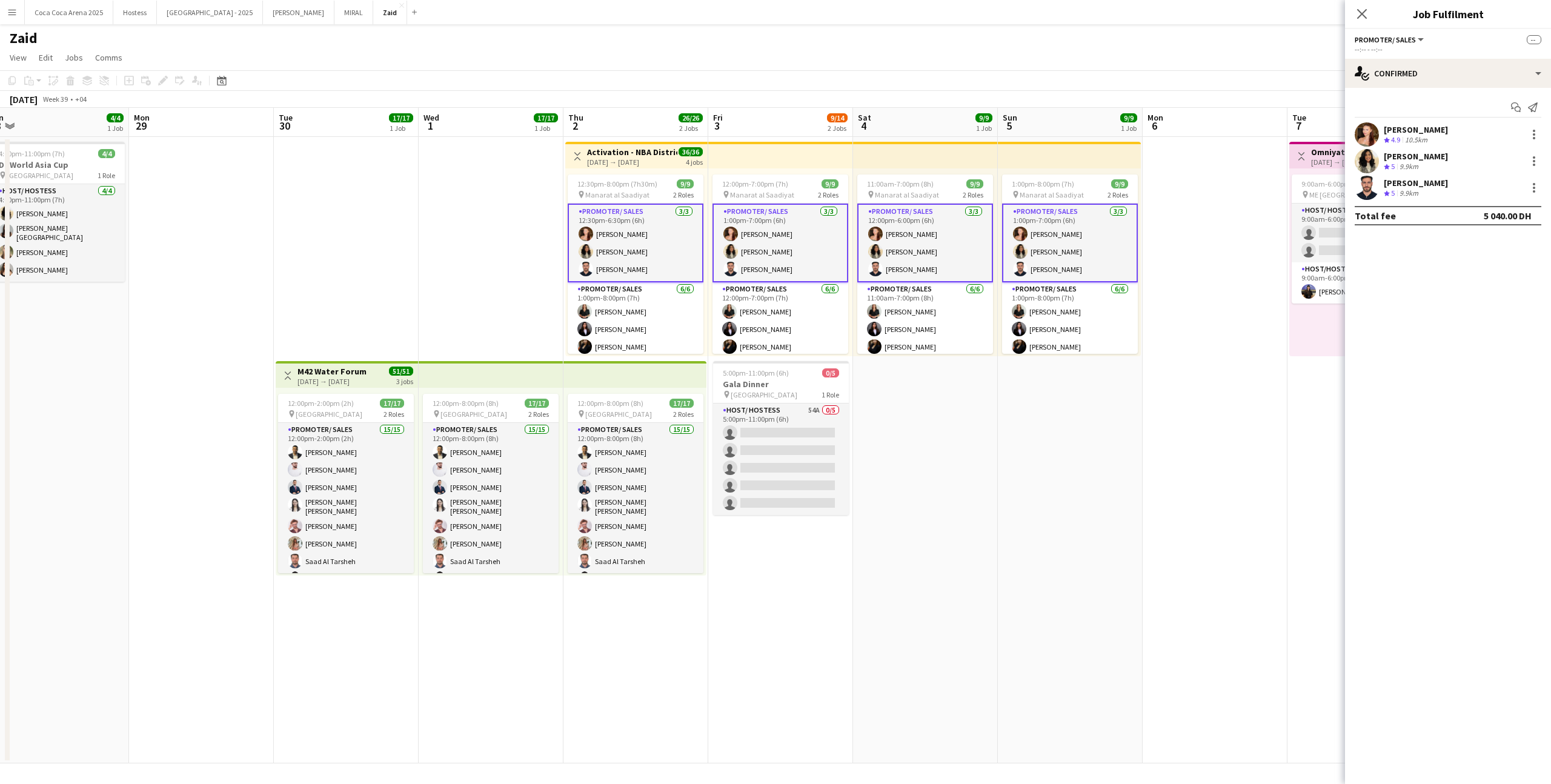
click at [667, 236] on app-card-role "Promoter/ Sales [DATE] 12:30pm-6:30pm (6h) [PERSON_NAME] Urooj [PERSON_NAME] El…" at bounding box center [635, 243] width 136 height 79
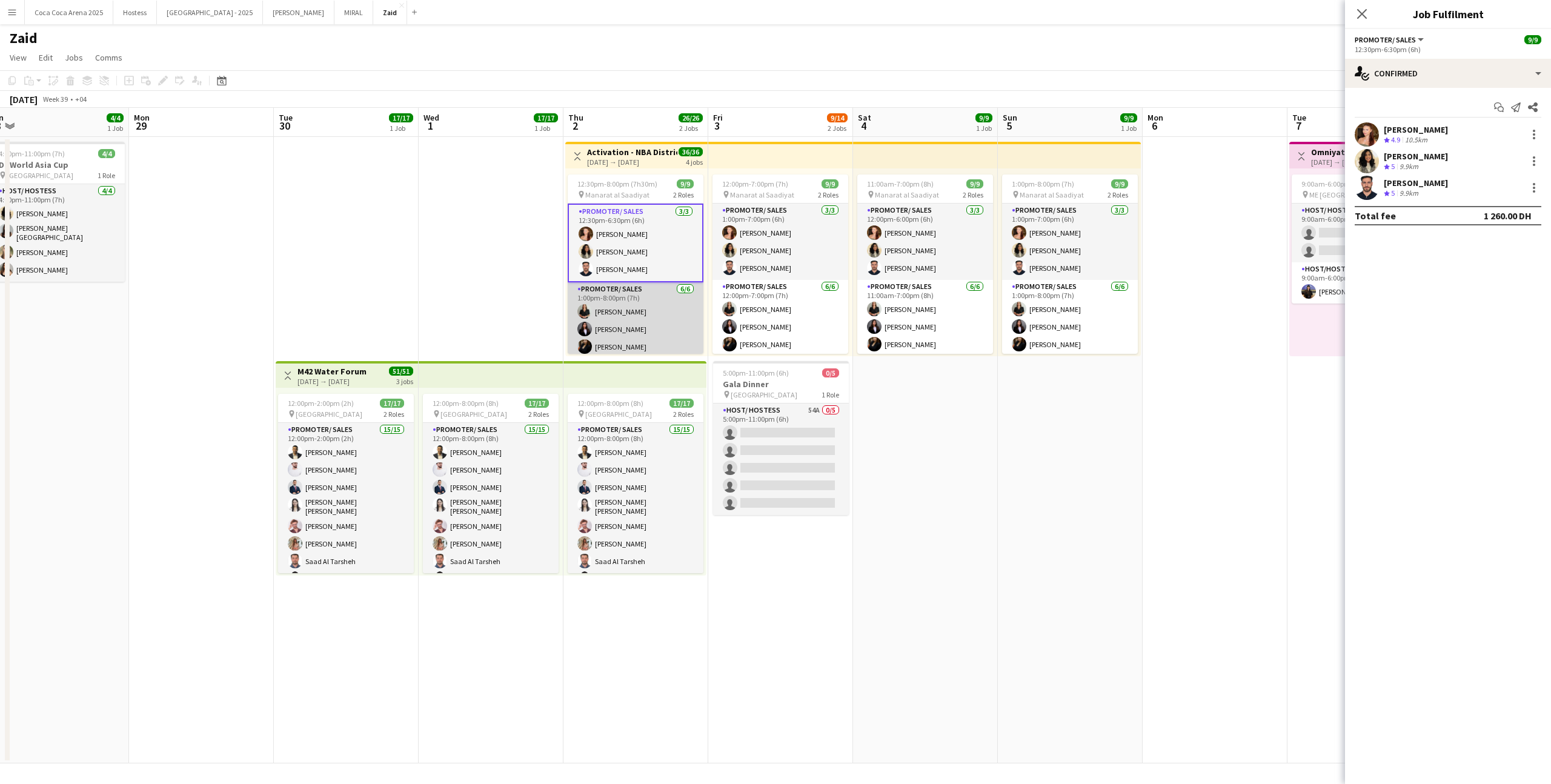
click at [669, 298] on app-card-role "Promoter/ Sales [DATE] 1:00pm-8:00pm (7h) [PERSON_NAME] [PERSON_NAME] [PERSON_N…" at bounding box center [635, 347] width 136 height 129
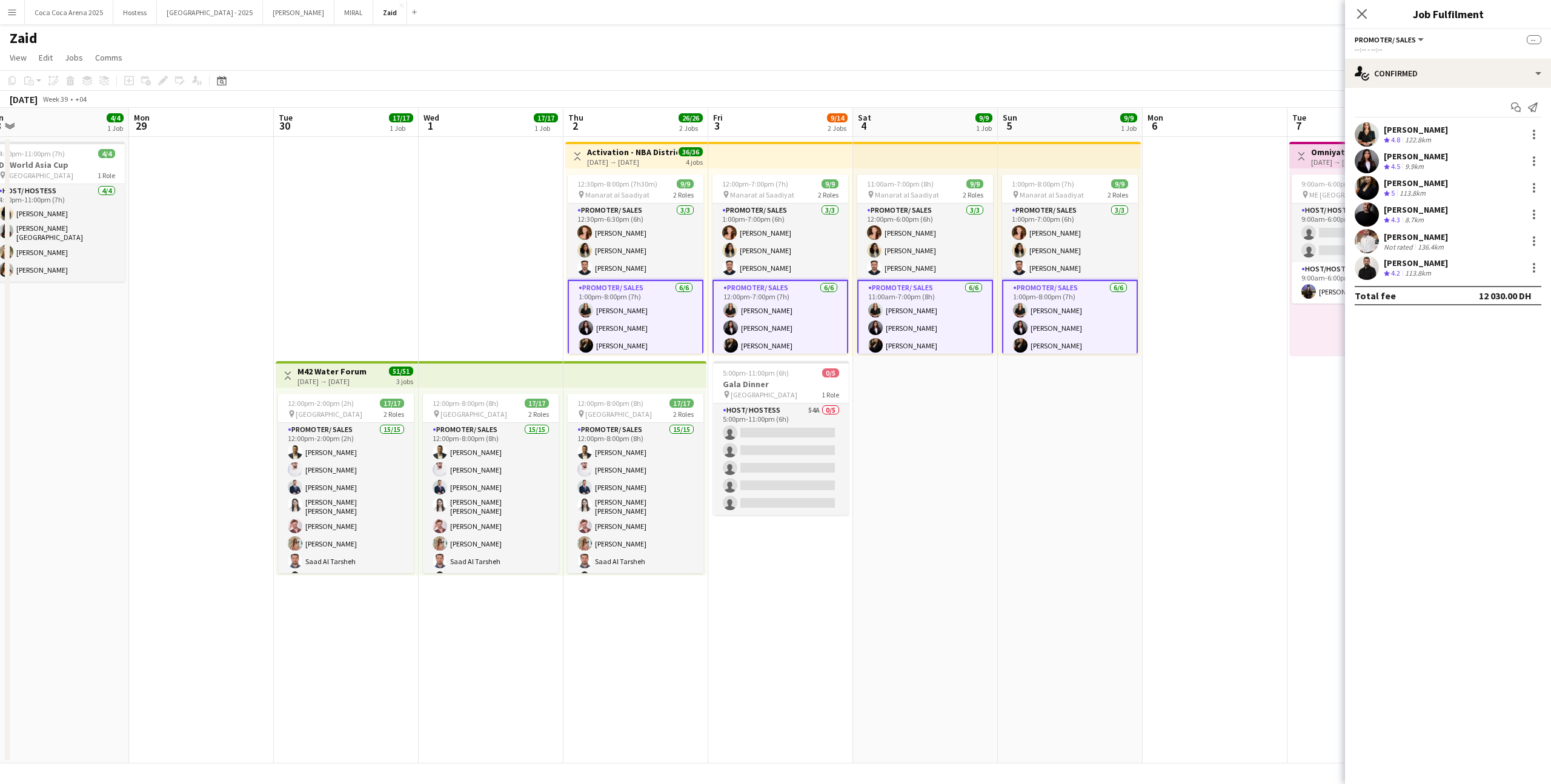
click at [670, 298] on app-card-role "Promoter/ Sales [DATE] 1:00pm-8:00pm (7h) [PERSON_NAME] [PERSON_NAME] [PERSON_N…" at bounding box center [635, 345] width 136 height 132
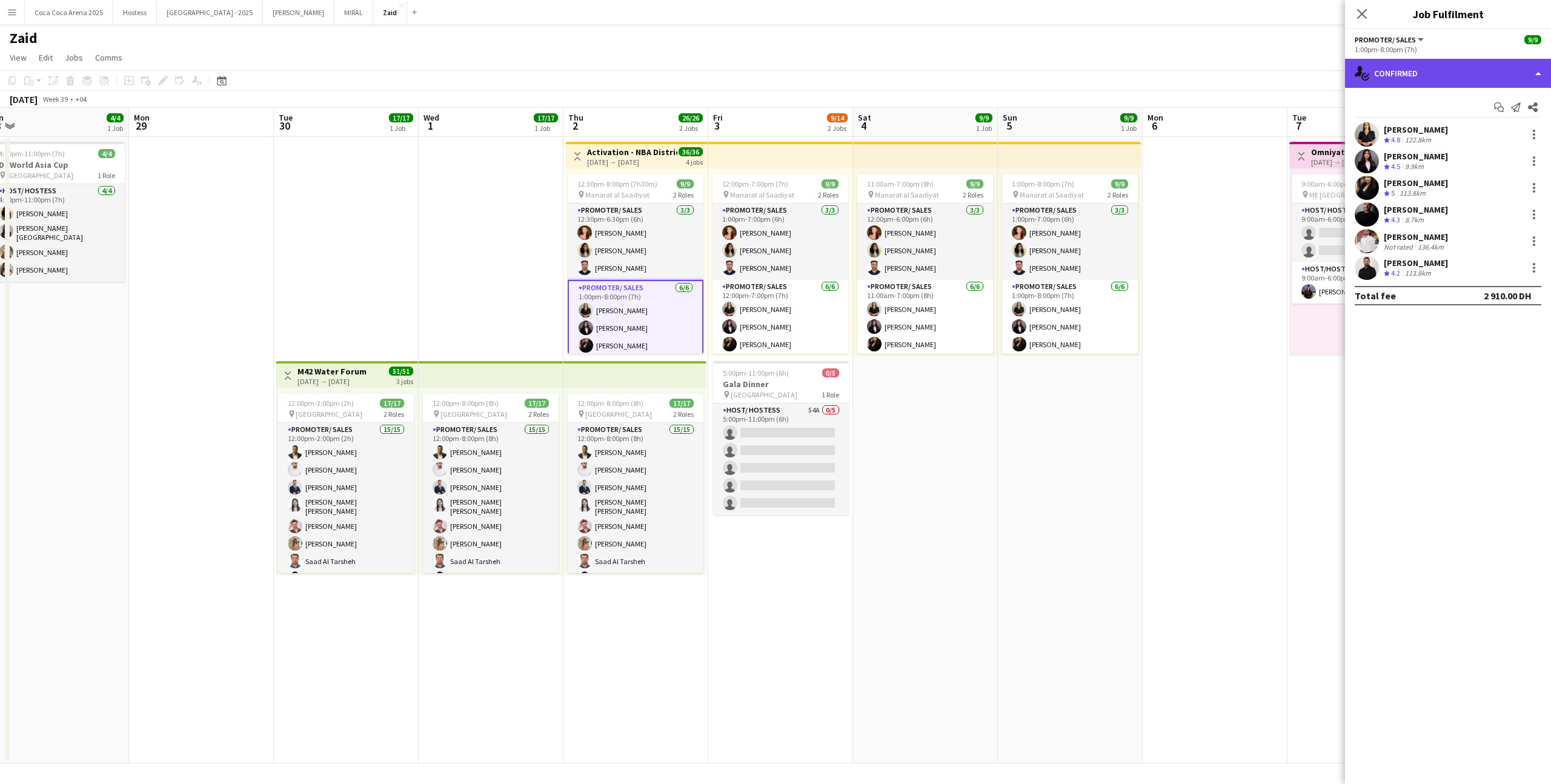
click at [1420, 72] on div "single-neutral-actions-check-2 Confirmed" at bounding box center [1448, 74] width 206 height 29
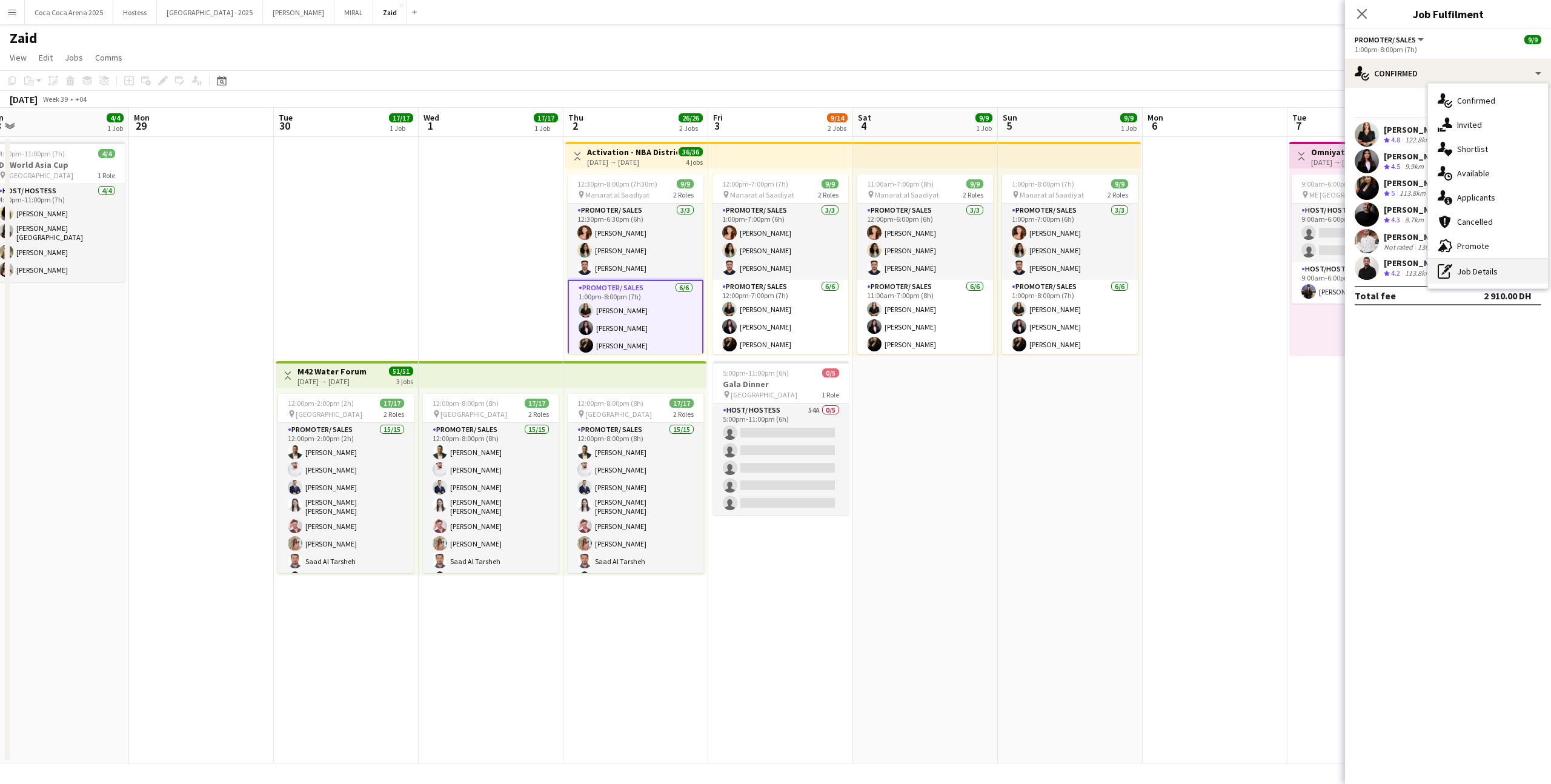
click at [1497, 264] on div "pen-write Job Details" at bounding box center [1487, 272] width 120 height 25
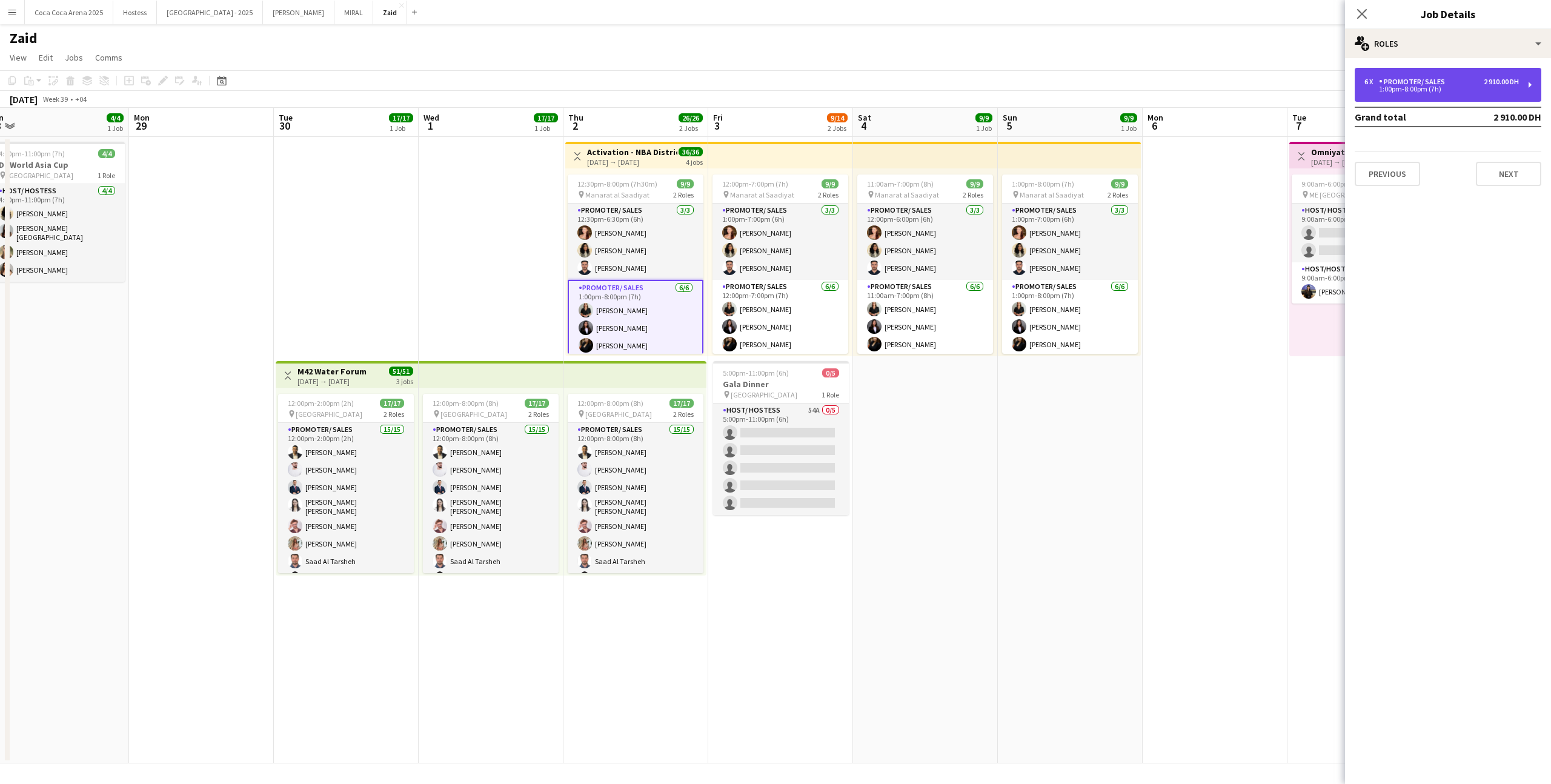
click at [1422, 93] on div "6 x Promoter/ Sales 2 910.00 DH 1:00pm-8:00pm (7h)" at bounding box center [1448, 84] width 187 height 34
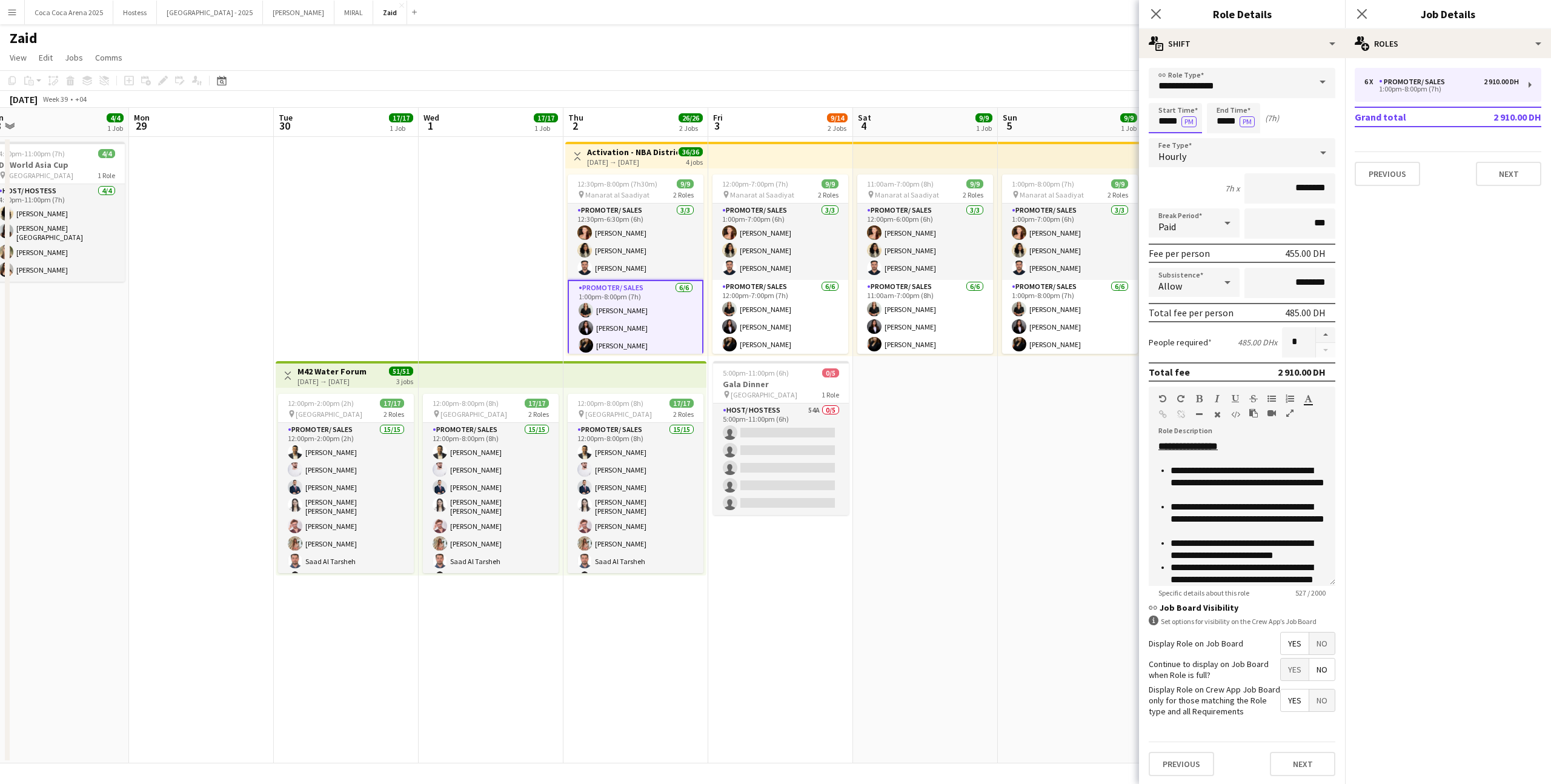
click at [1167, 128] on input "*****" at bounding box center [1175, 118] width 53 height 30
click at [1164, 97] on div at bounding box center [1163, 97] width 25 height 12
click at [1164, 134] on div at bounding box center [1163, 139] width 25 height 12
click at [1164, 133] on div at bounding box center [1163, 139] width 25 height 12
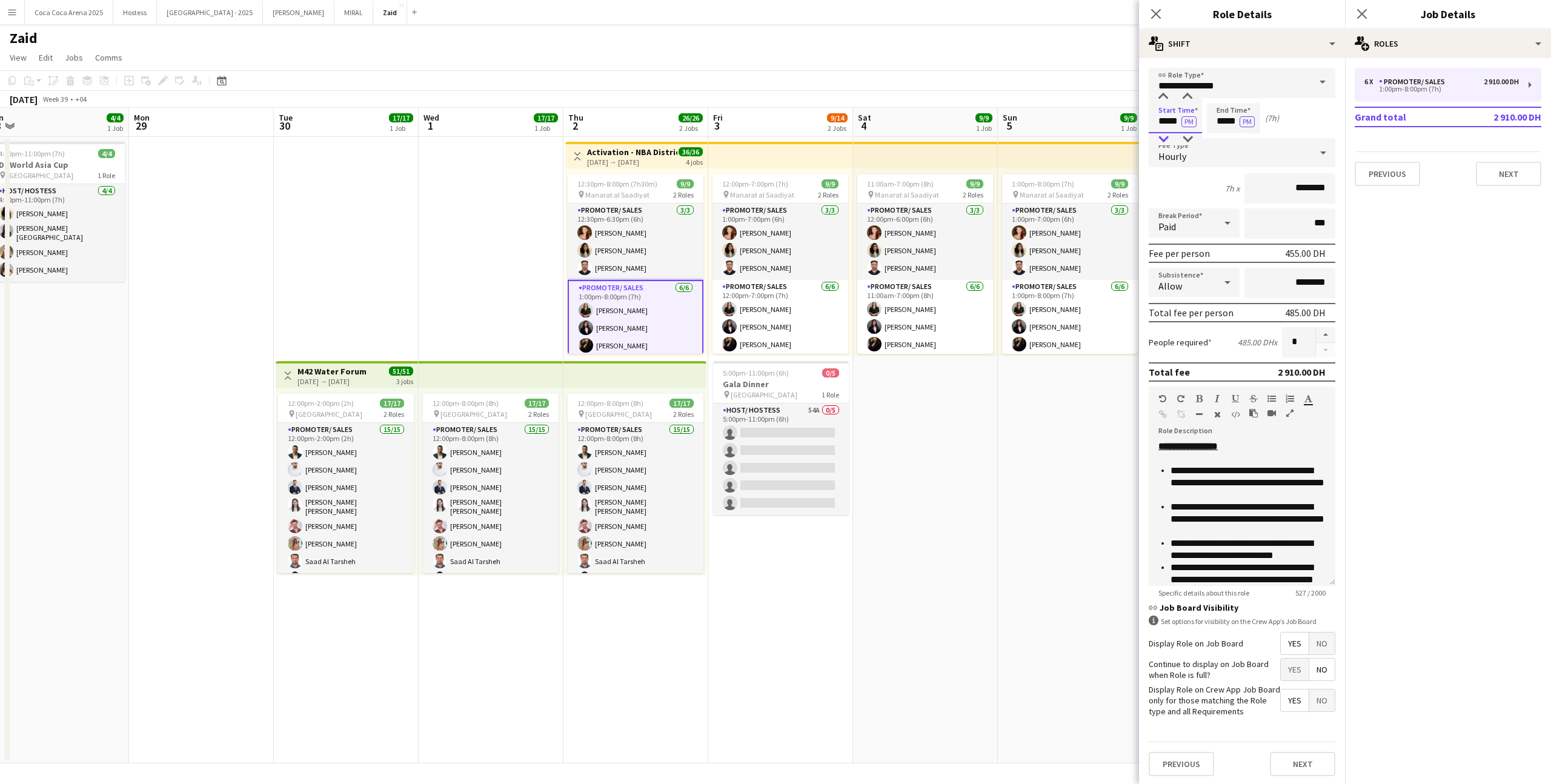
click at [1164, 133] on div at bounding box center [1163, 139] width 25 height 12
type input "*****"
click at [1164, 133] on div at bounding box center [1163, 139] width 25 height 12
click at [1227, 110] on input "*****" at bounding box center [1233, 118] width 53 height 30
click at [1241, 99] on div at bounding box center [1246, 97] width 25 height 12
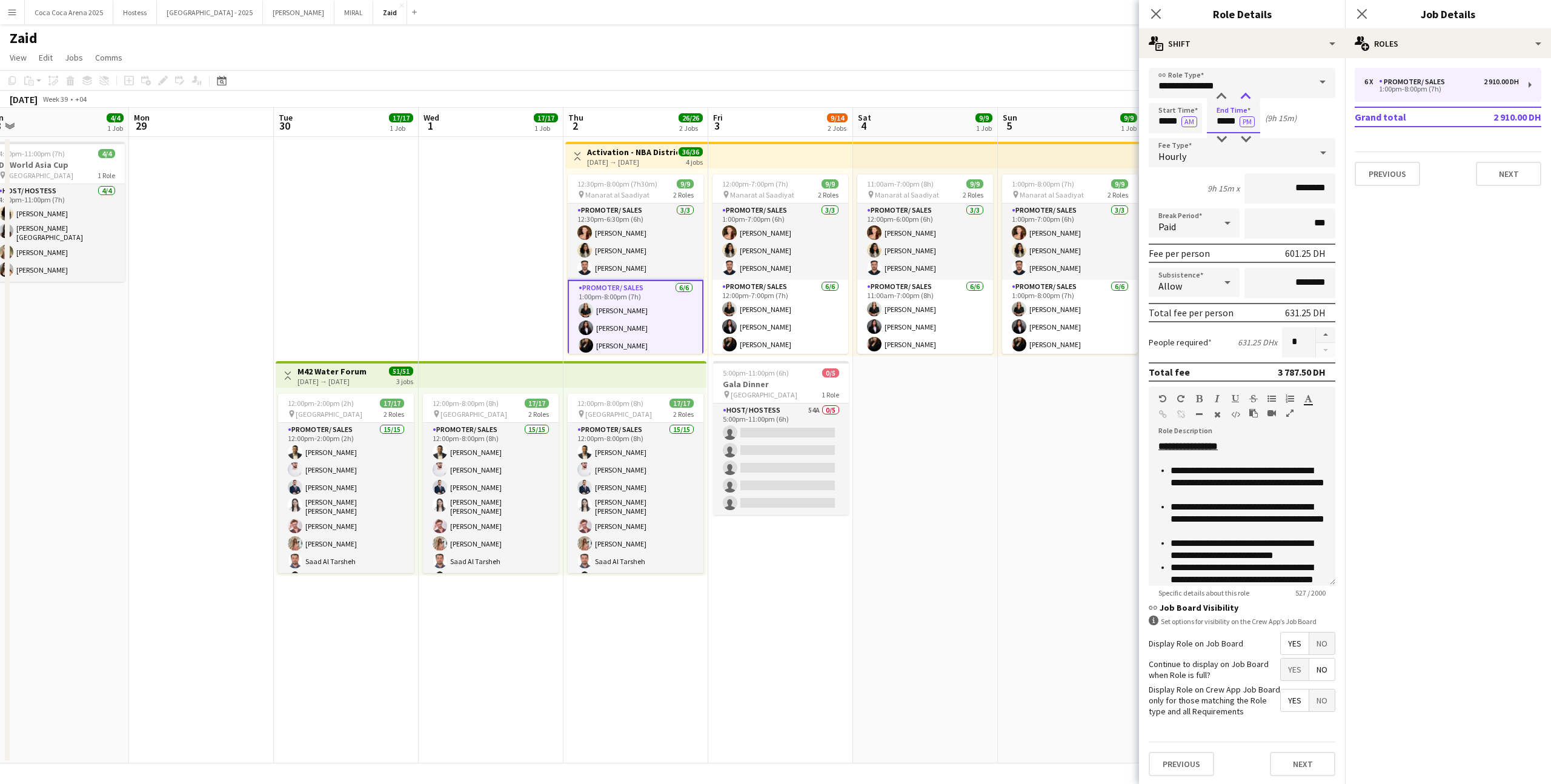
type input "*****"
click at [1241, 99] on div at bounding box center [1246, 97] width 25 height 12
click at [742, 318] on app-card-role "Promoter/ Sales [DATE] 12:00pm-7:00pm (7h) [PERSON_NAME] [PERSON_NAME] [PERSON_…" at bounding box center [780, 345] width 136 height 129
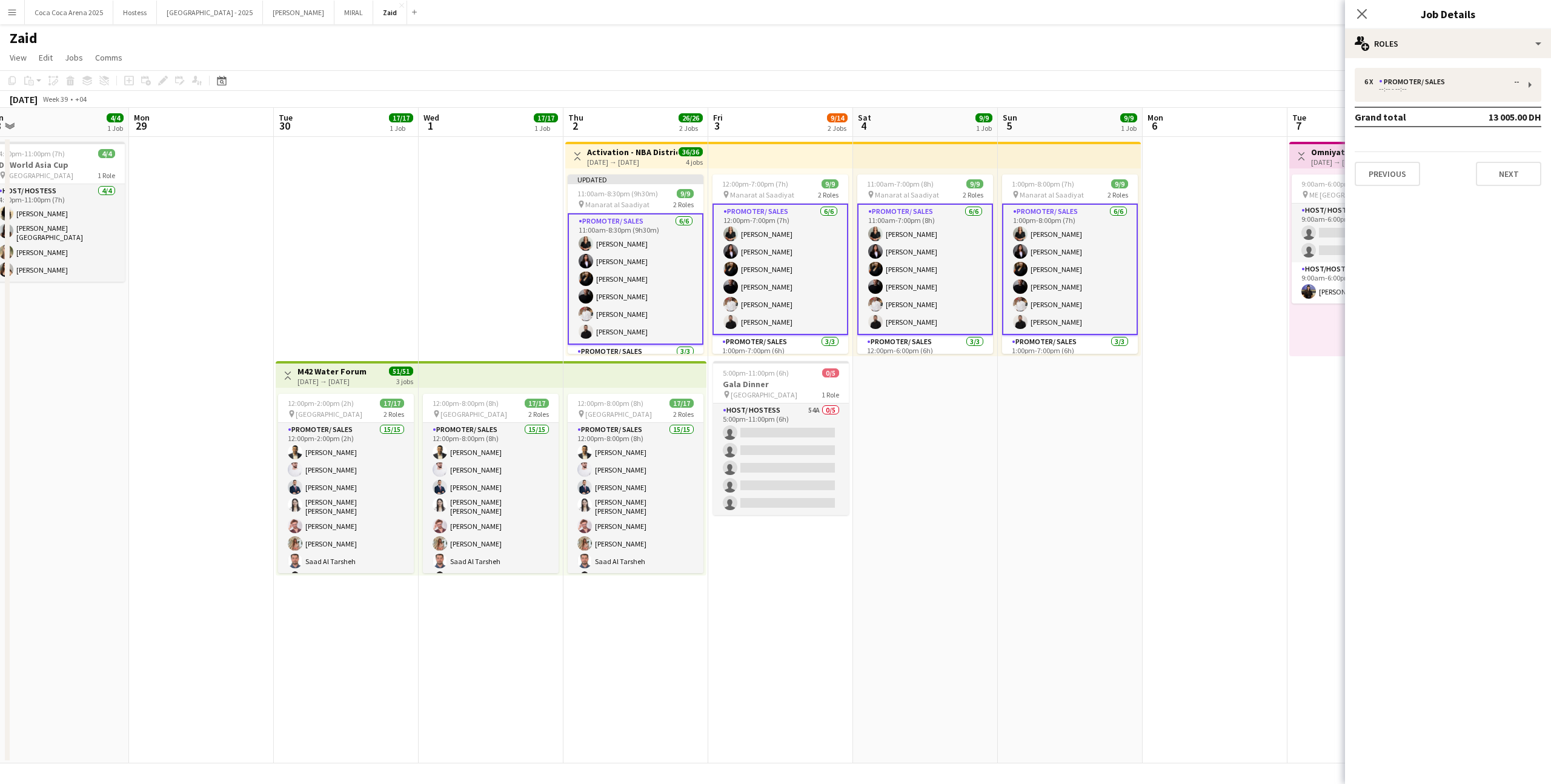
click at [782, 260] on app-card-role "Promoter/ Sales [DATE] 12:00pm-7:00pm (7h) [PERSON_NAME] [PERSON_NAME] [PERSON_…" at bounding box center [780, 269] width 136 height 132
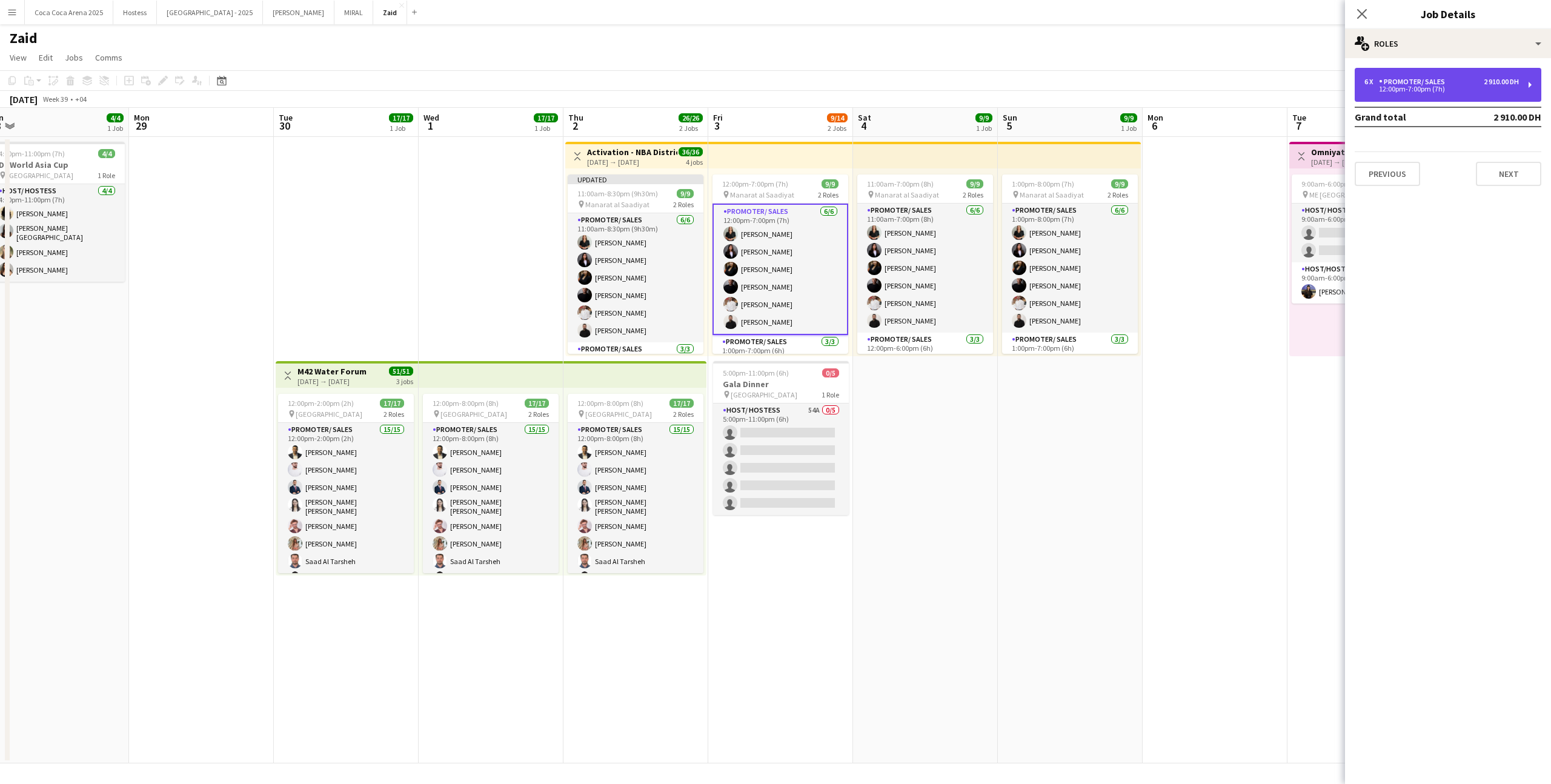
click at [1458, 83] on div "6 x Promoter/ Sales 2 910.00 DH" at bounding box center [1441, 82] width 155 height 8
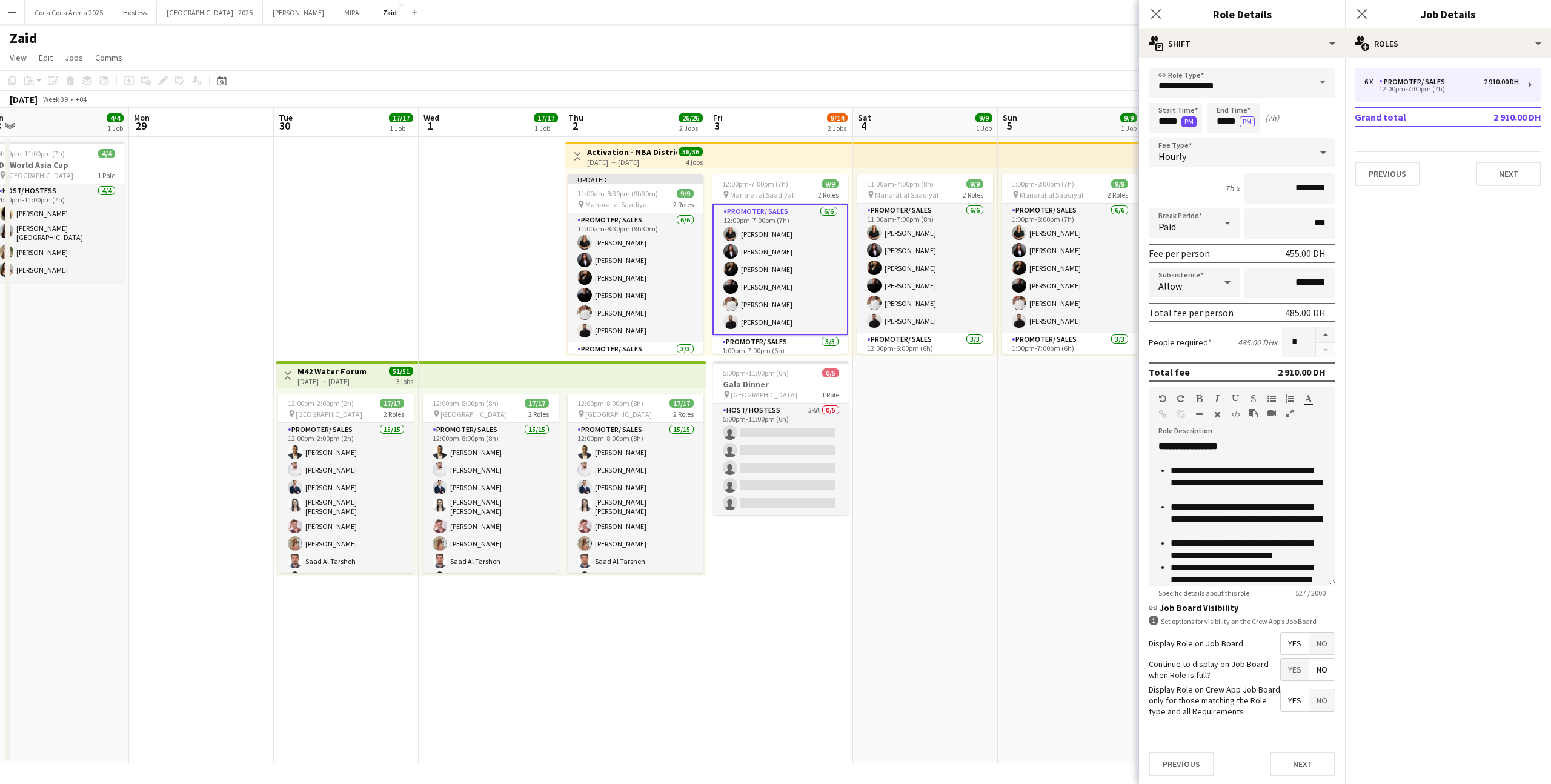
click at [1182, 118] on button "PM" at bounding box center [1188, 121] width 16 height 11
click at [1188, 122] on button "AM" at bounding box center [1188, 121] width 16 height 11
click at [1171, 119] on input "*****" at bounding box center [1175, 118] width 53 height 30
click at [1187, 140] on div at bounding box center [1188, 139] width 25 height 12
click at [1166, 137] on div at bounding box center [1163, 139] width 25 height 12
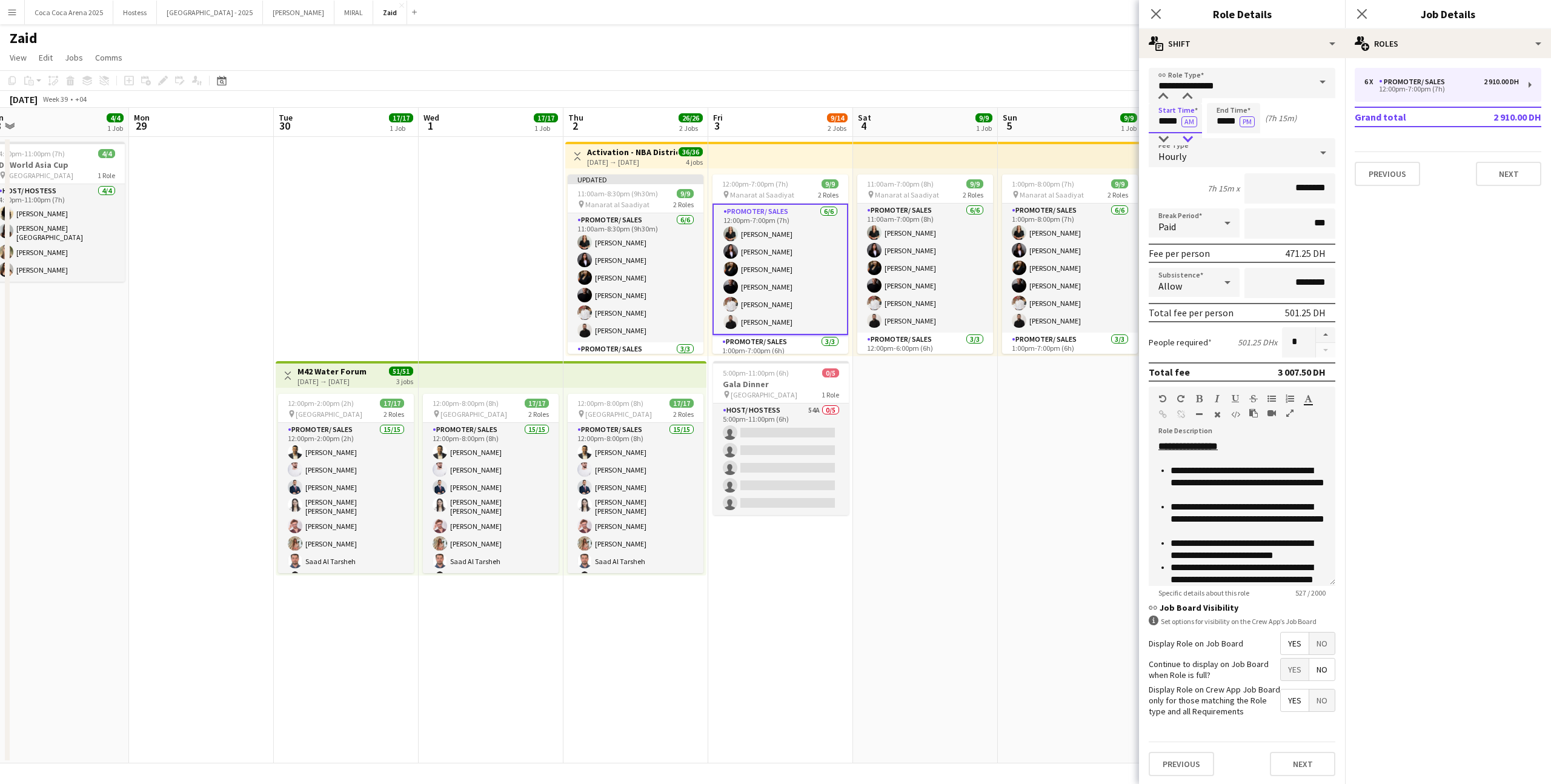
type input "*****"
click at [1193, 136] on div at bounding box center [1188, 139] width 25 height 12
click at [1224, 127] on input "*****" at bounding box center [1233, 118] width 53 height 30
click at [1220, 93] on div at bounding box center [1221, 97] width 25 height 12
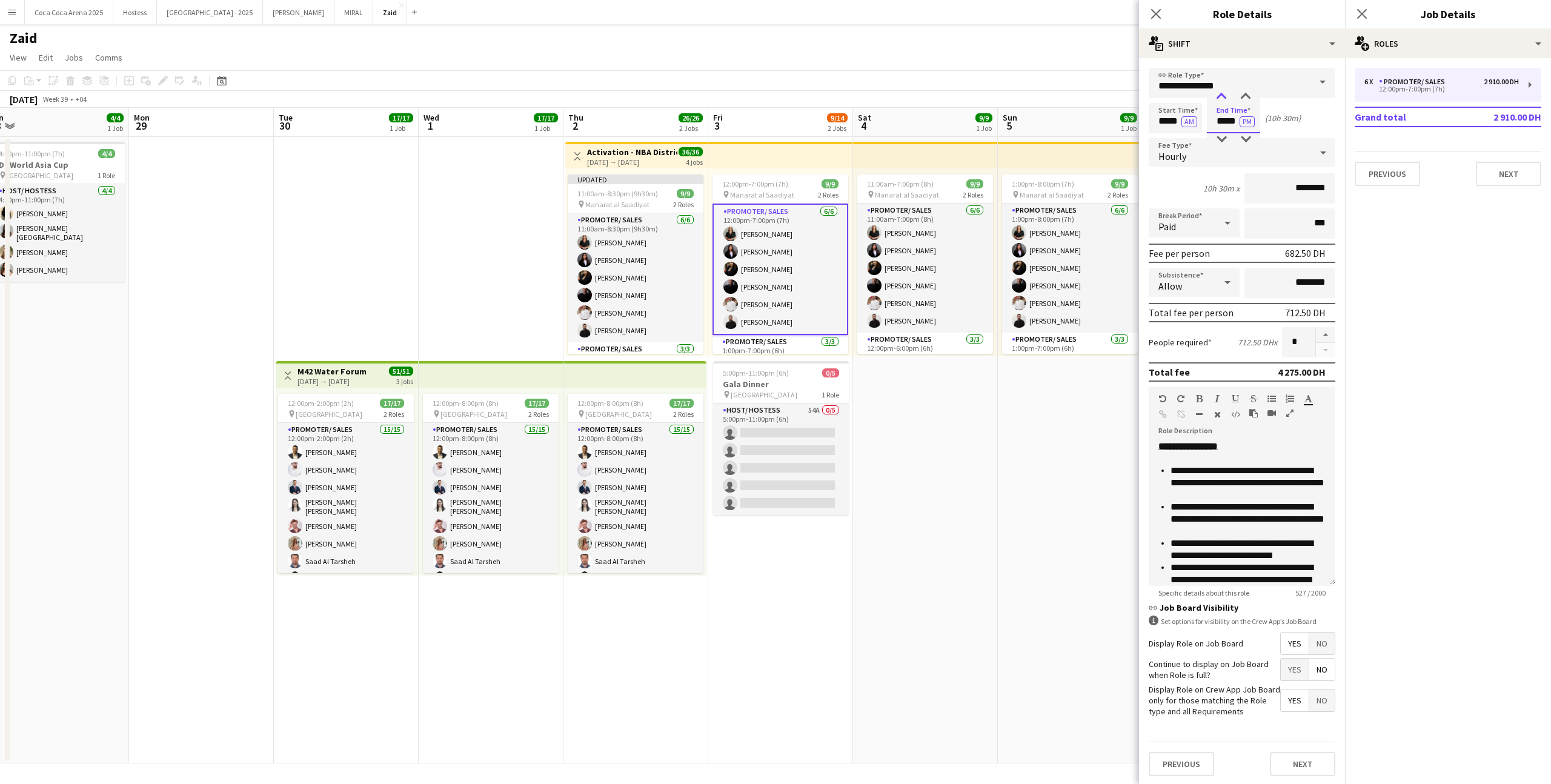
click at [1220, 93] on div at bounding box center [1221, 97] width 25 height 12
type input "*****"
click at [1220, 93] on div at bounding box center [1221, 97] width 25 height 12
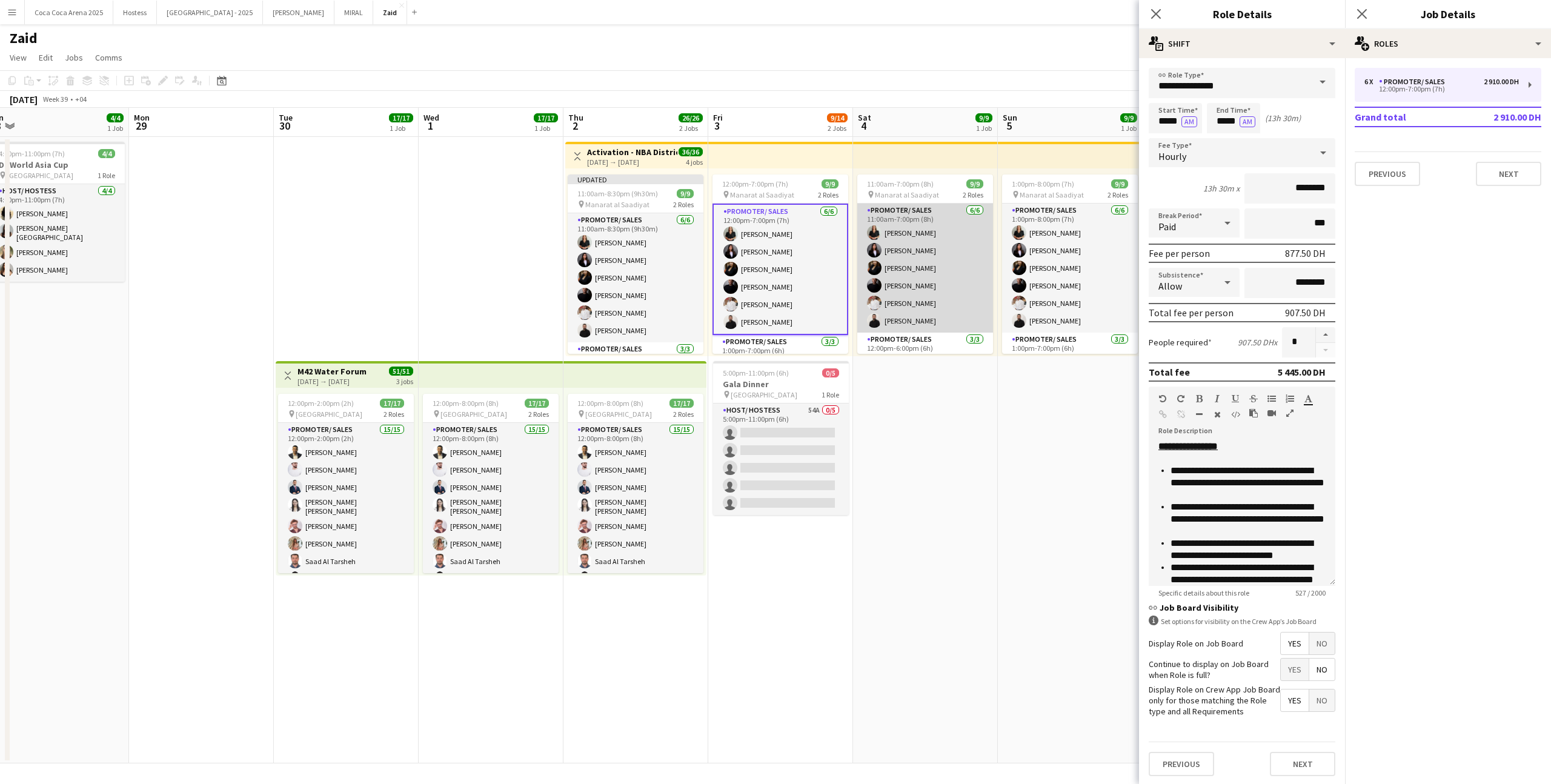
click at [916, 277] on app-card-role "Promoter/ Sales [DATE] 11:00am-7:00pm (8h) [PERSON_NAME] [PERSON_NAME] [PERSON_…" at bounding box center [925, 268] width 136 height 129
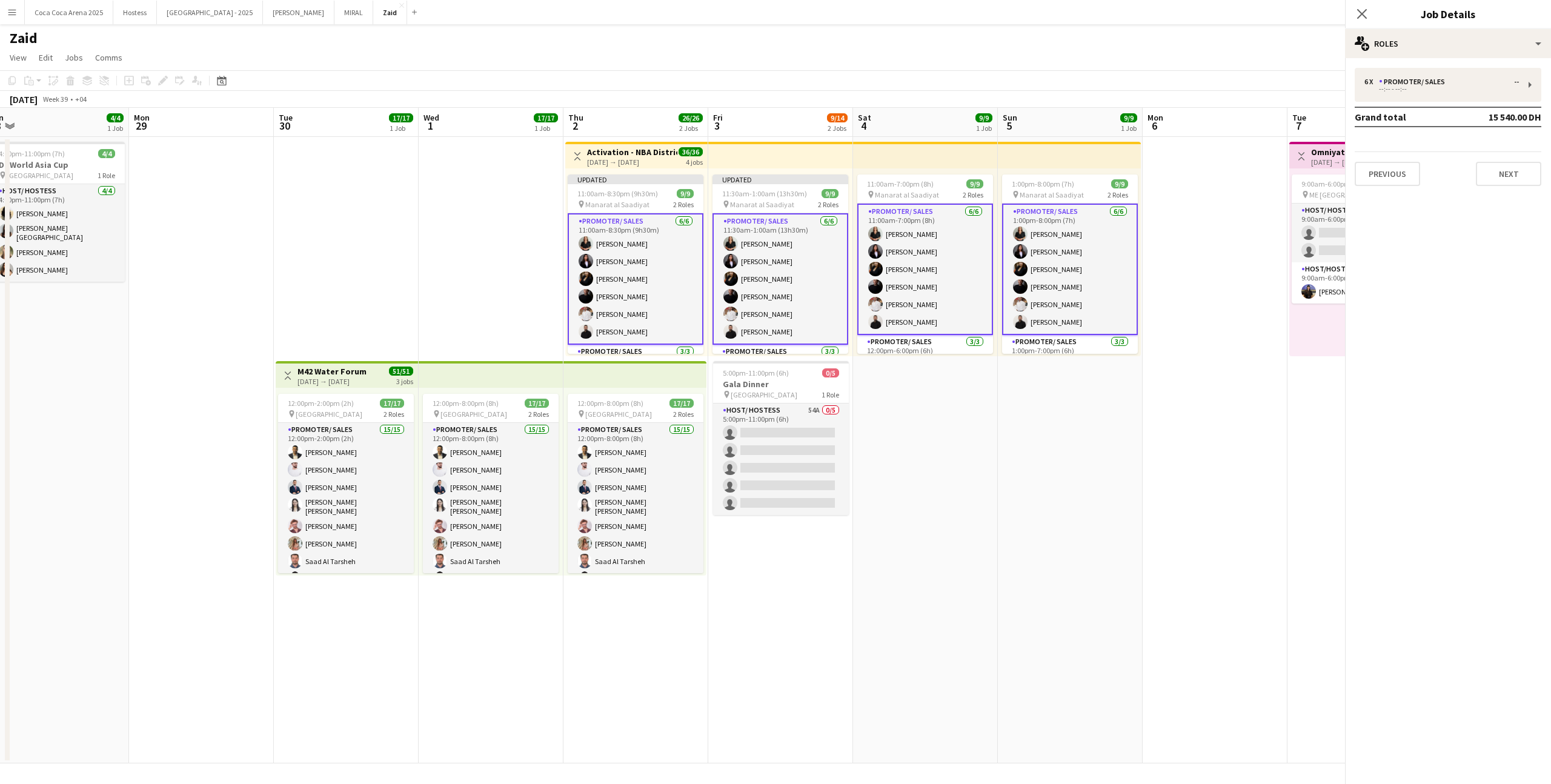
click at [916, 277] on app-card-role "Promoter/ Sales [DATE] 11:00am-7:00pm (8h) [PERSON_NAME] [PERSON_NAME] [PERSON_…" at bounding box center [925, 269] width 136 height 132
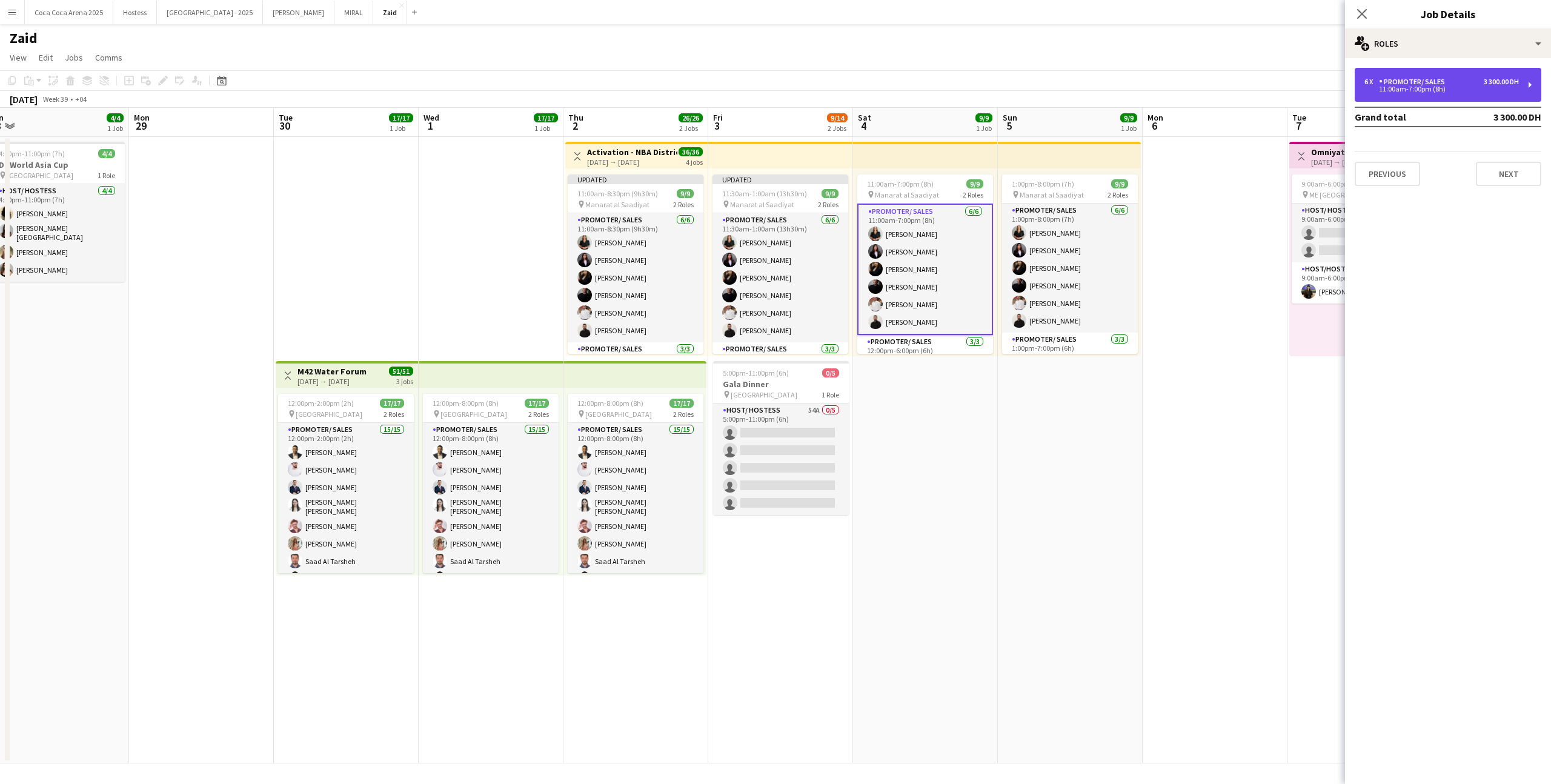
click at [1400, 99] on div "6 x Promoter/ Sales 3 300.00 DH 11:00am-7:00pm (8h)" at bounding box center [1448, 84] width 187 height 34
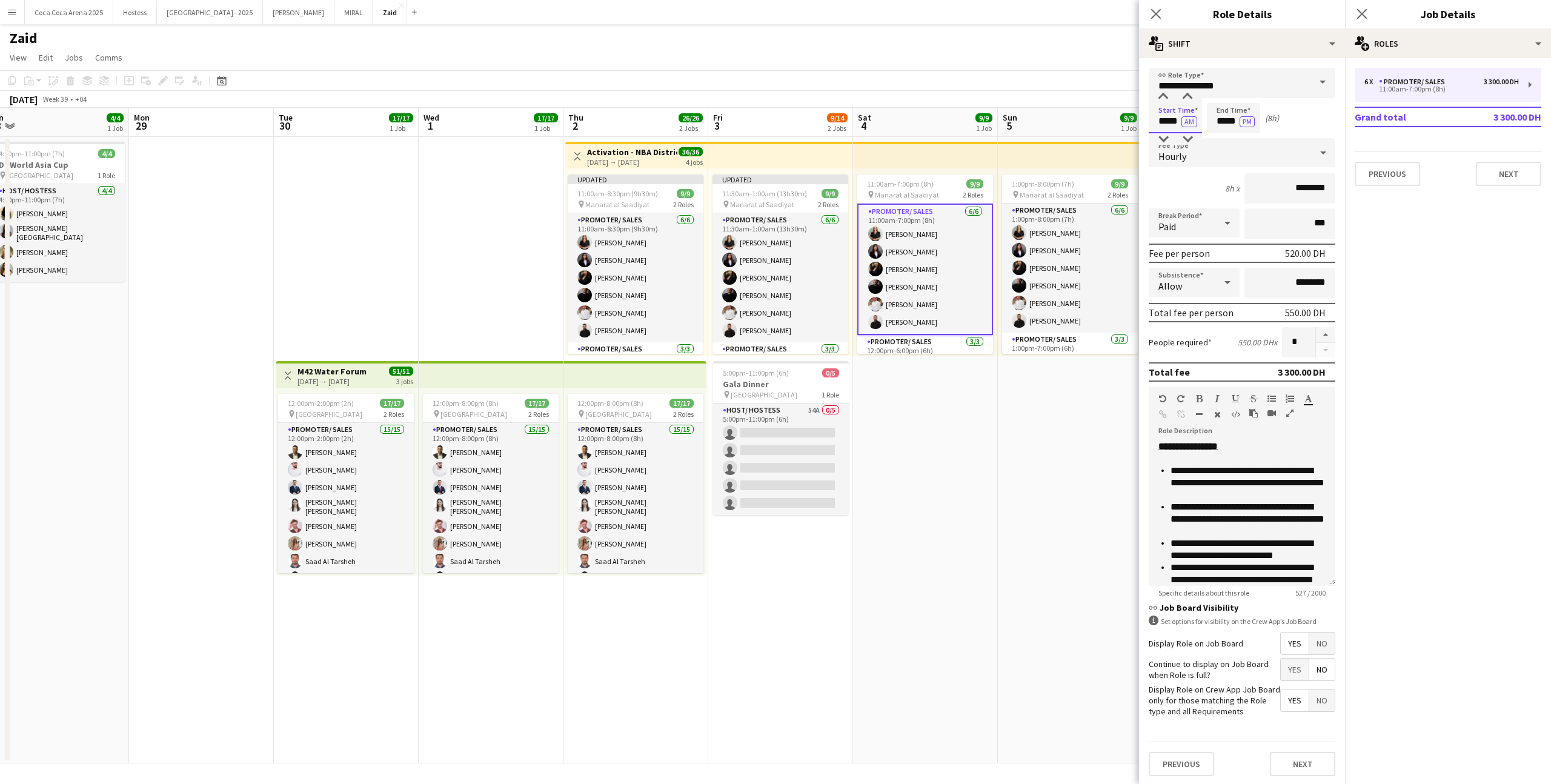
click at [1174, 120] on input "*****" at bounding box center [1175, 118] width 53 height 30
click at [1191, 138] on div at bounding box center [1188, 139] width 25 height 12
type input "*****"
click at [1166, 135] on div at bounding box center [1163, 139] width 25 height 12
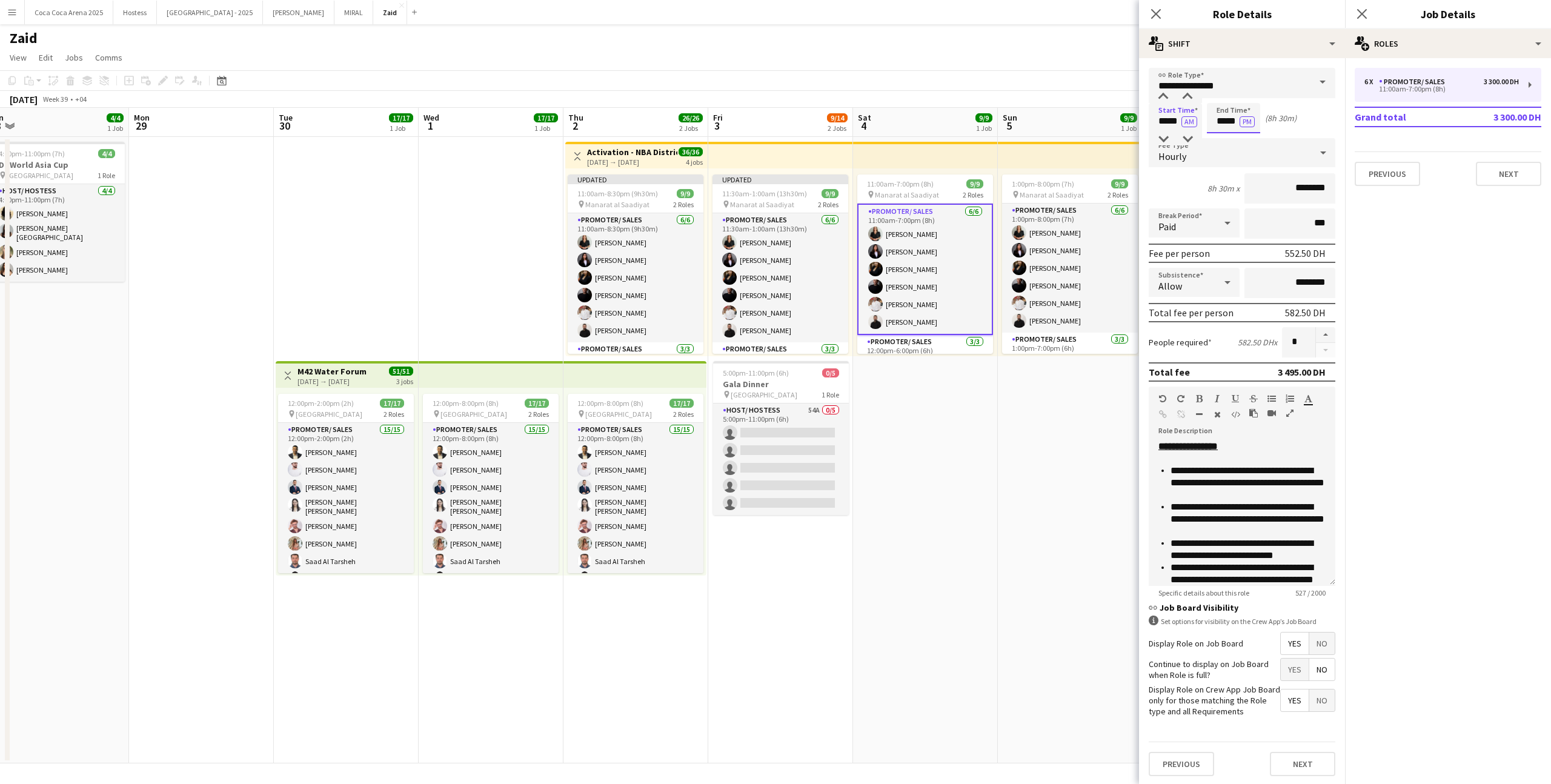
click at [1229, 123] on input "*****" at bounding box center [1233, 118] width 53 height 30
click at [1218, 97] on div at bounding box center [1221, 97] width 25 height 12
click at [1242, 98] on div at bounding box center [1246, 97] width 25 height 12
type input "*****"
click at [1242, 98] on div at bounding box center [1246, 97] width 25 height 12
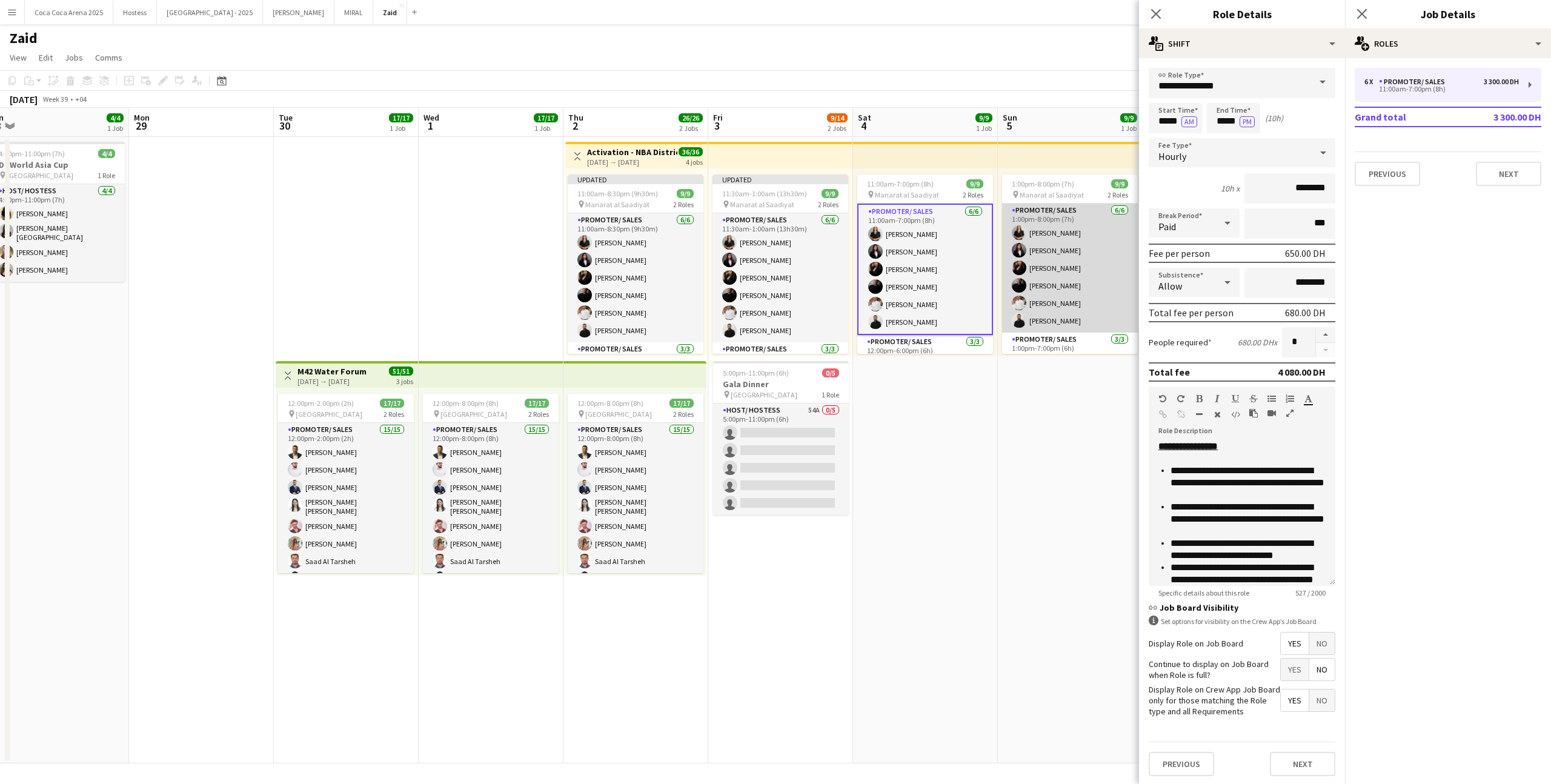
click at [1029, 238] on app-card-role "Promoter/ Sales [DATE] 1:00pm-8:00pm (7h) [PERSON_NAME] [PERSON_NAME] [PERSON_N…" at bounding box center [1070, 268] width 136 height 129
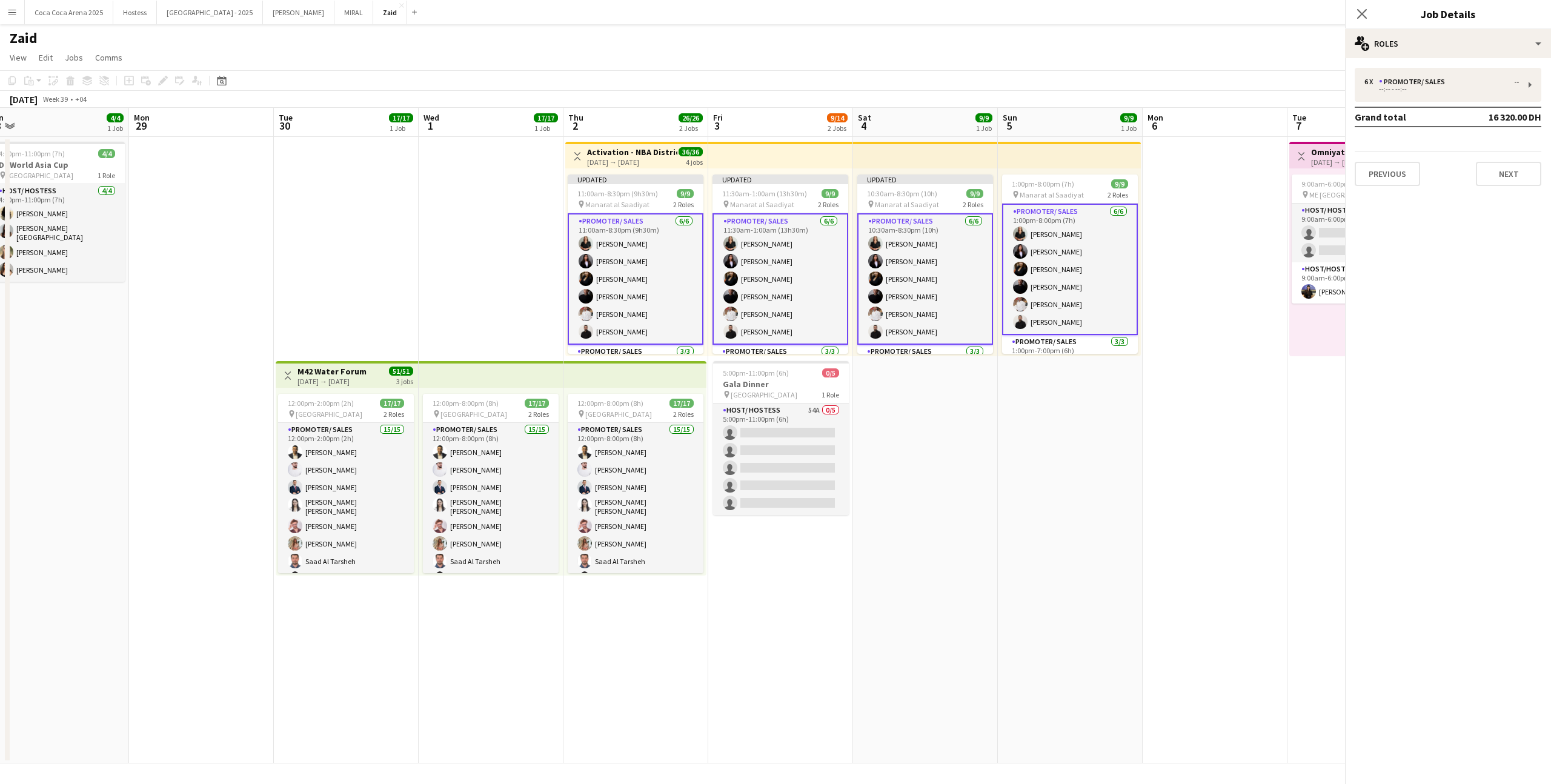
click at [1040, 244] on app-card-role "Promoter/ Sales [DATE] 1:00pm-8:00pm (7h) [PERSON_NAME] [PERSON_NAME] [PERSON_N…" at bounding box center [1070, 269] width 136 height 132
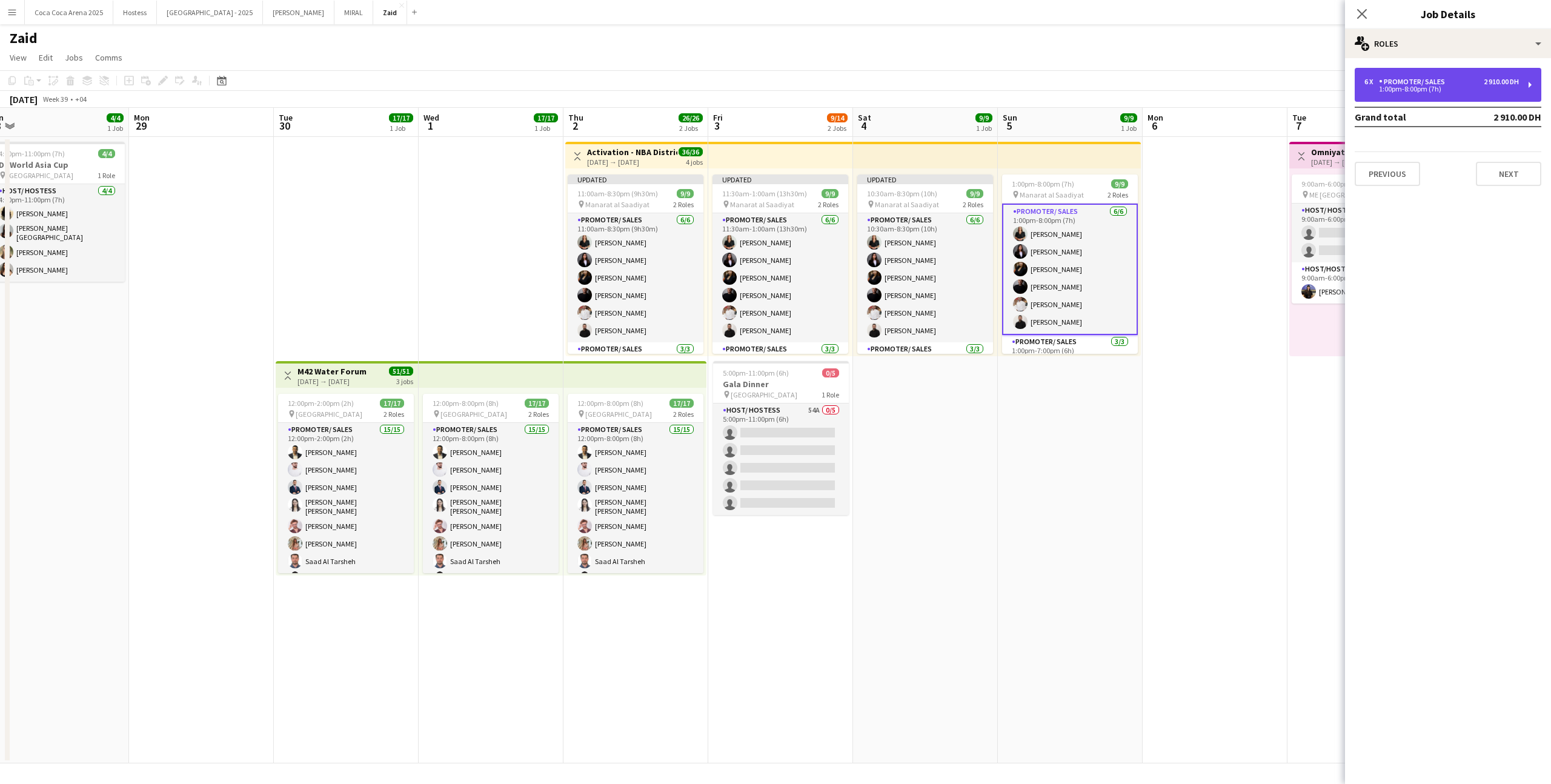
click at [1385, 74] on div "6 x Promoter/ Sales 2 910.00 DH 1:00pm-8:00pm (7h)" at bounding box center [1448, 84] width 187 height 34
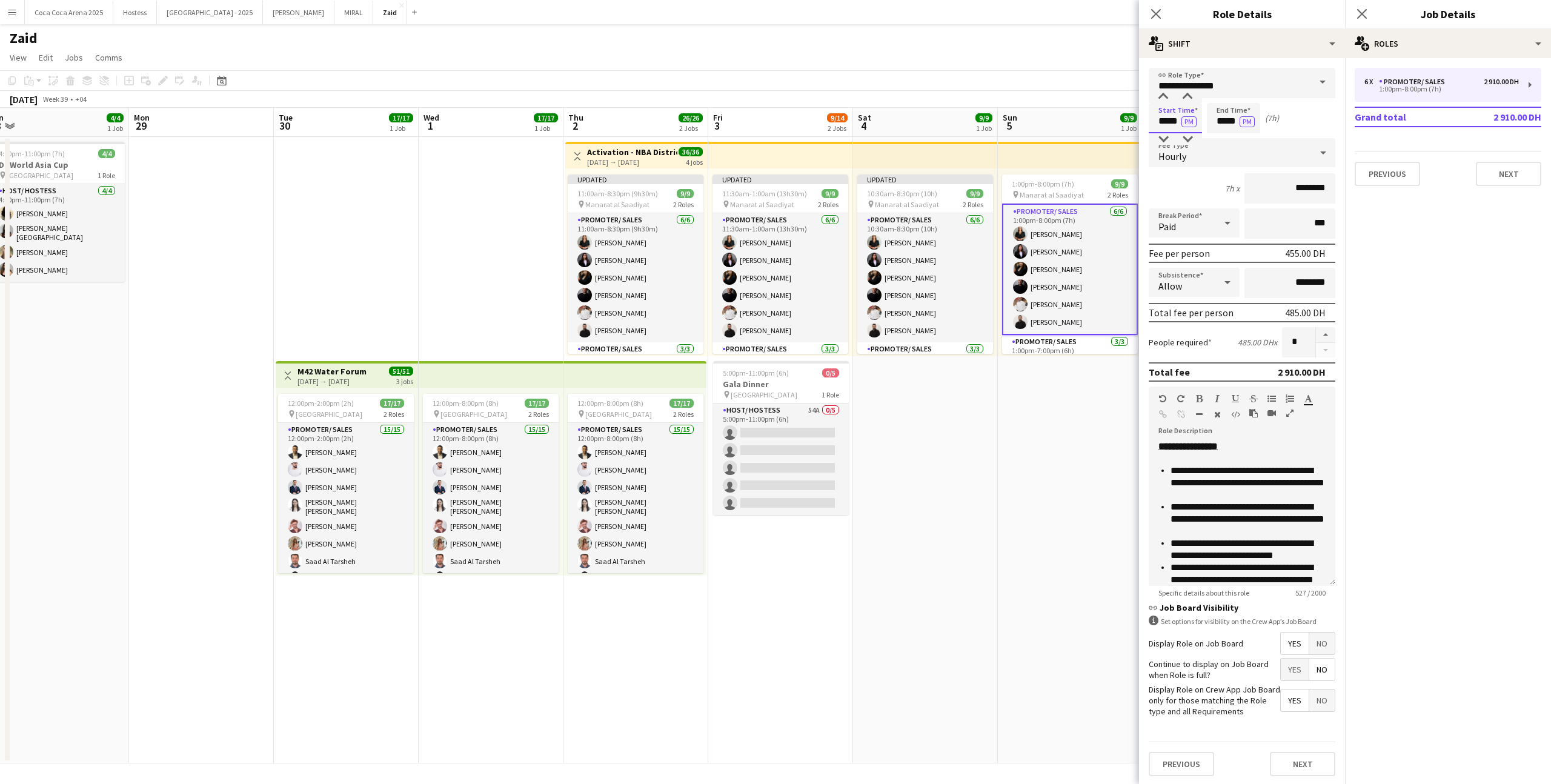
click at [1159, 115] on input "*****" at bounding box center [1175, 118] width 53 height 30
click at [1166, 138] on div at bounding box center [1163, 139] width 25 height 12
click at [1183, 97] on div at bounding box center [1188, 97] width 25 height 12
type input "*****"
click at [1183, 97] on div at bounding box center [1188, 97] width 25 height 12
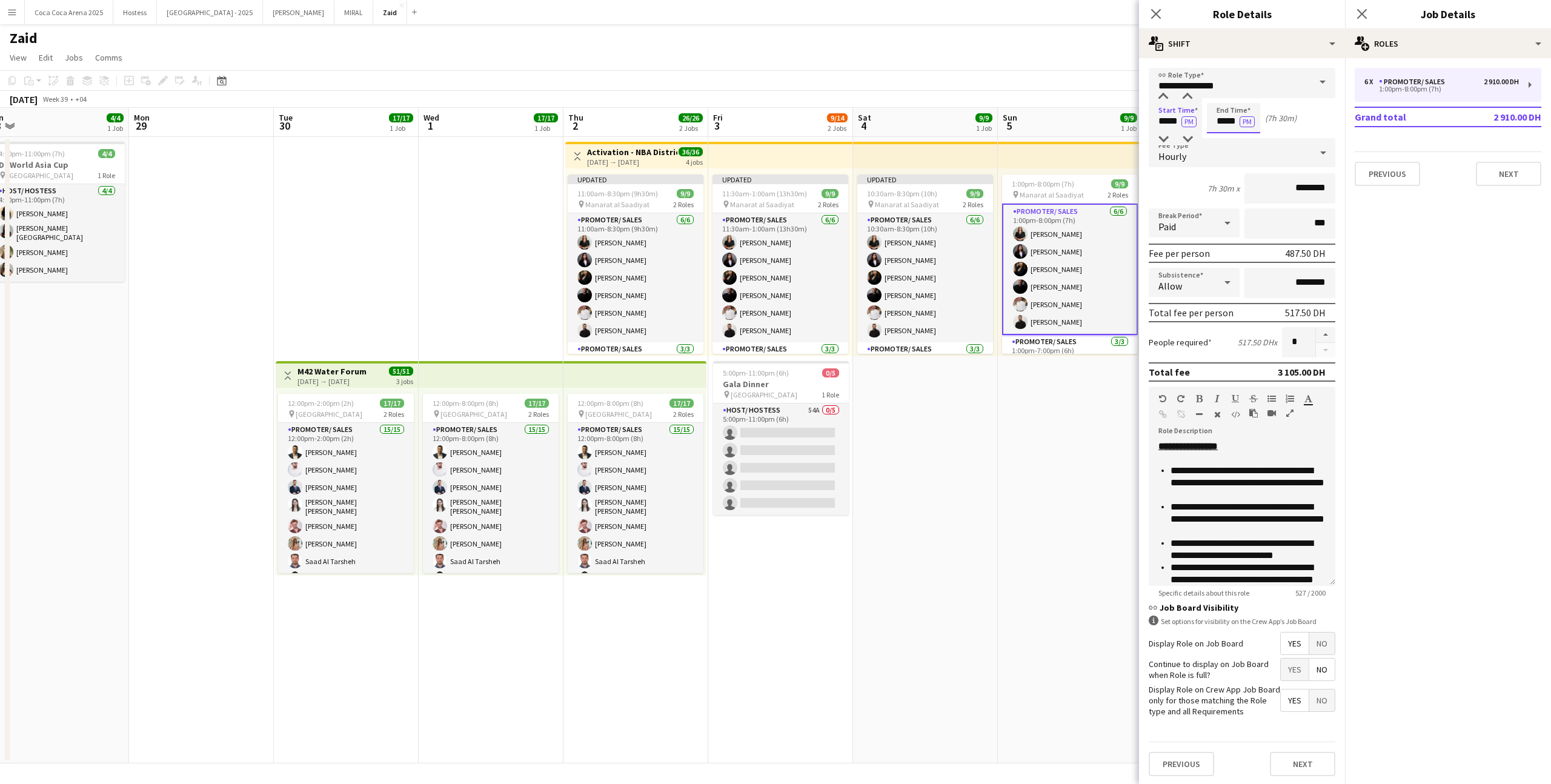
click at [1206, 120] on input "*****" at bounding box center [1233, 118] width 53 height 30
click at [1246, 96] on div at bounding box center [1246, 97] width 25 height 12
type input "*****"
click at [1246, 96] on div at bounding box center [1246, 97] width 25 height 12
click at [1088, 379] on app-date-cell "1:00pm-8:00pm (7h) 9/9 pin Manarat al Saadiyat 2 Roles Promoter/ Sales [DATE] 1…" at bounding box center [1070, 449] width 145 height 626
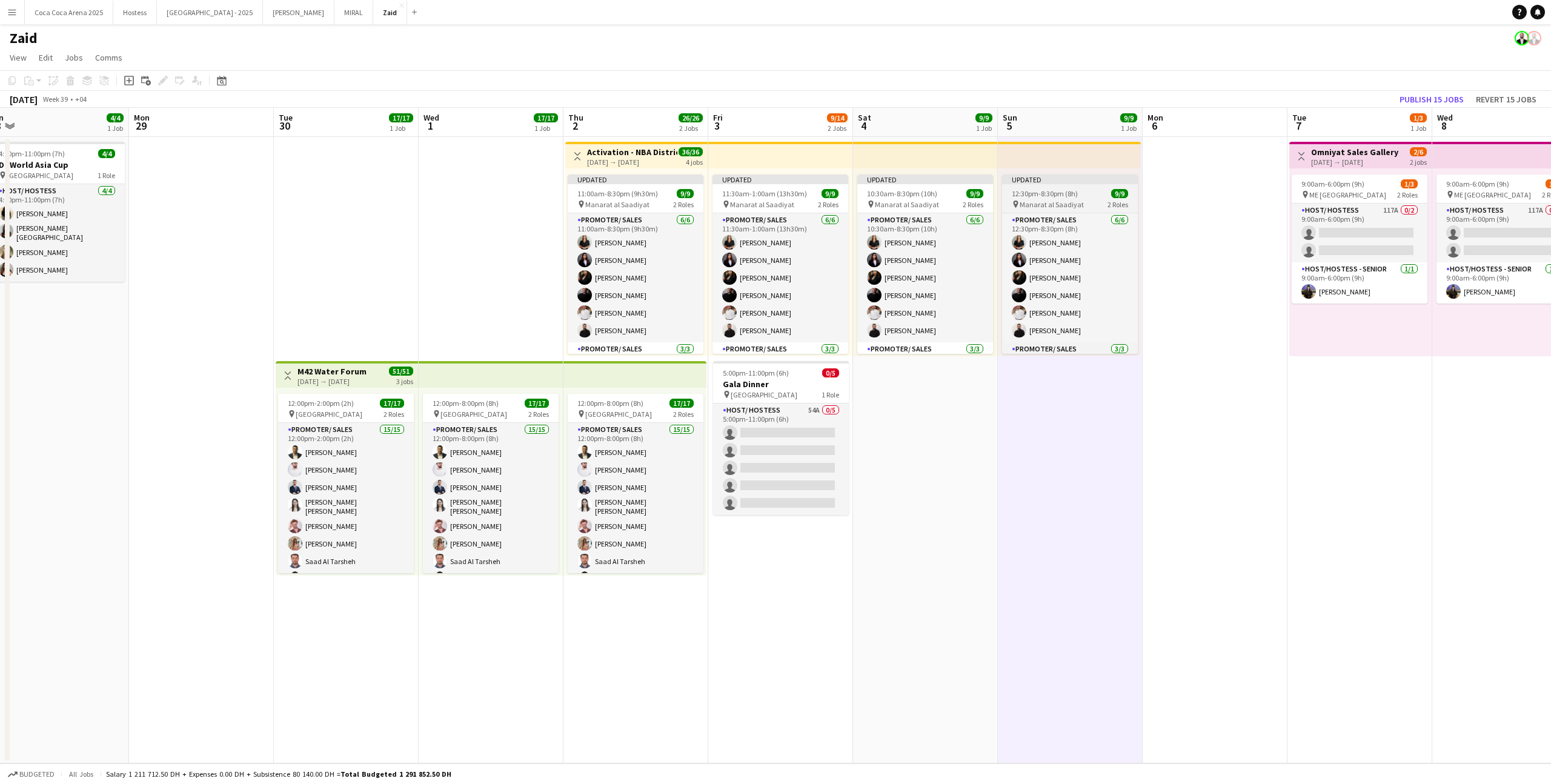
click at [1087, 201] on div "pin Manarat al Saadiyat 2 Roles" at bounding box center [1070, 204] width 136 height 10
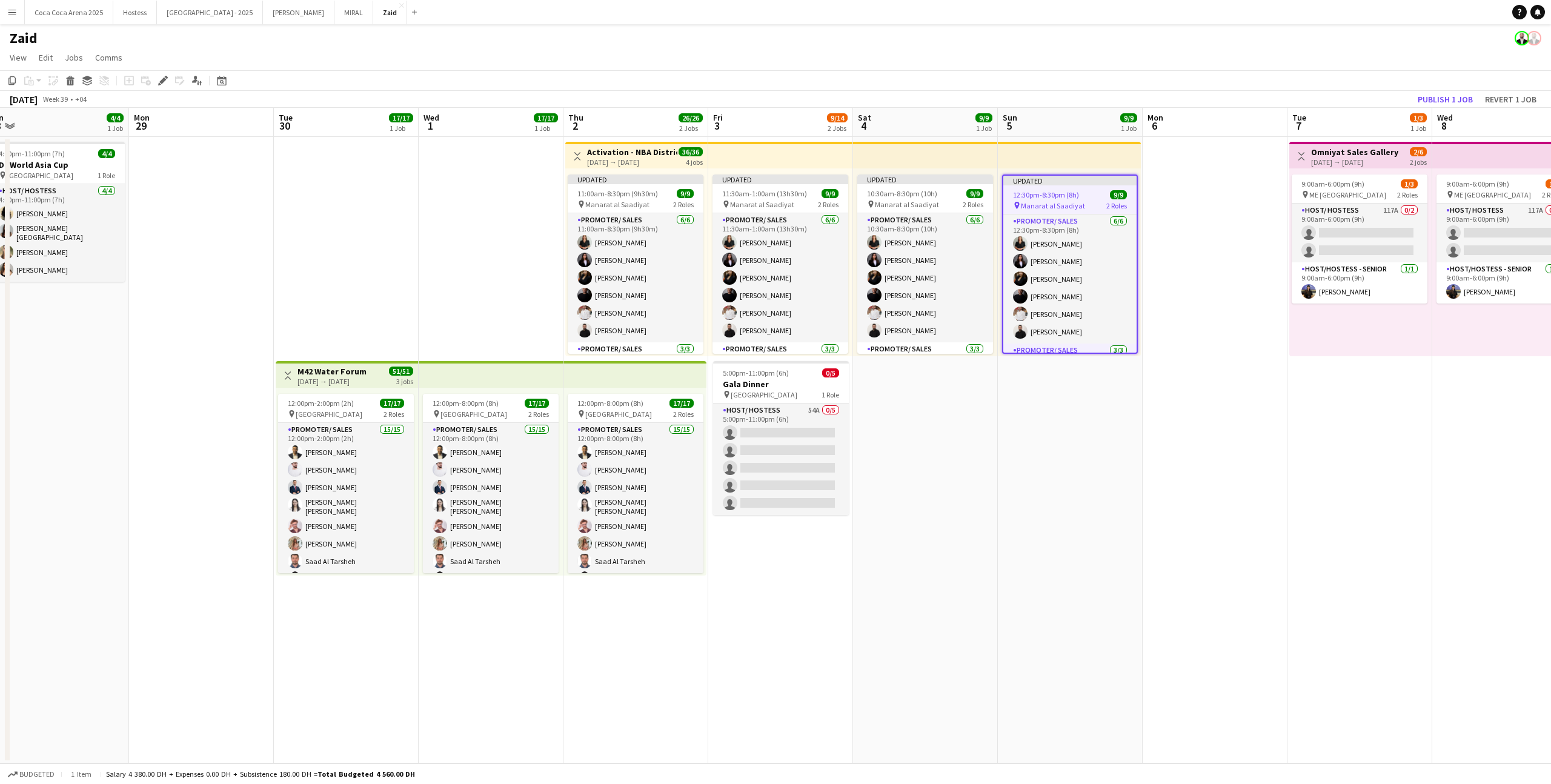
click at [1080, 150] on app-top-bar at bounding box center [1069, 155] width 143 height 27
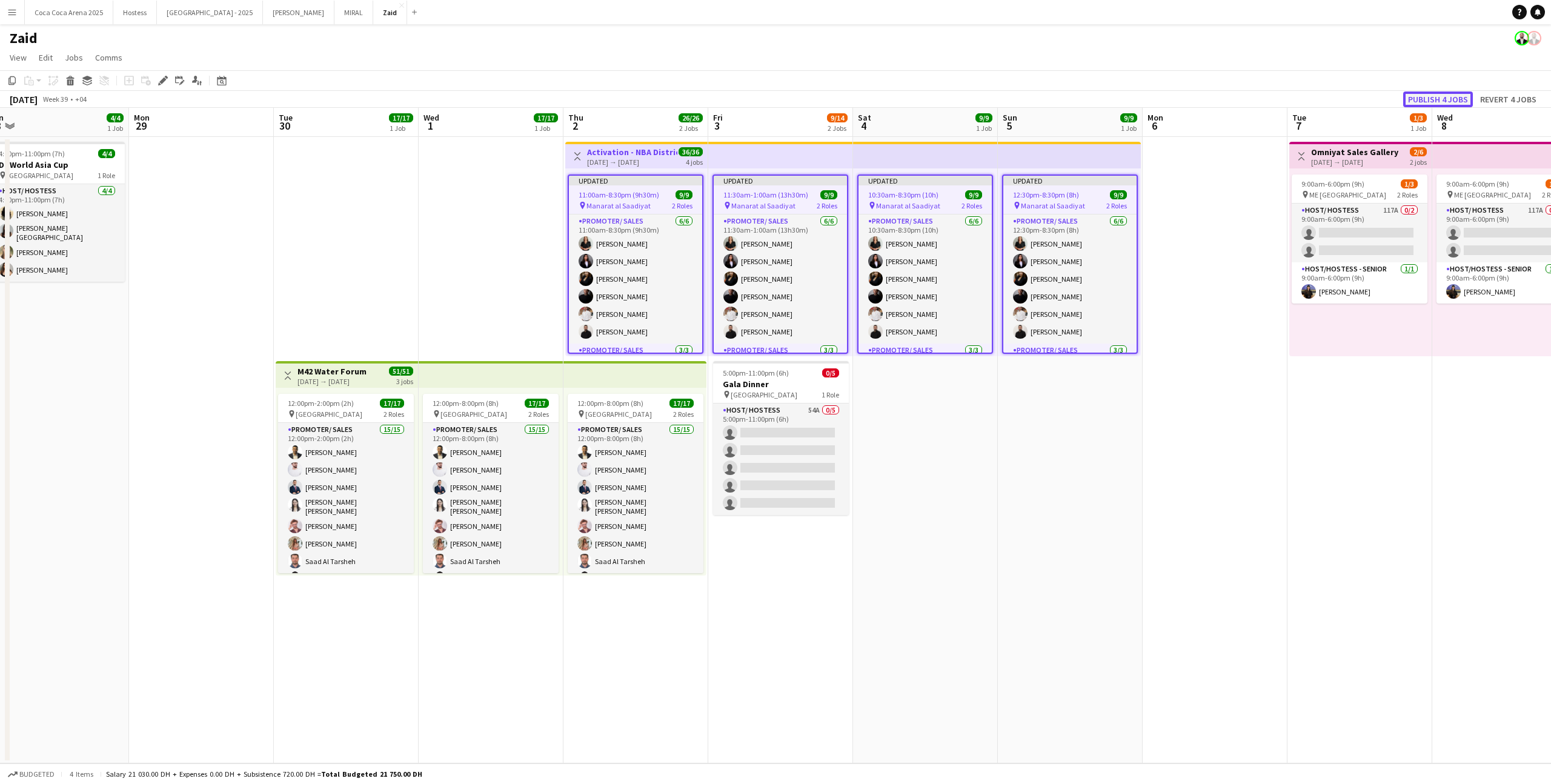
click at [1410, 99] on button "Publish 4 jobs" at bounding box center [1437, 99] width 70 height 16
